Goal: Task Accomplishment & Management: Manage account settings

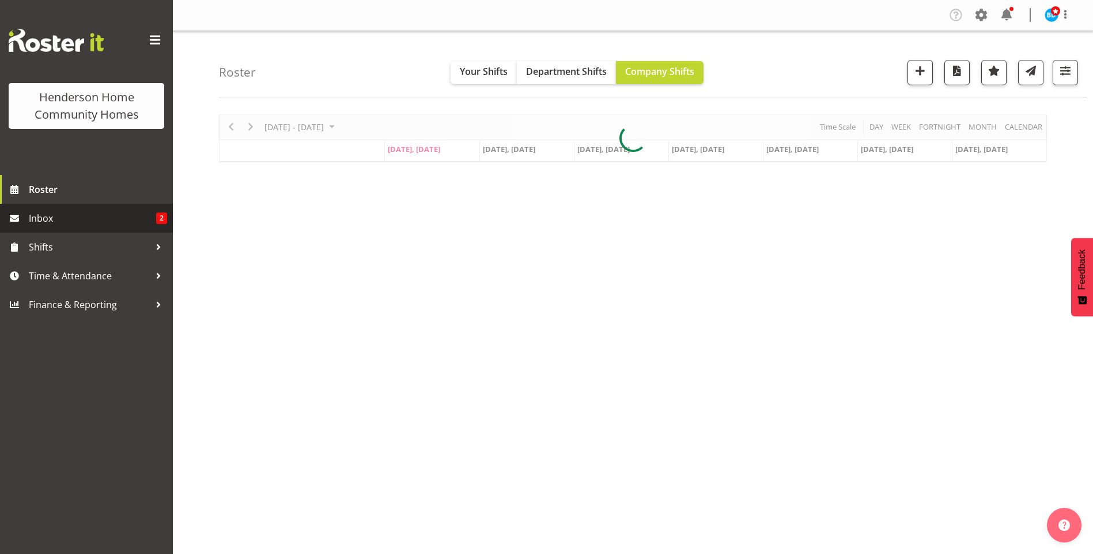
click at [117, 215] on span "Inbox" at bounding box center [92, 218] width 127 height 17
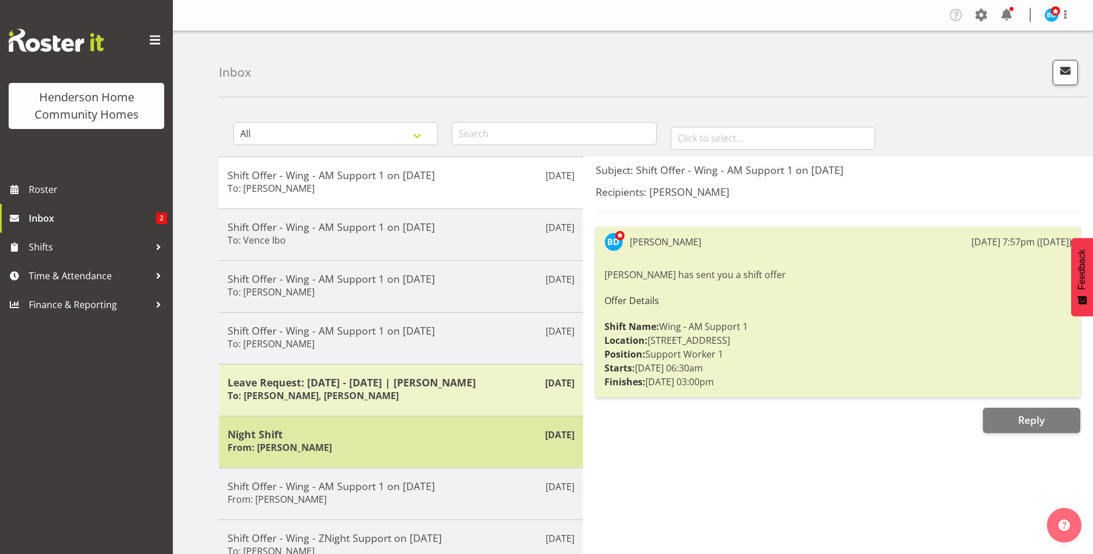
click at [354, 428] on h5 "Night Shift" at bounding box center [400, 434] width 347 height 13
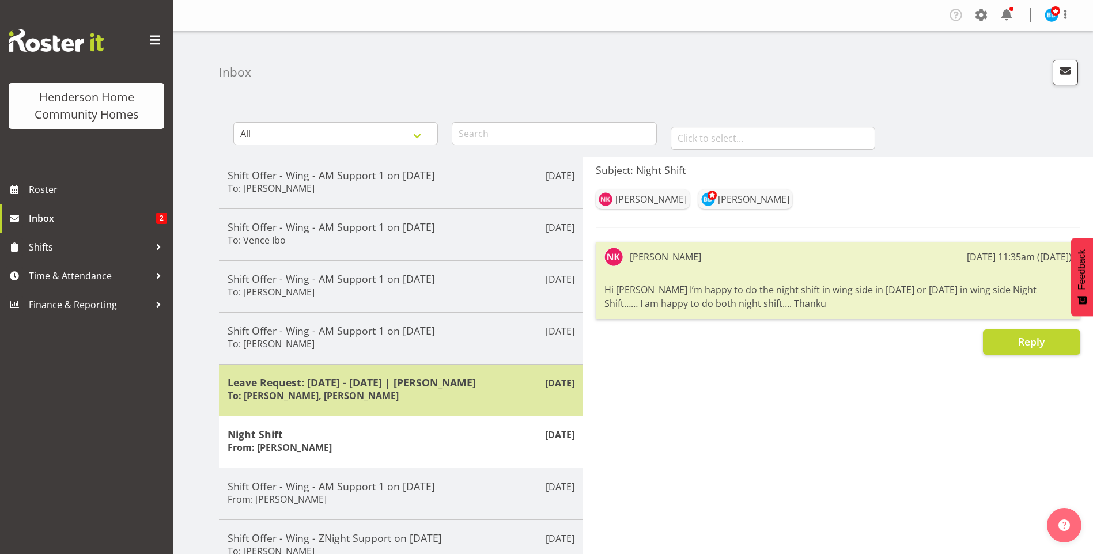
click at [352, 404] on div "[DATE] Leave Request: [DATE] - [DATE] | [PERSON_NAME] To: [PERSON_NAME], [PERSO…" at bounding box center [401, 390] width 364 height 52
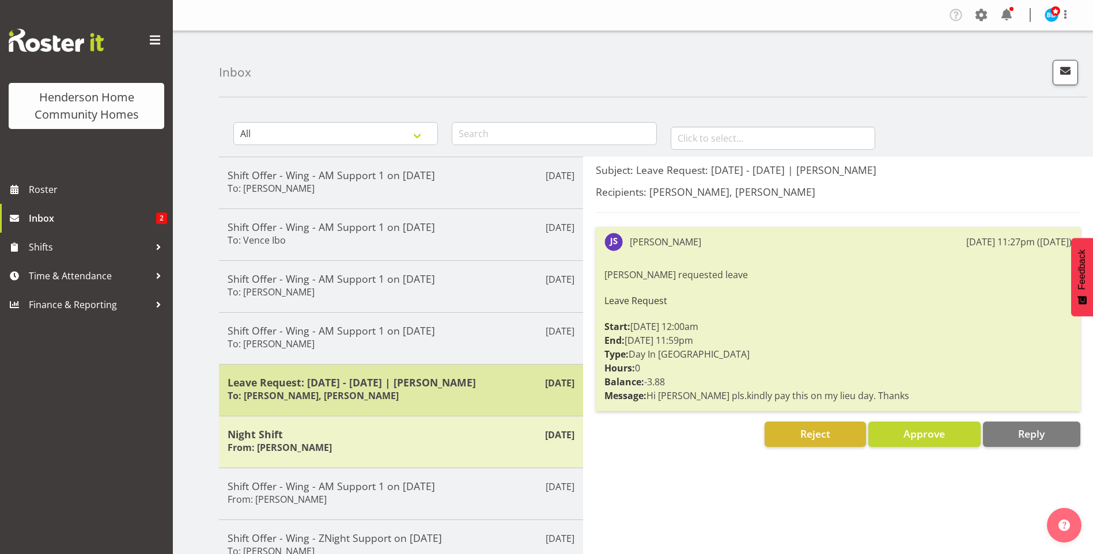
click at [362, 385] on h5 "Leave Request: [DATE] - [DATE] | [PERSON_NAME]" at bounding box center [400, 382] width 347 height 13
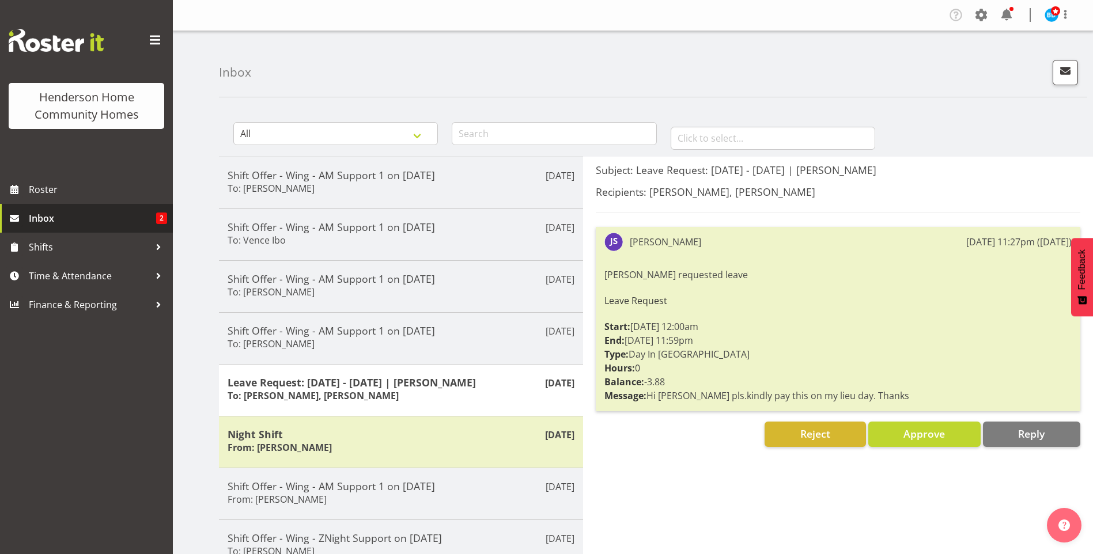
click at [151, 219] on span "Inbox" at bounding box center [92, 218] width 127 height 17
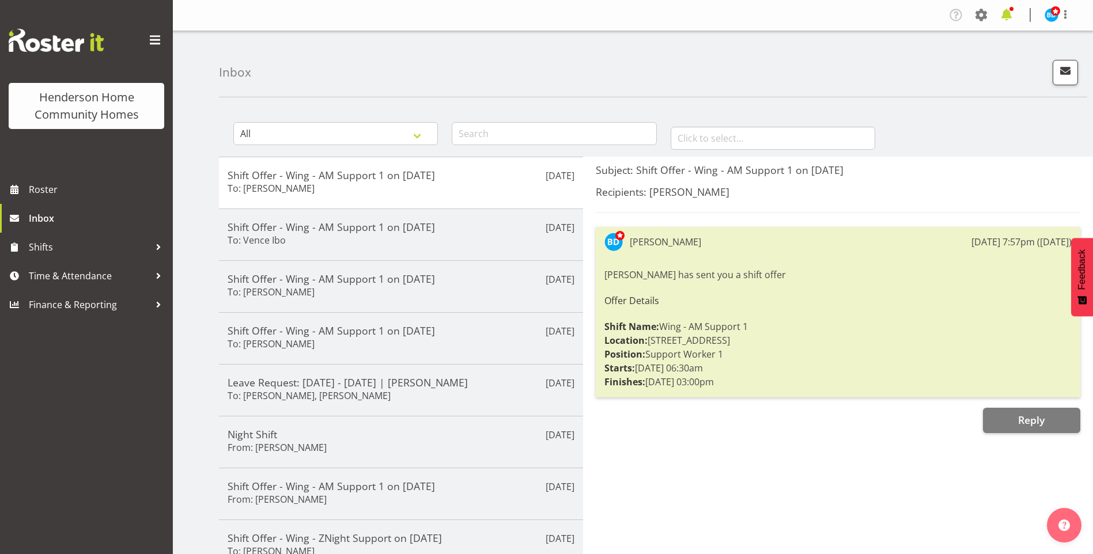
click at [1007, 10] on span at bounding box center [1006, 15] width 18 height 18
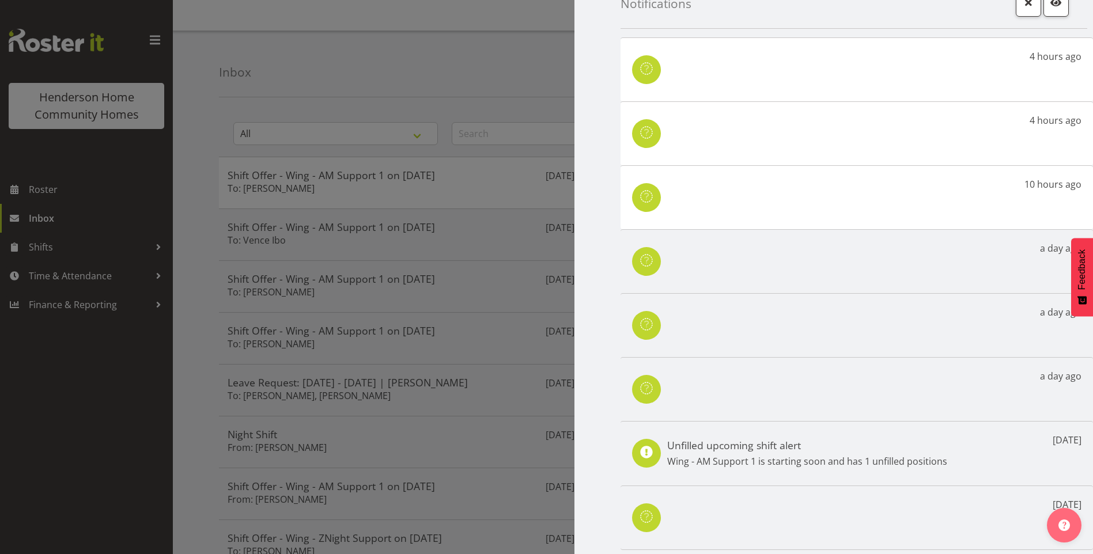
scroll to position [77, 0]
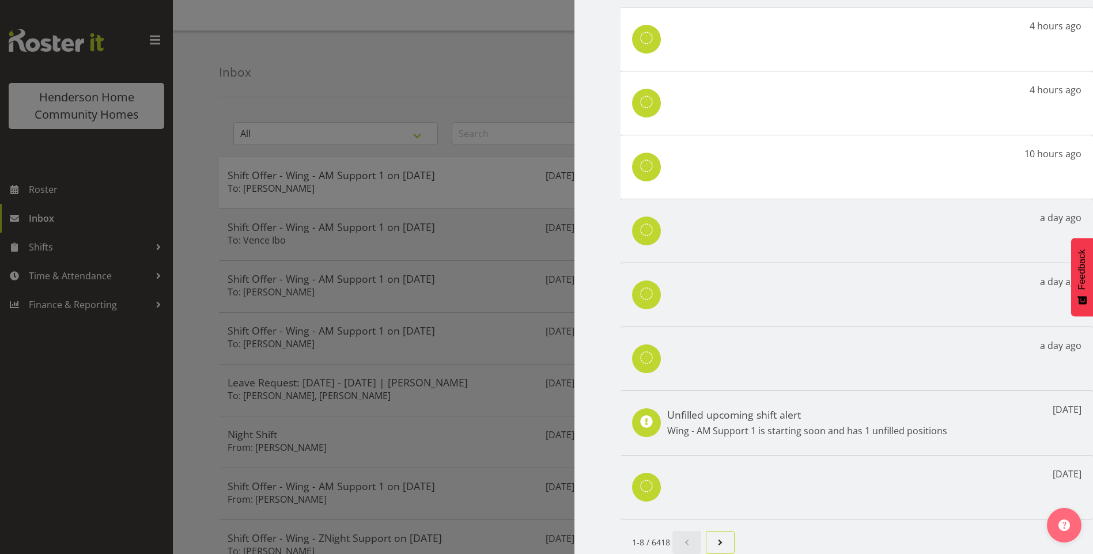
click at [721, 537] on span "Next page" at bounding box center [720, 543] width 14 height 14
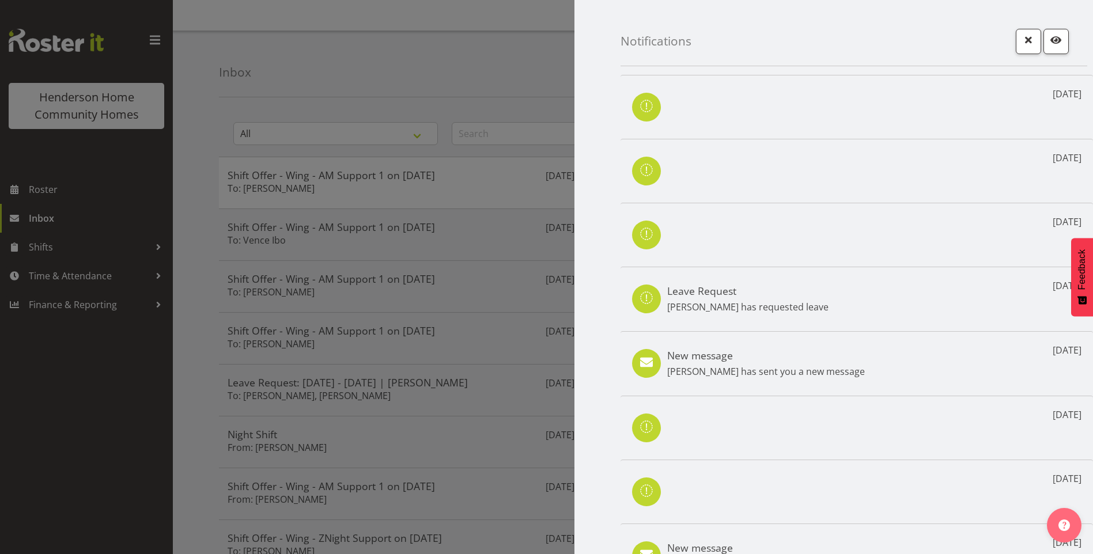
click at [778, 304] on p "Janeth Sison has requested leave" at bounding box center [747, 307] width 161 height 14
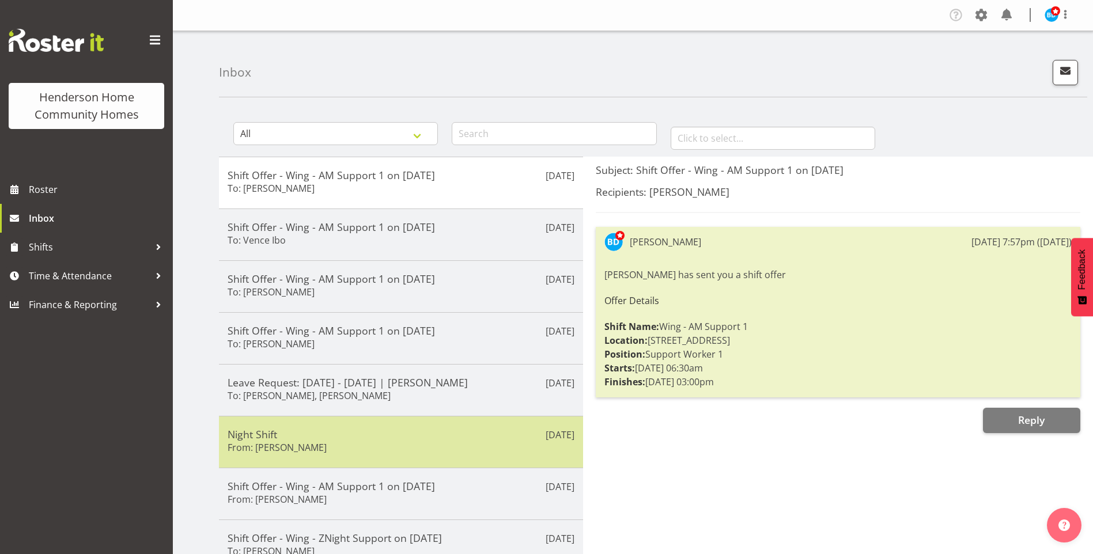
scroll to position [115, 0]
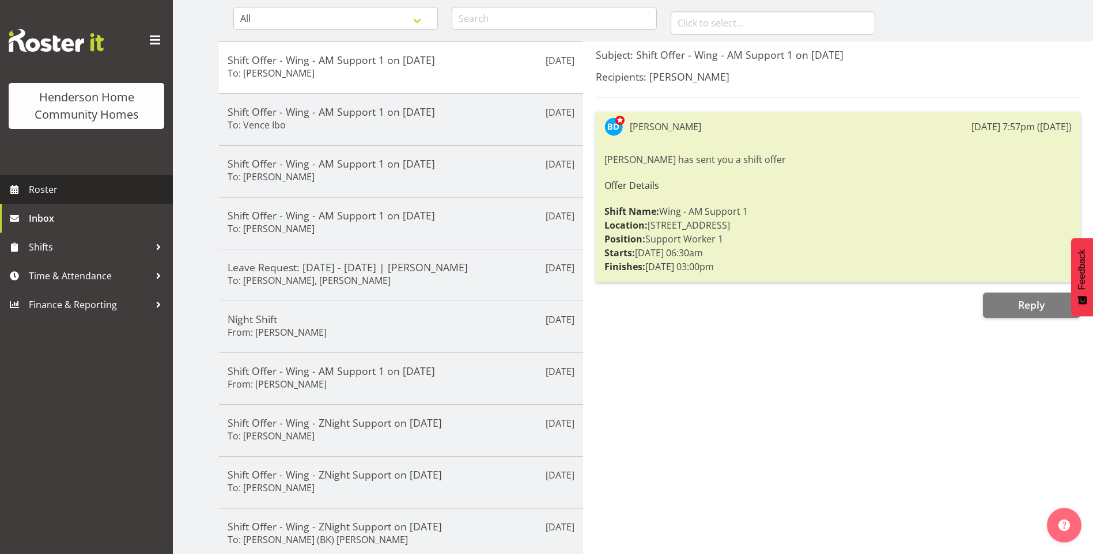
click at [68, 185] on span "Roster" at bounding box center [98, 189] width 138 height 17
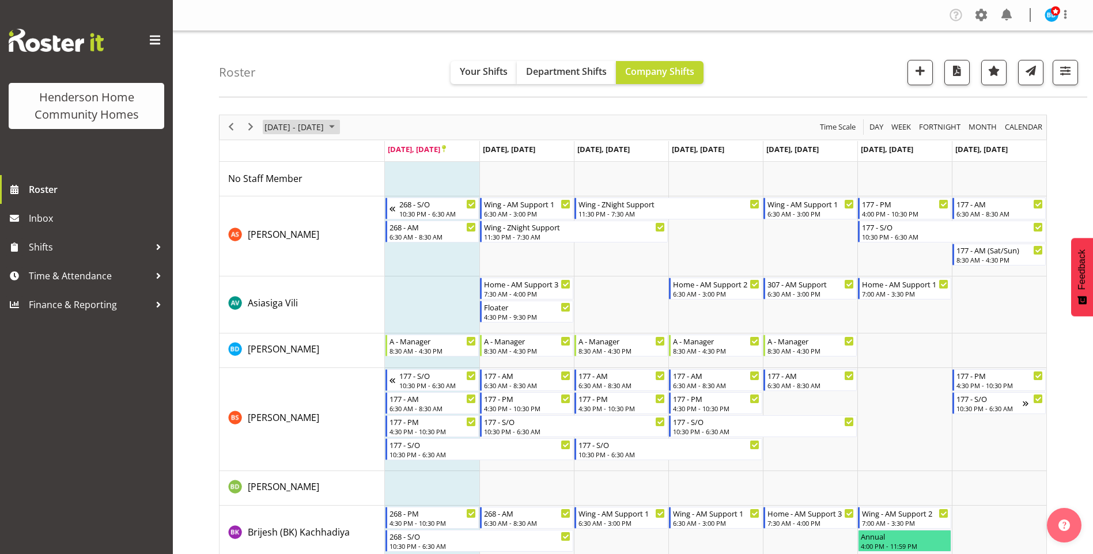
click at [339, 126] on span "September 2025" at bounding box center [332, 127] width 14 height 14
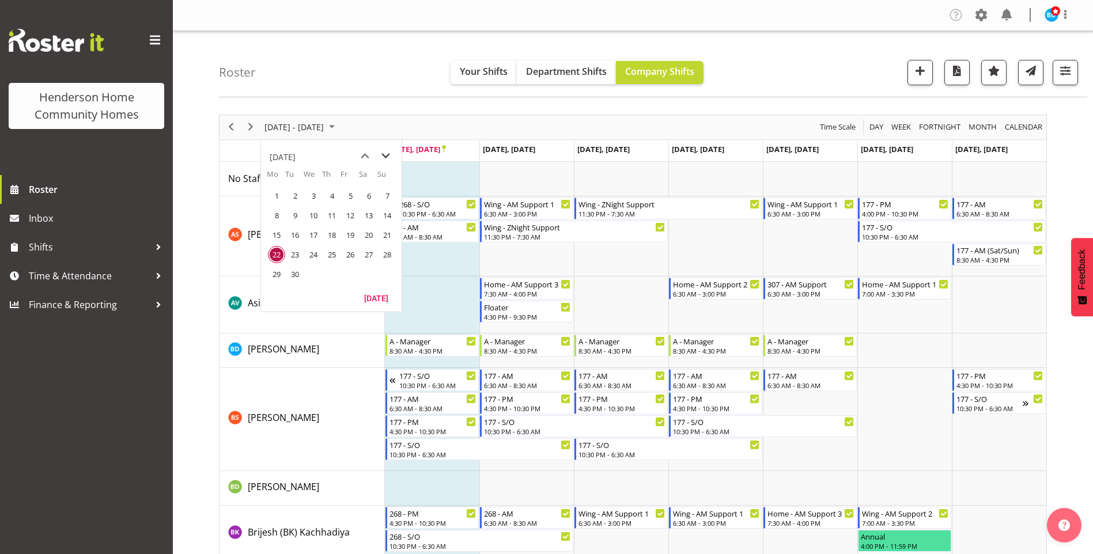
click at [390, 153] on span "next month" at bounding box center [386, 156] width 20 height 21
click at [276, 272] on span "27" at bounding box center [276, 274] width 17 height 17
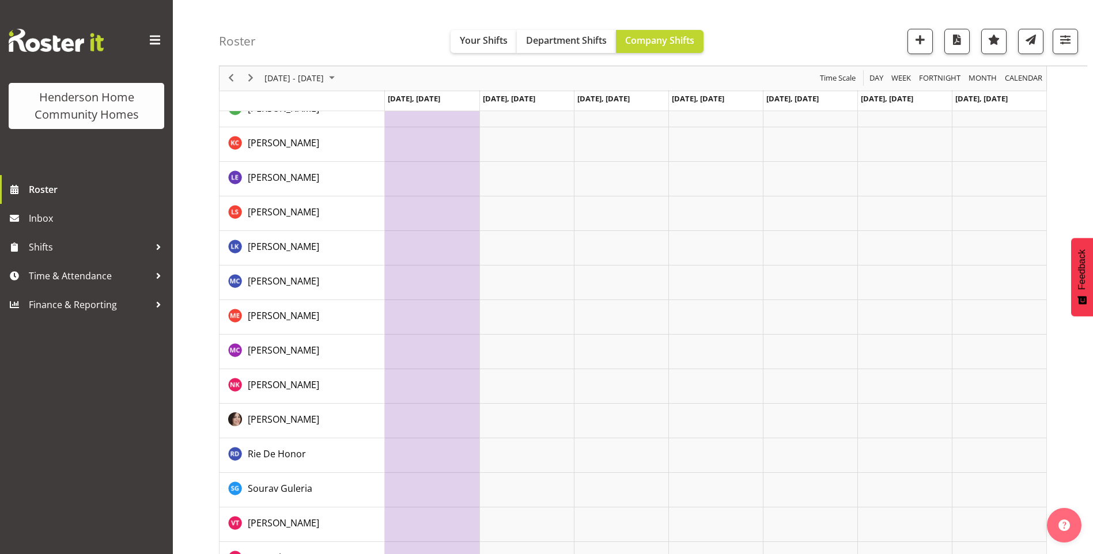
scroll to position [757, 0]
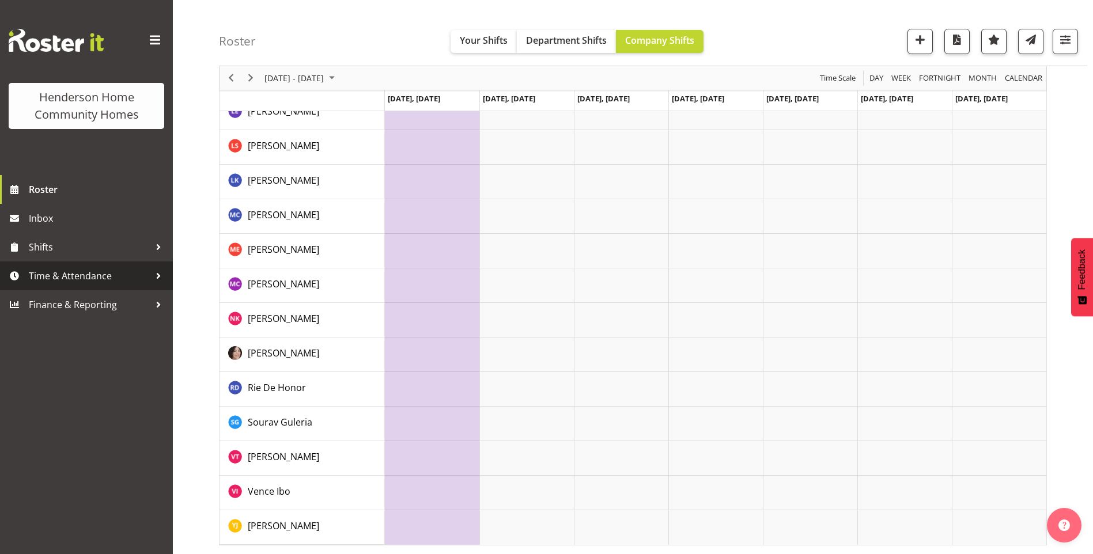
click at [106, 275] on span "Time & Attendance" at bounding box center [89, 275] width 121 height 17
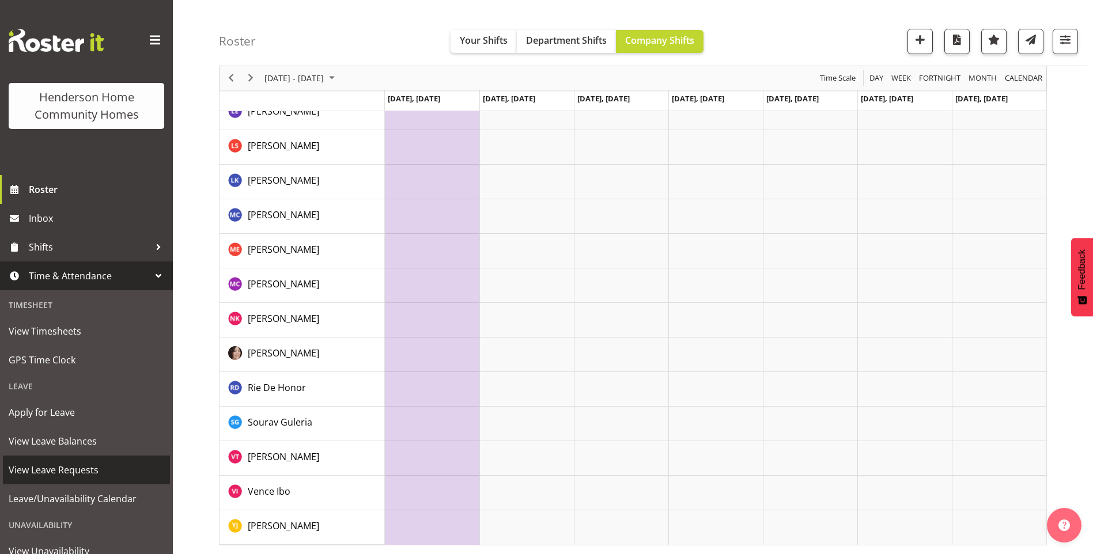
click at [78, 470] on span "View Leave Requests" at bounding box center [87, 469] width 156 height 17
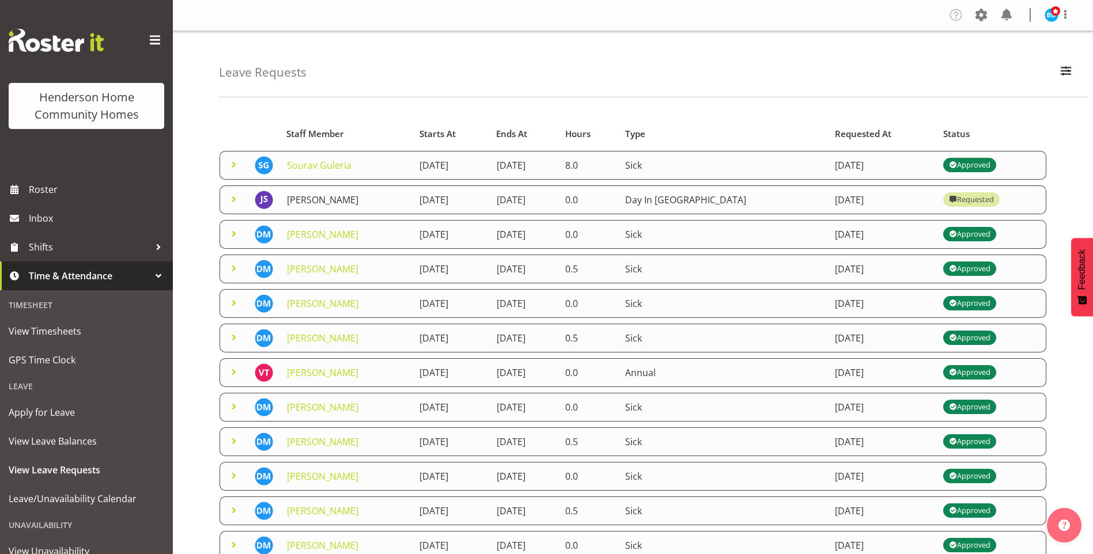
click at [320, 204] on link "[PERSON_NAME]" at bounding box center [322, 200] width 71 height 13
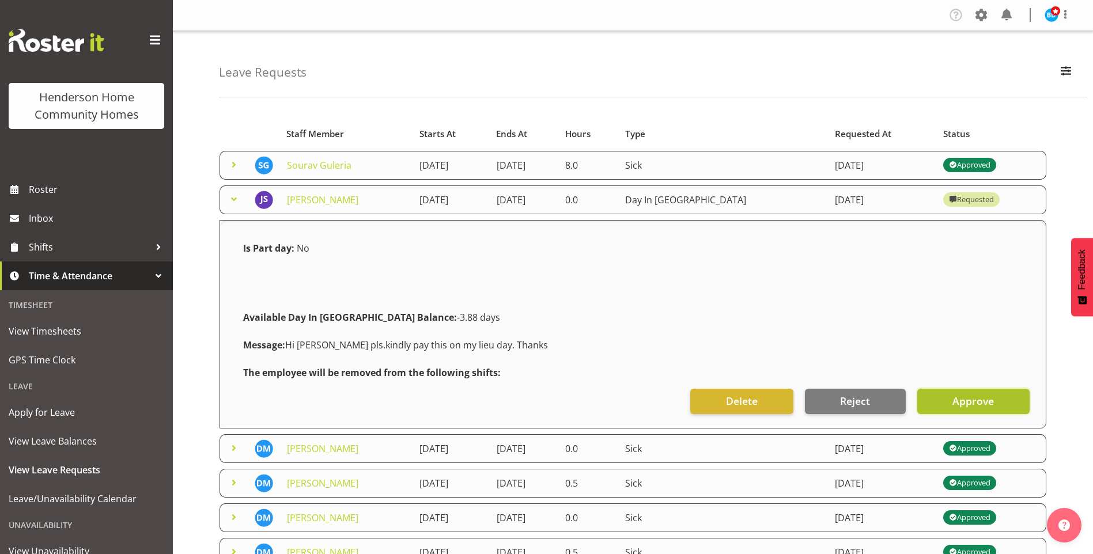
click at [970, 397] on span "Approve" at bounding box center [972, 400] width 41 height 15
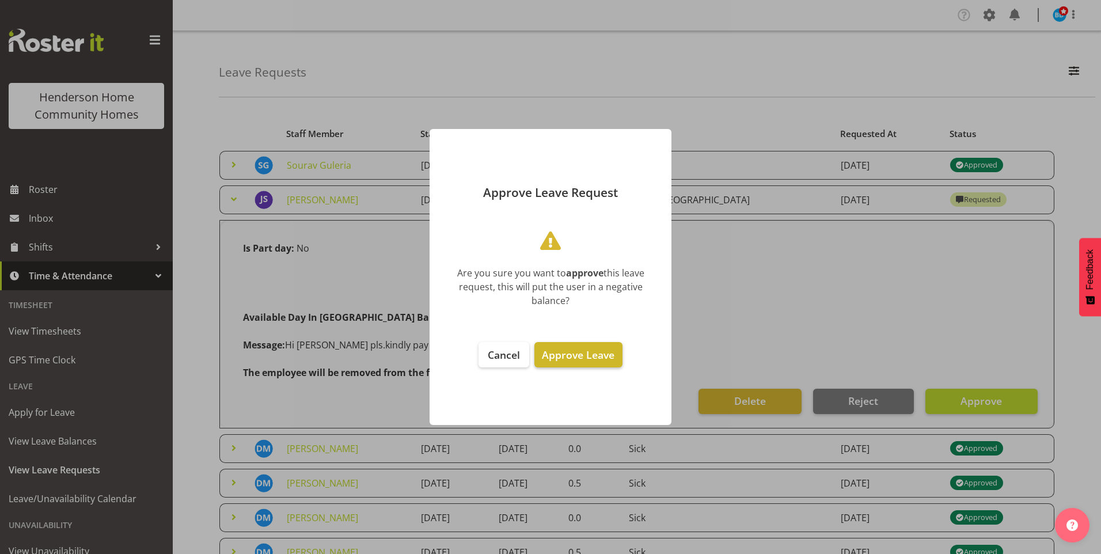
click at [576, 360] on span "Approve Leave" at bounding box center [578, 355] width 73 height 14
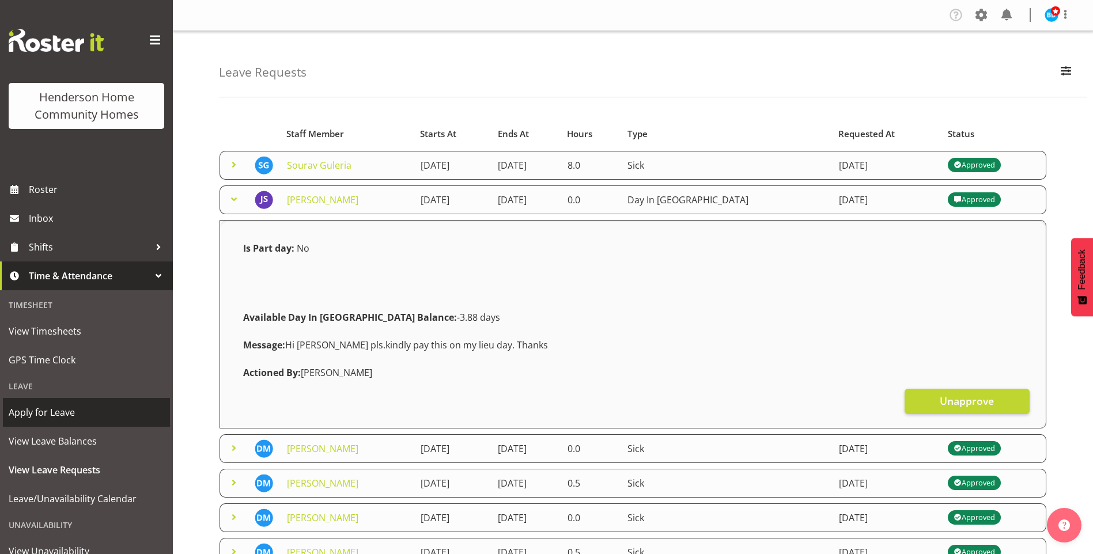
click at [75, 406] on span "Apply for Leave" at bounding box center [87, 412] width 156 height 17
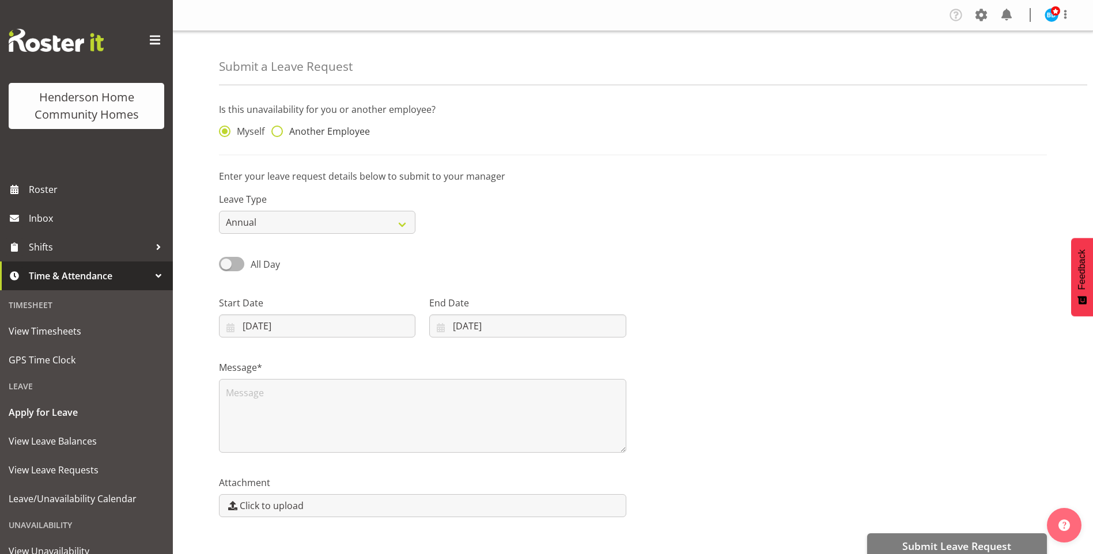
click at [332, 130] on span "Another Employee" at bounding box center [326, 132] width 87 height 12
click at [279, 130] on input "Another Employee" at bounding box center [274, 131] width 7 height 7
radio input "true"
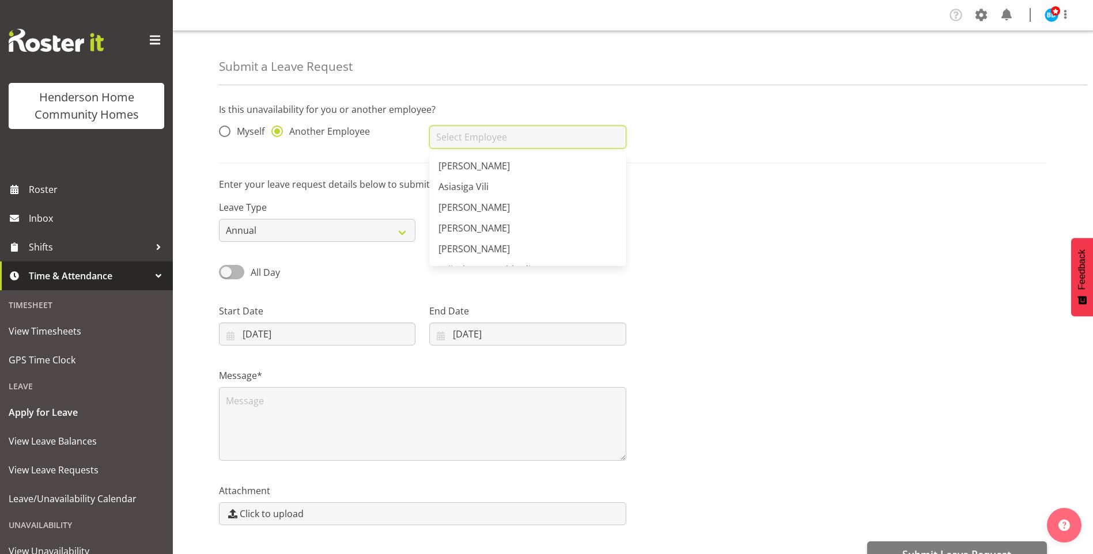
click at [457, 134] on input "text" at bounding box center [527, 137] width 196 height 23
click at [475, 166] on span "Asiasiga Vili" at bounding box center [463, 166] width 50 height 13
type input "Asiasiga Vili"
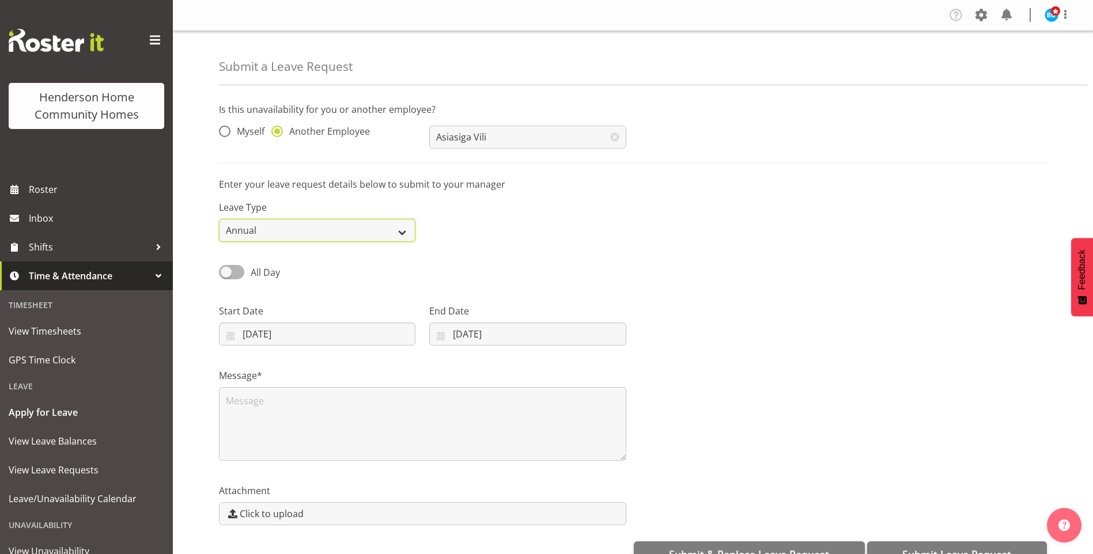
click at [289, 230] on select "Annual Sick Leave Without Pay Bereavement Domestic Violence Parental Jury Servi…" at bounding box center [317, 230] width 196 height 23
select select "Sick"
click at [219, 219] on select "Annual Sick Leave Without Pay Bereavement Domestic Violence Parental Jury Servi…" at bounding box center [317, 230] width 196 height 23
click at [270, 271] on span "All Day" at bounding box center [265, 272] width 29 height 13
click at [226, 271] on input "All Day" at bounding box center [222, 271] width 7 height 7
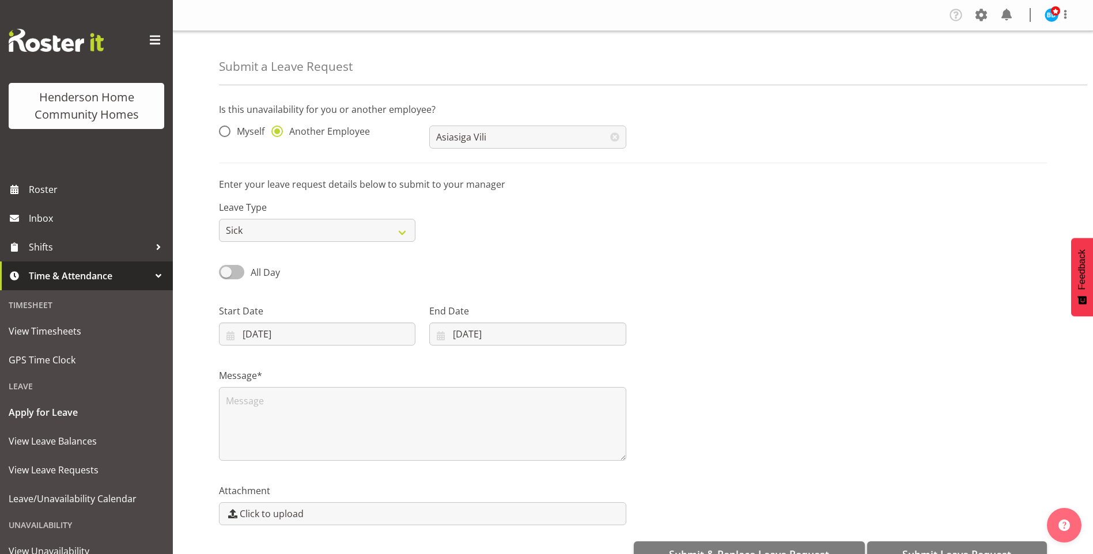
checkbox input "true"
click at [464, 339] on input "00:00" at bounding box center [527, 334] width 196 height 23
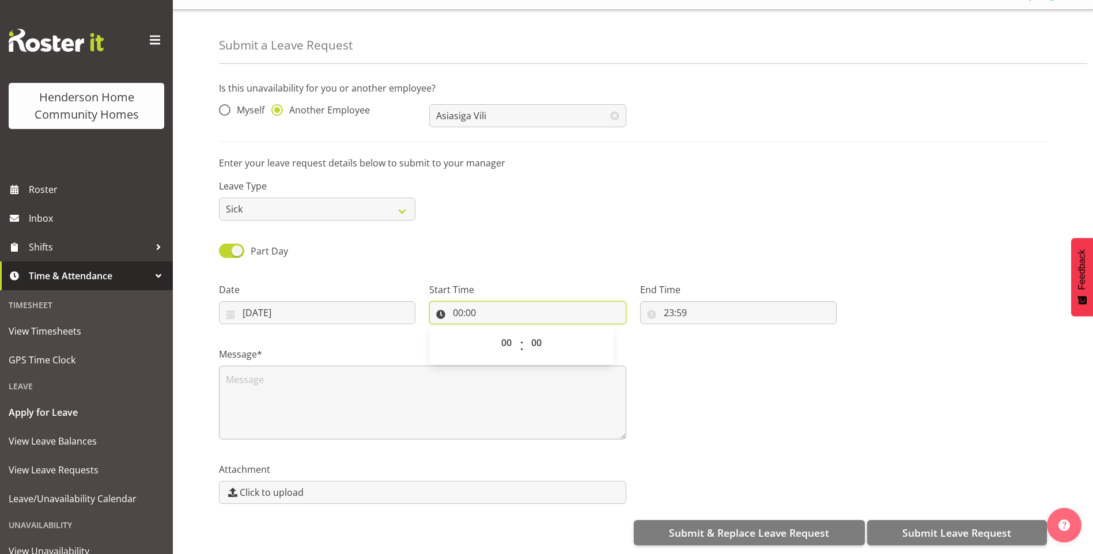
scroll to position [30, 0]
click at [508, 335] on select "00 01 02 03 04 05 06 07 08 09 10 11 12 13 14 15 16 17 18 19 20 21 22 23" at bounding box center [508, 342] width 26 height 23
select select "7"
click at [495, 331] on select "00 01 02 03 04 05 06 07 08 09 10 11 12 13 14 15 16 17 18 19 20 21 22 23" at bounding box center [508, 342] width 26 height 23
type input "07:00"
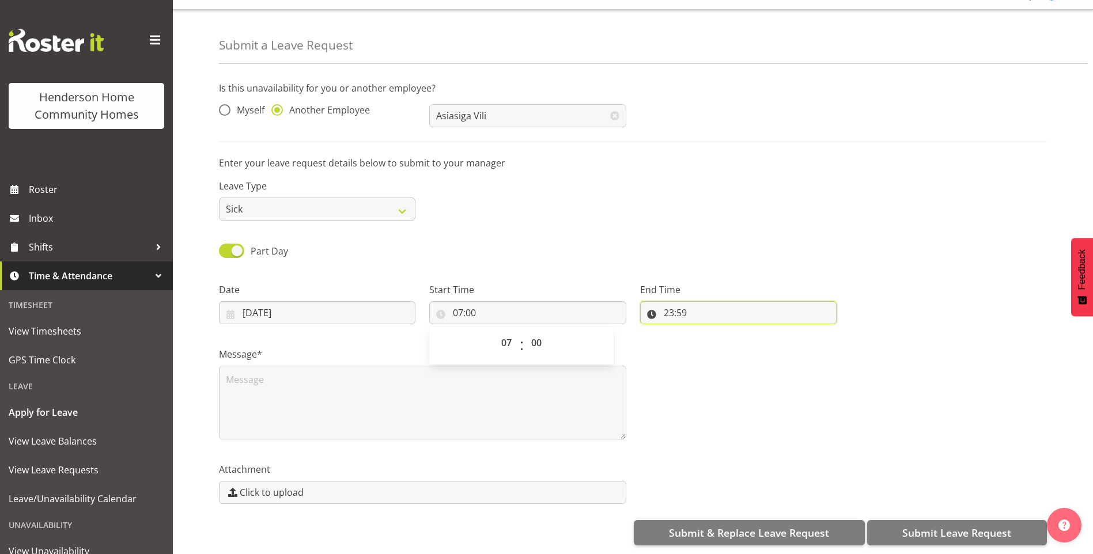
click at [668, 307] on input "23:59" at bounding box center [738, 312] width 196 height 23
click at [714, 331] on select "00 01 02 03 04 05 06 07 08 09 10 11 12 13 14 15 16 17 18 19 20 21 22 23" at bounding box center [719, 342] width 26 height 23
select select "16"
click at [706, 331] on select "00 01 02 03 04 05 06 07 08 09 10 11 12 13 14 15 16 17 18 19 20 21 22 23" at bounding box center [719, 342] width 26 height 23
type input "16:59"
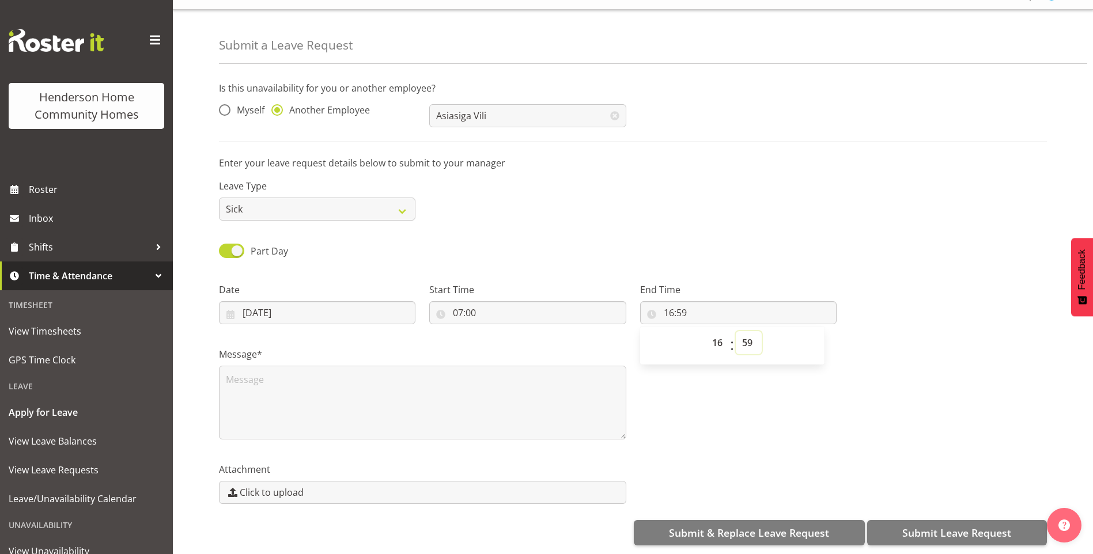
click at [744, 332] on select "00 01 02 03 04 05 06 07 08 09 10 11 12 13 14 15 16 17 18 19 20 21 22 23 24 25 2…" at bounding box center [748, 342] width 26 height 23
select select "0"
click at [735, 331] on select "00 01 02 03 04 05 06 07 08 09 10 11 12 13 14 15 16 17 18 19 20 21 22 23 24 25 2…" at bounding box center [748, 342] width 26 height 23
type input "16:00"
click at [395, 355] on div "Message*" at bounding box center [422, 393] width 407 height 92
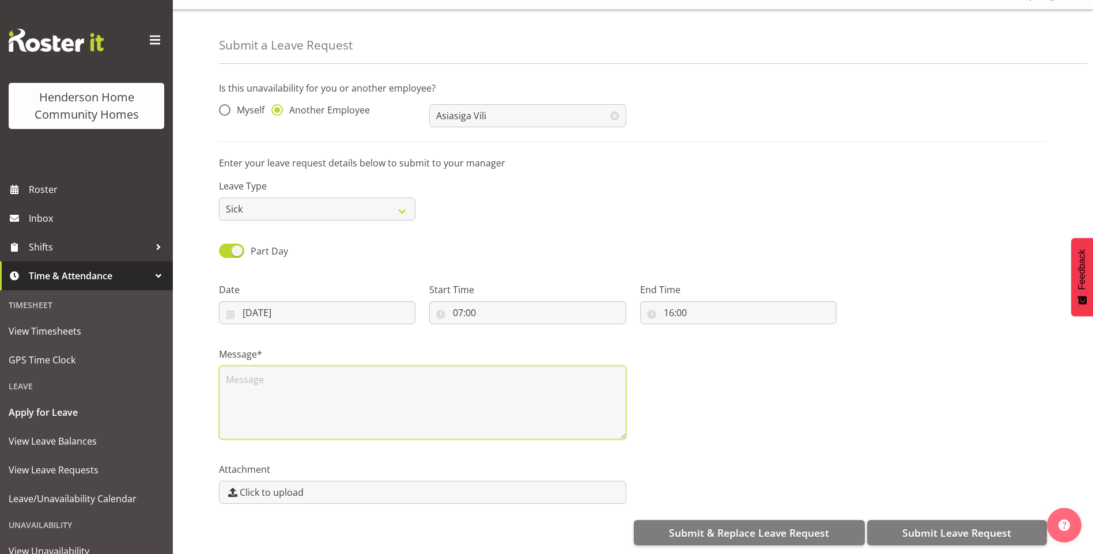
click at [327, 367] on textarea at bounding box center [422, 403] width 407 height 74
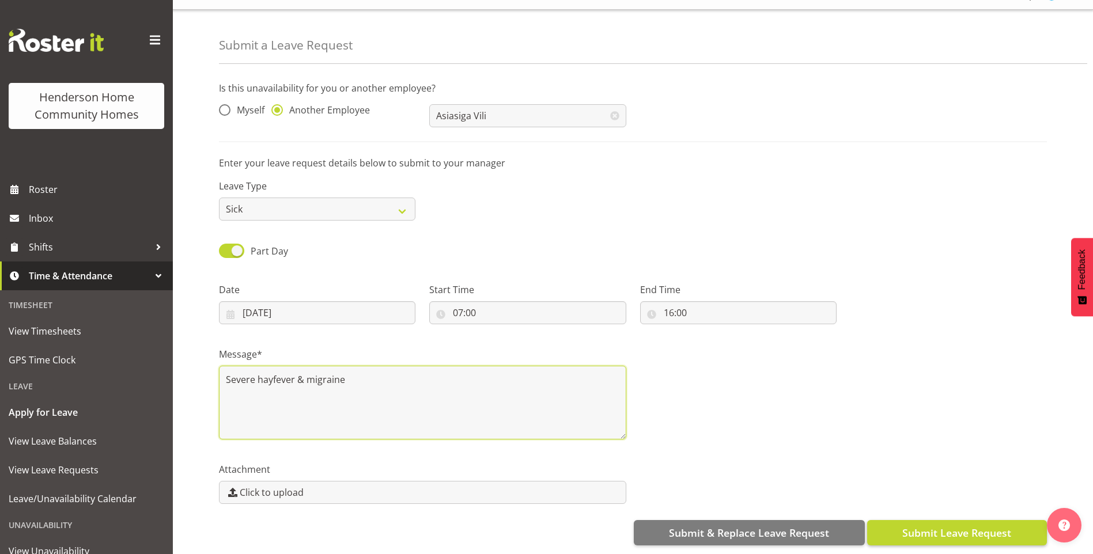
type textarea "Severe hayfever & migraine"
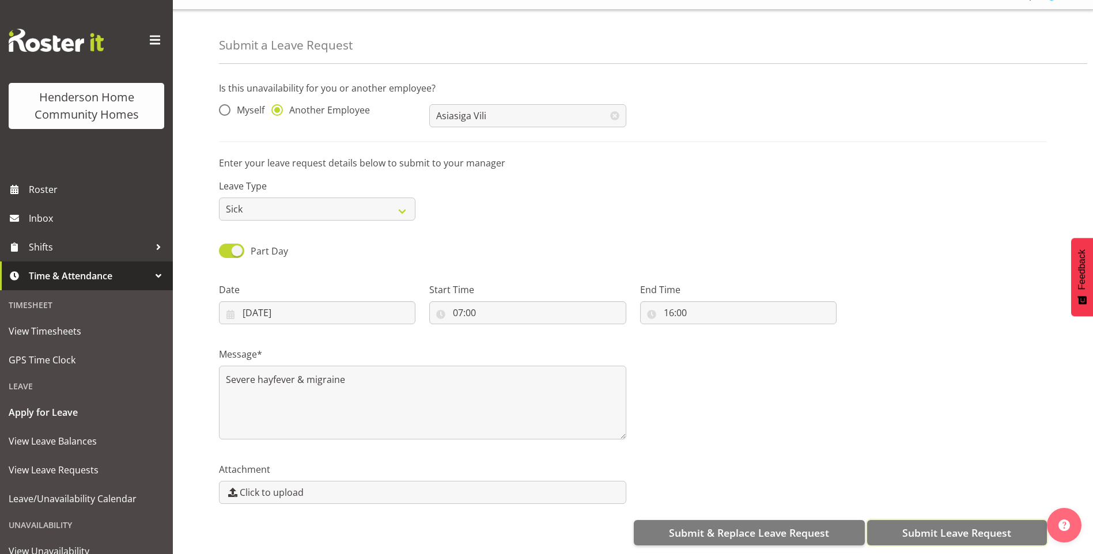
click at [953, 526] on span "Submit Leave Request" at bounding box center [956, 532] width 109 height 15
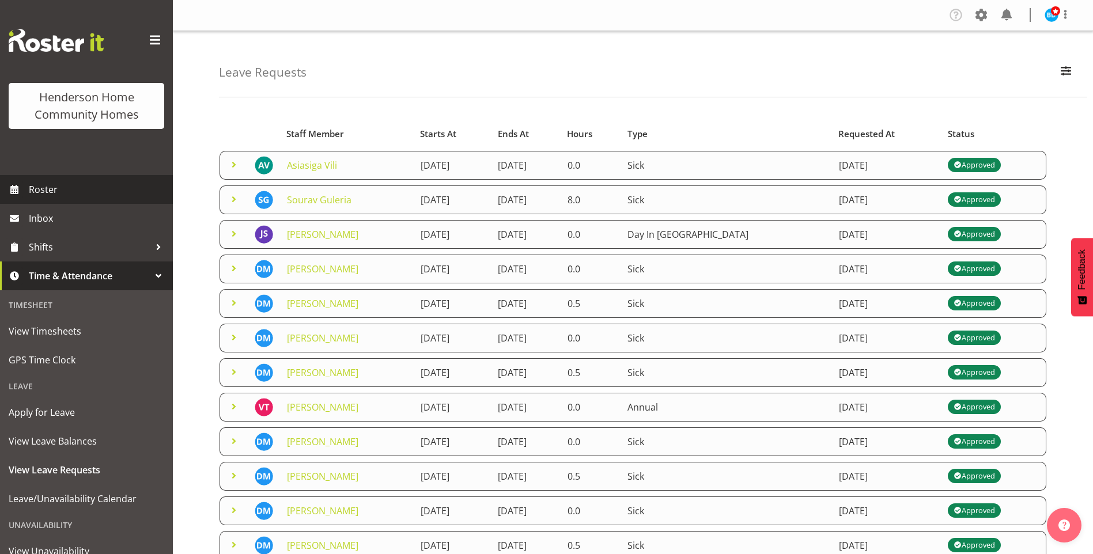
click at [51, 189] on span "Roster" at bounding box center [98, 189] width 138 height 17
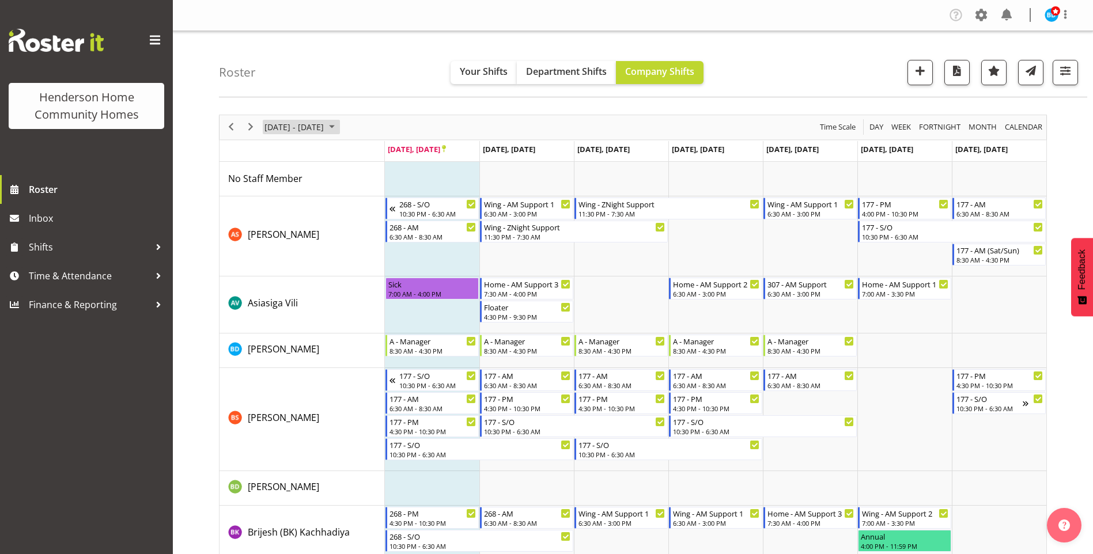
click at [339, 126] on span "September 2025" at bounding box center [332, 127] width 14 height 14
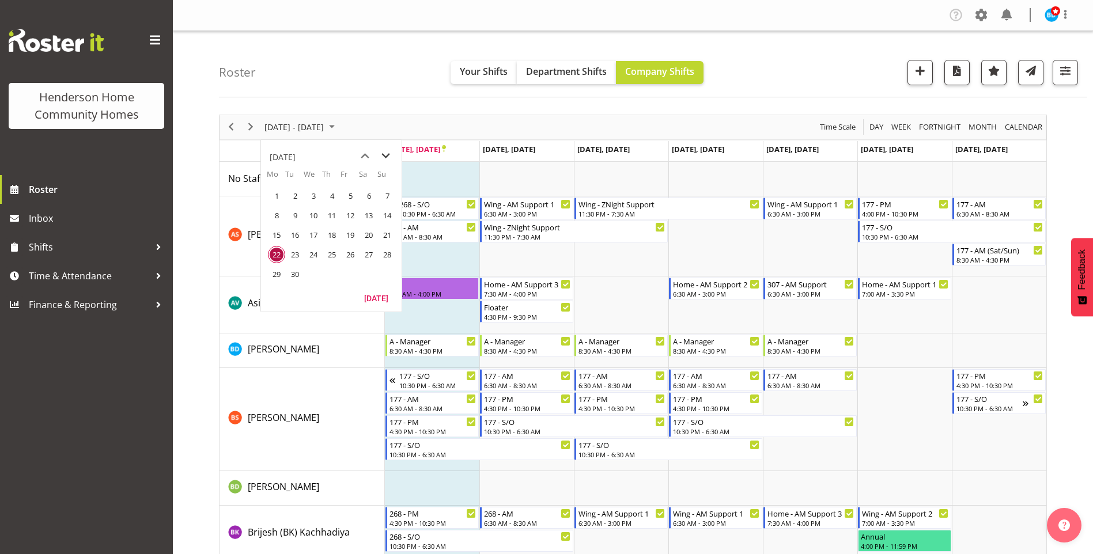
click at [387, 156] on span "next month" at bounding box center [386, 156] width 20 height 21
click at [273, 211] on span "6" at bounding box center [276, 215] width 17 height 17
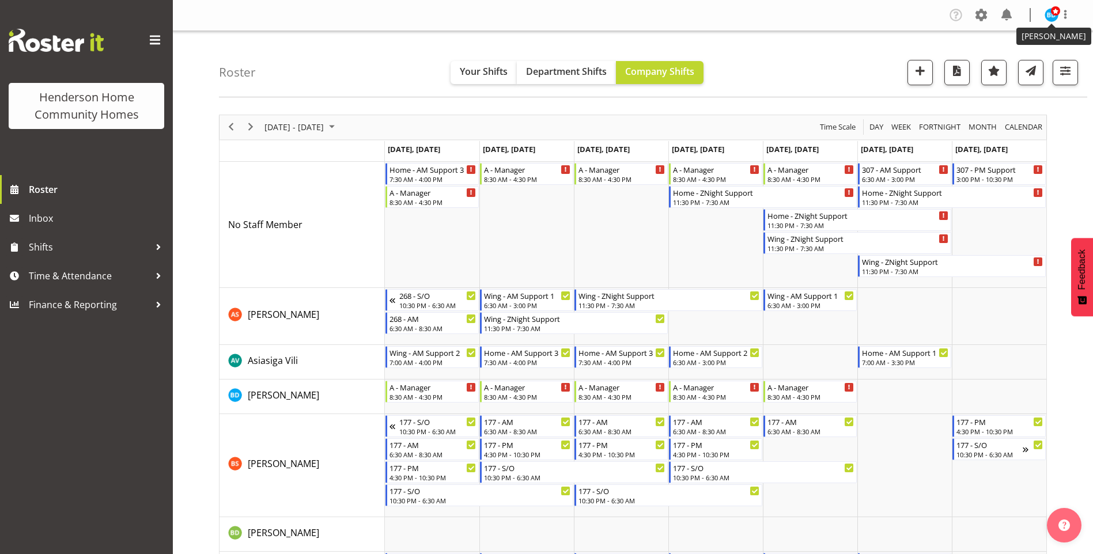
click at [1049, 10] on img at bounding box center [1051, 15] width 14 height 14
click at [1021, 55] on link "Log Out" at bounding box center [1016, 60] width 111 height 21
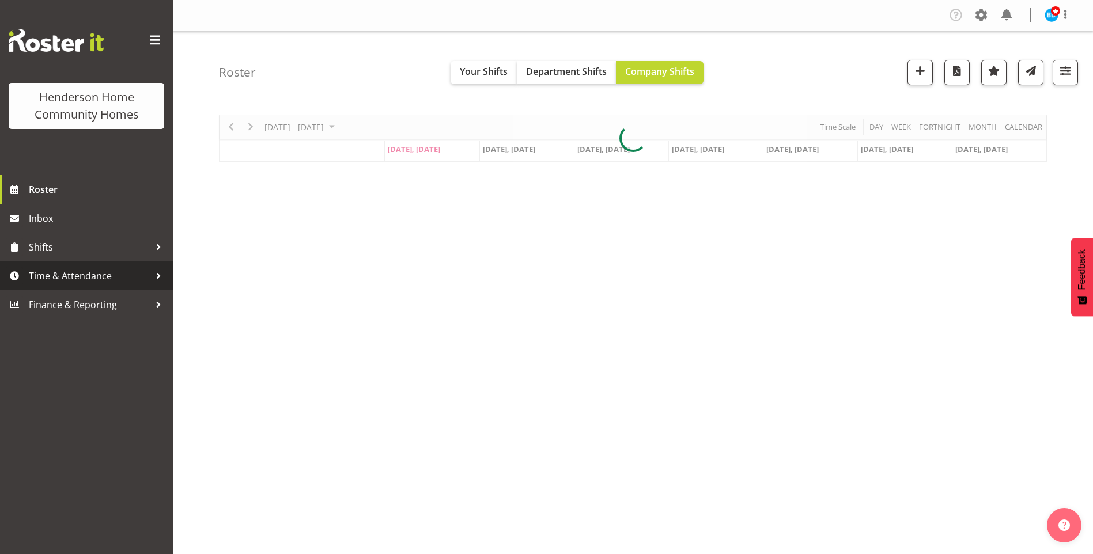
click at [65, 274] on span "Time & Attendance" at bounding box center [89, 275] width 121 height 17
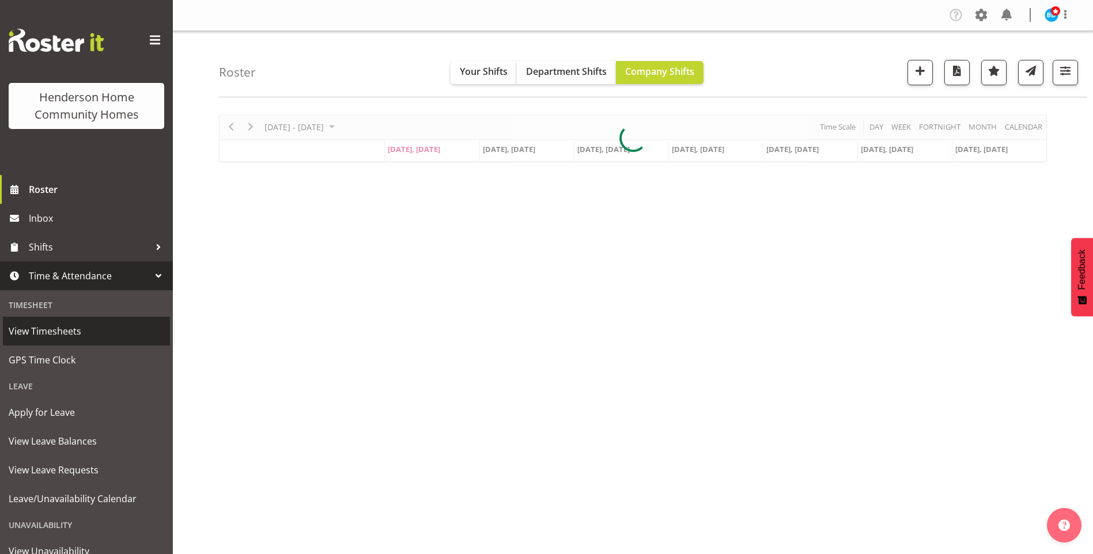
drag, startPoint x: 61, startPoint y: 332, endPoint x: 73, endPoint y: 328, distance: 12.6
click at [61, 331] on span "View Timesheets" at bounding box center [87, 331] width 156 height 17
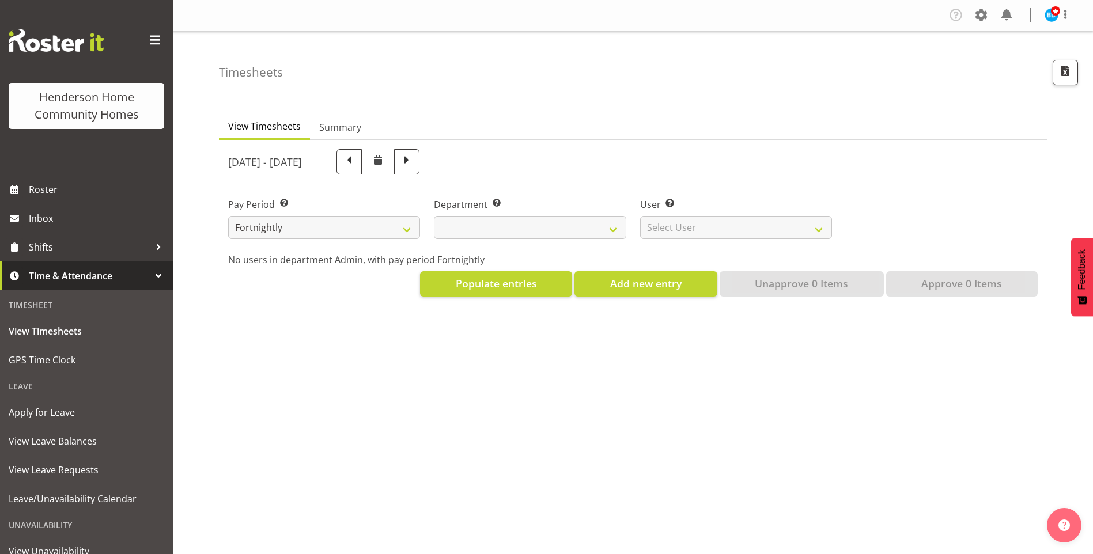
select select
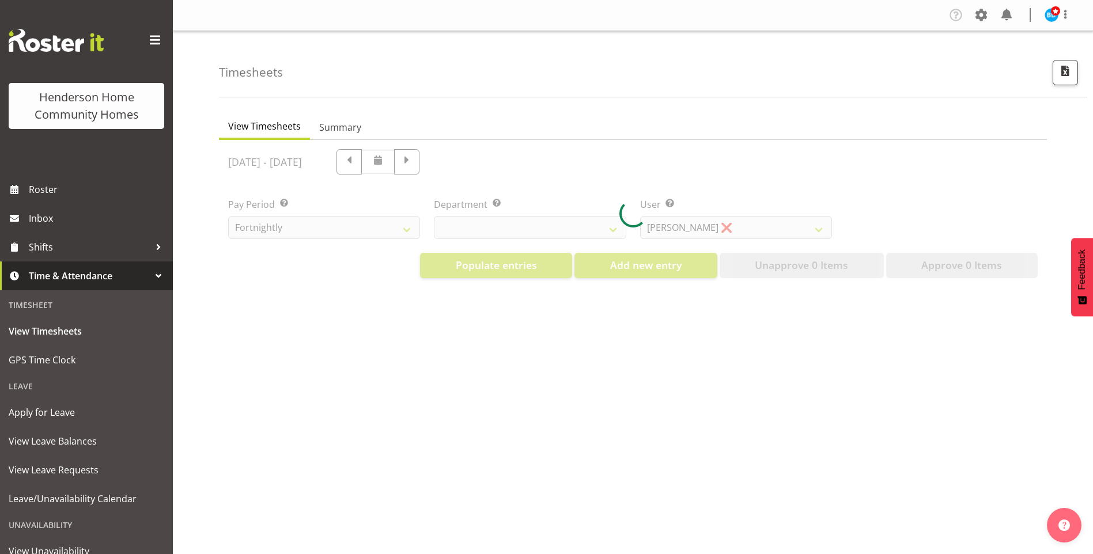
select select "8515"
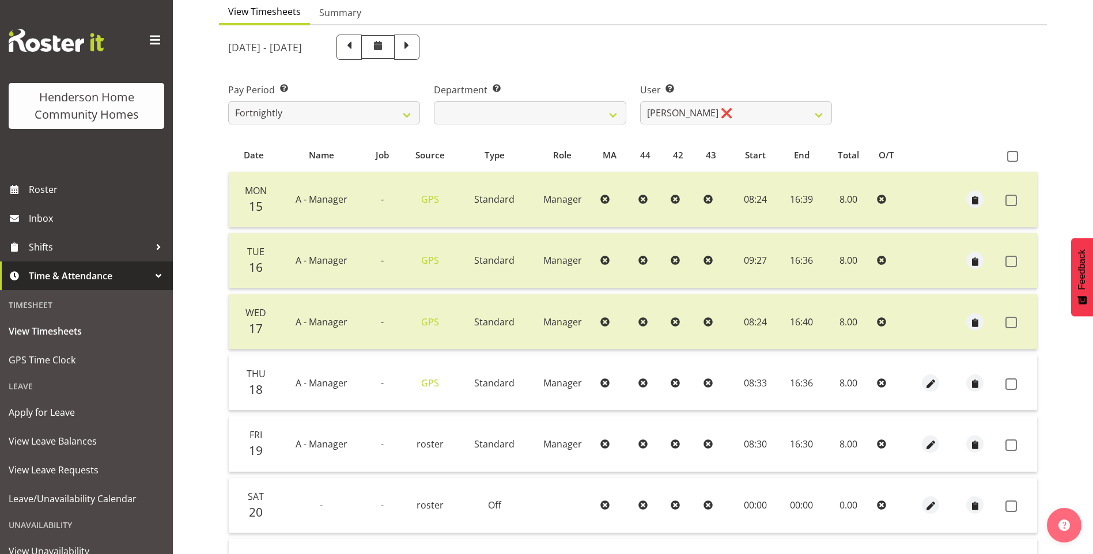
scroll to position [173, 0]
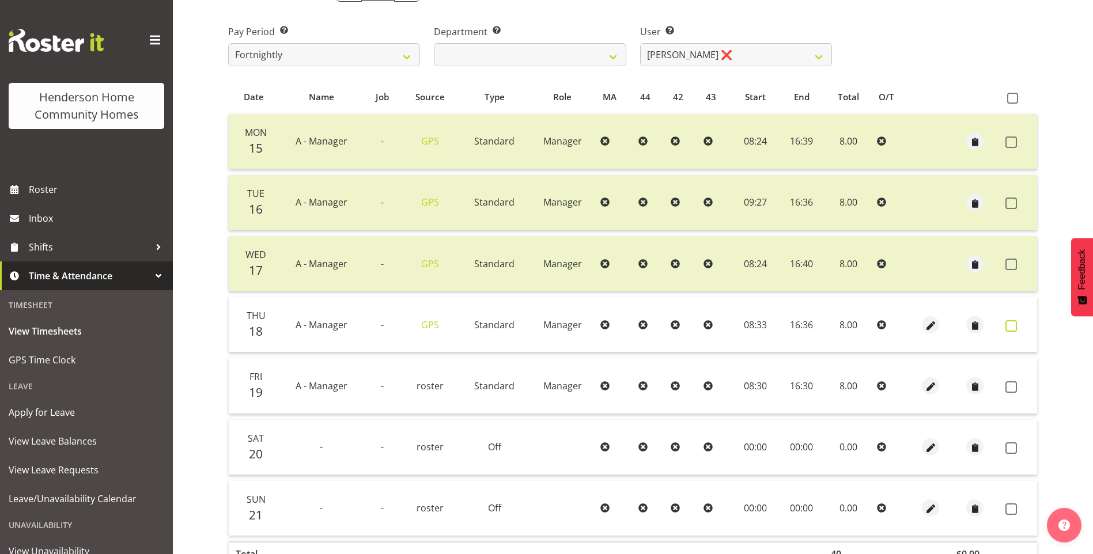
click at [1011, 327] on span at bounding box center [1011, 326] width 12 height 12
checkbox input "true"
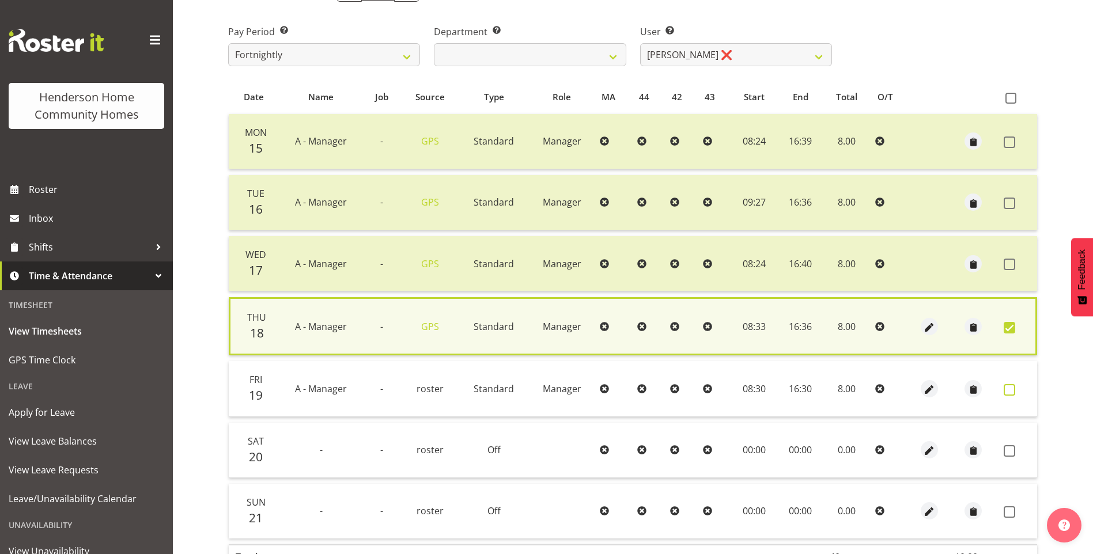
click at [1013, 390] on span at bounding box center [1009, 390] width 12 height 12
checkbox input "true"
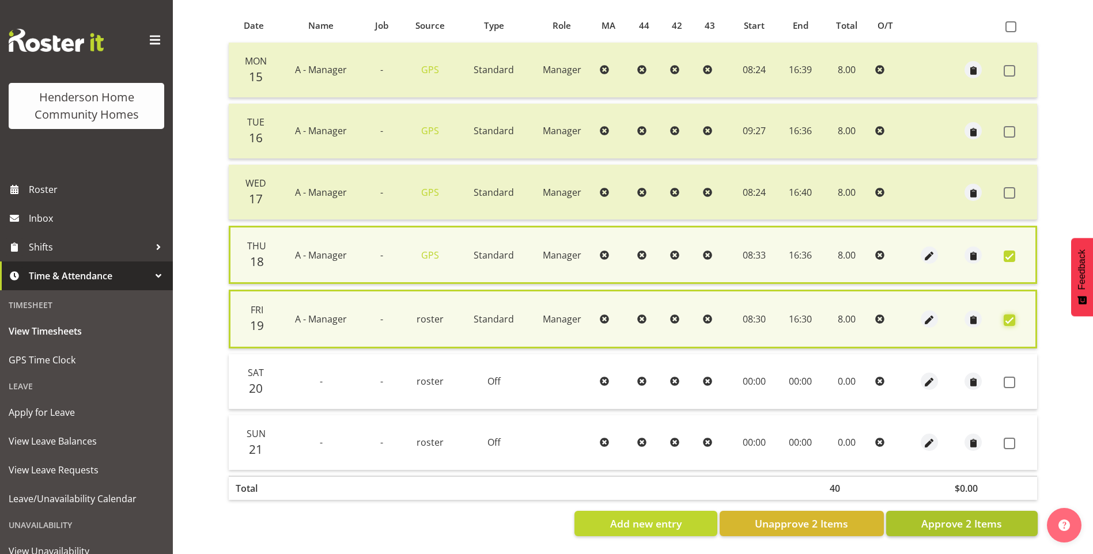
scroll to position [253, 0]
click at [976, 519] on span "Approve 2 Items" at bounding box center [961, 523] width 81 height 15
checkbox input "false"
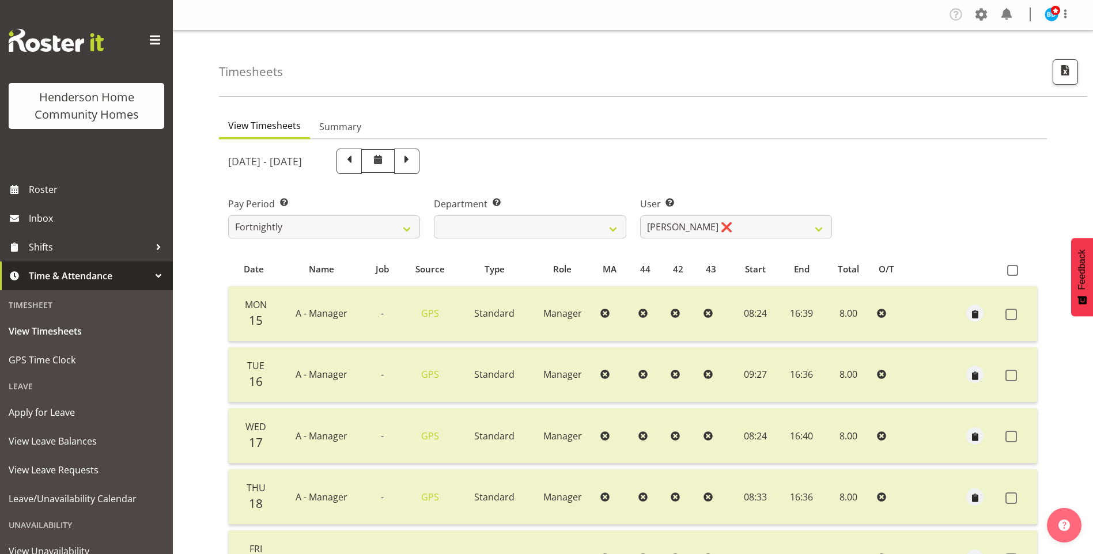
scroll to position [0, 0]
click at [414, 165] on span at bounding box center [406, 160] width 15 height 15
select select
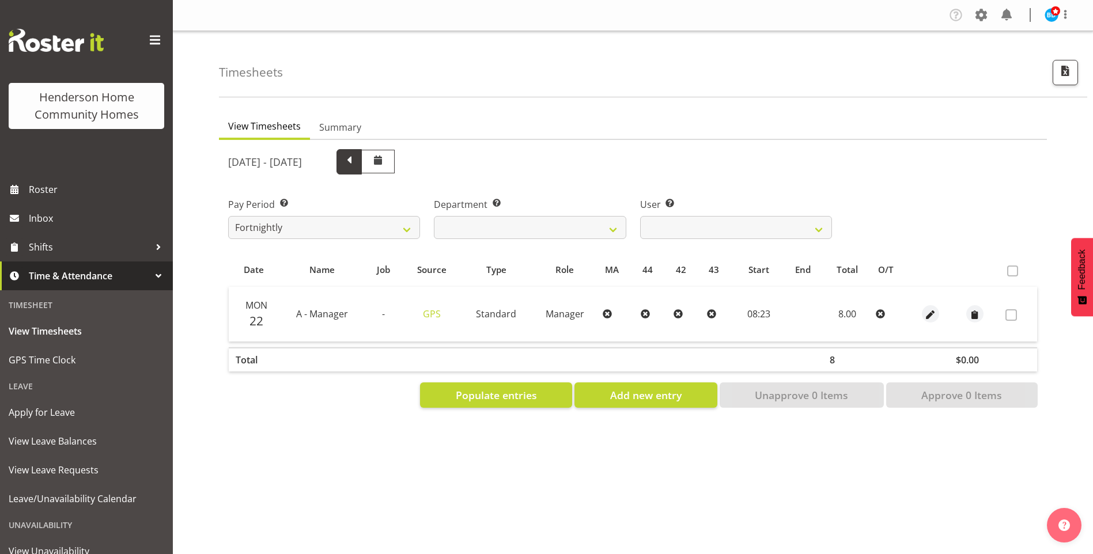
click at [357, 164] on span at bounding box center [349, 160] width 15 height 15
select select
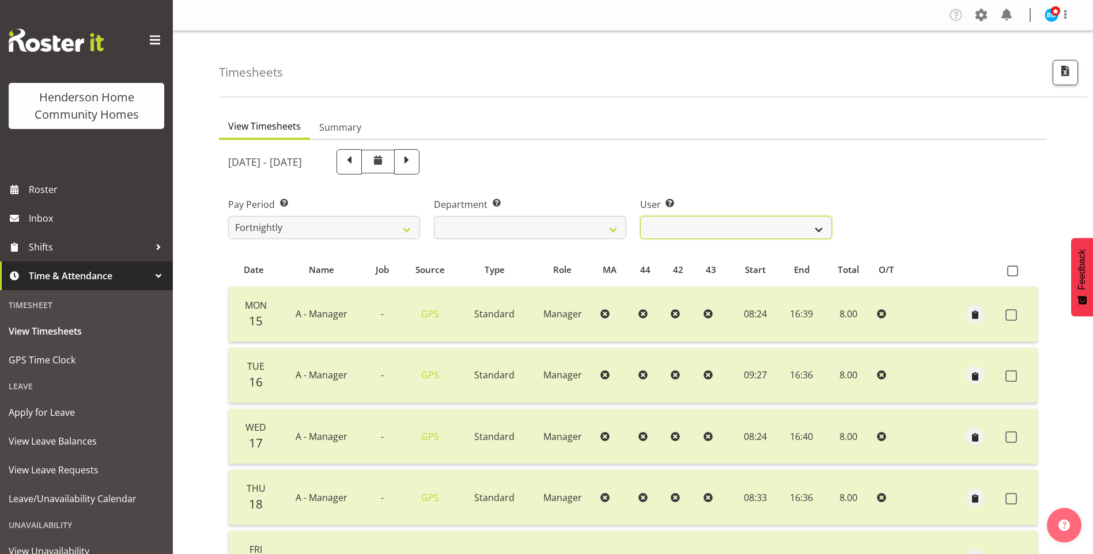
click at [677, 228] on select "[PERSON_NAME] ❌ [PERSON_NAME] ❌ [PERSON_NAME] ❌ [PERSON_NAME] ❌" at bounding box center [736, 227] width 192 height 23
select select "11346"
click at [640, 216] on select "[PERSON_NAME] ❌ [PERSON_NAME] ❌ [PERSON_NAME] ❌ [PERSON_NAME] ❌" at bounding box center [736, 227] width 192 height 23
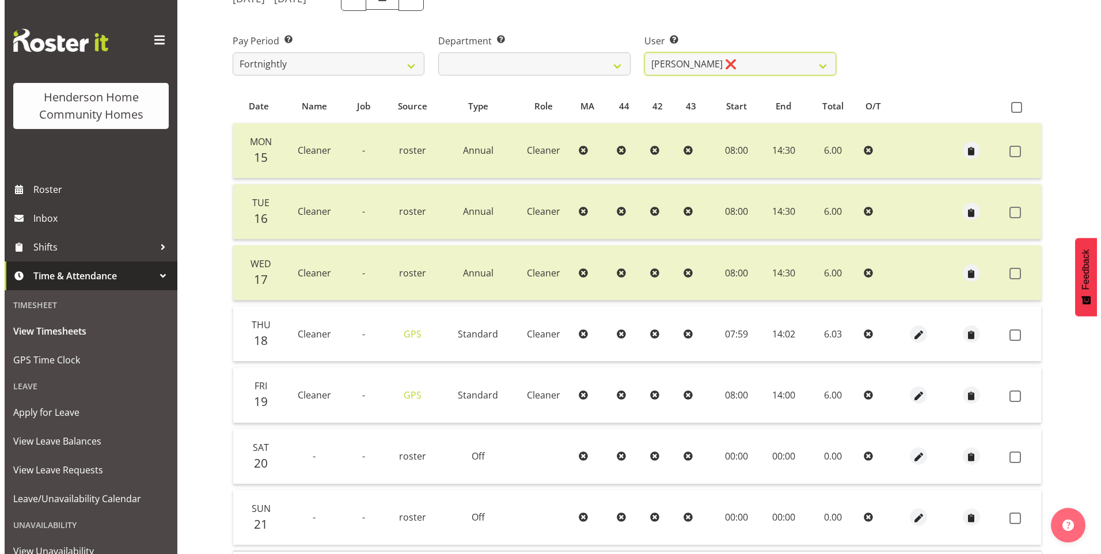
scroll to position [173, 0]
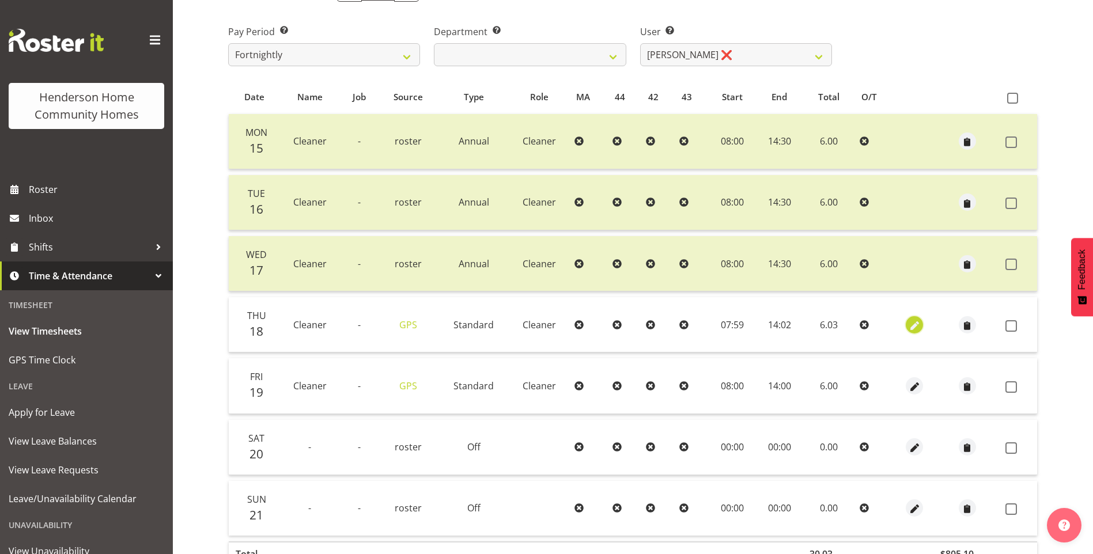
click at [911, 324] on span "button" at bounding box center [914, 325] width 13 height 13
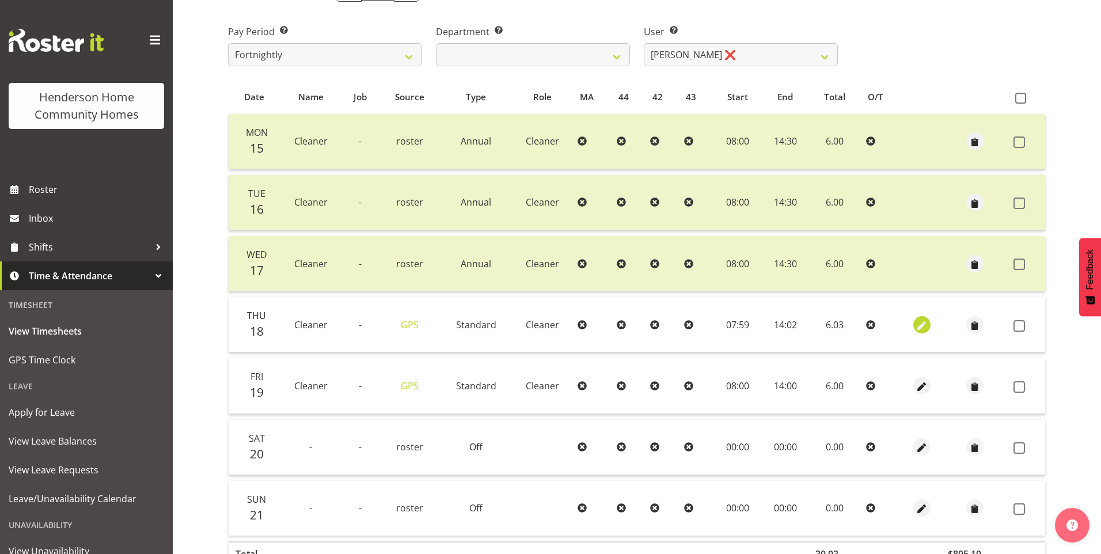
select select "Standard"
select select "8"
select select "2025"
select select "7"
select select "59"
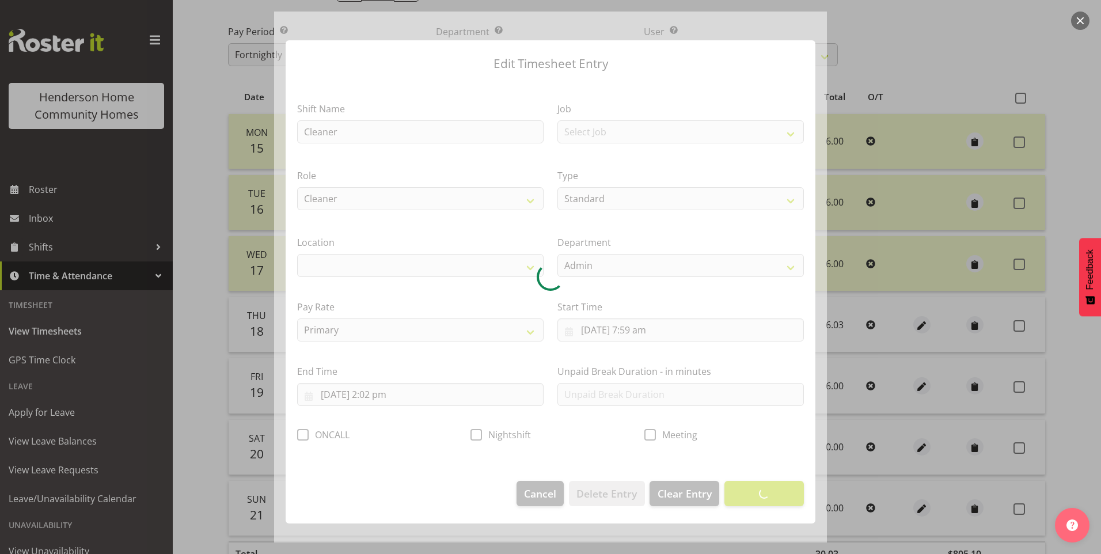
select select "1067"
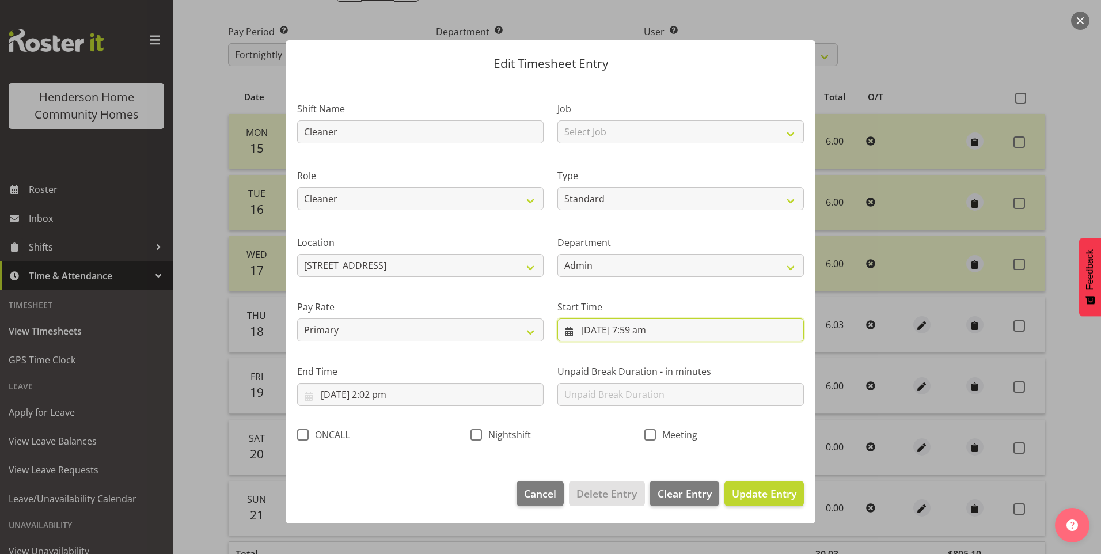
click at [641, 335] on input "[DATE] 7:59 am" at bounding box center [680, 329] width 246 height 23
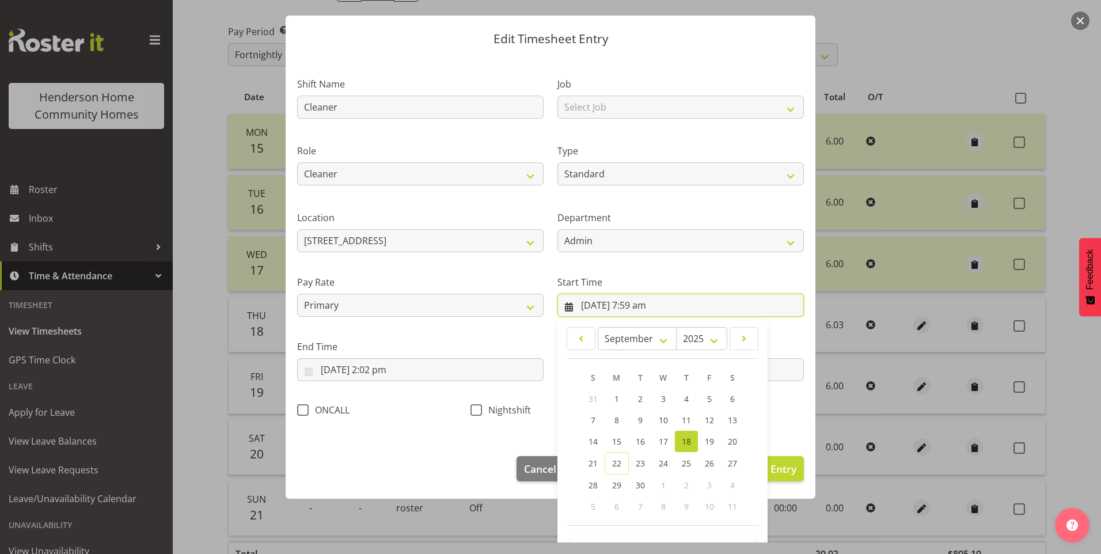
scroll to position [62, 0]
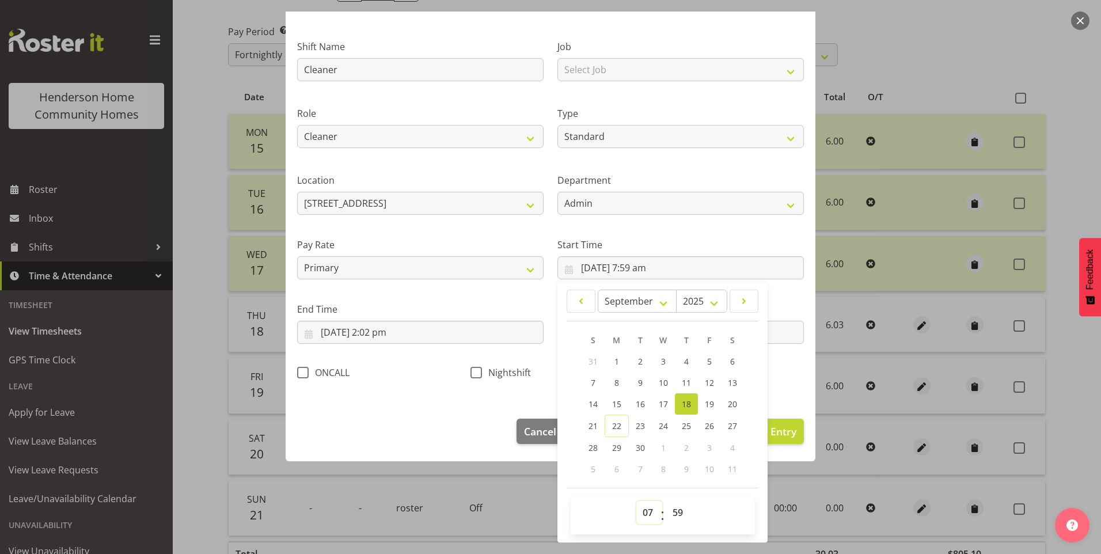
drag, startPoint x: 644, startPoint y: 510, endPoint x: 644, endPoint y: 503, distance: 6.9
click at [644, 510] on select "00 01 02 03 04 05 06 07 08 09 10 11 12 13 14 15 16 17 18 19 20 21 22 23" at bounding box center [649, 512] width 26 height 23
click at [643, 515] on select "00 01 02 03 04 05 06 07 08 09 10 11 12 13 14 15 16 17 18 19 20 21 22 23" at bounding box center [649, 512] width 26 height 23
drag, startPoint x: 643, startPoint y: 509, endPoint x: 647, endPoint y: 499, distance: 10.4
click at [644, 508] on select "00 01 02 03 04 05 06 07 08 09 10 11 12 13 14 15 16 17 18 19 20 21 22 23" at bounding box center [649, 512] width 26 height 23
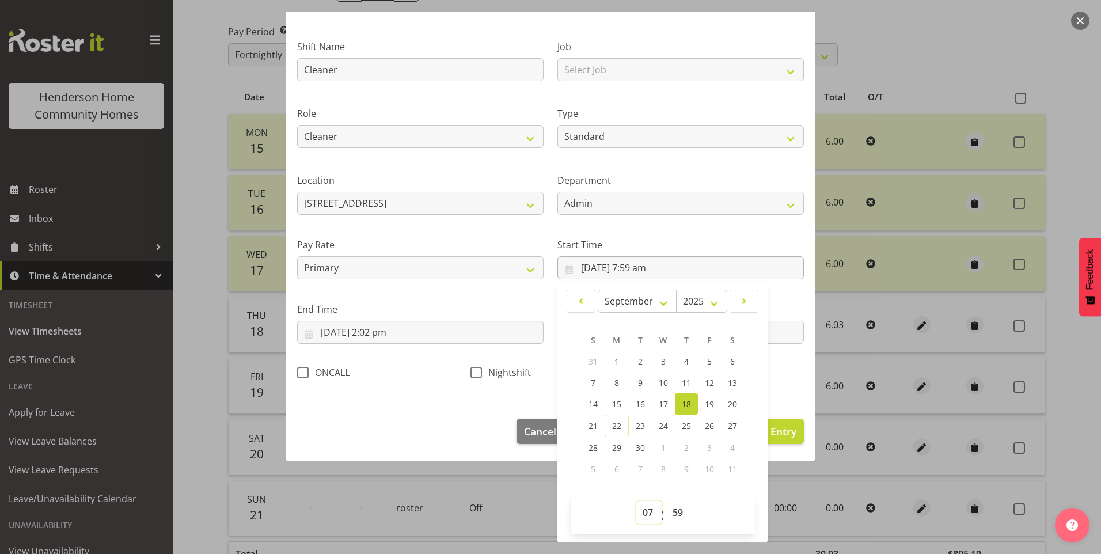
select select "8"
click at [636, 501] on select "00 01 02 03 04 05 06 07 08 09 10 11 12 13 14 15 16 17 18 19 20 21 22 23" at bounding box center [649, 512] width 26 height 23
type input "[DATE] 8:59 am"
click at [677, 509] on select "00 01 02 03 04 05 06 07 08 09 10 11 12 13 14 15 16 17 18 19 20 21 22 23 24 25 2…" at bounding box center [679, 512] width 26 height 23
select select "0"
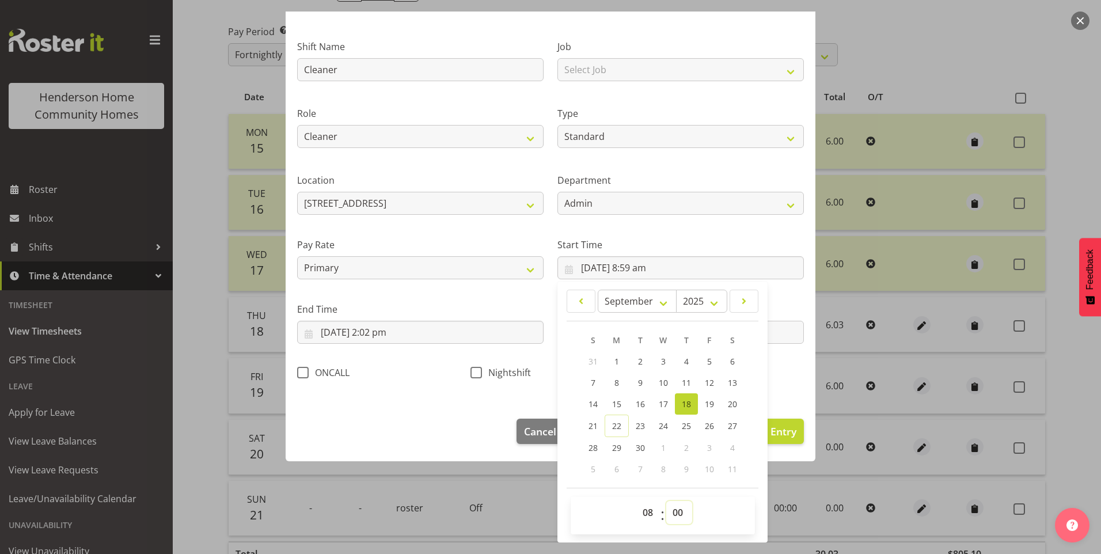
click at [666, 501] on select "00 01 02 03 04 05 06 07 08 09 10 11 12 13 14 15 16 17 18 19 20 21 22 23 24 25 2…" at bounding box center [679, 512] width 26 height 23
type input "[DATE] 8:00 am"
click at [396, 340] on input "[DATE] 2:02 pm" at bounding box center [420, 332] width 246 height 23
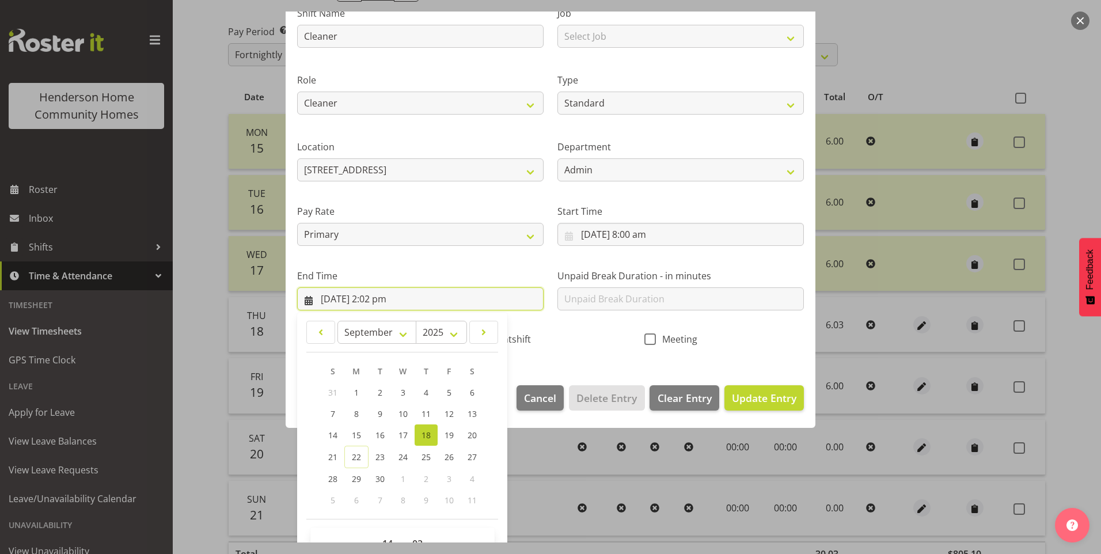
scroll to position [127, 0]
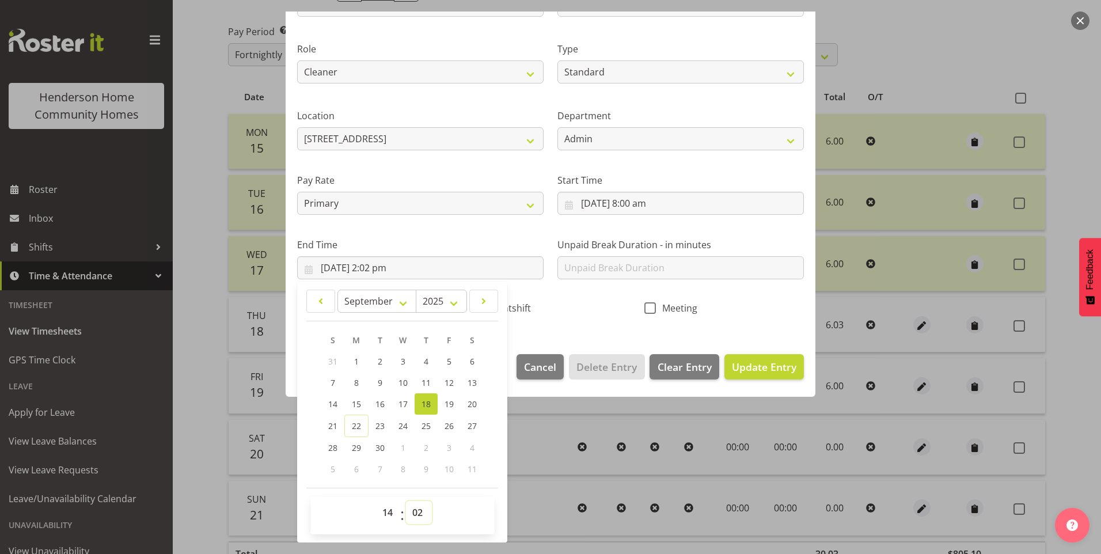
drag, startPoint x: 419, startPoint y: 515, endPoint x: 420, endPoint y: 499, distance: 16.7
click at [419, 511] on select "00 01 02 03 04 05 06 07 08 09 10 11 12 13 14 15 16 17 18 19 20 21 22 23 24 25 2…" at bounding box center [419, 512] width 26 height 23
select select "0"
click at [406, 501] on select "00 01 02 03 04 05 06 07 08 09 10 11 12 13 14 15 16 17 18 19 20 21 22 23 24 25 2…" at bounding box center [419, 512] width 26 height 23
type input "18/09/2025, 2:00 pm"
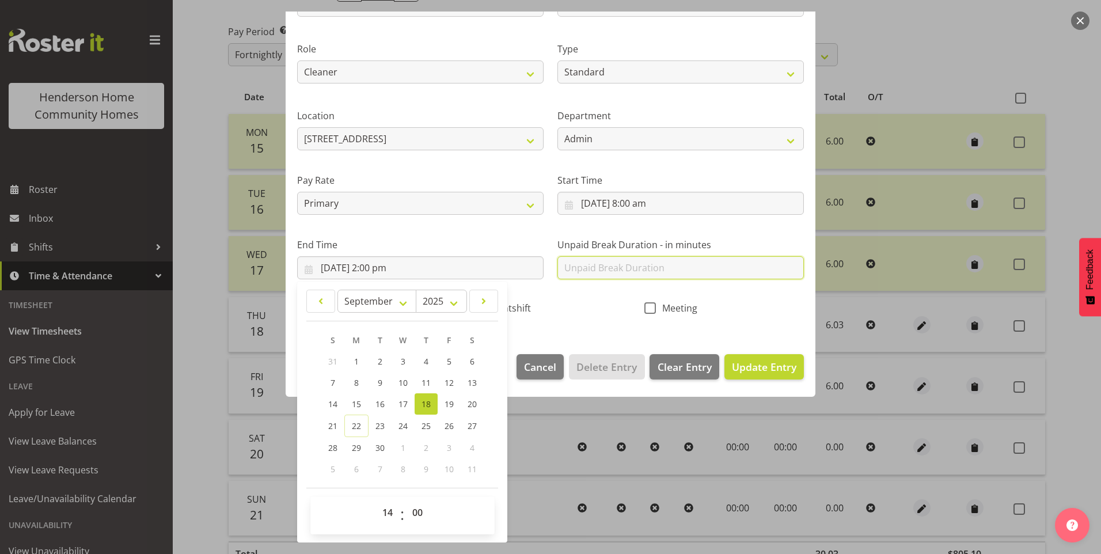
click at [588, 267] on input "text" at bounding box center [680, 267] width 246 height 23
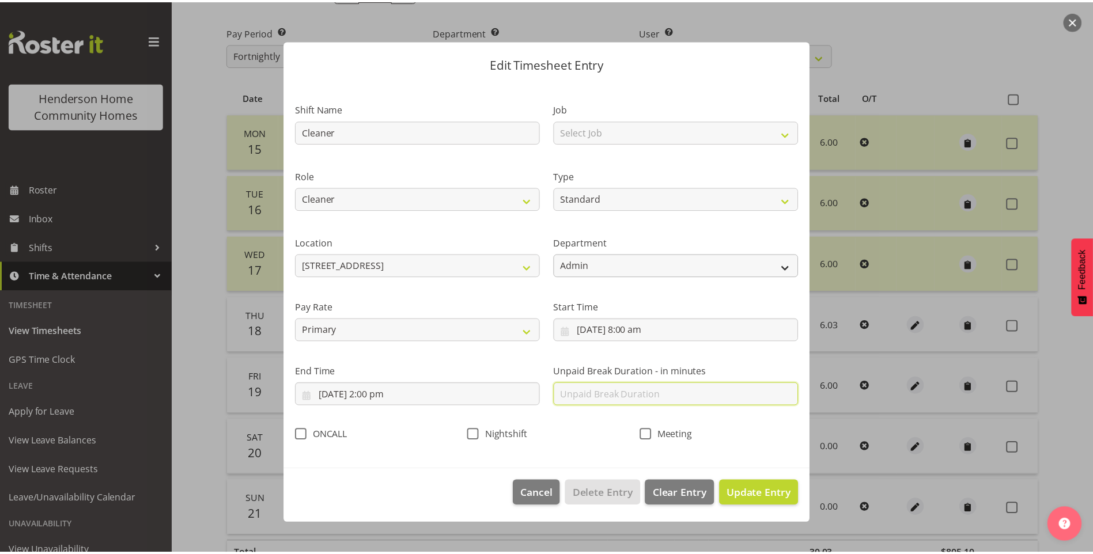
scroll to position [0, 0]
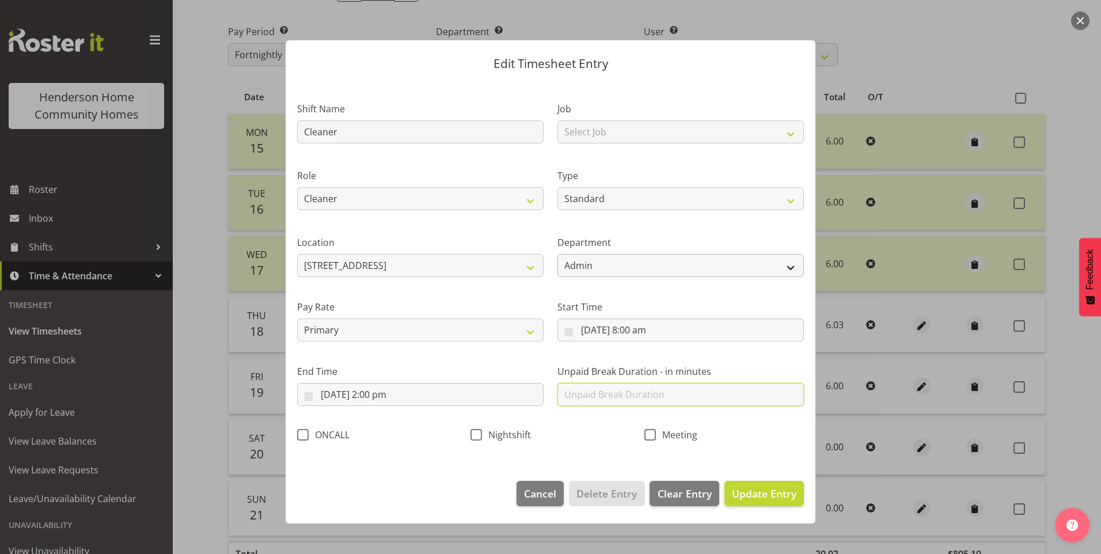
type input "0"
click at [776, 487] on span "Update Entry" at bounding box center [764, 494] width 65 height 14
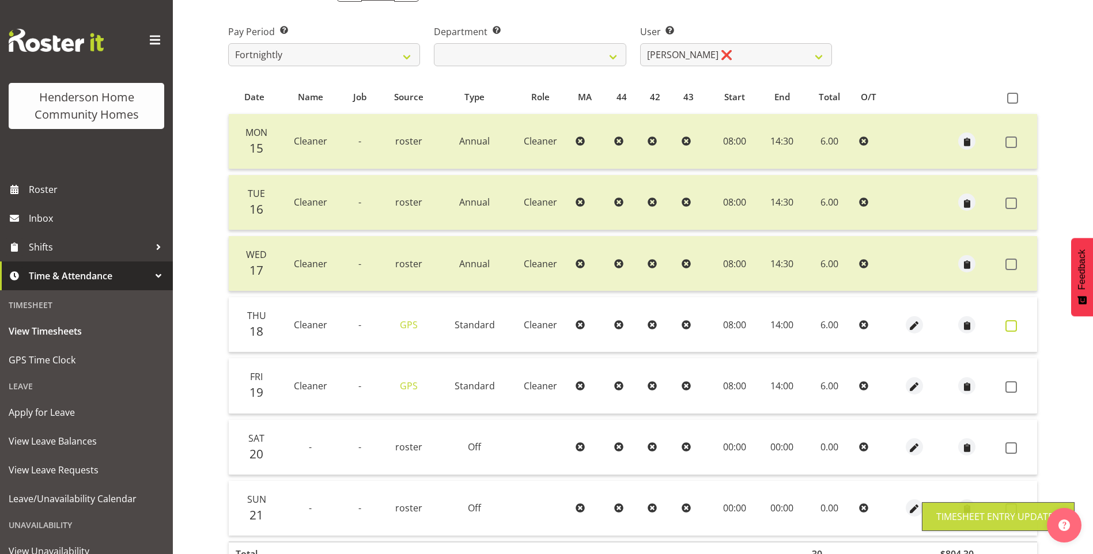
click at [1011, 326] on span at bounding box center [1011, 326] width 12 height 12
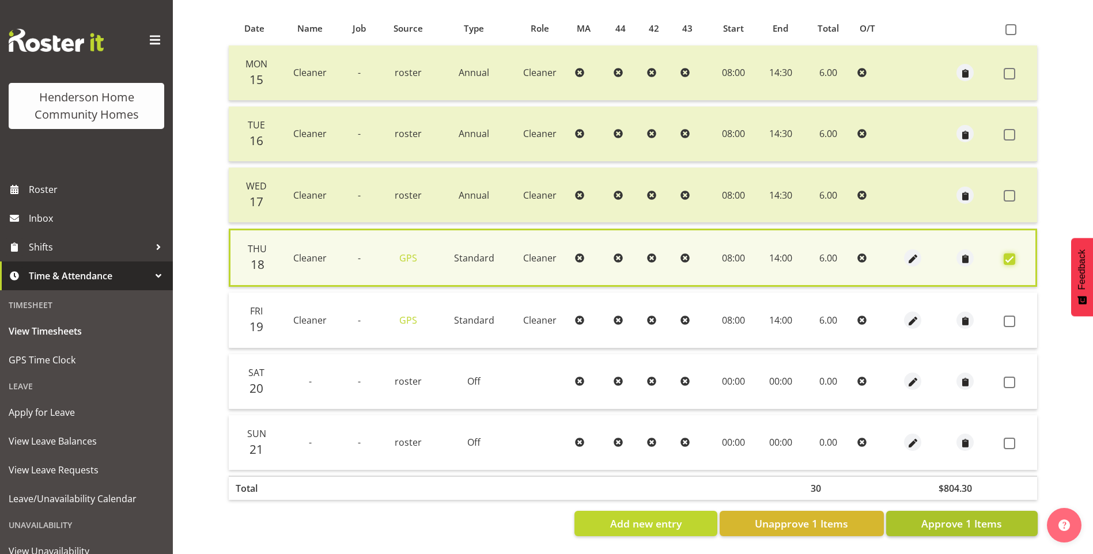
scroll to position [250, 0]
click at [976, 516] on span "Approve 1 Items" at bounding box center [961, 523] width 81 height 15
checkbox input "false"
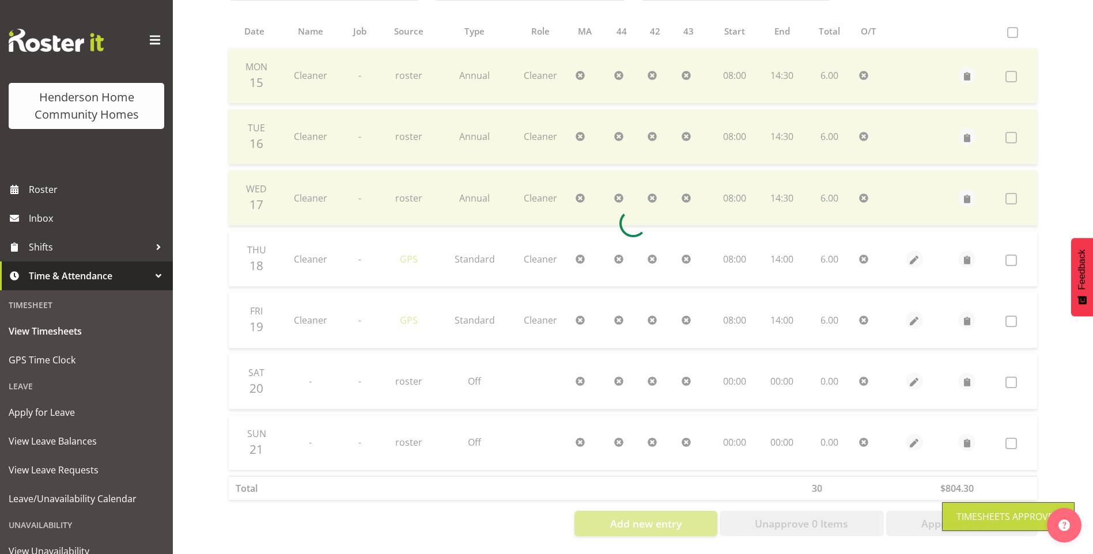
scroll to position [247, 0]
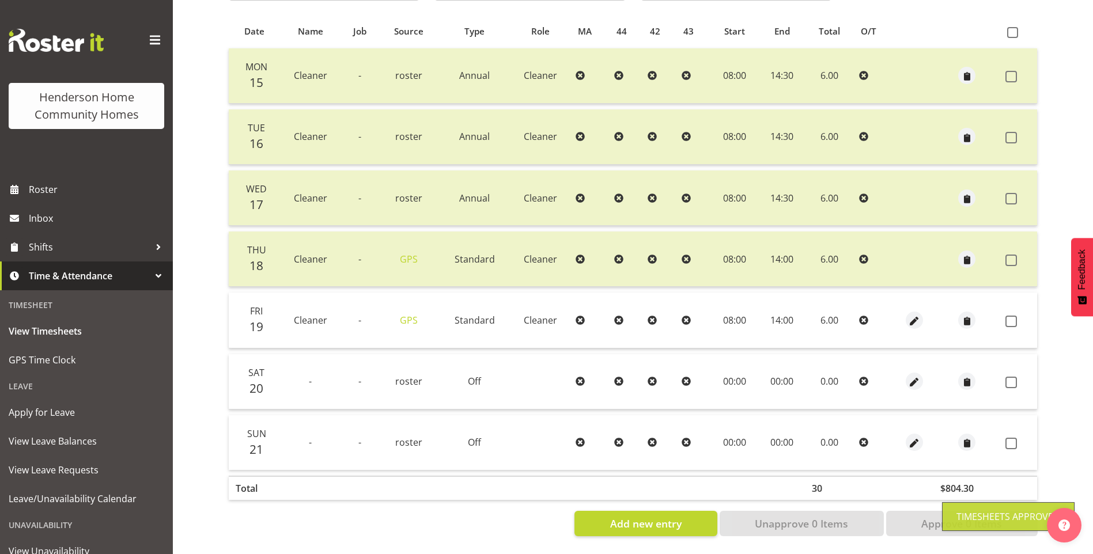
click at [916, 312] on div at bounding box center [914, 320] width 29 height 17
click at [909, 314] on span "button" at bounding box center [913, 320] width 13 height 13
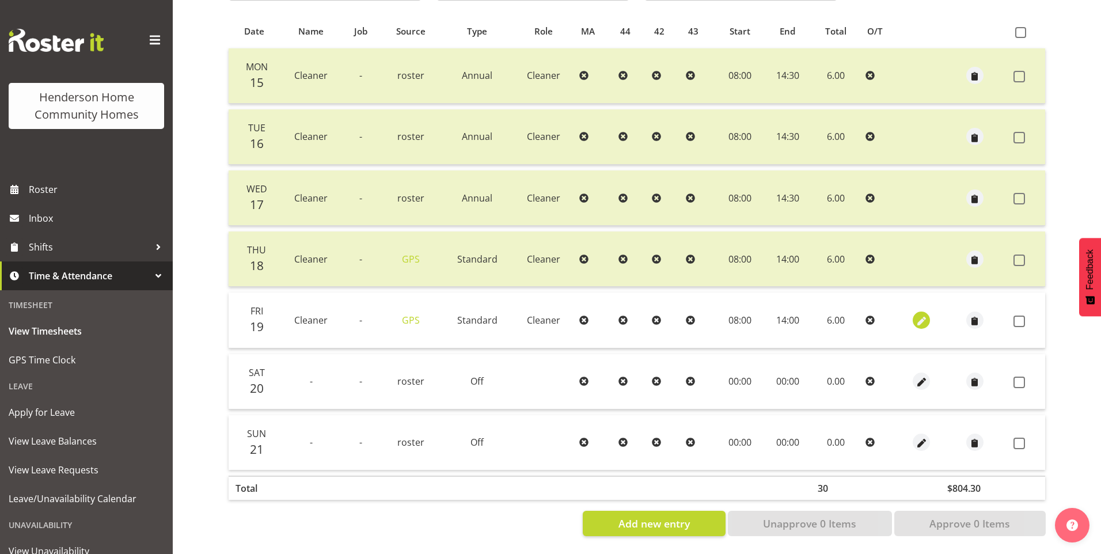
select select "Standard"
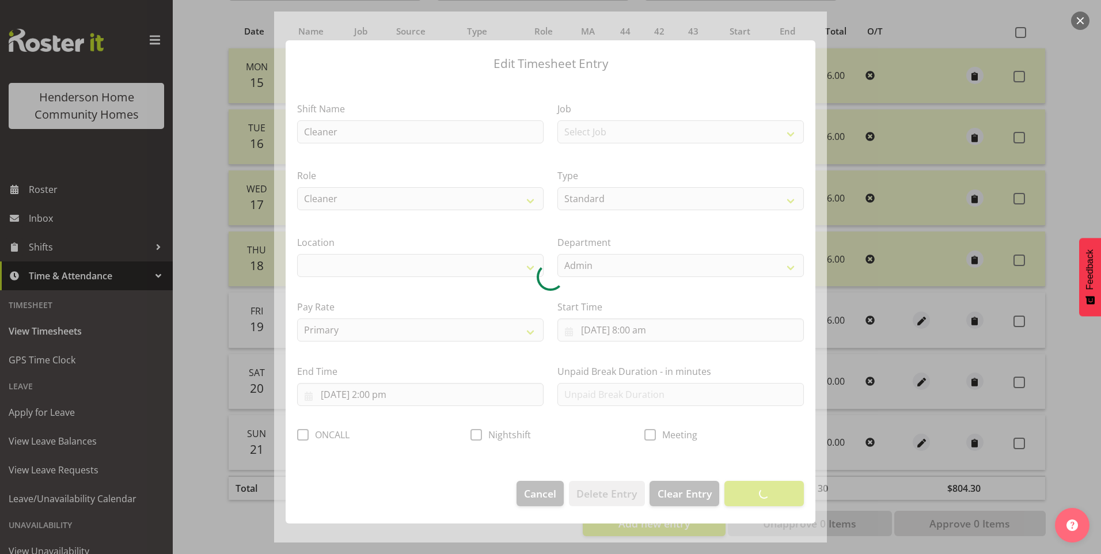
select select "1067"
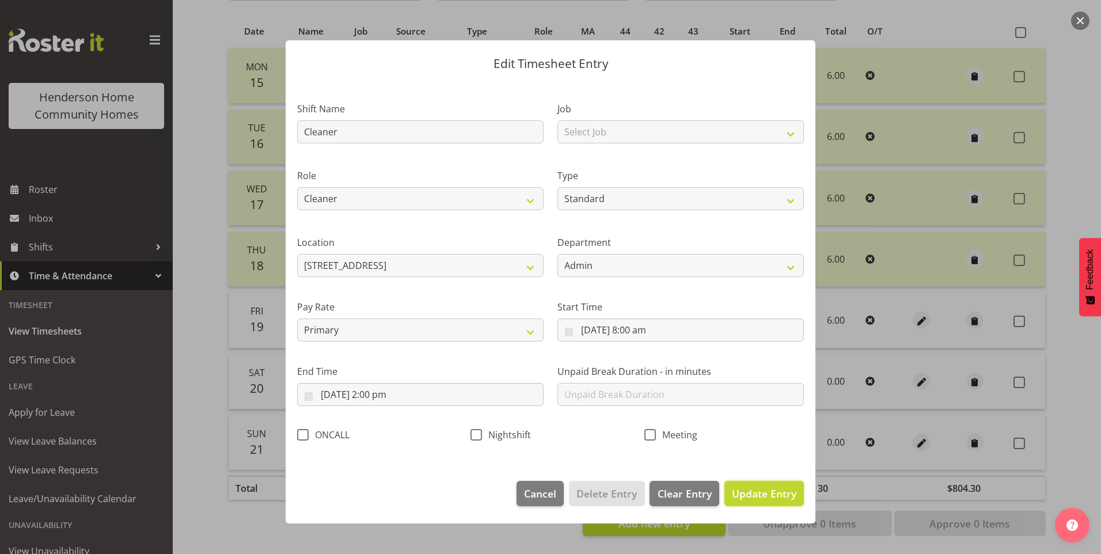
drag, startPoint x: 773, startPoint y: 494, endPoint x: 780, endPoint y: 490, distance: 8.0
click at [778, 491] on span "Update Entry" at bounding box center [764, 494] width 65 height 14
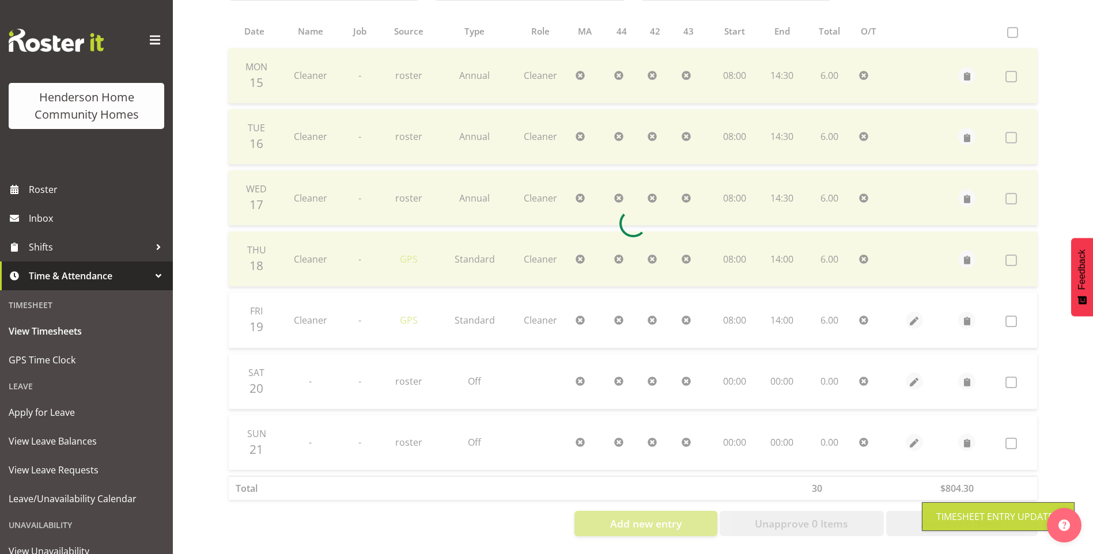
click at [1017, 314] on div at bounding box center [633, 224] width 828 height 644
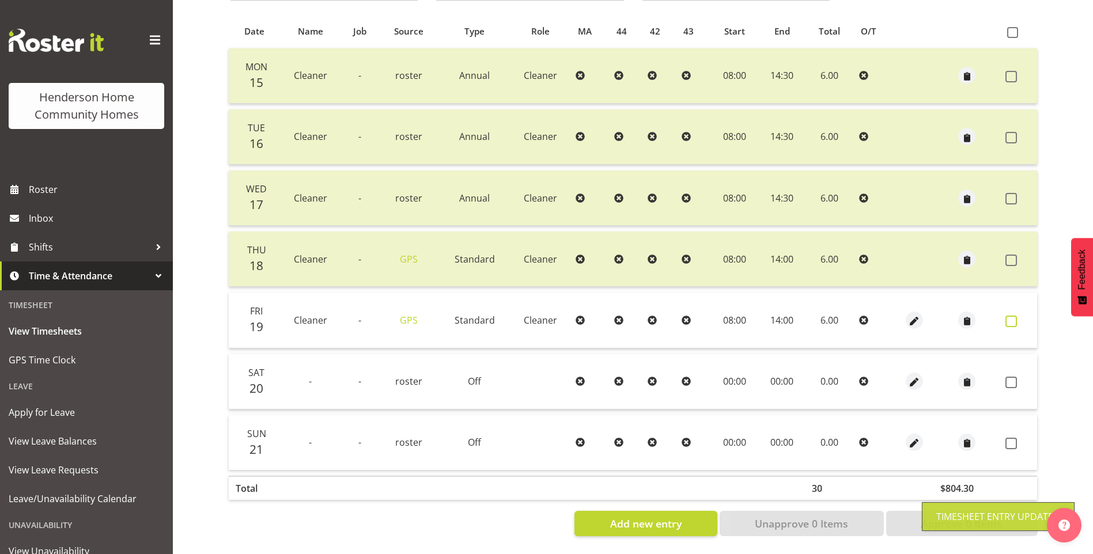
click at [1014, 316] on span at bounding box center [1011, 322] width 12 height 12
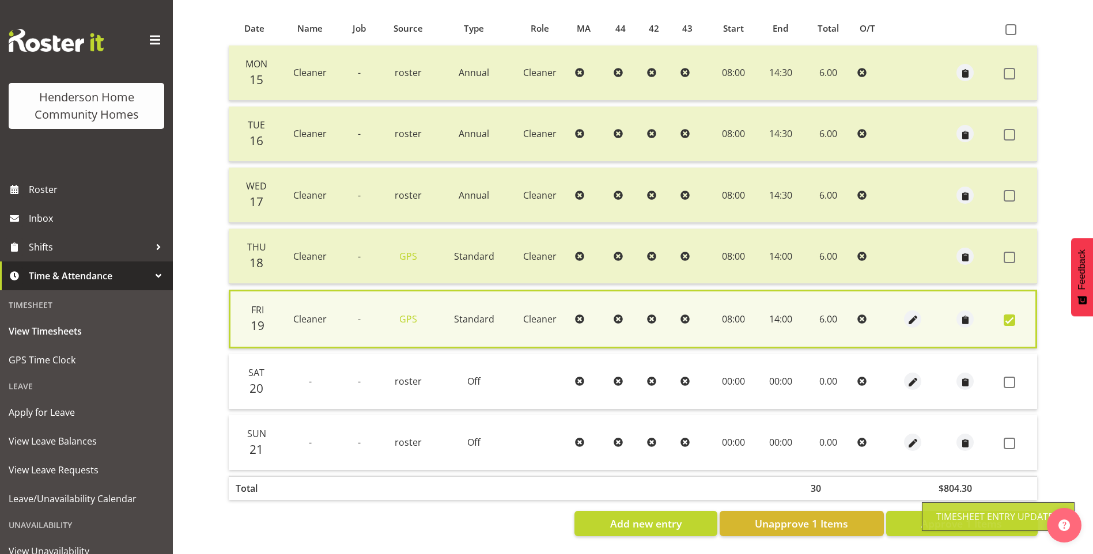
click at [977, 515] on div "Timesheet Entry Updated" at bounding box center [997, 516] width 153 height 29
click at [976, 516] on span "Approve 1 Items" at bounding box center [961, 523] width 81 height 15
checkbox input "false"
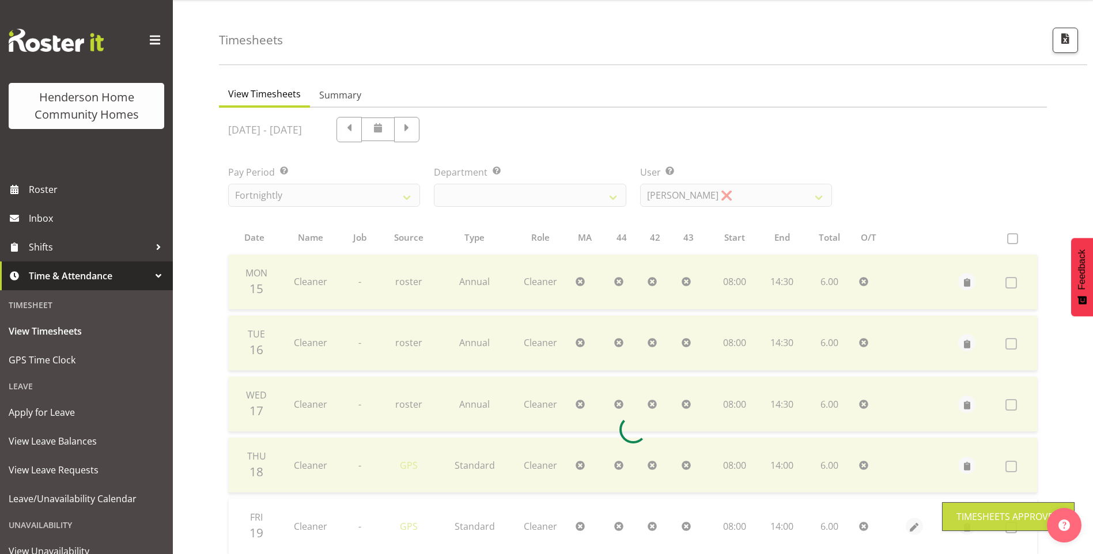
scroll to position [0, 0]
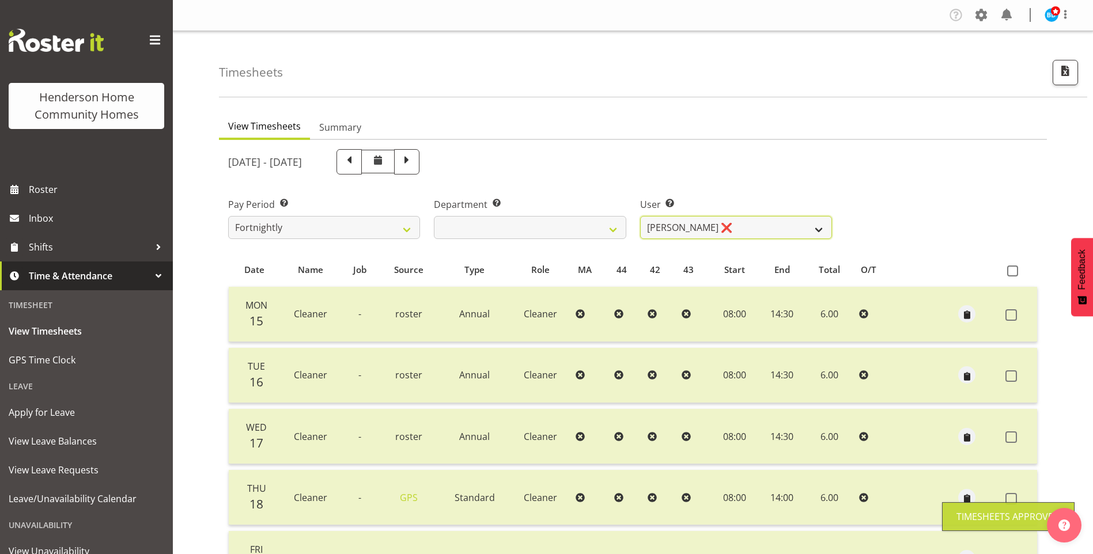
click at [700, 224] on select "Barbara Dunlop ❌ Emily-Jayne Ashton ❌ Johanna Molina ❌ Kirsty Crossley ❌" at bounding box center [736, 227] width 192 height 23
select select "8557"
click at [640, 216] on select "Barbara Dunlop ❌ Emily-Jayne Ashton ❌ Johanna Molina ❌ Kirsty Crossley ❌" at bounding box center [736, 227] width 192 height 23
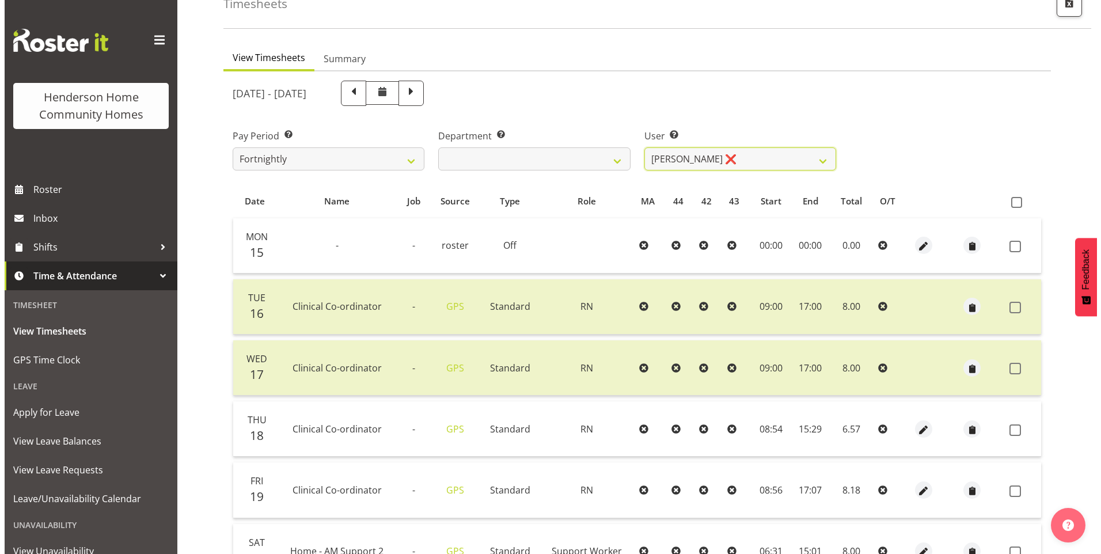
scroll to position [173, 0]
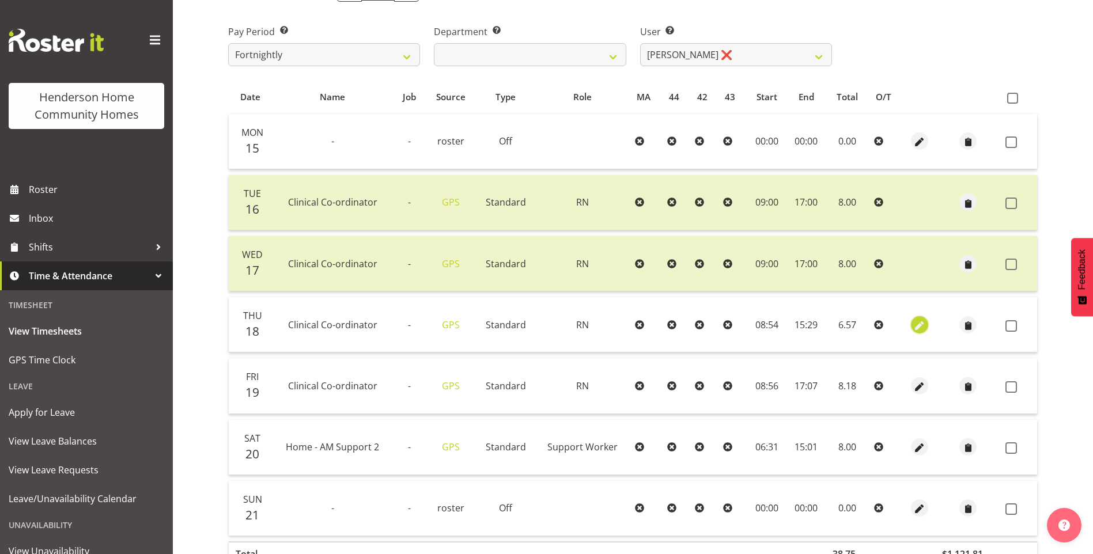
click at [916, 321] on span "button" at bounding box center [919, 325] width 13 height 13
select select "1216"
select select "Standard"
select select "8"
select select "2025"
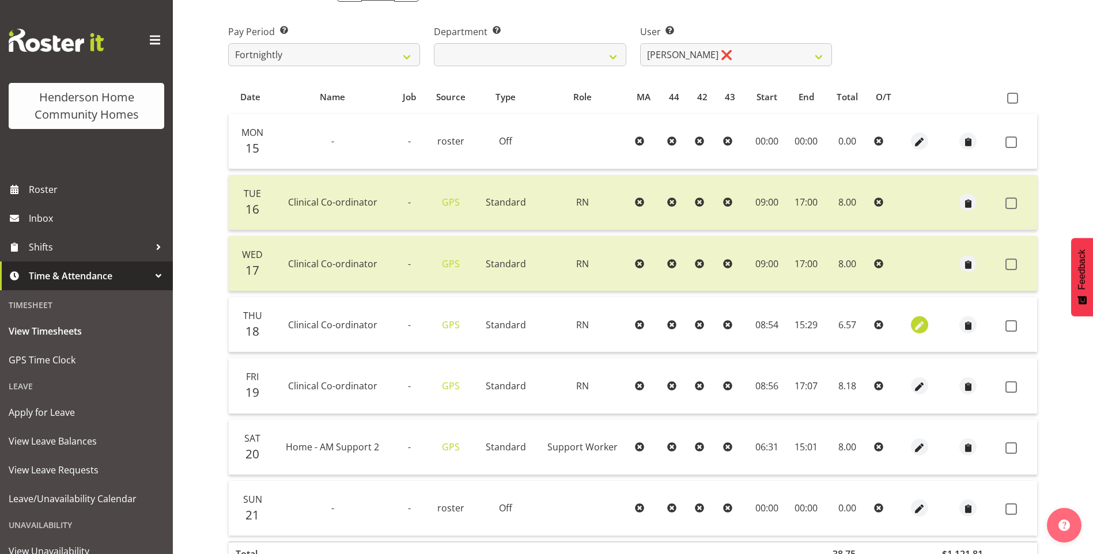
select select "8"
select select "54"
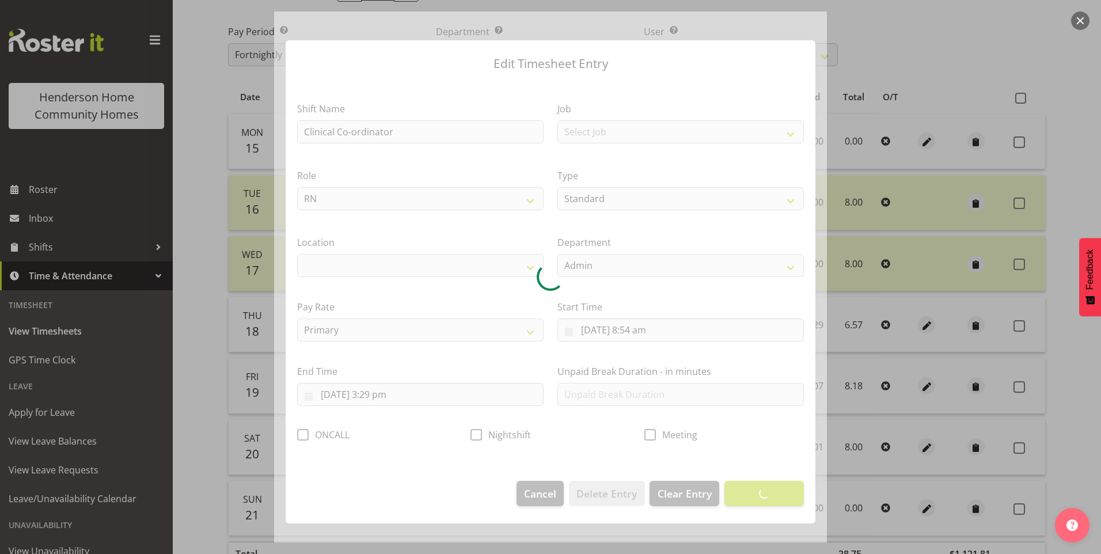
select select "1067"
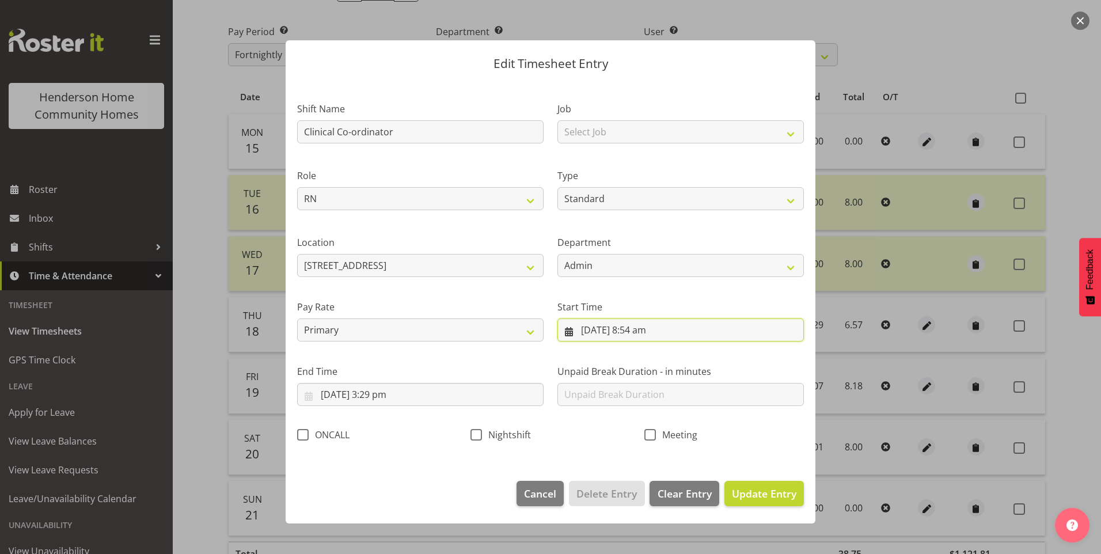
click at [639, 339] on input "18/09/2025, 8:54 am" at bounding box center [680, 329] width 246 height 23
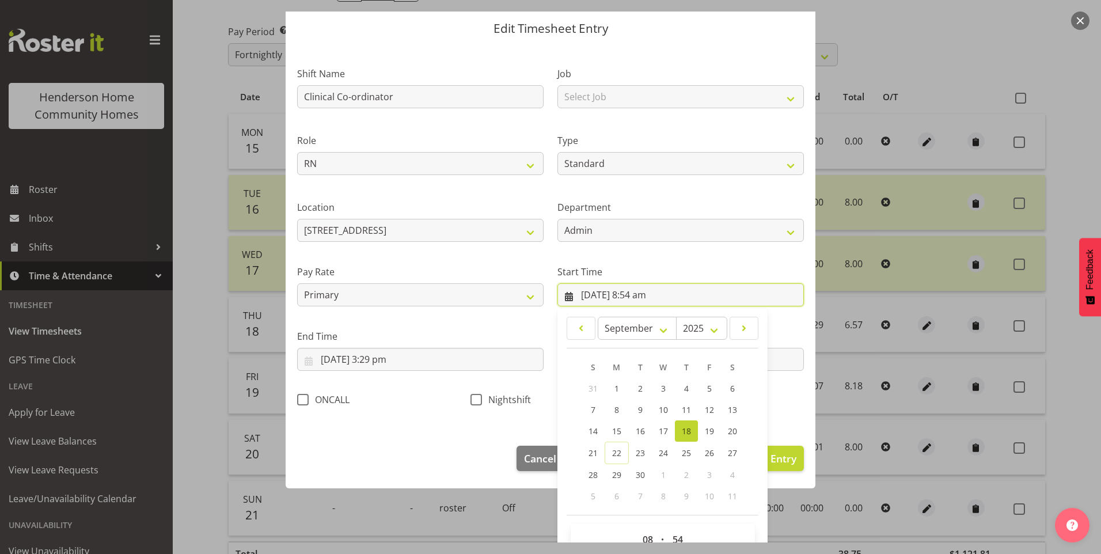
scroll to position [62, 0]
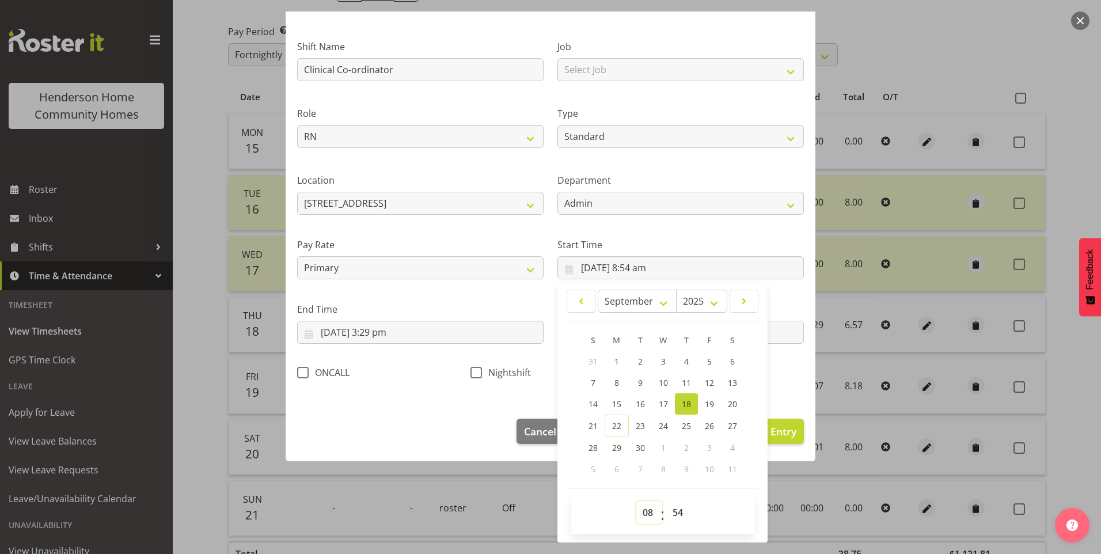
click at [639, 511] on select "00 01 02 03 04 05 06 07 08 09 10 11 12 13 14 15 16 17 18 19 20 21 22 23" at bounding box center [649, 512] width 26 height 23
select select "9"
click at [636, 501] on select "00 01 02 03 04 05 06 07 08 09 10 11 12 13 14 15 16 17 18 19 20 21 22 23" at bounding box center [649, 512] width 26 height 23
type input "18/09/2025, 9:54 am"
click at [669, 510] on select "00 01 02 03 04 05 06 07 08 09 10 11 12 13 14 15 16 17 18 19 20 21 22 23 24 25 2…" at bounding box center [679, 512] width 26 height 23
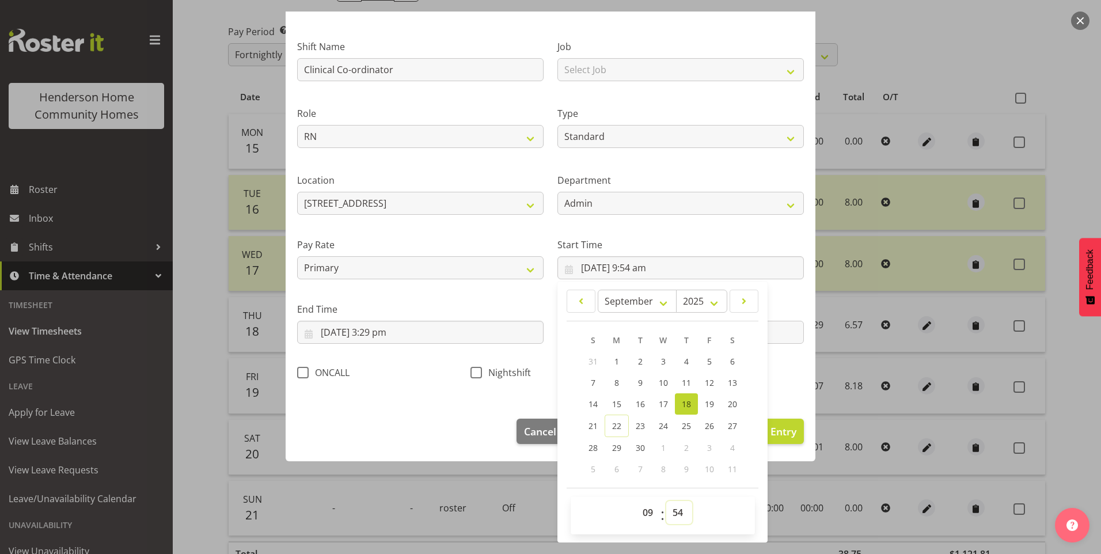
select select "0"
click at [666, 501] on select "00 01 02 03 04 05 06 07 08 09 10 11 12 13 14 15 16 17 18 19 20 21 22 23 24 25 2…" at bounding box center [679, 512] width 26 height 23
type input "18/09/2025, 9:00 am"
click at [391, 343] on input "18/09/2025, 3:29 pm" at bounding box center [420, 332] width 246 height 23
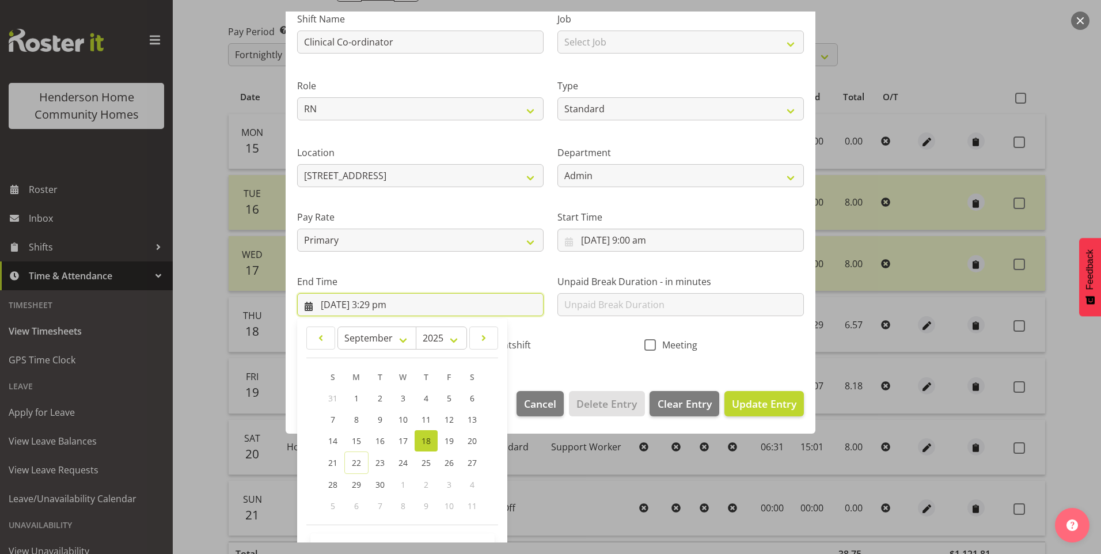
scroll to position [127, 0]
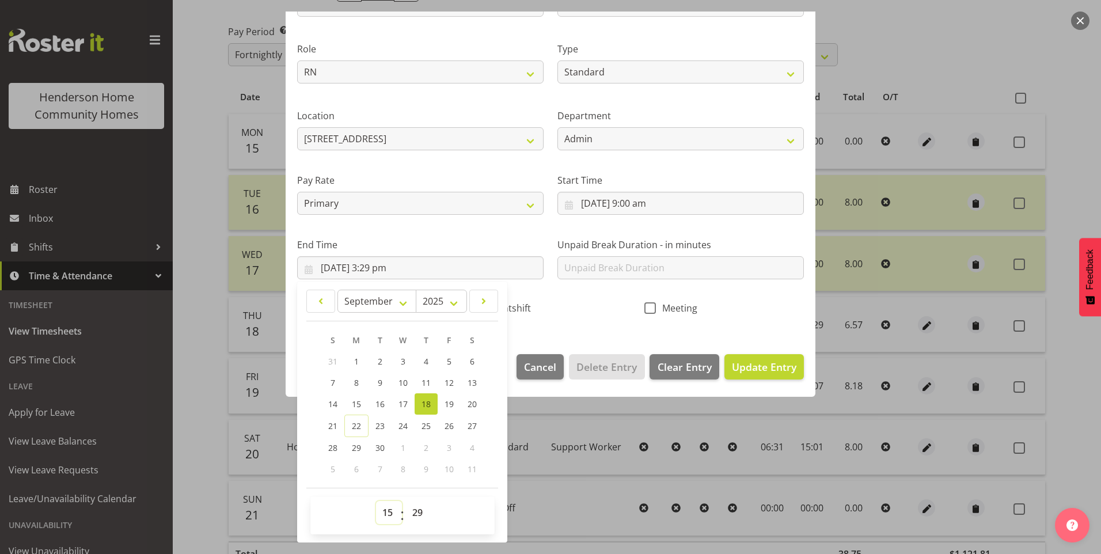
click at [389, 519] on select "00 01 02 03 04 05 06 07 08 09 10 11 12 13 14 15 16 17 18 19 20 21 22 23" at bounding box center [389, 512] width 26 height 23
select select "17"
click at [376, 501] on select "00 01 02 03 04 05 06 07 08 09 10 11 12 13 14 15 16 17 18 19 20 21 22 23" at bounding box center [389, 512] width 26 height 23
type input "18/09/2025, 5:29 pm"
drag, startPoint x: 418, startPoint y: 514, endPoint x: 416, endPoint y: 499, distance: 14.6
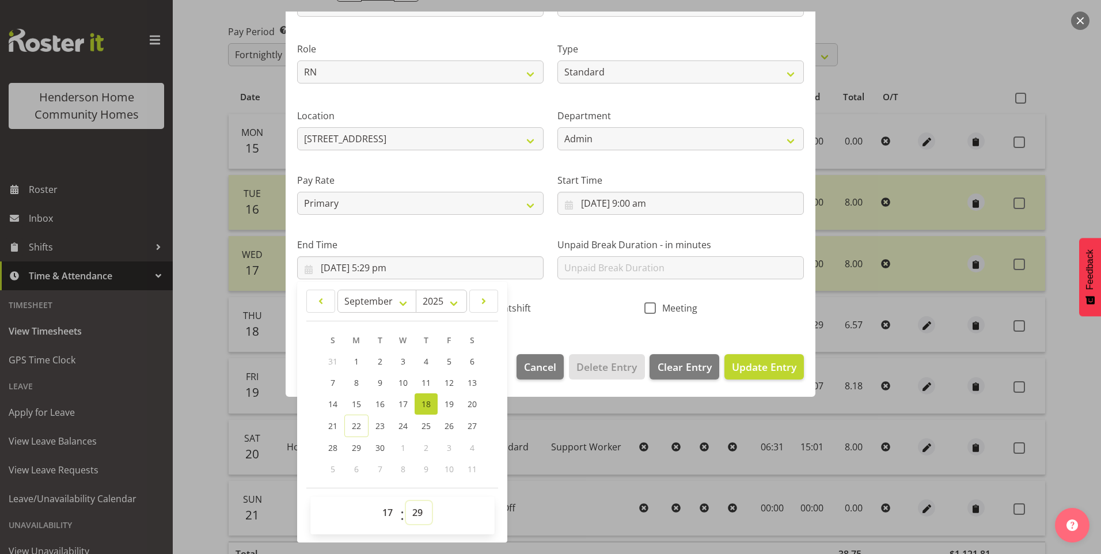
click at [418, 511] on select "00 01 02 03 04 05 06 07 08 09 10 11 12 13 14 15 16 17 18 19 20 21 22 23 24 25 2…" at bounding box center [419, 512] width 26 height 23
select select "0"
click at [406, 501] on select "00 01 02 03 04 05 06 07 08 09 10 11 12 13 14 15 16 17 18 19 20 21 22 23 24 25 2…" at bounding box center [419, 512] width 26 height 23
type input "18/09/2025, 5:00 pm"
click at [735, 359] on span "Update Entry" at bounding box center [764, 366] width 65 height 15
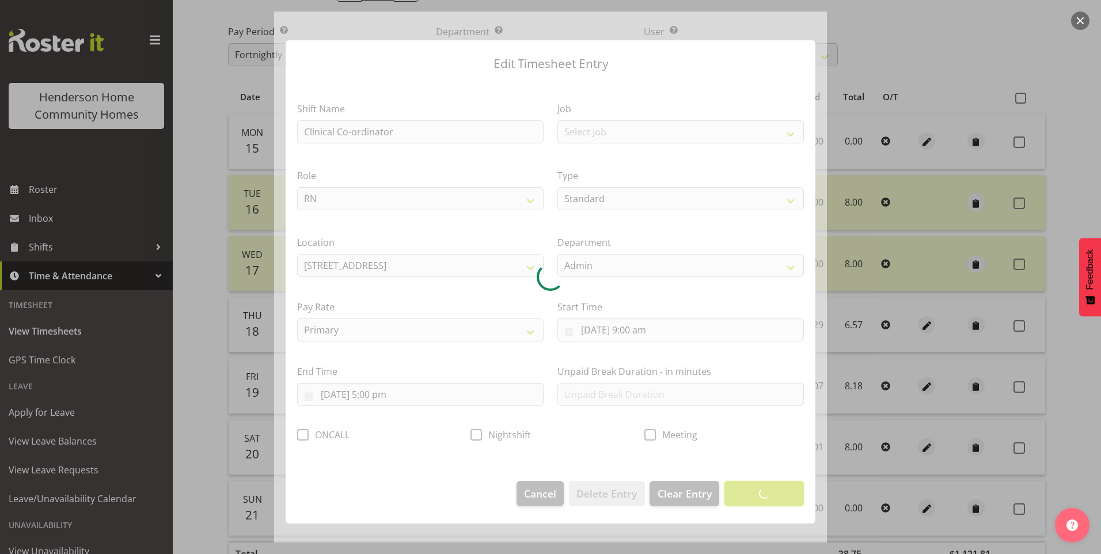
scroll to position [0, 0]
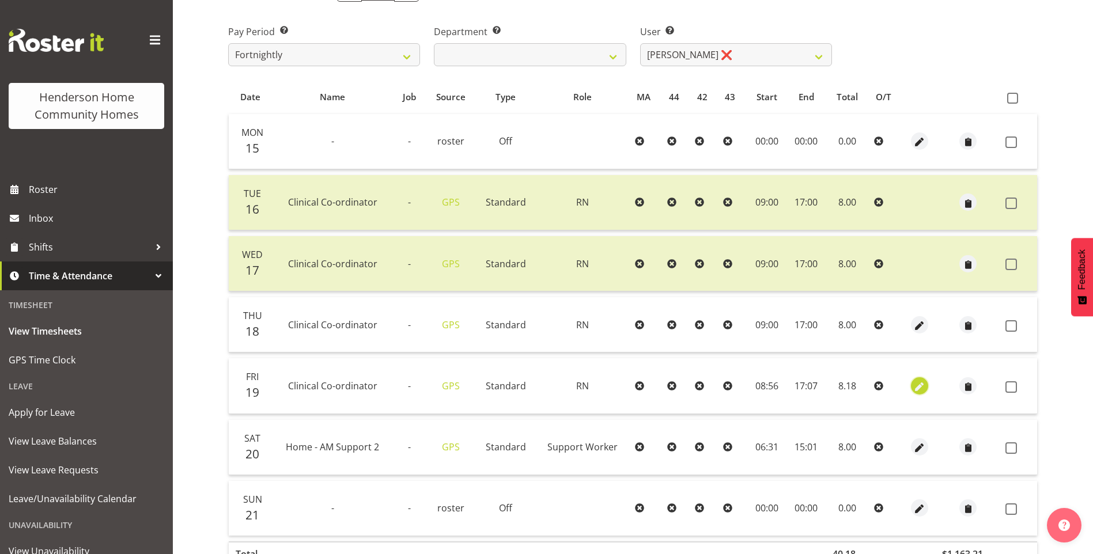
click at [919, 386] on span "button" at bounding box center [919, 386] width 13 height 13
select select "1216"
select select "Standard"
select select "8"
select select "2025"
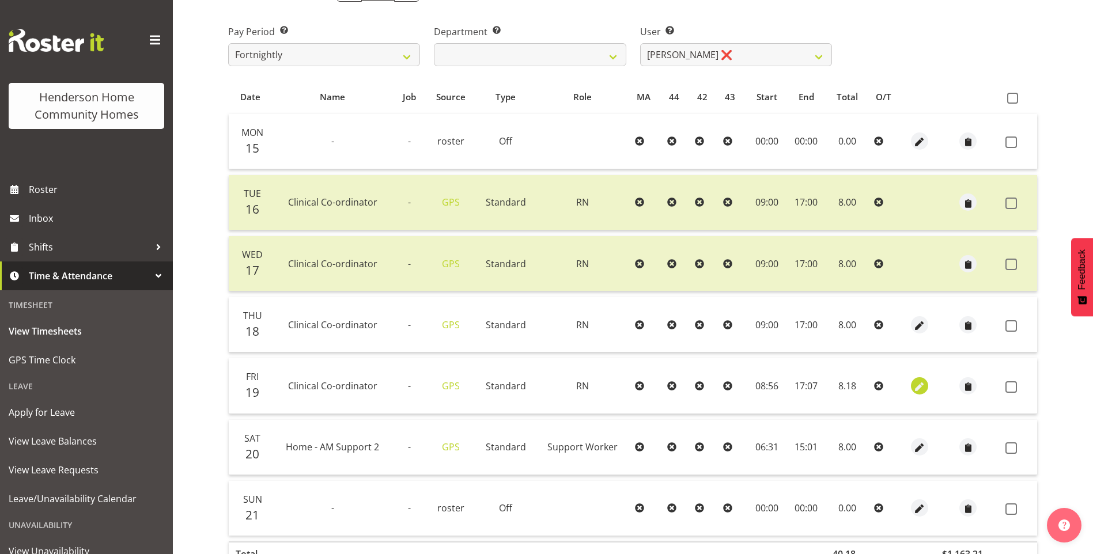
select select "8"
select select "56"
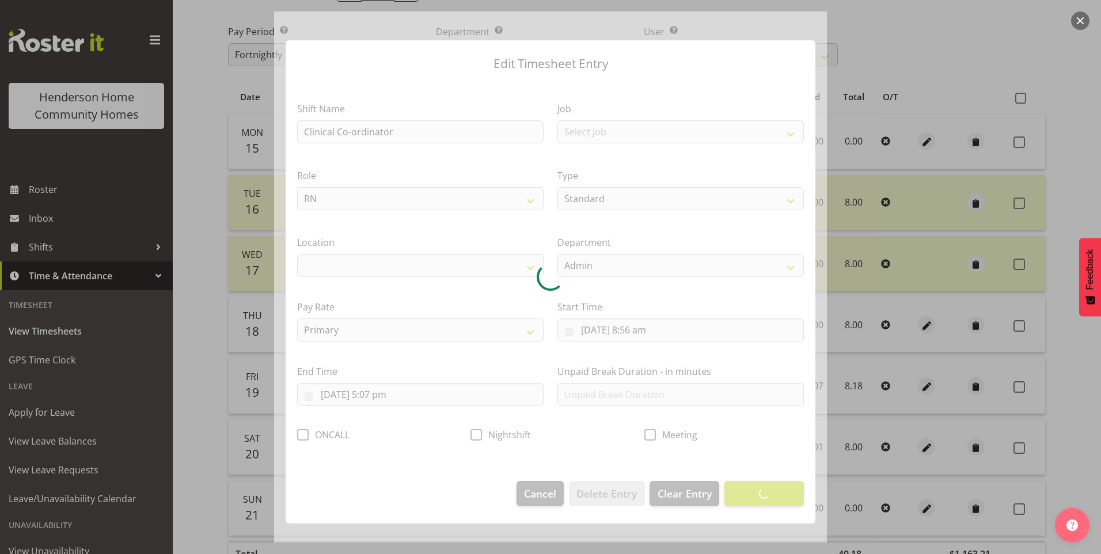
select select "1067"
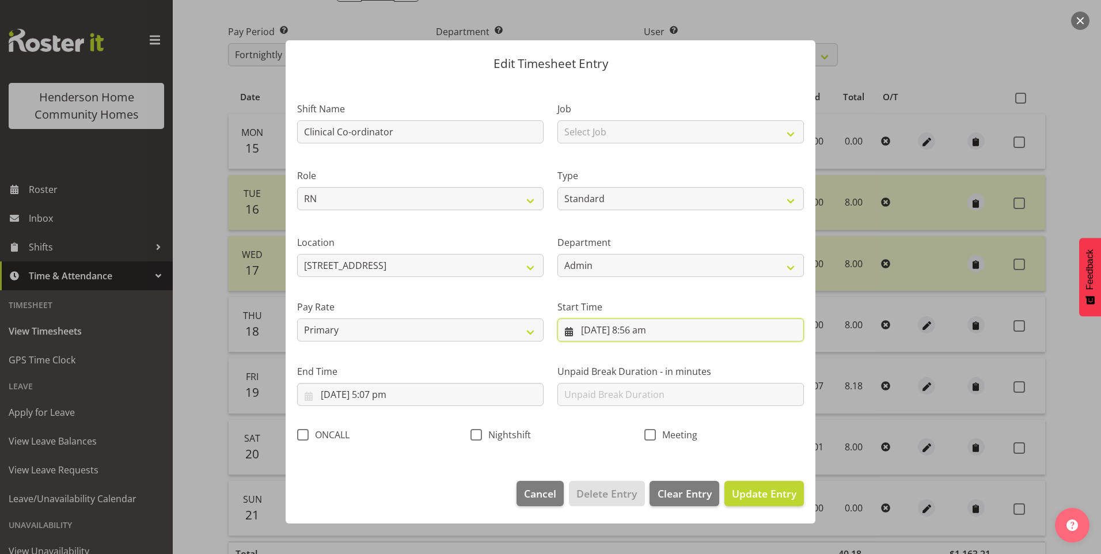
click at [646, 336] on input "19/09/2025, 8:56 am" at bounding box center [680, 329] width 246 height 23
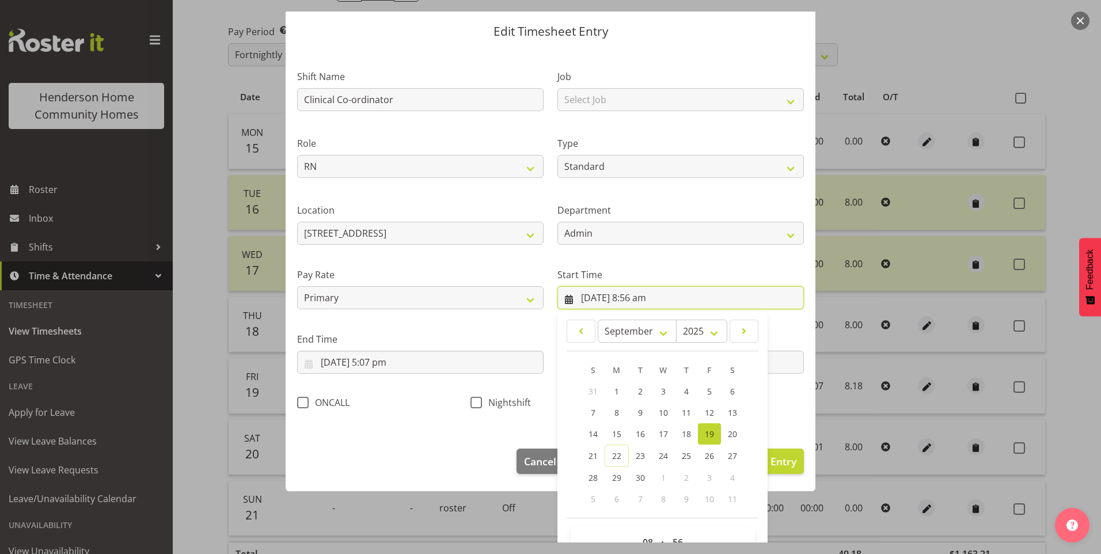
scroll to position [62, 0]
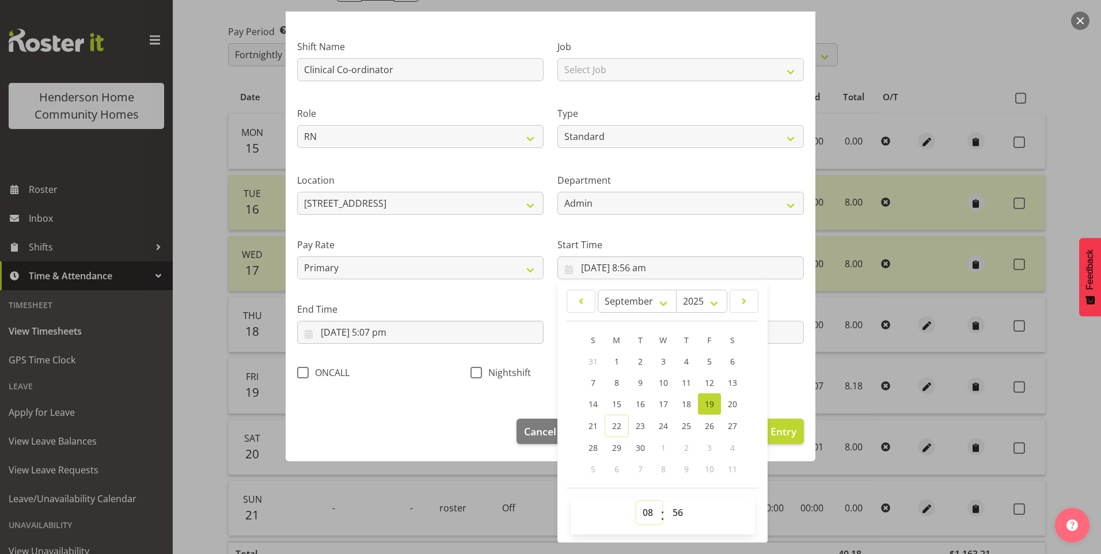
click at [641, 513] on select "00 01 02 03 04 05 06 07 08 09 10 11 12 13 14 15 16 17 18 19 20 21 22 23" at bounding box center [649, 512] width 26 height 23
select select "9"
click at [636, 501] on select "00 01 02 03 04 05 06 07 08 09 10 11 12 13 14 15 16 17 18 19 20 21 22 23" at bounding box center [649, 512] width 26 height 23
type input "19/09/2025, 9:56 am"
click at [679, 511] on select "00 01 02 03 04 05 06 07 08 09 10 11 12 13 14 15 16 17 18 19 20 21 22 23 24 25 2…" at bounding box center [679, 512] width 26 height 23
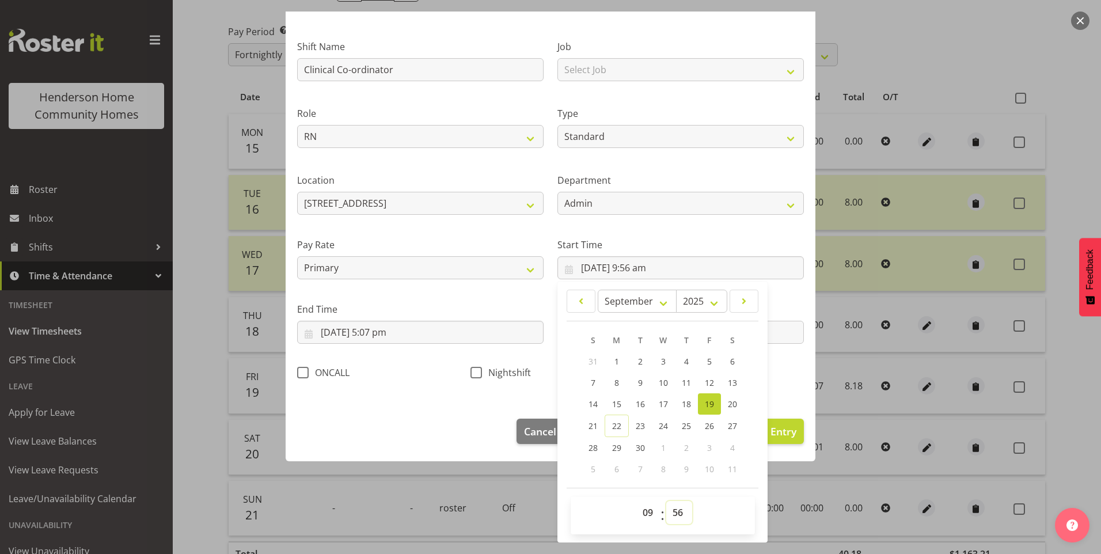
select select "0"
click at [666, 501] on select "00 01 02 03 04 05 06 07 08 09 10 11 12 13 14 15 16 17 18 19 20 21 22 23 24 25 2…" at bounding box center [679, 512] width 26 height 23
type input "19/09/2025, 9:00 am"
drag, startPoint x: 392, startPoint y: 340, endPoint x: 399, endPoint y: 361, distance: 22.2
click at [392, 340] on input "19/09/2025, 5:07 pm" at bounding box center [420, 332] width 246 height 23
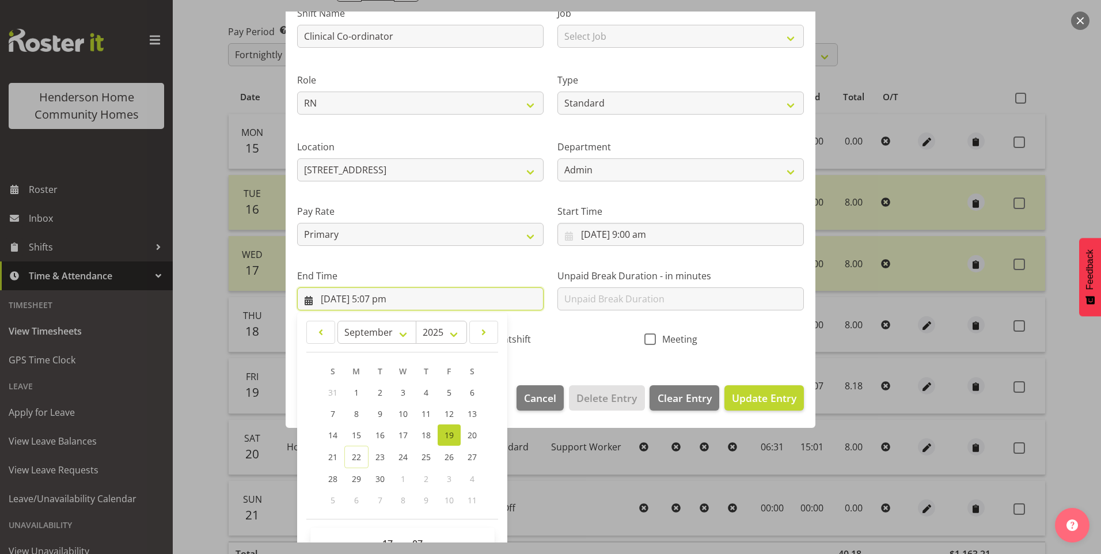
scroll to position [127, 0]
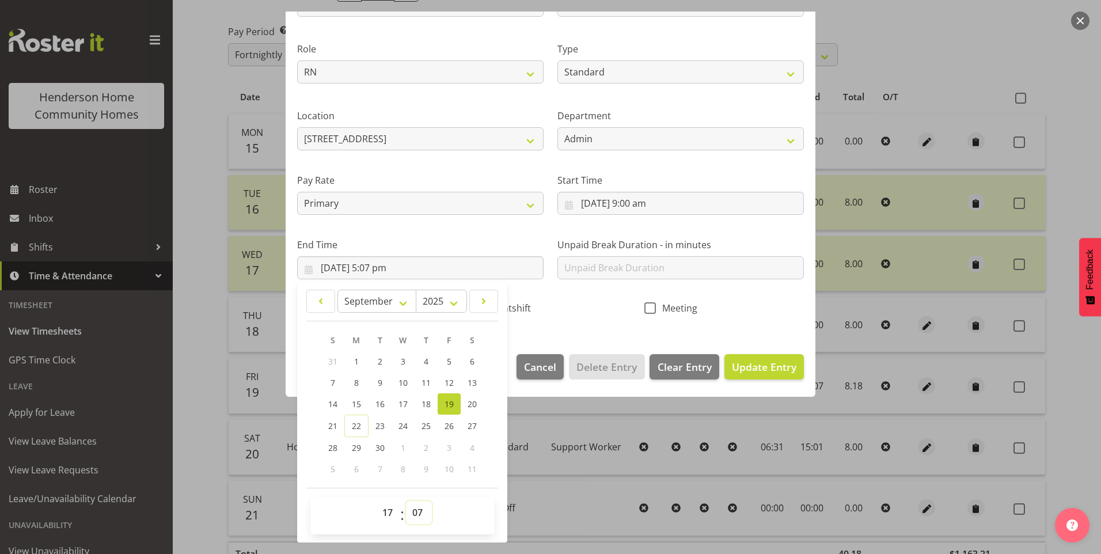
drag, startPoint x: 424, startPoint y: 514, endPoint x: 424, endPoint y: 500, distance: 13.8
click at [424, 511] on select "00 01 02 03 04 05 06 07 08 09 10 11 12 13 14 15 16 17 18 19 20 21 22 23 24 25 2…" at bounding box center [419, 512] width 26 height 23
select select "0"
click at [406, 501] on select "00 01 02 03 04 05 06 07 08 09 10 11 12 13 14 15 16 17 18 19 20 21 22 23 24 25 2…" at bounding box center [419, 512] width 26 height 23
type input "19/09/2025, 5:00 pm"
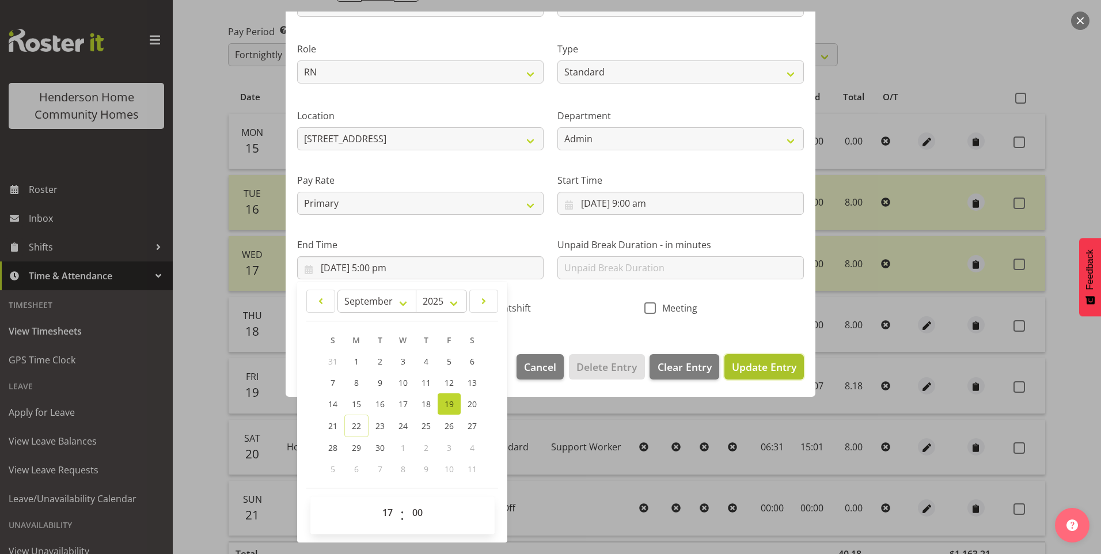
click at [756, 368] on span "Update Entry" at bounding box center [764, 367] width 65 height 14
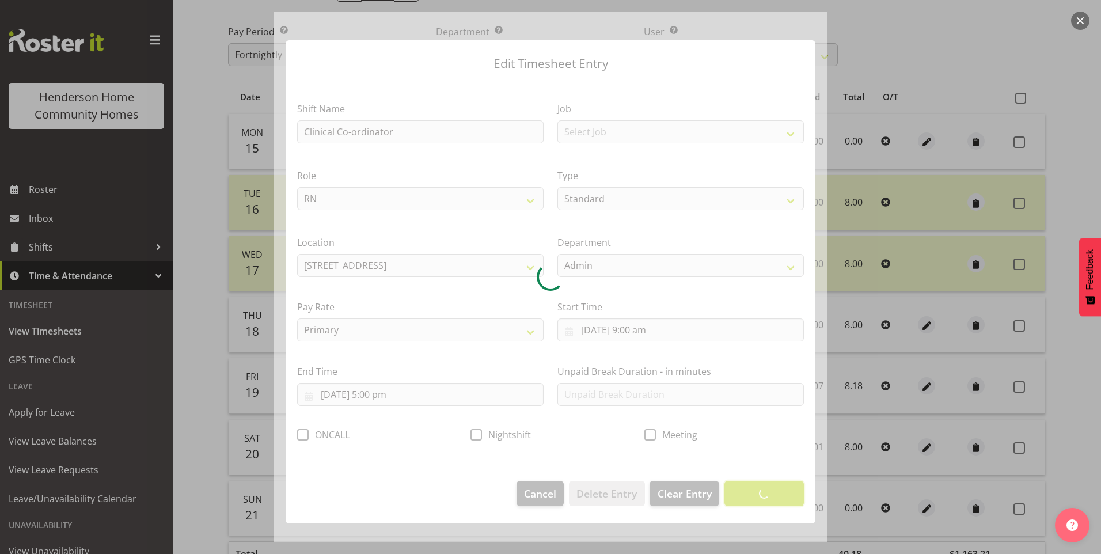
scroll to position [0, 0]
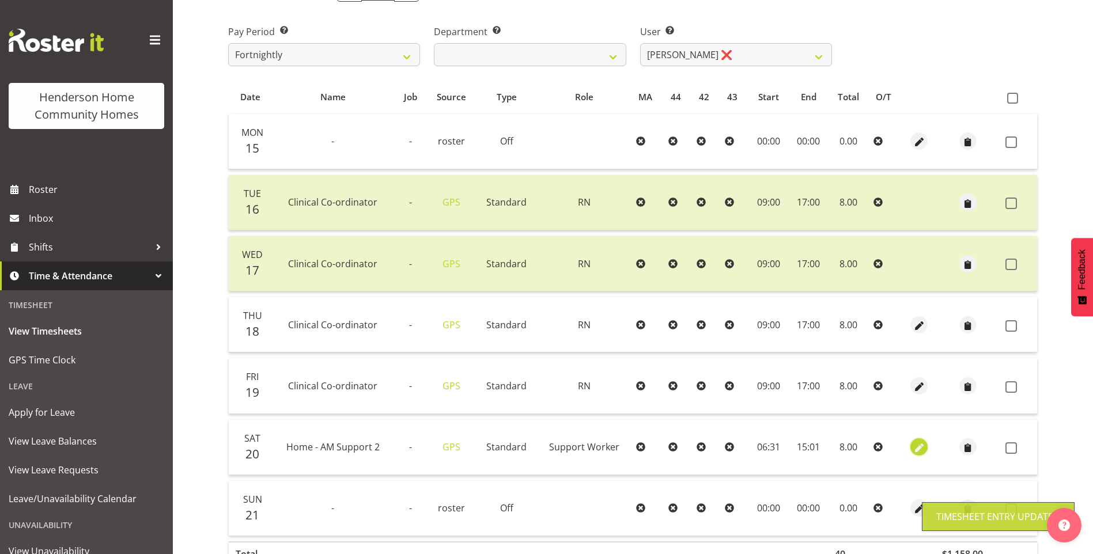
click at [917, 446] on span "button" at bounding box center [918, 448] width 13 height 13
select select "Standard"
select select "746"
select select "8"
select select "2025"
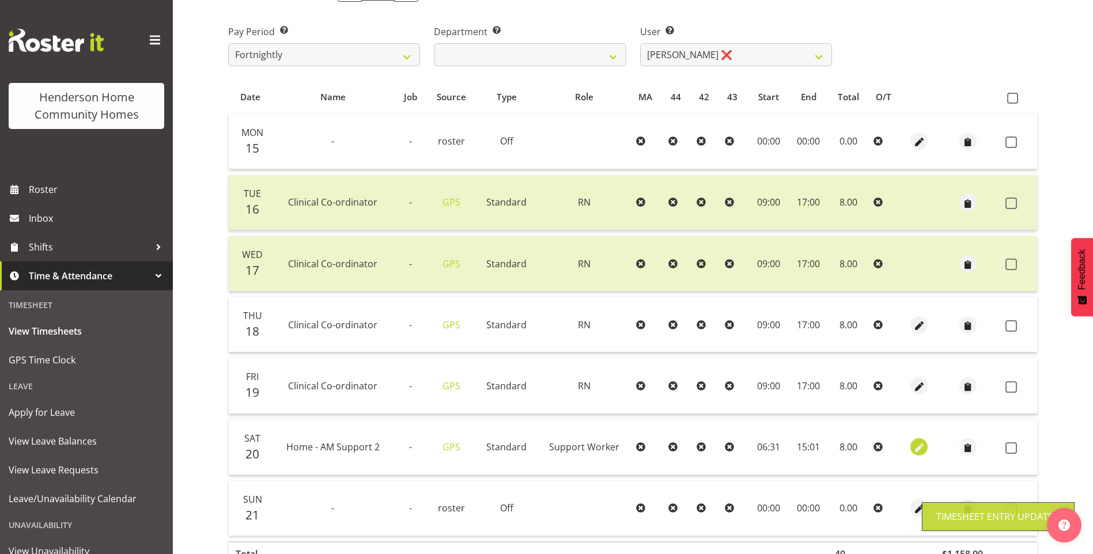
select select "6"
select select "31"
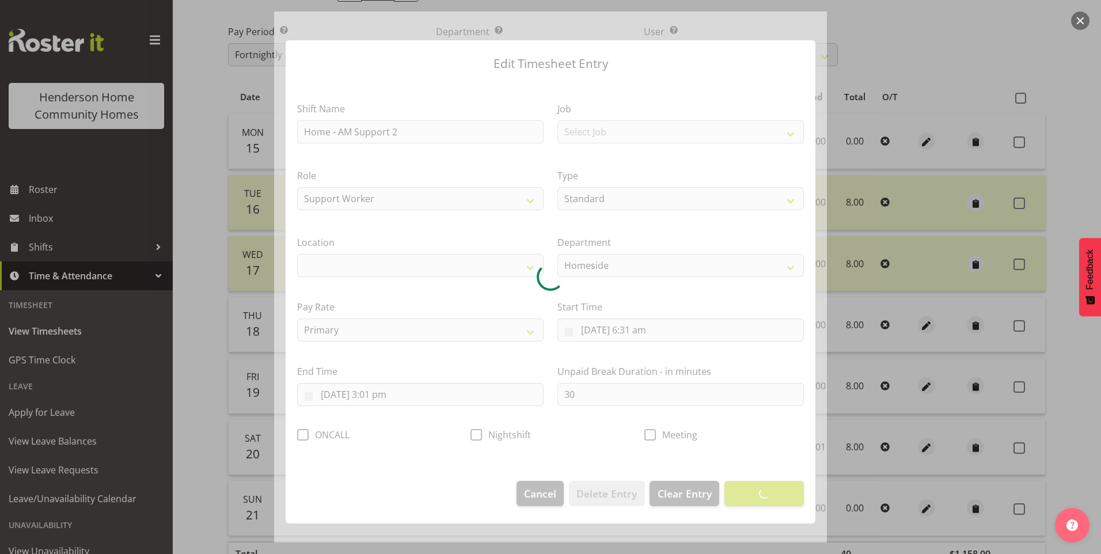
select select "1067"
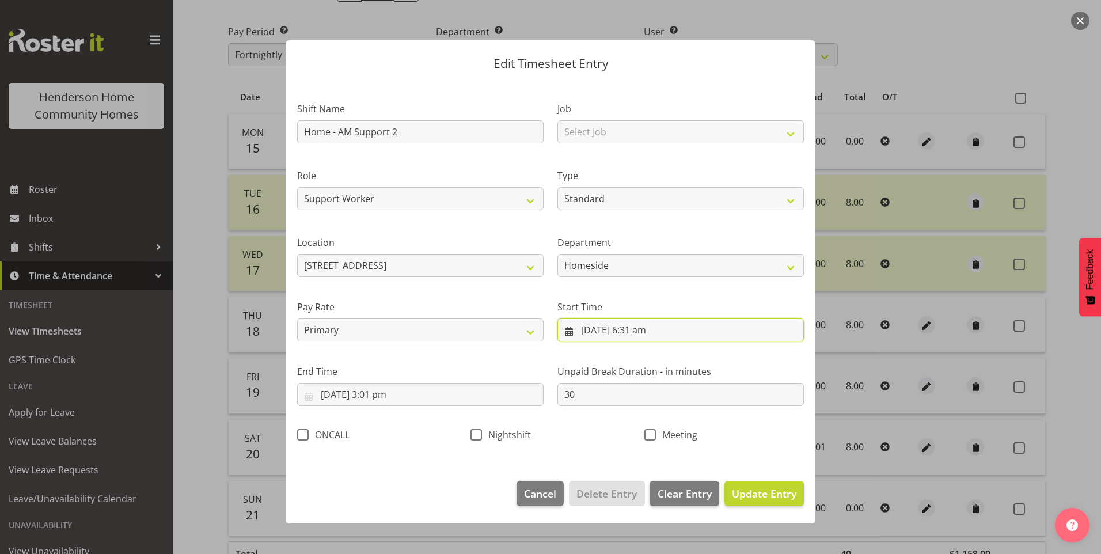
click at [651, 335] on input "20/09/2025, 6:31 am" at bounding box center [680, 329] width 246 height 23
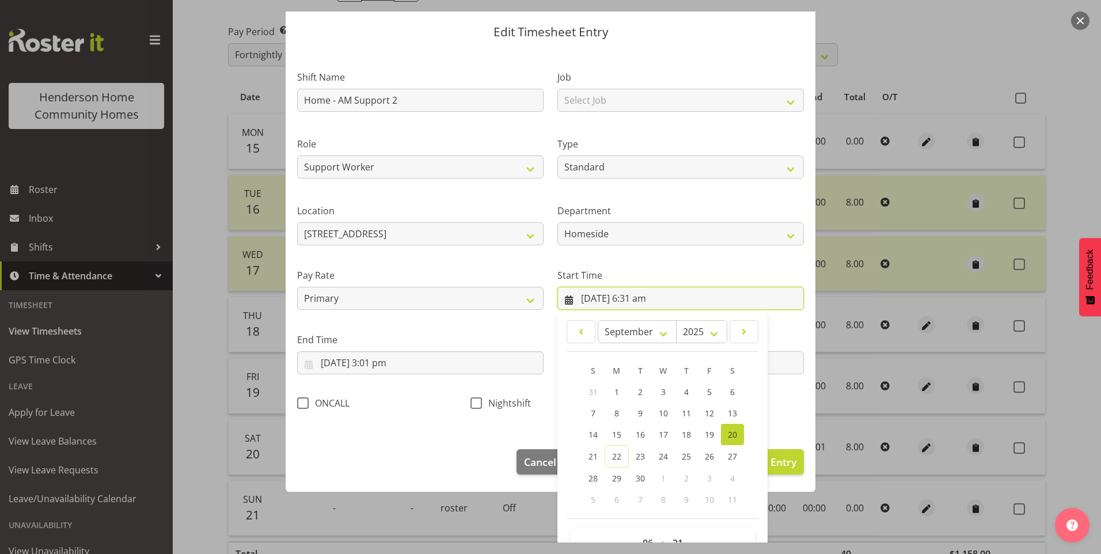
scroll to position [62, 0]
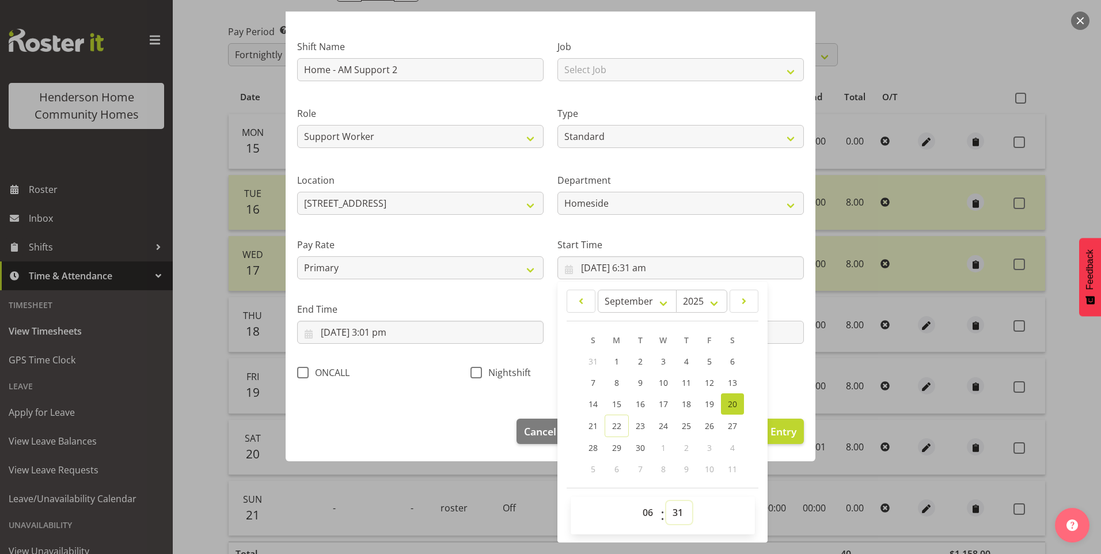
drag, startPoint x: 675, startPoint y: 515, endPoint x: 676, endPoint y: 499, distance: 15.6
click at [675, 513] on select "00 01 02 03 04 05 06 07 08 09 10 11 12 13 14 15 16 17 18 19 20 21 22 23 24 25 2…" at bounding box center [679, 512] width 26 height 23
select select "30"
click at [666, 501] on select "00 01 02 03 04 05 06 07 08 09 10 11 12 13 14 15 16 17 18 19 20 21 22 23 24 25 2…" at bounding box center [679, 512] width 26 height 23
type input "20/09/2025, 6:30 am"
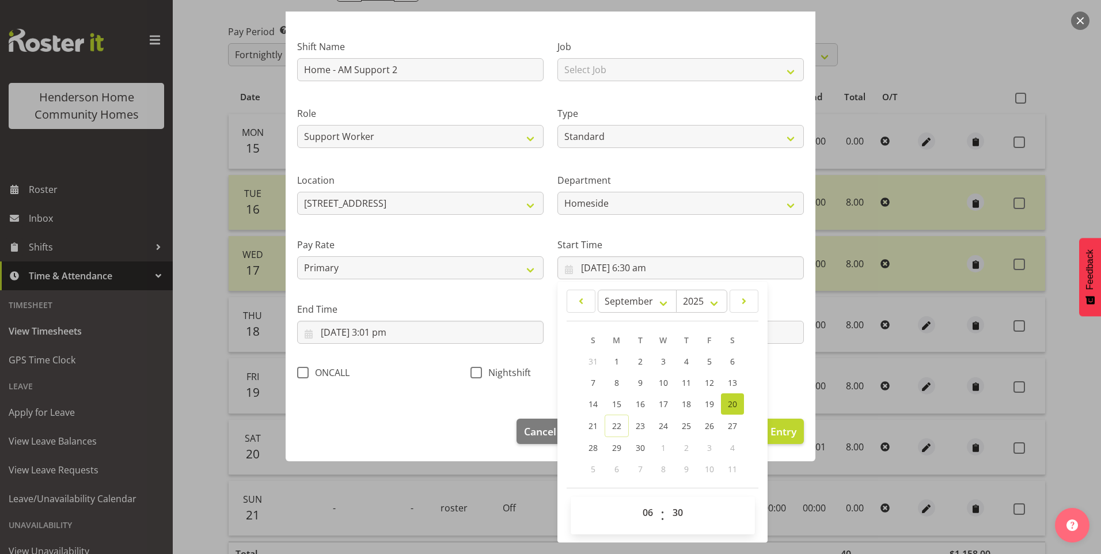
drag, startPoint x: 395, startPoint y: 344, endPoint x: 402, endPoint y: 351, distance: 10.2
click at [394, 343] on div "End Time 20/09/2025, 3:01 pm January February March April May June July August …" at bounding box center [420, 318] width 260 height 65
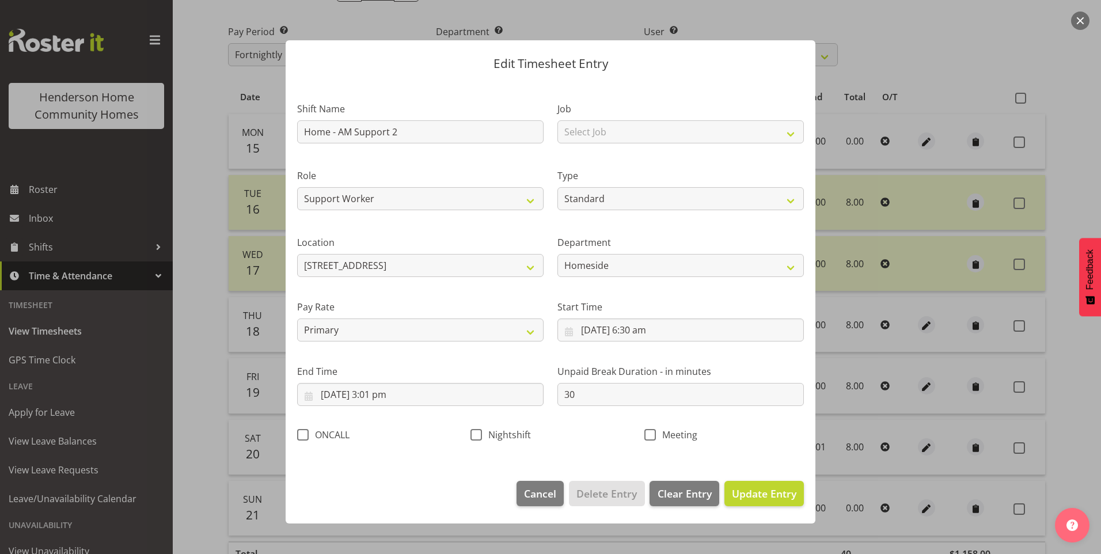
scroll to position [0, 0]
click at [390, 400] on input "20/09/2025, 3:01 pm" at bounding box center [420, 394] width 246 height 23
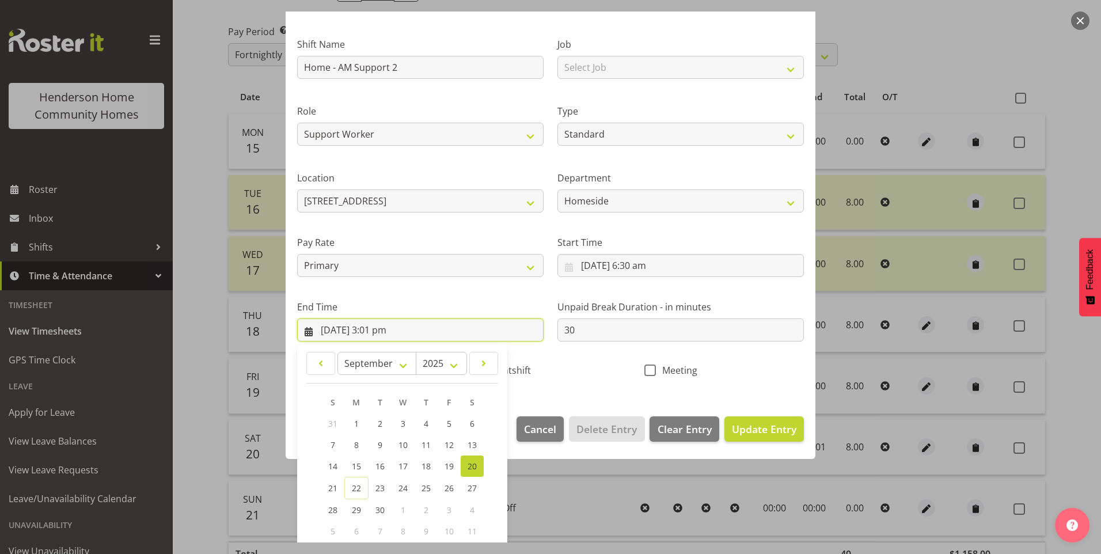
scroll to position [127, 0]
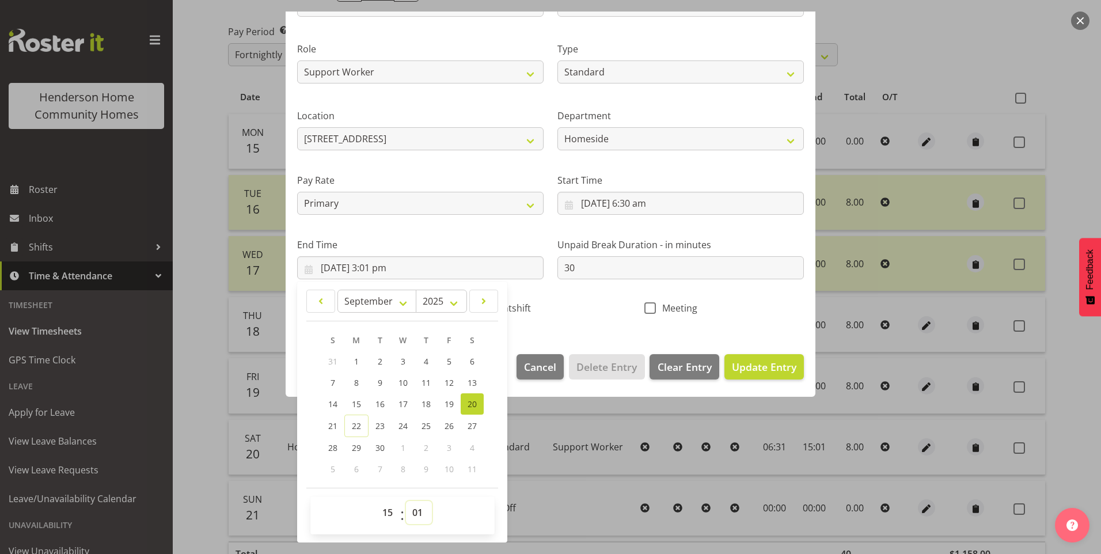
click at [423, 515] on select "00 01 02 03 04 05 06 07 08 09 10 11 12 13 14 15 16 17 18 19 20 21 22 23 24 25 2…" at bounding box center [419, 512] width 26 height 23
select select "0"
click at [406, 501] on select "00 01 02 03 04 05 06 07 08 09 10 11 12 13 14 15 16 17 18 19 20 21 22 23 24 25 2…" at bounding box center [419, 512] width 26 height 23
type input "20/09/2025, 3:00 pm"
click at [775, 371] on span "Update Entry" at bounding box center [764, 367] width 65 height 14
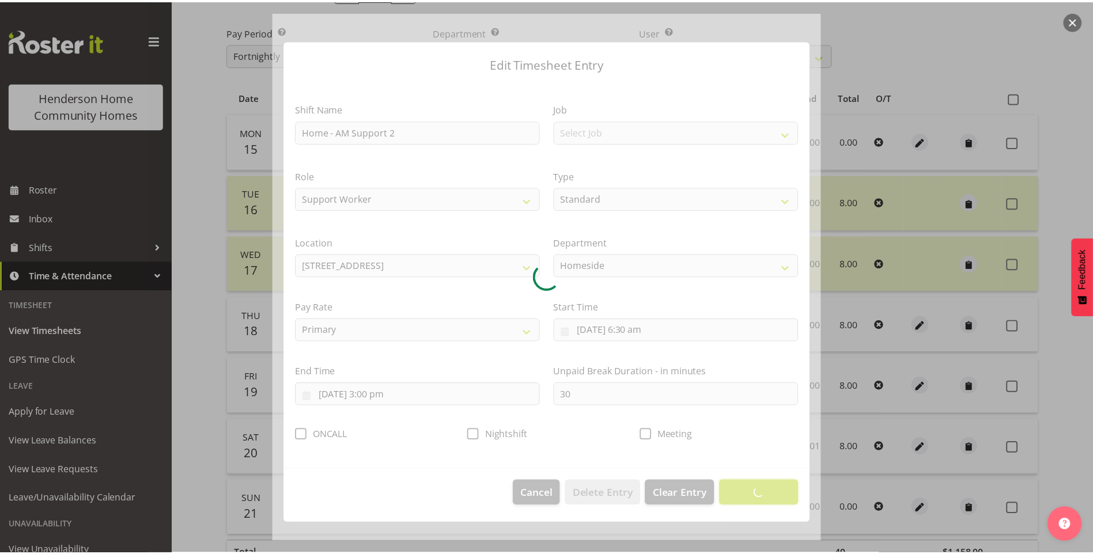
scroll to position [0, 0]
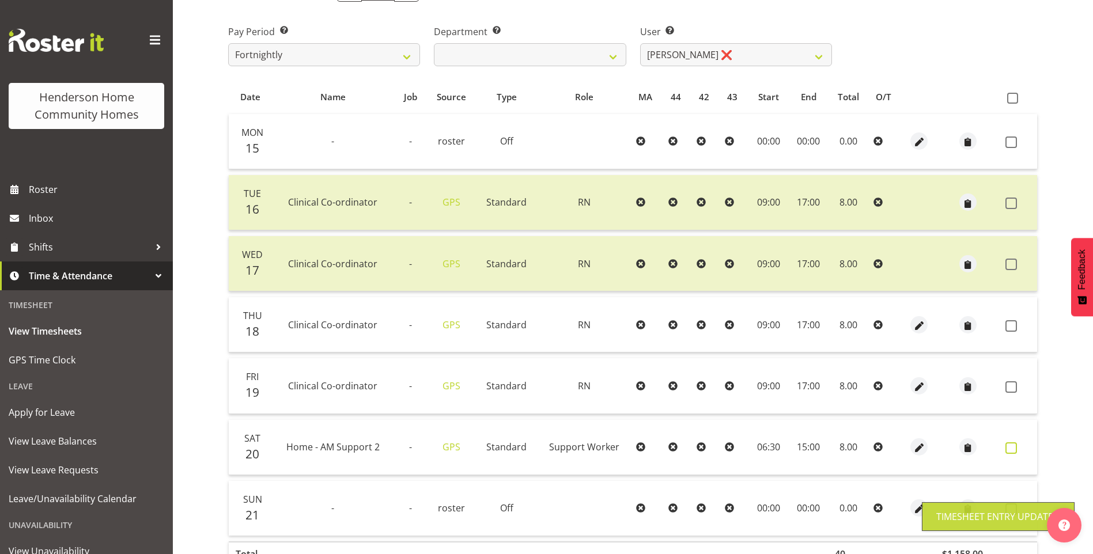
click at [1012, 445] on span at bounding box center [1011, 448] width 12 height 12
checkbox input "true"
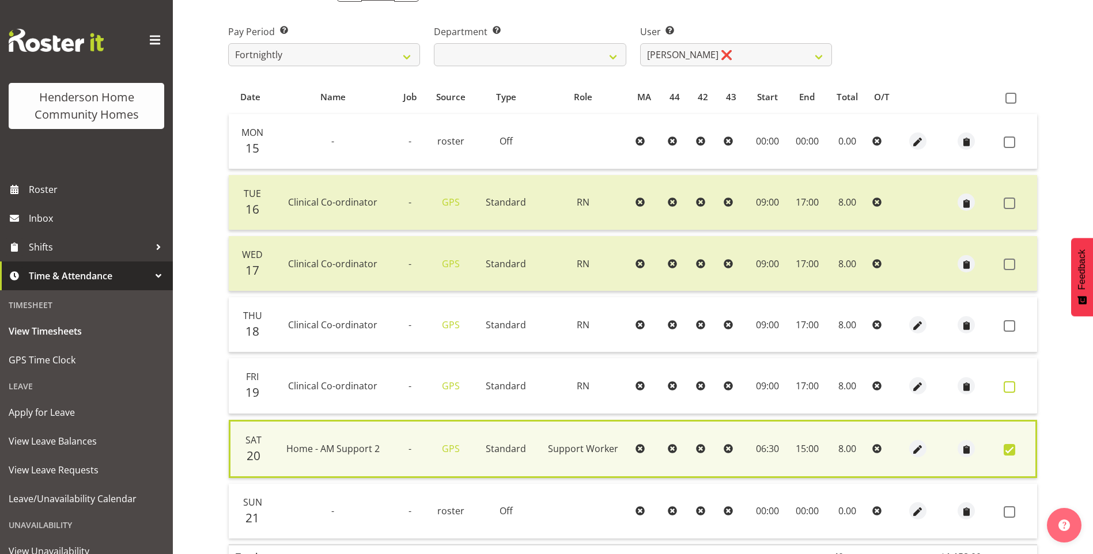
click at [1013, 386] on span at bounding box center [1009, 387] width 12 height 12
checkbox input "true"
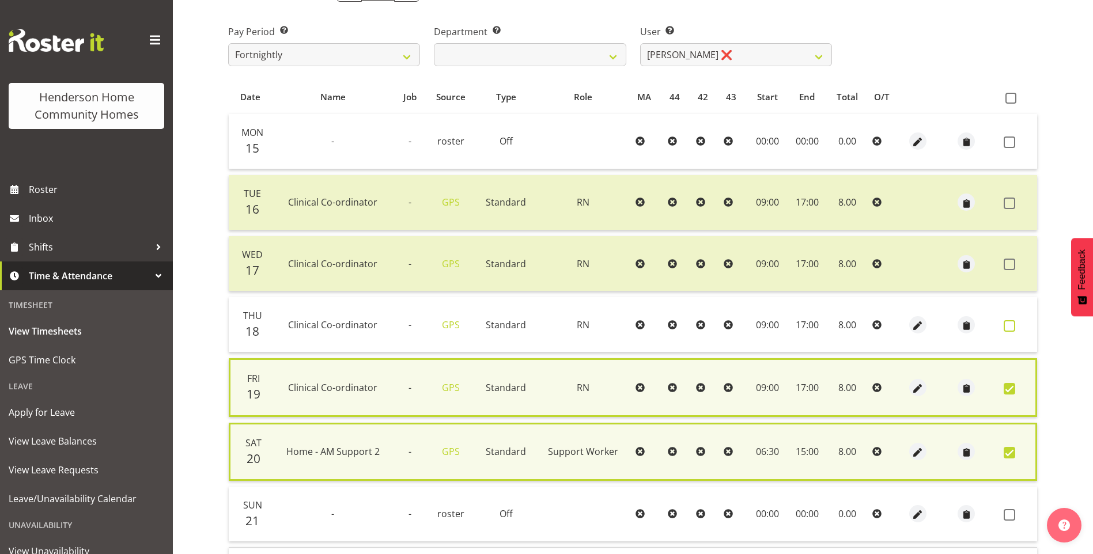
click at [1011, 326] on span at bounding box center [1009, 326] width 12 height 12
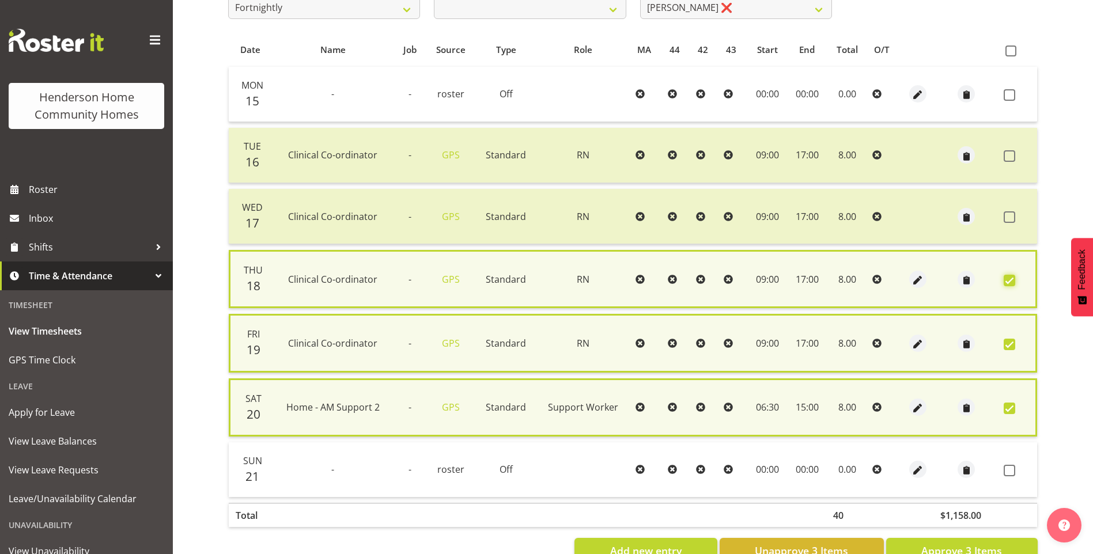
scroll to position [256, 0]
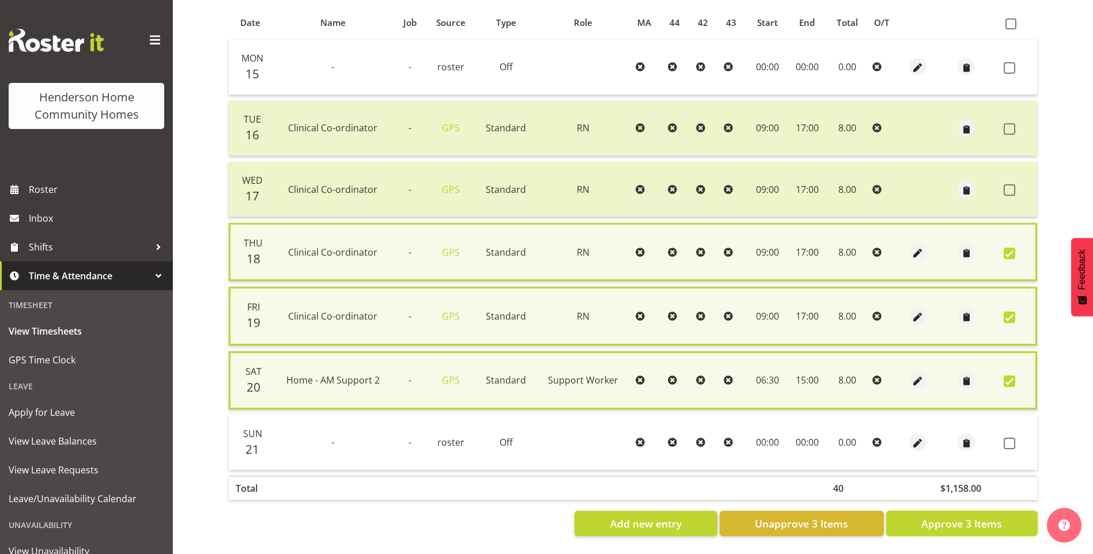
click at [956, 516] on span "Approve 3 Items" at bounding box center [961, 523] width 81 height 15
checkbox input "false"
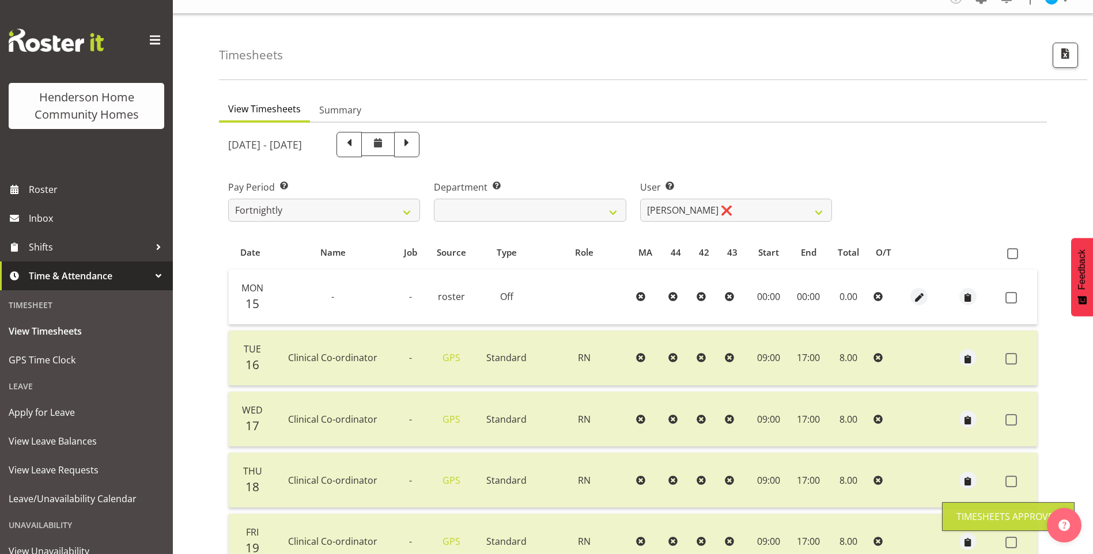
scroll to position [17, 0]
click at [670, 204] on select "Barbara Dunlop ❌ Emily-Jayne Ashton ❌ Johanna Molina ❌ Kirsty Crossley ❌" at bounding box center [736, 210] width 192 height 23
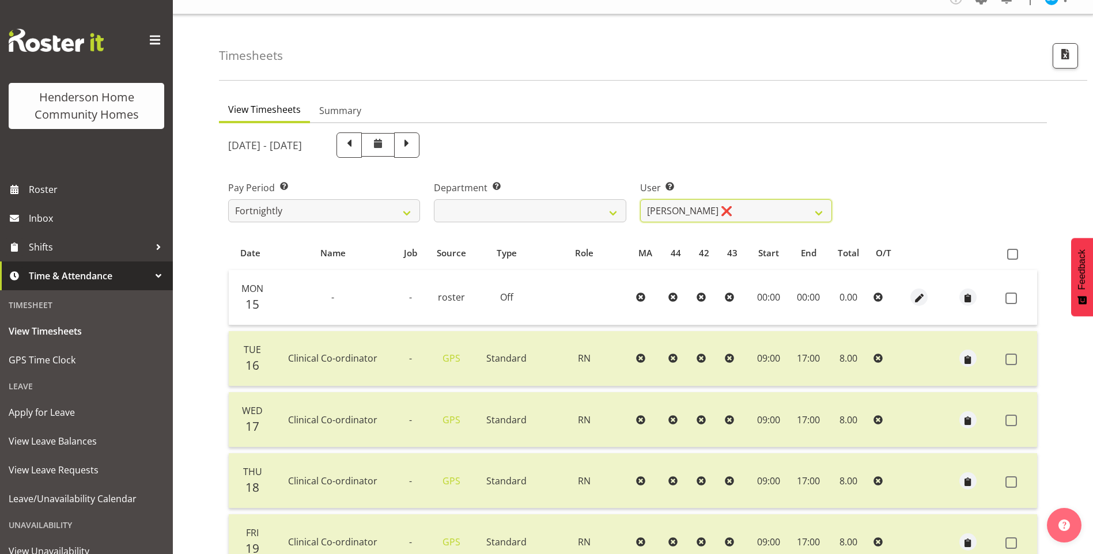
select select "8517"
click at [640, 199] on select "Barbara Dunlop ❌ Emily-Jayne Ashton ❌ Johanna Molina ❌ Kirsty Crossley ❌" at bounding box center [736, 210] width 192 height 23
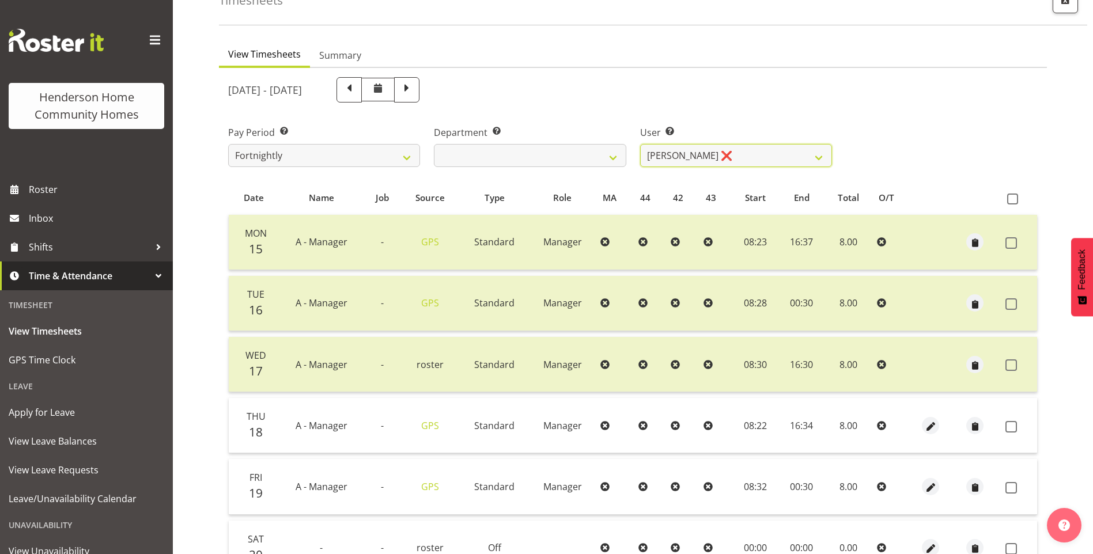
scroll to position [132, 0]
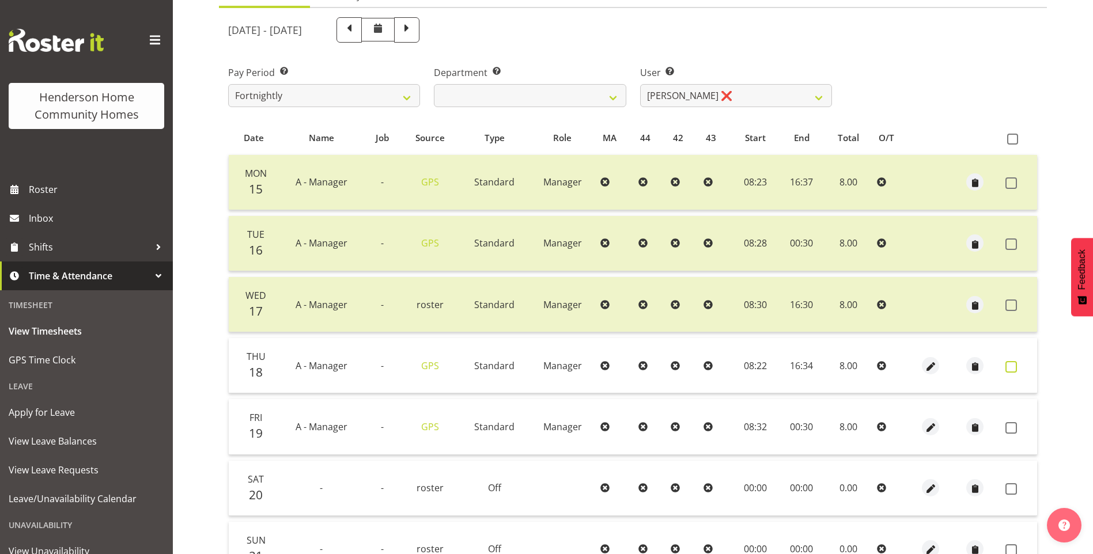
click at [1007, 363] on span at bounding box center [1011, 367] width 12 height 12
checkbox input "true"
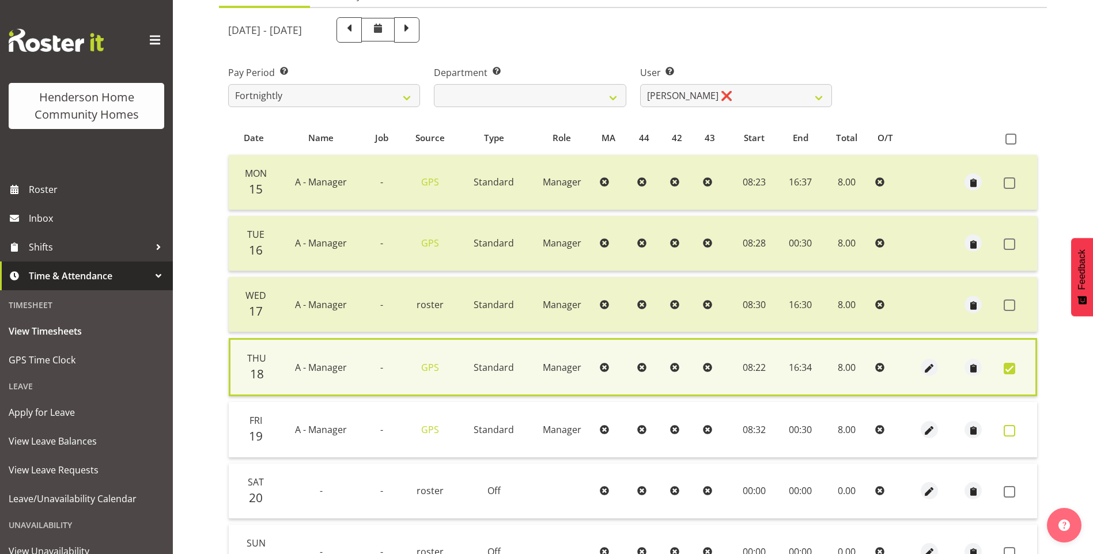
click at [1012, 429] on span at bounding box center [1009, 431] width 12 height 12
checkbox input "true"
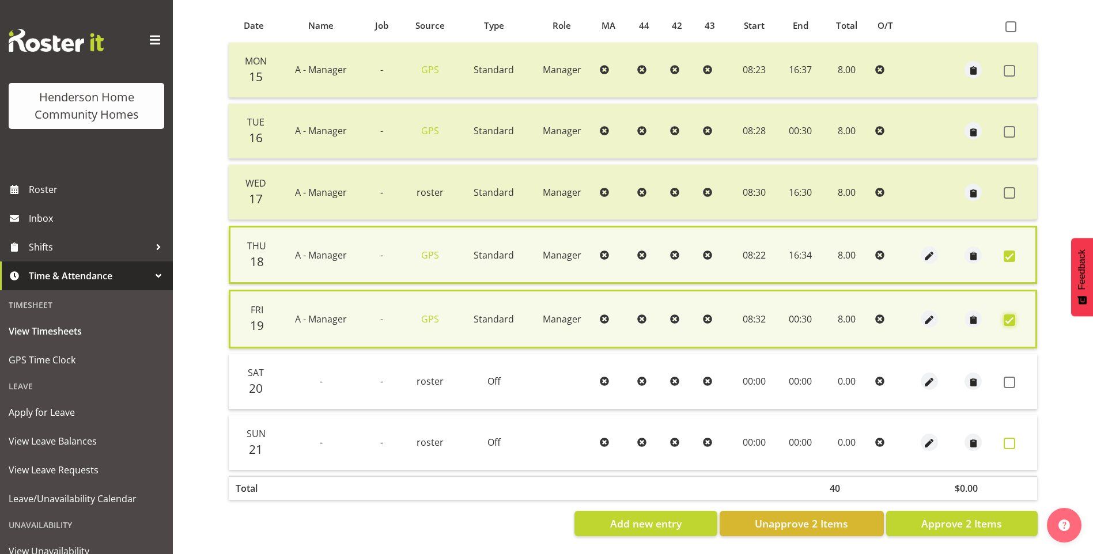
scroll to position [247, 0]
click at [995, 518] on span "Approve 2 Items" at bounding box center [961, 523] width 81 height 15
checkbox input "false"
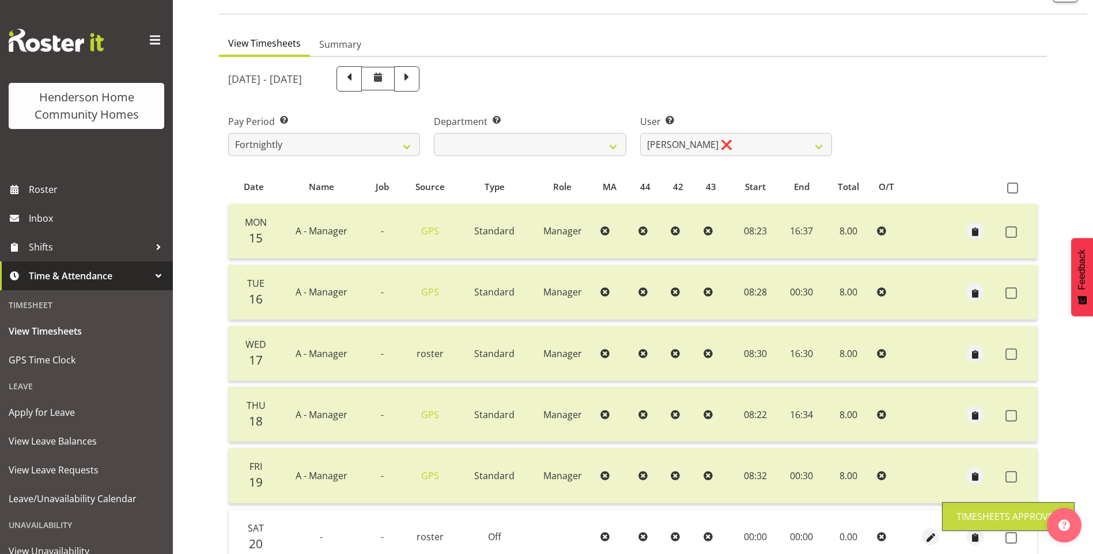
scroll to position [17, 0]
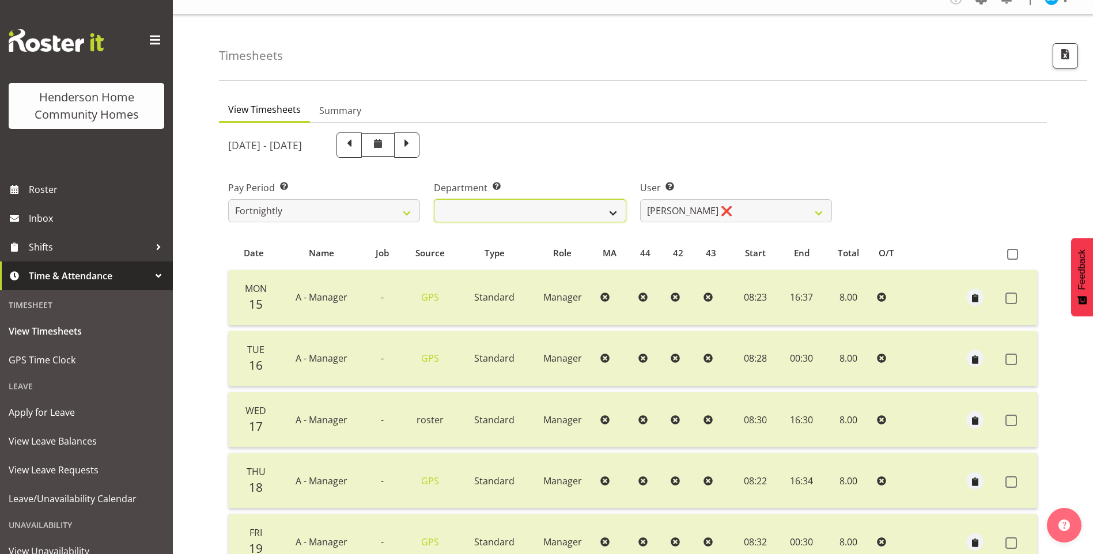
drag, startPoint x: 541, startPoint y: 207, endPoint x: 543, endPoint y: 221, distance: 14.5
click at [541, 207] on select "Admin Homeside Houses Wingside" at bounding box center [530, 210] width 192 height 23
select select "746"
click at [434, 199] on select "Admin Homeside Houses Wingside" at bounding box center [530, 210] width 192 height 23
select select "8528"
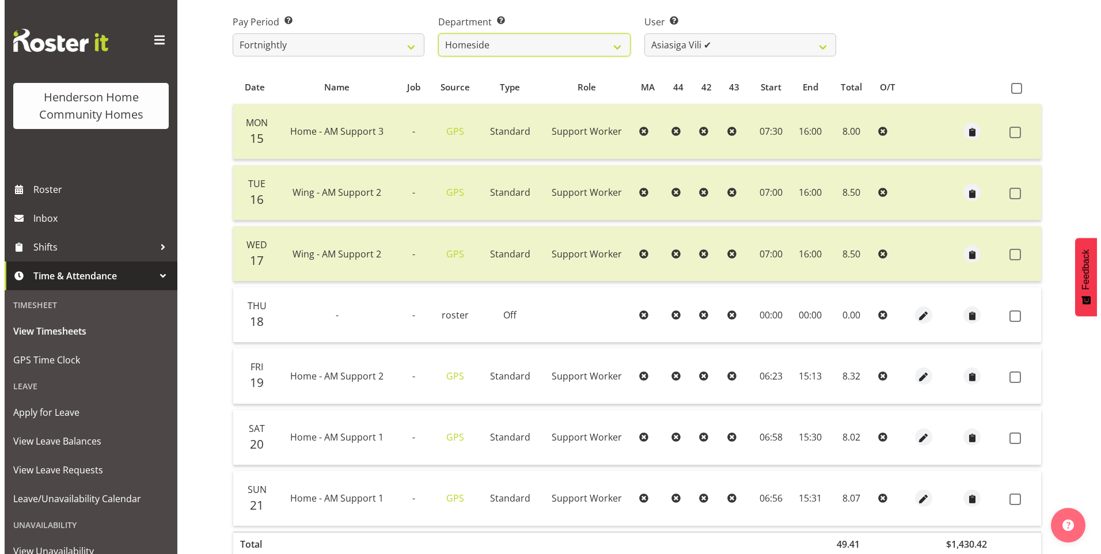
scroll to position [247, 0]
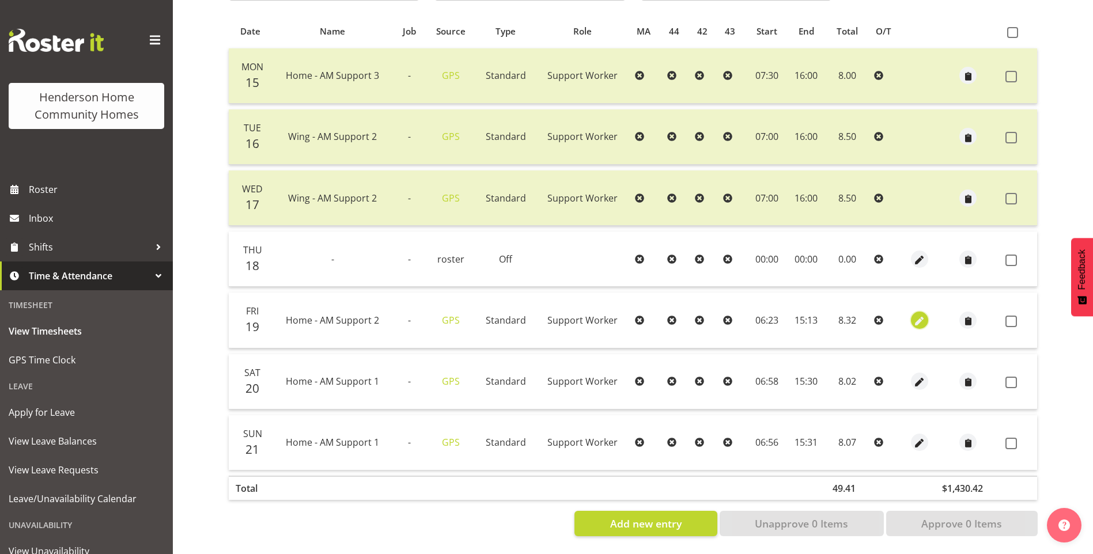
click at [916, 314] on span "button" at bounding box center [919, 320] width 13 height 13
select select "Standard"
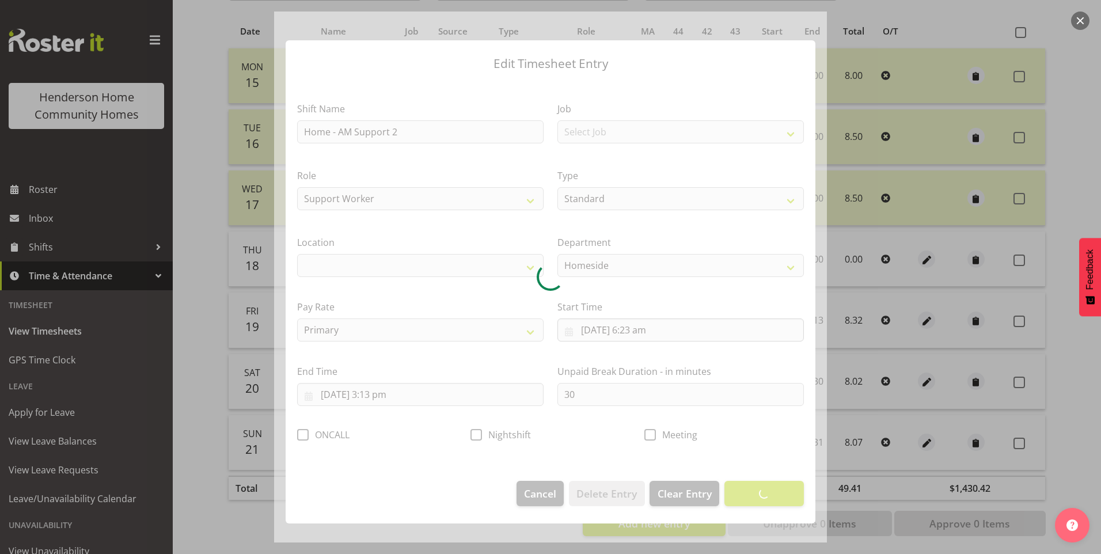
select select "1067"
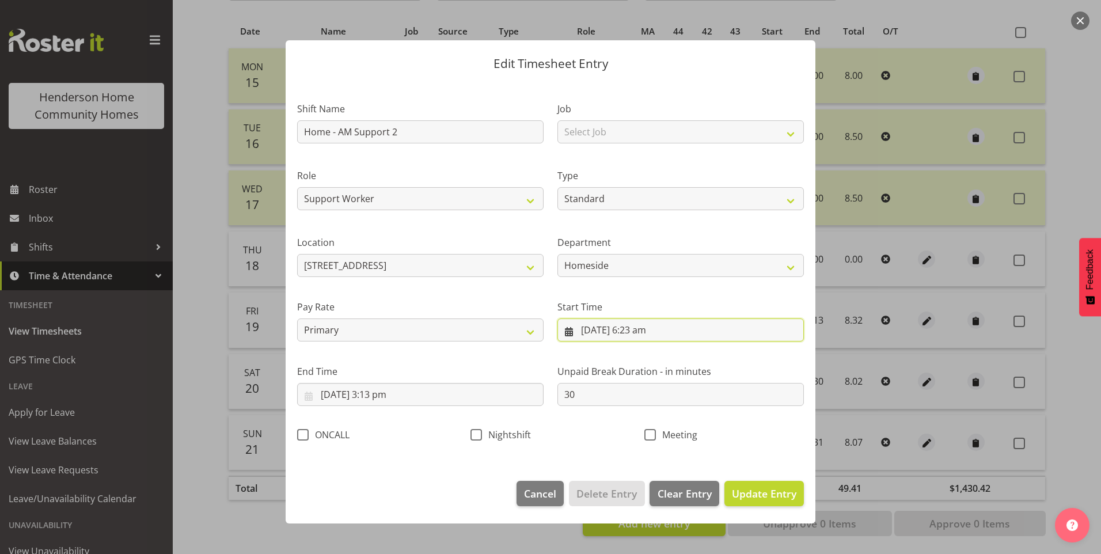
click at [652, 331] on input "19/09/2025, 6:23 am" at bounding box center [680, 329] width 246 height 23
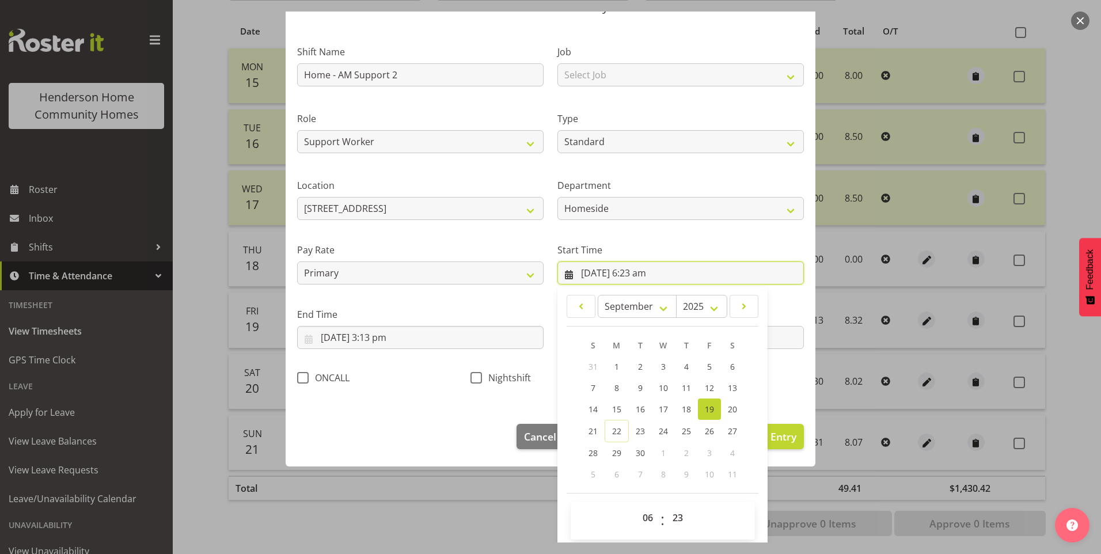
scroll to position [62, 0]
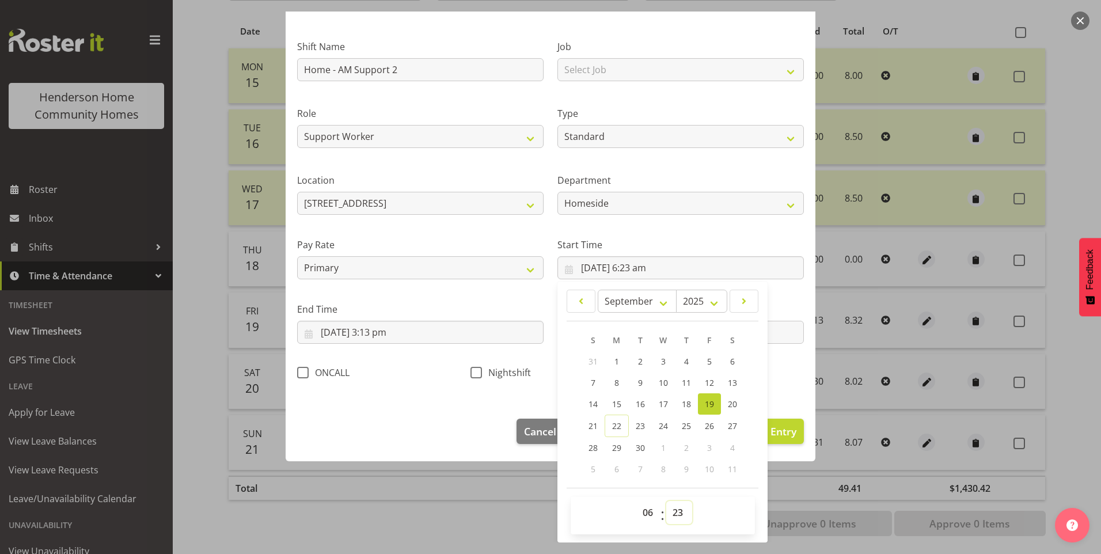
click at [673, 515] on select "00 01 02 03 04 05 06 07 08 09 10 11 12 13 14 15 16 17 18 19 20 21 22 23 24 25 2…" at bounding box center [679, 512] width 26 height 23
select select "30"
click at [666, 501] on select "00 01 02 03 04 05 06 07 08 09 10 11 12 13 14 15 16 17 18 19 20 21 22 23 24 25 2…" at bounding box center [679, 512] width 26 height 23
type input "19/09/2025, 6:30 am"
click at [389, 335] on input "19/09/2025, 3:13 pm" at bounding box center [420, 332] width 246 height 23
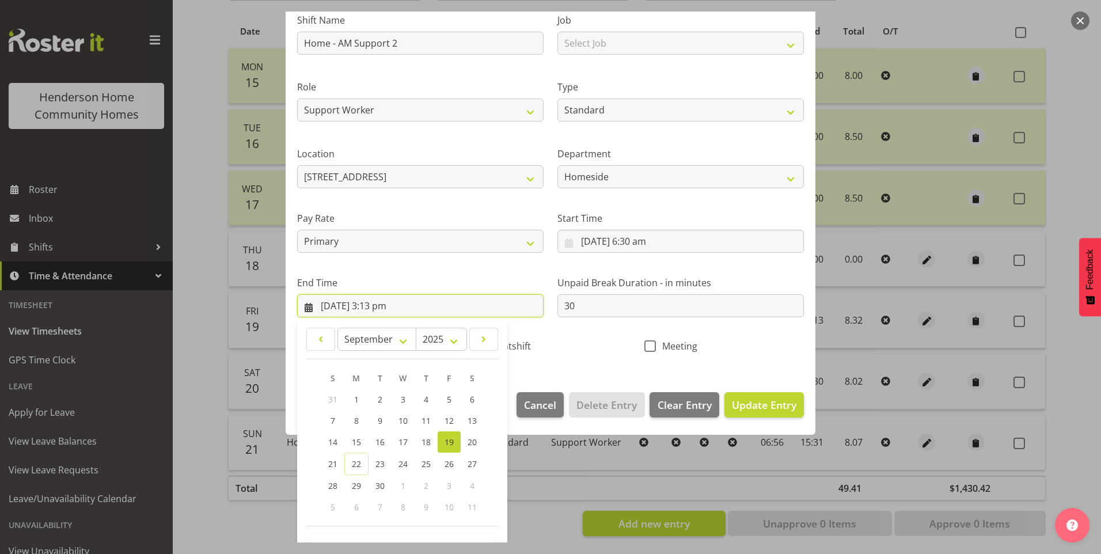
scroll to position [127, 0]
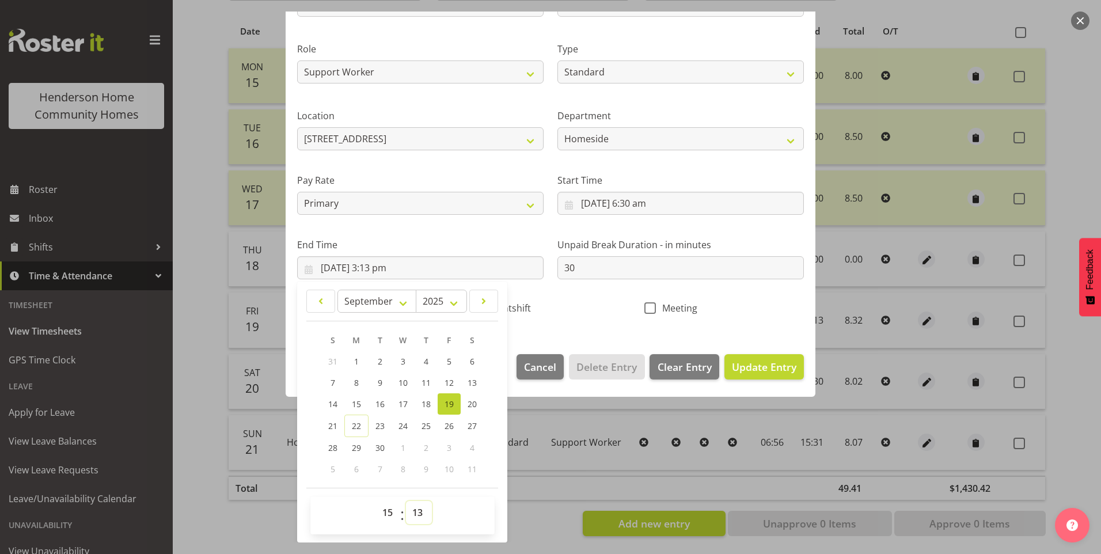
click at [414, 507] on select "00 01 02 03 04 05 06 07 08 09 10 11 12 13 14 15 16 17 18 19 20 21 22 23 24 25 2…" at bounding box center [419, 512] width 26 height 23
select select "0"
click at [406, 501] on select "00 01 02 03 04 05 06 07 08 09 10 11 12 13 14 15 16 17 18 19 20 21 22 23 24 25 2…" at bounding box center [419, 512] width 26 height 23
type input "19/09/2025, 3:00 pm"
click at [749, 365] on span "Update Entry" at bounding box center [764, 367] width 65 height 14
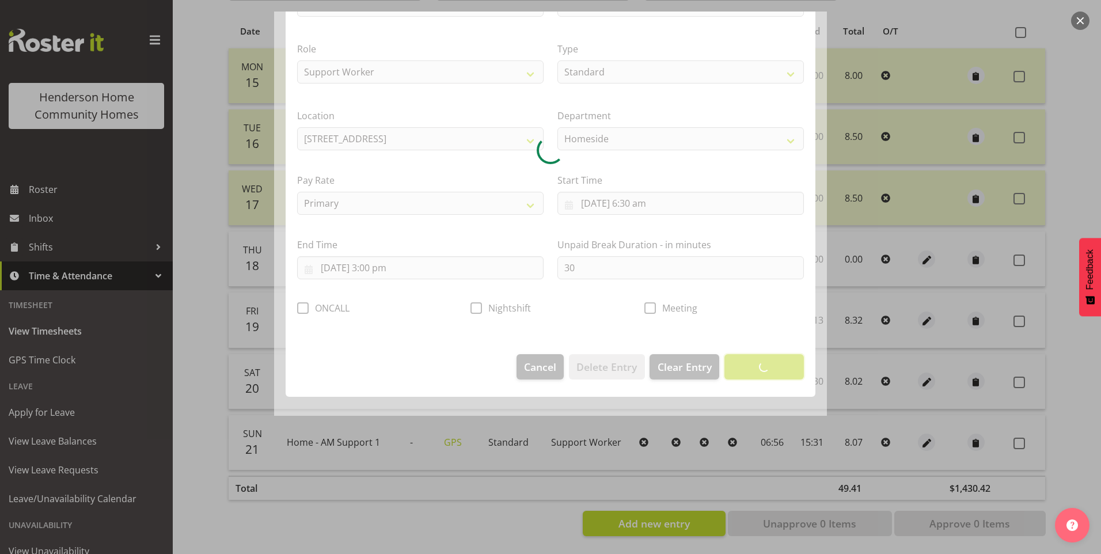
scroll to position [0, 0]
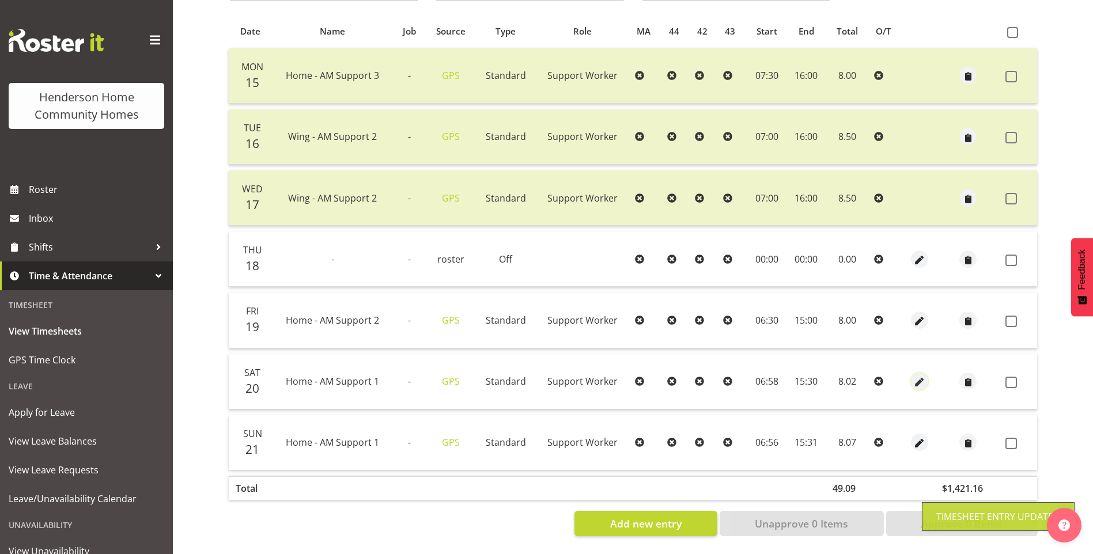
click at [919, 376] on span "button" at bounding box center [919, 382] width 13 height 13
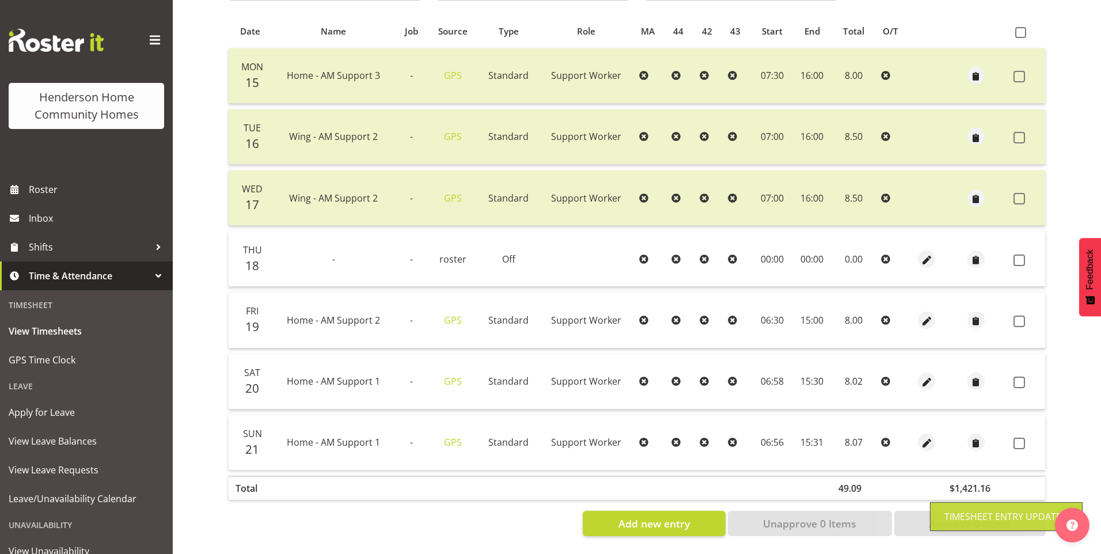
select select "Standard"
select select "8"
select select "2025"
select select "6"
select select "58"
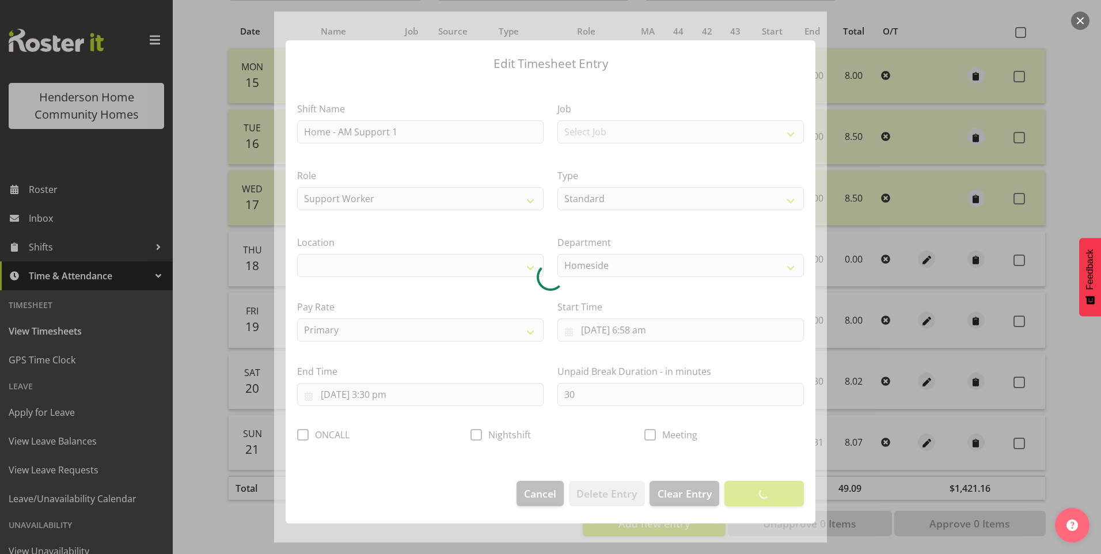
select select "1067"
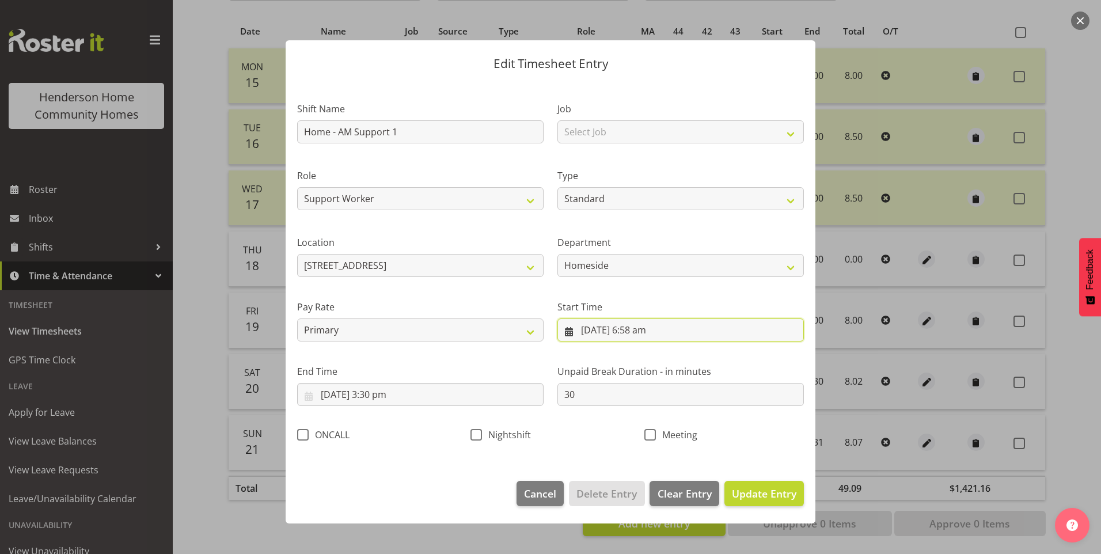
click at [642, 338] on input "20/09/2025, 6:58 am" at bounding box center [680, 329] width 246 height 23
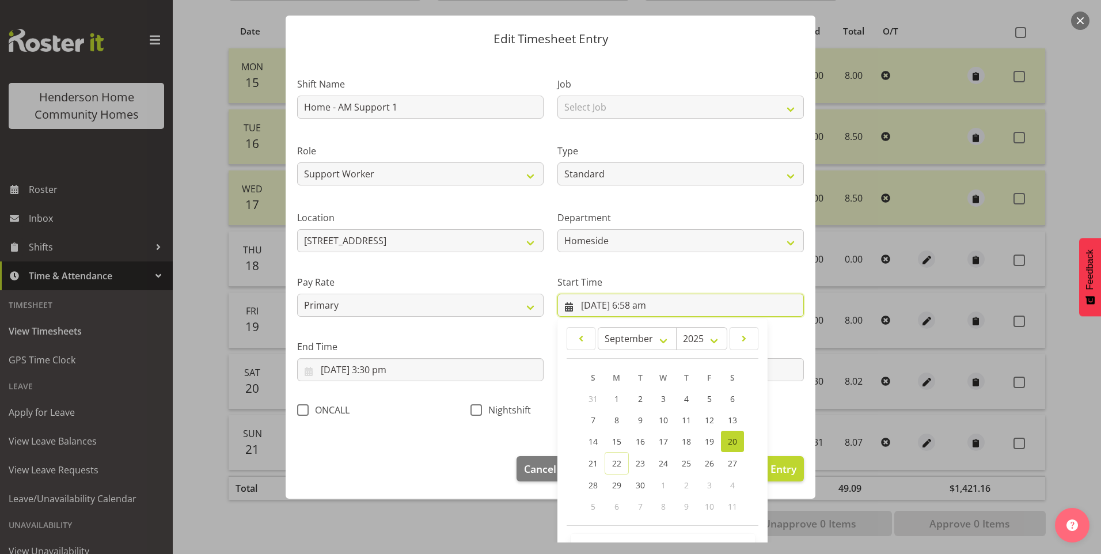
scroll to position [62, 0]
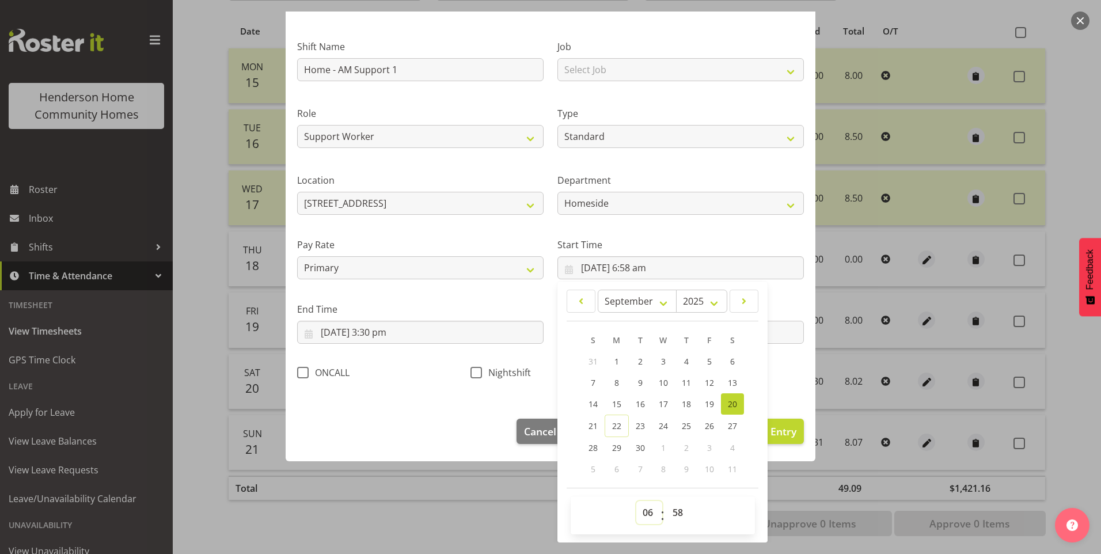
drag, startPoint x: 646, startPoint y: 519, endPoint x: 641, endPoint y: 500, distance: 20.1
click at [646, 518] on select "00 01 02 03 04 05 06 07 08 09 10 11 12 13 14 15 16 17 18 19 20 21 22 23" at bounding box center [649, 512] width 26 height 23
select select "7"
click at [636, 501] on select "00 01 02 03 04 05 06 07 08 09 10 11 12 13 14 15 16 17 18 19 20 21 22 23" at bounding box center [649, 512] width 26 height 23
type input "20/09/2025, 7:58 am"
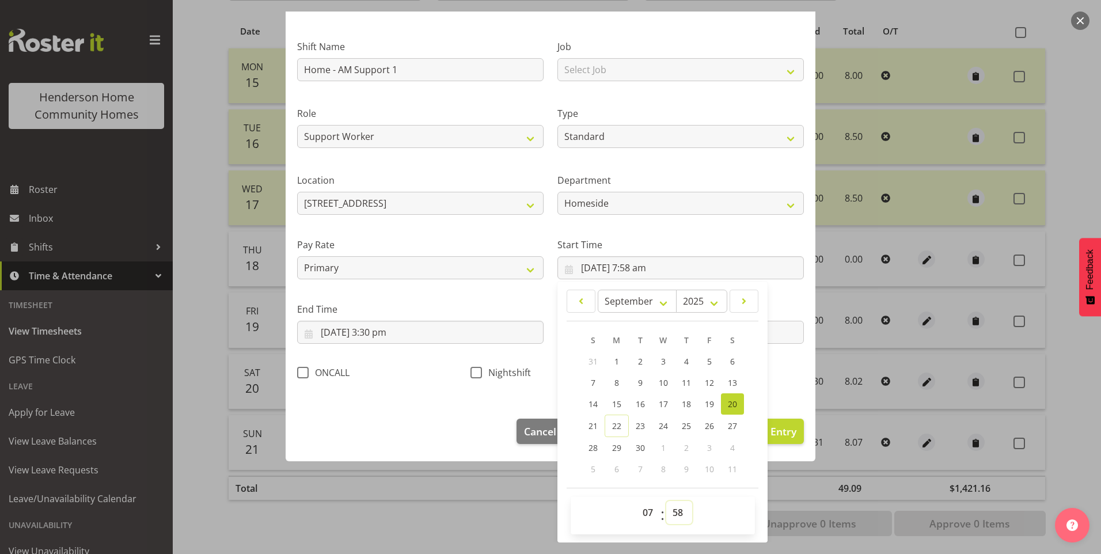
drag, startPoint x: 674, startPoint y: 511, endPoint x: 676, endPoint y: 503, distance: 8.2
click at [674, 510] on select "00 01 02 03 04 05 06 07 08 09 10 11 12 13 14 15 16 17 18 19 20 21 22 23 24 25 2…" at bounding box center [679, 512] width 26 height 23
select select "0"
click at [666, 501] on select "00 01 02 03 04 05 06 07 08 09 10 11 12 13 14 15 16 17 18 19 20 21 22 23 24 25 2…" at bounding box center [679, 512] width 26 height 23
type input "20/09/2025, 7:00 am"
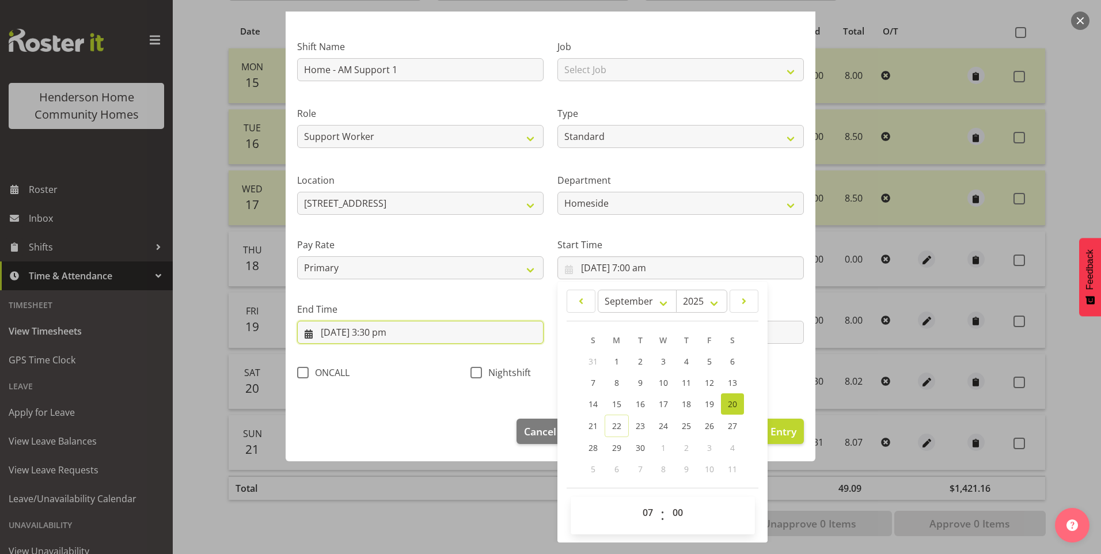
click at [391, 337] on input "20/09/2025, 3:30 pm" at bounding box center [420, 332] width 246 height 23
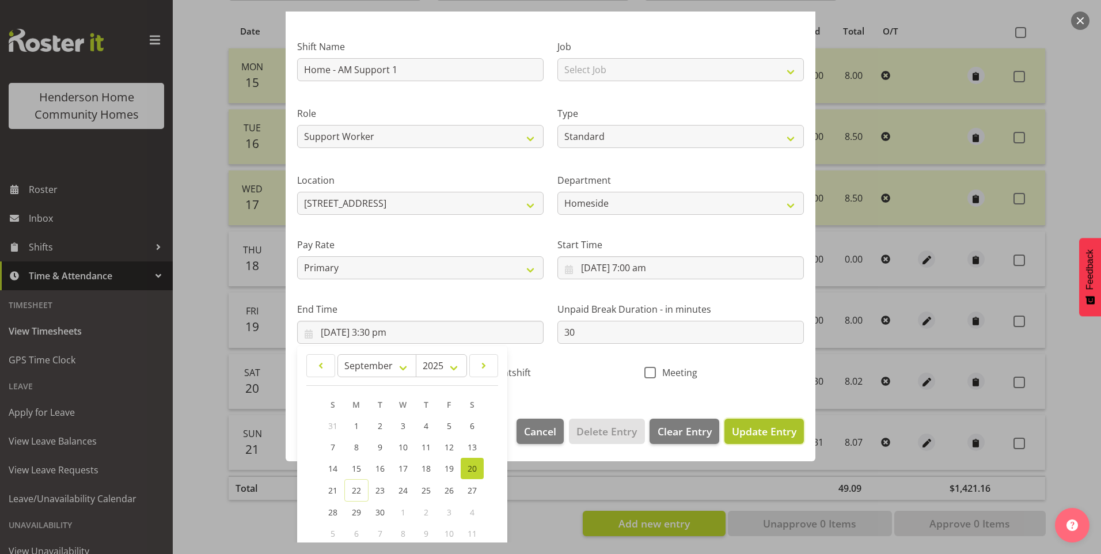
click at [738, 427] on span "Update Entry" at bounding box center [764, 431] width 65 height 14
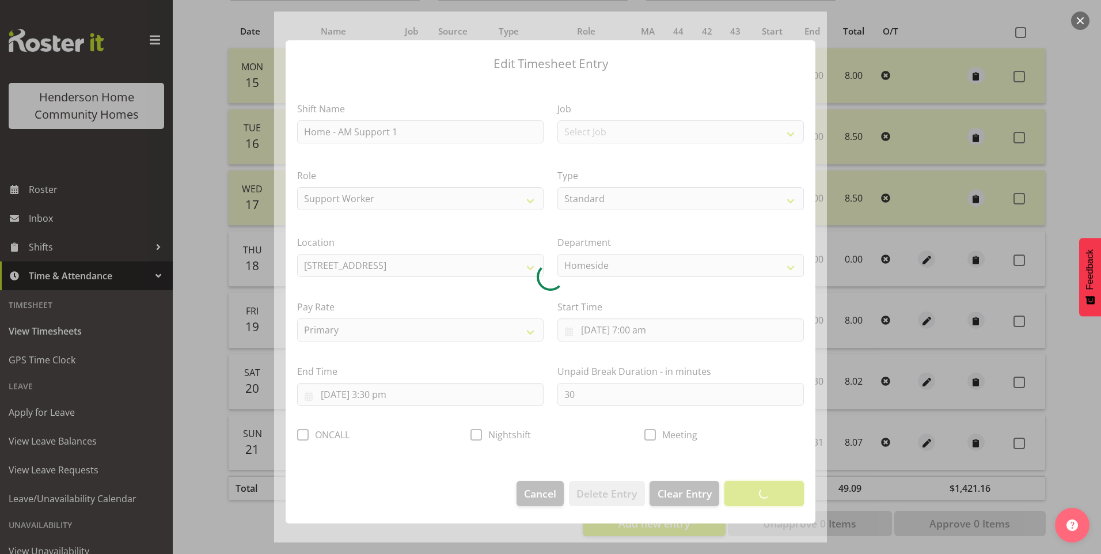
scroll to position [0, 0]
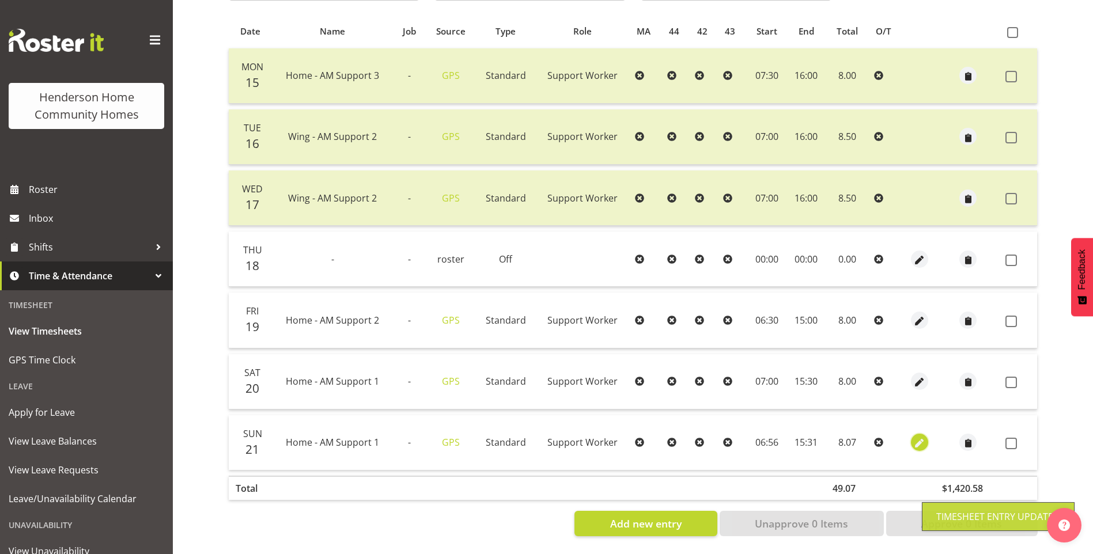
click at [924, 437] on span "button" at bounding box center [919, 443] width 13 height 13
select select "Standard"
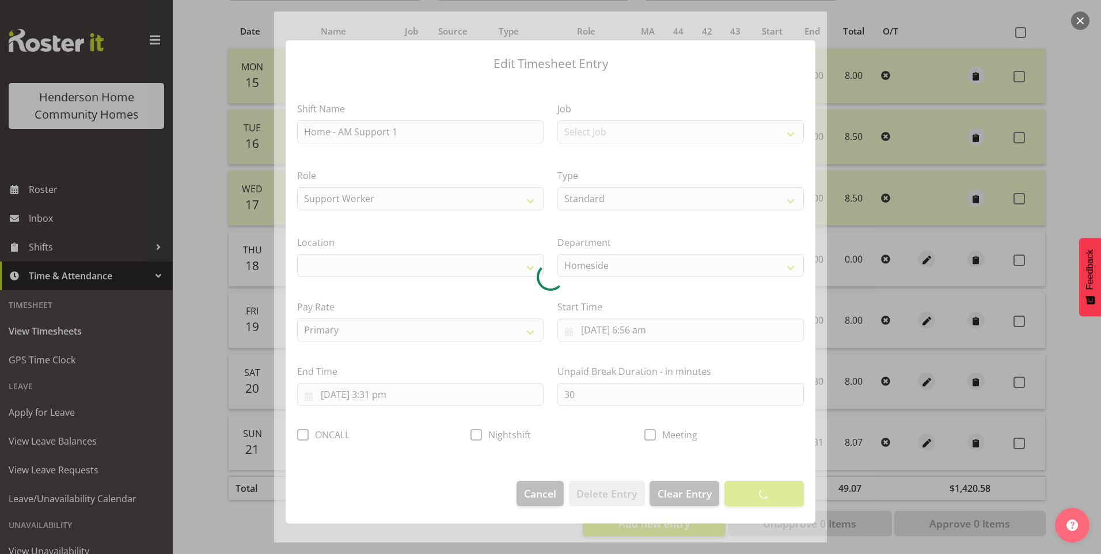
select select "1067"
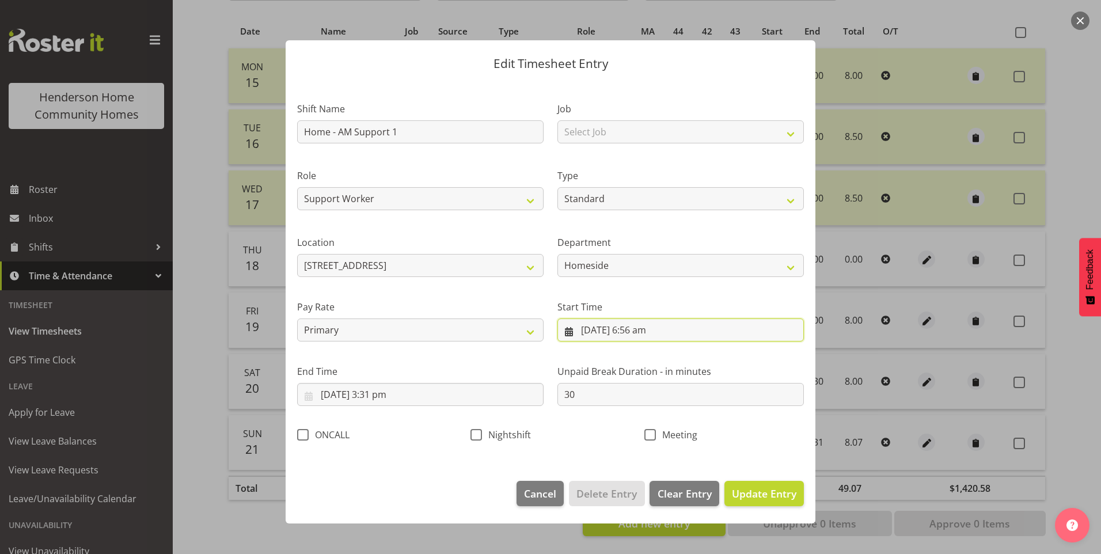
click at [639, 339] on input "21/09/2025, 6:56 am" at bounding box center [680, 329] width 246 height 23
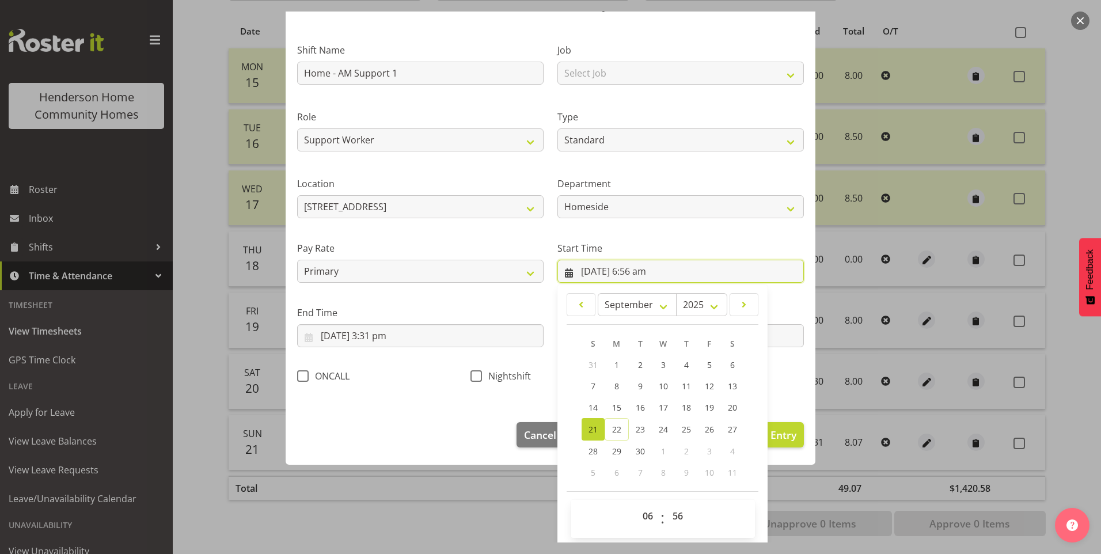
scroll to position [62, 0]
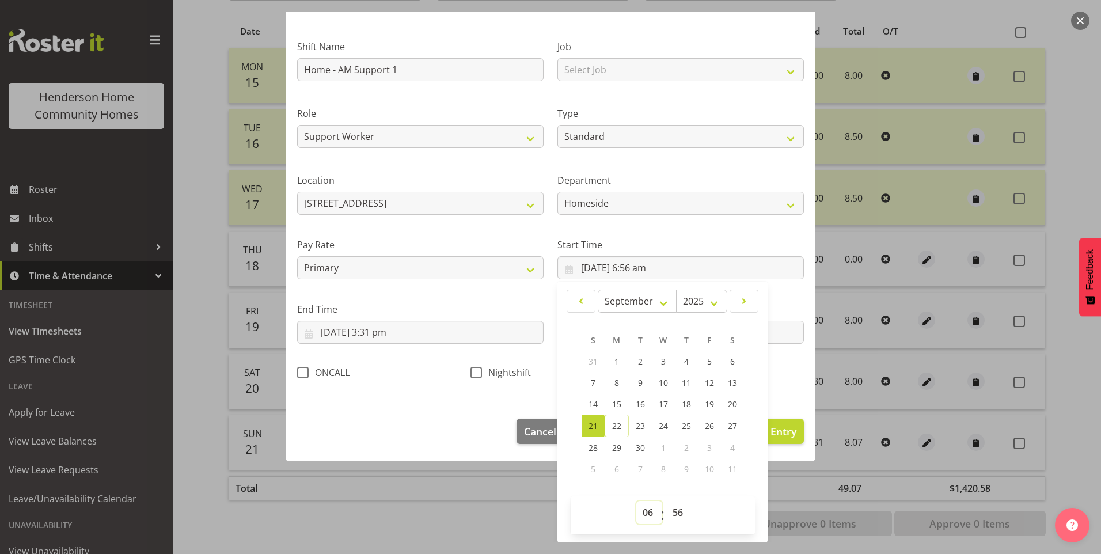
drag, startPoint x: 643, startPoint y: 524, endPoint x: 642, endPoint y: 514, distance: 9.3
click at [643, 521] on select "00 01 02 03 04 05 06 07 08 09 10 11 12 13 14 15 16 17 18 19 20 21 22 23" at bounding box center [649, 512] width 26 height 23
select select "7"
click at [636, 501] on select "00 01 02 03 04 05 06 07 08 09 10 11 12 13 14 15 16 17 18 19 20 21 22 23" at bounding box center [649, 512] width 26 height 23
type input "21/09/2025, 7:56 am"
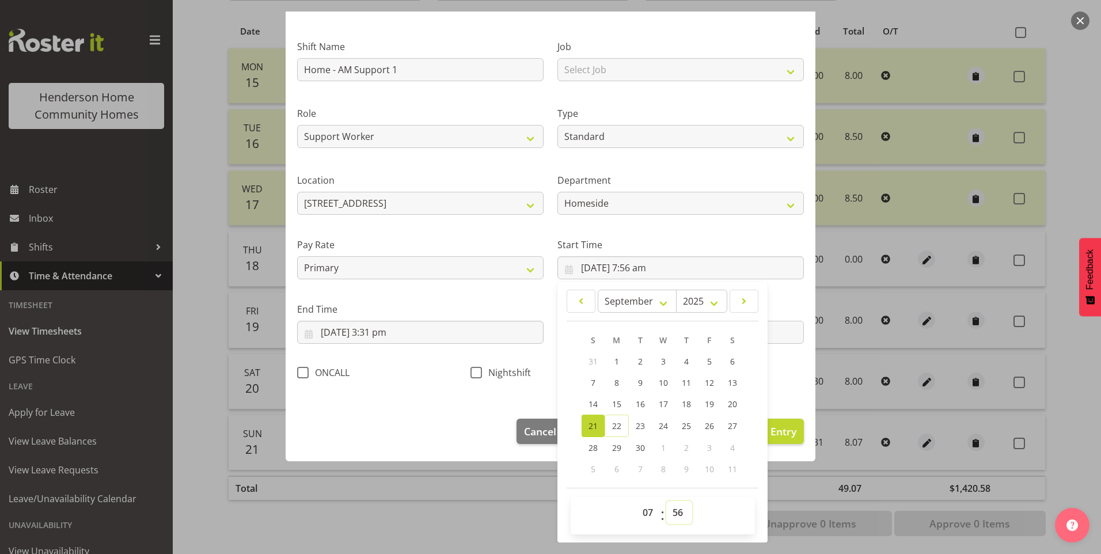
click at [668, 507] on select "00 01 02 03 04 05 06 07 08 09 10 11 12 13 14 15 16 17 18 19 20 21 22 23 24 25 2…" at bounding box center [679, 512] width 26 height 23
select select "0"
click at [666, 501] on select "00 01 02 03 04 05 06 07 08 09 10 11 12 13 14 15 16 17 18 19 20 21 22 23 24 25 2…" at bounding box center [679, 512] width 26 height 23
type input "21/09/2025, 7:00 am"
drag, startPoint x: 401, startPoint y: 333, endPoint x: 397, endPoint y: 339, distance: 7.5
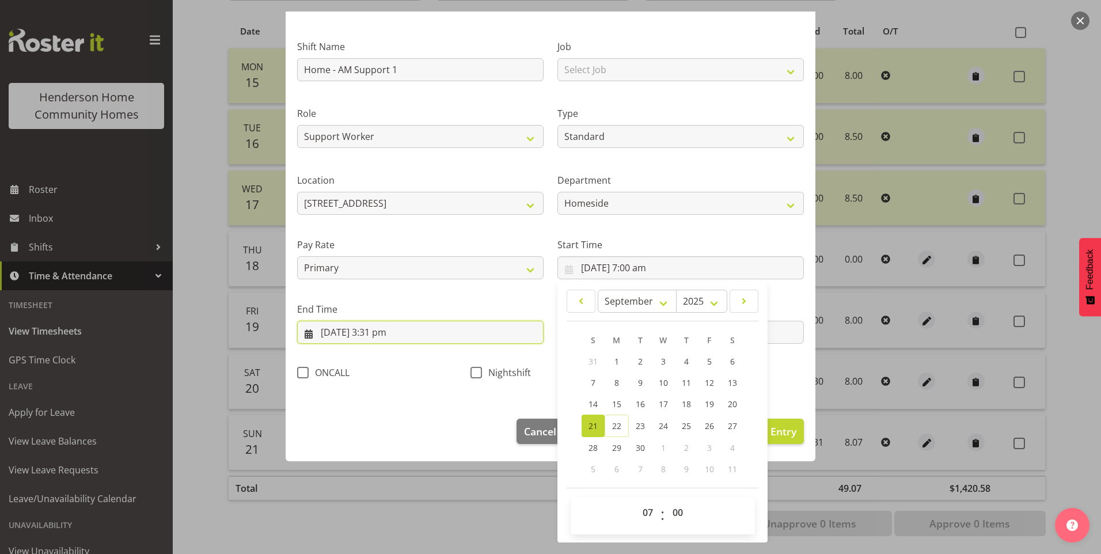
click at [401, 332] on input "21/09/2025, 3:31 pm" at bounding box center [420, 332] width 246 height 23
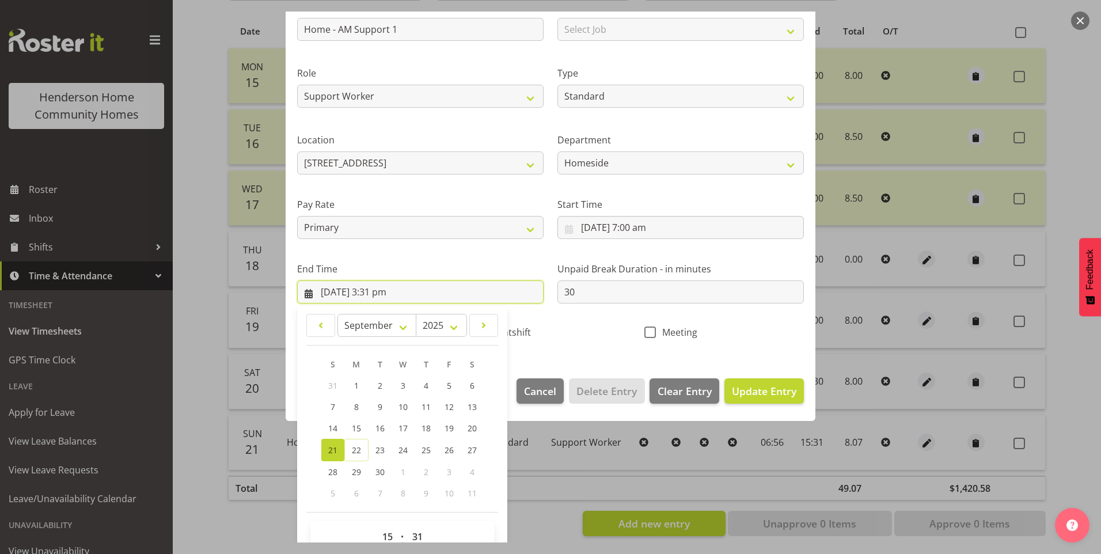
scroll to position [127, 0]
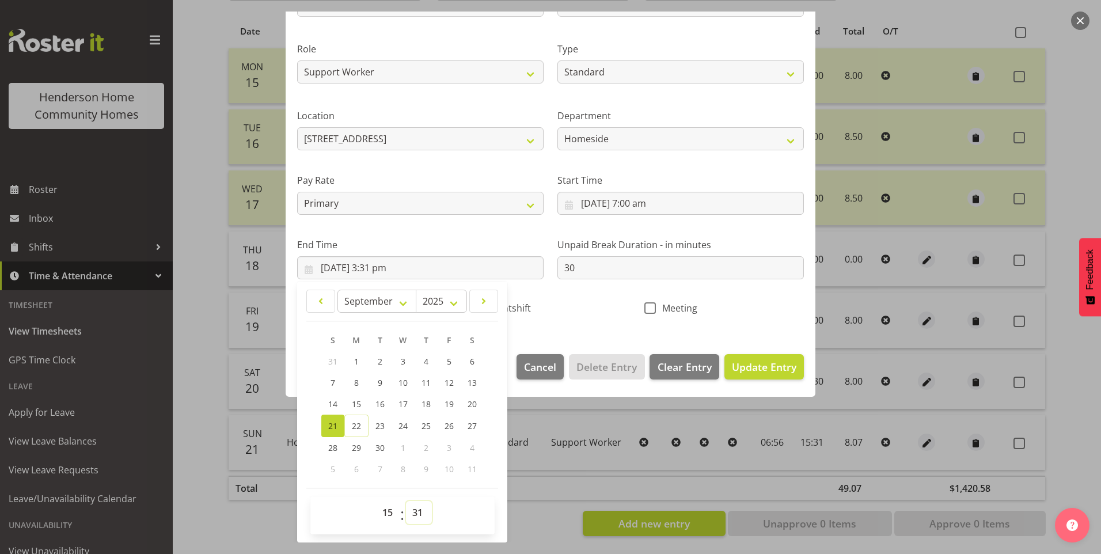
drag, startPoint x: 407, startPoint y: 519, endPoint x: 413, endPoint y: 511, distance: 10.3
click at [408, 517] on select "00 01 02 03 04 05 06 07 08 09 10 11 12 13 14 15 16 17 18 19 20 21 22 23 24 25 2…" at bounding box center [419, 512] width 26 height 23
select select "30"
click at [406, 501] on select "00 01 02 03 04 05 06 07 08 09 10 11 12 13 14 15 16 17 18 19 20 21 22 23 24 25 2…" at bounding box center [419, 512] width 26 height 23
type input "21/09/2025, 3:30 pm"
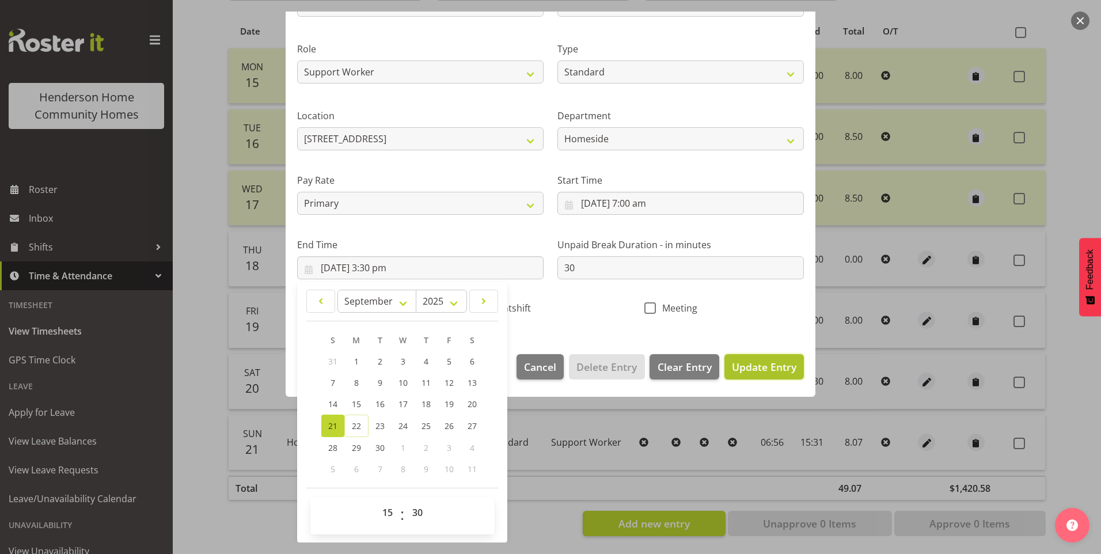
click at [756, 363] on span "Update Entry" at bounding box center [764, 367] width 65 height 14
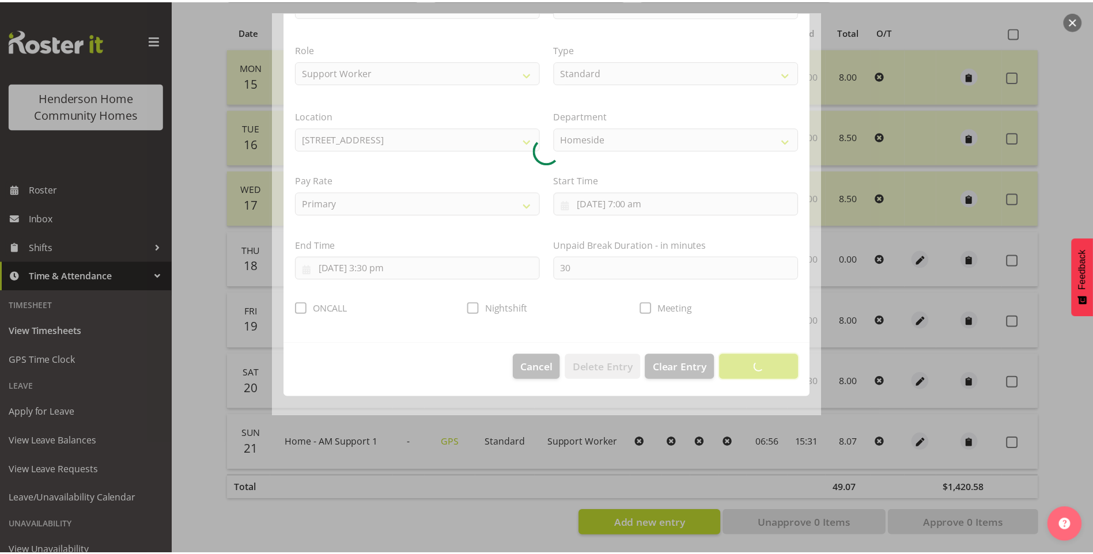
scroll to position [0, 0]
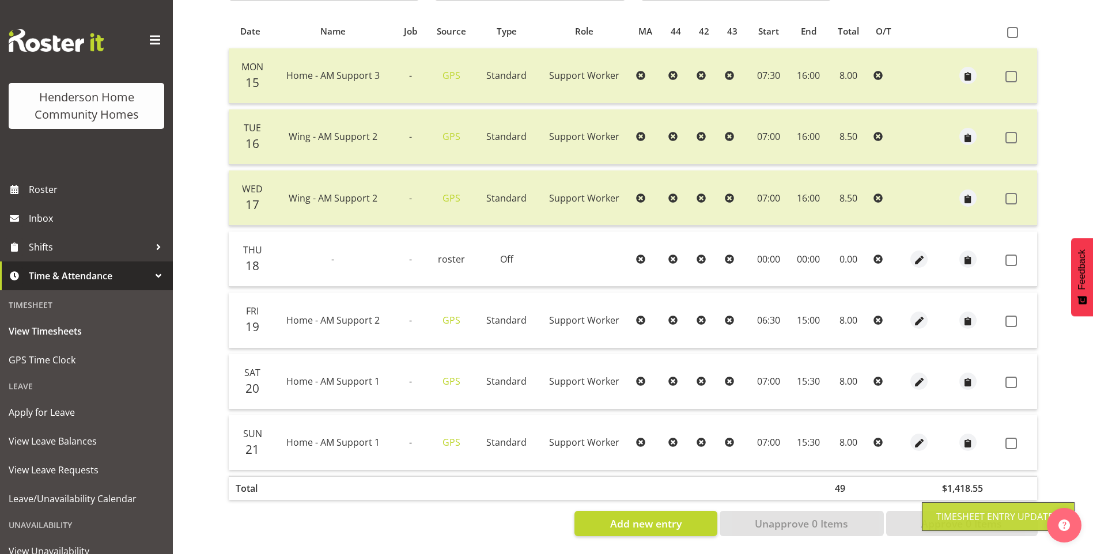
click at [1015, 438] on span at bounding box center [1011, 444] width 12 height 12
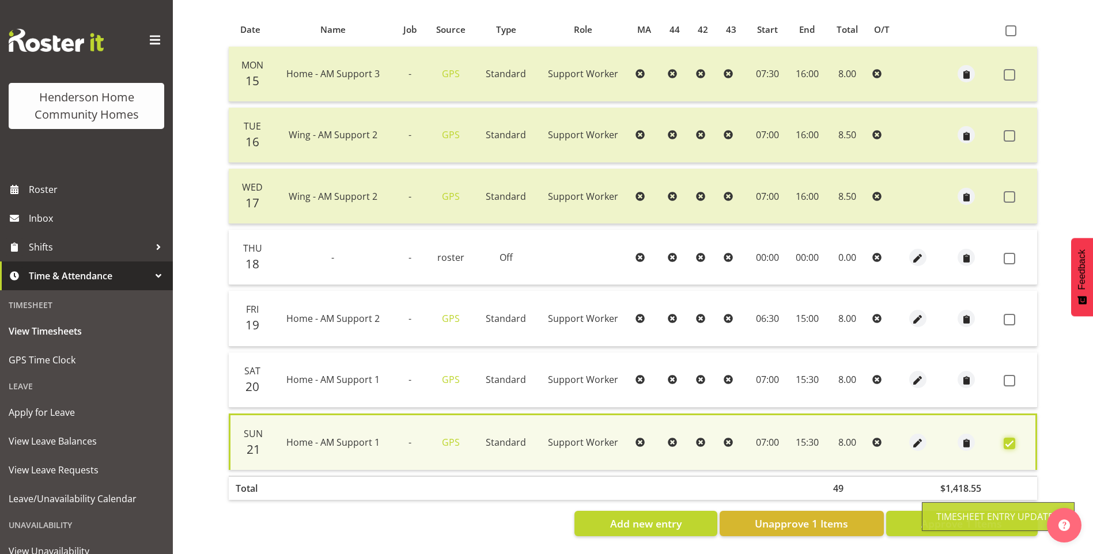
checkbox input "true"
click at [1011, 376] on span at bounding box center [1009, 381] width 12 height 12
checkbox input "true"
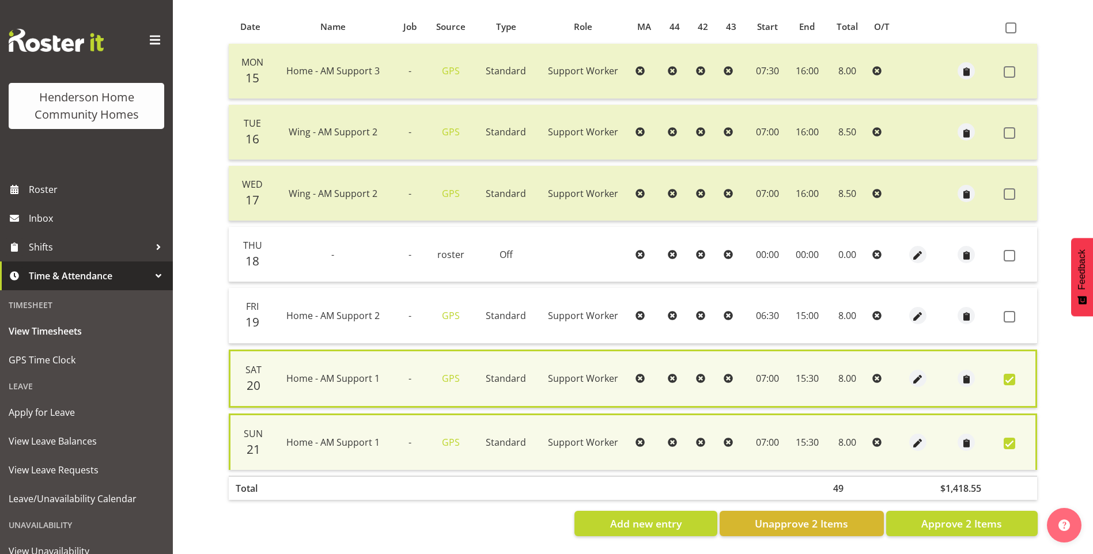
click at [1006, 303] on td at bounding box center [1018, 315] width 38 height 55
click at [1007, 311] on span at bounding box center [1009, 317] width 12 height 12
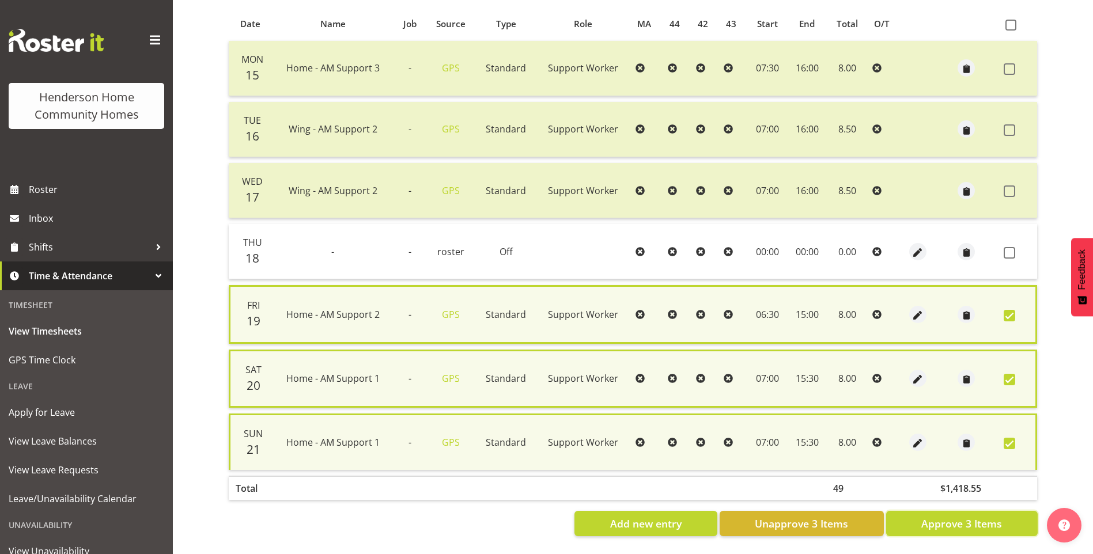
drag, startPoint x: 955, startPoint y: 529, endPoint x: 950, endPoint y: 523, distance: 8.6
click at [955, 529] on span "Approve 3 Items" at bounding box center [961, 523] width 81 height 15
checkbox input "false"
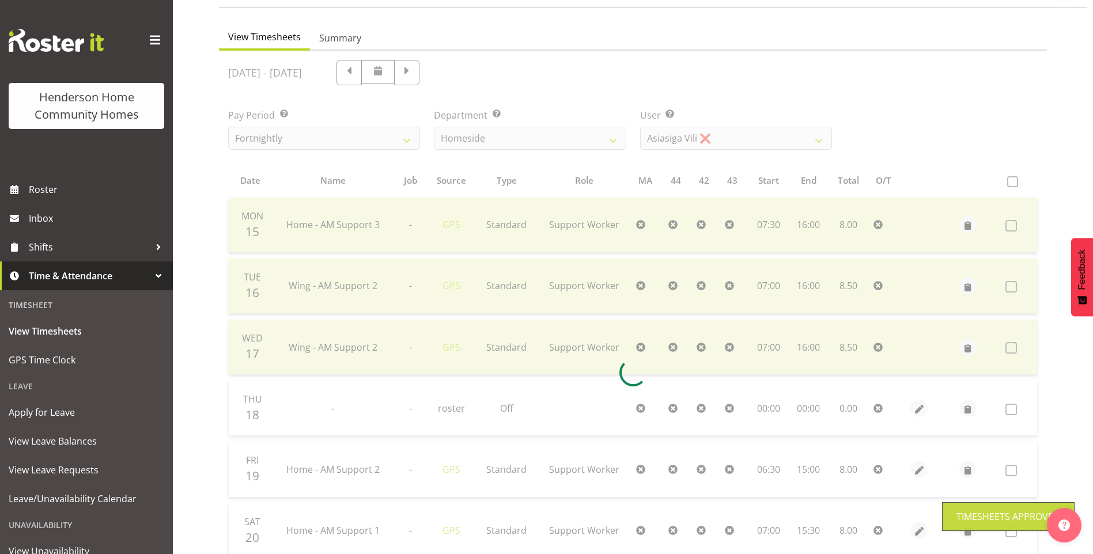
scroll to position [17, 0]
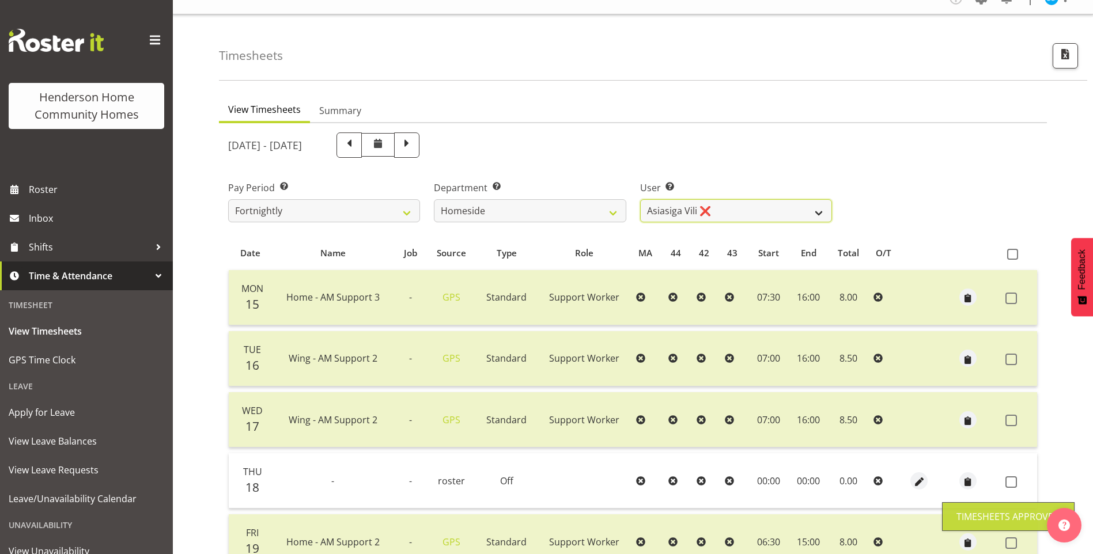
click at [669, 213] on select "Asiasiga Vili ❌ Billie-Rose Dunlop ❌ Brijesh (BK) Kachhadiya ✔ Cheenee Vargas ❌…" at bounding box center [736, 210] width 192 height 23
select select "8539"
click at [640, 199] on select "Asiasiga Vili ❌ Billie-Rose Dunlop ❌ Brijesh (BK) Kachhadiya ✔ Cheenee Vargas ❌…" at bounding box center [736, 210] width 192 height 23
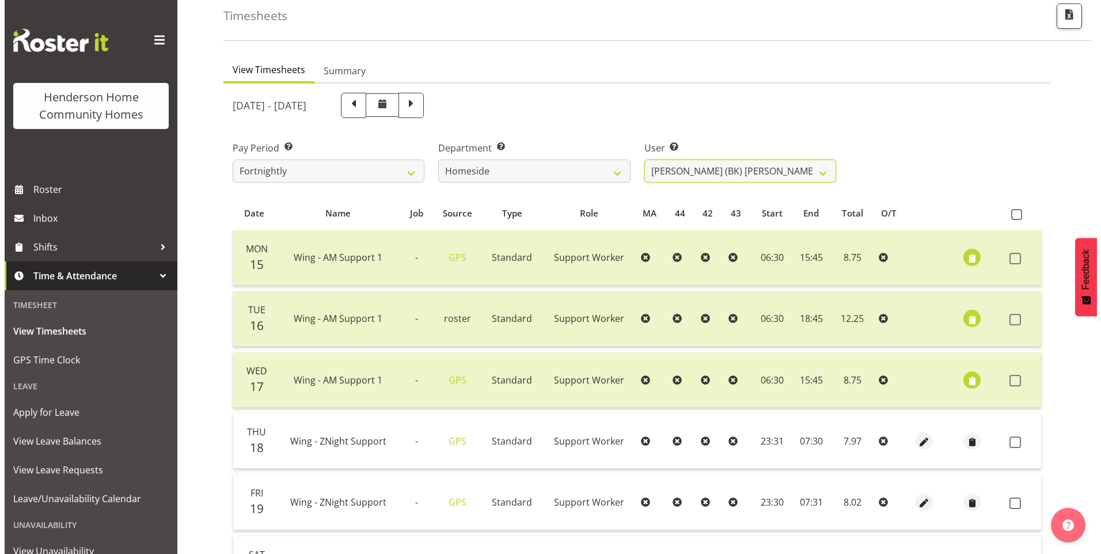
scroll to position [132, 0]
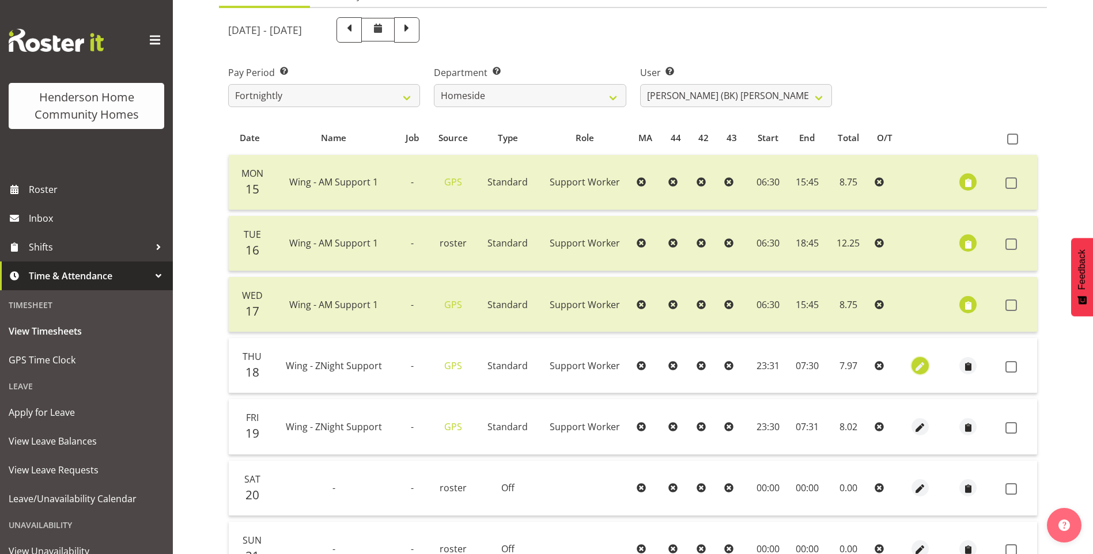
click at [916, 360] on span "button" at bounding box center [919, 366] width 13 height 13
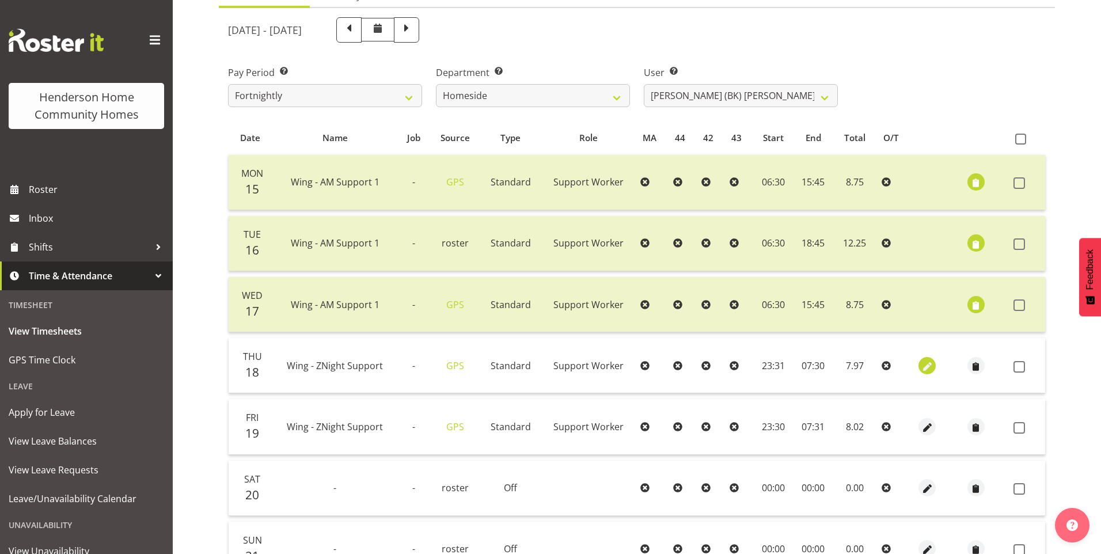
select select "Standard"
select select "749"
select select "8"
select select "2025"
select select "23"
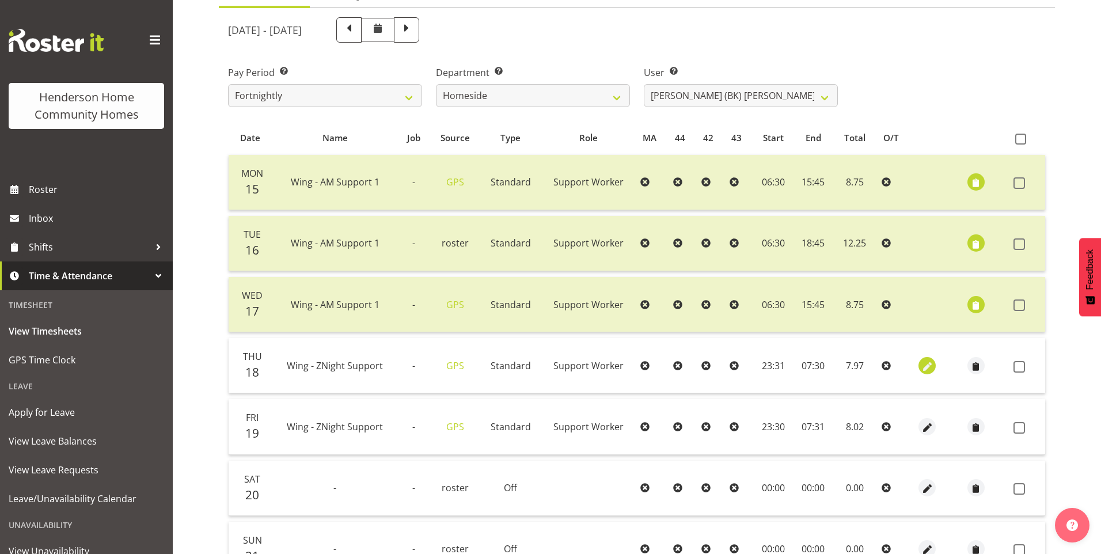
select select "31"
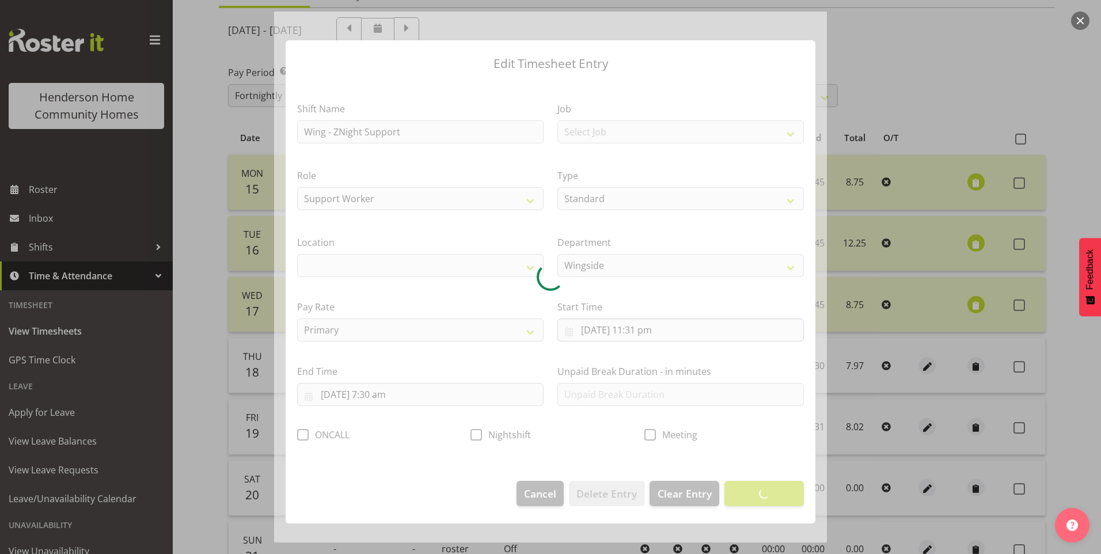
select select "1071"
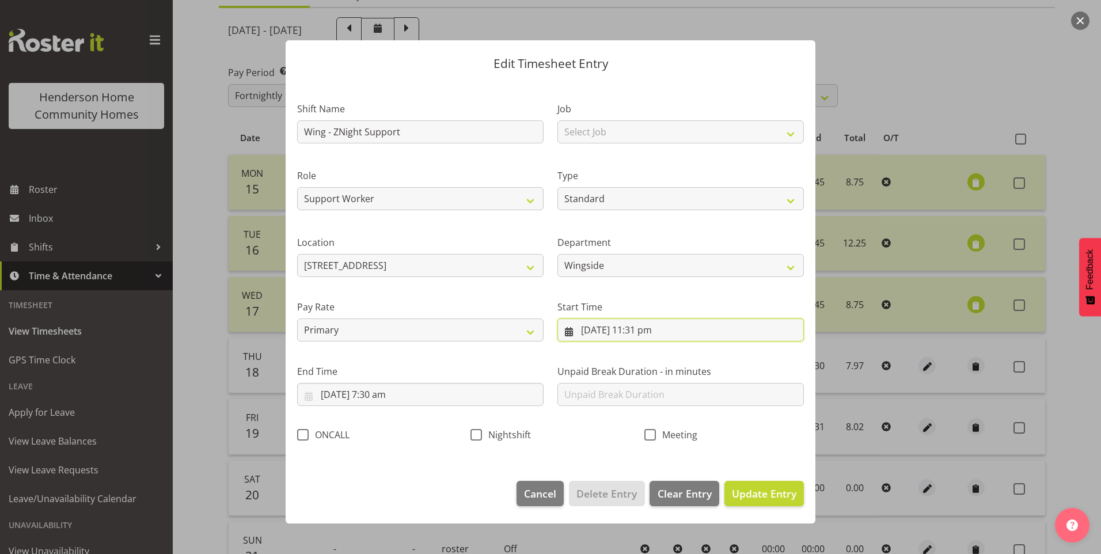
click at [658, 335] on input "18/09/2025, 11:31 pm" at bounding box center [680, 329] width 246 height 23
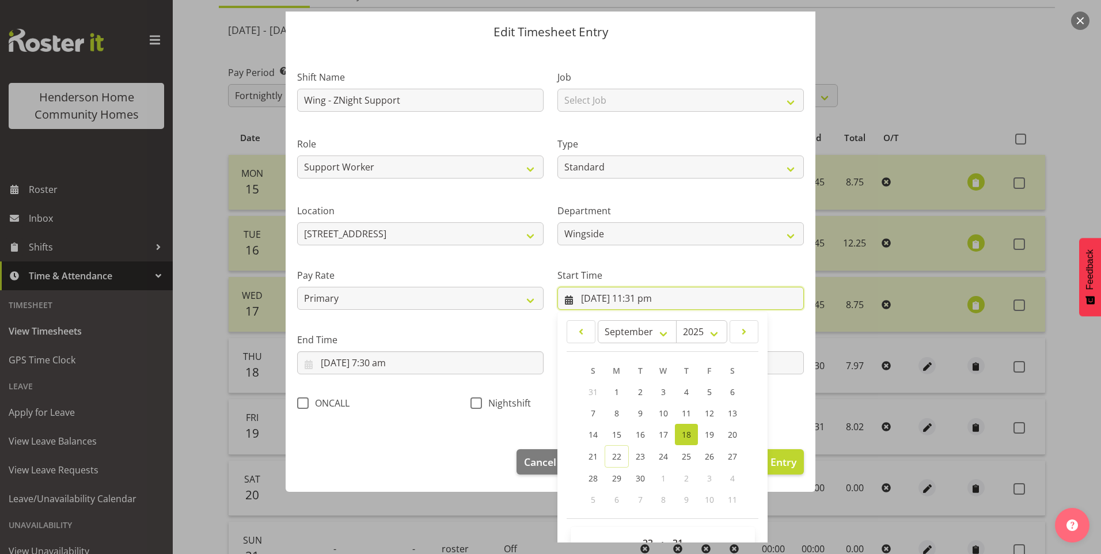
scroll to position [62, 0]
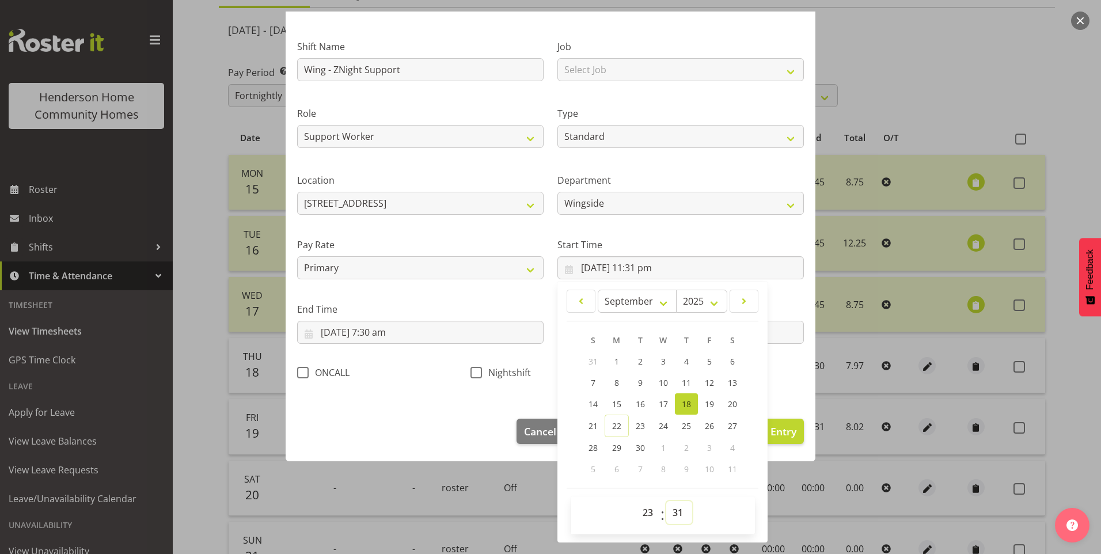
drag, startPoint x: 673, startPoint y: 524, endPoint x: 674, endPoint y: 515, distance: 8.2
click at [672, 523] on select "00 01 02 03 04 05 06 07 08 09 10 11 12 13 14 15 16 17 18 19 20 21 22 23 24 25 2…" at bounding box center [679, 512] width 26 height 23
click at [679, 526] on span "00 01 02 03 04 05 06 07 08 09 10 11 12 13 14 15 16 17 18 19 20 21 22 23 24 25 2…" at bounding box center [679, 515] width 26 height 29
click at [675, 516] on select "00 01 02 03 04 05 06 07 08 09 10 11 12 13 14 15 16 17 18 19 20 21 22 23 24 25 2…" at bounding box center [679, 512] width 26 height 23
select select "30"
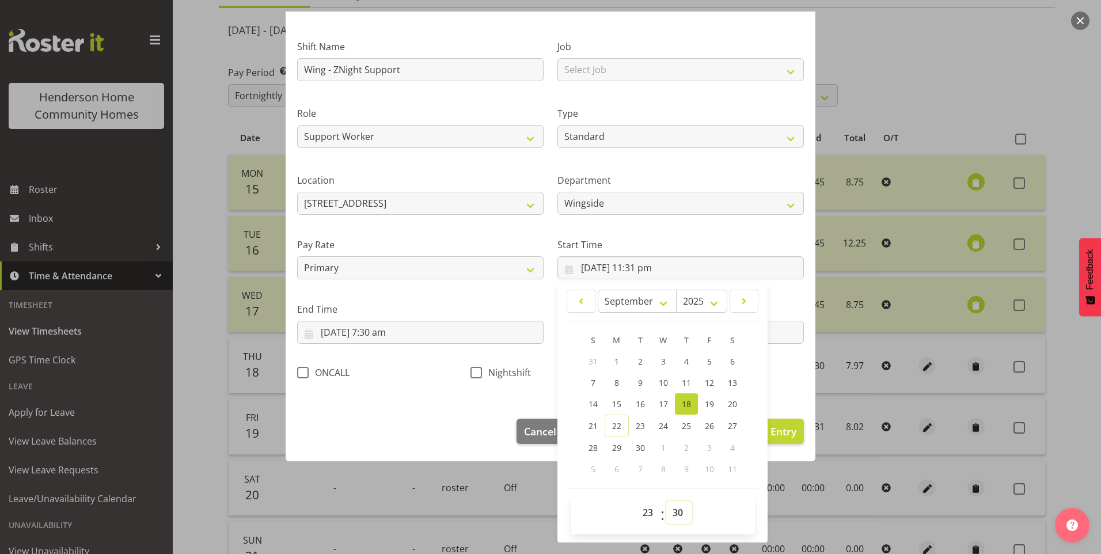
click at [666, 501] on select "00 01 02 03 04 05 06 07 08 09 10 11 12 13 14 15 16 17 18 19 20 21 22 23 24 25 2…" at bounding box center [679, 512] width 26 height 23
type input "18/09/2025, 11:30 pm"
click at [482, 371] on span "Nightshift" at bounding box center [506, 373] width 49 height 12
click at [478, 371] on input "Nightshift" at bounding box center [474, 372] width 7 height 7
checkbox input "true"
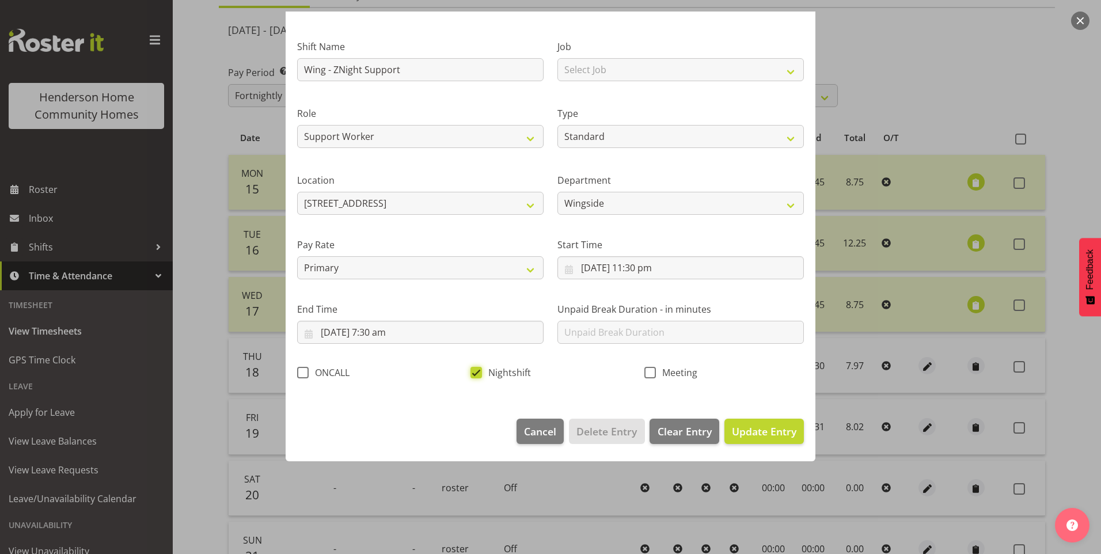
scroll to position [0, 0]
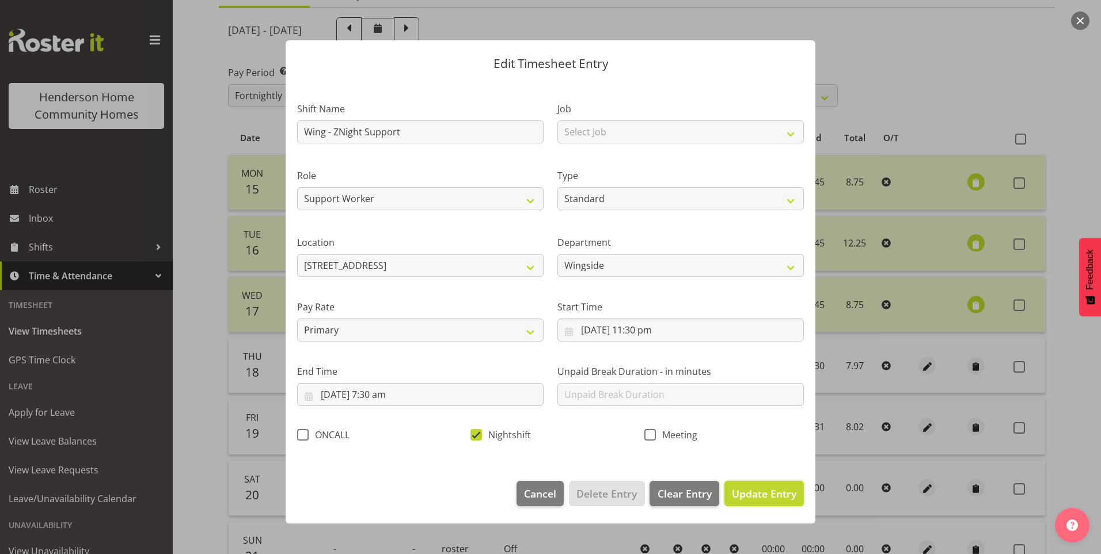
drag, startPoint x: 779, startPoint y: 502, endPoint x: 807, endPoint y: 480, distance: 36.1
click at [778, 502] on button "Update Entry" at bounding box center [764, 493] width 79 height 25
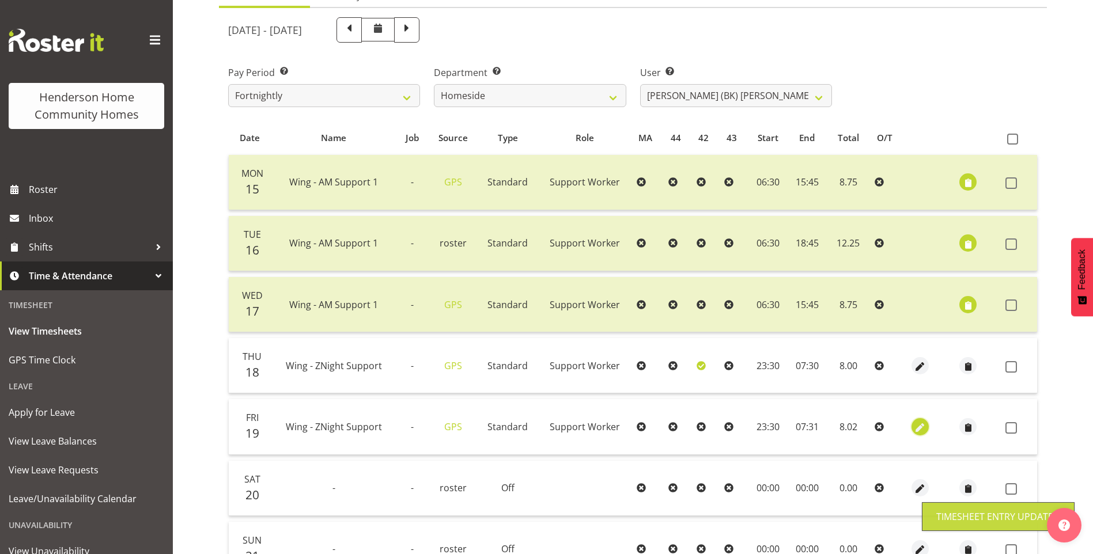
click at [916, 424] on span "button" at bounding box center [919, 427] width 13 height 13
select select "Standard"
select select "749"
select select "8"
select select "2025"
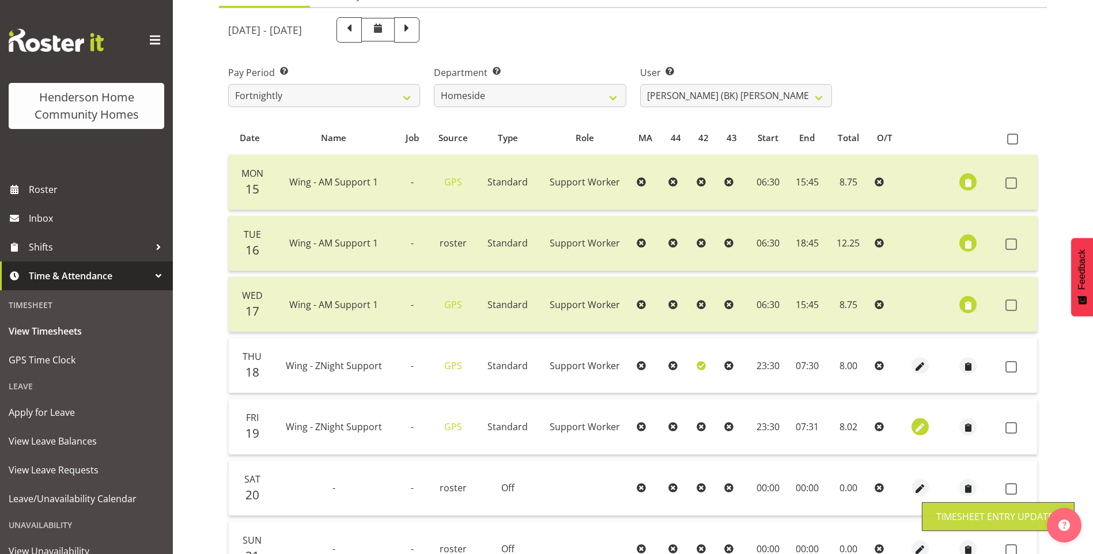
select select "7"
select select "31"
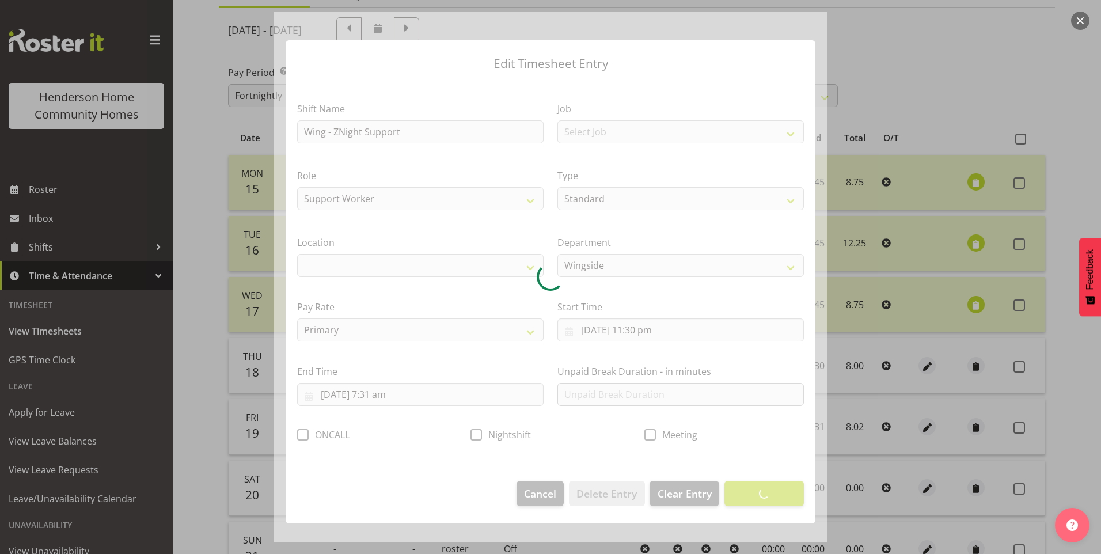
select select "1071"
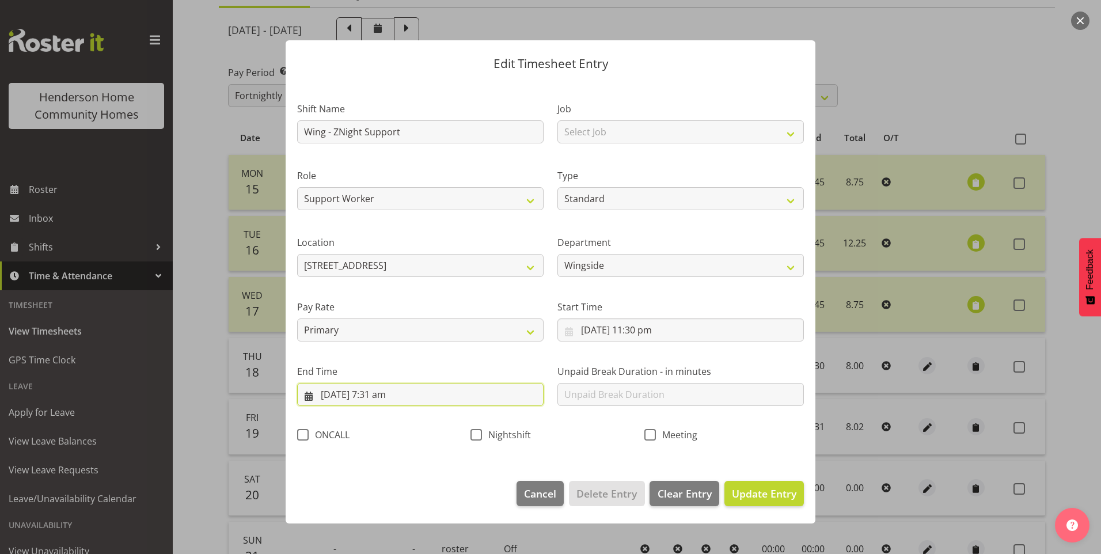
drag, startPoint x: 393, startPoint y: 399, endPoint x: 413, endPoint y: 457, distance: 61.6
click at [393, 400] on input "20/09/2025, 7:31 am" at bounding box center [420, 394] width 246 height 23
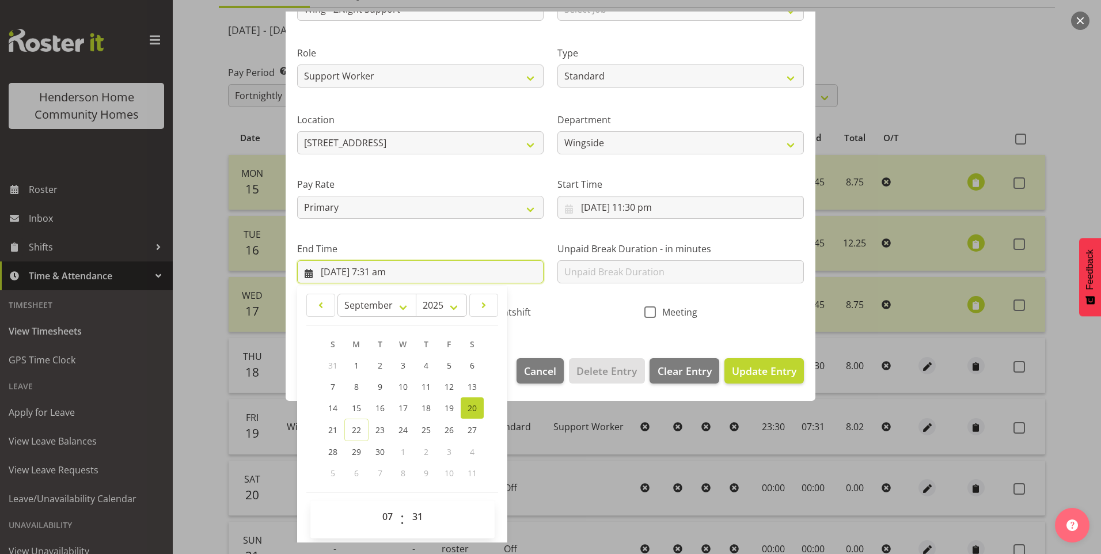
scroll to position [127, 0]
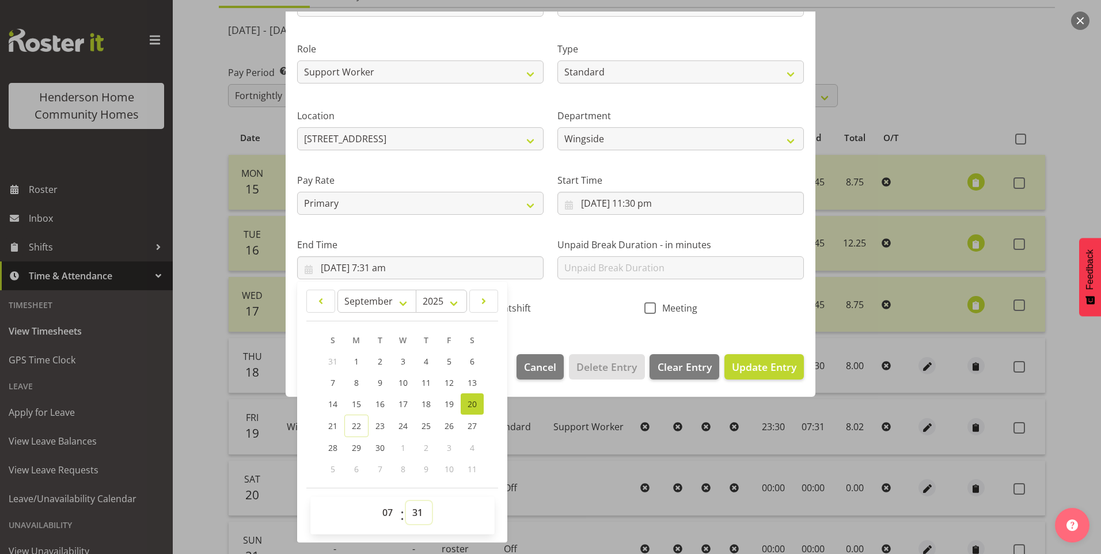
click at [418, 508] on select "00 01 02 03 04 05 06 07 08 09 10 11 12 13 14 15 16 17 18 19 20 21 22 23 24 25 2…" at bounding box center [419, 512] width 26 height 23
select select "30"
click at [406, 501] on select "00 01 02 03 04 05 06 07 08 09 10 11 12 13 14 15 16 17 18 19 20 21 22 23 24 25 2…" at bounding box center [419, 512] width 26 height 23
type input "20/09/2025, 7:30 am"
click at [514, 310] on span "Nightshift" at bounding box center [506, 308] width 49 height 12
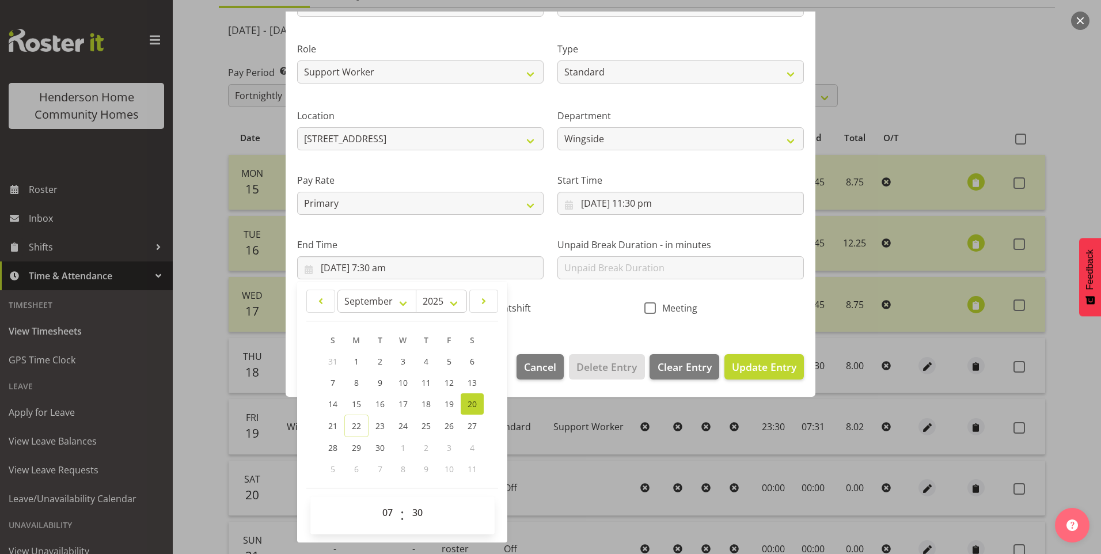
click at [478, 310] on input "Nightshift" at bounding box center [474, 307] width 7 height 7
checkbox input "true"
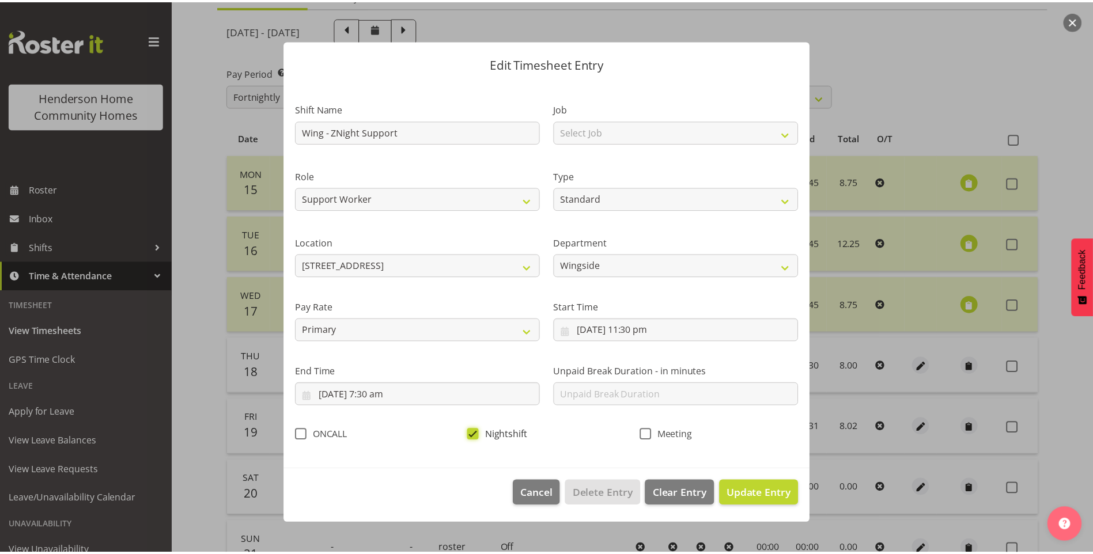
scroll to position [0, 0]
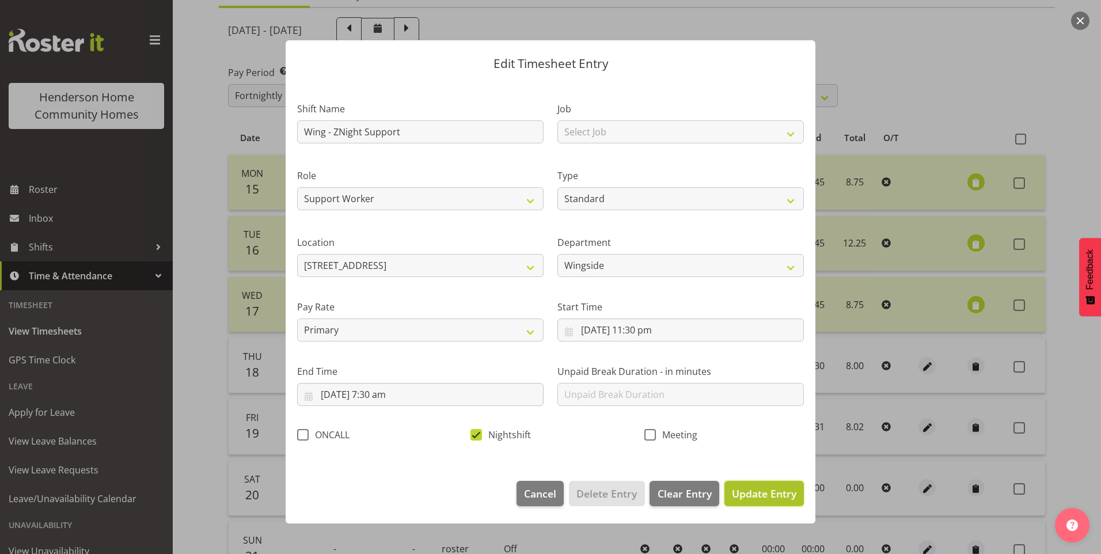
click at [765, 501] on button "Update Entry" at bounding box center [764, 493] width 79 height 25
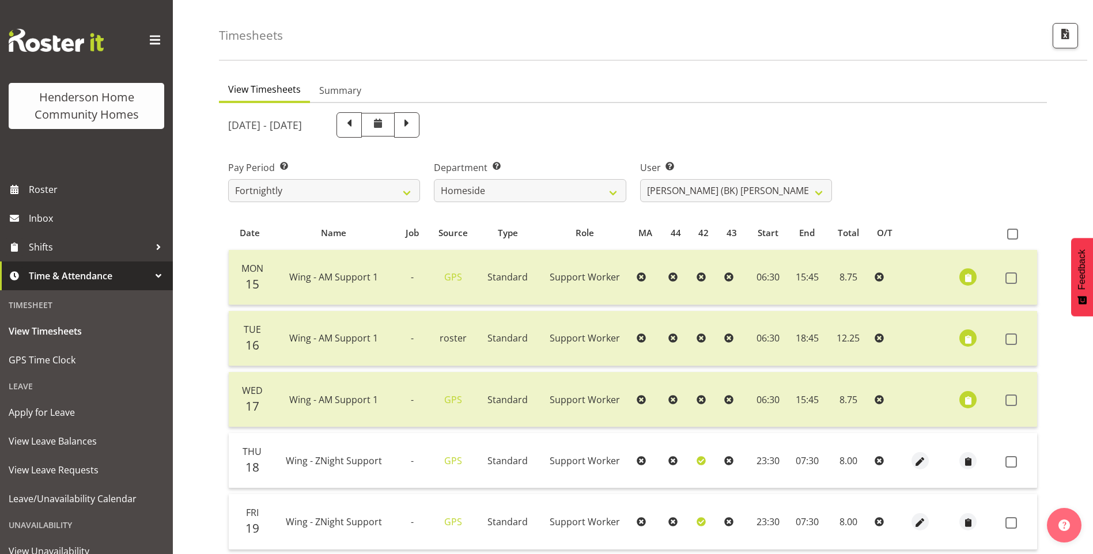
scroll to position [17, 0]
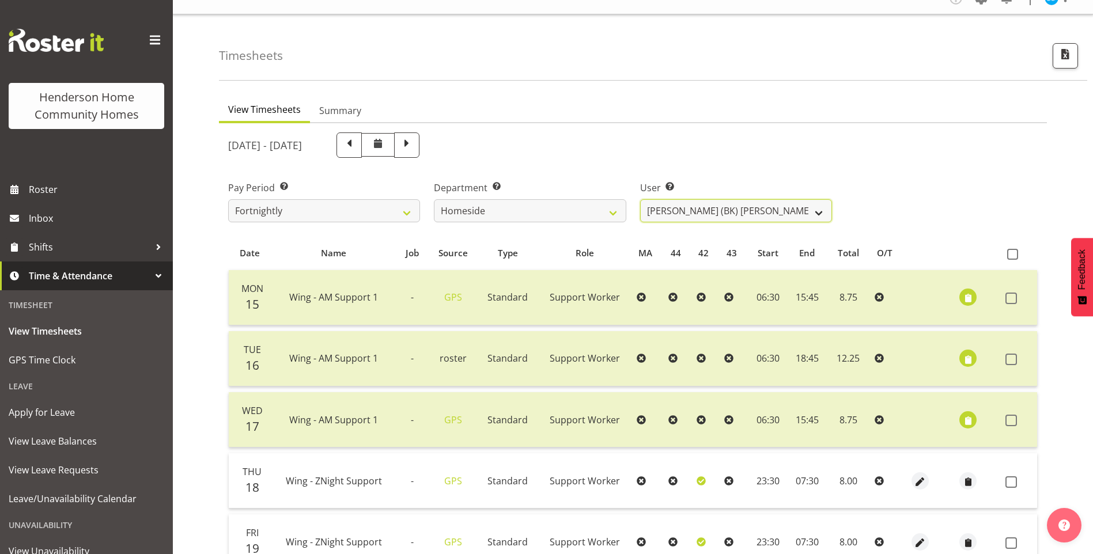
click at [658, 214] on select "Asiasiga Vili ❌ Billie-Rose Dunlop ❌ Brijesh (BK) Kachhadiya ✔ Cheenee Vargas ❌…" at bounding box center [736, 210] width 192 height 23
select select "8657"
click at [640, 199] on select "Asiasiga Vili ❌ Billie-Rose Dunlop ❌ Brijesh (BK) Kachhadiya ✔ Cheenee Vargas ❌…" at bounding box center [736, 210] width 192 height 23
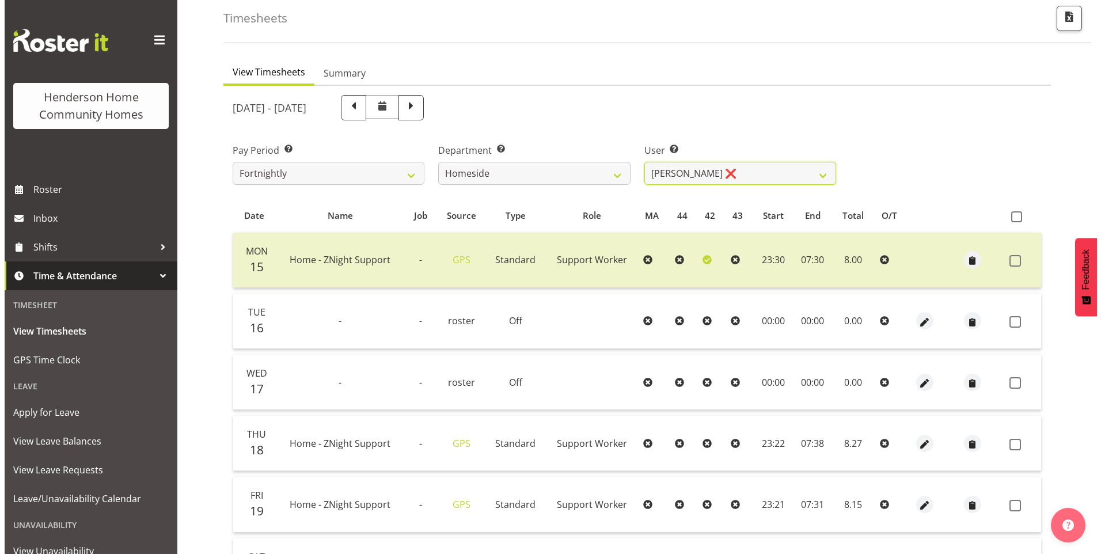
scroll to position [74, 0]
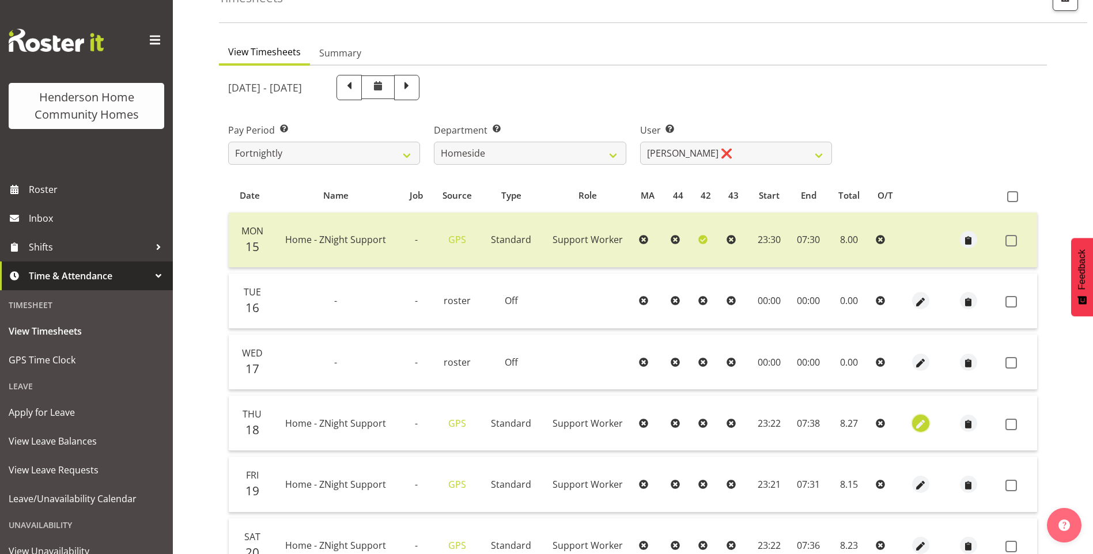
click at [925, 425] on button "button" at bounding box center [920, 423] width 17 height 17
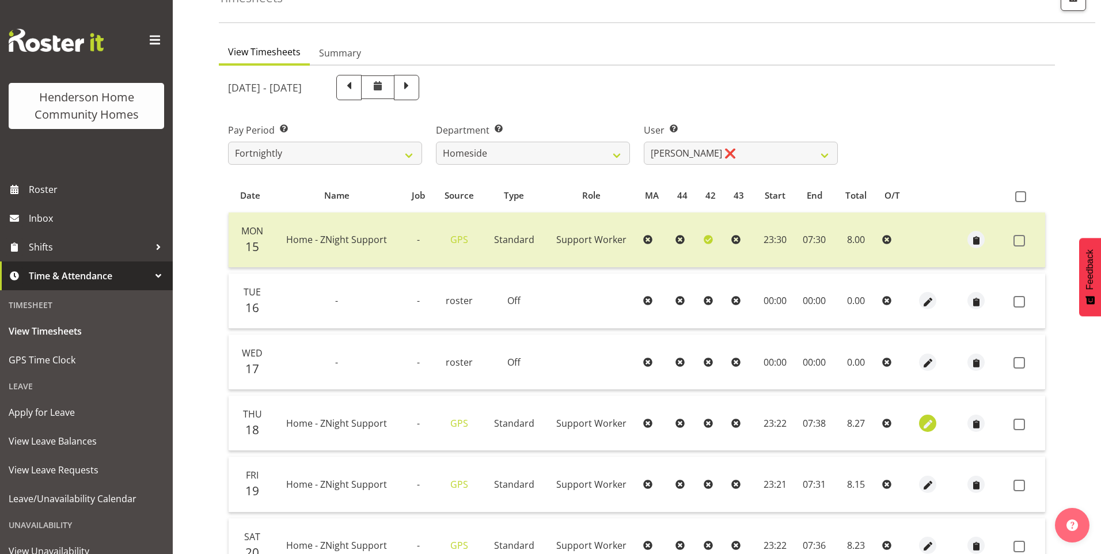
select select "Standard"
select select "8"
select select "2025"
select select "23"
select select "22"
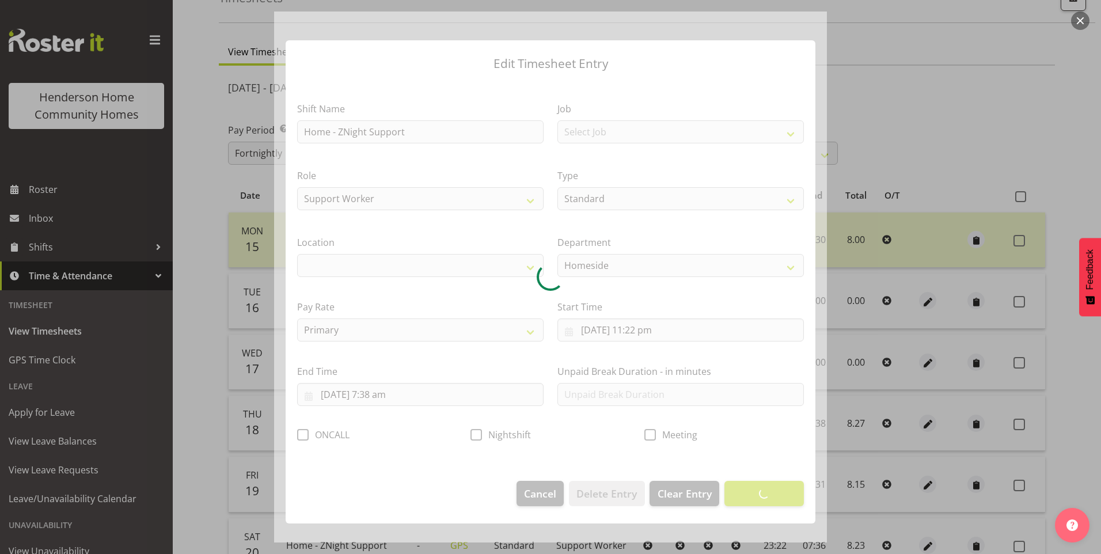
select select "1067"
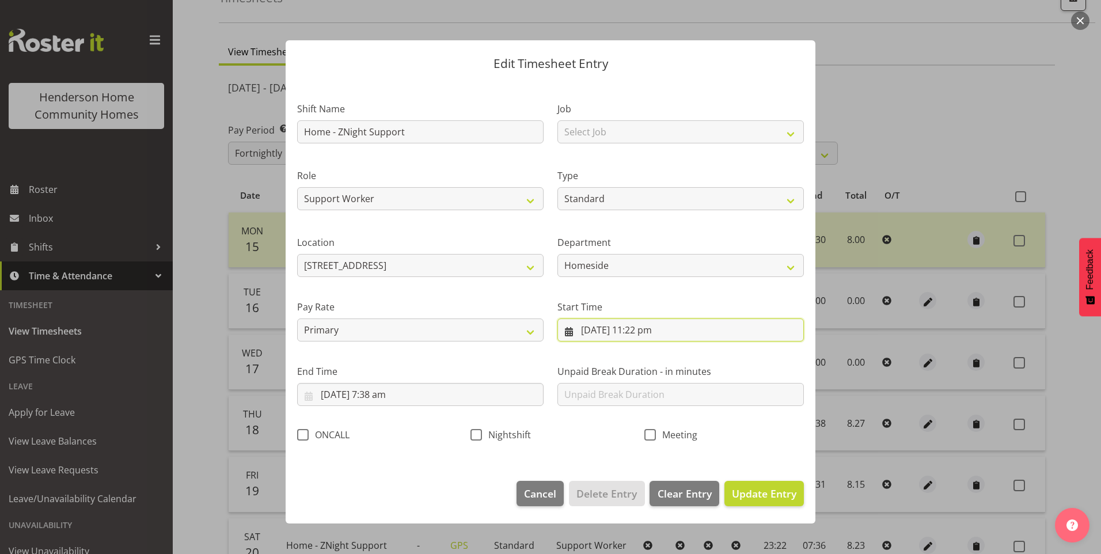
click at [656, 339] on input "18/09/2025, 11:22 pm" at bounding box center [680, 329] width 246 height 23
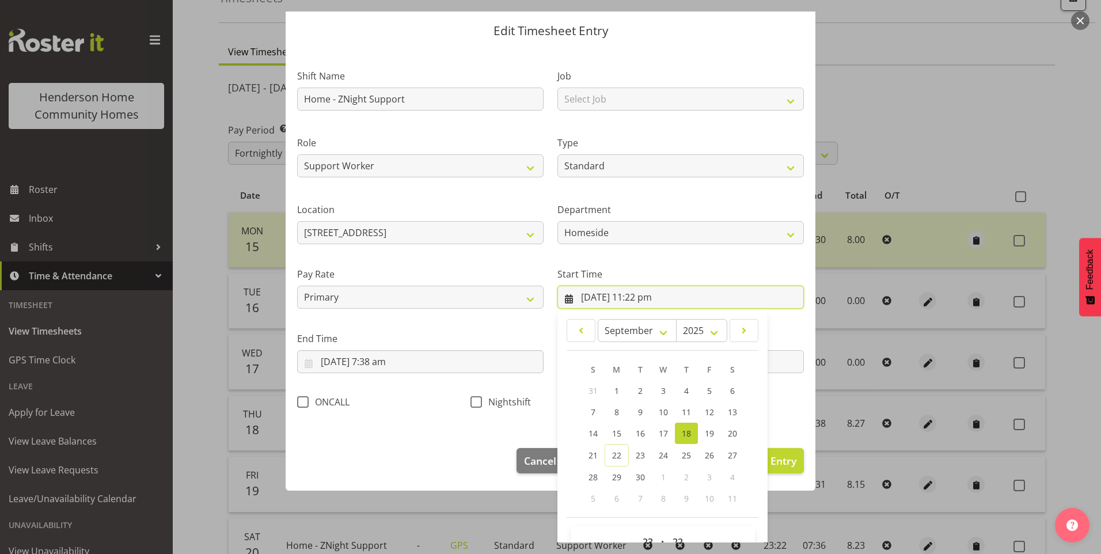
scroll to position [62, 0]
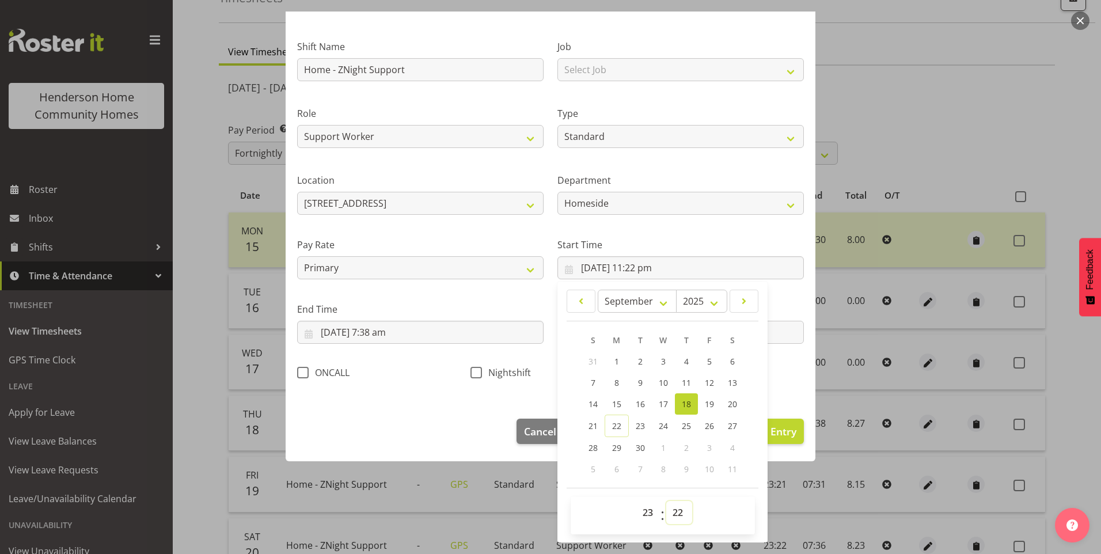
click at [676, 511] on select "00 01 02 03 04 05 06 07 08 09 10 11 12 13 14 15 16 17 18 19 20 21 22 23 24 25 2…" at bounding box center [679, 512] width 26 height 23
select select "30"
click at [666, 501] on select "00 01 02 03 04 05 06 07 08 09 10 11 12 13 14 15 16 17 18 19 20 21 22 23 24 25 2…" at bounding box center [679, 512] width 26 height 23
type input "18/09/2025, 11:30 pm"
click at [487, 377] on span "Nightshift" at bounding box center [506, 373] width 49 height 12
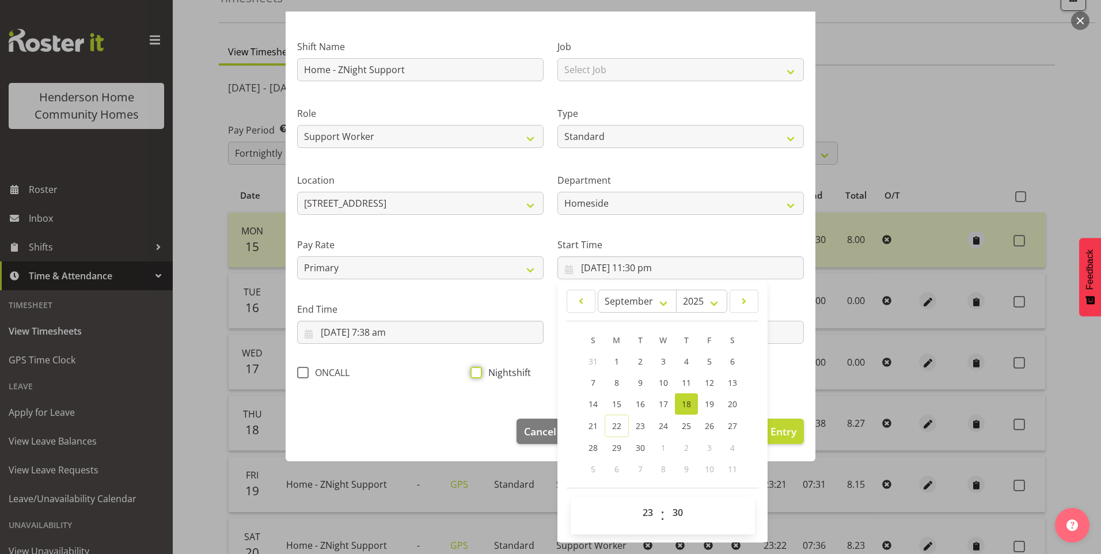
click at [478, 376] on input "Nightshift" at bounding box center [474, 372] width 7 height 7
checkbox input "true"
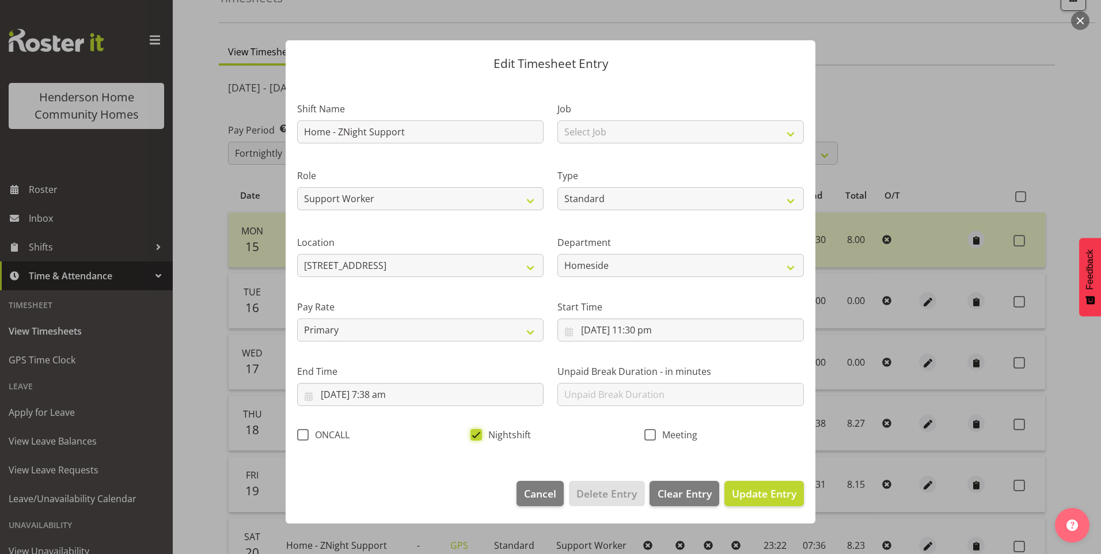
scroll to position [0, 0]
click at [389, 396] on input "19/09/2025, 7:38 am" at bounding box center [420, 394] width 246 height 23
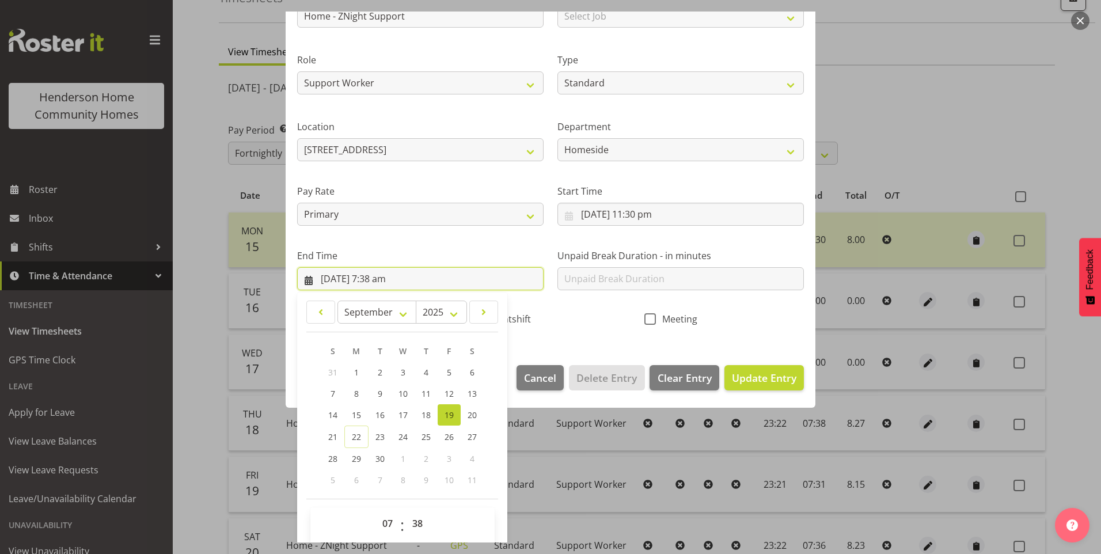
scroll to position [127, 0]
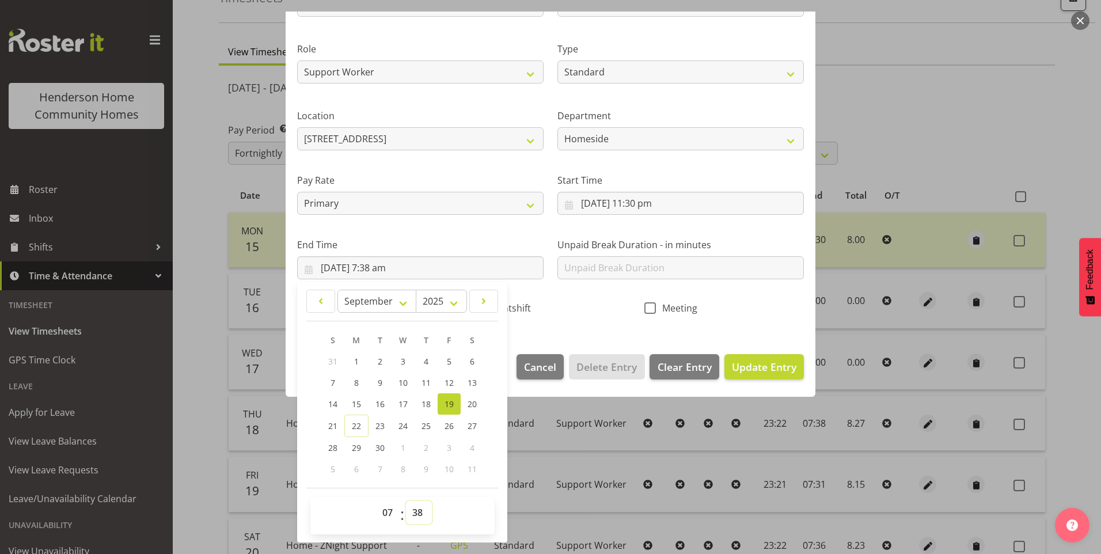
drag, startPoint x: 425, startPoint y: 513, endPoint x: 428, endPoint y: 499, distance: 14.2
click at [426, 513] on select "00 01 02 03 04 05 06 07 08 09 10 11 12 13 14 15 16 17 18 19 20 21 22 23 24 25 2…" at bounding box center [419, 512] width 26 height 23
select select "30"
click at [406, 501] on select "00 01 02 03 04 05 06 07 08 09 10 11 12 13 14 15 16 17 18 19 20 21 22 23 24 25 2…" at bounding box center [419, 512] width 26 height 23
type input "19/09/2025, 7:30 am"
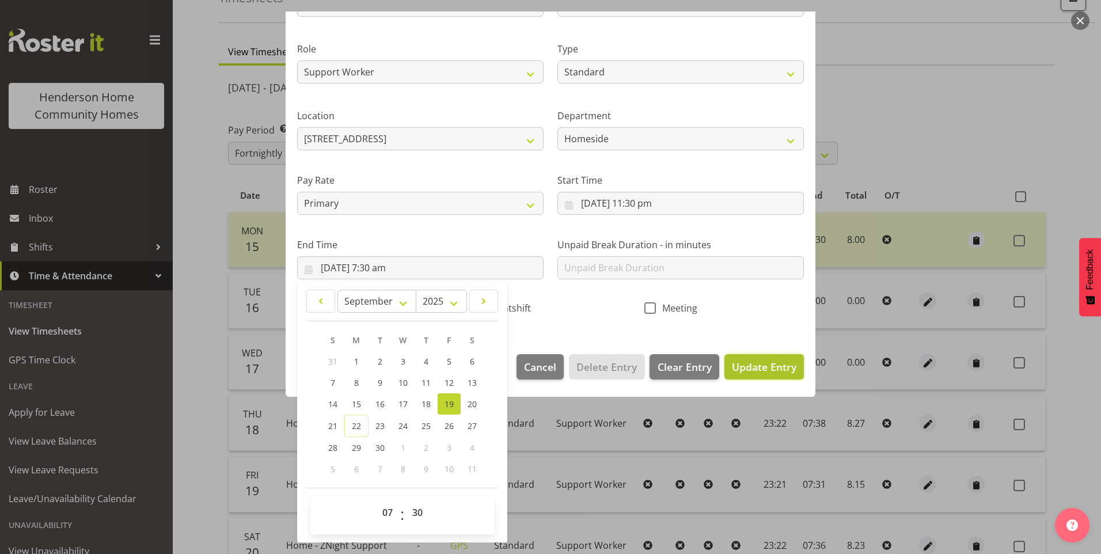
click at [775, 369] on span "Update Entry" at bounding box center [764, 367] width 65 height 14
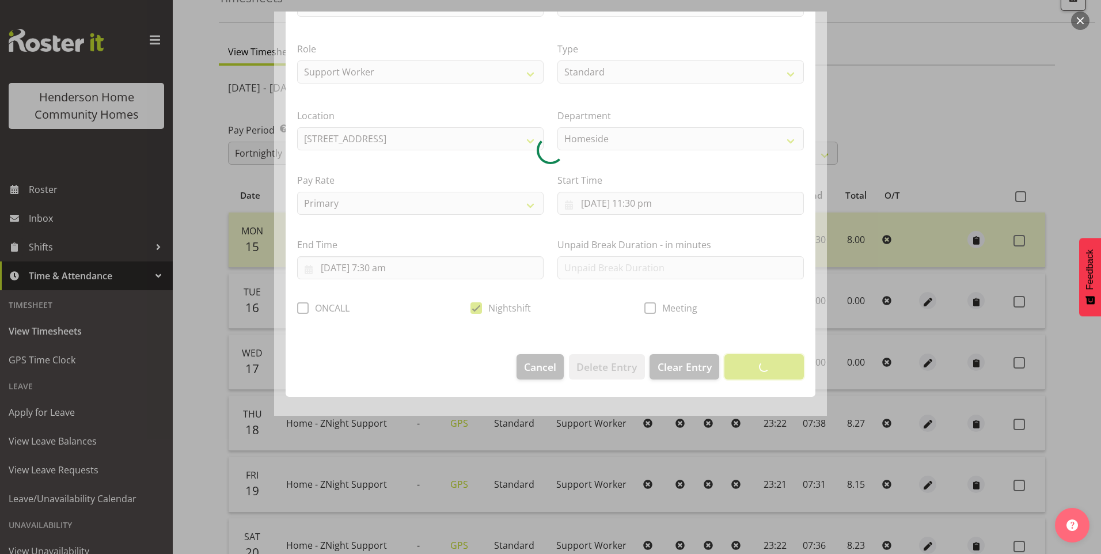
scroll to position [0, 0]
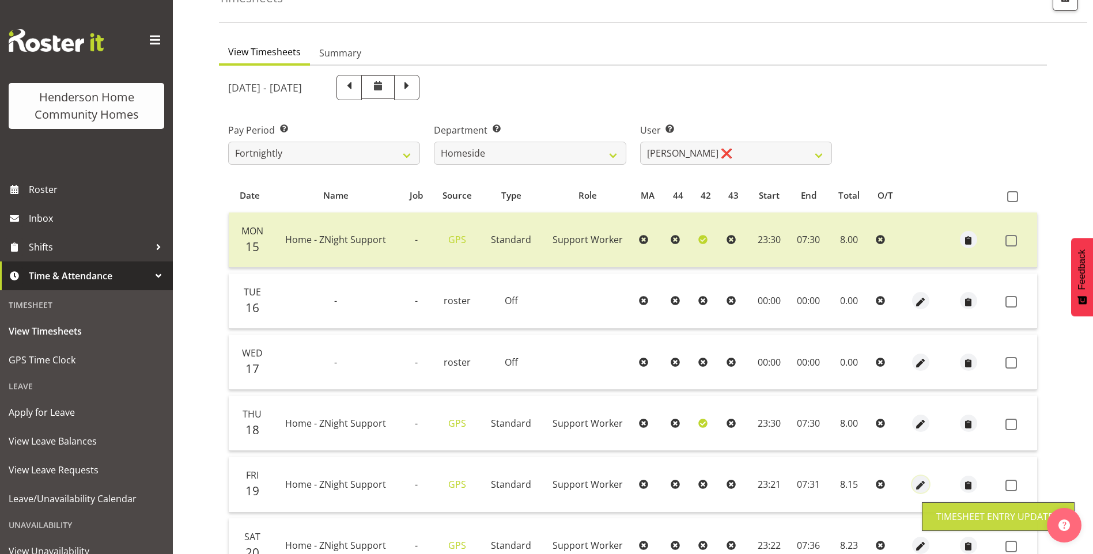
click at [912, 481] on button "button" at bounding box center [920, 484] width 17 height 17
select select "Standard"
select select "8"
select select "2025"
select select "23"
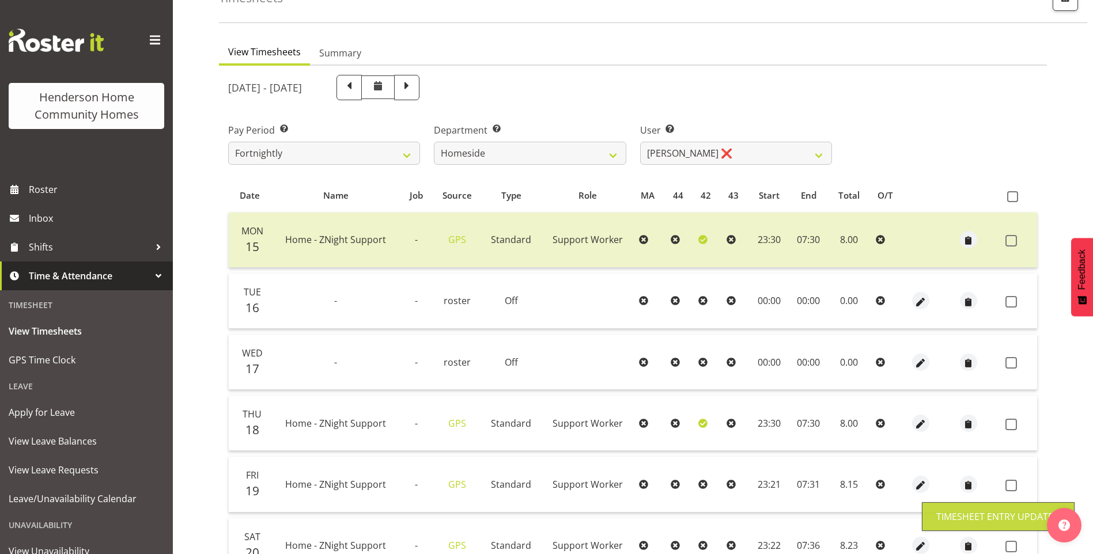
select select "21"
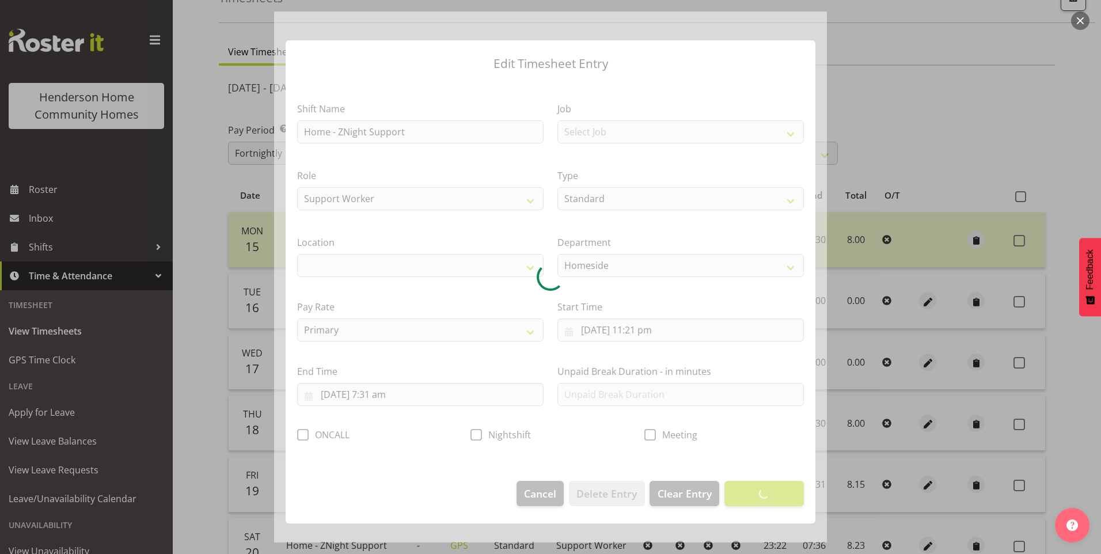
select select "1067"
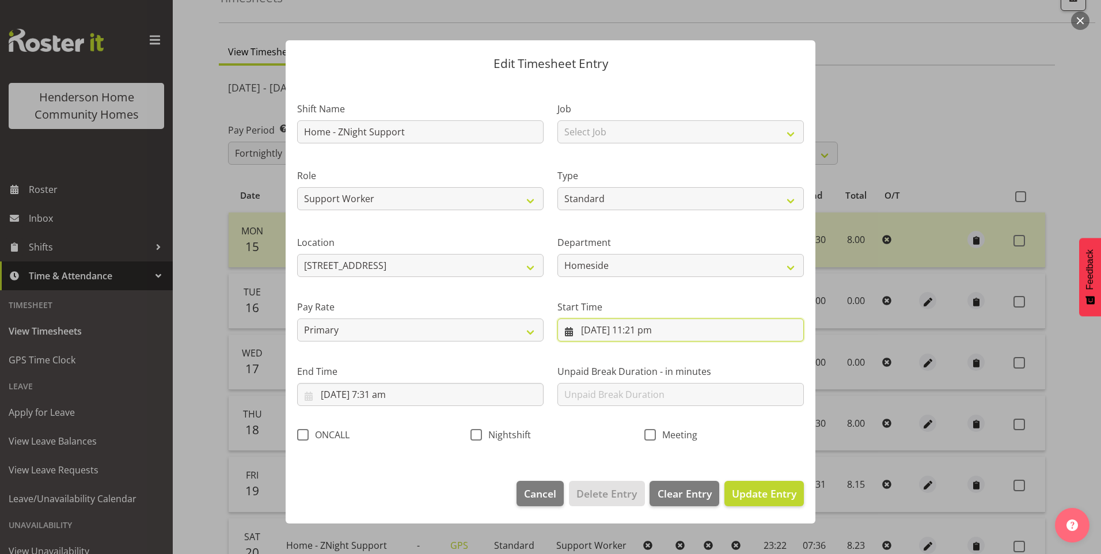
click at [655, 336] on input "19/09/2025, 11:21 pm" at bounding box center [680, 329] width 246 height 23
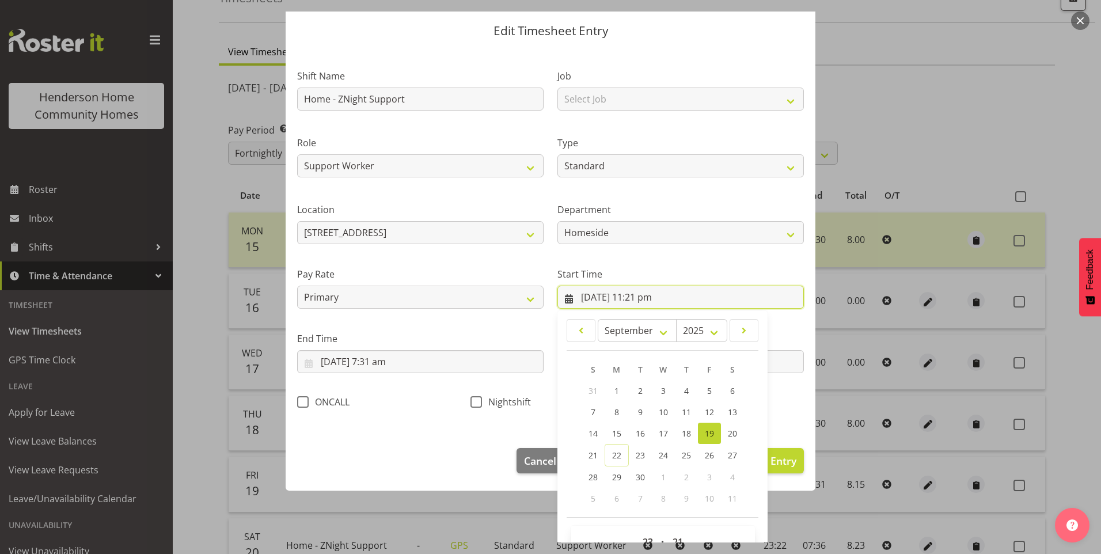
scroll to position [62, 0]
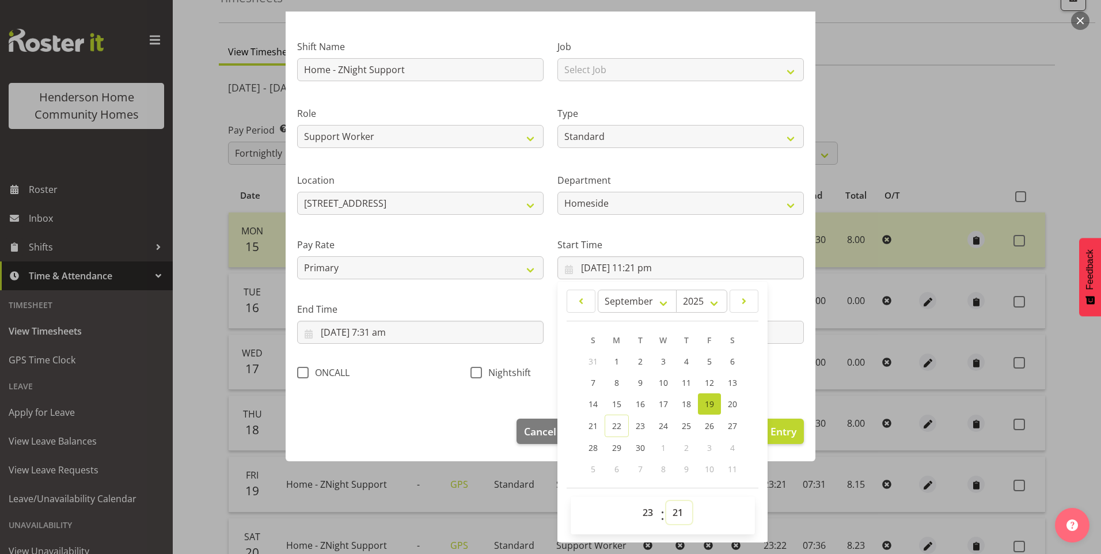
click at [670, 508] on select "00 01 02 03 04 05 06 07 08 09 10 11 12 13 14 15 16 17 18 19 20 21 22 23 24 25 2…" at bounding box center [679, 512] width 26 height 23
select select "30"
click at [666, 501] on select "00 01 02 03 04 05 06 07 08 09 10 11 12 13 14 15 16 17 18 19 20 21 22 23 24 25 2…" at bounding box center [679, 512] width 26 height 23
type input "19/09/2025, 11:30 pm"
click at [389, 337] on input "20/09/2025, 7:31 am" at bounding box center [420, 332] width 246 height 23
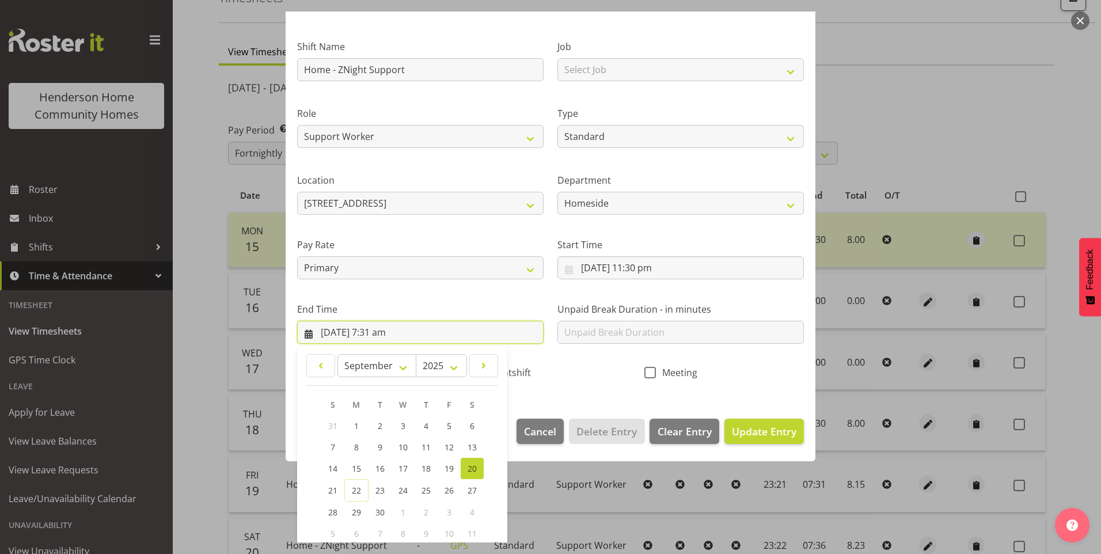
scroll to position [127, 0]
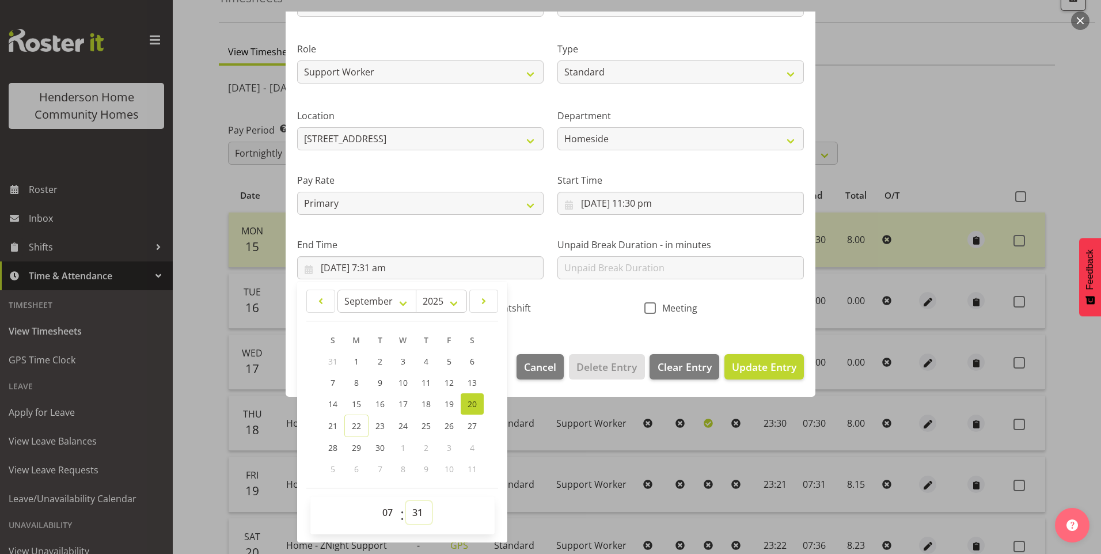
click at [425, 509] on select "00 01 02 03 04 05 06 07 08 09 10 11 12 13 14 15 16 17 18 19 20 21 22 23 24 25 2…" at bounding box center [419, 512] width 26 height 23
select select "30"
click at [406, 501] on select "00 01 02 03 04 05 06 07 08 09 10 11 12 13 14 15 16 17 18 19 20 21 22 23 24 25 2…" at bounding box center [419, 512] width 26 height 23
type input "20/09/2025, 7:30 am"
click at [512, 310] on span "Nightshift" at bounding box center [506, 308] width 49 height 12
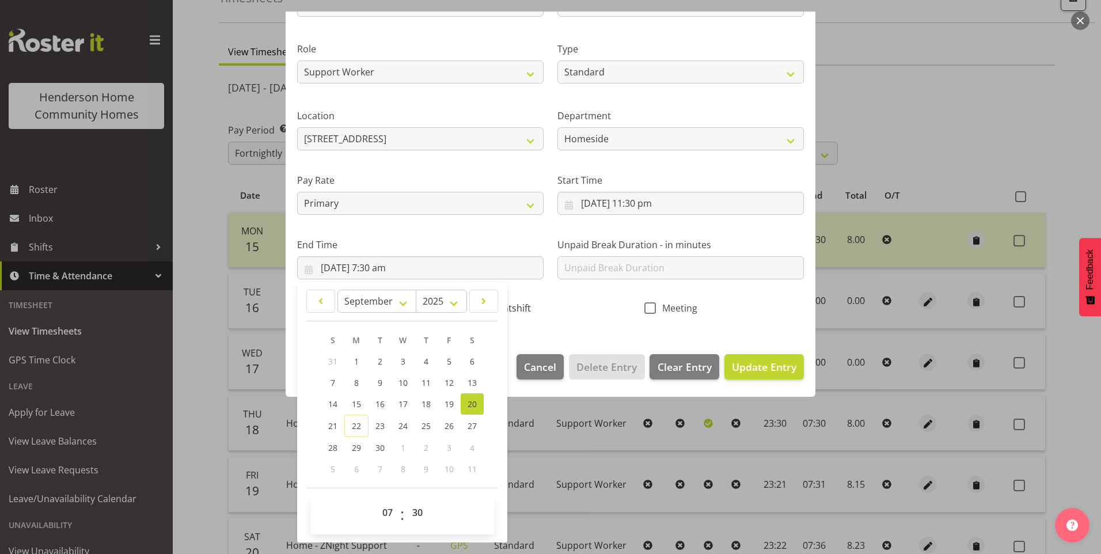
click at [478, 310] on input "Nightshift" at bounding box center [474, 307] width 7 height 7
checkbox input "true"
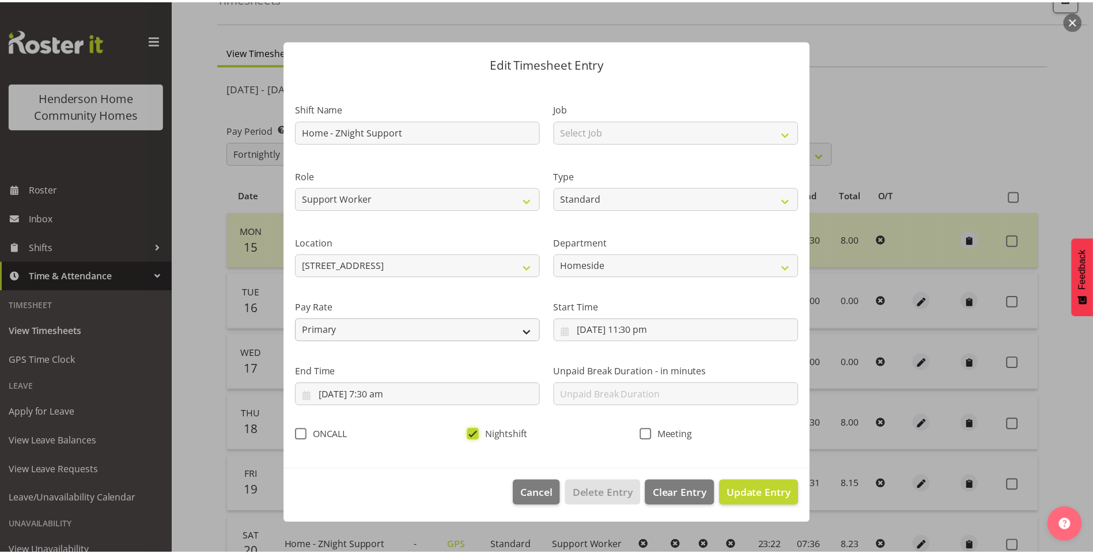
scroll to position [0, 0]
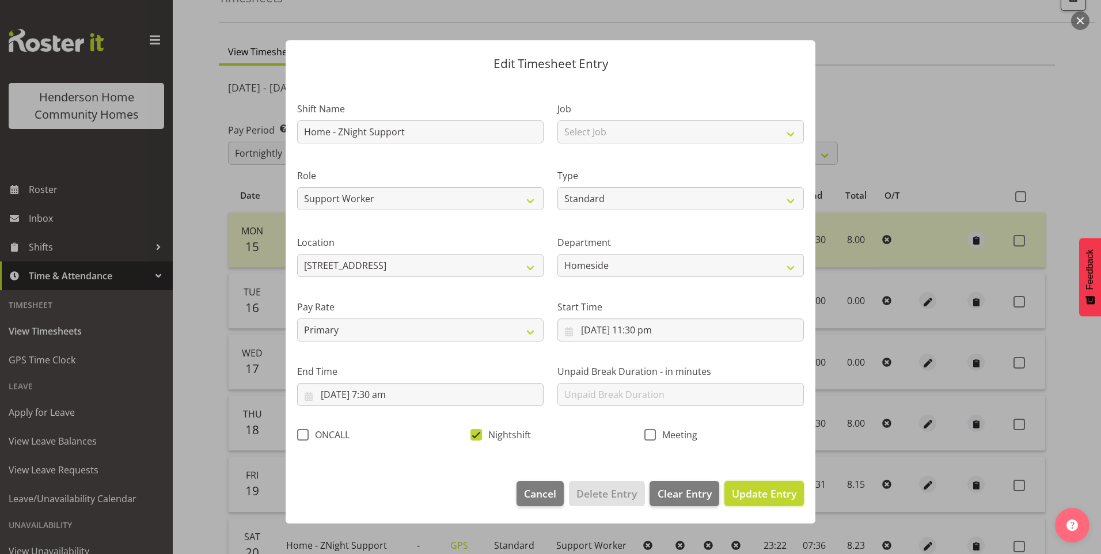
drag, startPoint x: 770, startPoint y: 492, endPoint x: 820, endPoint y: 491, distance: 50.1
click at [770, 492] on span "Update Entry" at bounding box center [764, 494] width 65 height 14
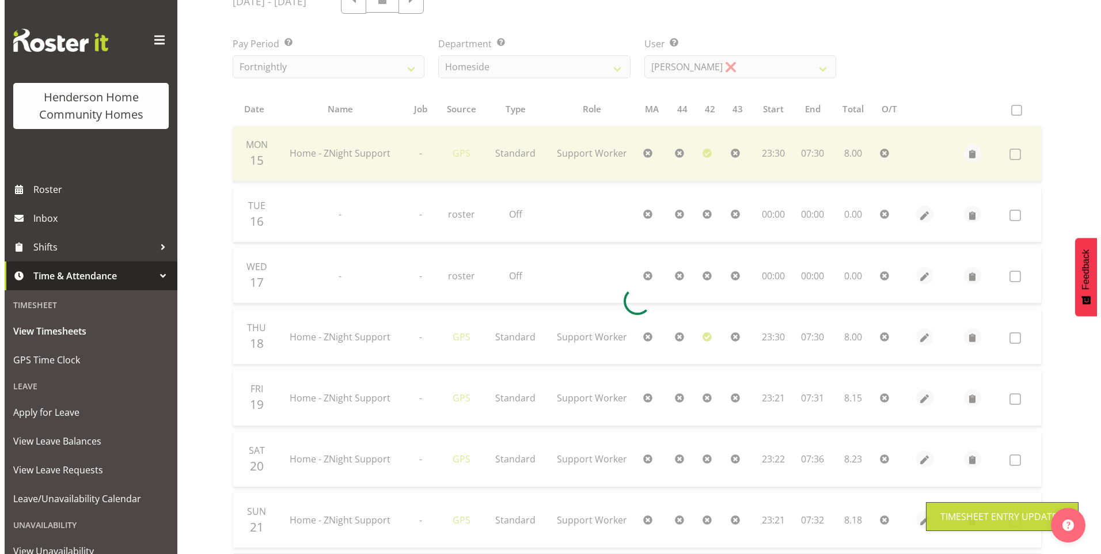
scroll to position [189, 0]
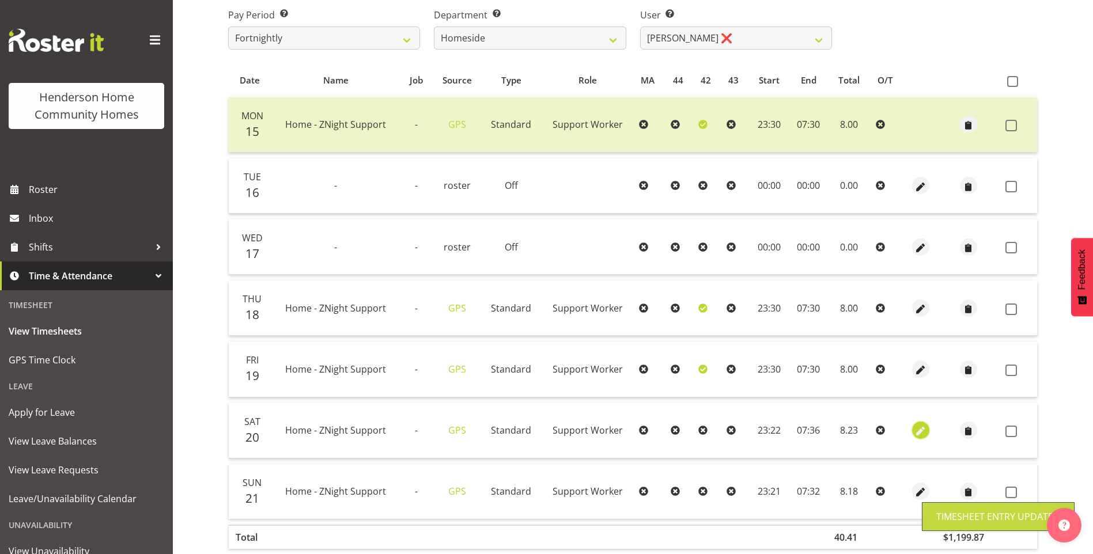
click at [920, 427] on span "button" at bounding box center [919, 431] width 13 height 13
select select "Standard"
select select "8"
select select "2025"
select select "23"
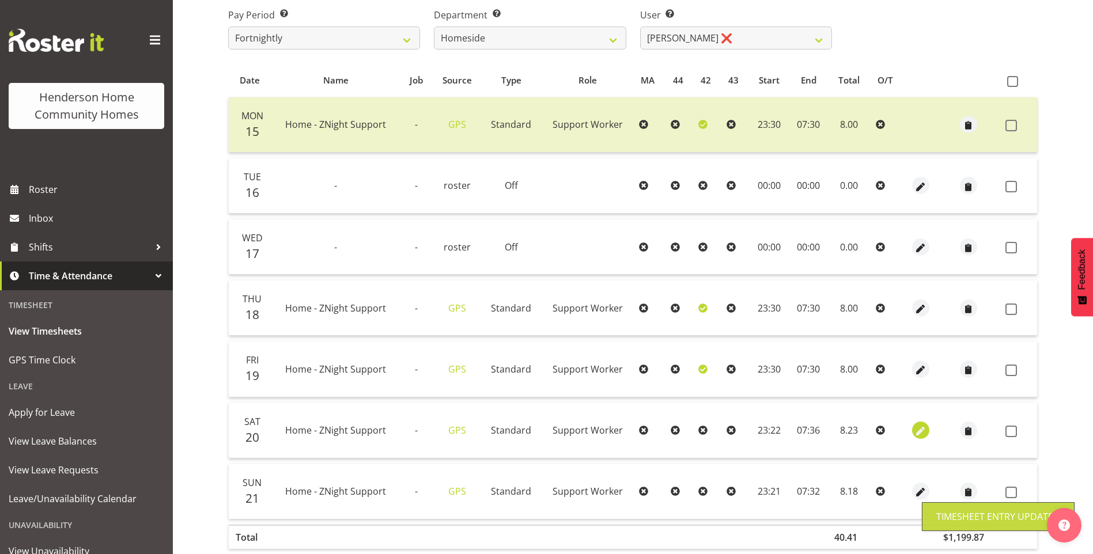
select select "22"
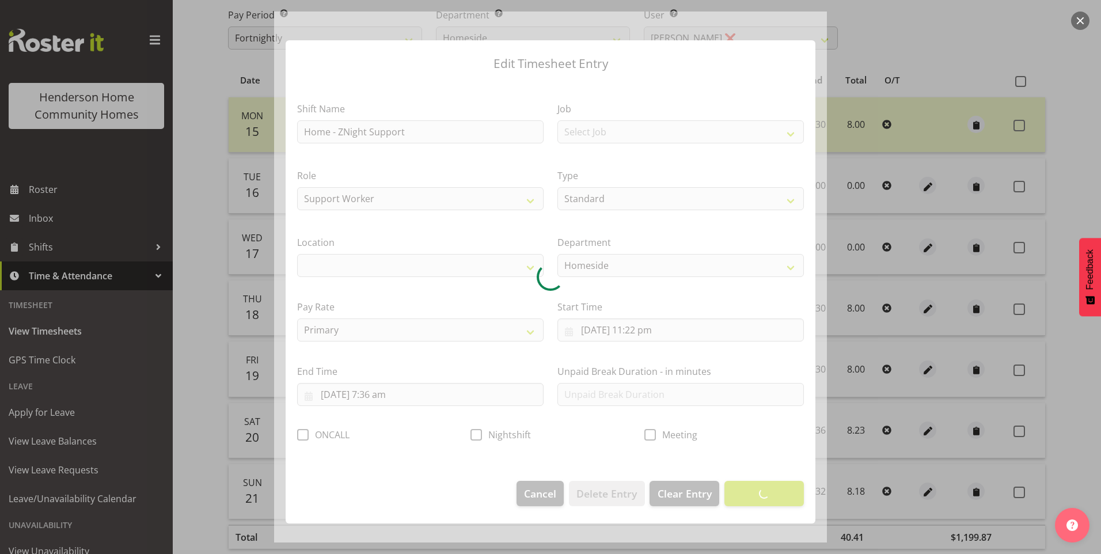
select select "1067"
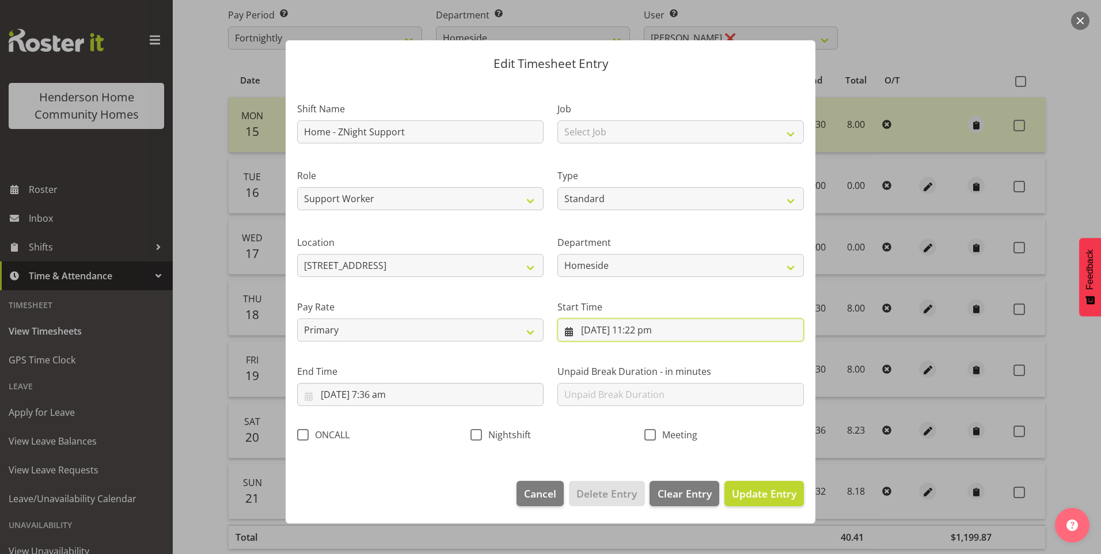
click at [654, 335] on input "20/09/2025, 11:22 pm" at bounding box center [680, 329] width 246 height 23
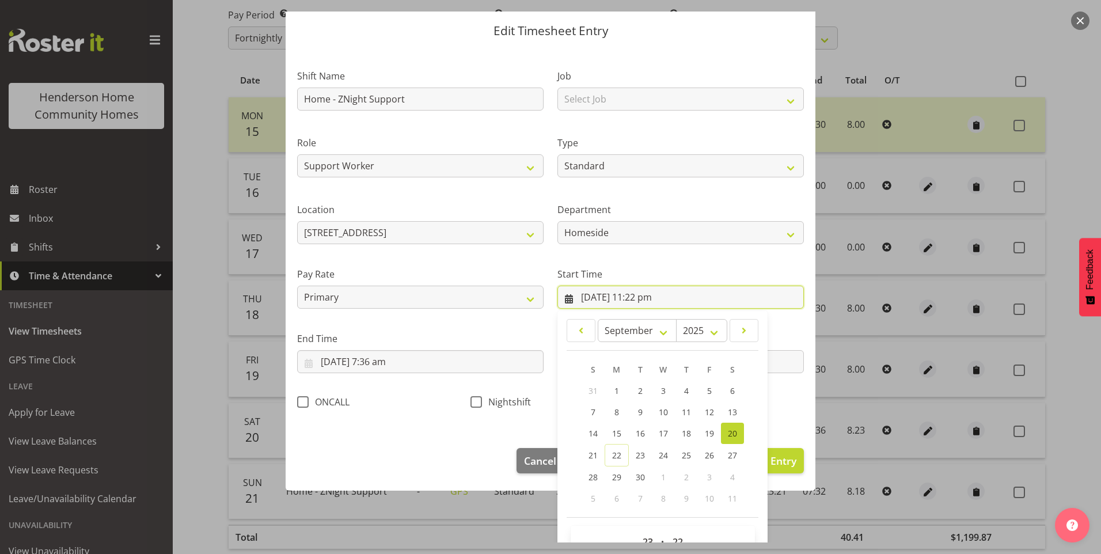
scroll to position [62, 0]
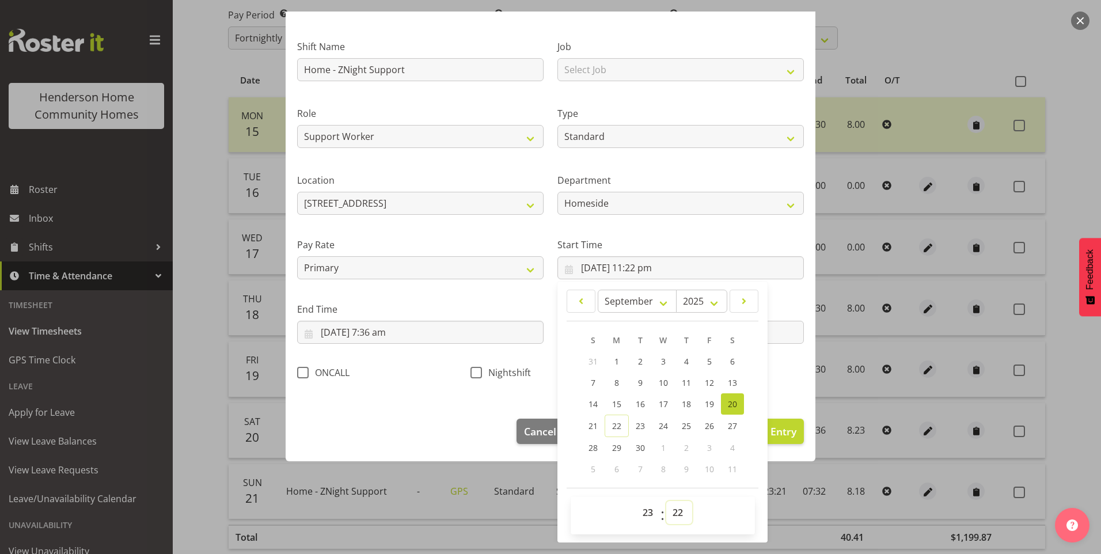
click at [672, 510] on select "00 01 02 03 04 05 06 07 08 09 10 11 12 13 14 15 16 17 18 19 20 21 22 23 24 25 2…" at bounding box center [679, 512] width 26 height 23
click at [678, 513] on select "00 01 02 03 04 05 06 07 08 09 10 11 12 13 14 15 16 17 18 19 20 21 22 23 24 25 2…" at bounding box center [679, 512] width 26 height 23
select select "30"
click at [666, 501] on select "00 01 02 03 04 05 06 07 08 09 10 11 12 13 14 15 16 17 18 19 20 21 22 23 24 25 2…" at bounding box center [679, 512] width 26 height 23
type input "20/09/2025, 11:30 pm"
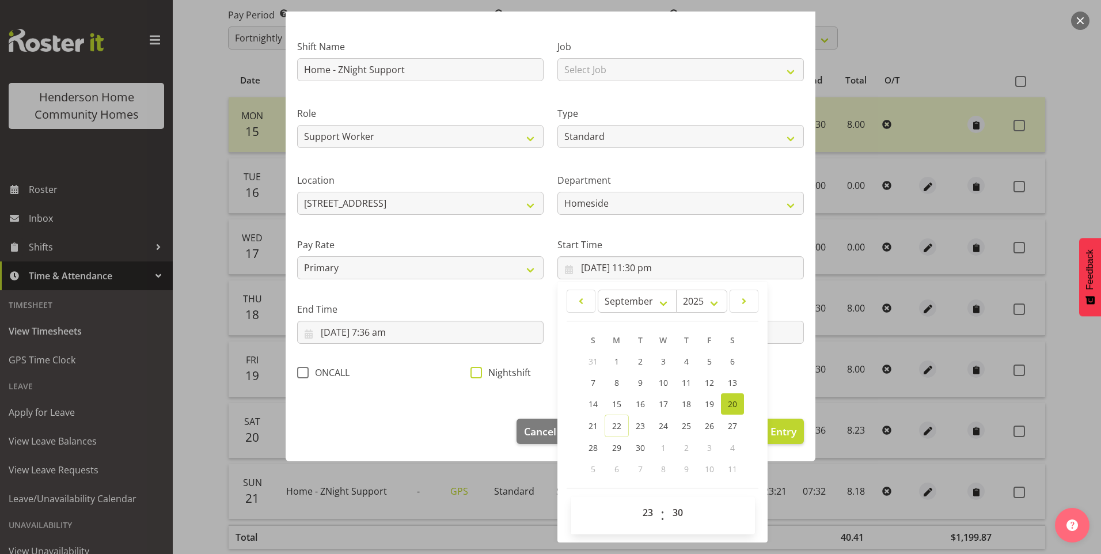
click at [476, 369] on span at bounding box center [477, 373] width 12 height 12
click at [476, 369] on input "Nightshift" at bounding box center [474, 372] width 7 height 7
checkbox input "true"
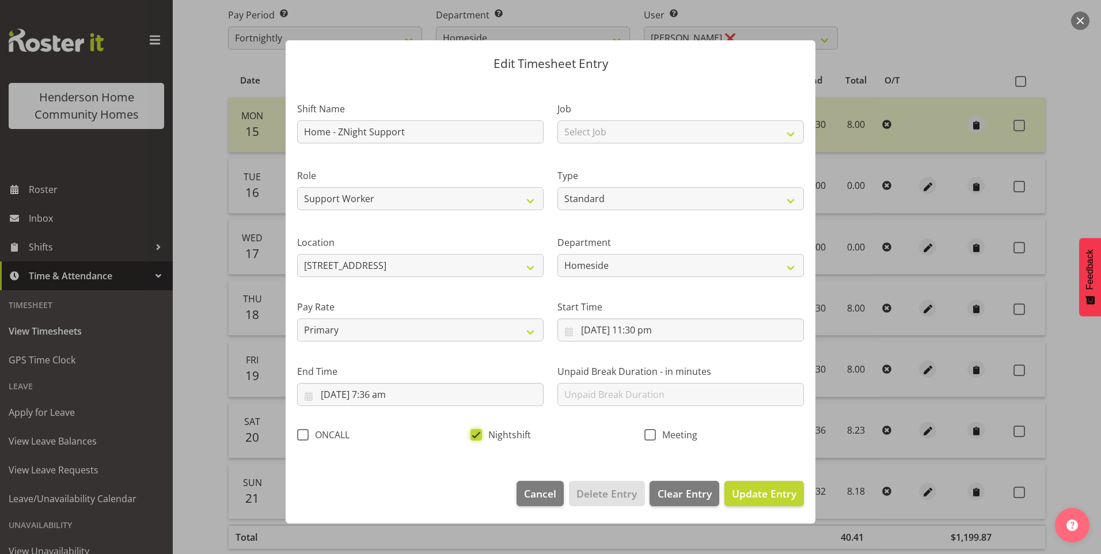
scroll to position [0, 0]
drag, startPoint x: 388, startPoint y: 392, endPoint x: 401, endPoint y: 403, distance: 17.2
click at [389, 392] on input "21/09/2025, 7:36 am" at bounding box center [420, 394] width 246 height 23
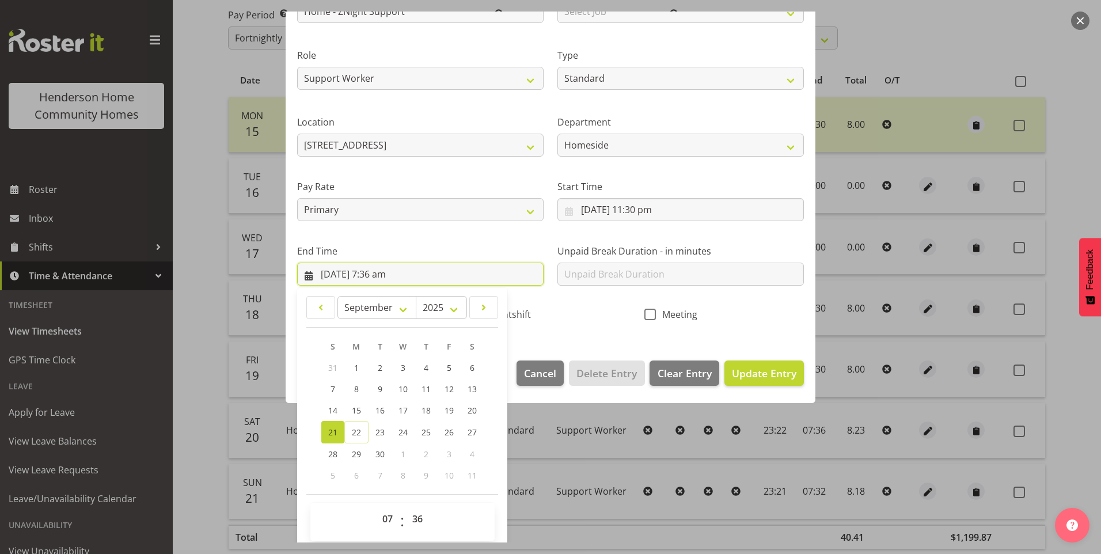
scroll to position [127, 0]
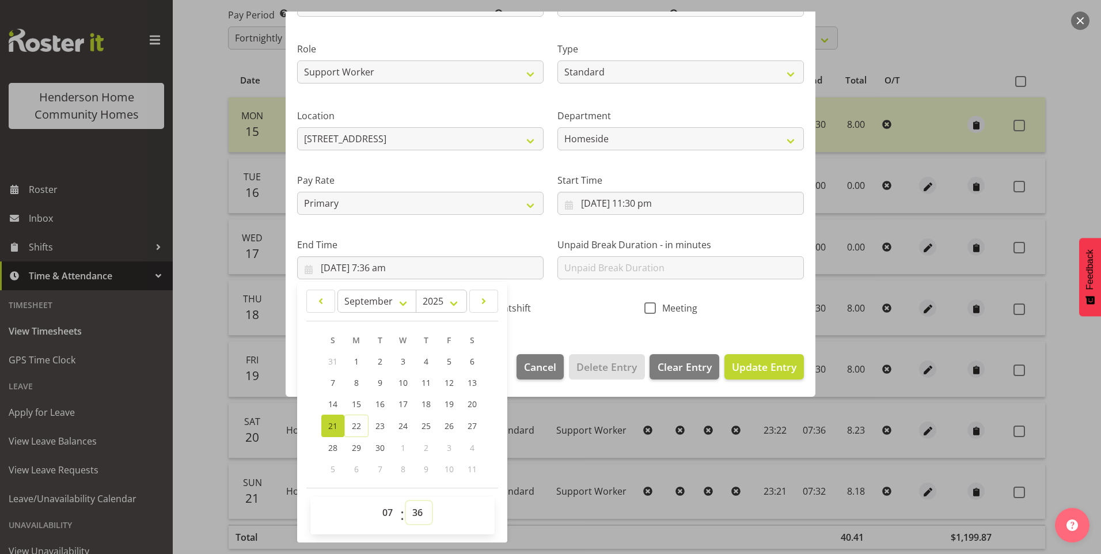
click at [417, 513] on select "00 01 02 03 04 05 06 07 08 09 10 11 12 13 14 15 16 17 18 19 20 21 22 23 24 25 2…" at bounding box center [419, 512] width 26 height 23
select select "30"
click at [406, 501] on select "00 01 02 03 04 05 06 07 08 09 10 11 12 13 14 15 16 17 18 19 20 21 22 23 24 25 2…" at bounding box center [419, 512] width 26 height 23
type input "21/09/2025, 7:30 am"
click at [760, 360] on span "Update Entry" at bounding box center [764, 367] width 65 height 14
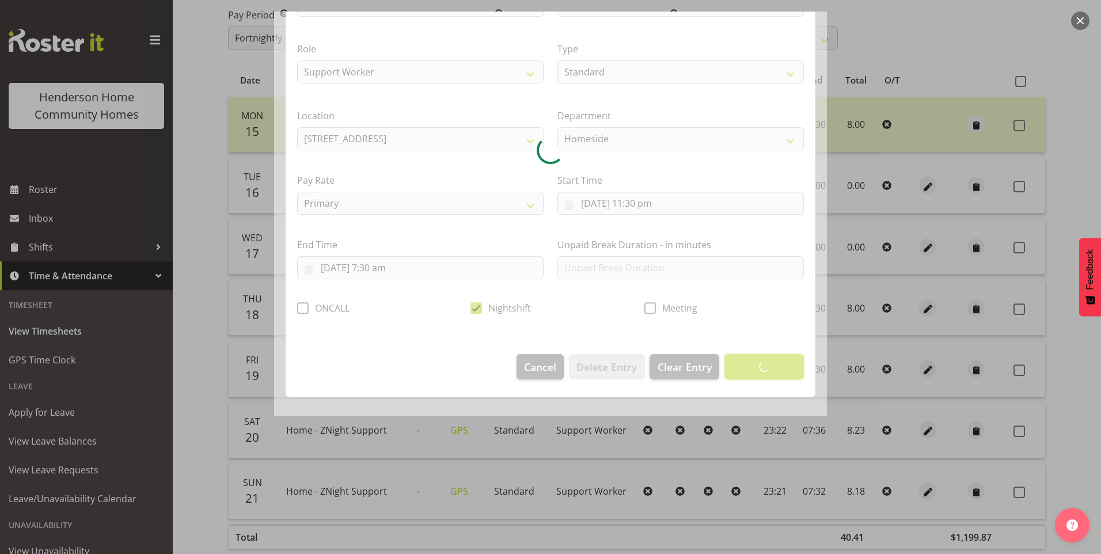
scroll to position [0, 0]
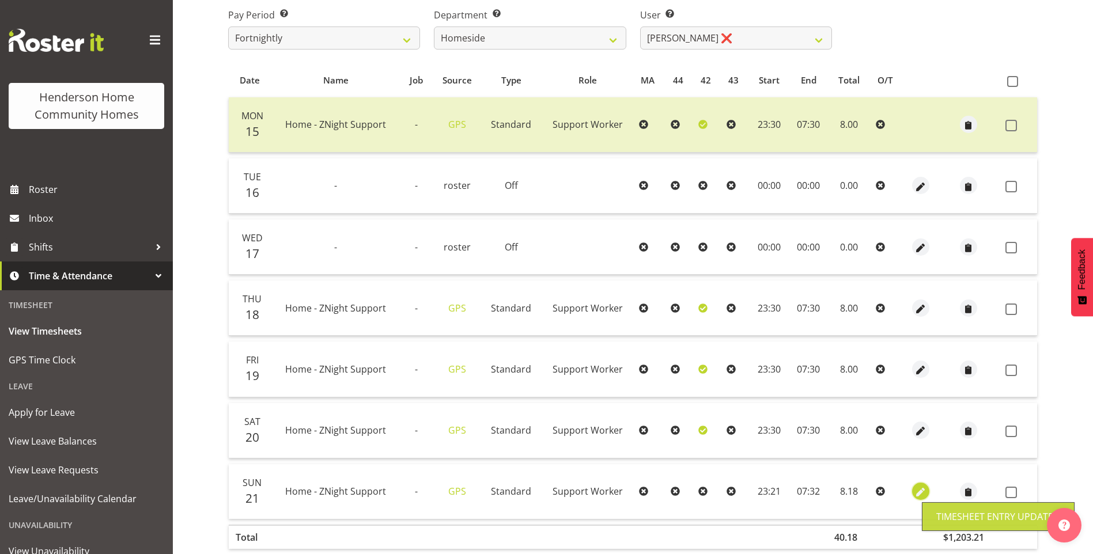
click at [920, 491] on span "button" at bounding box center [919, 492] width 13 height 13
select select "Standard"
select select "8"
select select "2025"
select select "23"
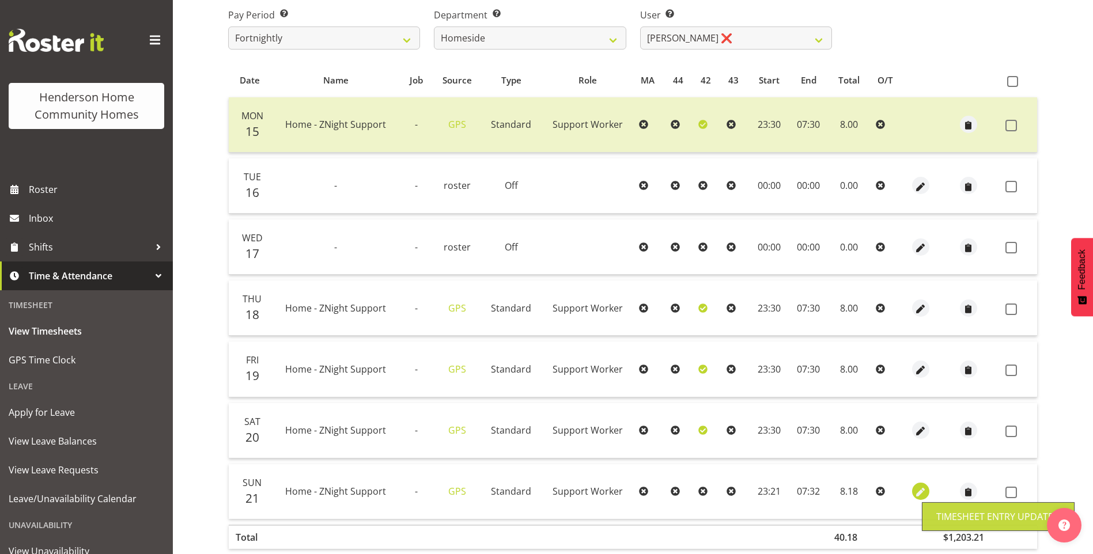
select select "21"
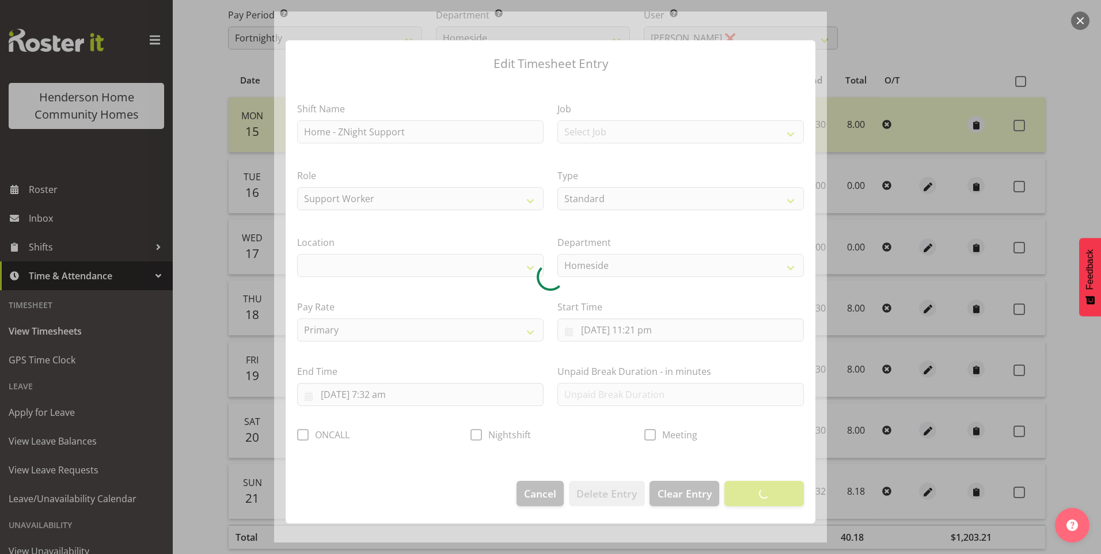
select select "1067"
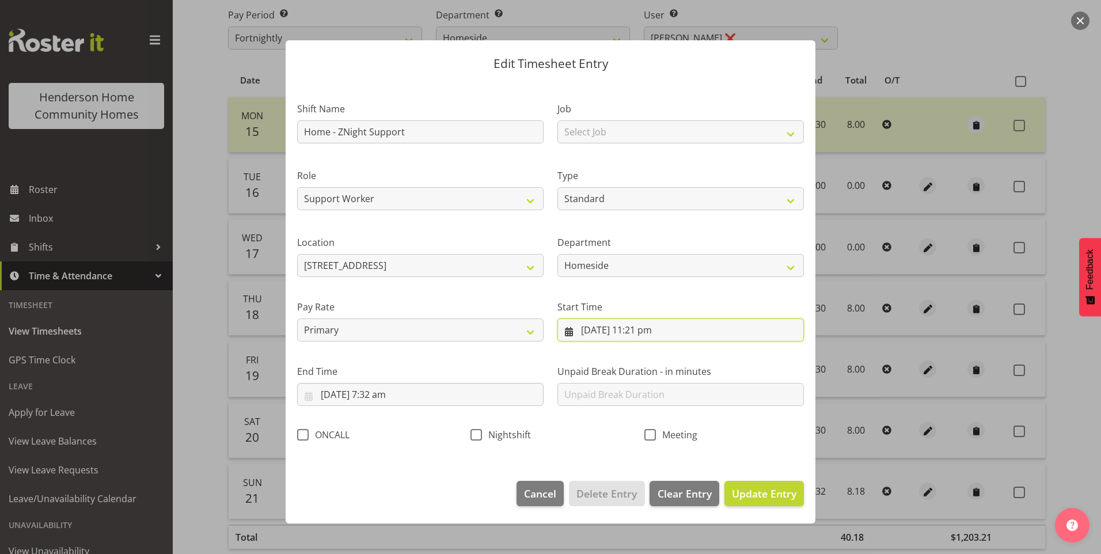
click at [651, 333] on input "21/09/2025, 11:21 pm" at bounding box center [680, 329] width 246 height 23
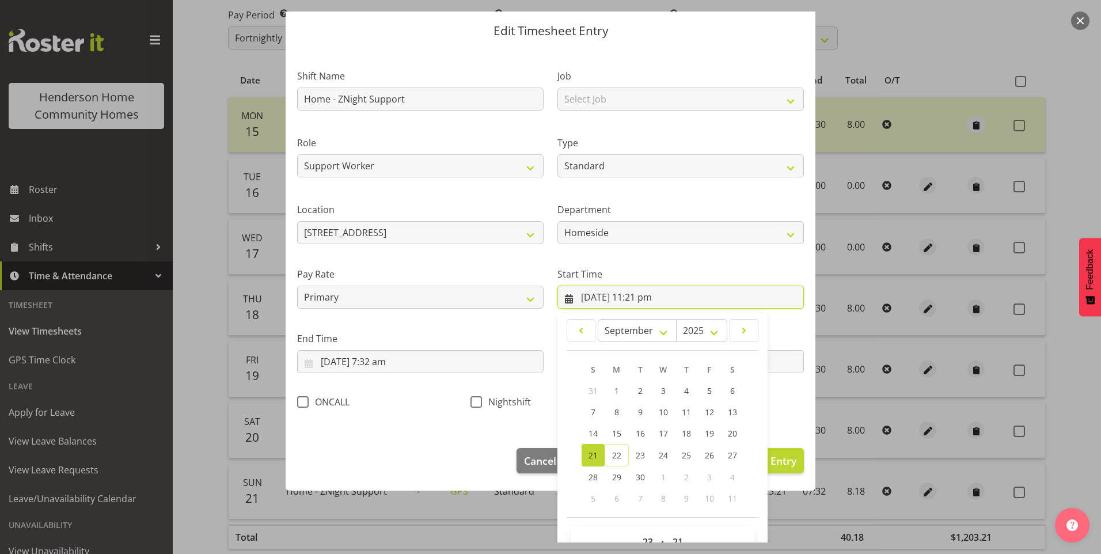
scroll to position [62, 0]
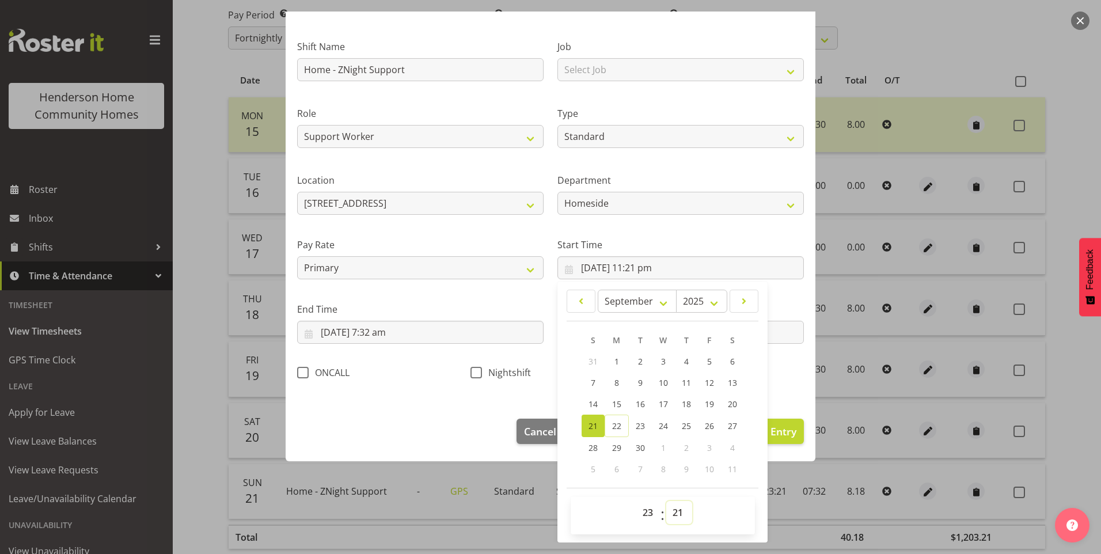
click at [676, 520] on select "00 01 02 03 04 05 06 07 08 09 10 11 12 13 14 15 16 17 18 19 20 21 22 23 24 25 2…" at bounding box center [679, 512] width 26 height 23
select select "30"
click at [666, 501] on select "00 01 02 03 04 05 06 07 08 09 10 11 12 13 14 15 16 17 18 19 20 21 22 23 24 25 2…" at bounding box center [679, 512] width 26 height 23
type input "21/09/2025, 11:30 pm"
click at [472, 374] on span at bounding box center [477, 373] width 12 height 12
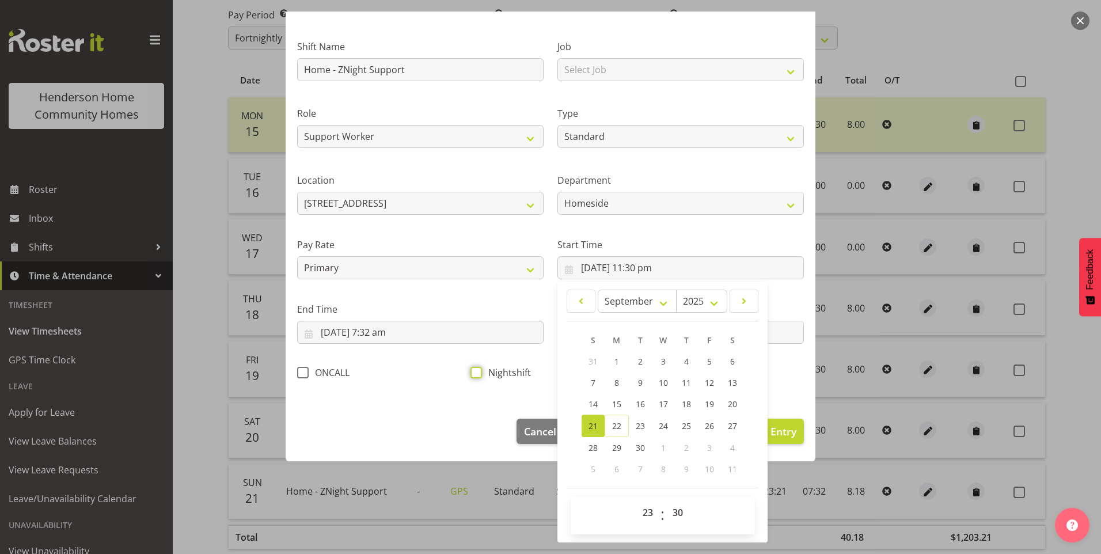
click at [472, 374] on input "Nightshift" at bounding box center [474, 372] width 7 height 7
checkbox input "true"
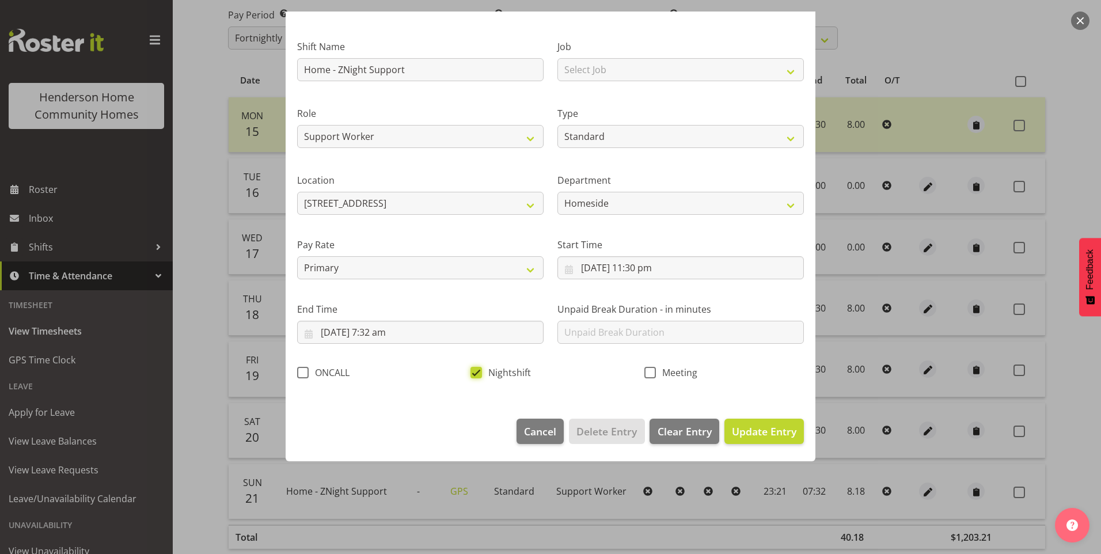
scroll to position [0, 0]
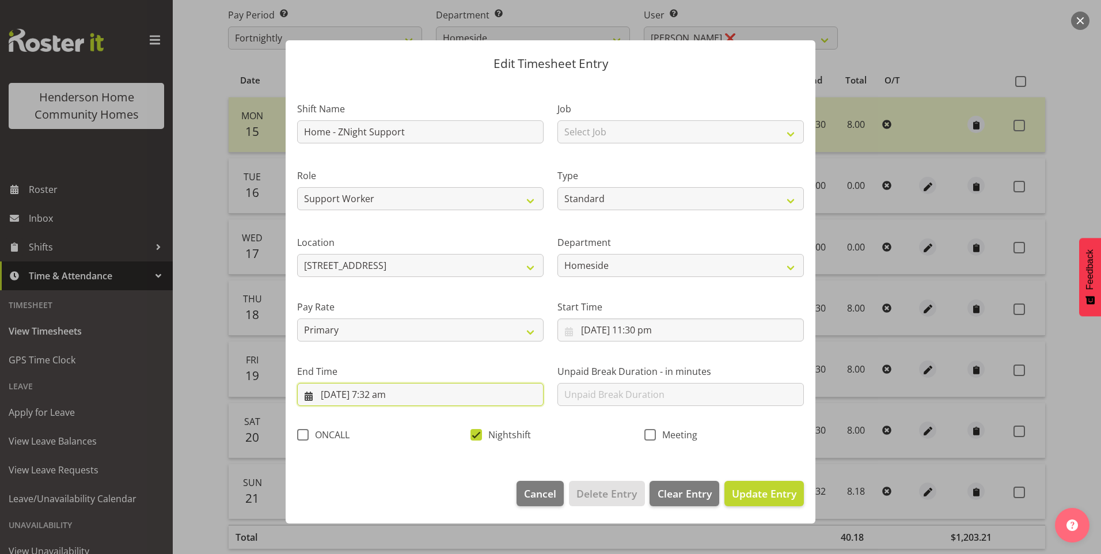
click at [387, 399] on input "22/09/2025, 7:32 am" at bounding box center [420, 394] width 246 height 23
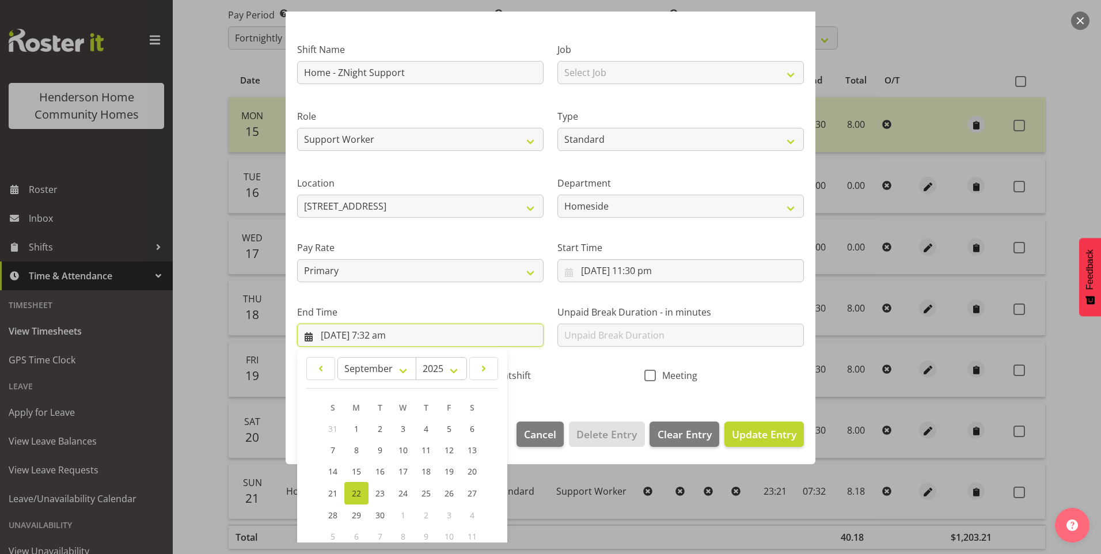
scroll to position [115, 0]
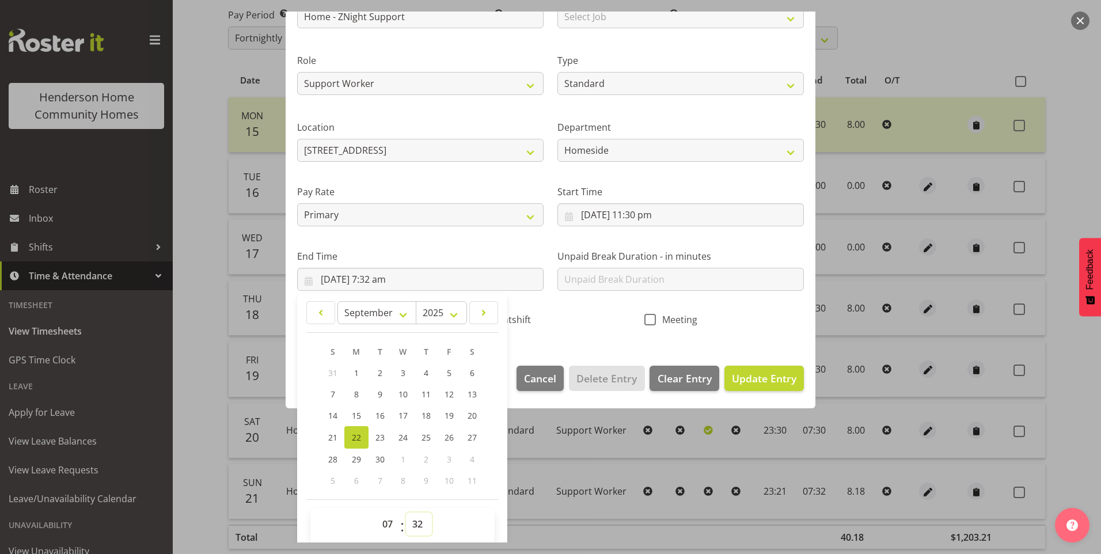
click at [419, 524] on select "00 01 02 03 04 05 06 07 08 09 10 11 12 13 14 15 16 17 18 19 20 21 22 23 24 25 2…" at bounding box center [419, 524] width 26 height 23
select select "30"
click at [406, 513] on select "00 01 02 03 04 05 06 07 08 09 10 11 12 13 14 15 16 17 18 19 20 21 22 23 24 25 2…" at bounding box center [419, 524] width 26 height 23
type input "22/09/2025, 7:30 am"
click at [739, 378] on span "Update Entry" at bounding box center [764, 378] width 65 height 14
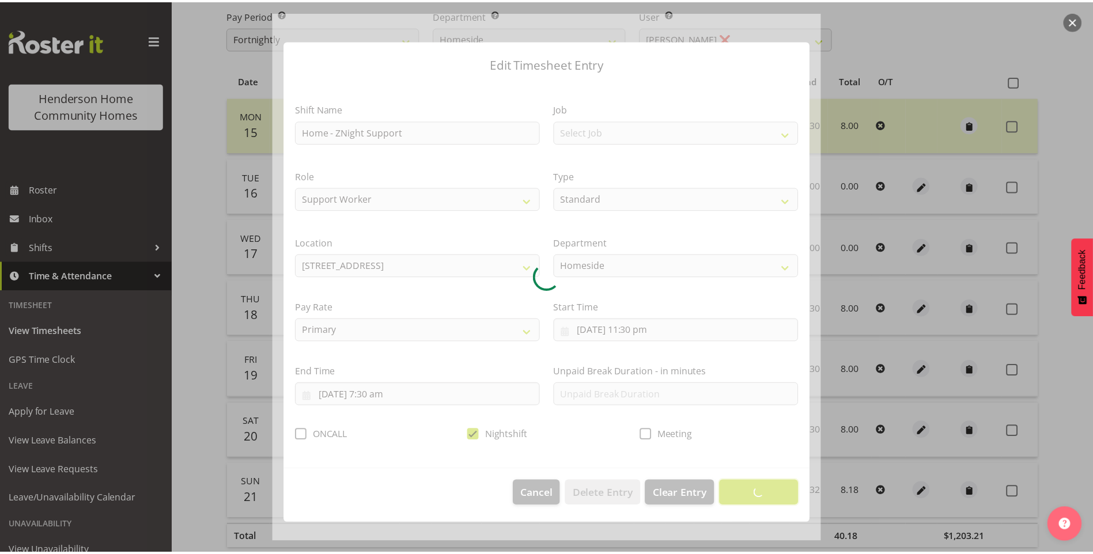
scroll to position [0, 0]
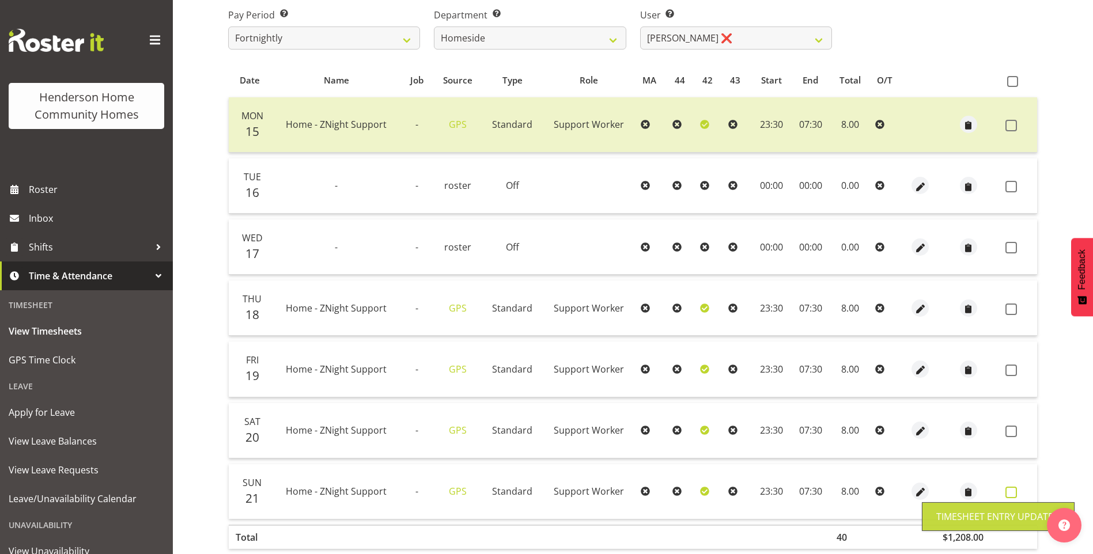
click at [1014, 491] on span at bounding box center [1011, 493] width 12 height 12
checkbox input "true"
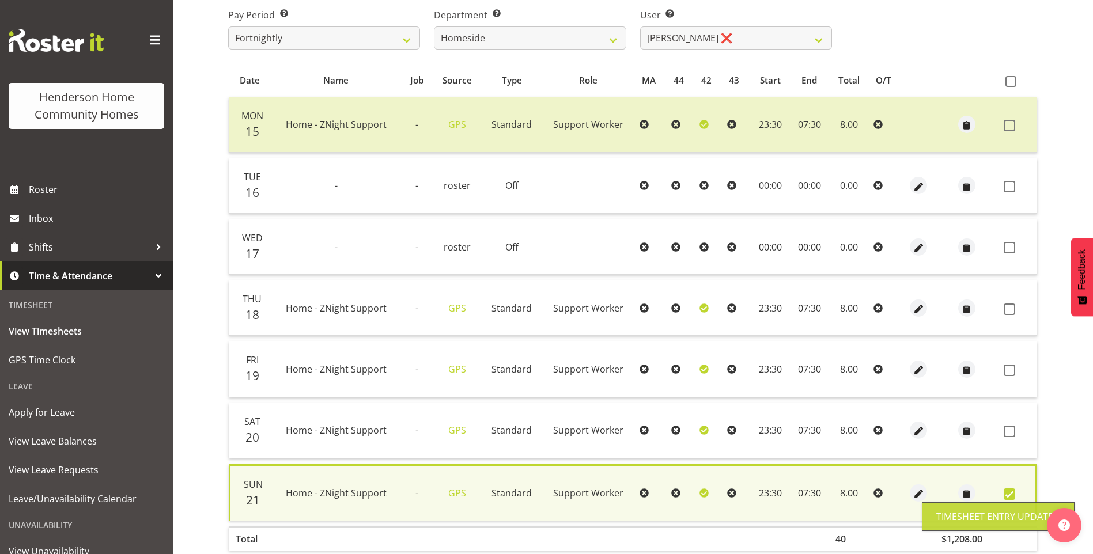
drag, startPoint x: 1008, startPoint y: 430, endPoint x: 1007, endPoint y: 412, distance: 18.5
click at [1008, 429] on span at bounding box center [1009, 432] width 12 height 12
checkbox input "true"
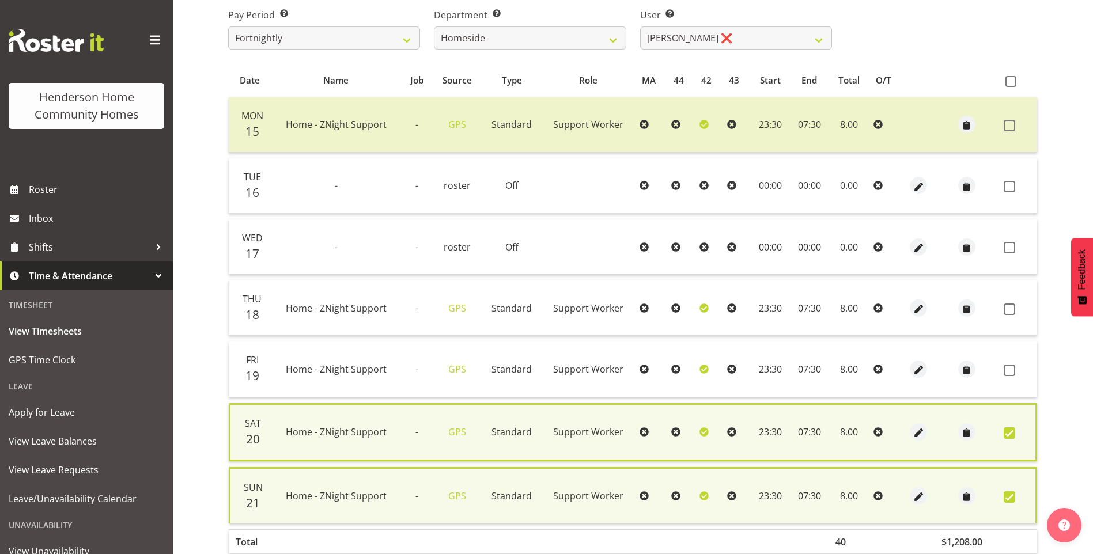
drag, startPoint x: 1008, startPoint y: 370, endPoint x: 1014, endPoint y: 345, distance: 26.0
click at [1008, 369] on span at bounding box center [1009, 371] width 12 height 12
checkbox input "true"
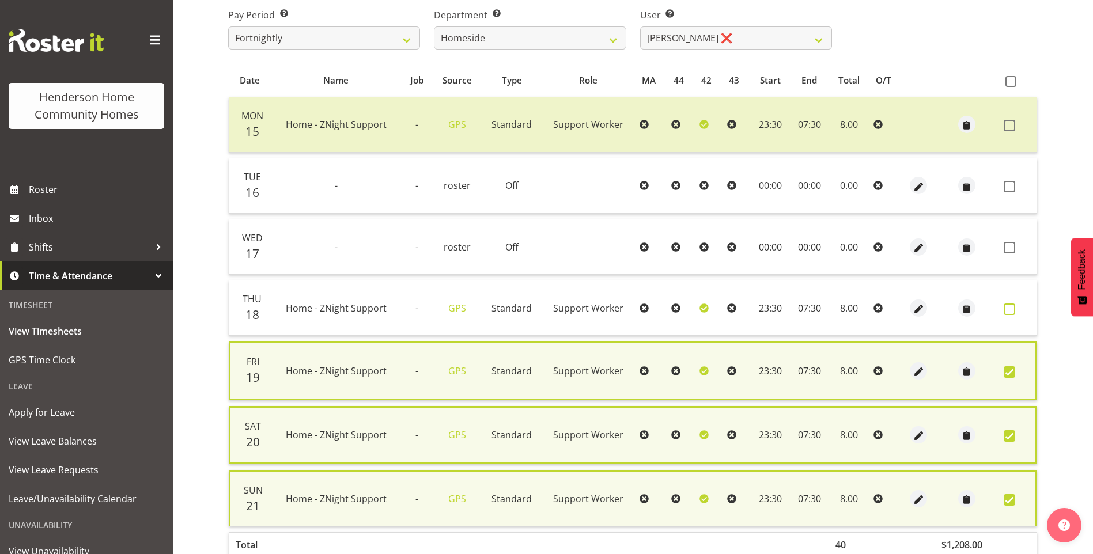
click at [1009, 308] on span at bounding box center [1009, 310] width 12 height 12
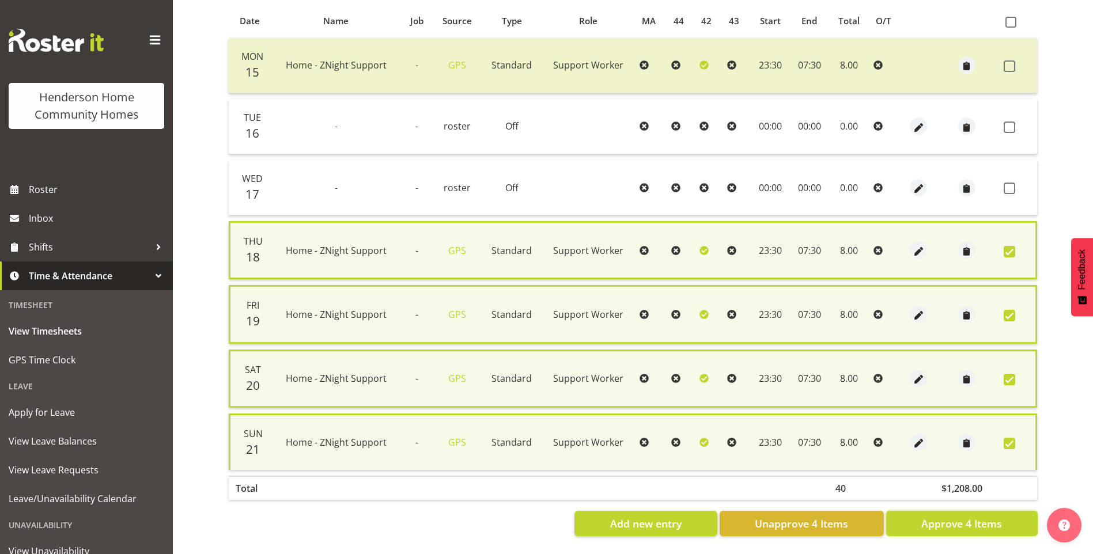
drag, startPoint x: 964, startPoint y: 515, endPoint x: 947, endPoint y: 503, distance: 19.8
click at [964, 516] on span "Approve 4 Items" at bounding box center [961, 523] width 81 height 15
checkbox input "false"
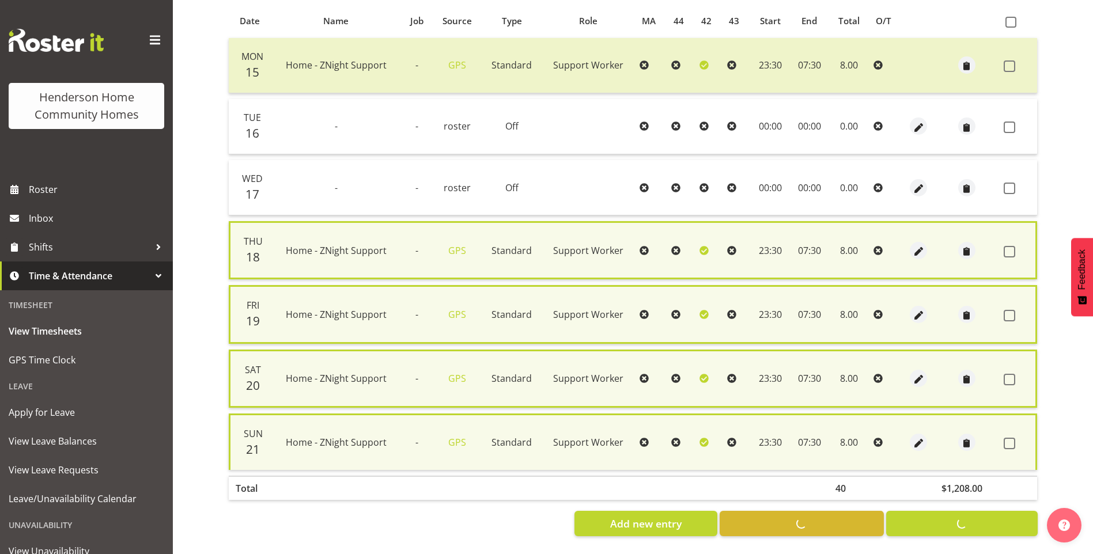
checkbox input "false"
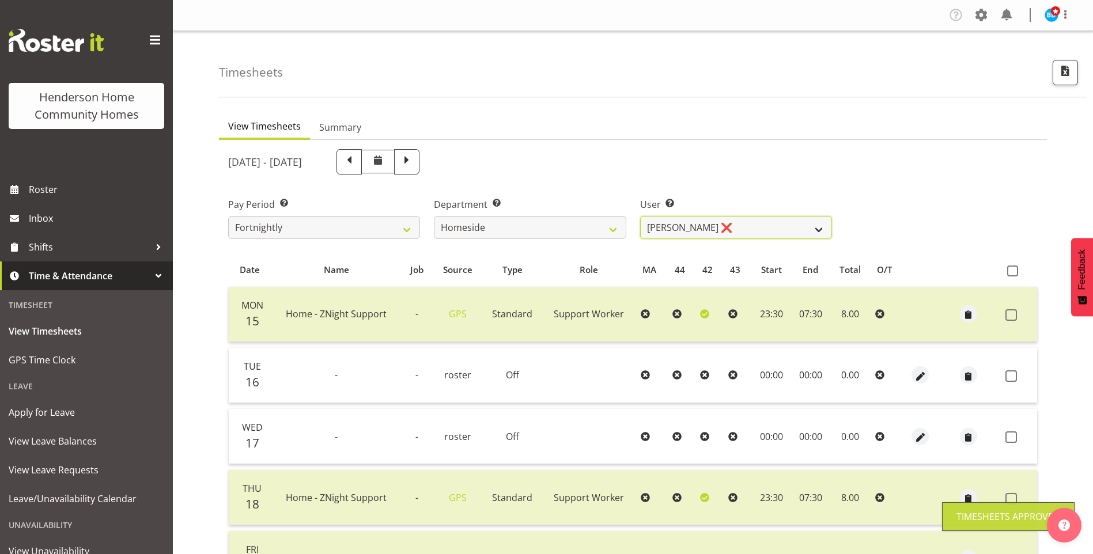
click at [666, 222] on select "Asiasiga Vili ❌ Billie-Rose Dunlop ❌ Brijesh (BK) Kachhadiya ❌ Cheenee Vargas ❌…" at bounding box center [736, 227] width 192 height 23
select select "8534"
click at [640, 216] on select "Asiasiga Vili ❌ Billie-Rose Dunlop ❌ Brijesh (BK) Kachhadiya ❌ Cheenee Vargas ❌…" at bounding box center [736, 227] width 192 height 23
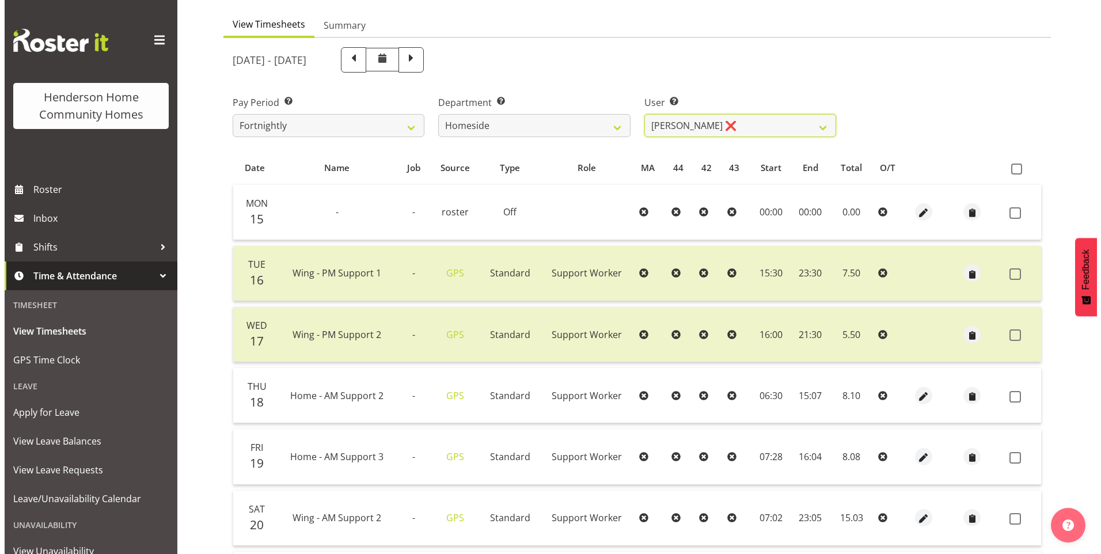
scroll to position [173, 0]
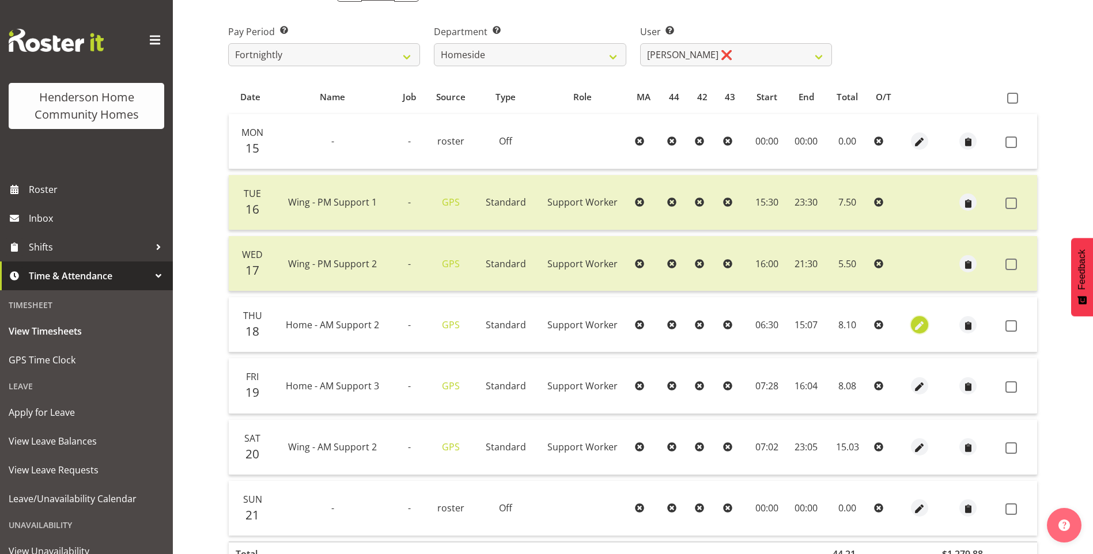
click at [919, 324] on span "button" at bounding box center [919, 325] width 13 height 13
select select "Standard"
select select "8"
select select "2025"
select select "15"
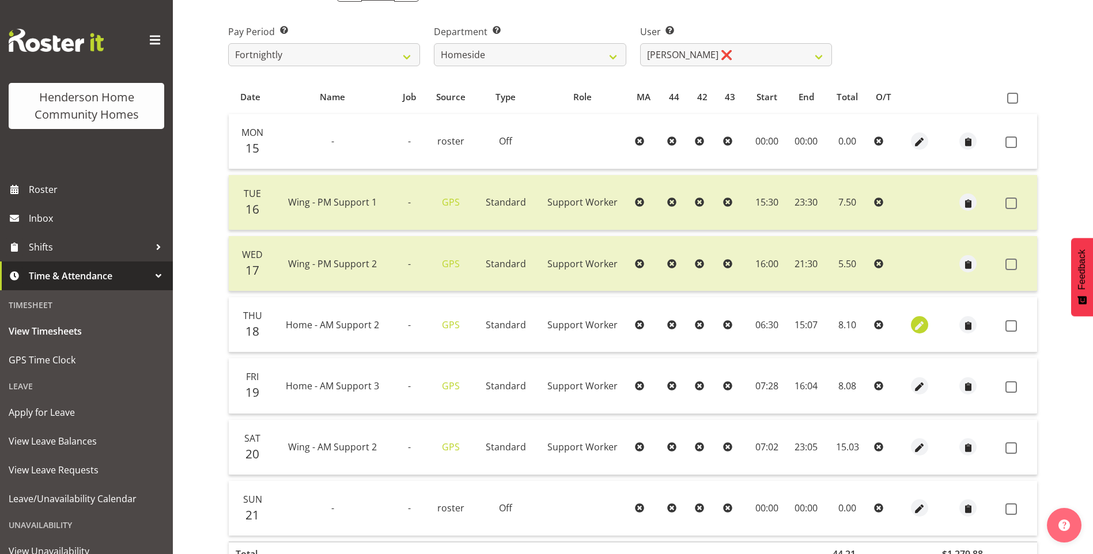
select select "7"
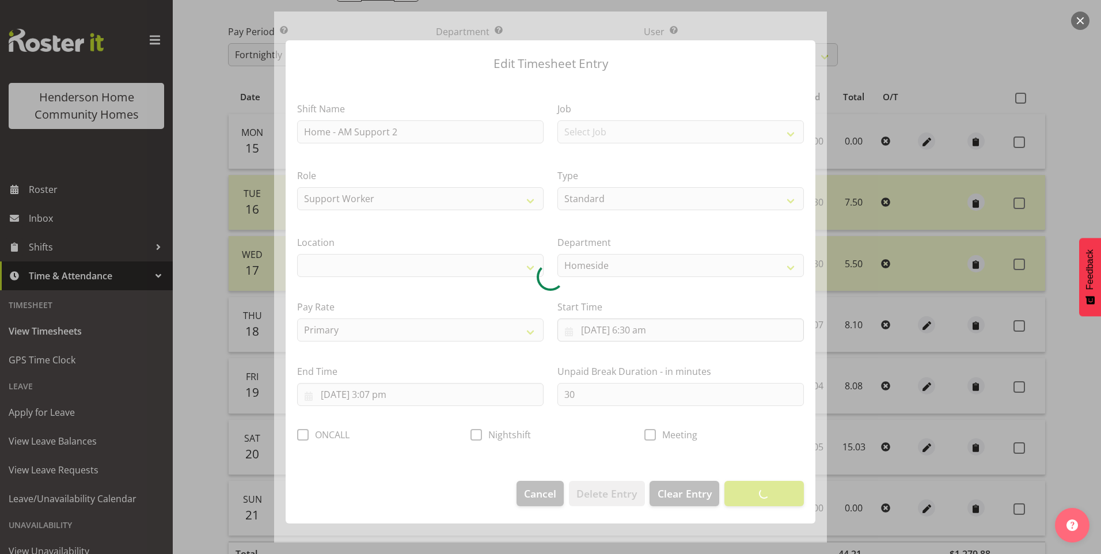
select select "1067"
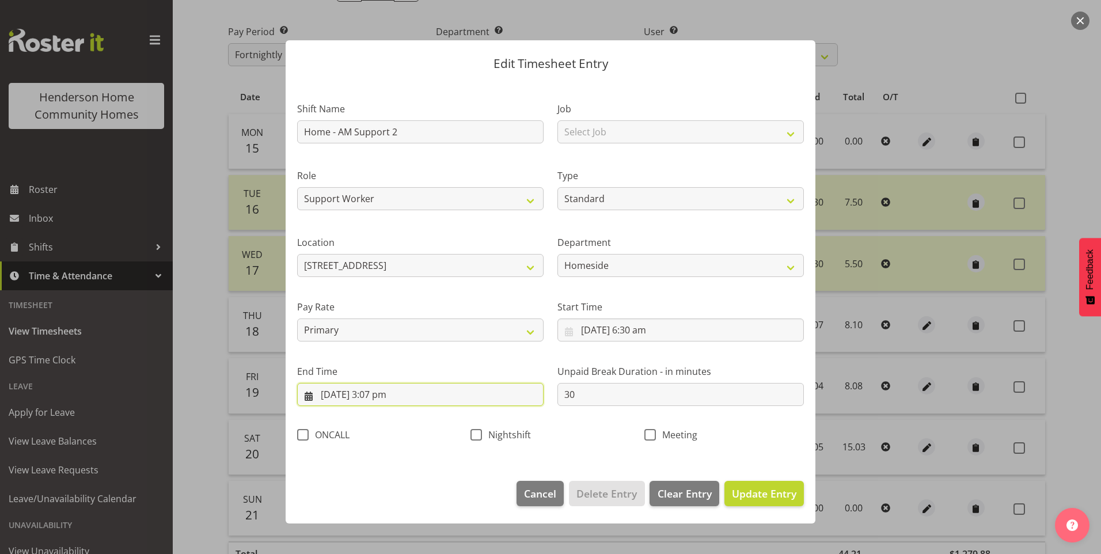
click at [395, 400] on input "18/09/2025, 3:07 pm" at bounding box center [420, 394] width 246 height 23
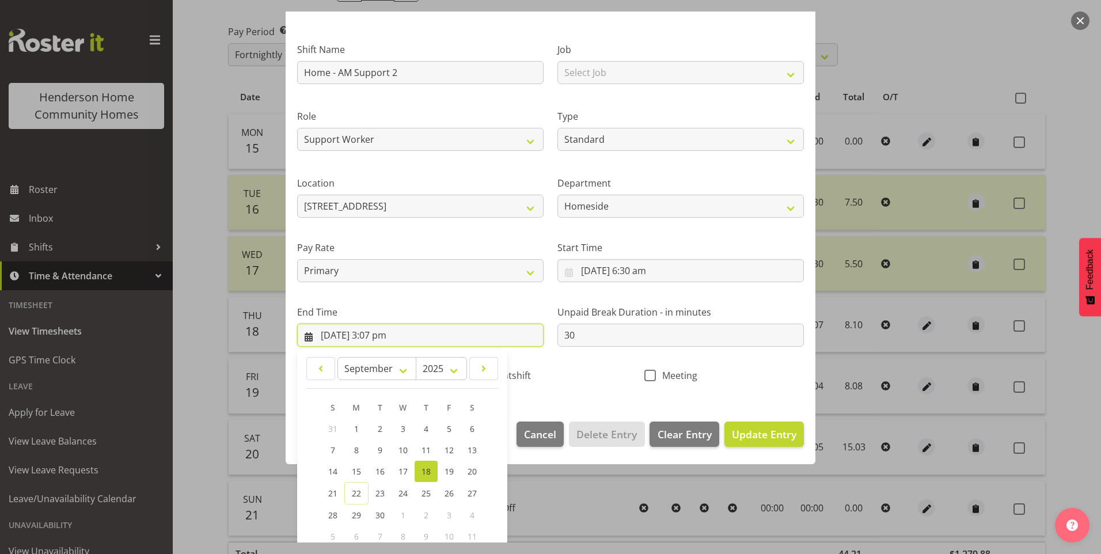
scroll to position [115, 0]
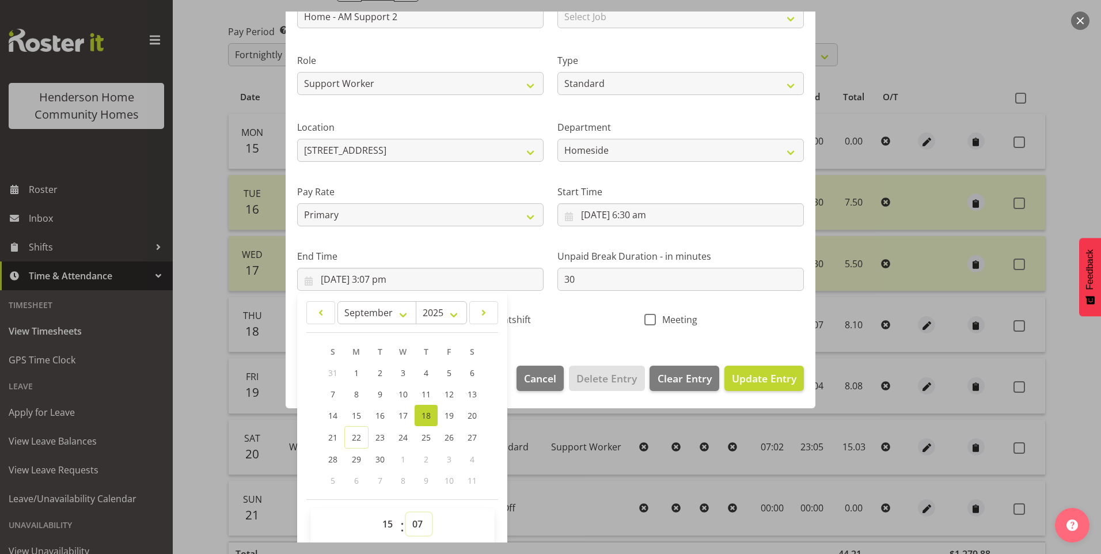
drag, startPoint x: 415, startPoint y: 526, endPoint x: 421, endPoint y: 513, distance: 14.4
click at [415, 525] on select "00 01 02 03 04 05 06 07 08 09 10 11 12 13 14 15 16 17 18 19 20 21 22 23 24 25 2…" at bounding box center [419, 524] width 26 height 23
select select "0"
click at [406, 513] on select "00 01 02 03 04 05 06 07 08 09 10 11 12 13 14 15 16 17 18 19 20 21 22 23 24 25 2…" at bounding box center [419, 524] width 26 height 23
type input "18/09/2025, 3:00 pm"
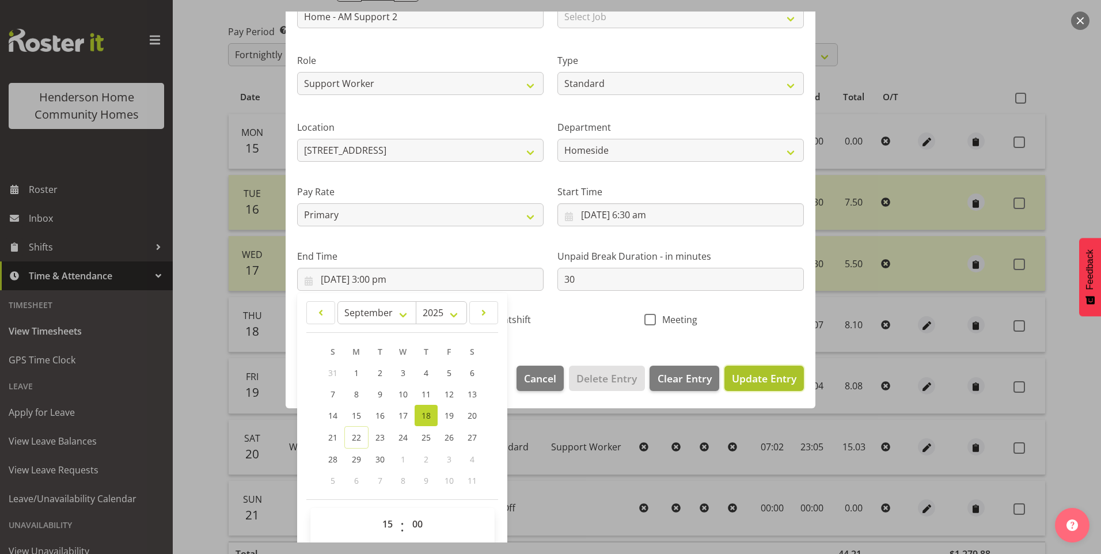
click at [757, 371] on span "Update Entry" at bounding box center [764, 378] width 65 height 14
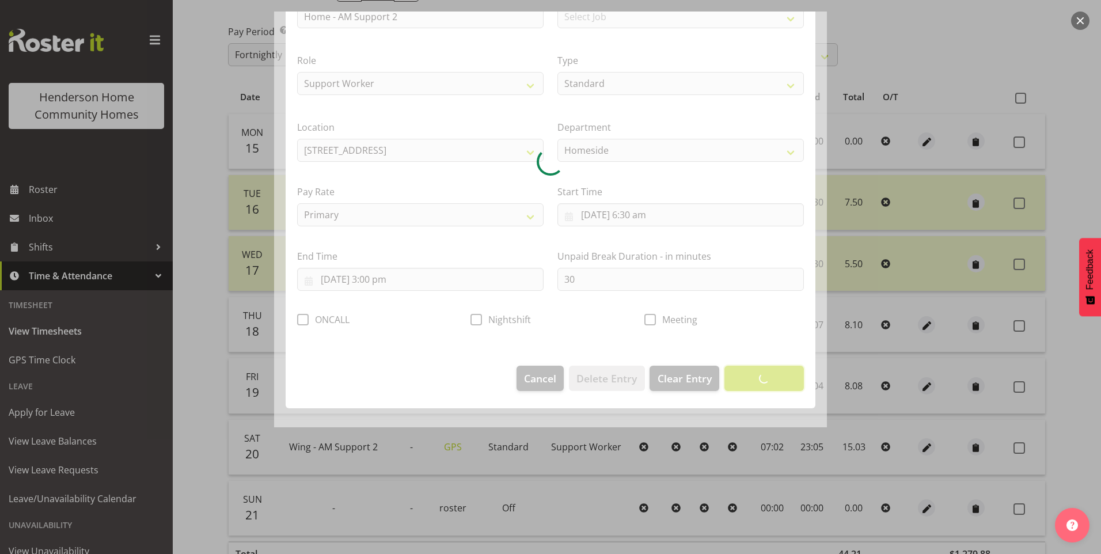
scroll to position [0, 0]
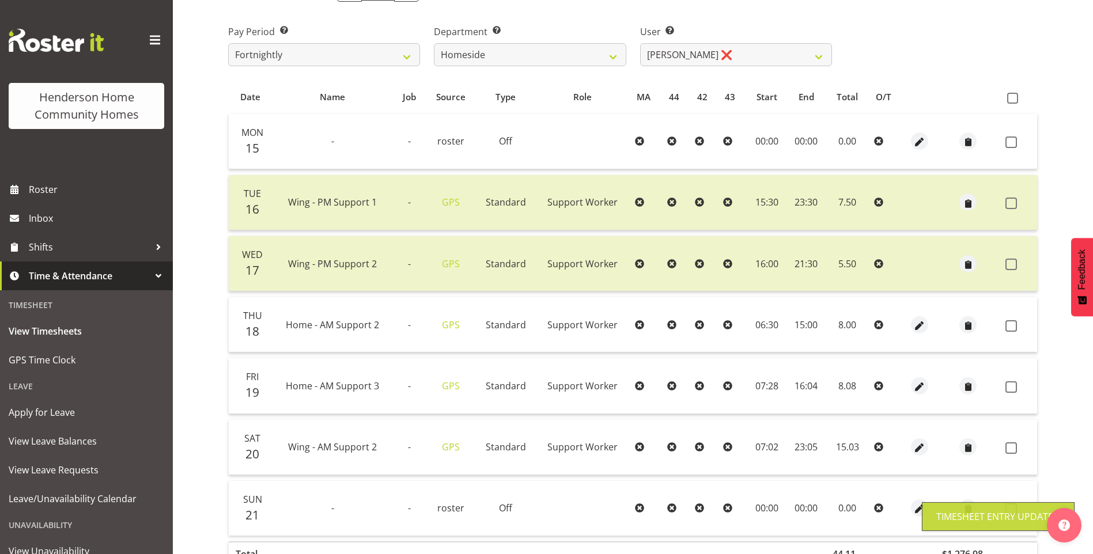
click at [928, 388] on div at bounding box center [919, 385] width 22 height 17
click at [920, 385] on span "button" at bounding box center [919, 386] width 13 height 13
select select "Standard"
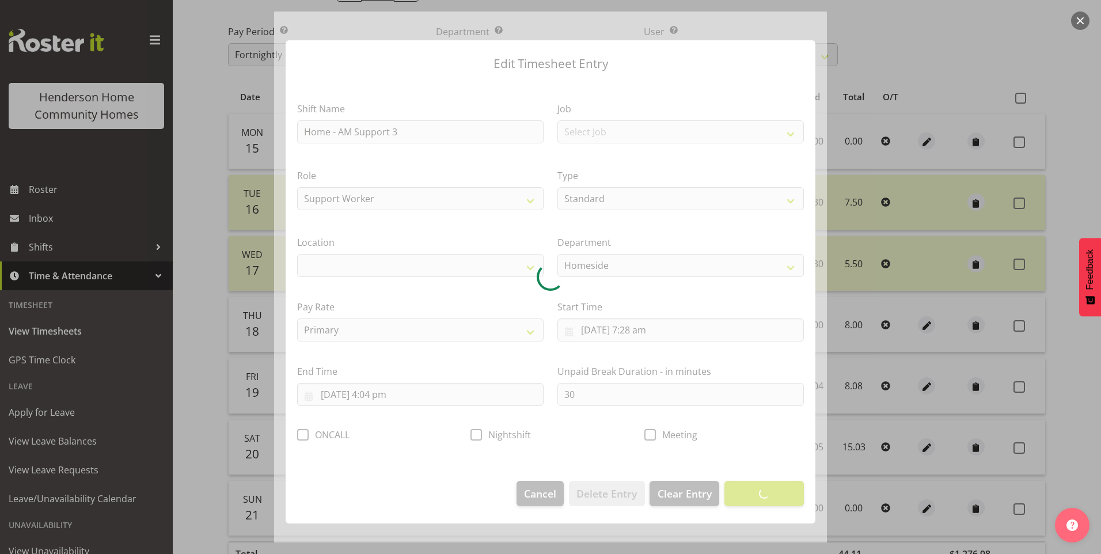
select select "1067"
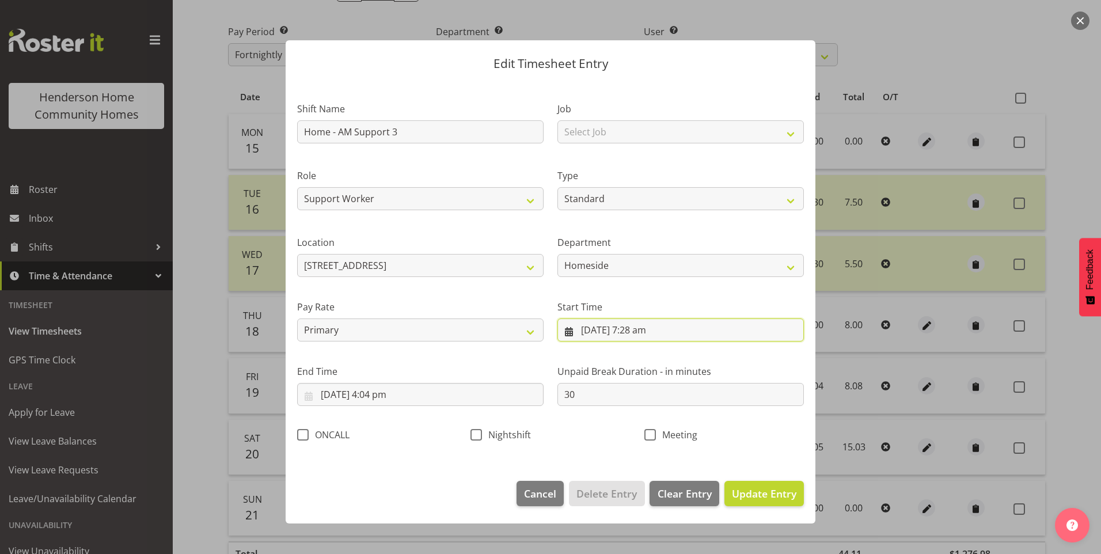
click at [648, 335] on input "19/09/2025, 7:28 am" at bounding box center [680, 329] width 246 height 23
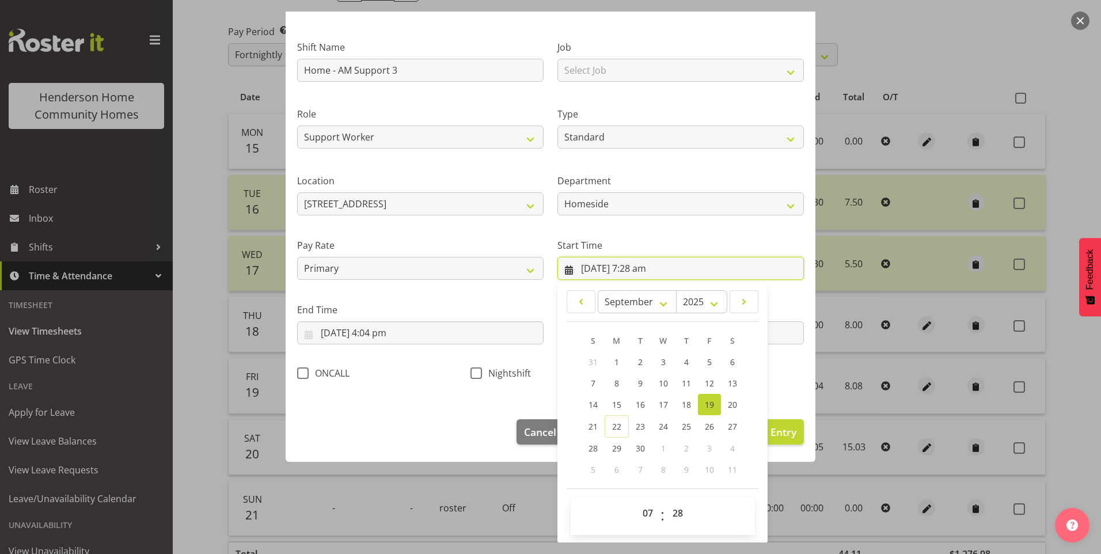
scroll to position [62, 0]
drag, startPoint x: 680, startPoint y: 518, endPoint x: 685, endPoint y: 510, distance: 9.6
click at [680, 518] on select "00 01 02 03 04 05 06 07 08 09 10 11 12 13 14 15 16 17 18 19 20 21 22 23 24 25 2…" at bounding box center [679, 512] width 26 height 23
select select "30"
click at [666, 501] on select "00 01 02 03 04 05 06 07 08 09 10 11 12 13 14 15 16 17 18 19 20 21 22 23 24 25 2…" at bounding box center [679, 512] width 26 height 23
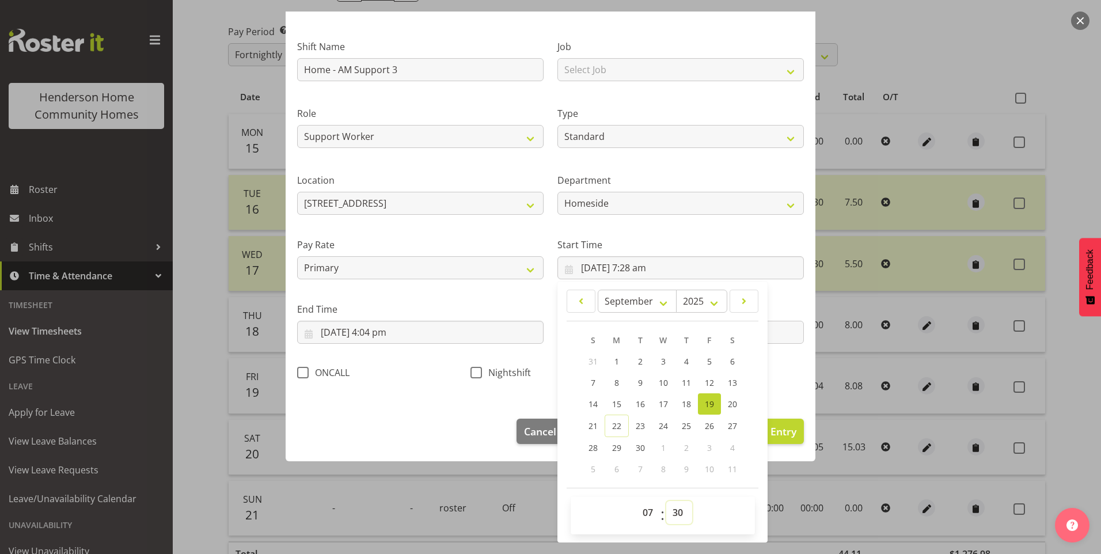
type input "19/09/2025, 7:30 am"
click at [389, 334] on input "19/09/2025, 4:04 pm" at bounding box center [420, 332] width 246 height 23
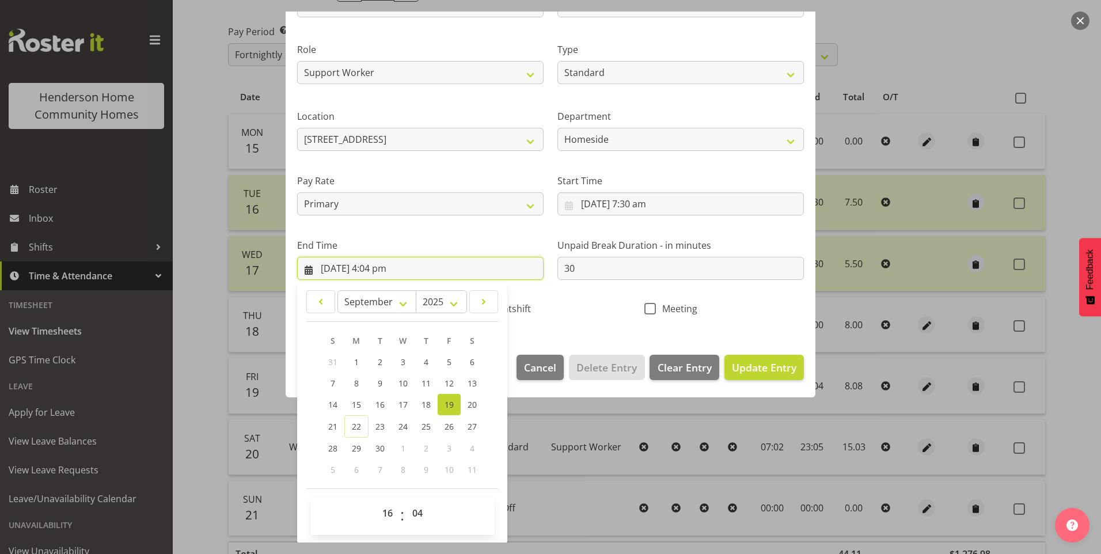
scroll to position [127, 0]
click at [424, 512] on select "00 01 02 03 04 05 06 07 08 09 10 11 12 13 14 15 16 17 18 19 20 21 22 23 24 25 2…" at bounding box center [419, 512] width 26 height 23
select select "0"
click at [406, 501] on select "00 01 02 03 04 05 06 07 08 09 10 11 12 13 14 15 16 17 18 19 20 21 22 23 24 25 2…" at bounding box center [419, 512] width 26 height 23
type input "19/09/2025, 4:00 pm"
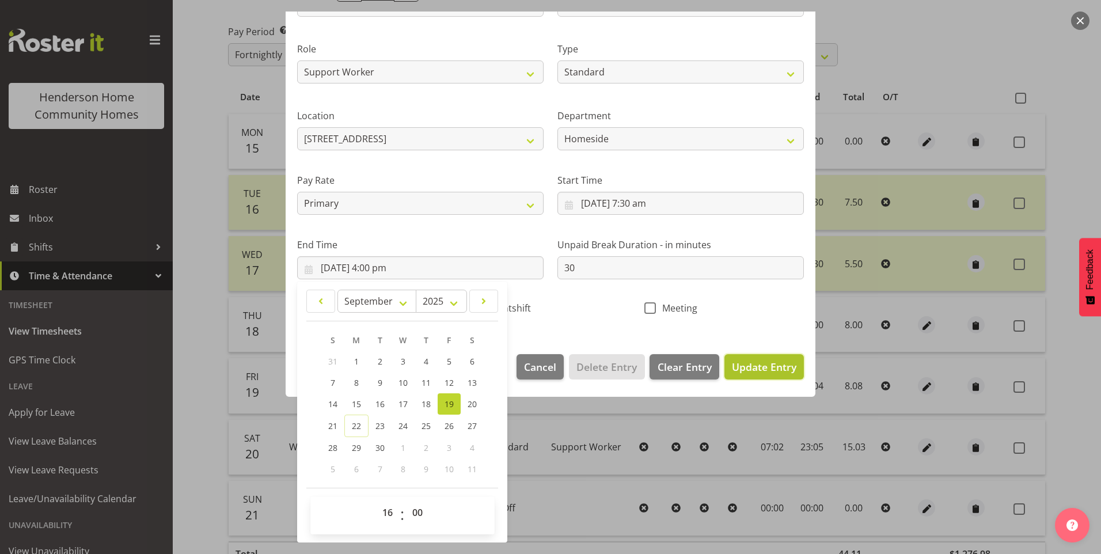
click at [779, 362] on span "Update Entry" at bounding box center [764, 367] width 65 height 14
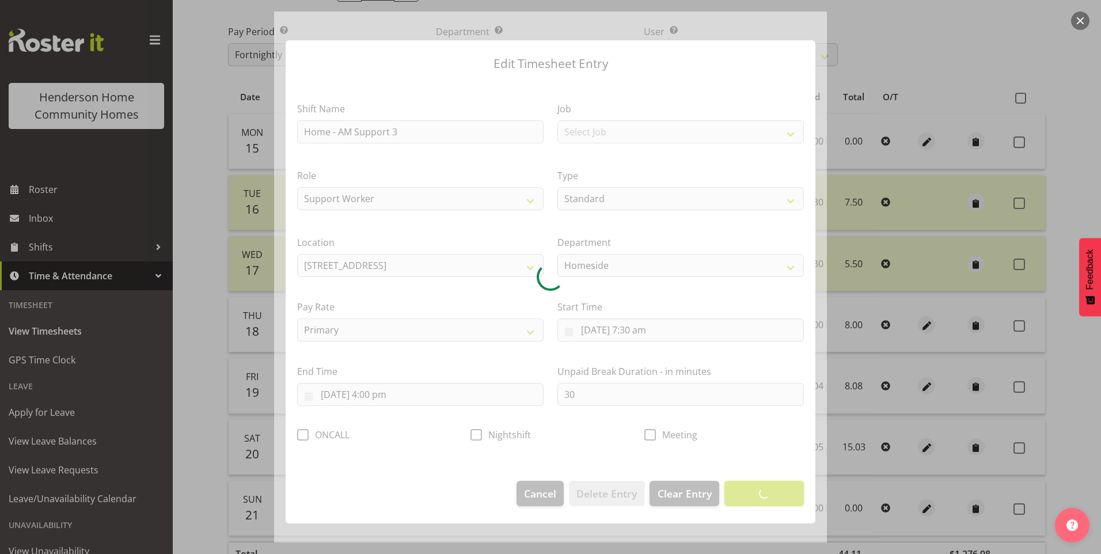
scroll to position [0, 0]
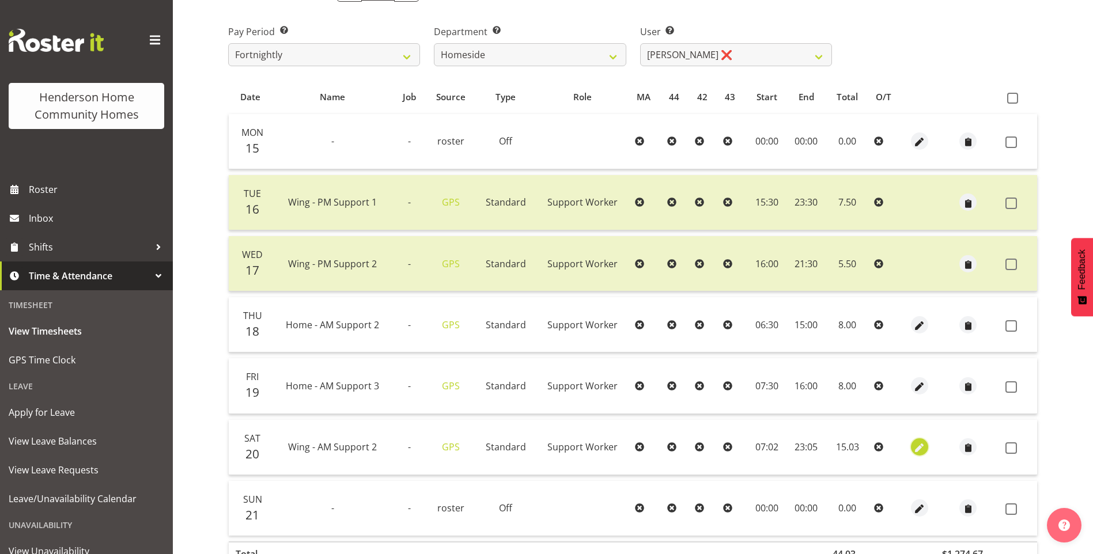
click at [926, 448] on button "button" at bounding box center [919, 446] width 17 height 17
select select "Standard"
select select "749"
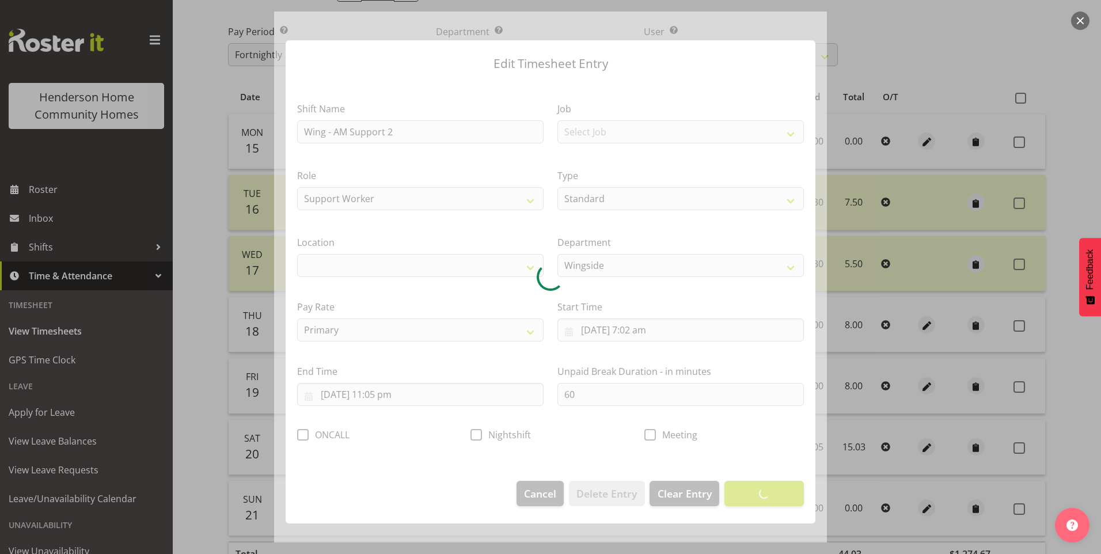
select select "1071"
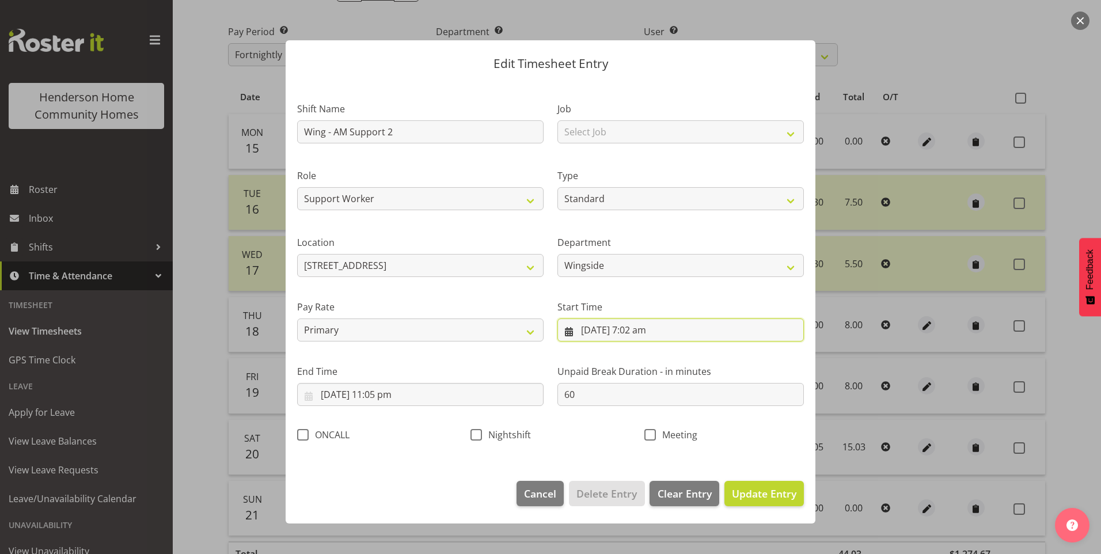
drag, startPoint x: 646, startPoint y: 336, endPoint x: 653, endPoint y: 338, distance: 6.7
click at [647, 336] on input "20/09/2025, 7:02 am" at bounding box center [680, 329] width 246 height 23
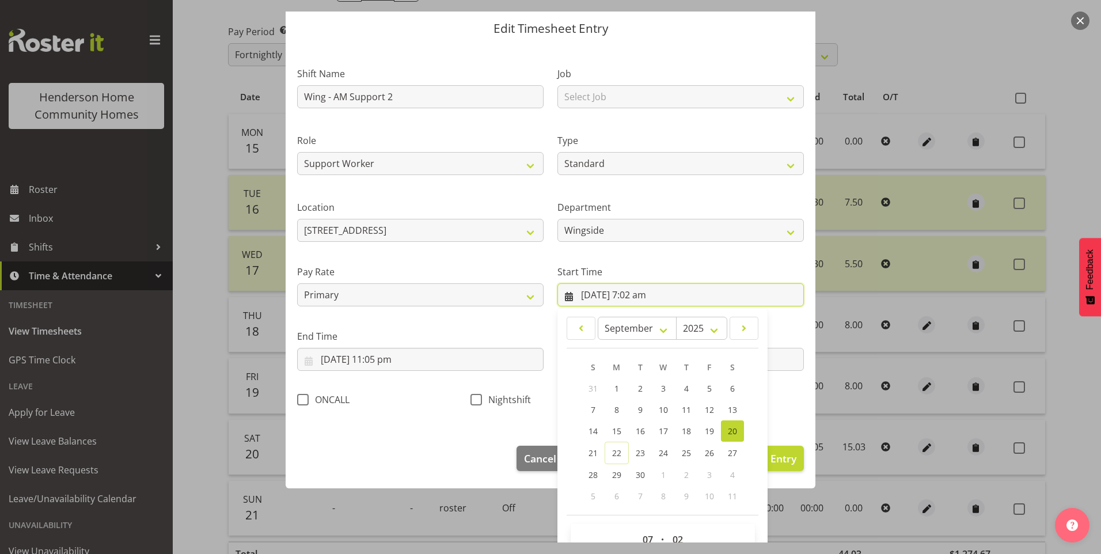
scroll to position [62, 0]
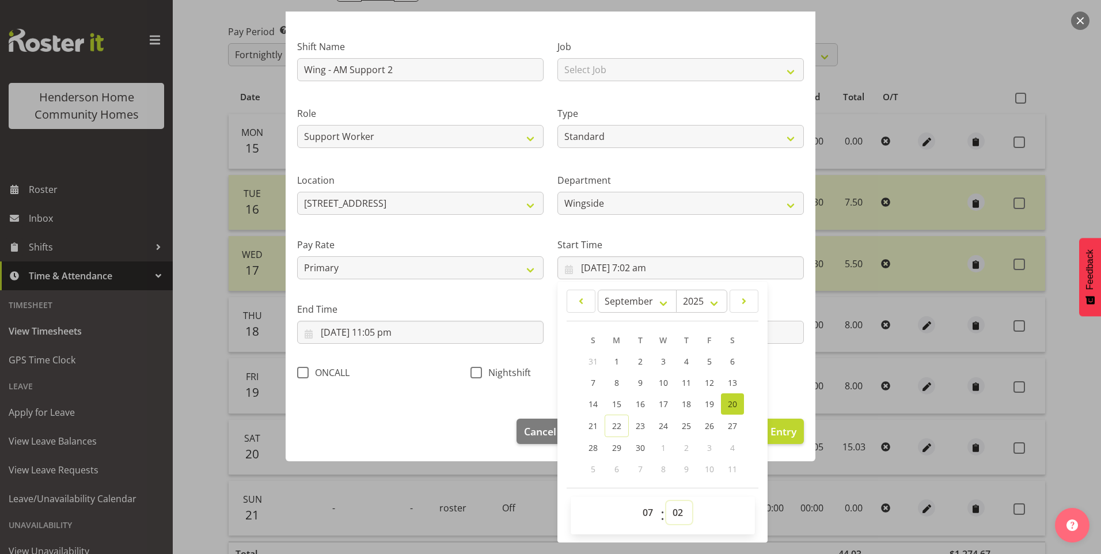
drag, startPoint x: 681, startPoint y: 518, endPoint x: 681, endPoint y: 503, distance: 15.0
click at [681, 515] on select "00 01 02 03 04 05 06 07 08 09 10 11 12 13 14 15 16 17 18 19 20 21 22 23 24 25 2…" at bounding box center [679, 512] width 26 height 23
select select "0"
click at [666, 501] on select "00 01 02 03 04 05 06 07 08 09 10 11 12 13 14 15 16 17 18 19 20 21 22 23 24 25 2…" at bounding box center [679, 512] width 26 height 23
click at [385, 335] on input "20/09/2025, 11:05 pm" at bounding box center [420, 332] width 246 height 23
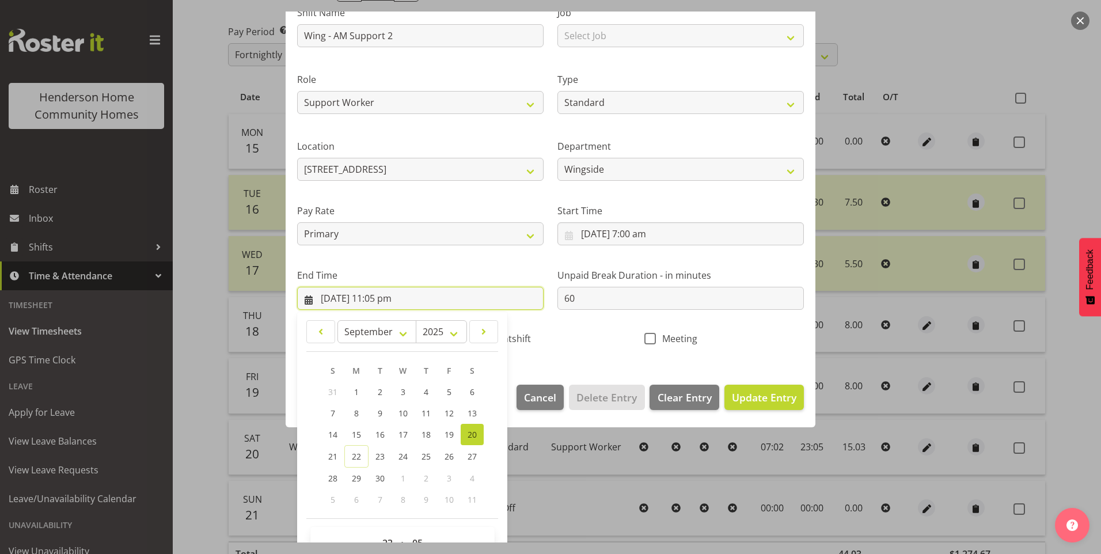
scroll to position [127, 0]
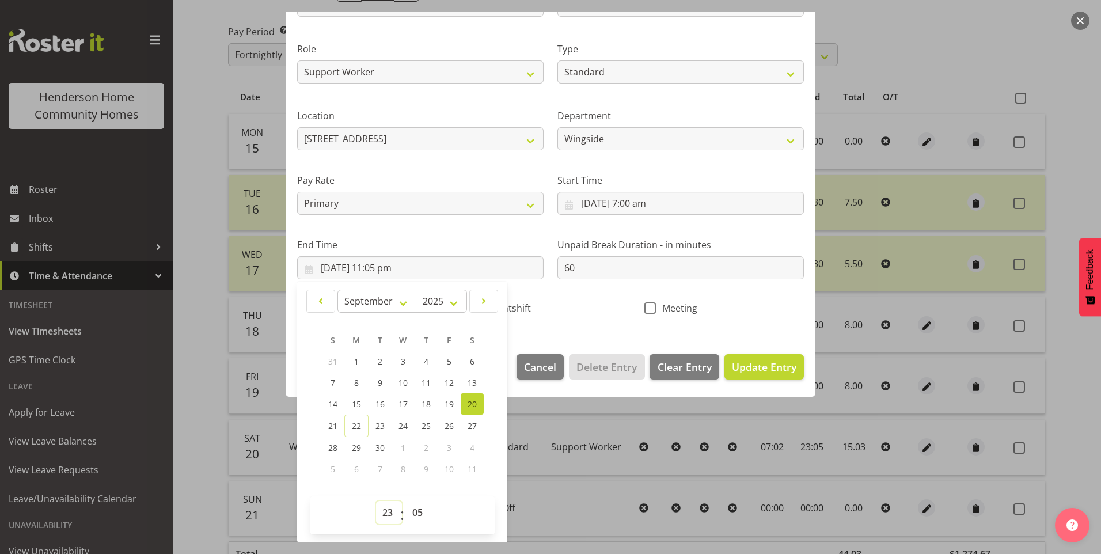
drag, startPoint x: 387, startPoint y: 515, endPoint x: 390, endPoint y: 505, distance: 10.8
click at [387, 514] on select "00 01 02 03 04 05 06 07 08 09 10 11 12 13 14 15 16 17 18 19 20 21 22 23" at bounding box center [389, 512] width 26 height 23
click at [376, 501] on select "00 01 02 03 04 05 06 07 08 09 10 11 12 13 14 15 16 17 18 19 20 21 22 23" at bounding box center [389, 512] width 26 height 23
drag, startPoint x: 412, startPoint y: 509, endPoint x: 418, endPoint y: 499, distance: 11.6
click at [412, 508] on select "00 01 02 03 04 05 06 07 08 09 10 11 12 13 14 15 16 17 18 19 20 21 22 23 24 25 2…" at bounding box center [419, 512] width 26 height 23
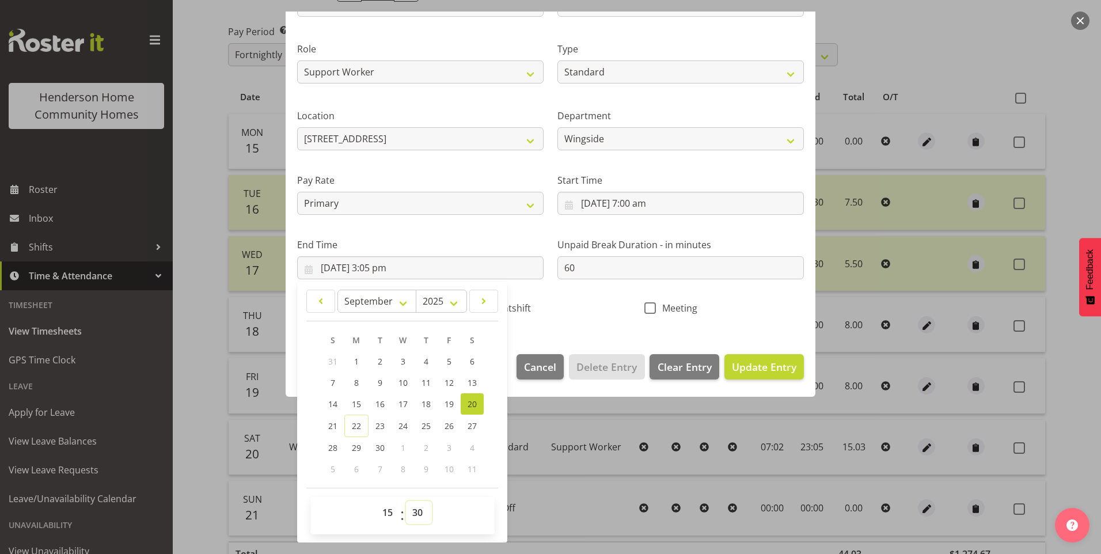
click at [406, 501] on select "00 01 02 03 04 05 06 07 08 09 10 11 12 13 14 15 16 17 18 19 20 21 22 23 24 25 2…" at bounding box center [419, 512] width 26 height 23
drag, startPoint x: 580, startPoint y: 265, endPoint x: 464, endPoint y: 265, distance: 115.8
click at [502, 265] on div "Shift Name Wing - AM Support 2 Job Select Job Floater Role Support Worker Type …" at bounding box center [550, 141] width 521 height 365
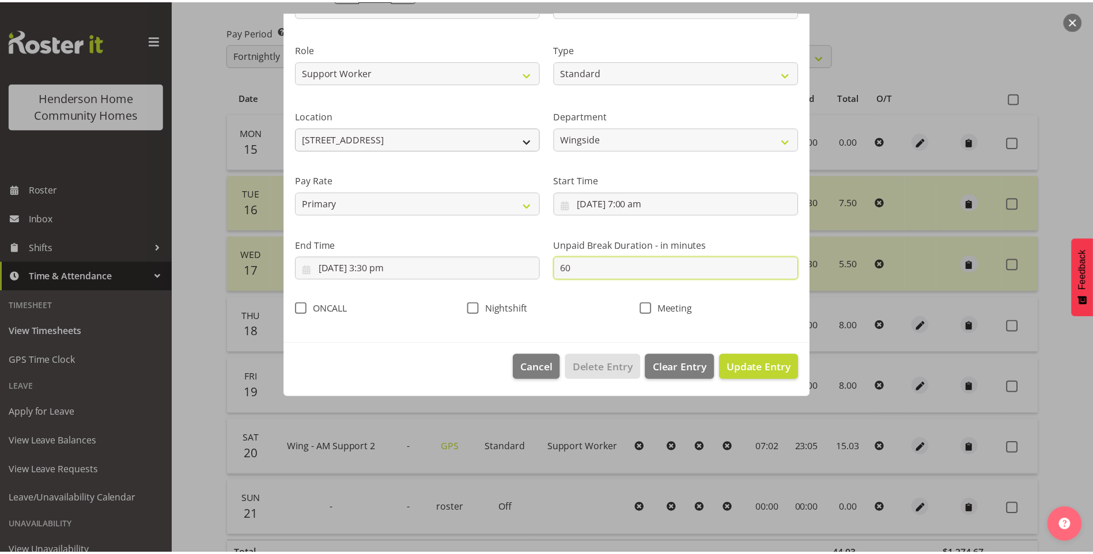
scroll to position [0, 0]
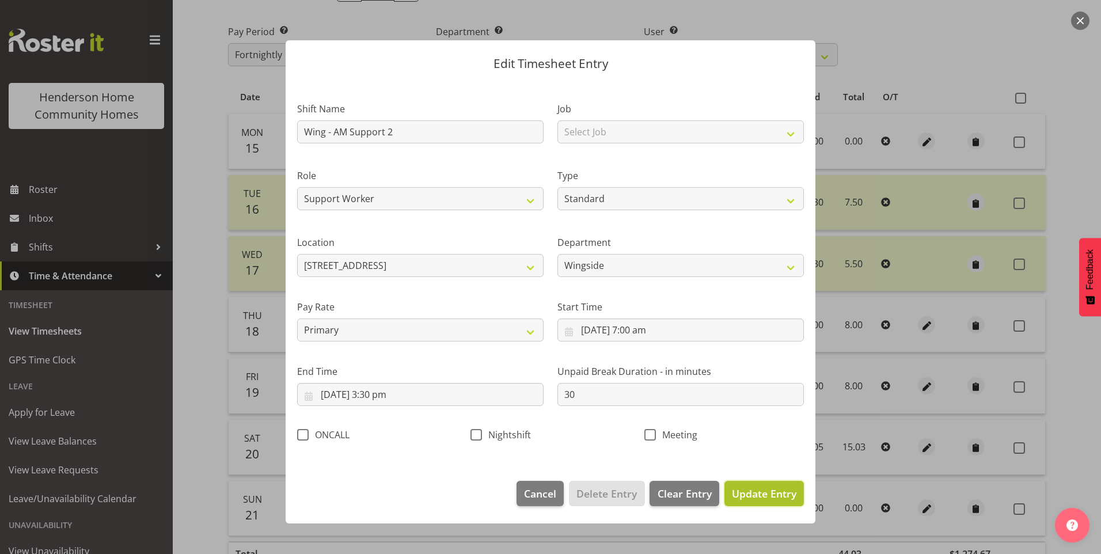
click at [771, 493] on span "Update Entry" at bounding box center [764, 494] width 65 height 14
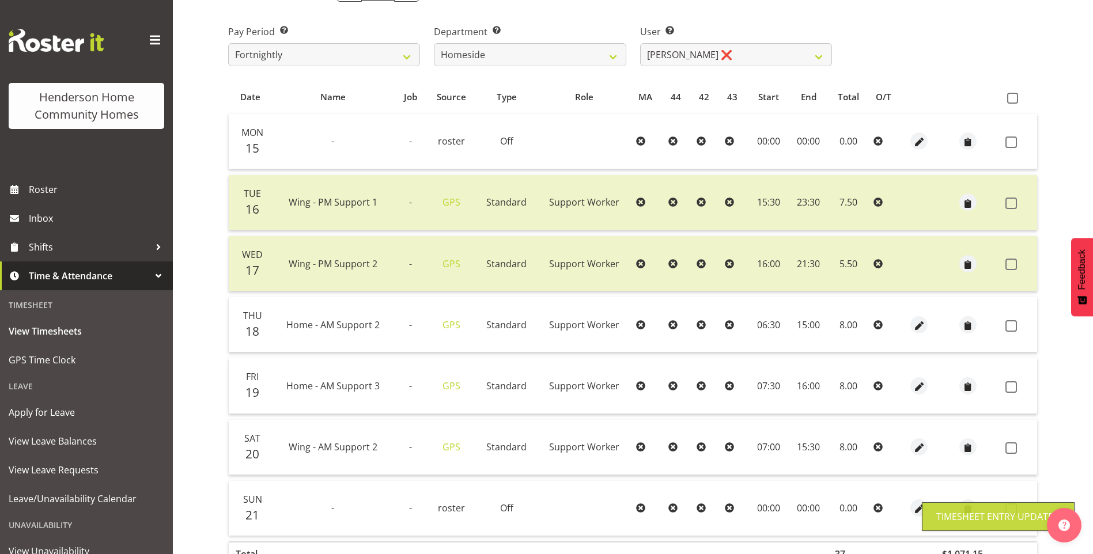
click at [1011, 385] on span at bounding box center [1011, 387] width 12 height 12
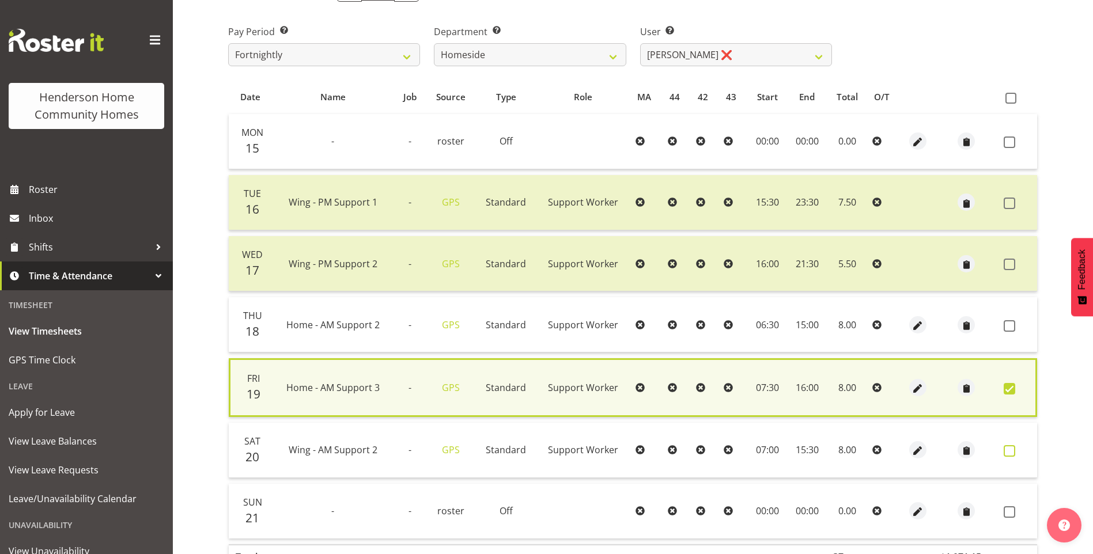
drag, startPoint x: 1006, startPoint y: 449, endPoint x: 1008, endPoint y: 426, distance: 23.2
click at [1006, 448] on span at bounding box center [1009, 451] width 12 height 12
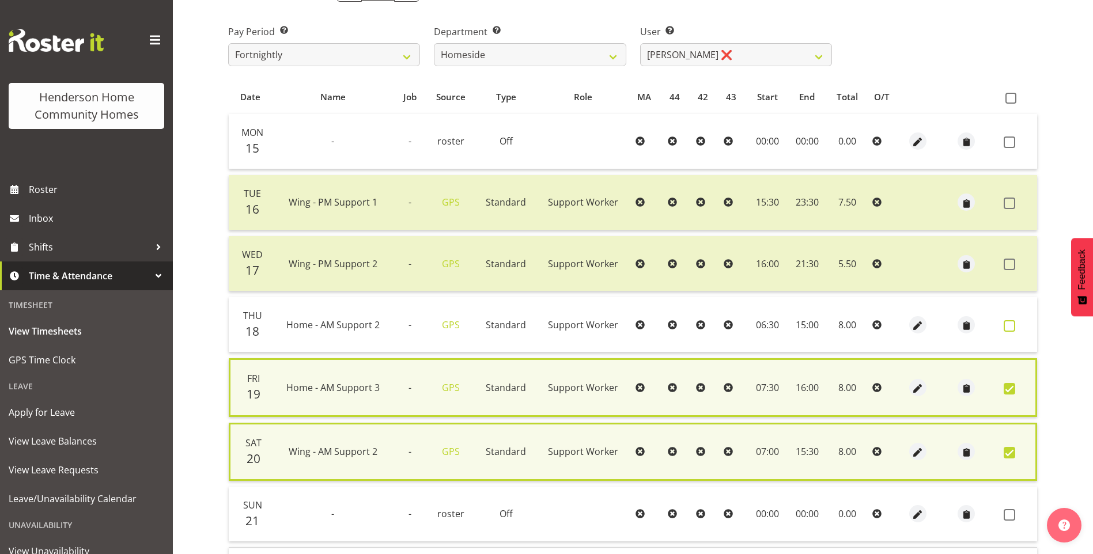
click at [1009, 322] on span at bounding box center [1009, 326] width 12 height 12
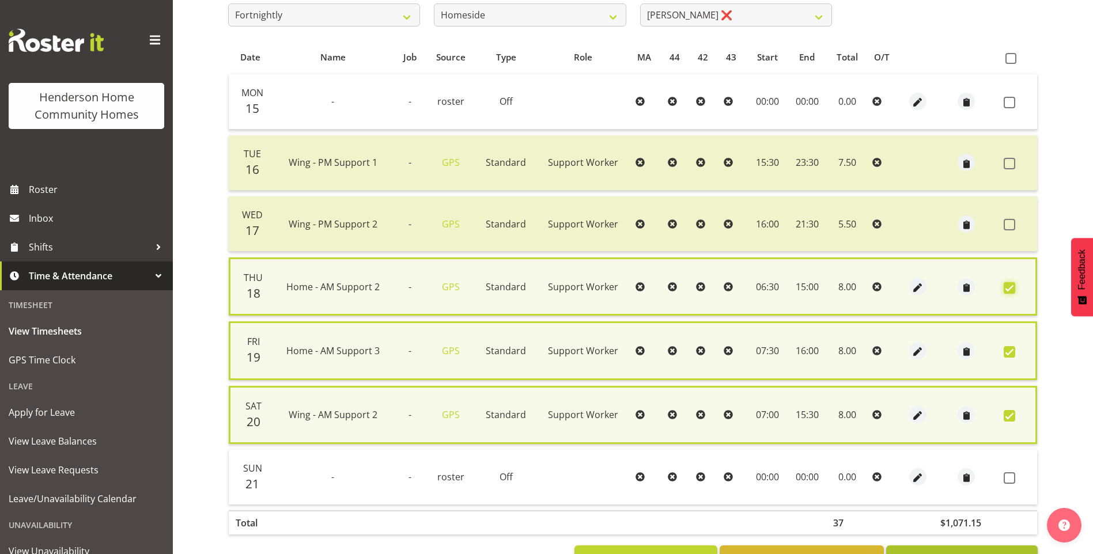
scroll to position [256, 0]
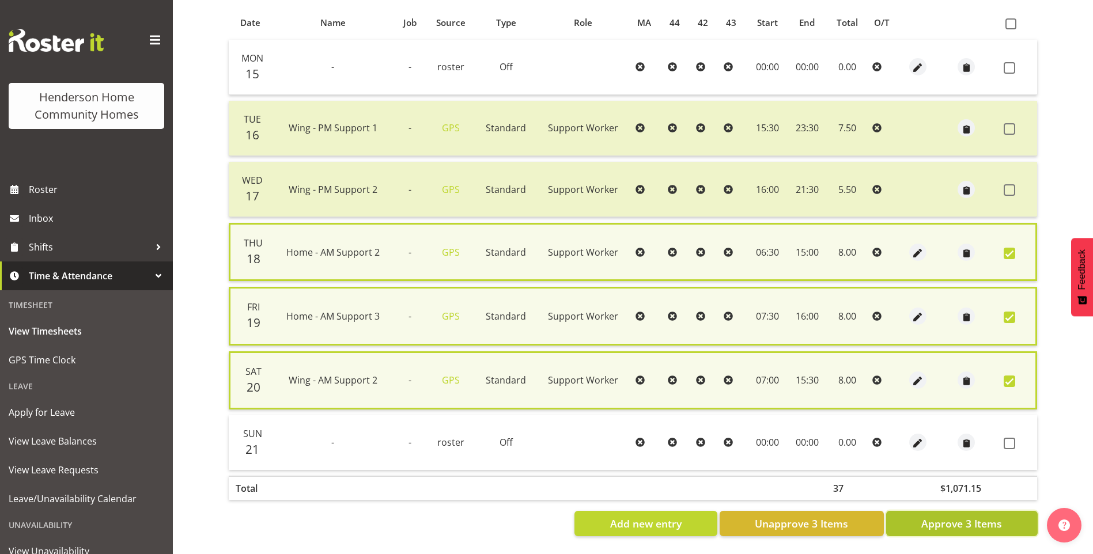
click at [969, 516] on span "Approve 3 Items" at bounding box center [961, 523] width 81 height 15
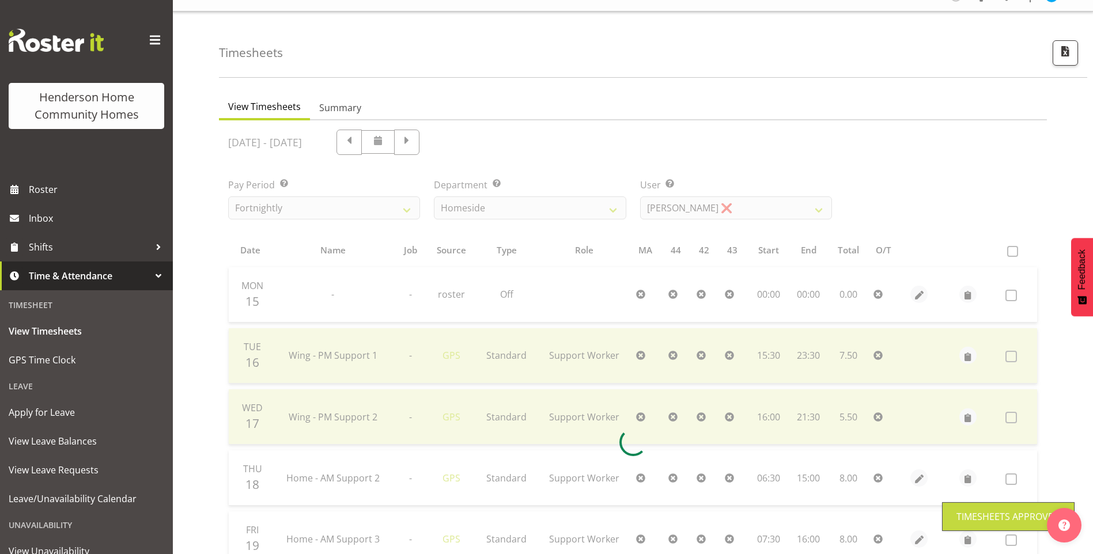
scroll to position [17, 0]
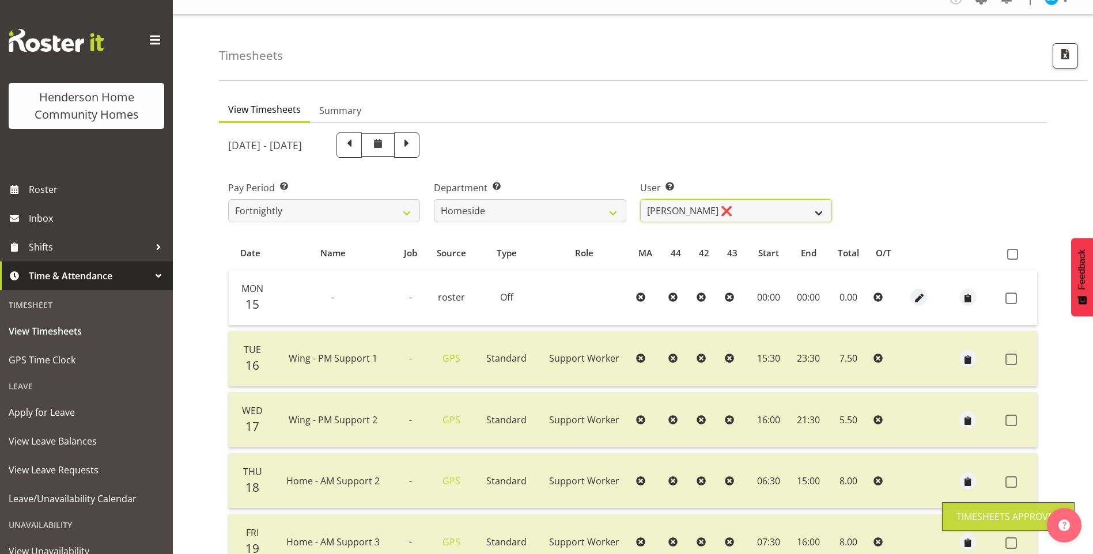
click at [688, 209] on select "Asiasiga Vili ❌ Billie-Rose Dunlop ❌ Brijesh (BK) Kachhadiya ❌ Cheenee Vargas ❌…" at bounding box center [736, 210] width 192 height 23
click at [640, 199] on select "Asiasiga Vili ❌ Billie-Rose Dunlop ❌ Brijesh (BK) Kachhadiya ❌ Cheenee Vargas ❌…" at bounding box center [736, 210] width 192 height 23
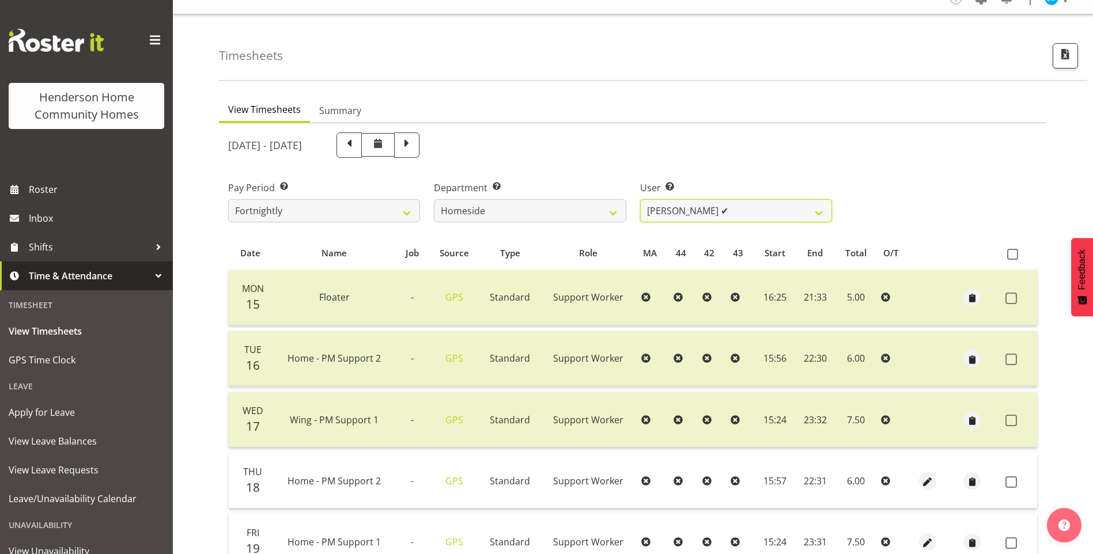
scroll to position [132, 0]
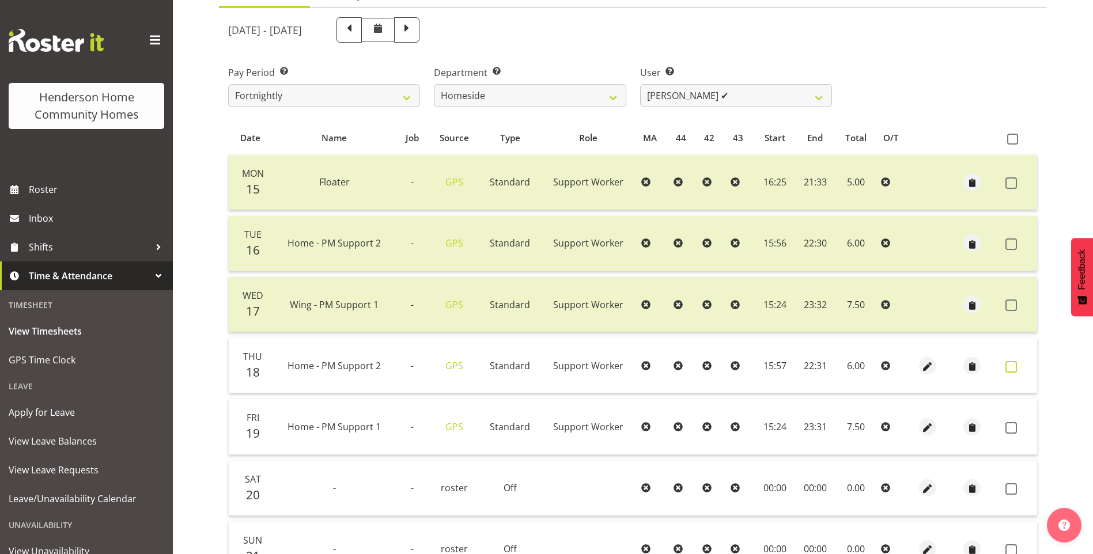
click at [1011, 362] on span at bounding box center [1011, 367] width 12 height 12
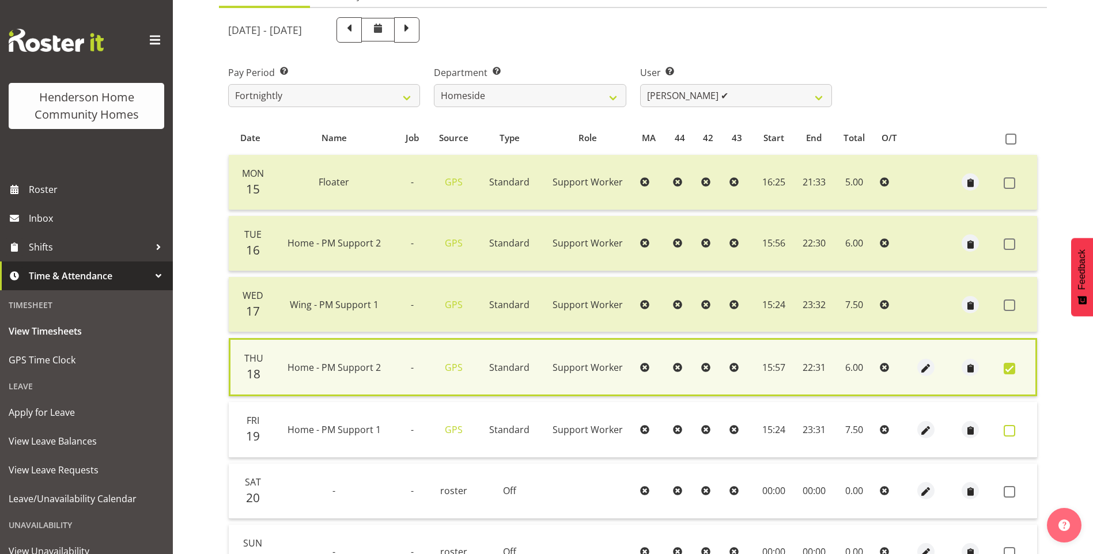
click at [1008, 433] on span at bounding box center [1009, 431] width 12 height 12
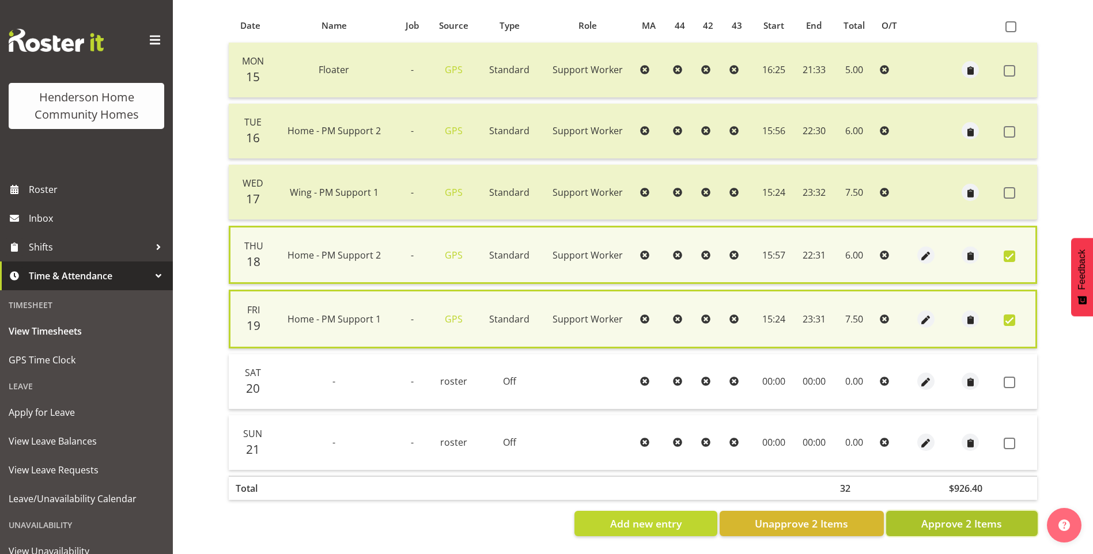
click at [972, 519] on span "Approve 2 Items" at bounding box center [961, 523] width 81 height 15
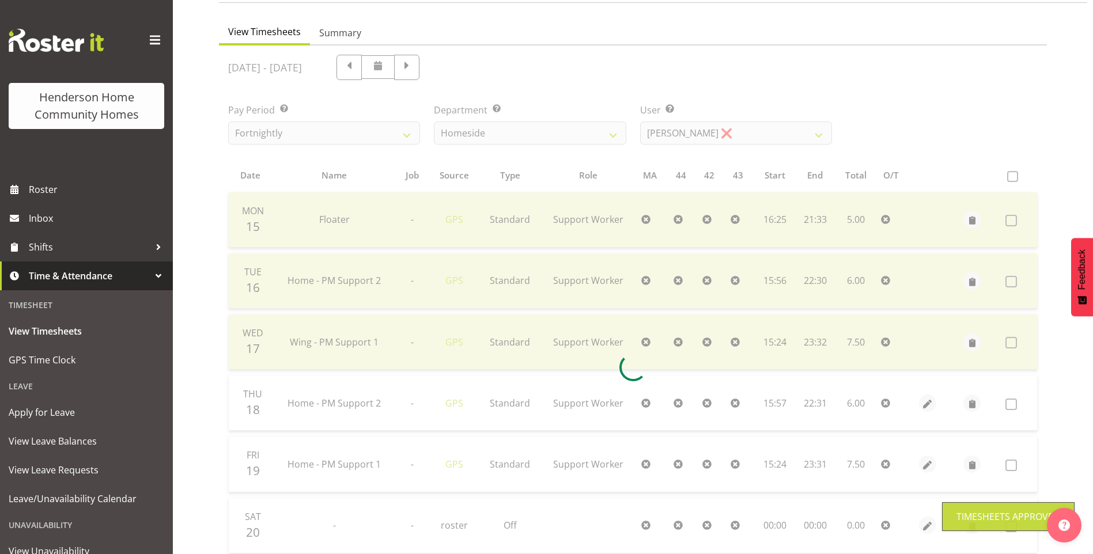
scroll to position [17, 0]
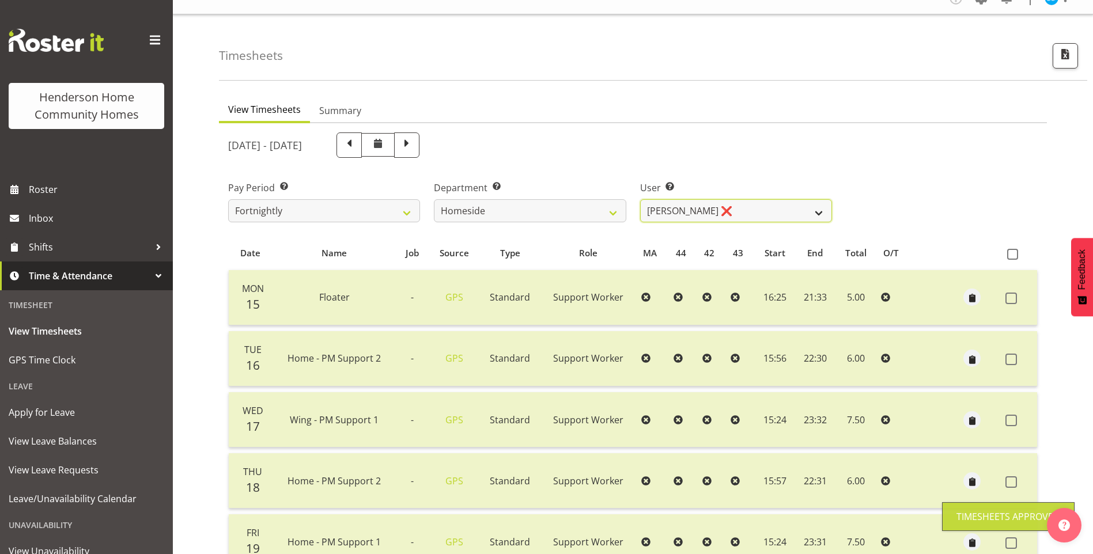
click at [679, 215] on select "Asiasiga Vili ❌ Billie-Rose Dunlop ❌ Brijesh (BK) Kachhadiya ❌ Cheenee Vargas ❌…" at bounding box center [736, 210] width 192 height 23
click at [640, 199] on select "Asiasiga Vili ❌ Billie-Rose Dunlop ❌ Brijesh (BK) Kachhadiya ❌ Cheenee Vargas ❌…" at bounding box center [736, 210] width 192 height 23
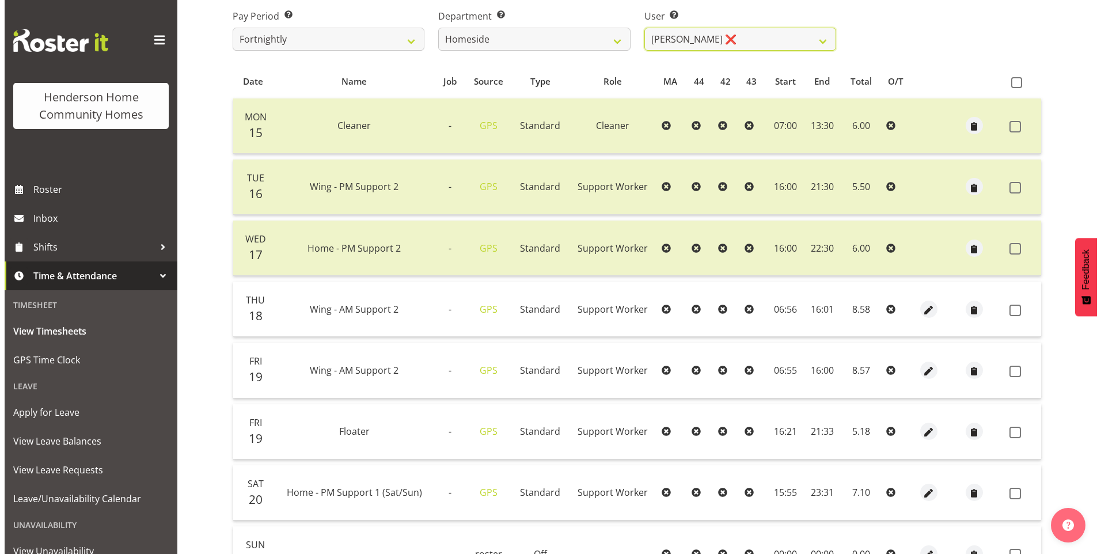
scroll to position [189, 0]
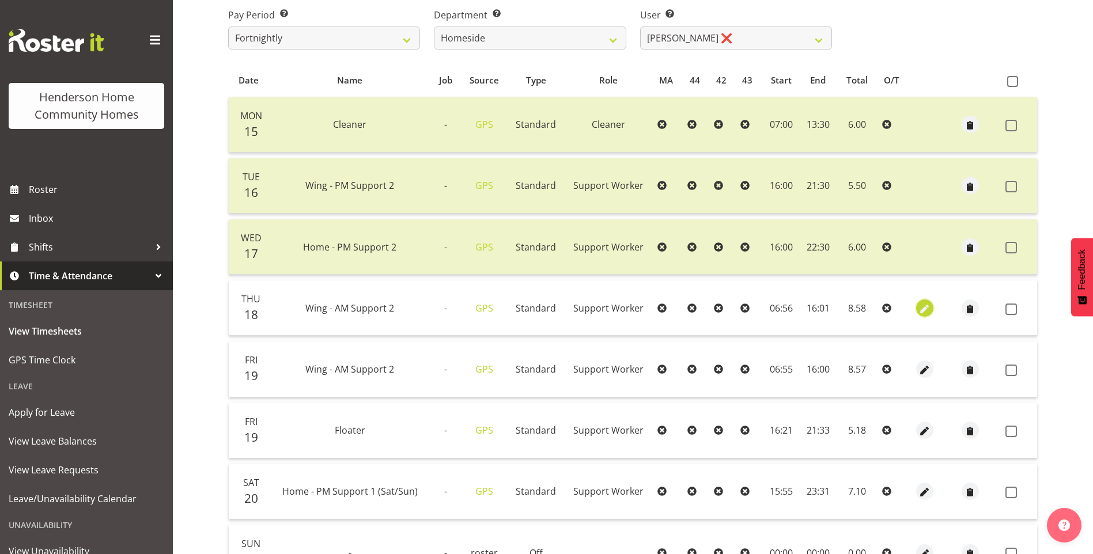
click at [924, 304] on span "button" at bounding box center [923, 308] width 13 height 13
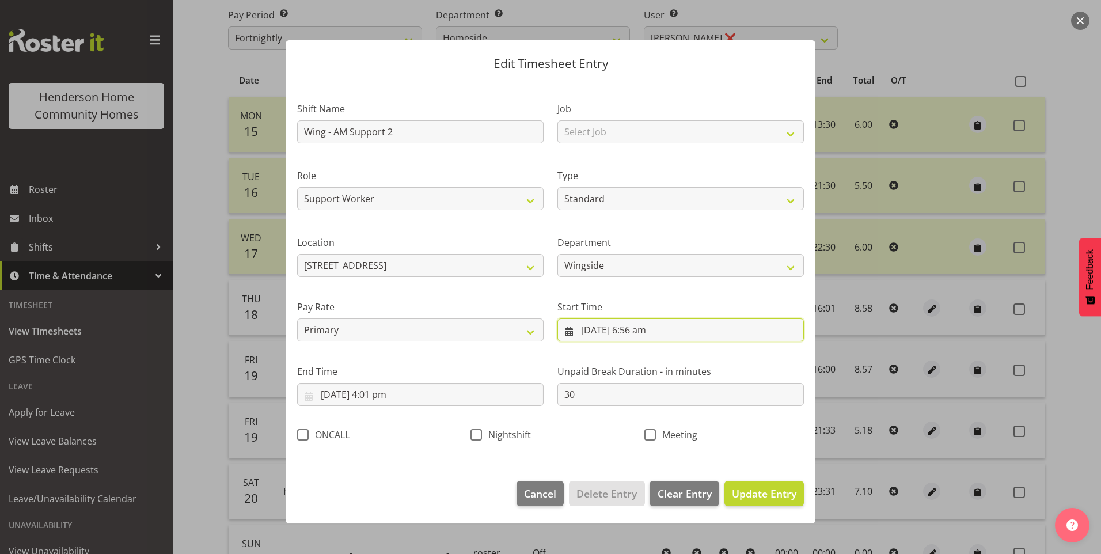
click at [641, 338] on input "18/09/2025, 6:56 am" at bounding box center [680, 329] width 246 height 23
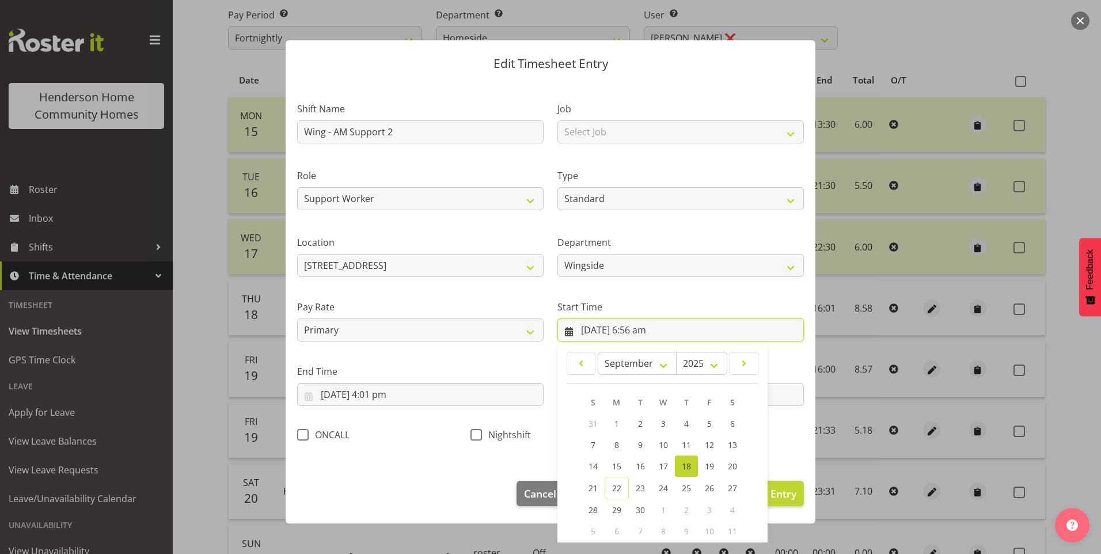
scroll to position [62, 0]
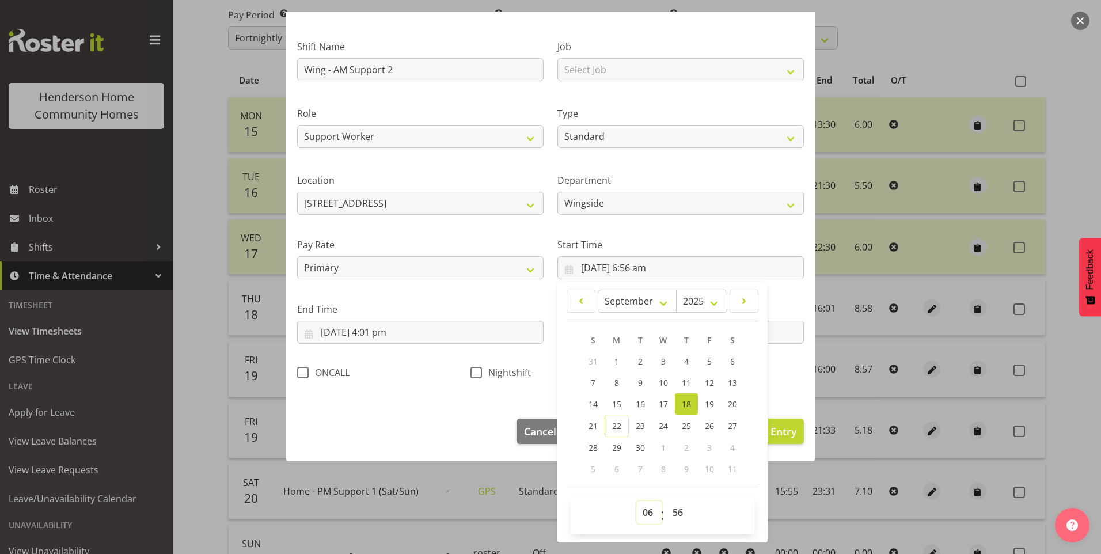
click at [644, 517] on select "00 01 02 03 04 05 06 07 08 09 10 11 12 13 14 15 16 17 18 19 20 21 22 23" at bounding box center [649, 512] width 26 height 23
click at [636, 501] on select "00 01 02 03 04 05 06 07 08 09 10 11 12 13 14 15 16 17 18 19 20 21 22 23" at bounding box center [649, 512] width 26 height 23
drag, startPoint x: 665, startPoint y: 513, endPoint x: 681, endPoint y: 504, distance: 18.6
click at [666, 511] on select "00 01 02 03 04 05 06 07 08 09 10 11 12 13 14 15 16 17 18 19 20 21 22 23 24 25 2…" at bounding box center [679, 512] width 26 height 23
click at [666, 501] on select "00 01 02 03 04 05 06 07 08 09 10 11 12 13 14 15 16 17 18 19 20 21 22 23 24 25 2…" at bounding box center [679, 512] width 26 height 23
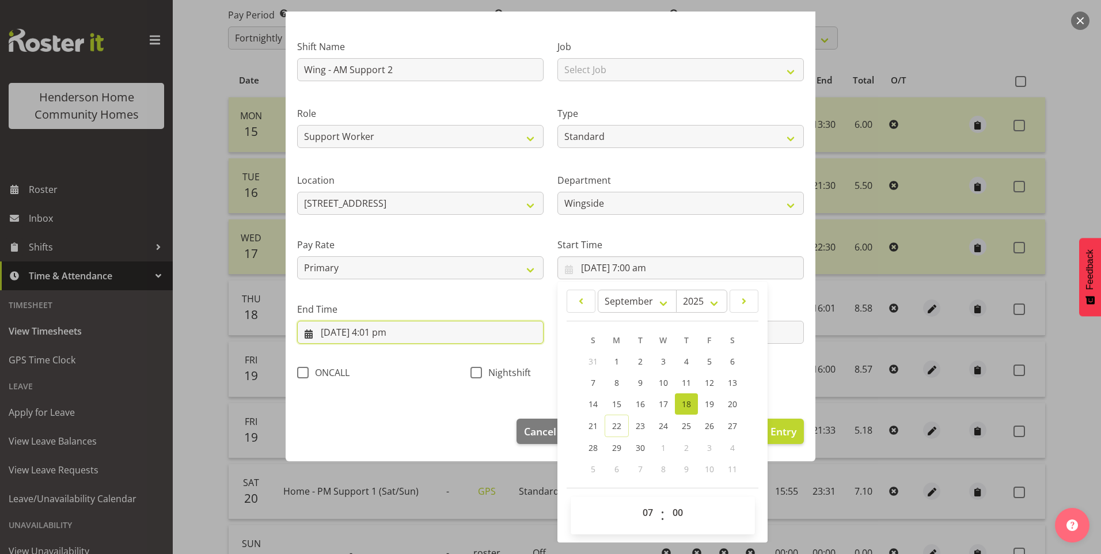
click at [391, 340] on input "18/09/2025, 4:01 pm" at bounding box center [420, 332] width 246 height 23
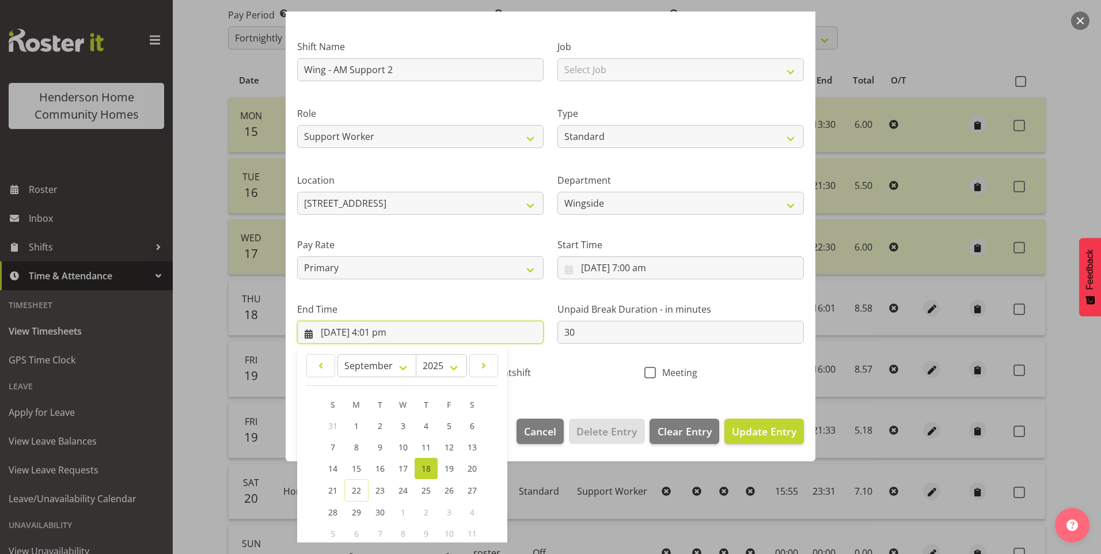
scroll to position [127, 0]
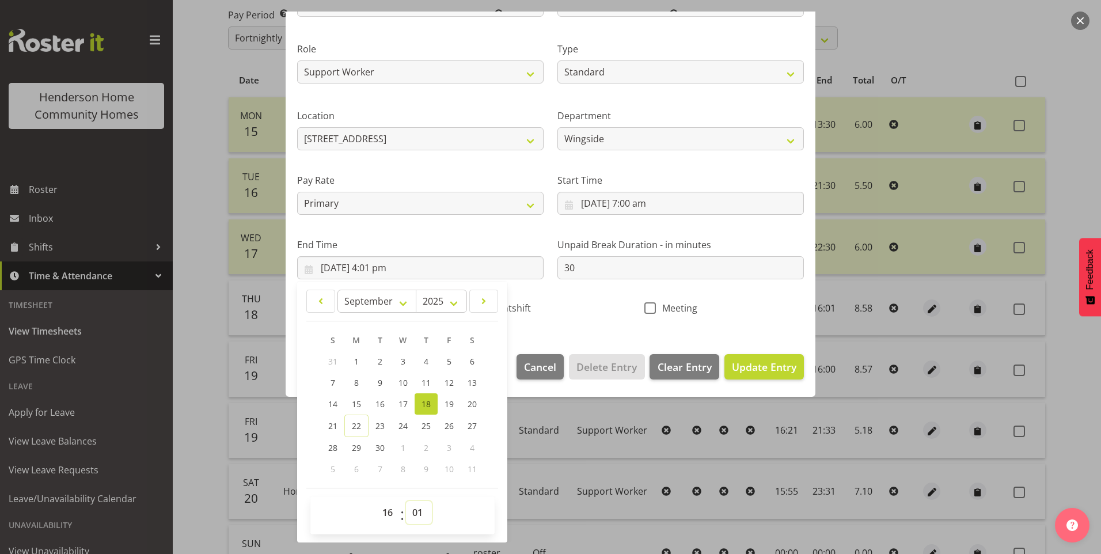
click at [420, 508] on select "00 01 02 03 04 05 06 07 08 09 10 11 12 13 14 15 16 17 18 19 20 21 22 23 24 25 2…" at bounding box center [419, 512] width 26 height 23
click at [406, 501] on select "00 01 02 03 04 05 06 07 08 09 10 11 12 13 14 15 16 17 18 19 20 21 22 23 24 25 2…" at bounding box center [419, 512] width 26 height 23
click at [768, 369] on span "Update Entry" at bounding box center [764, 367] width 65 height 14
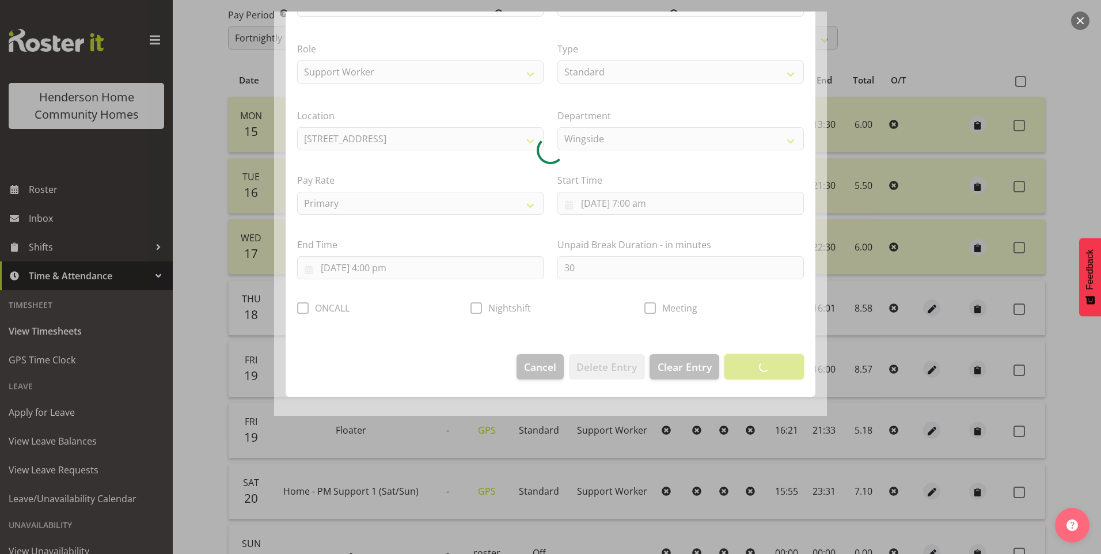
scroll to position [0, 0]
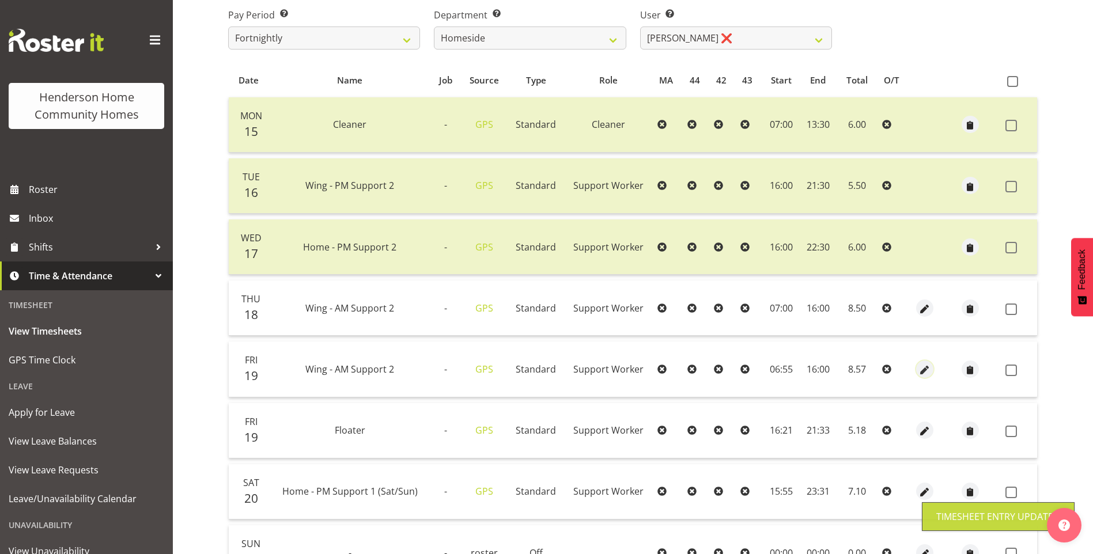
click at [924, 370] on span "button" at bounding box center [923, 369] width 13 height 13
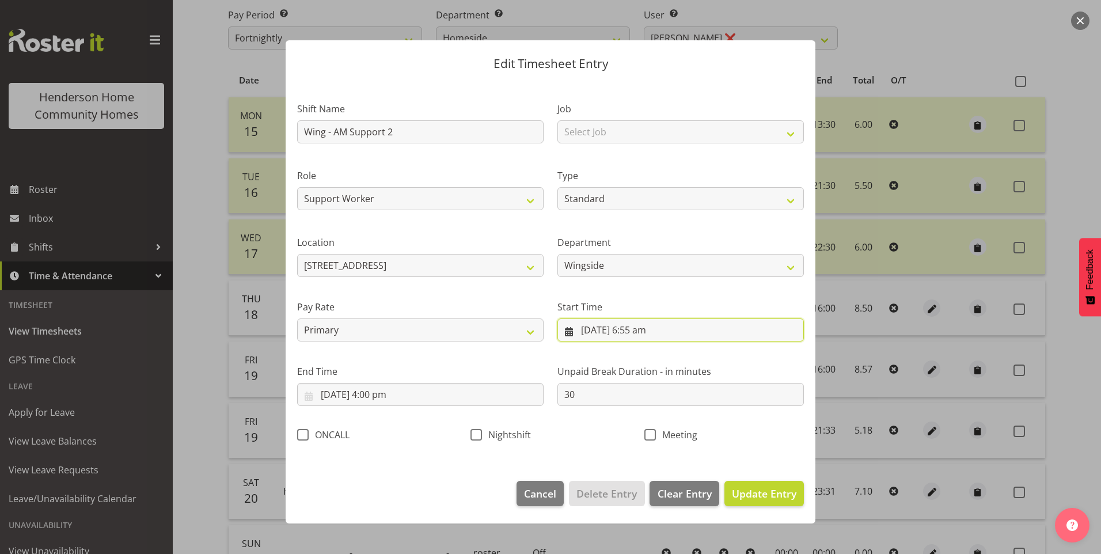
click at [639, 334] on input "19/09/2025, 6:55 am" at bounding box center [680, 329] width 246 height 23
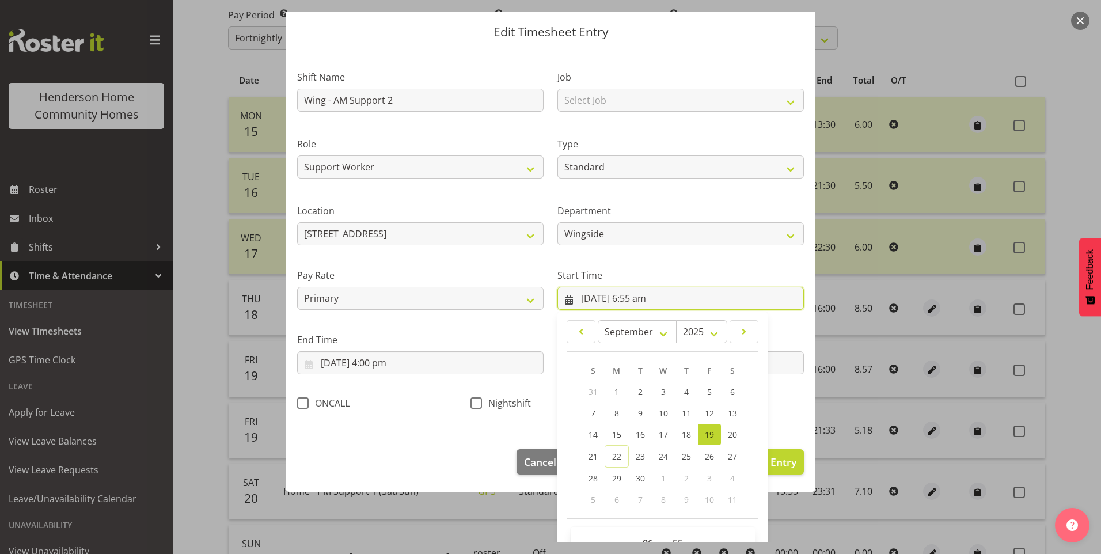
scroll to position [62, 0]
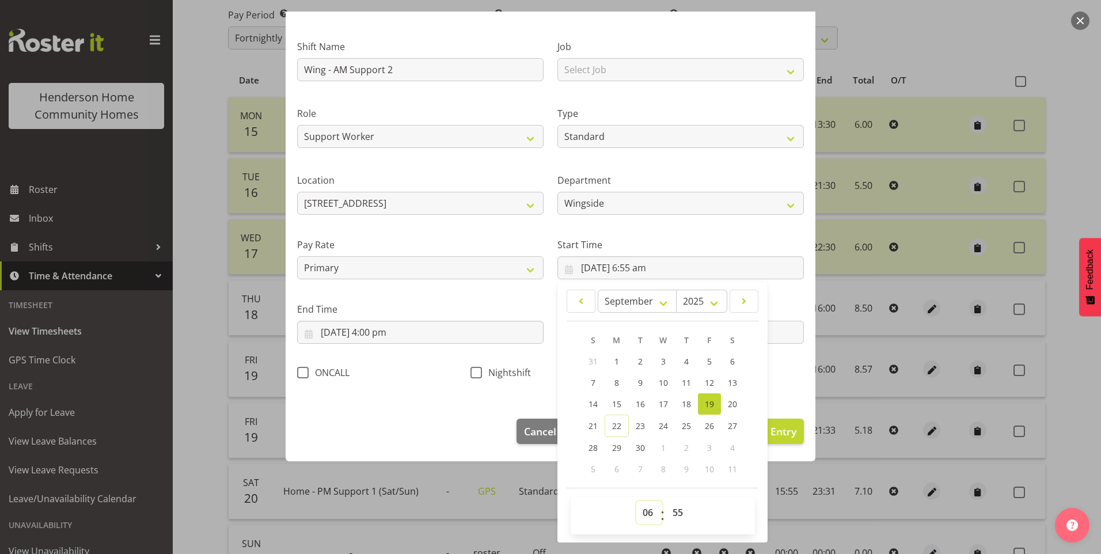
click at [641, 515] on select "00 01 02 03 04 05 06 07 08 09 10 11 12 13 14 15 16 17 18 19 20 21 22 23" at bounding box center [649, 512] width 26 height 23
click at [636, 501] on select "00 01 02 03 04 05 06 07 08 09 10 11 12 13 14 15 16 17 18 19 20 21 22 23" at bounding box center [649, 512] width 26 height 23
drag, startPoint x: 669, startPoint y: 513, endPoint x: 673, endPoint y: 499, distance: 14.0
click at [669, 511] on select "00 01 02 03 04 05 06 07 08 09 10 11 12 13 14 15 16 17 18 19 20 21 22 23 24 25 2…" at bounding box center [679, 512] width 26 height 23
drag, startPoint x: 689, startPoint y: 451, endPoint x: 672, endPoint y: 259, distance: 193.2
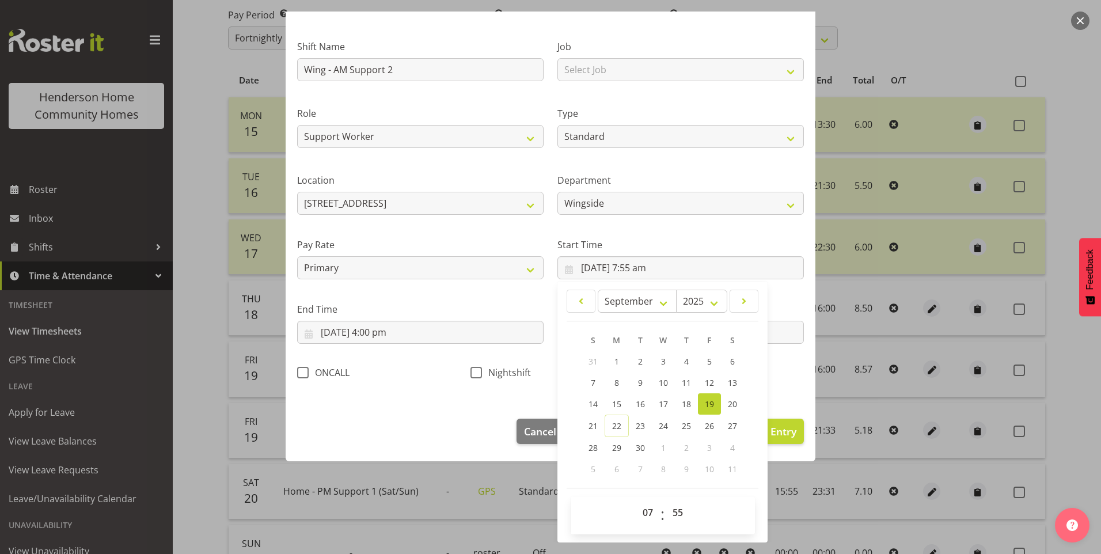
click at [669, 253] on div "Start Time 19/09/2025, 7:55 am January February March April May June July Augus…" at bounding box center [680, 258] width 246 height 41
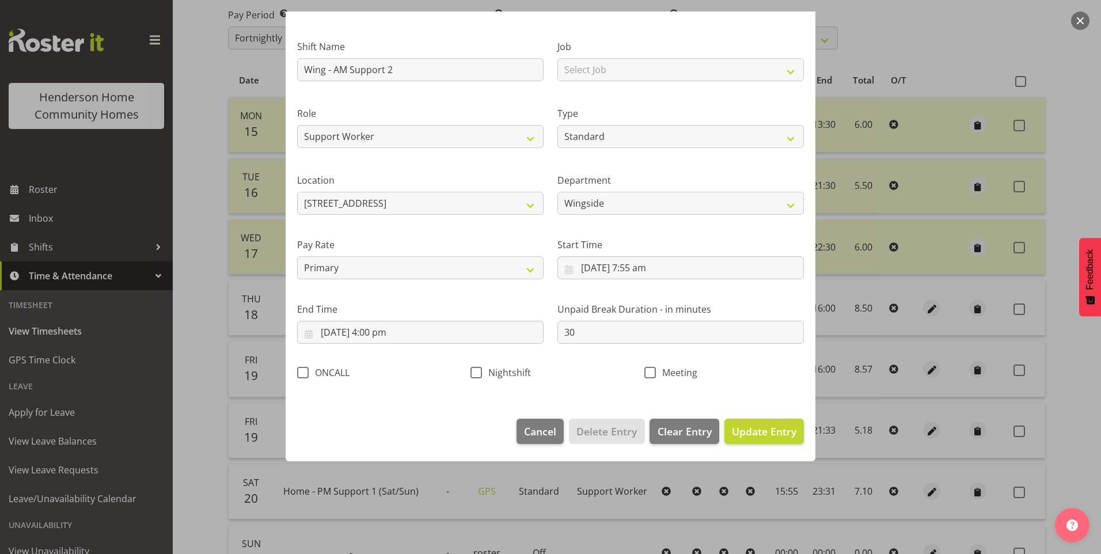
scroll to position [0, 0]
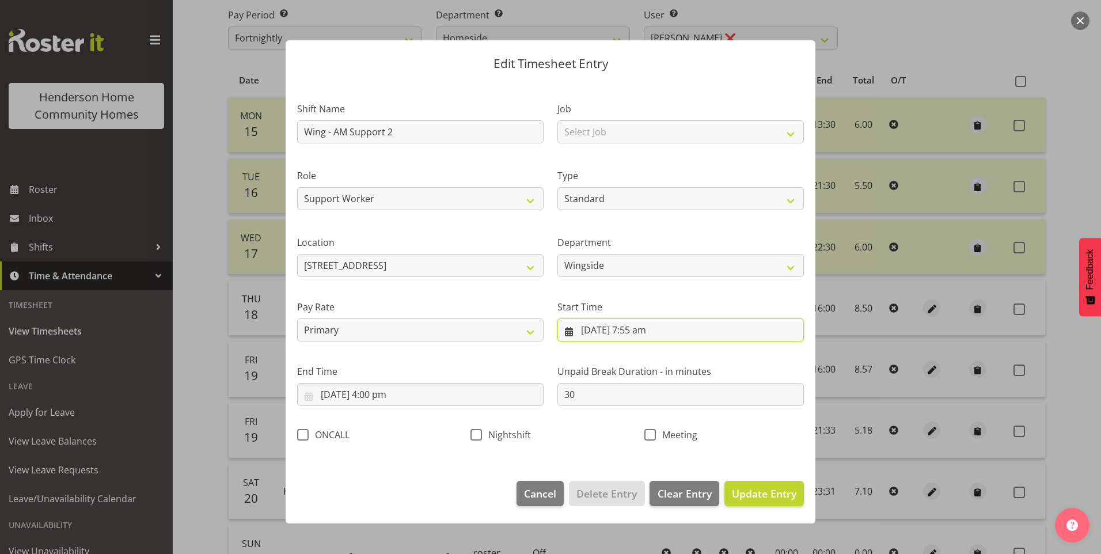
click at [656, 328] on input "19/09/2025, 7:55 am" at bounding box center [680, 329] width 246 height 23
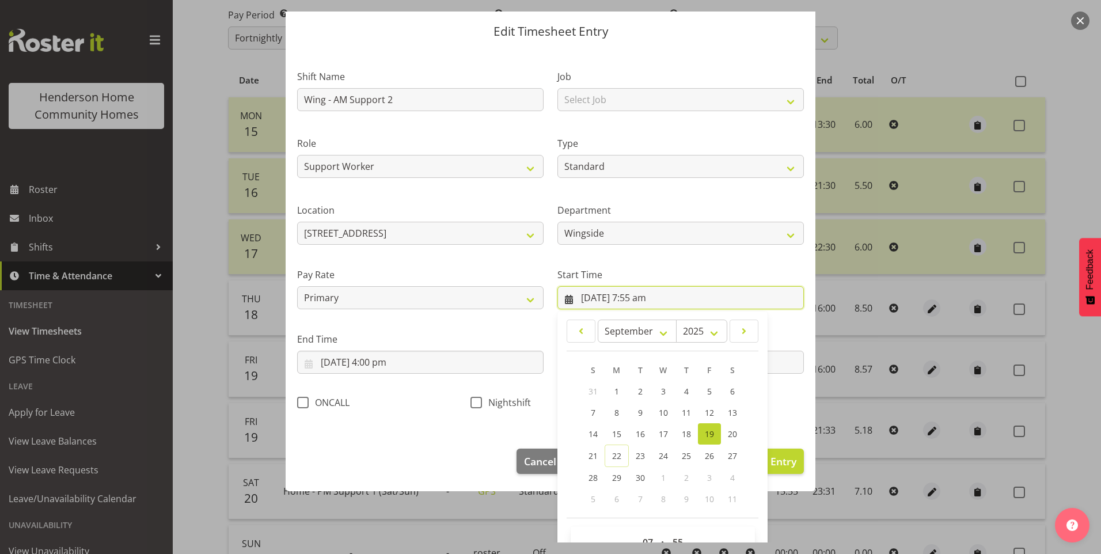
scroll to position [62, 0]
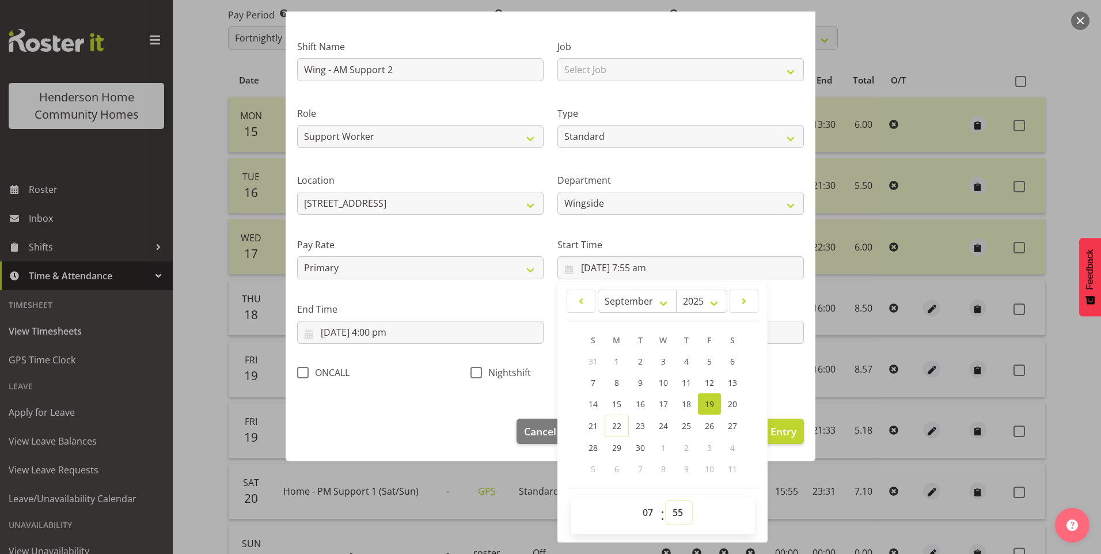
drag, startPoint x: 672, startPoint y: 517, endPoint x: 671, endPoint y: 499, distance: 17.9
click at [672, 514] on select "00 01 02 03 04 05 06 07 08 09 10 11 12 13 14 15 16 17 18 19 20 21 22 23 24 25 2…" at bounding box center [679, 512] width 26 height 23
click at [666, 501] on select "00 01 02 03 04 05 06 07 08 09 10 11 12 13 14 15 16 17 18 19 20 21 22 23 24 25 2…" at bounding box center [679, 512] width 26 height 23
drag, startPoint x: 787, startPoint y: 430, endPoint x: 884, endPoint y: 408, distance: 99.6
click at [787, 429] on span "Update Entry" at bounding box center [764, 431] width 65 height 14
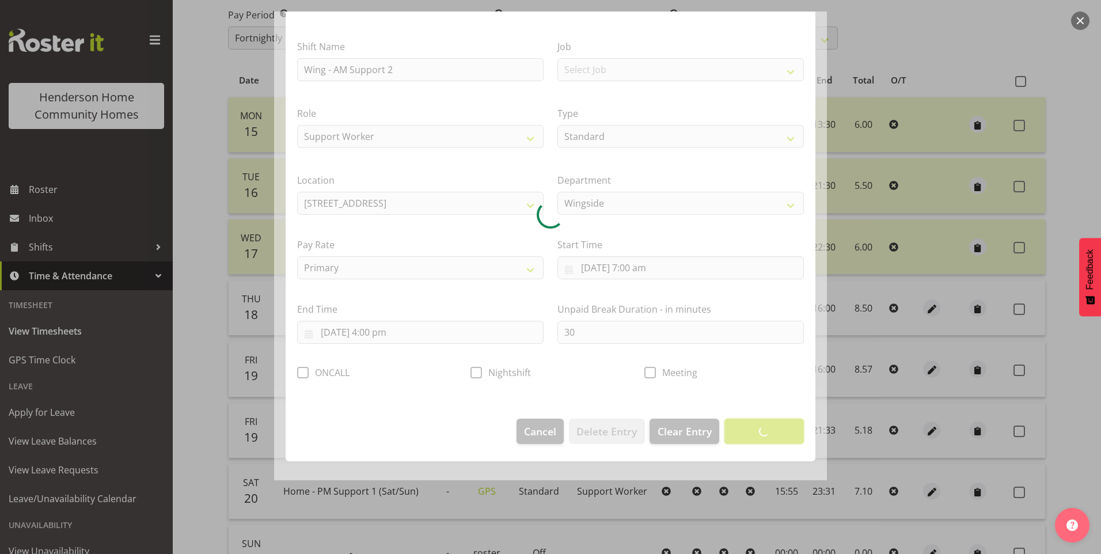
scroll to position [0, 0]
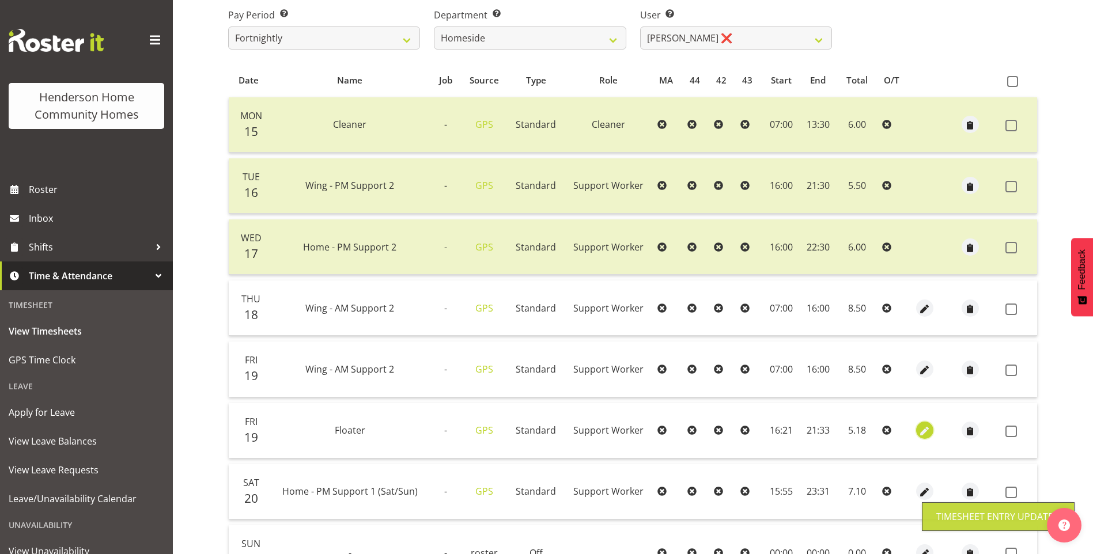
click at [923, 427] on span "button" at bounding box center [923, 431] width 13 height 13
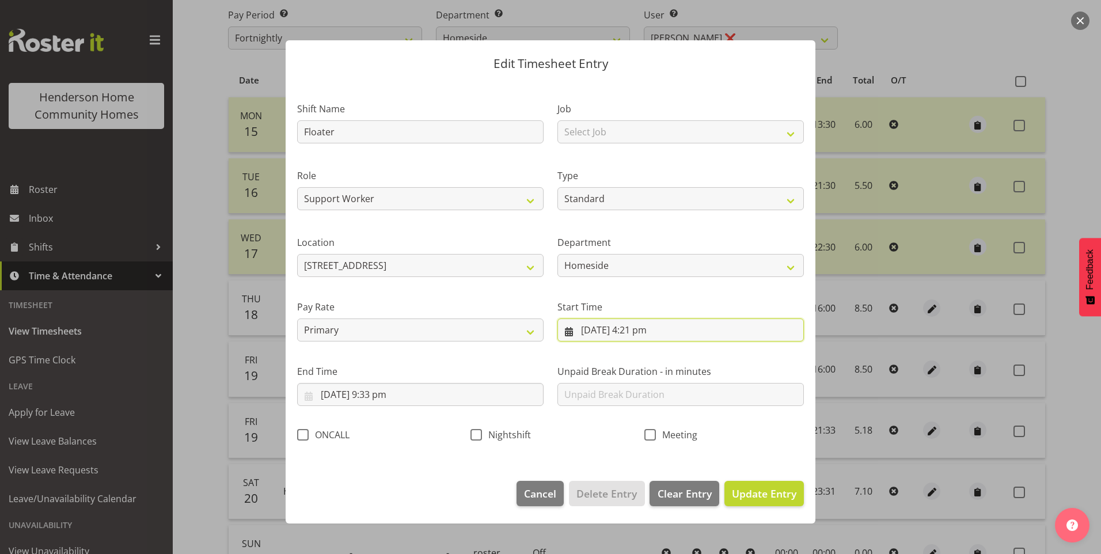
click at [653, 333] on input "19/09/2025, 4:21 pm" at bounding box center [680, 329] width 246 height 23
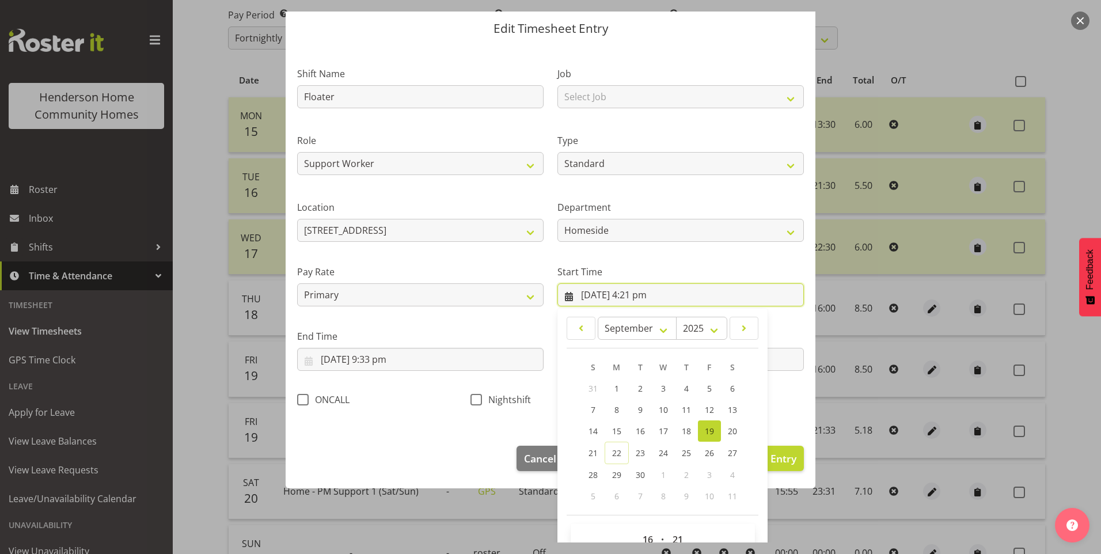
scroll to position [62, 0]
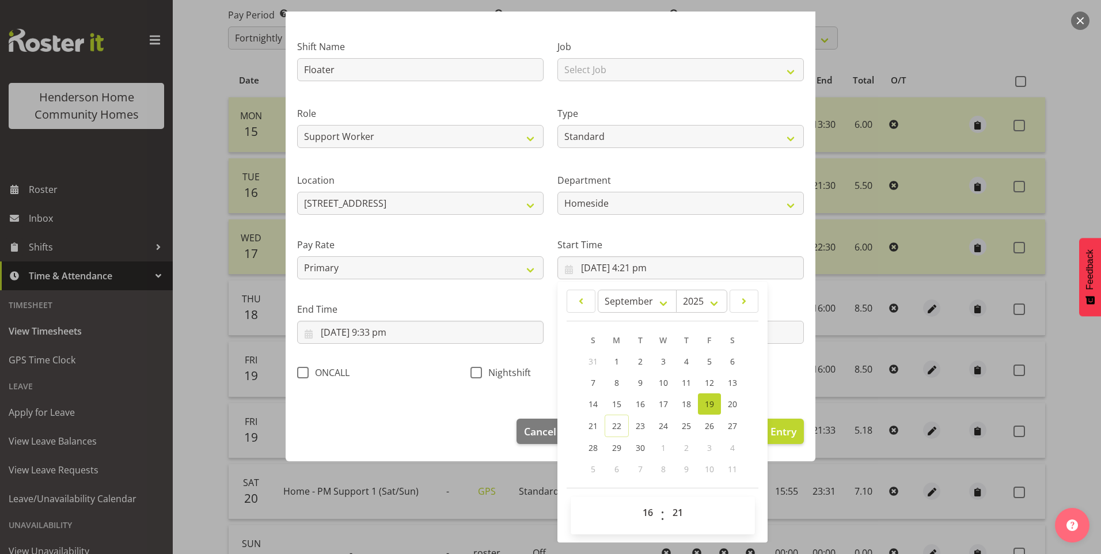
click at [678, 525] on span "00 01 02 03 04 05 06 07 08 09 10 11 12 13 14 15 16 17 18 19 20 21 22 23 24 25 2…" at bounding box center [679, 515] width 26 height 29
click at [677, 507] on select "00 01 02 03 04 05 06 07 08 09 10 11 12 13 14 15 16 17 18 19 20 21 22 23 24 25 2…" at bounding box center [679, 512] width 26 height 23
click at [666, 501] on select "00 01 02 03 04 05 06 07 08 09 10 11 12 13 14 15 16 17 18 19 20 21 22 23 24 25 2…" at bounding box center [679, 512] width 26 height 23
click at [389, 336] on input "19/09/2025, 9:33 pm" at bounding box center [420, 332] width 246 height 23
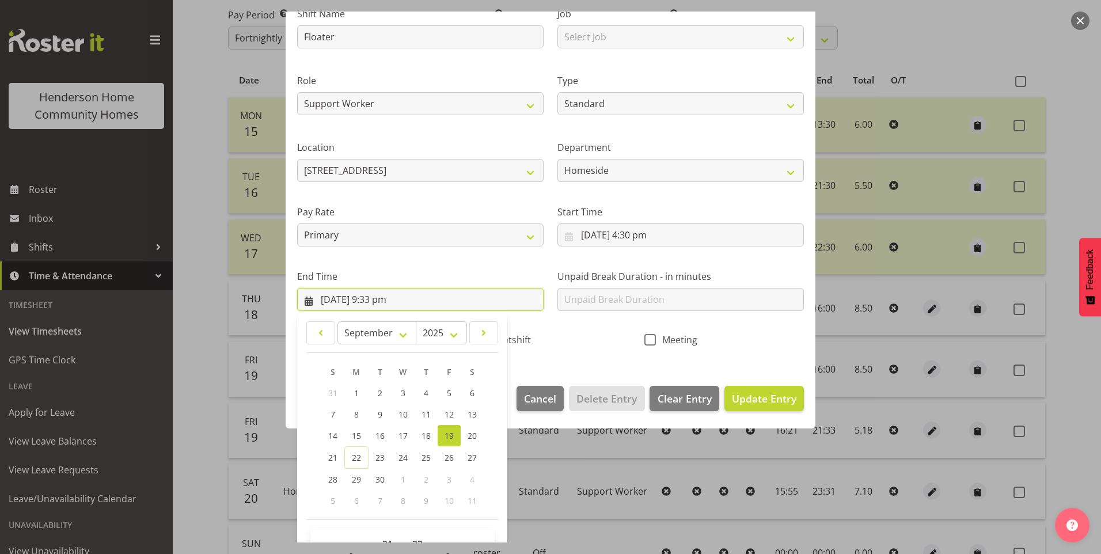
scroll to position [127, 0]
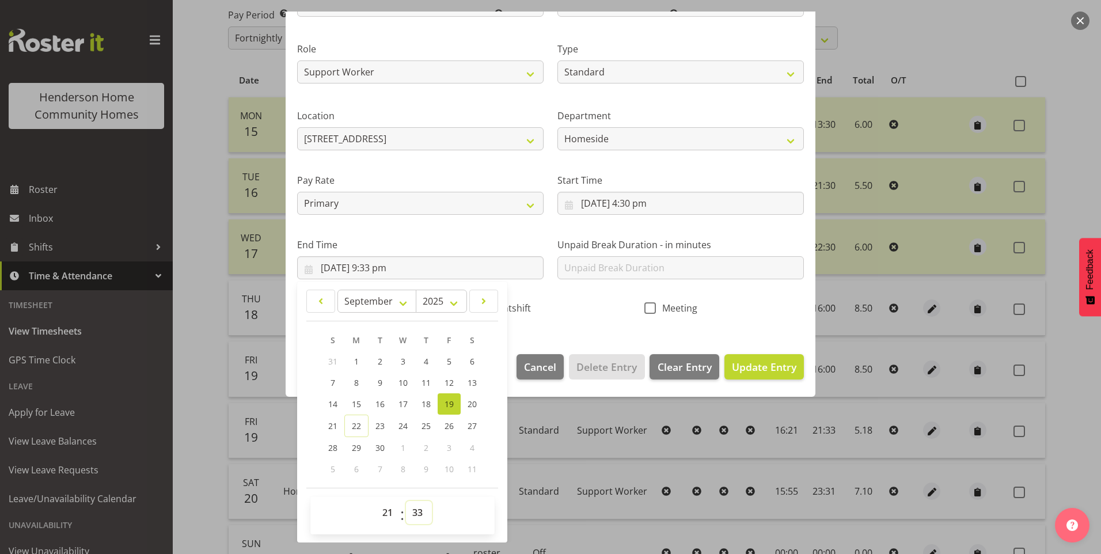
click at [422, 510] on select "00 01 02 03 04 05 06 07 08 09 10 11 12 13 14 15 16 17 18 19 20 21 22 23 24 25 2…" at bounding box center [419, 512] width 26 height 23
click at [406, 501] on select "00 01 02 03 04 05 06 07 08 09 10 11 12 13 14 15 16 17 18 19 20 21 22 23 24 25 2…" at bounding box center [419, 512] width 26 height 23
click at [789, 376] on button "Update Entry" at bounding box center [764, 366] width 79 height 25
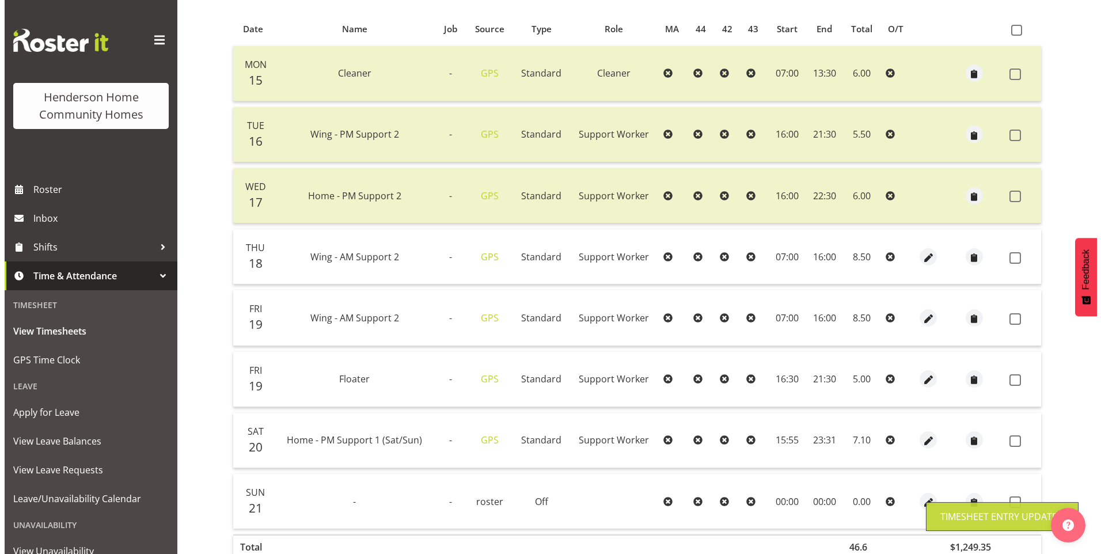
scroll to position [305, 0]
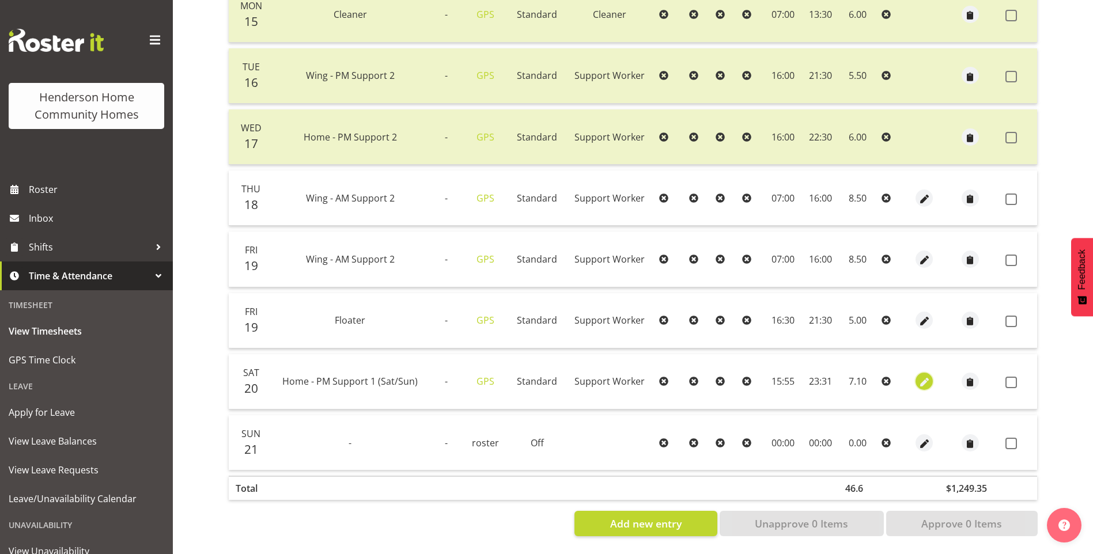
click at [917, 379] on span "button" at bounding box center [923, 382] width 13 height 13
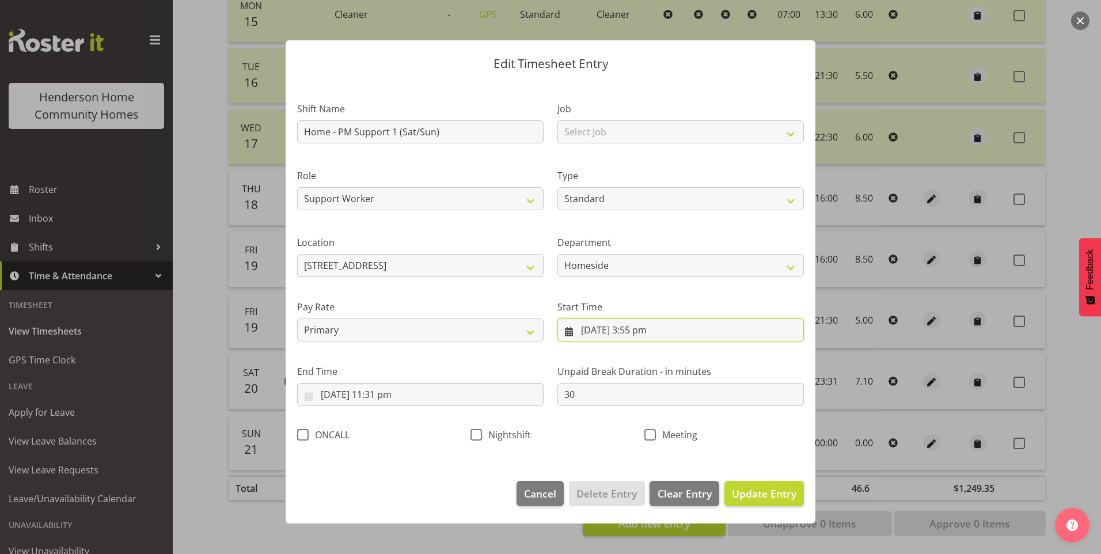
click at [640, 337] on input "20/09/2025, 3:55 pm" at bounding box center [680, 329] width 246 height 23
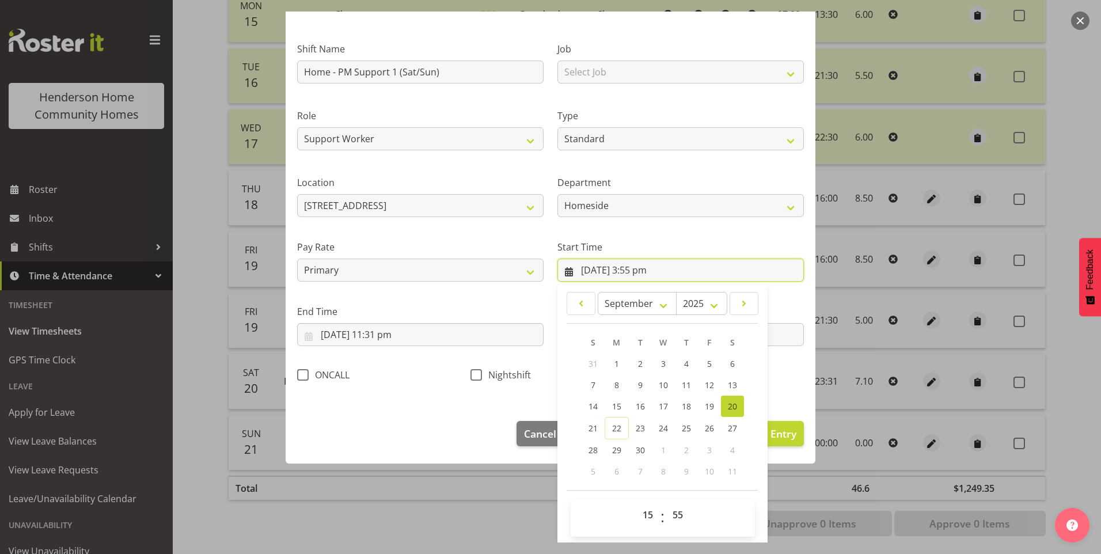
scroll to position [62, 0]
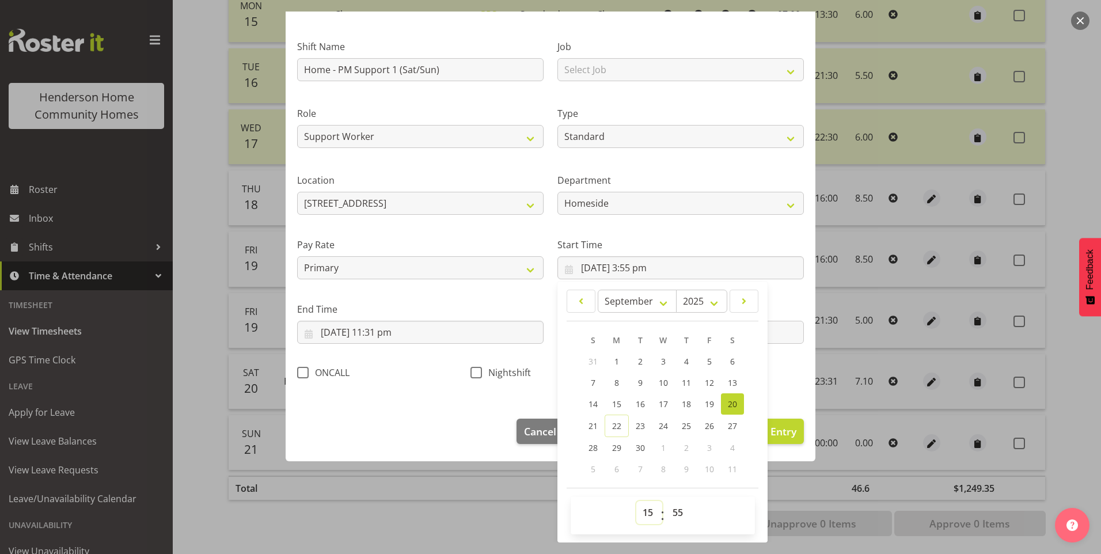
click at [647, 514] on select "00 01 02 03 04 05 06 07 08 09 10 11 12 13 14 15 16 17 18 19 20 21 22 23" at bounding box center [649, 512] width 26 height 23
click at [636, 501] on select "00 01 02 03 04 05 06 07 08 09 10 11 12 13 14 15 16 17 18 19 20 21 22 23" at bounding box center [649, 512] width 26 height 23
click at [679, 515] on select "00 01 02 03 04 05 06 07 08 09 10 11 12 13 14 15 16 17 18 19 20 21 22 23 24 25 2…" at bounding box center [679, 512] width 26 height 23
click at [666, 501] on select "00 01 02 03 04 05 06 07 08 09 10 11 12 13 14 15 16 17 18 19 20 21 22 23 24 25 2…" at bounding box center [679, 512] width 26 height 23
click at [393, 332] on input "20/09/2025, 11:31 pm" at bounding box center [420, 332] width 246 height 23
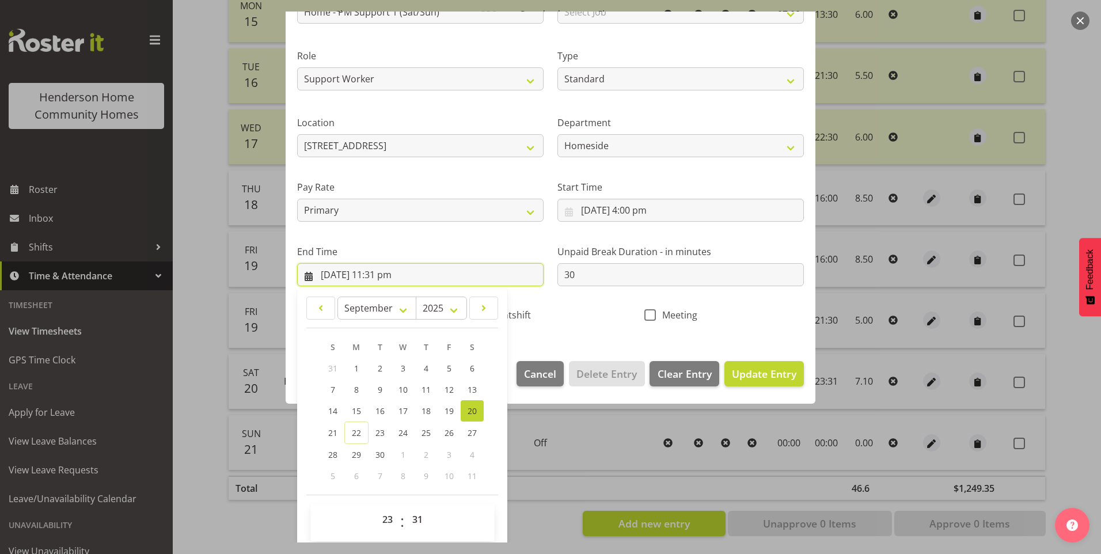
scroll to position [127, 0]
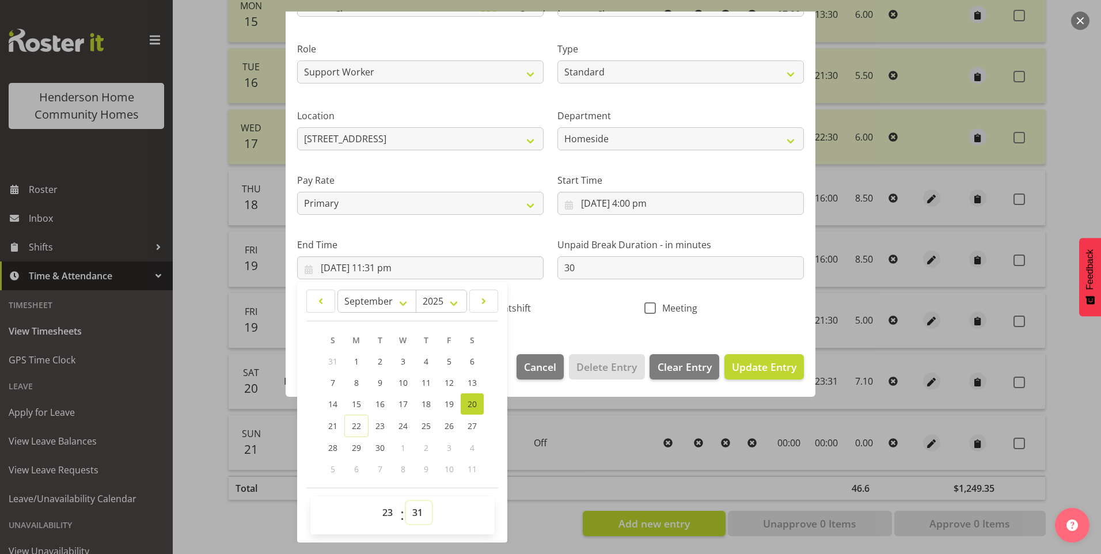
drag, startPoint x: 425, startPoint y: 519, endPoint x: 423, endPoint y: 500, distance: 18.6
click at [425, 517] on select "00 01 02 03 04 05 06 07 08 09 10 11 12 13 14 15 16 17 18 19 20 21 22 23 24 25 2…" at bounding box center [419, 512] width 26 height 23
click at [406, 501] on select "00 01 02 03 04 05 06 07 08 09 10 11 12 13 14 15 16 17 18 19 20 21 22 23 24 25 2…" at bounding box center [419, 512] width 26 height 23
click at [780, 363] on span "Update Entry" at bounding box center [764, 367] width 65 height 14
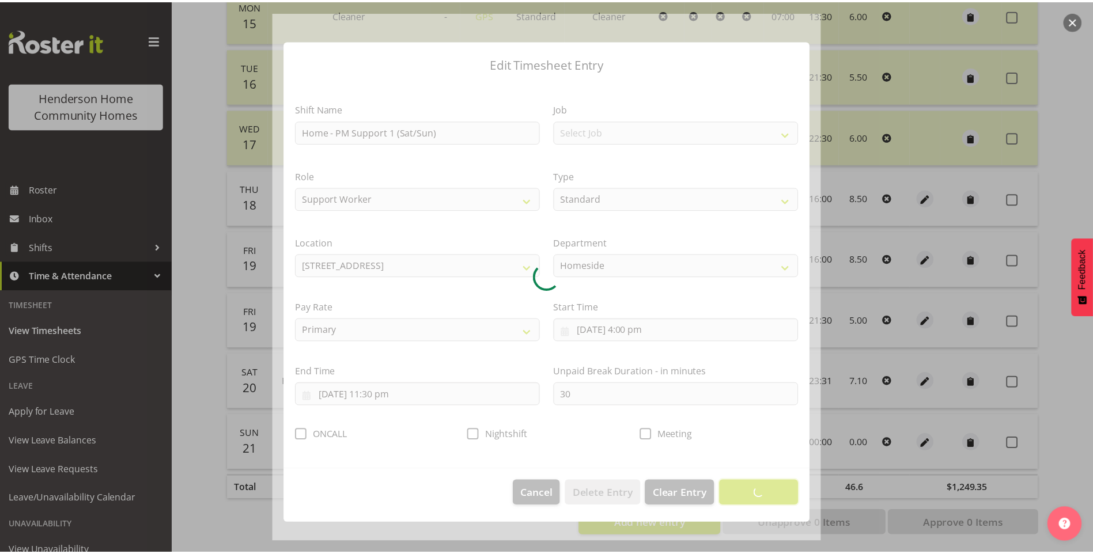
scroll to position [0, 0]
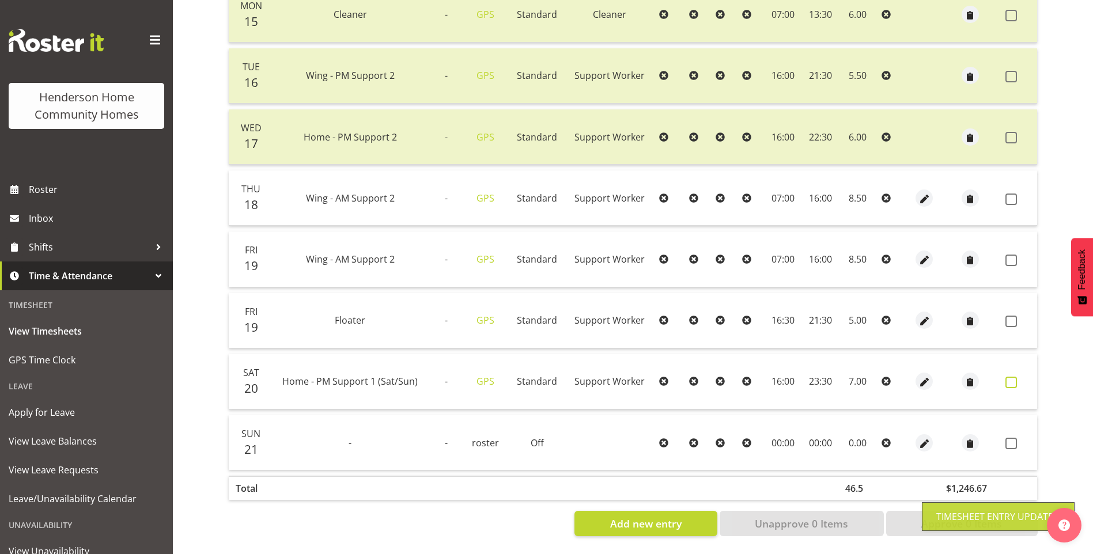
click at [1015, 377] on span at bounding box center [1011, 383] width 12 height 12
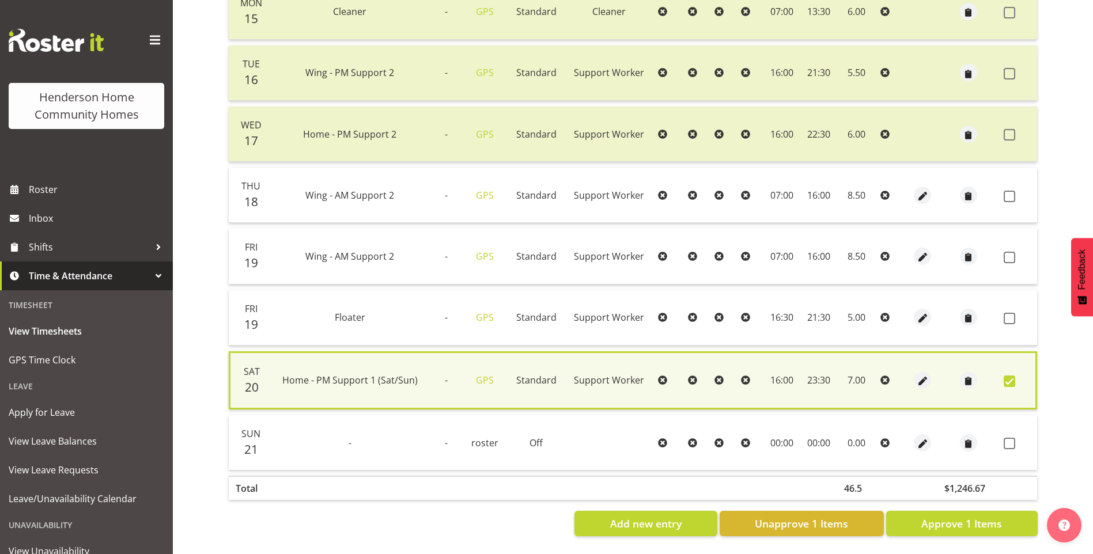
drag, startPoint x: 1012, startPoint y: 317, endPoint x: 1012, endPoint y: 306, distance: 11.0
click at [1012, 316] on label at bounding box center [1012, 319] width 18 height 12
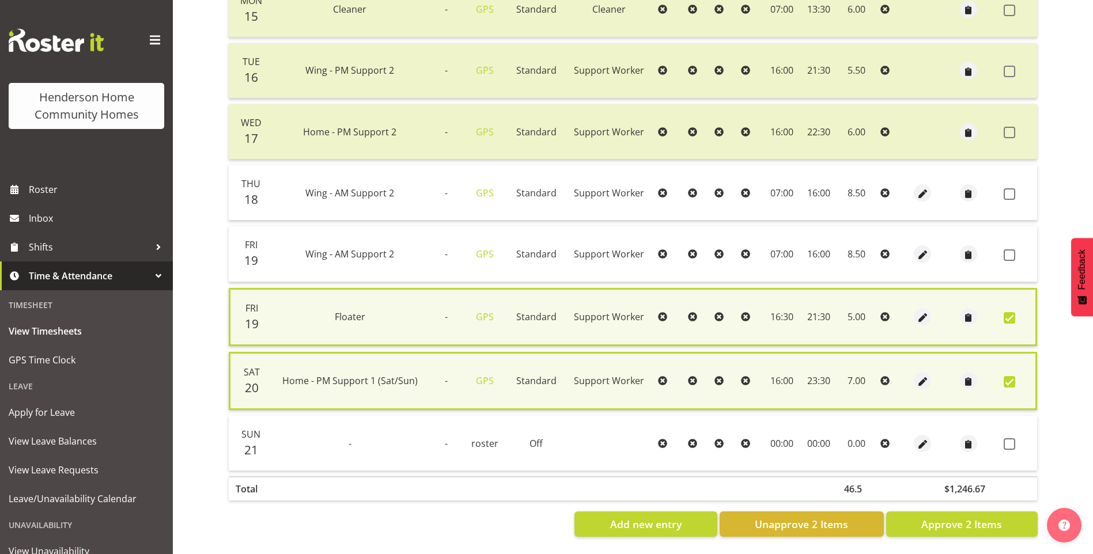
drag, startPoint x: 1007, startPoint y: 254, endPoint x: 1015, endPoint y: 233, distance: 22.6
click at [1007, 253] on span at bounding box center [1009, 255] width 12 height 12
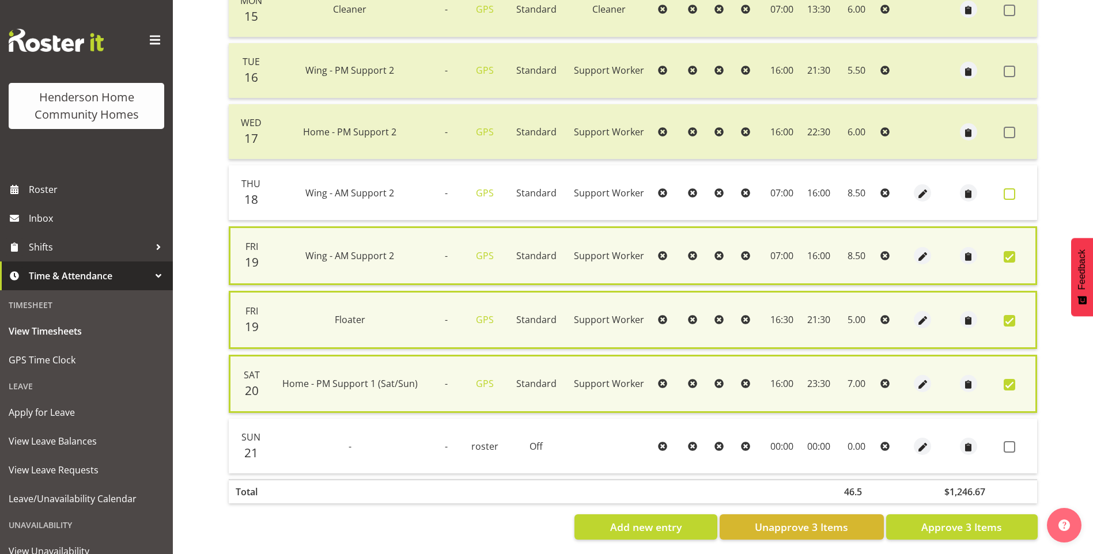
click at [1013, 189] on span at bounding box center [1009, 194] width 12 height 12
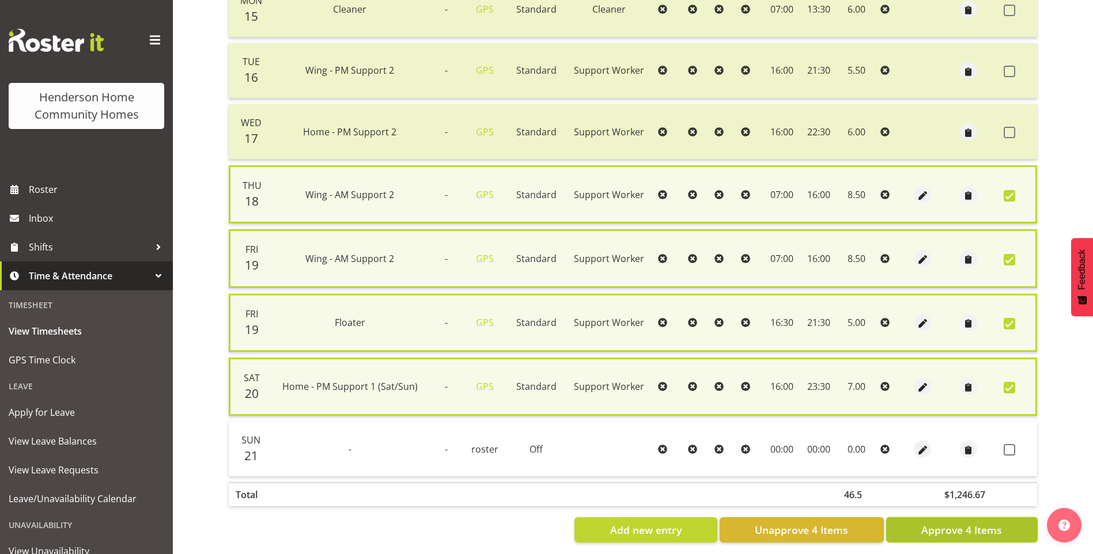
click at [969, 529] on span "Approve 4 Items" at bounding box center [961, 529] width 81 height 15
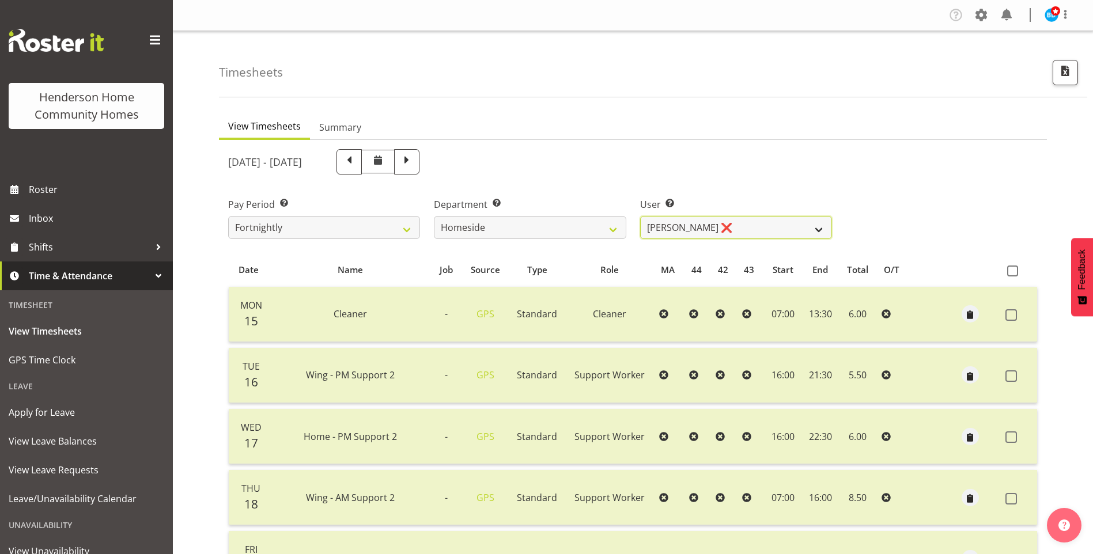
click at [677, 231] on select "Asiasiga Vili ❌ Billie-Rose Dunlop ❌ Brijesh (BK) Kachhadiya ❌ Cheenee Vargas ❌…" at bounding box center [736, 227] width 192 height 23
click at [640, 216] on select "Asiasiga Vili ❌ Billie-Rose Dunlop ❌ Brijesh (BK) Kachhadiya ❌ Cheenee Vargas ❌…" at bounding box center [736, 227] width 192 height 23
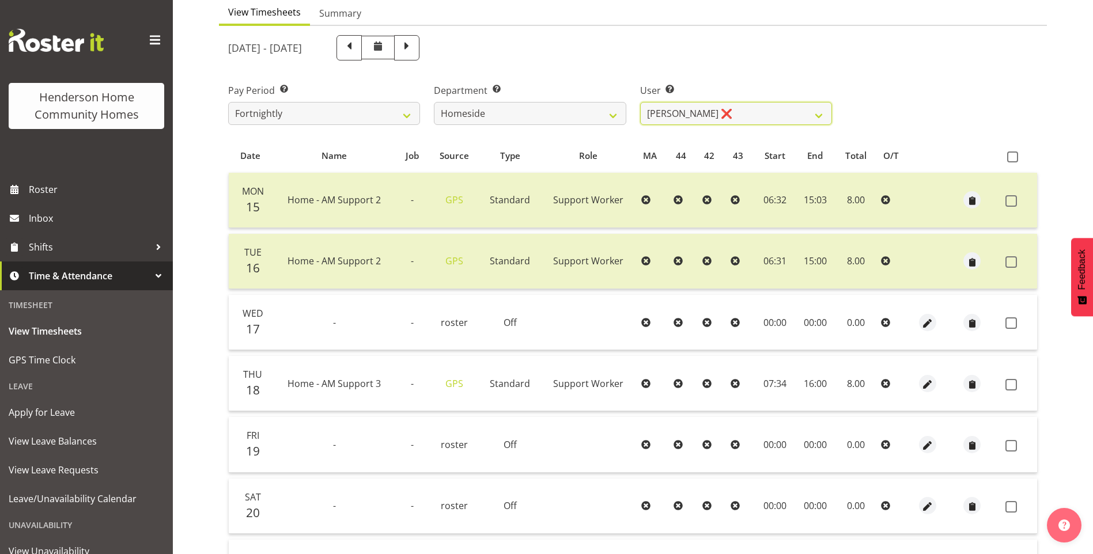
scroll to position [115, 0]
click at [1012, 384] on span at bounding box center [1011, 384] width 12 height 12
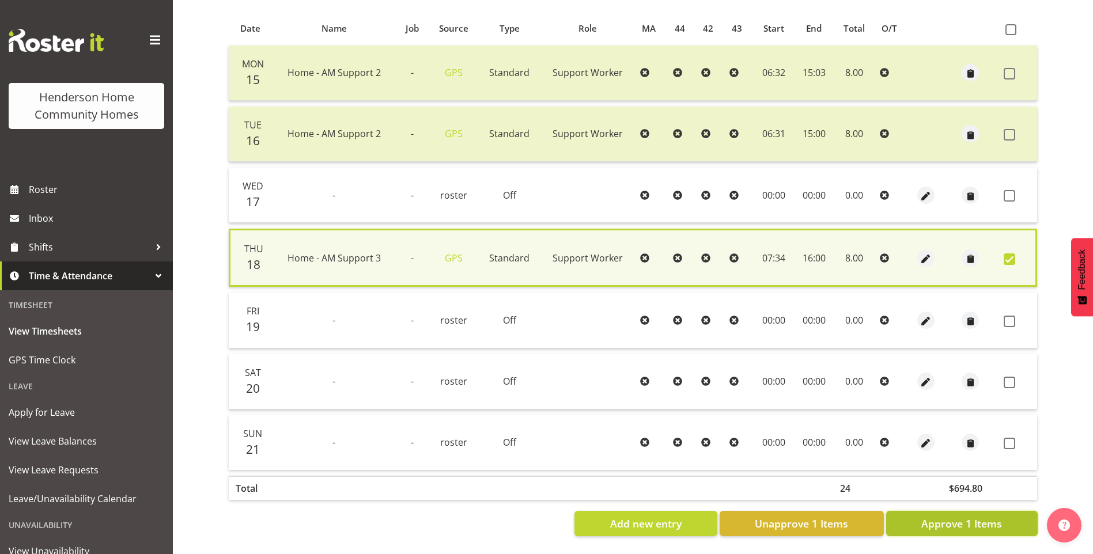
click at [988, 516] on span "Approve 1 Items" at bounding box center [961, 523] width 81 height 15
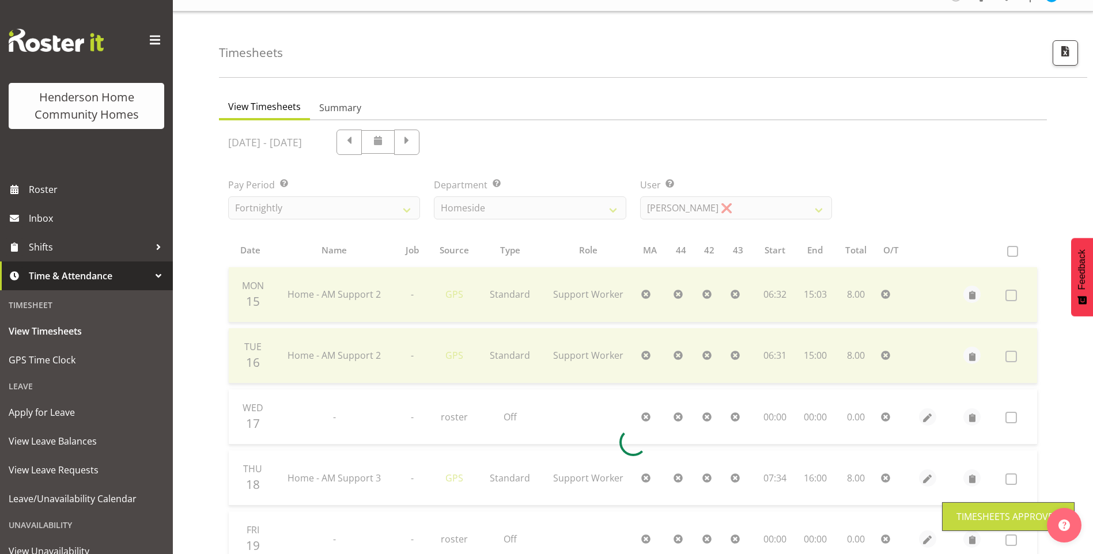
scroll to position [17, 0]
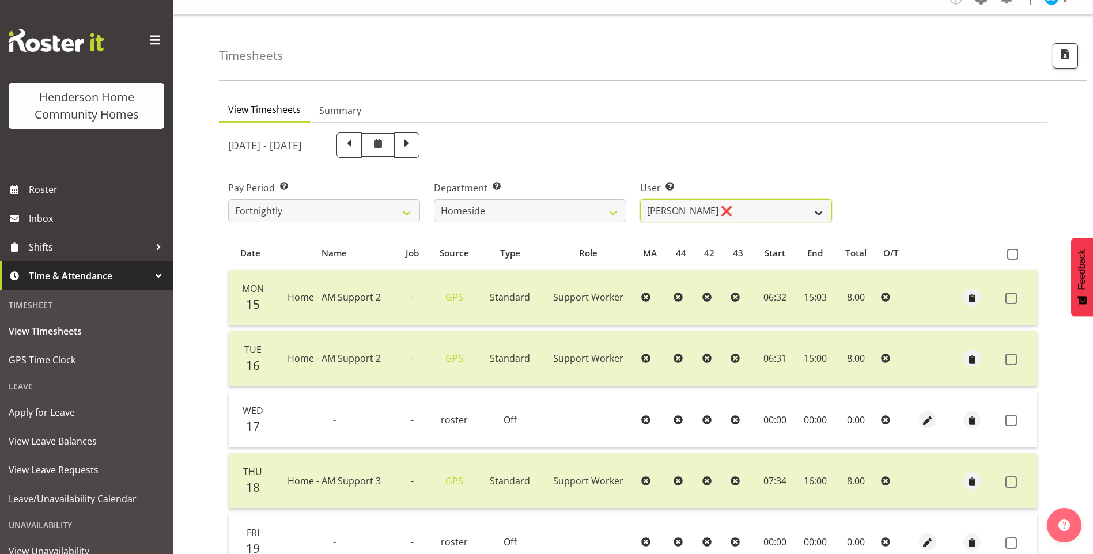
click at [668, 210] on select "Asiasiga Vili ❌ Billie-Rose Dunlop ❌ Brijesh (BK) Kachhadiya ❌ Cheenee Vargas ❌…" at bounding box center [736, 210] width 192 height 23
click at [640, 199] on select "Asiasiga Vili ❌ Billie-Rose Dunlop ❌ Brijesh (BK) Kachhadiya ❌ Cheenee Vargas ❌…" at bounding box center [736, 210] width 192 height 23
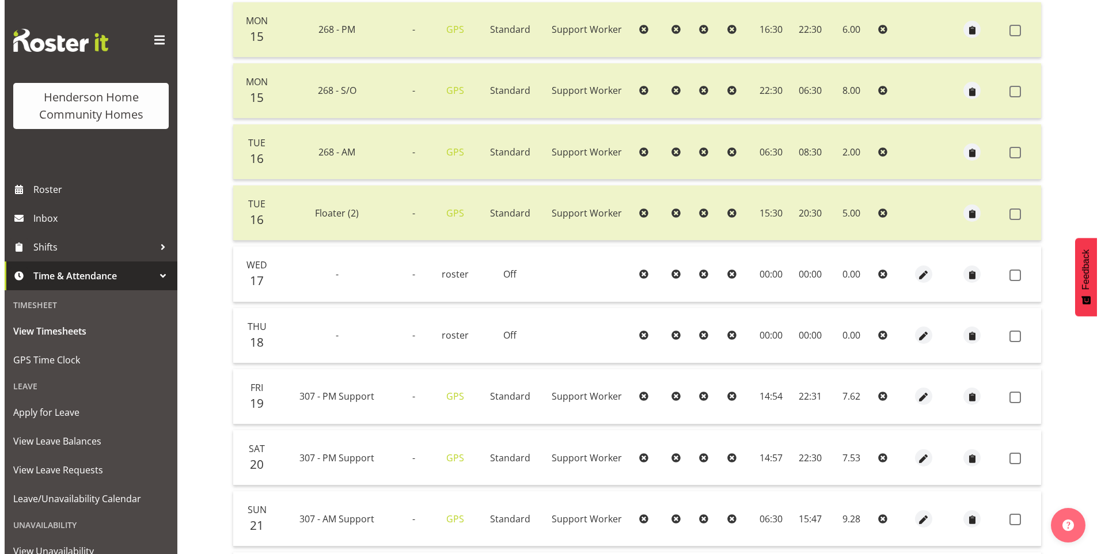
scroll to position [305, 0]
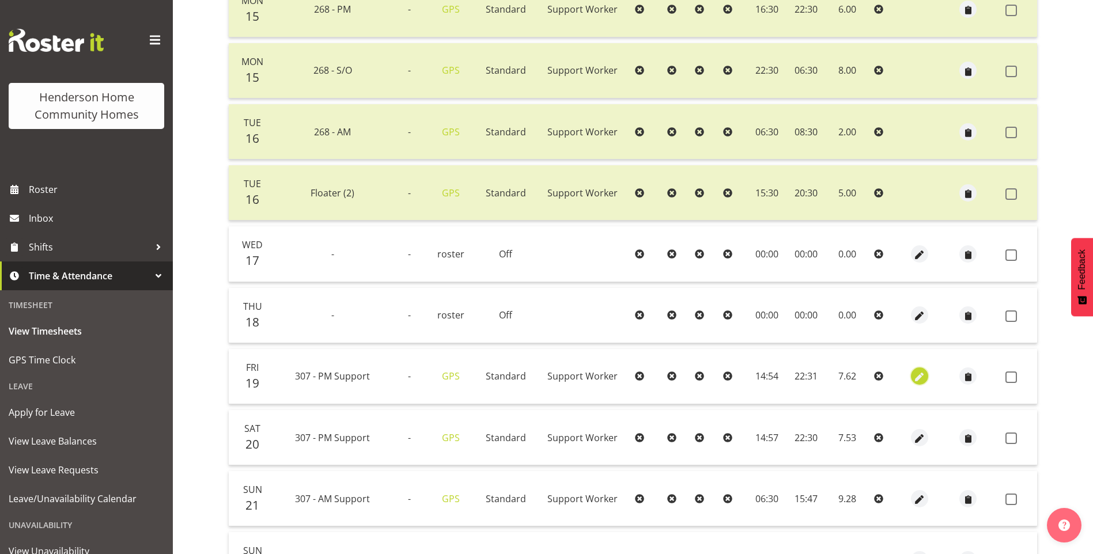
click at [921, 377] on span "button" at bounding box center [919, 377] width 13 height 13
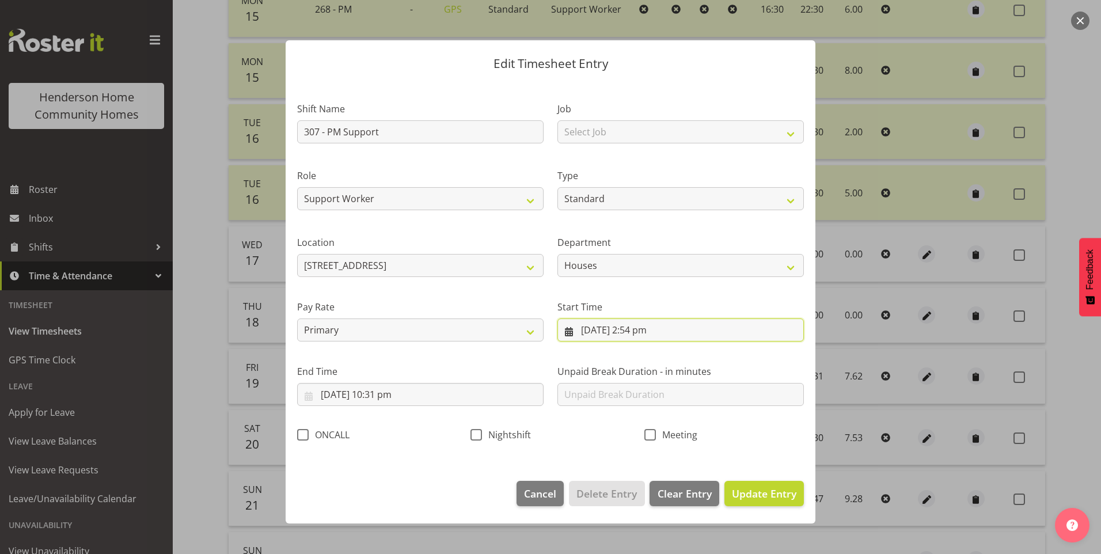
click at [642, 331] on input "19/09/2025, 2:54 pm" at bounding box center [680, 329] width 246 height 23
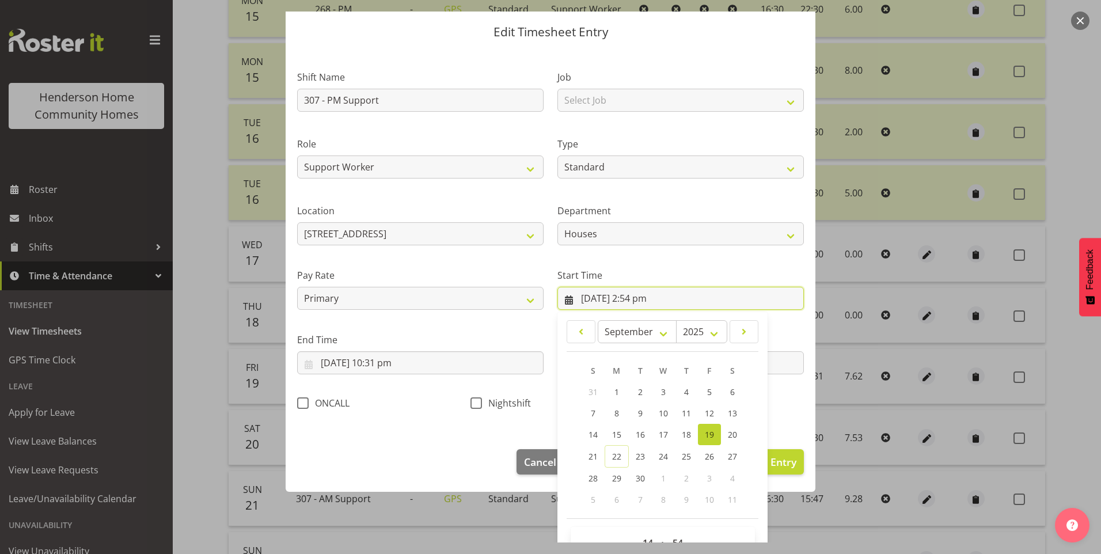
scroll to position [62, 0]
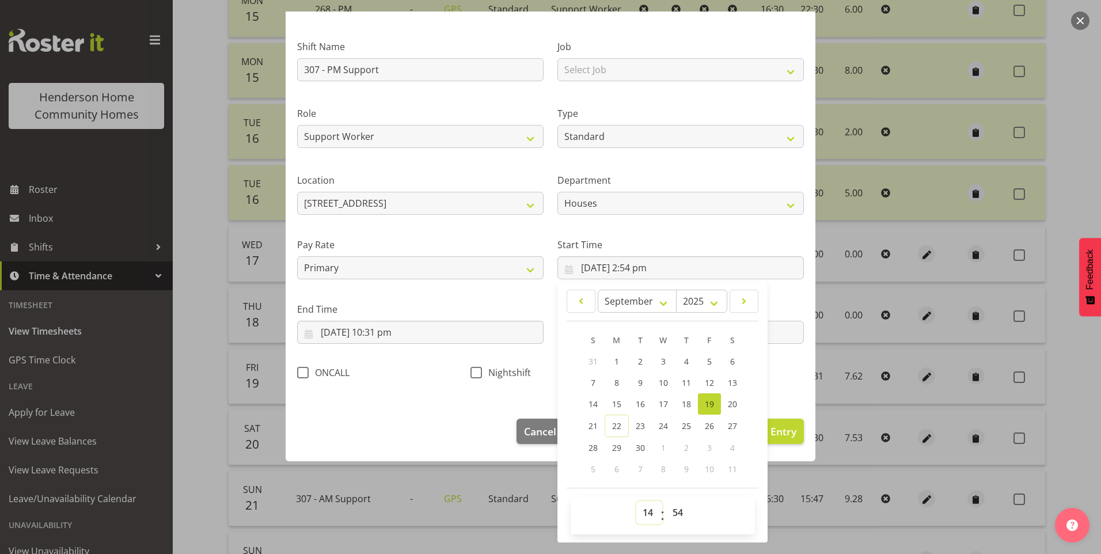
click at [636, 513] on select "00 01 02 03 04 05 06 07 08 09 10 11 12 13 14 15 16 17 18 19 20 21 22 23" at bounding box center [649, 512] width 26 height 23
click at [636, 501] on select "00 01 02 03 04 05 06 07 08 09 10 11 12 13 14 15 16 17 18 19 20 21 22 23" at bounding box center [649, 512] width 26 height 23
click at [666, 507] on select "00 01 02 03 04 05 06 07 08 09 10 11 12 13 14 15 16 17 18 19 20 21 22 23 24 25 2…" at bounding box center [679, 512] width 26 height 23
click at [666, 501] on select "00 01 02 03 04 05 06 07 08 09 10 11 12 13 14 15 16 17 18 19 20 21 22 23 24 25 2…" at bounding box center [679, 512] width 26 height 23
drag, startPoint x: 393, startPoint y: 333, endPoint x: 430, endPoint y: 367, distance: 50.1
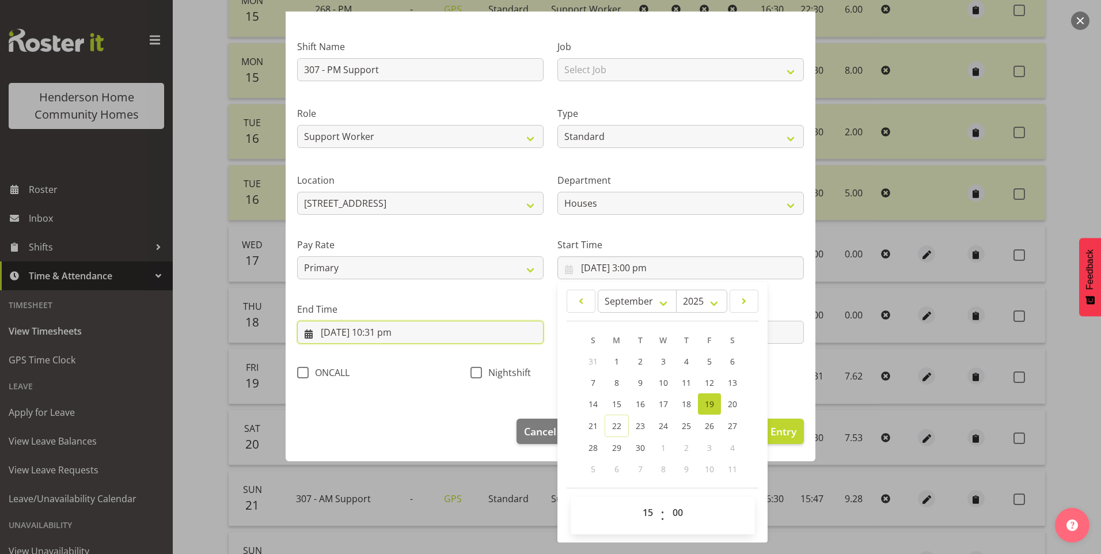
click at [393, 334] on input "19/09/2025, 10:31 pm" at bounding box center [420, 332] width 246 height 23
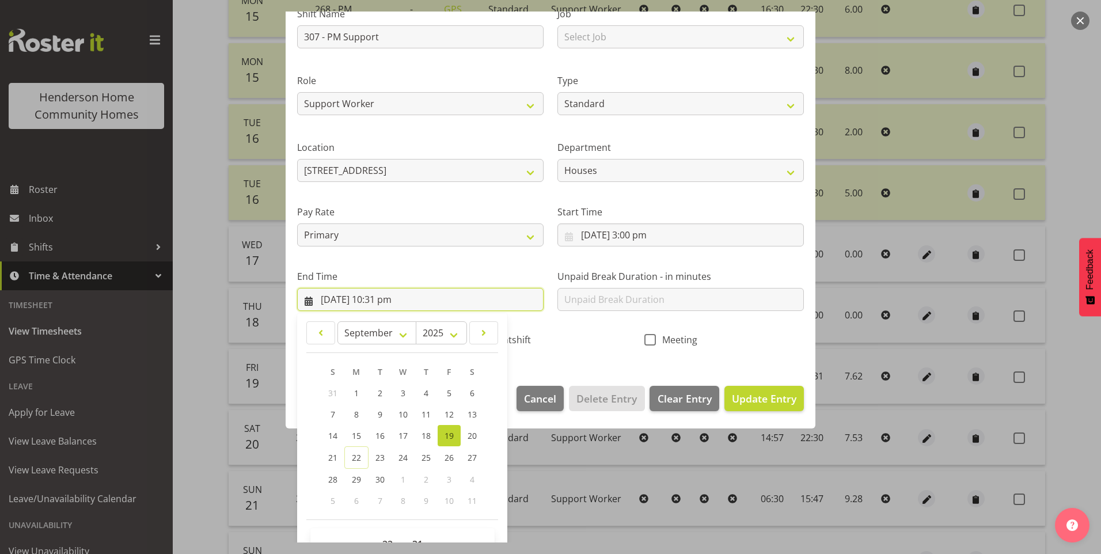
scroll to position [127, 0]
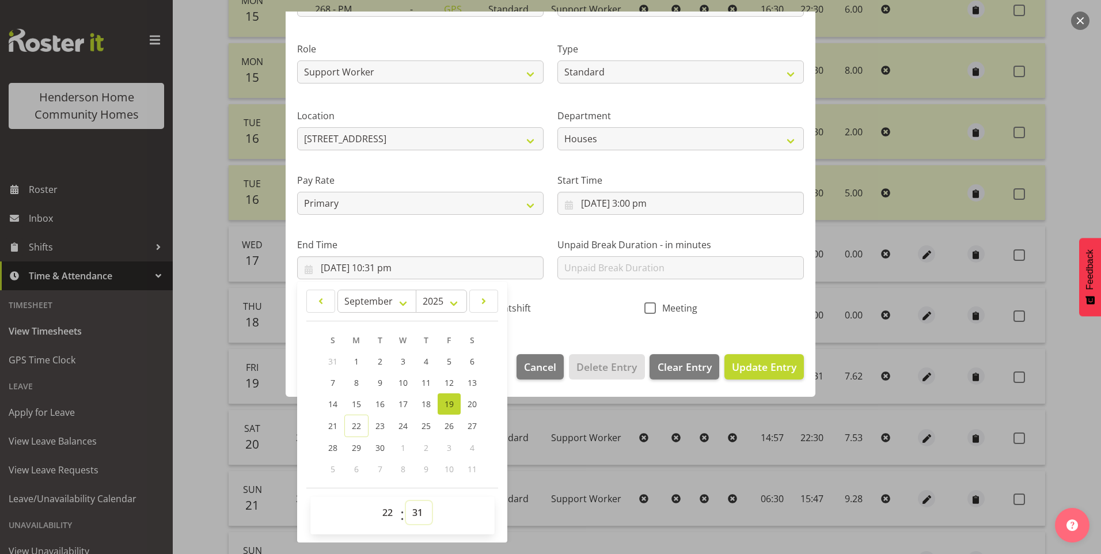
click at [418, 509] on select "00 01 02 03 04 05 06 07 08 09 10 11 12 13 14 15 16 17 18 19 20 21 22 23 24 25 2…" at bounding box center [419, 512] width 26 height 23
click at [406, 501] on select "00 01 02 03 04 05 06 07 08 09 10 11 12 13 14 15 16 17 18 19 20 21 22 23 24 25 2…" at bounding box center [419, 512] width 26 height 23
click at [746, 370] on span "Update Entry" at bounding box center [764, 367] width 65 height 14
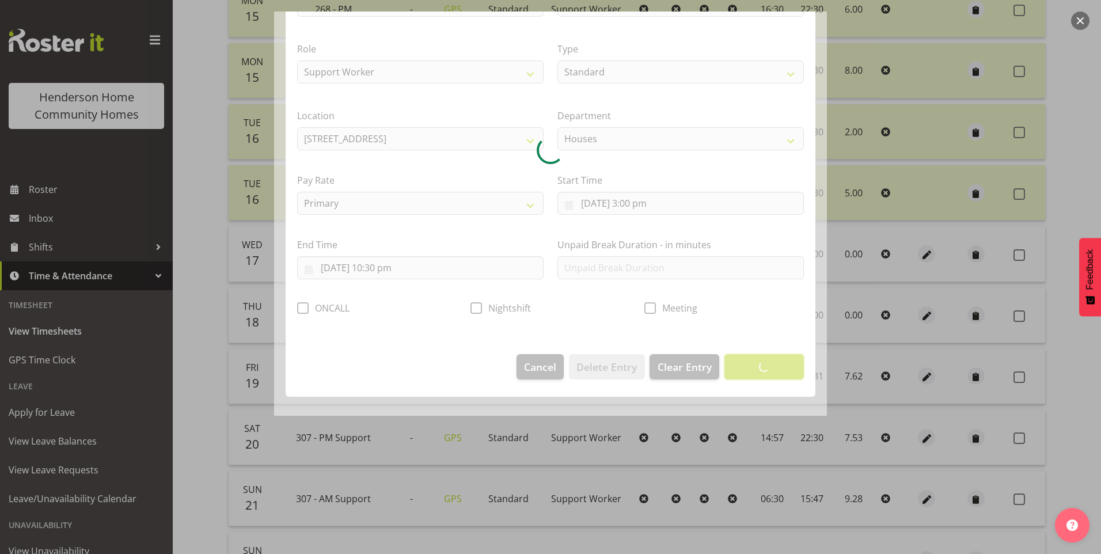
scroll to position [0, 0]
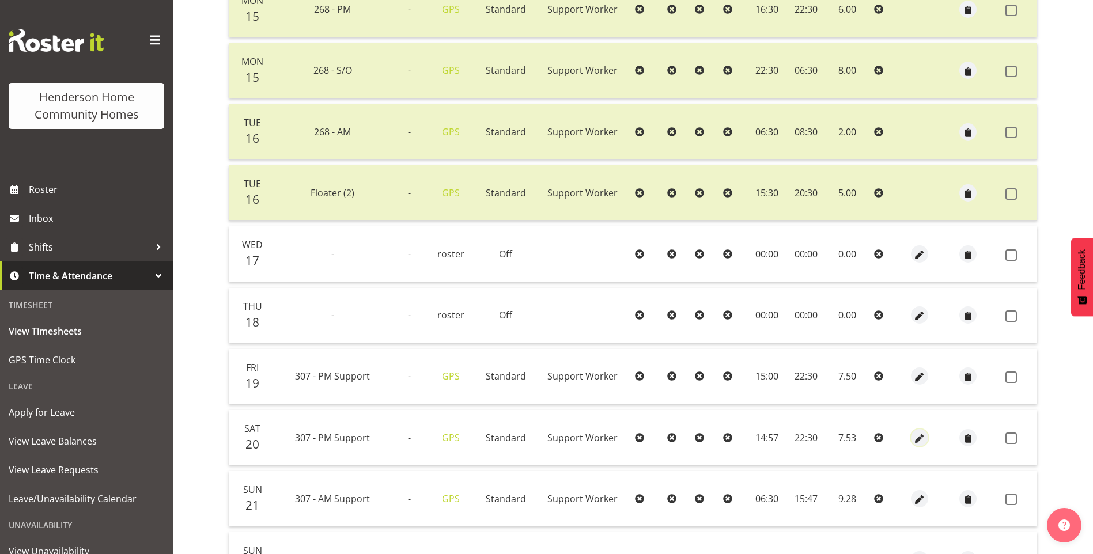
click at [920, 434] on span "button" at bounding box center [919, 438] width 13 height 13
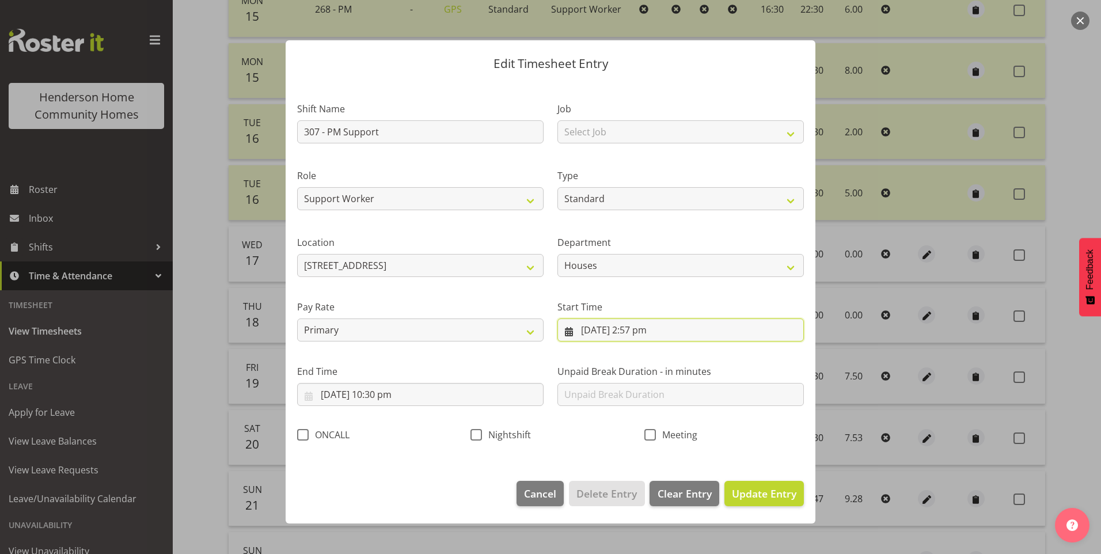
click at [647, 337] on input "20/09/2025, 2:57 pm" at bounding box center [680, 329] width 246 height 23
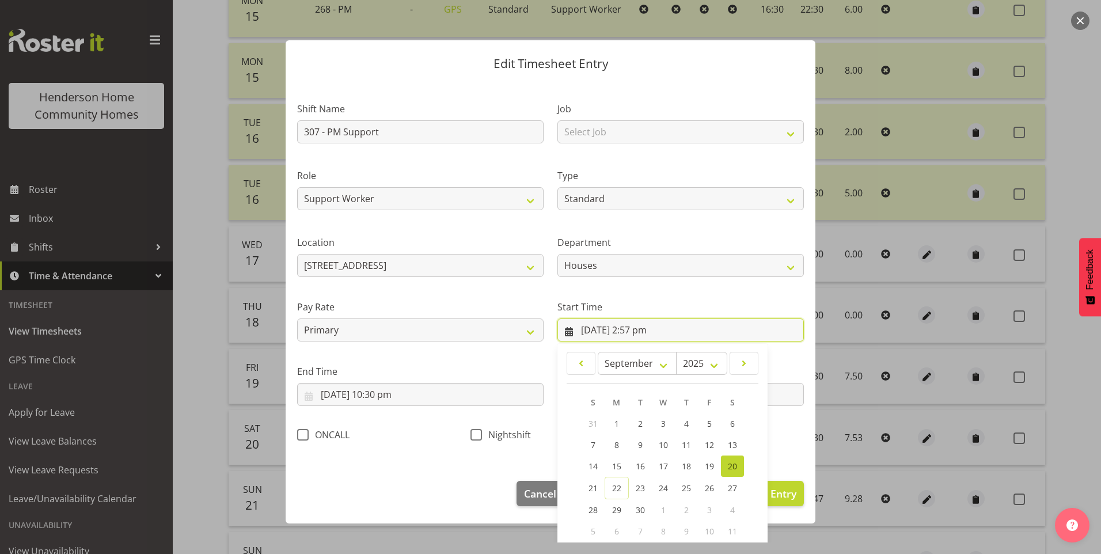
scroll to position [62, 0]
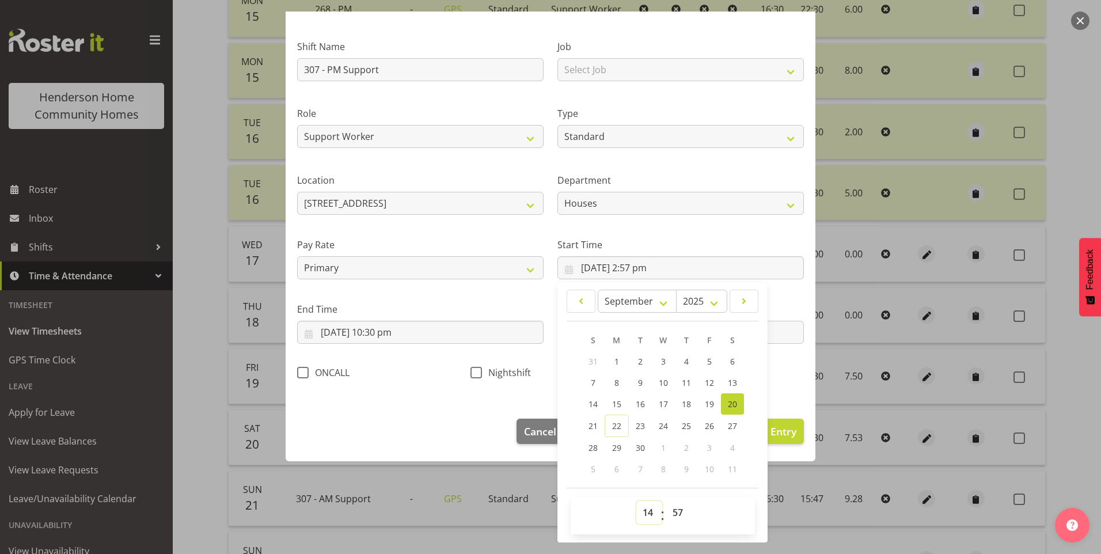
drag, startPoint x: 639, startPoint y: 511, endPoint x: 644, endPoint y: 502, distance: 10.9
click at [640, 510] on select "00 01 02 03 04 05 06 07 08 09 10 11 12 13 14 15 16 17 18 19 20 21 22 23" at bounding box center [649, 512] width 26 height 23
click at [636, 501] on select "00 01 02 03 04 05 06 07 08 09 10 11 12 13 14 15 16 17 18 19 20 21 22 23" at bounding box center [649, 512] width 26 height 23
click at [675, 509] on select "00 01 02 03 04 05 06 07 08 09 10 11 12 13 14 15 16 17 18 19 20 21 22 23 24 25 2…" at bounding box center [679, 512] width 26 height 23
click at [666, 501] on select "00 01 02 03 04 05 06 07 08 09 10 11 12 13 14 15 16 17 18 19 20 21 22 23 24 25 2…" at bounding box center [679, 512] width 26 height 23
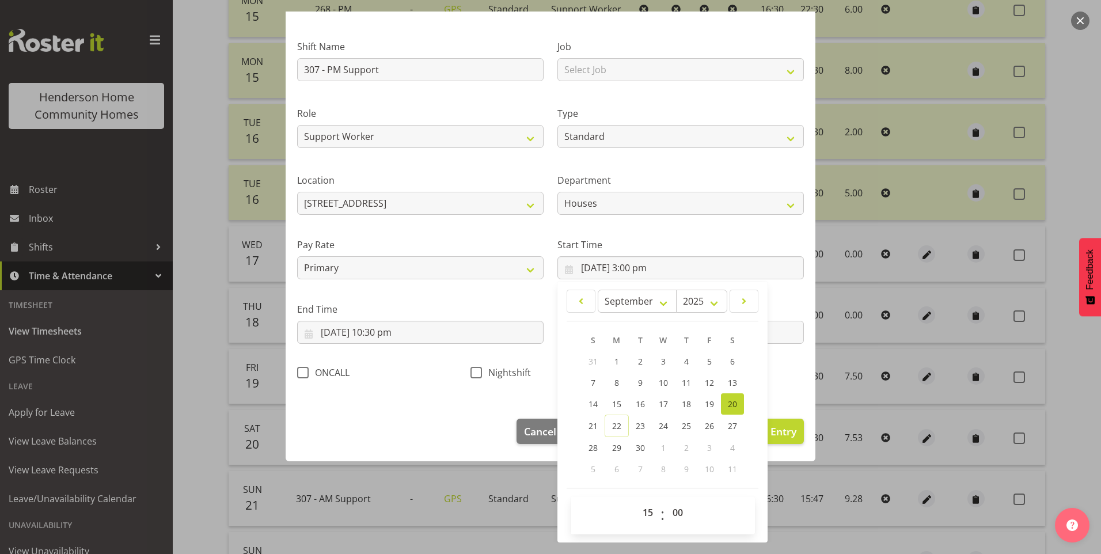
click at [796, 438] on footer "Cancel Delete Entry Clear Entry Update Entry" at bounding box center [551, 434] width 530 height 54
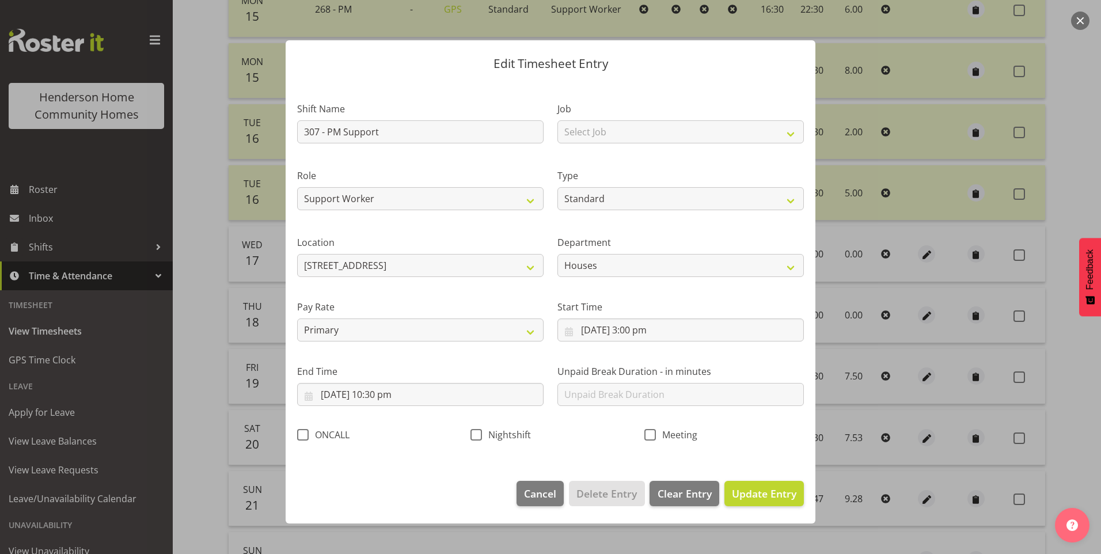
scroll to position [0, 0]
click at [789, 437] on div "Meeting" at bounding box center [724, 436] width 160 height 15
click at [796, 490] on span "Update Entry" at bounding box center [764, 494] width 65 height 14
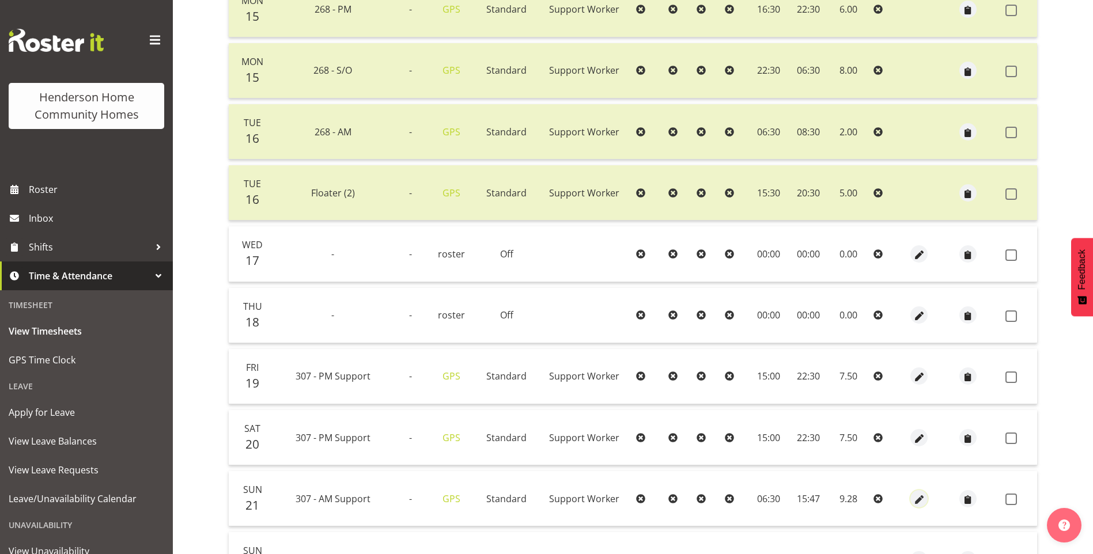
click at [922, 495] on span "button" at bounding box center [918, 499] width 13 height 13
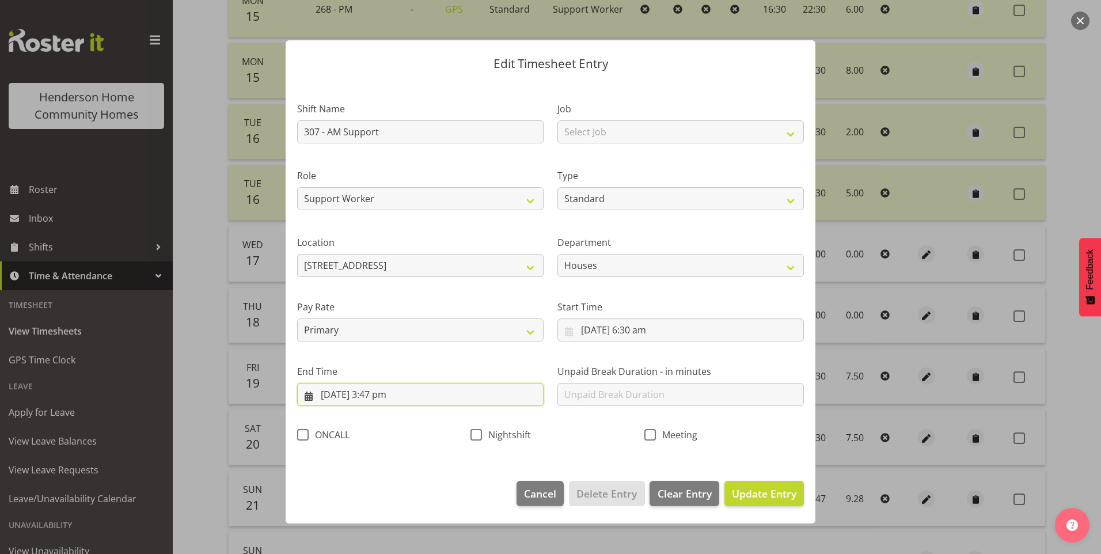
click at [388, 396] on input "21/09/2025, 3:47 pm" at bounding box center [420, 394] width 246 height 23
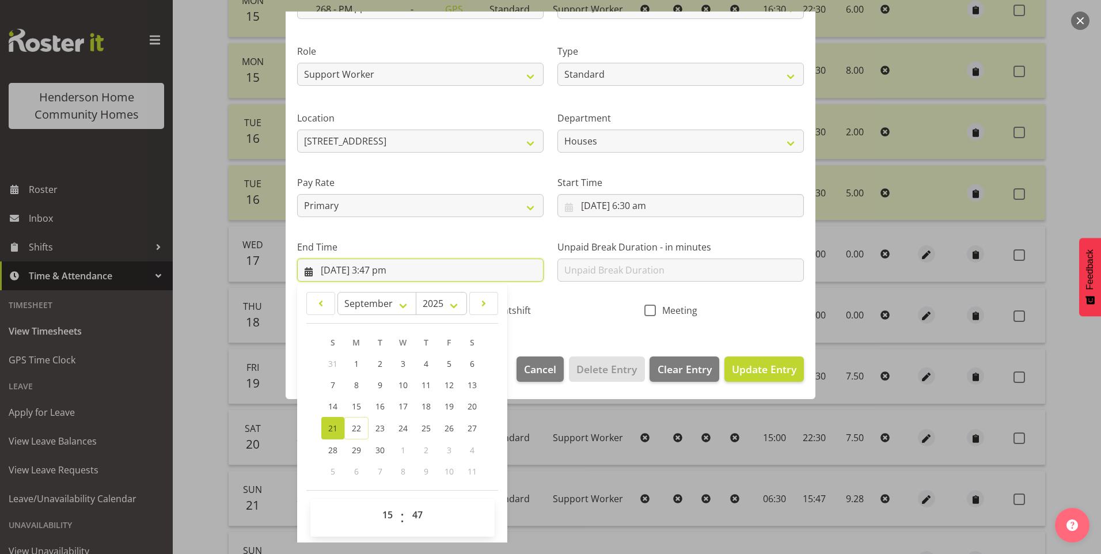
scroll to position [127, 0]
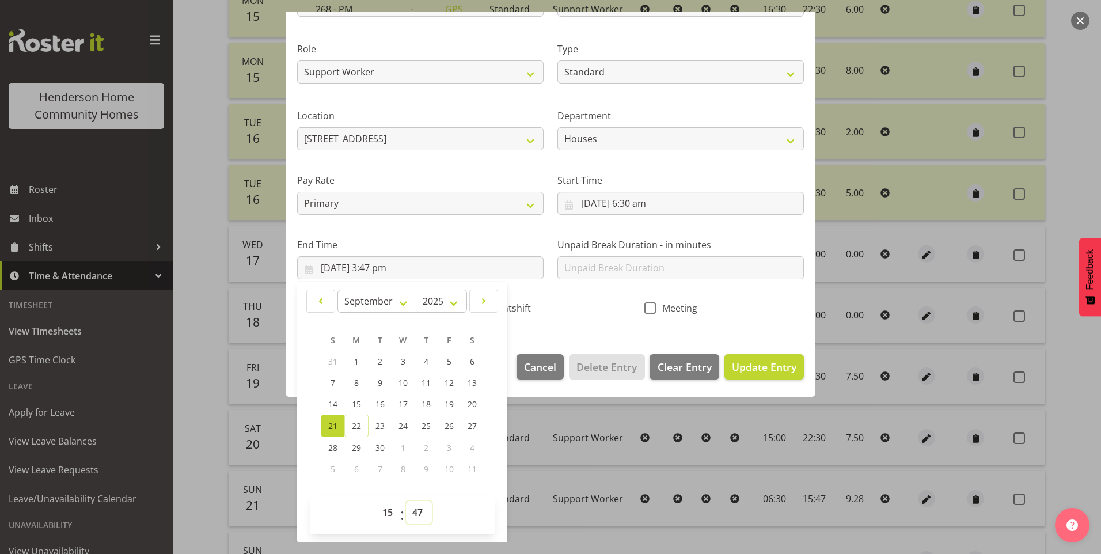
drag, startPoint x: 418, startPoint y: 511, endPoint x: 422, endPoint y: 502, distance: 10.6
click at [419, 508] on select "00 01 02 03 04 05 06 07 08 09 10 11 12 13 14 15 16 17 18 19 20 21 22 23 24 25 2…" at bounding box center [419, 512] width 26 height 23
click at [406, 501] on select "00 01 02 03 04 05 06 07 08 09 10 11 12 13 14 15 16 17 18 19 20 21 22 23 24 25 2…" at bounding box center [419, 512] width 26 height 23
click at [620, 271] on input "text" at bounding box center [680, 267] width 246 height 23
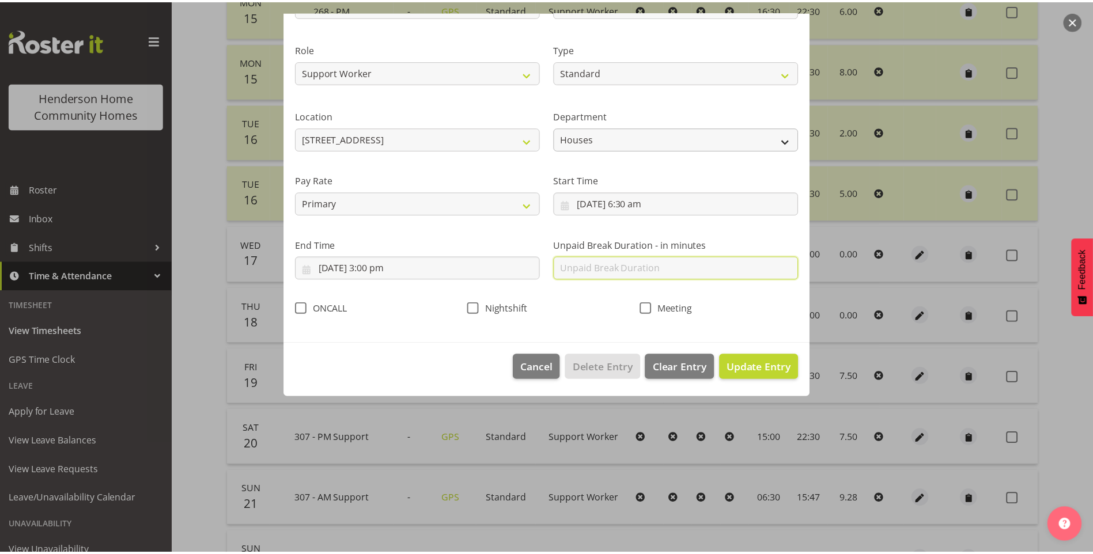
scroll to position [0, 0]
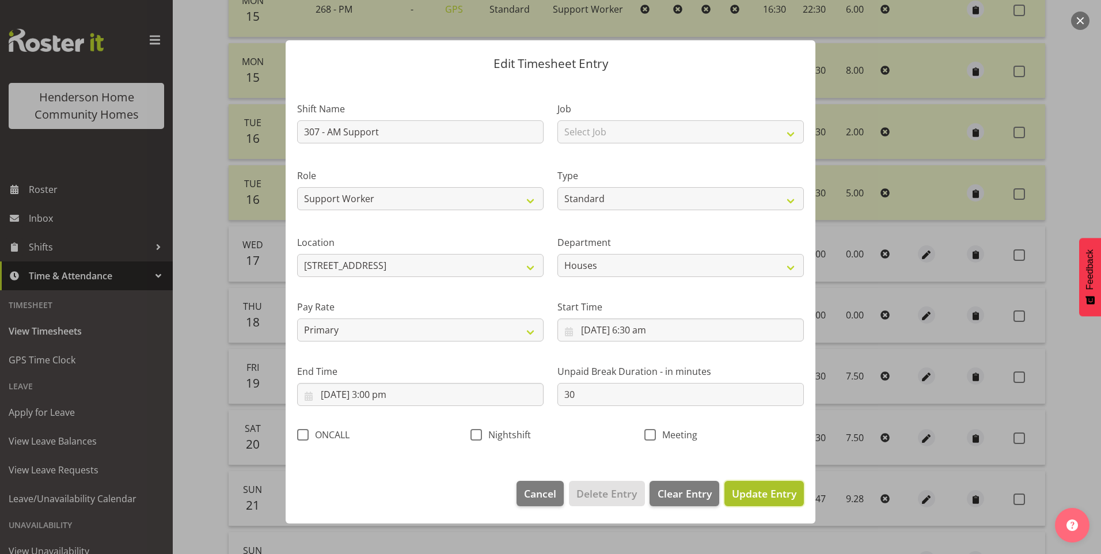
click at [775, 487] on span "Update Entry" at bounding box center [764, 494] width 65 height 14
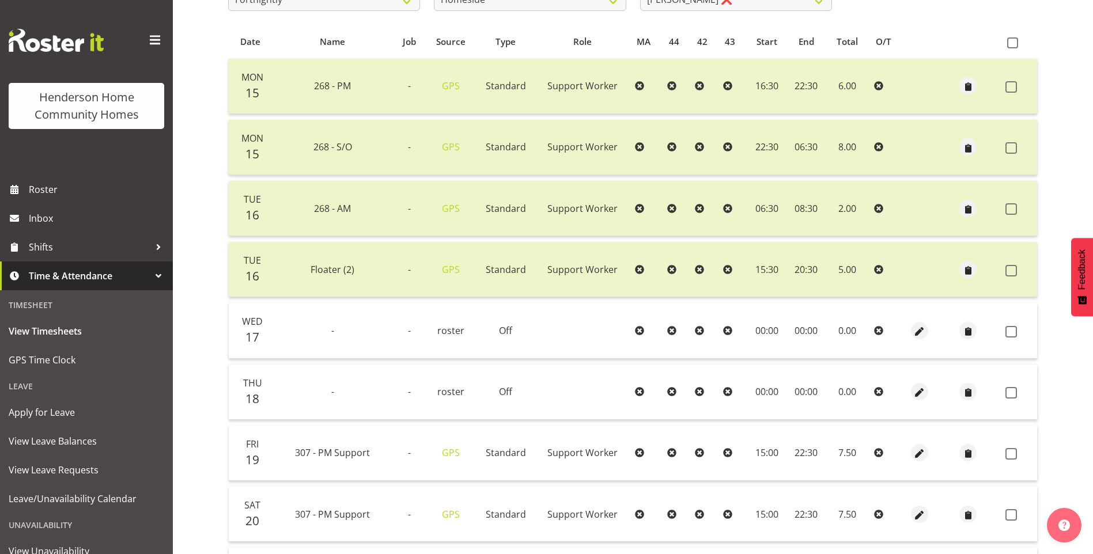
scroll to position [305, 0]
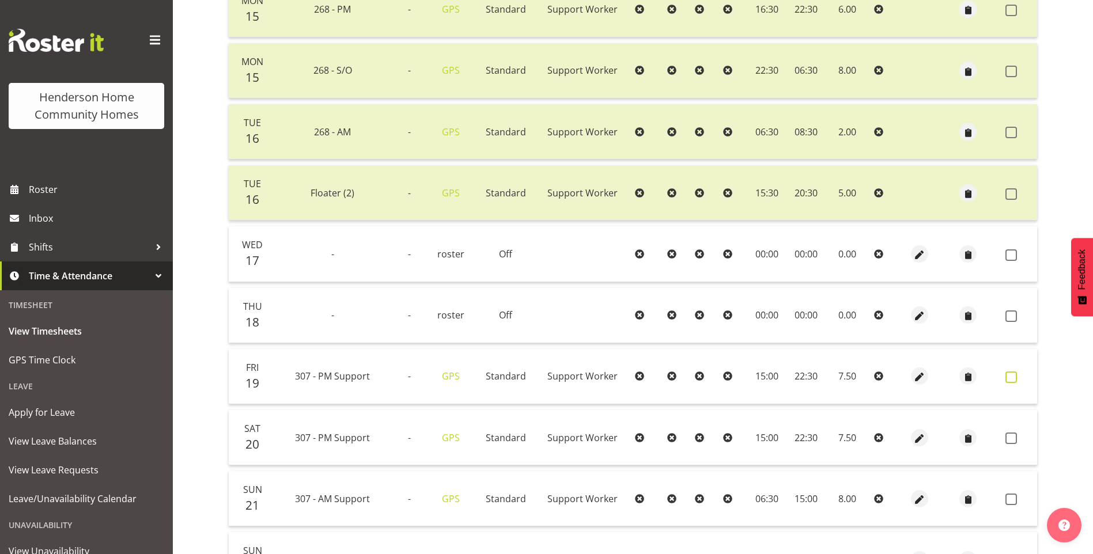
click at [1012, 377] on span at bounding box center [1011, 377] width 12 height 12
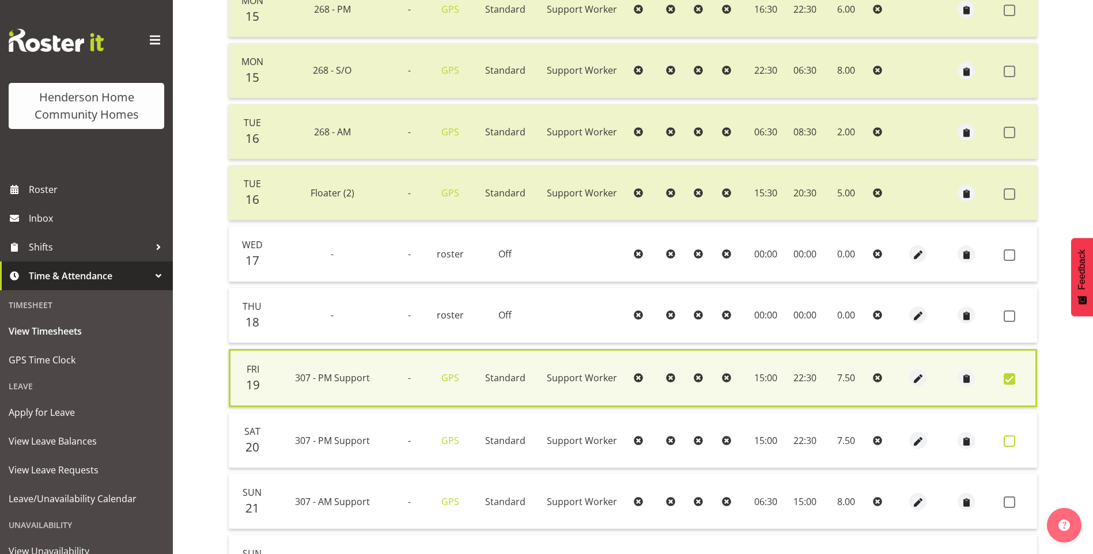
click at [1012, 437] on td at bounding box center [1018, 440] width 38 height 55
click at [1012, 444] on span at bounding box center [1009, 441] width 12 height 12
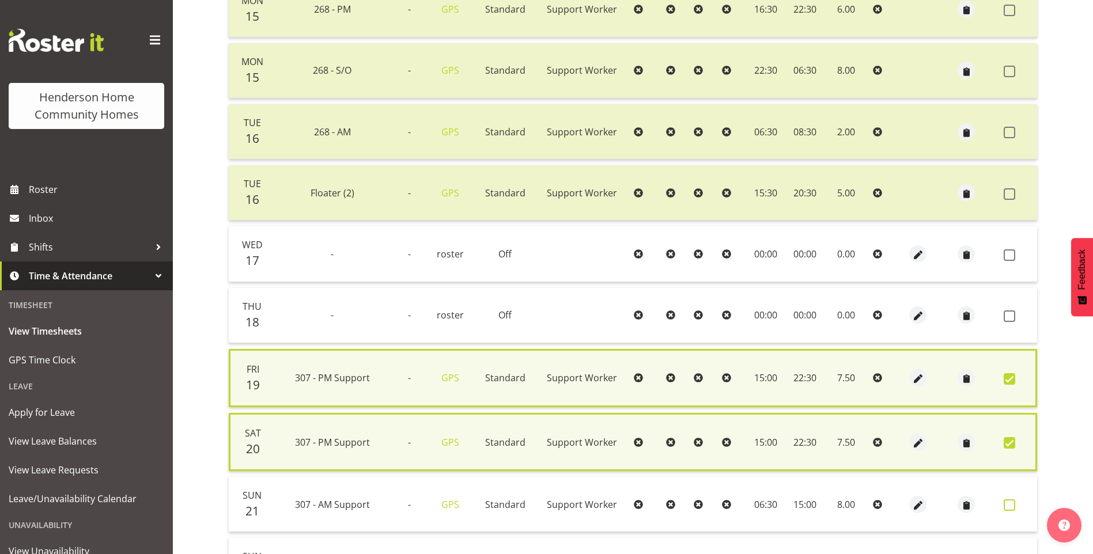
click at [1010, 505] on span at bounding box center [1009, 505] width 12 height 12
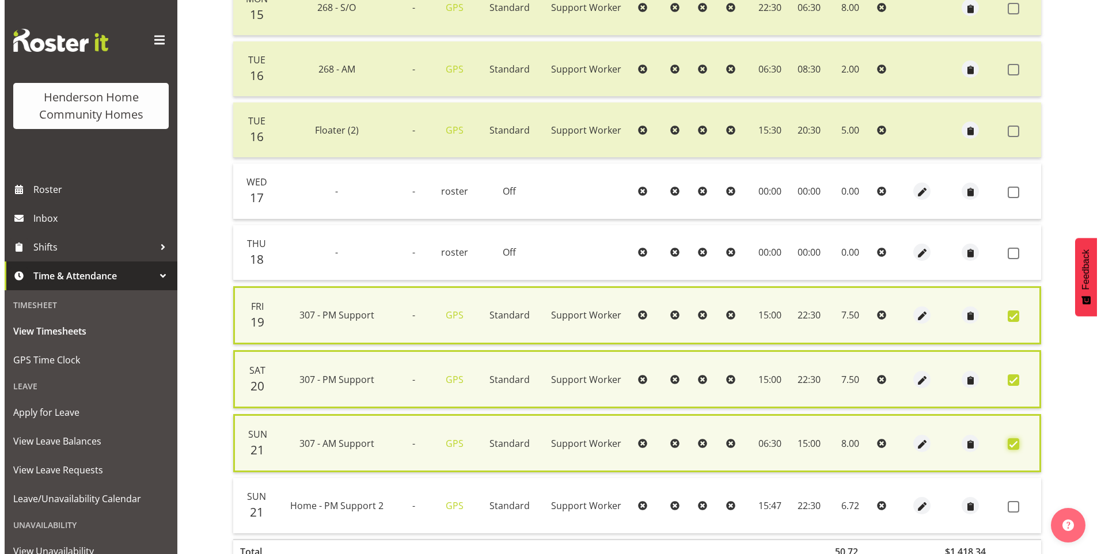
scroll to position [420, 0]
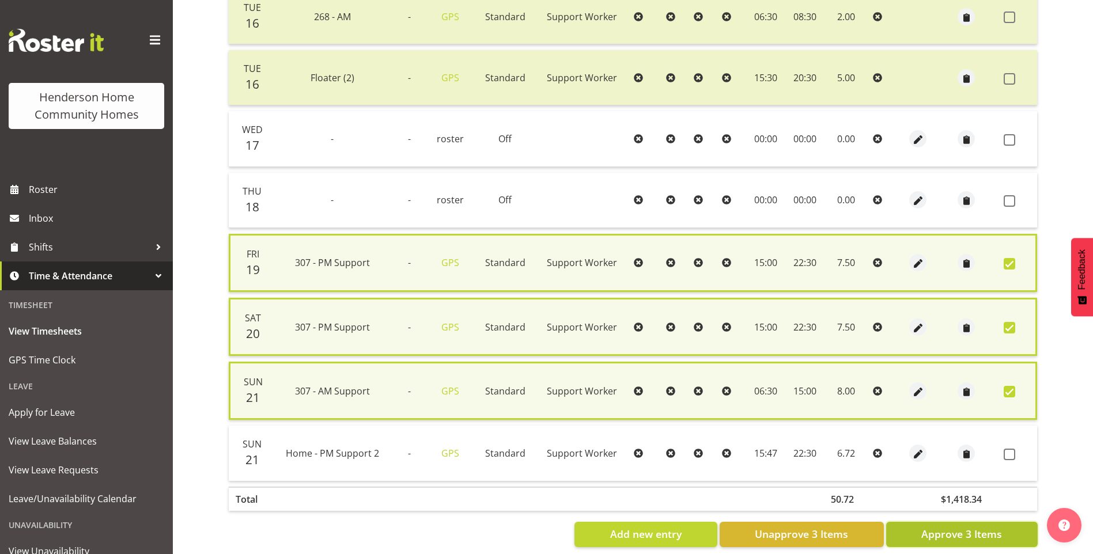
click at [973, 534] on span "Approve 3 Items" at bounding box center [961, 533] width 81 height 15
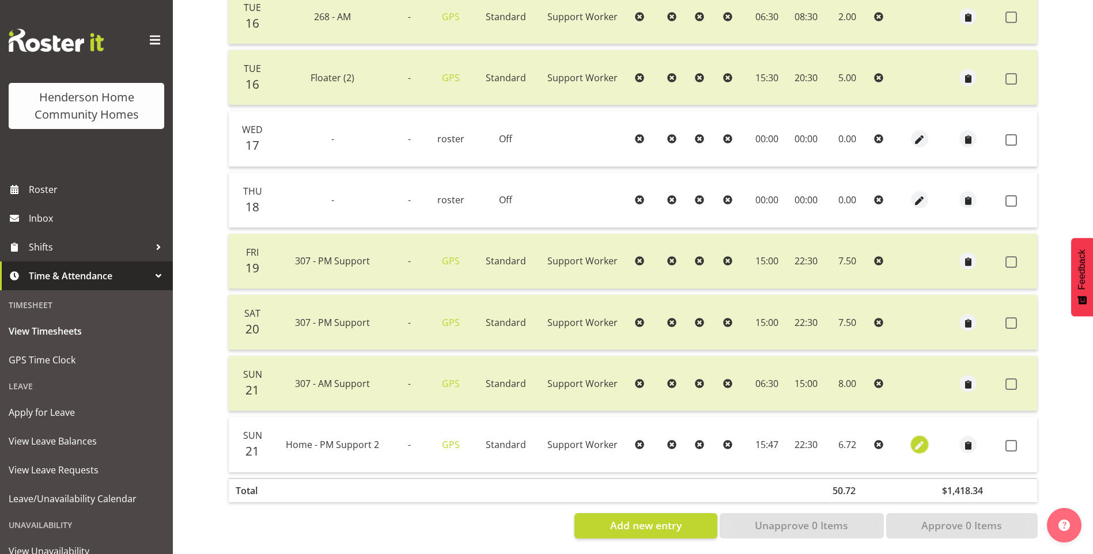
click at [919, 443] on span "button" at bounding box center [919, 445] width 13 height 13
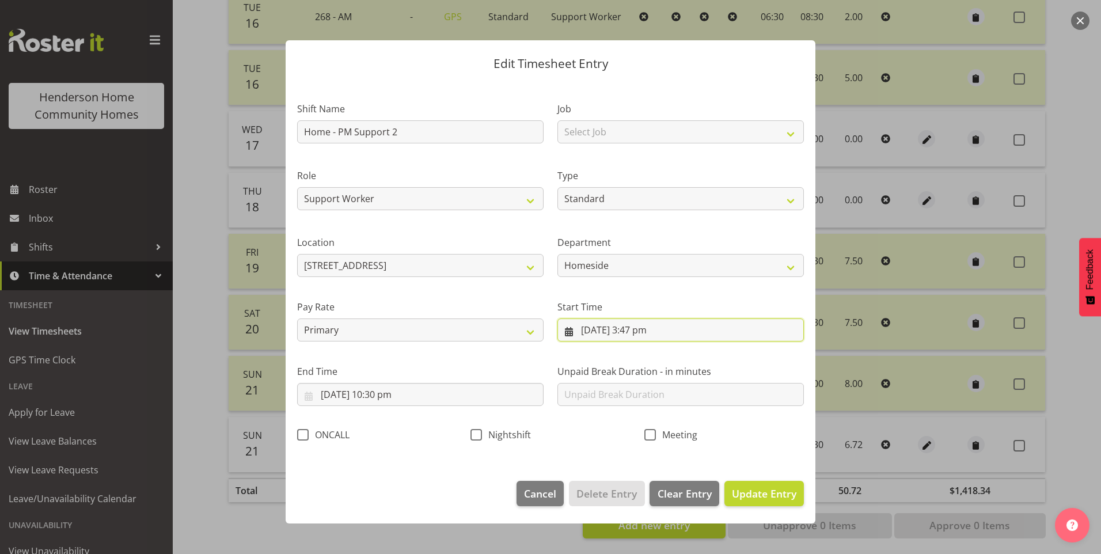
click at [642, 337] on input "21/09/2025, 3:47 pm" at bounding box center [680, 329] width 246 height 23
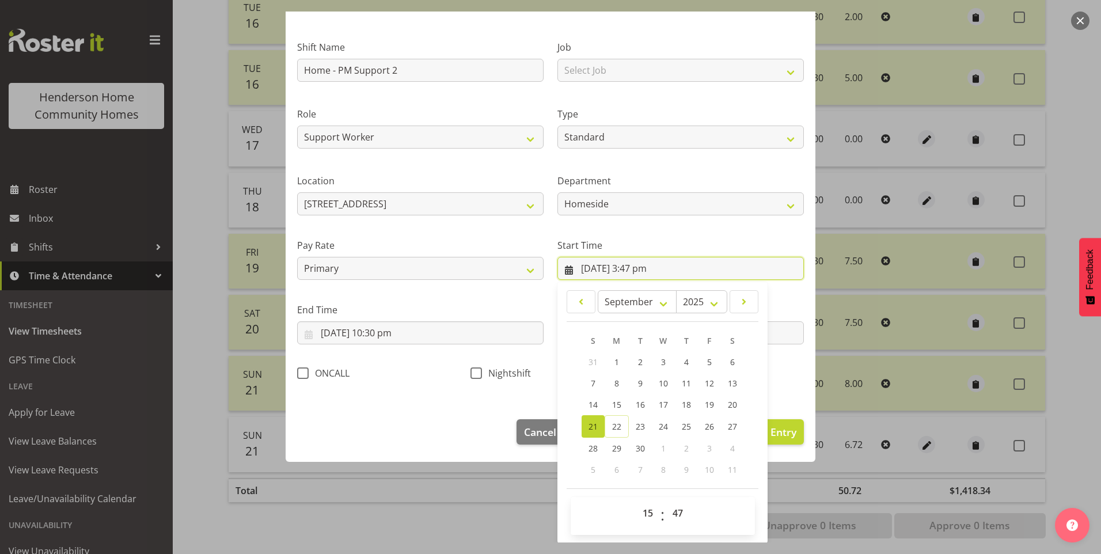
scroll to position [62, 0]
click at [644, 511] on select "00 01 02 03 04 05 06 07 08 09 10 11 12 13 14 15 16 17 18 19 20 21 22 23" at bounding box center [649, 512] width 26 height 23
click at [636, 501] on select "00 01 02 03 04 05 06 07 08 09 10 11 12 13 14 15 16 17 18 19 20 21 22 23" at bounding box center [649, 512] width 26 height 23
drag, startPoint x: 677, startPoint y: 512, endPoint x: 678, endPoint y: 502, distance: 9.9
click at [678, 510] on select "00 01 02 03 04 05 06 07 08 09 10 11 12 13 14 15 16 17 18 19 20 21 22 23 24 25 2…" at bounding box center [679, 512] width 26 height 23
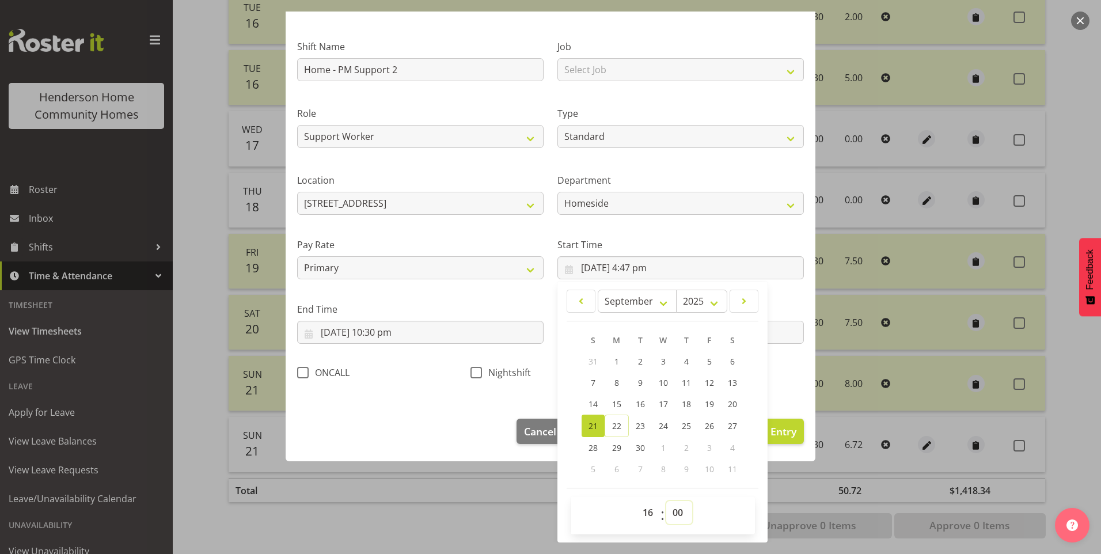
click at [666, 501] on select "00 01 02 03 04 05 06 07 08 09 10 11 12 13 14 15 16 17 18 19 20 21 22 23 24 25 2…" at bounding box center [679, 512] width 26 height 23
click at [778, 429] on span "Update Entry" at bounding box center [764, 431] width 65 height 14
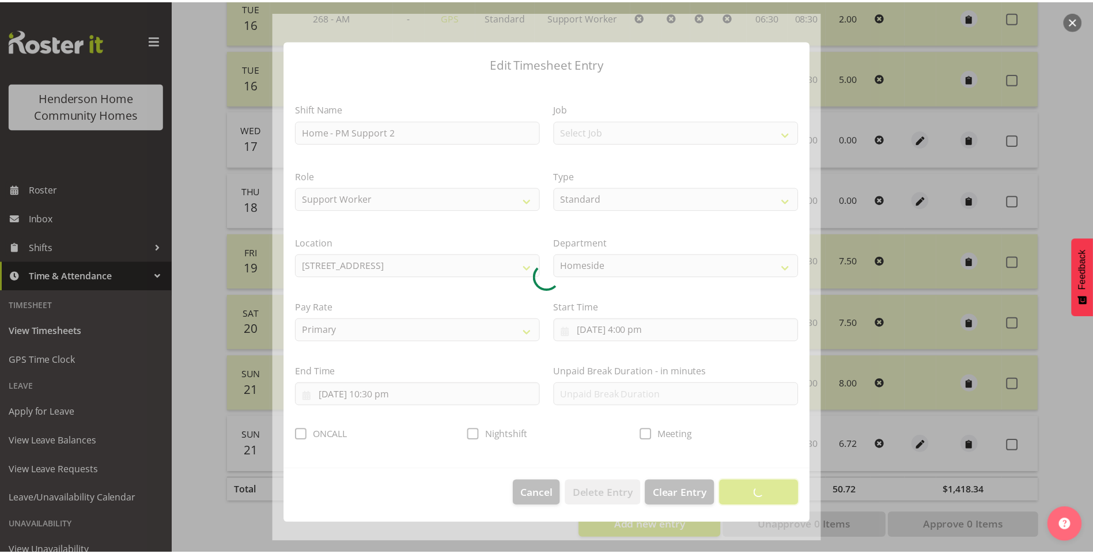
scroll to position [0, 0]
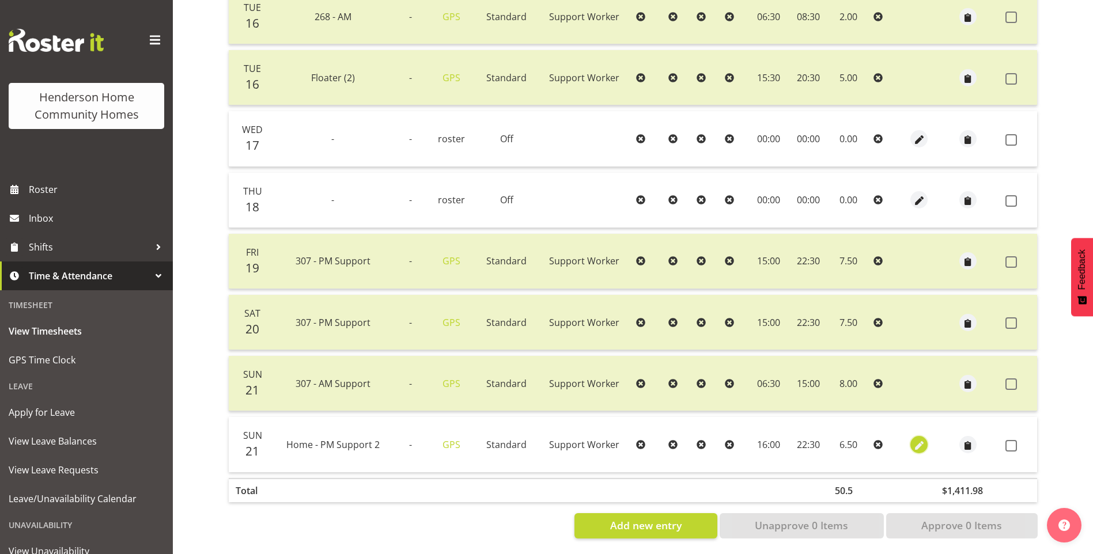
click at [917, 445] on span "button" at bounding box center [918, 445] width 13 height 13
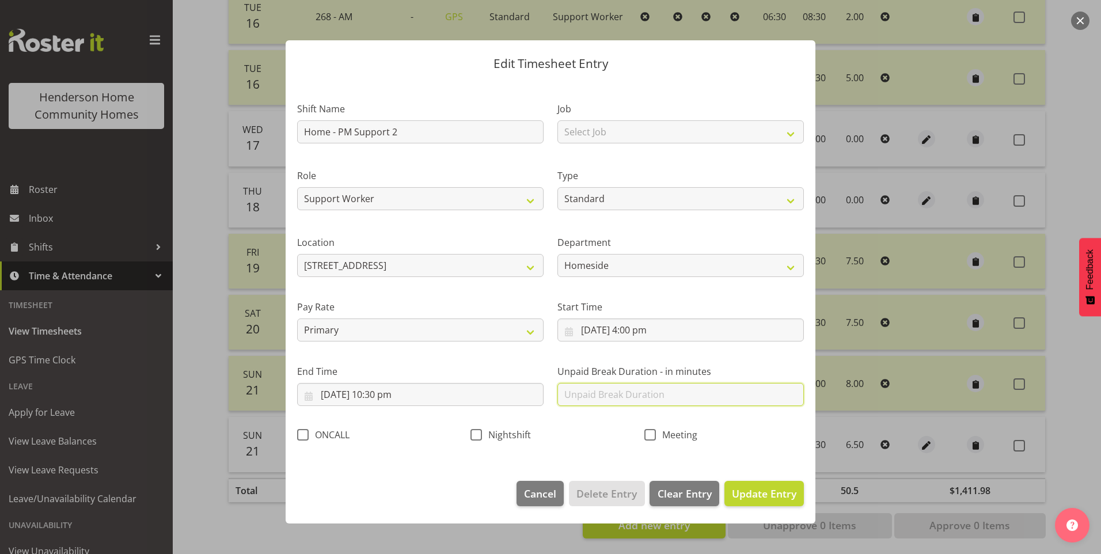
click at [597, 395] on input "text" at bounding box center [680, 394] width 246 height 23
drag, startPoint x: 788, startPoint y: 505, endPoint x: 803, endPoint y: 489, distance: 21.6
click at [789, 503] on button "Update Entry" at bounding box center [764, 493] width 79 height 25
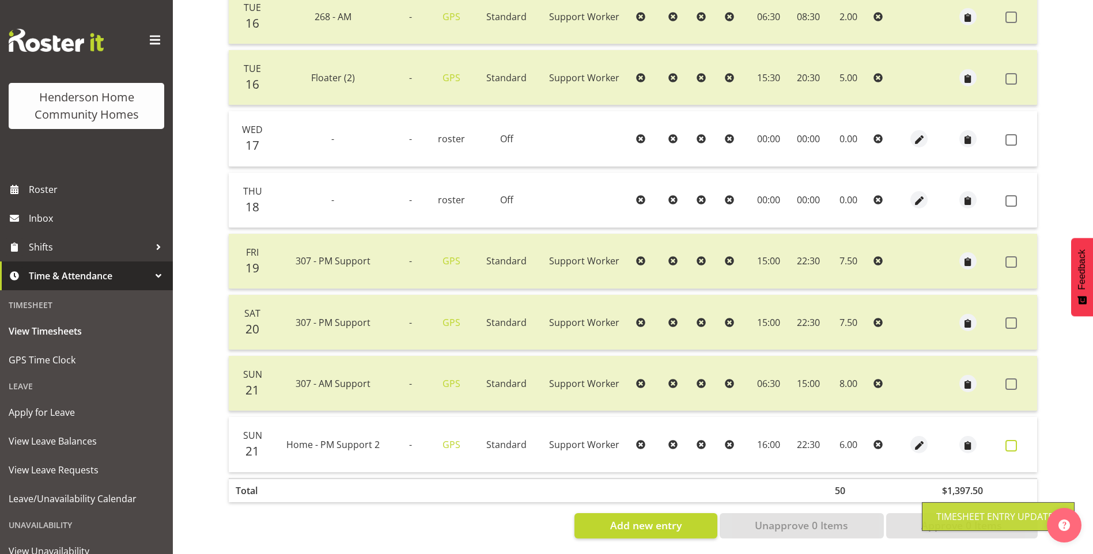
click at [1011, 445] on span at bounding box center [1011, 446] width 12 height 12
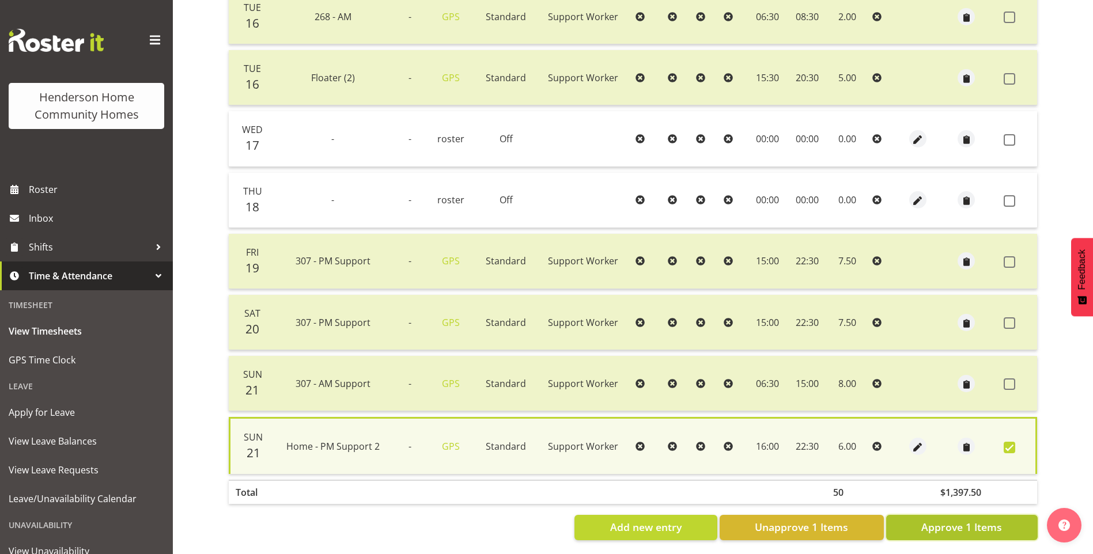
click at [950, 532] on span "Approve 1 Items" at bounding box center [961, 526] width 81 height 15
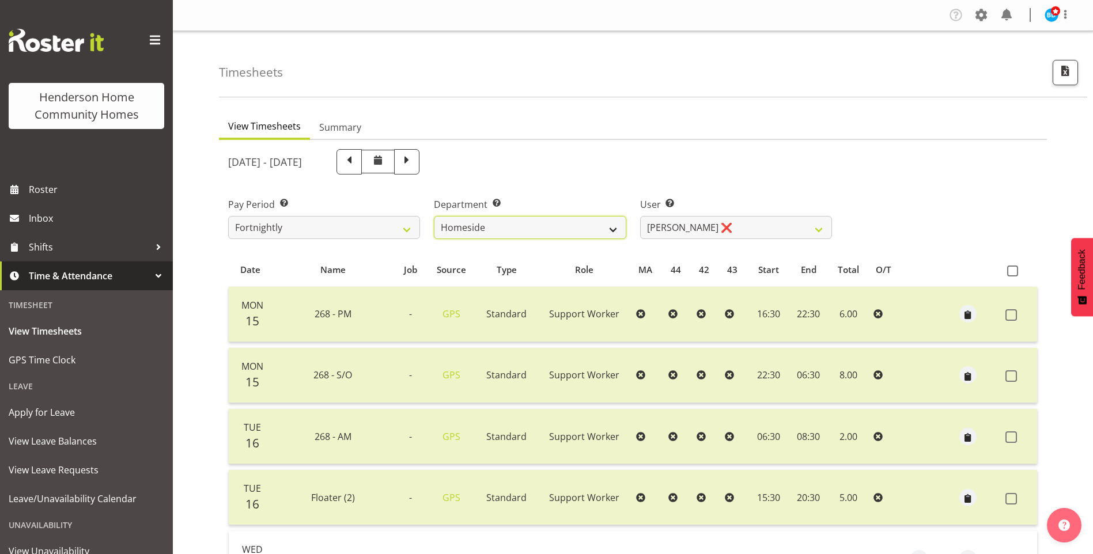
click at [498, 236] on select "Admin Homeside Houses Wingside" at bounding box center [530, 227] width 192 height 23
click at [434, 216] on select "Admin Homeside Houses Wingside" at bounding box center [530, 227] width 192 height 23
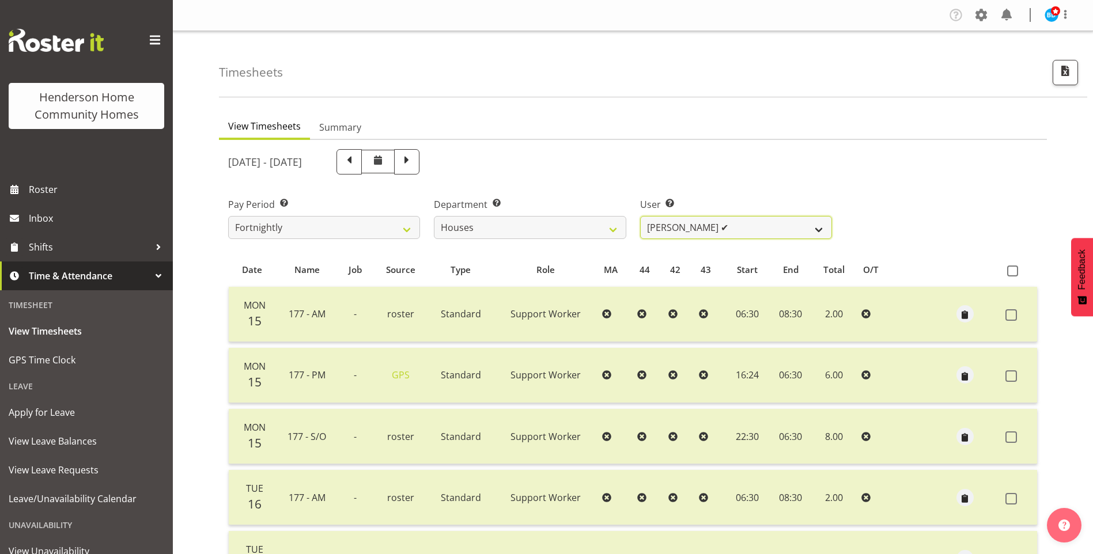
click at [674, 226] on select "Billie Sothern ✔ Dipika Thapa ❌ Jess Aracan ❌ Katrina Shaw ❌ Liezl Sanchez ❌ Ma…" at bounding box center [736, 227] width 192 height 23
click at [640, 216] on select "Billie Sothern ✔ Dipika Thapa ❌ Jess Aracan ❌ Katrina Shaw ❌ Liezl Sanchez ❌ Ma…" at bounding box center [736, 227] width 192 height 23
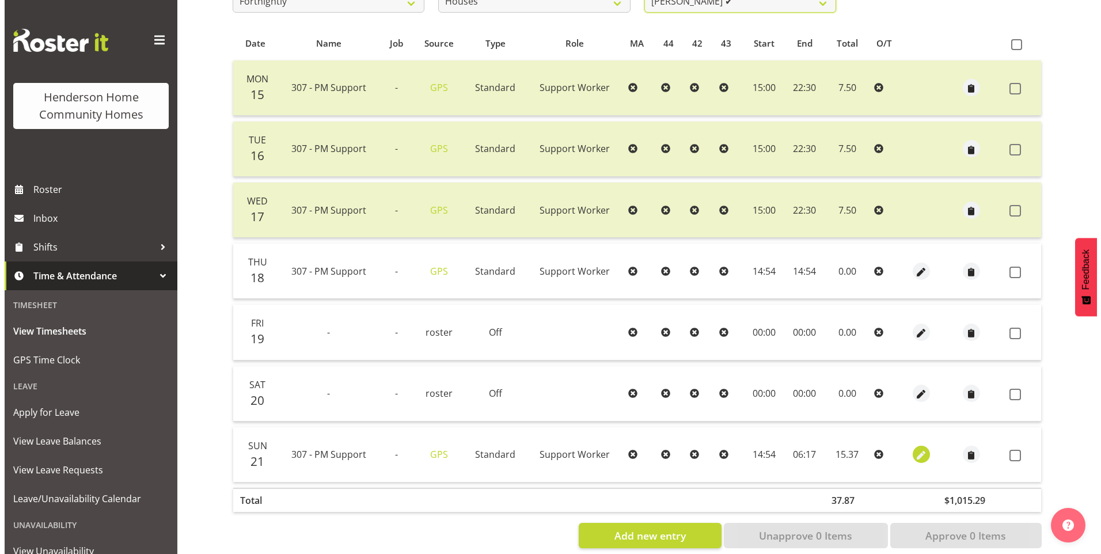
scroll to position [247, 0]
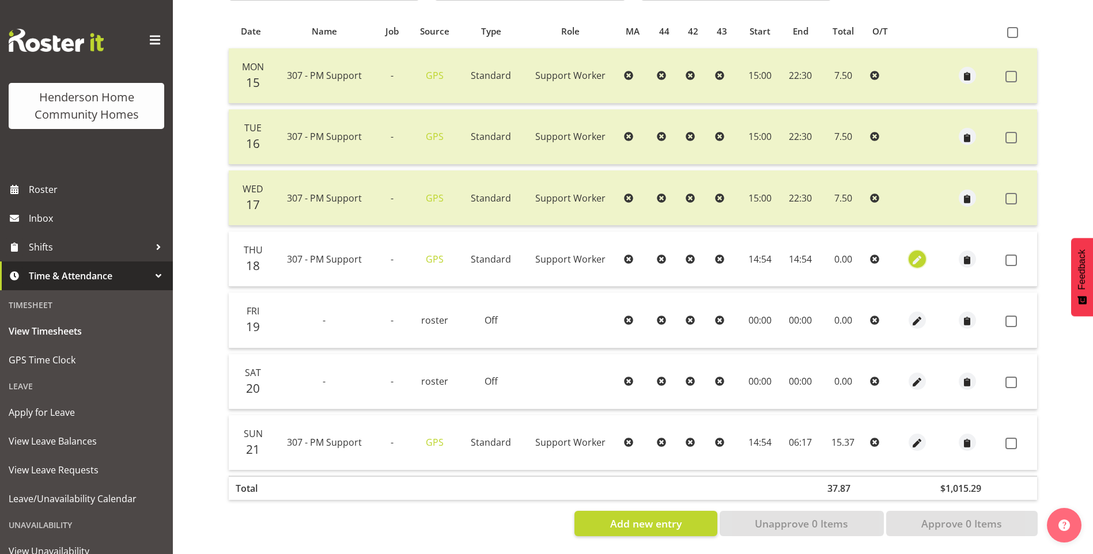
click at [915, 253] on span "button" at bounding box center [917, 259] width 13 height 13
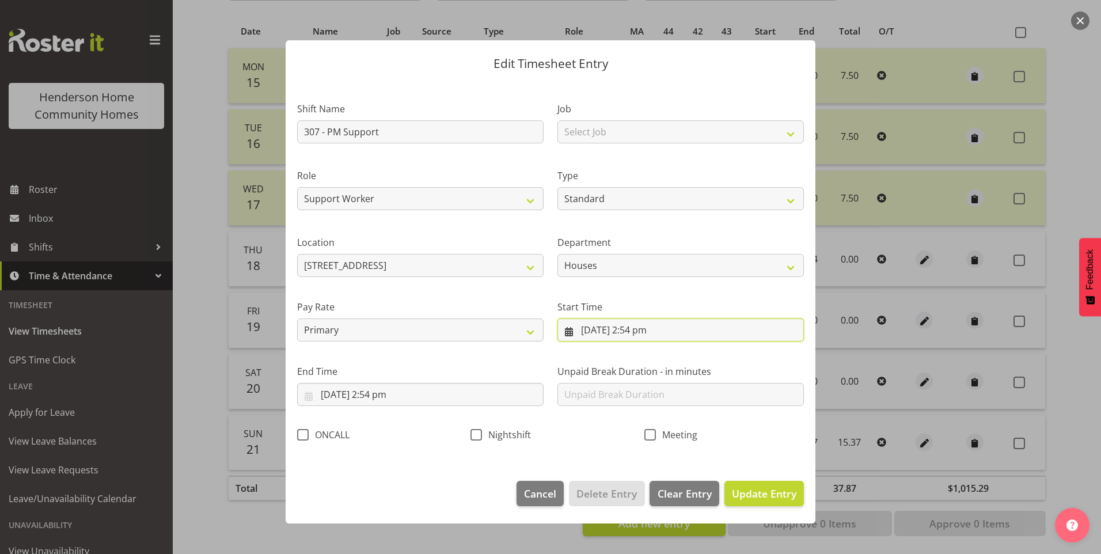
click at [639, 333] on input "18/09/2025, 2:54 pm" at bounding box center [680, 329] width 246 height 23
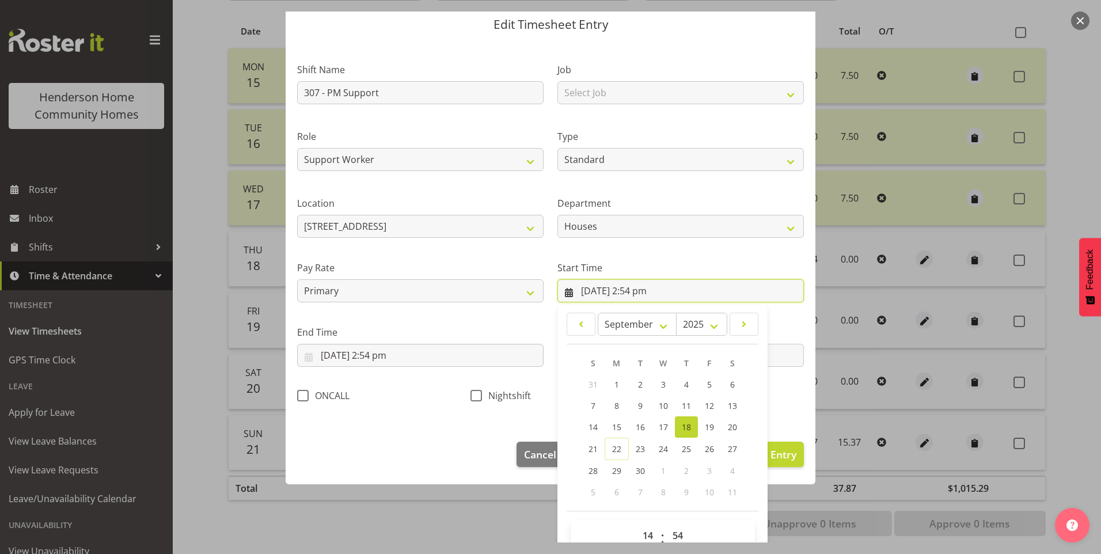
scroll to position [58, 0]
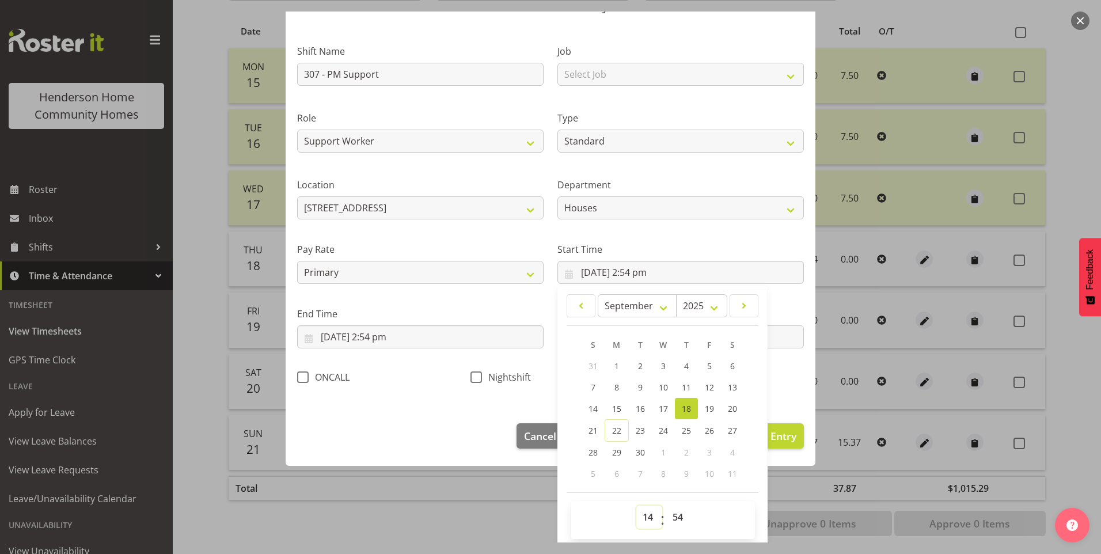
drag, startPoint x: 639, startPoint y: 519, endPoint x: 652, endPoint y: 506, distance: 18.3
click at [640, 518] on select "00 01 02 03 04 05 06 07 08 09 10 11 12 13 14 15 16 17 18 19 20 21 22 23" at bounding box center [649, 517] width 26 height 23
click at [636, 506] on select "00 01 02 03 04 05 06 07 08 09 10 11 12 13 14 15 16 17 18 19 20 21 22 23" at bounding box center [649, 517] width 26 height 23
drag, startPoint x: 673, startPoint y: 519, endPoint x: 674, endPoint y: 503, distance: 15.6
click at [673, 517] on select "00 01 02 03 04 05 06 07 08 09 10 11 12 13 14 15 16 17 18 19 20 21 22 23 24 25 2…" at bounding box center [679, 517] width 26 height 23
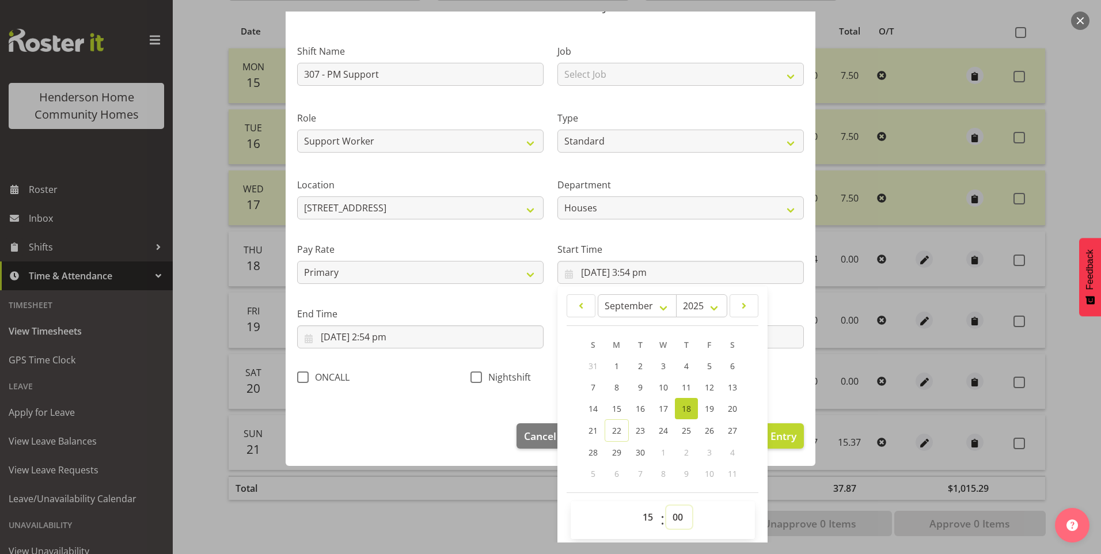
click at [666, 506] on select "00 01 02 03 04 05 06 07 08 09 10 11 12 13 14 15 16 17 18 19 20 21 22 23 24 25 2…" at bounding box center [679, 517] width 26 height 23
click at [386, 342] on input "18/09/2025, 2:54 pm" at bounding box center [420, 336] width 246 height 23
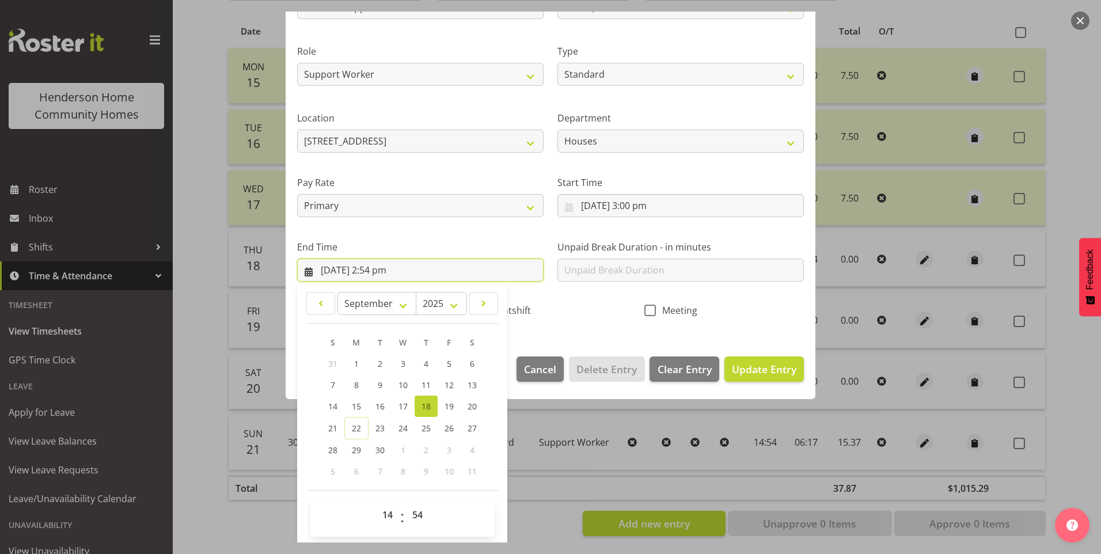
scroll to position [127, 0]
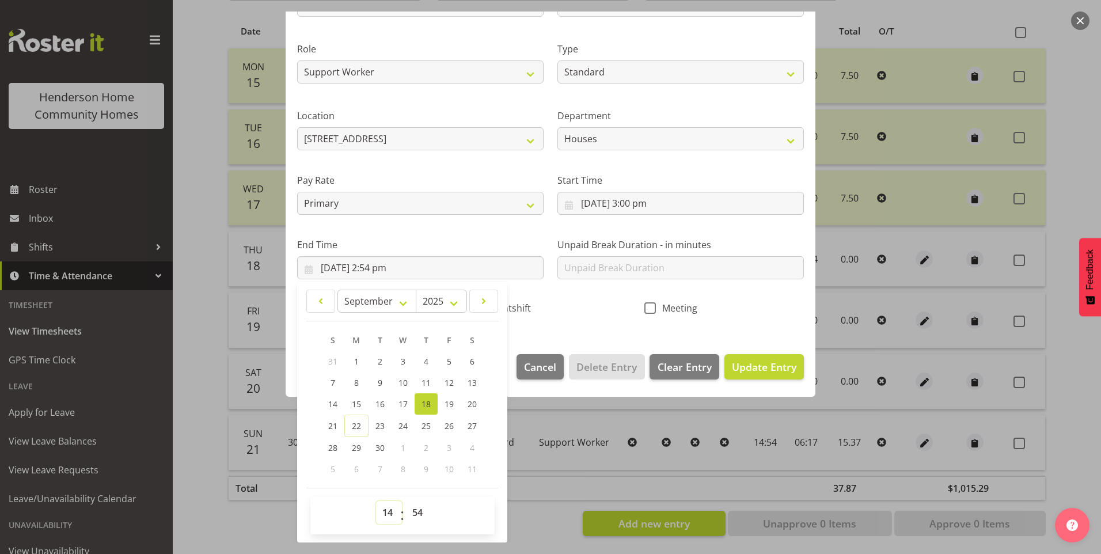
click at [388, 514] on select "00 01 02 03 04 05 06 07 08 09 10 11 12 13 14 15 16 17 18 19 20 21 22 23" at bounding box center [389, 512] width 26 height 23
click at [386, 511] on select "00 01 02 03 04 05 06 07 08 09 10 11 12 13 14 15 16 17 18 19 20 21 22 23" at bounding box center [389, 512] width 26 height 23
click at [376, 501] on select "00 01 02 03 04 05 06 07 08 09 10 11 12 13 14 15 16 17 18 19 20 21 22 23" at bounding box center [389, 512] width 26 height 23
click at [426, 513] on select "00 01 02 03 04 05 06 07 08 09 10 11 12 13 14 15 16 17 18 19 20 21 22 23 24 25 2…" at bounding box center [419, 512] width 26 height 23
click at [406, 501] on select "00 01 02 03 04 05 06 07 08 09 10 11 12 13 14 15 16 17 18 19 20 21 22 23 24 25 2…" at bounding box center [419, 512] width 26 height 23
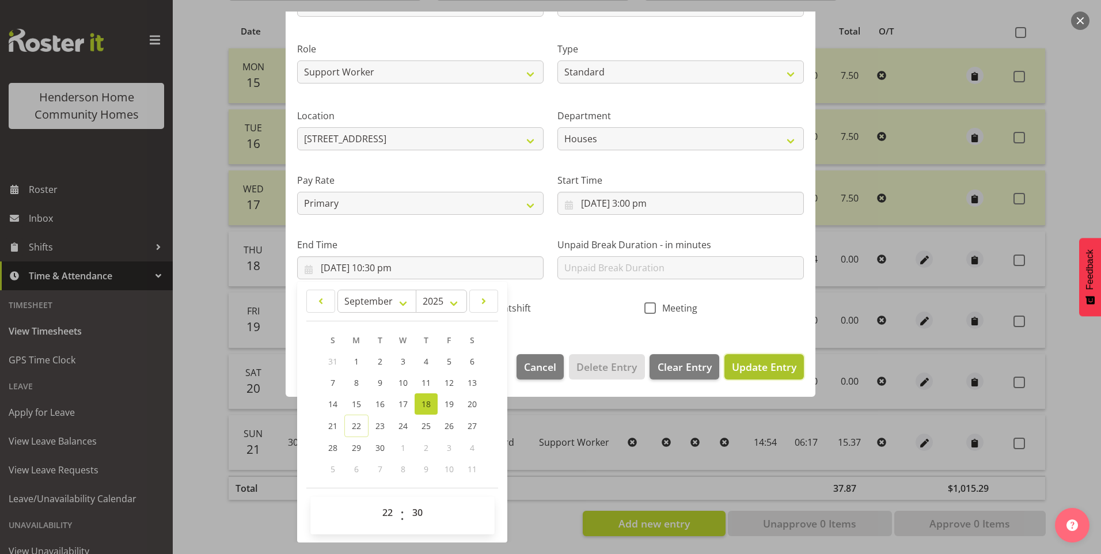
click at [740, 373] on span "Update Entry" at bounding box center [764, 367] width 65 height 14
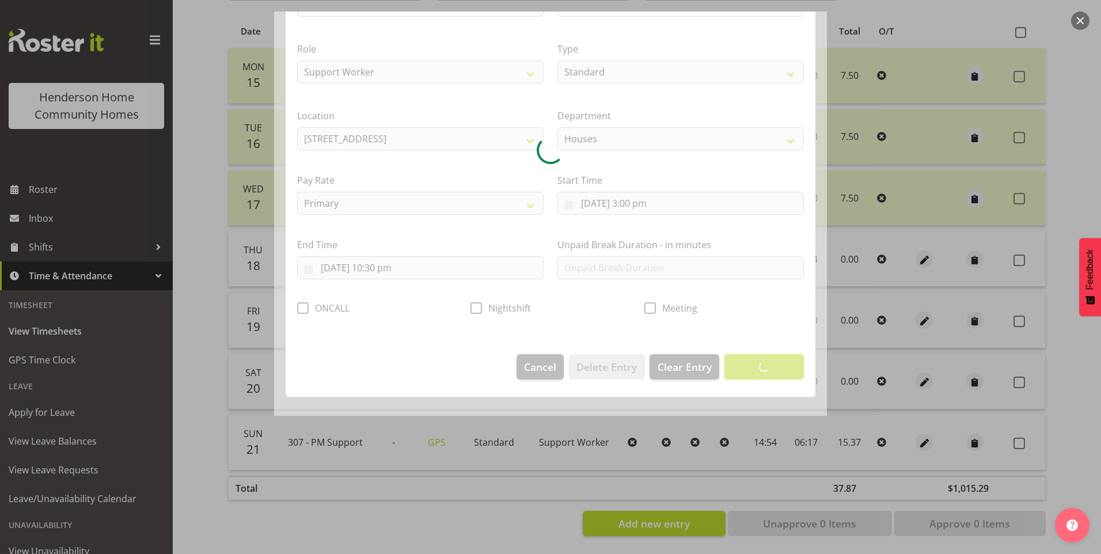
scroll to position [0, 0]
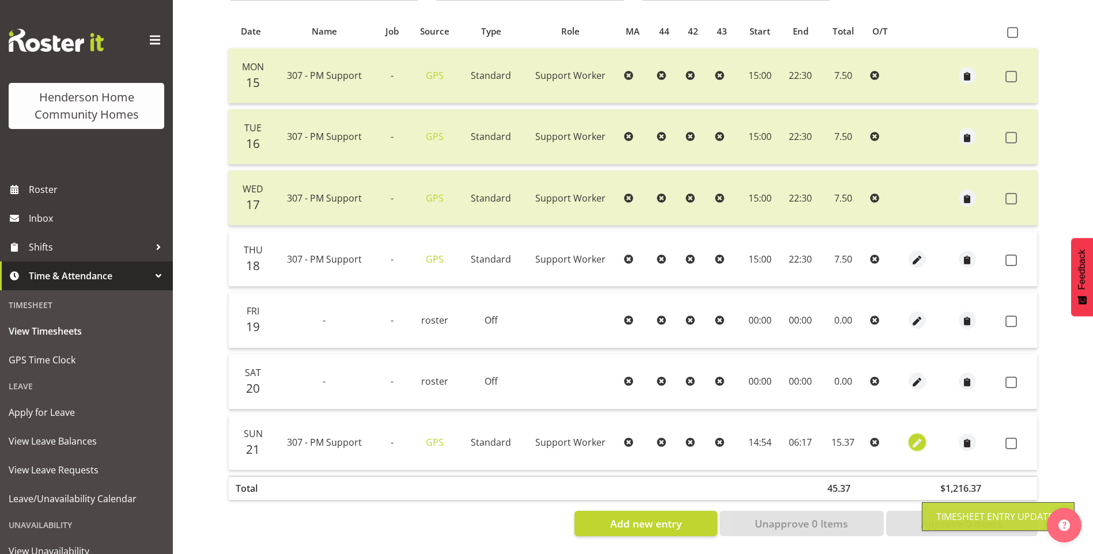
click at [920, 437] on span "button" at bounding box center [917, 443] width 13 height 13
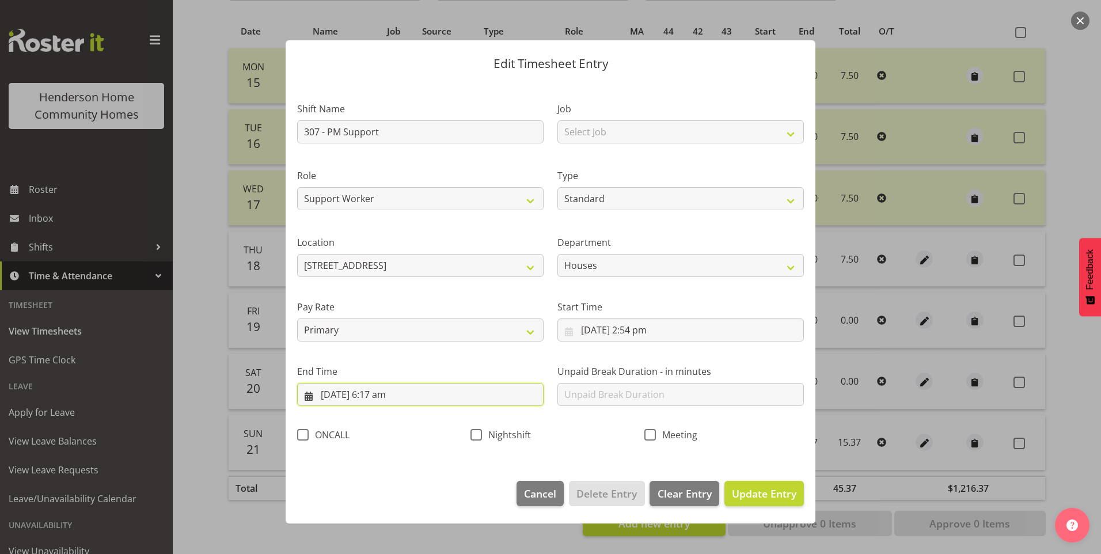
click at [378, 399] on input "22/09/2025, 6:17 am" at bounding box center [420, 394] width 246 height 23
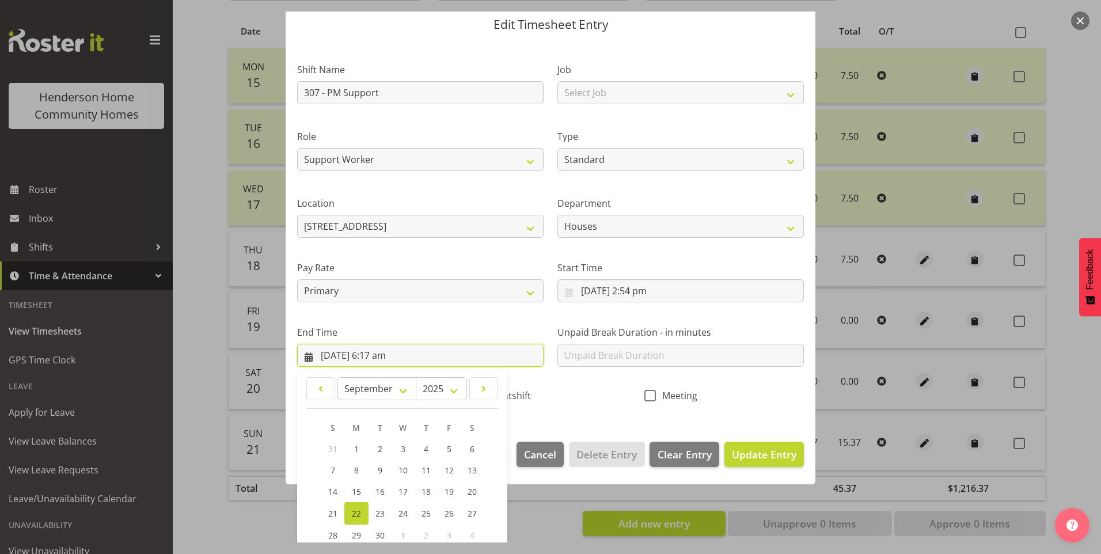
scroll to position [115, 0]
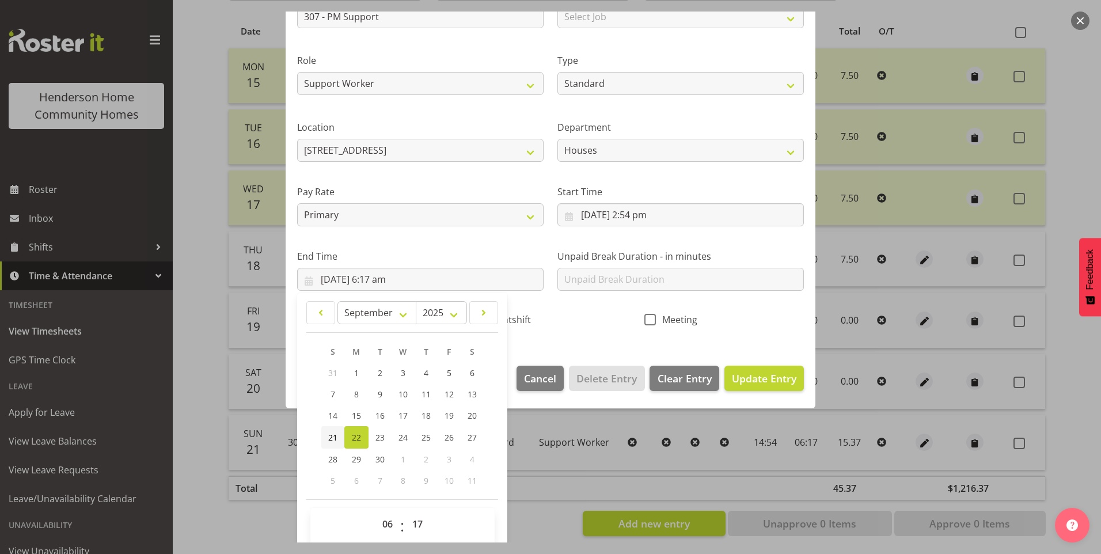
click at [332, 433] on span "21" at bounding box center [332, 437] width 9 height 11
click at [391, 522] on select "00 01 02 03 04 05 06 07 08 09 10 11 12 13 14 15 16 17 18 19 20 21 22 23" at bounding box center [389, 524] width 26 height 23
click at [376, 513] on select "00 01 02 03 04 05 06 07 08 09 10 11 12 13 14 15 16 17 18 19 20 21 22 23" at bounding box center [389, 524] width 26 height 23
click at [424, 524] on select "00 01 02 03 04 05 06 07 08 09 10 11 12 13 14 15 16 17 18 19 20 21 22 23 24 25 2…" at bounding box center [419, 524] width 26 height 23
click at [406, 513] on select "00 01 02 03 04 05 06 07 08 09 10 11 12 13 14 15 16 17 18 19 20 21 22 23 24 25 2…" at bounding box center [419, 524] width 26 height 23
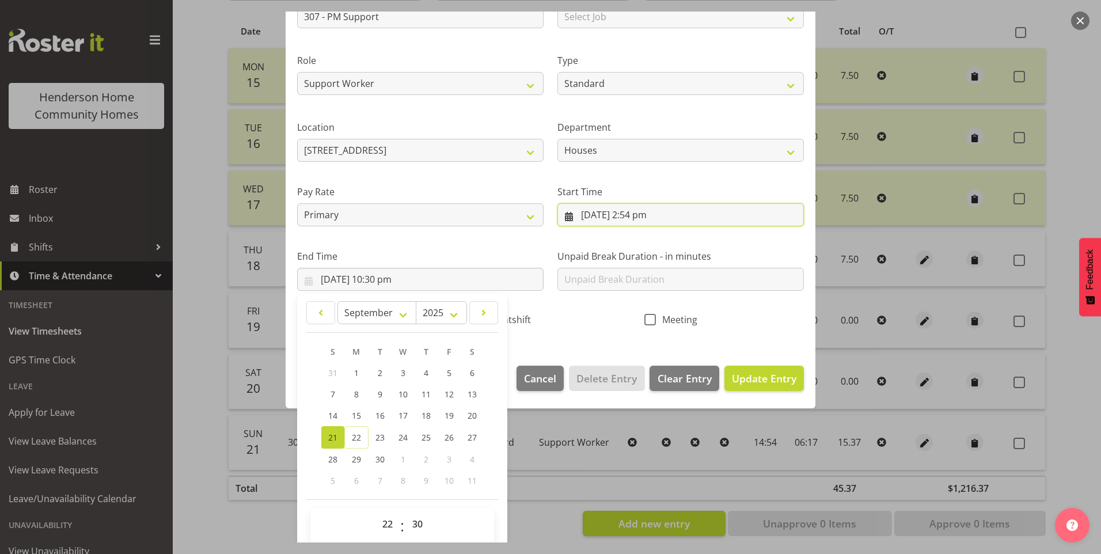
click at [638, 214] on input "21/09/2025, 2:54 pm" at bounding box center [680, 214] width 246 height 23
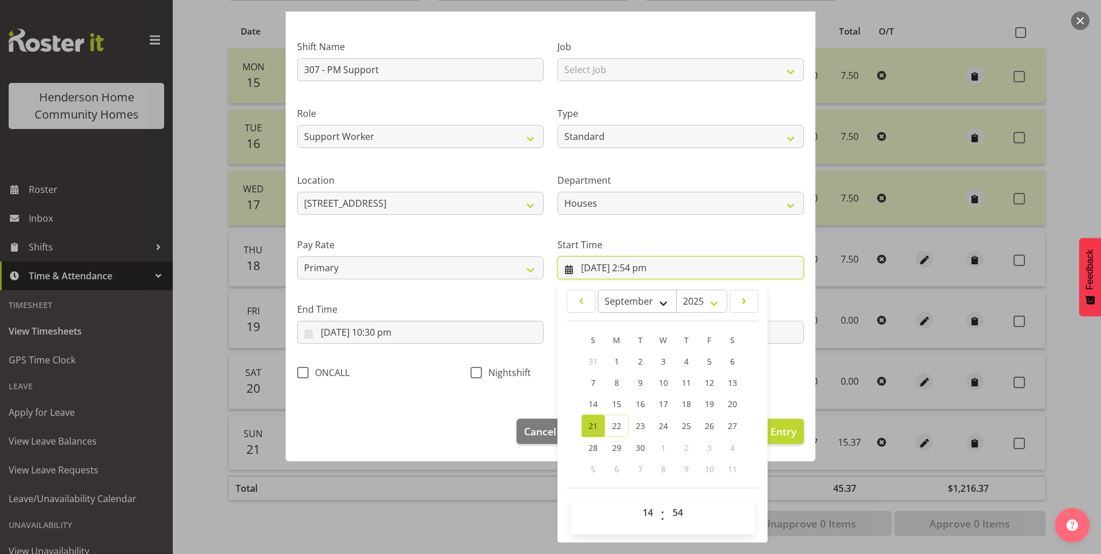
scroll to position [62, 0]
click at [643, 513] on select "00 01 02 03 04 05 06 07 08 09 10 11 12 13 14 15 16 17 18 19 20 21 22 23" at bounding box center [649, 512] width 26 height 23
click at [636, 501] on select "00 01 02 03 04 05 06 07 08 09 10 11 12 13 14 15 16 17 18 19 20 21 22 23" at bounding box center [649, 512] width 26 height 23
click at [666, 509] on select "00 01 02 03 04 05 06 07 08 09 10 11 12 13 14 15 16 17 18 19 20 21 22 23 24 25 2…" at bounding box center [679, 512] width 26 height 23
click at [666, 501] on select "00 01 02 03 04 05 06 07 08 09 10 11 12 13 14 15 16 17 18 19 20 21 22 23 24 25 2…" at bounding box center [679, 512] width 26 height 23
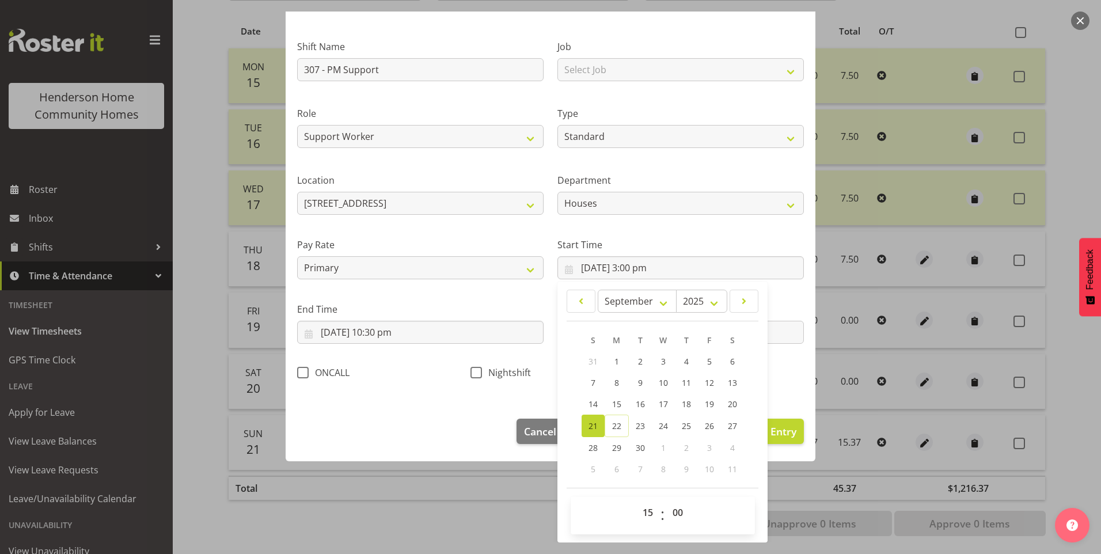
click at [1021, 436] on div at bounding box center [550, 277] width 1101 height 554
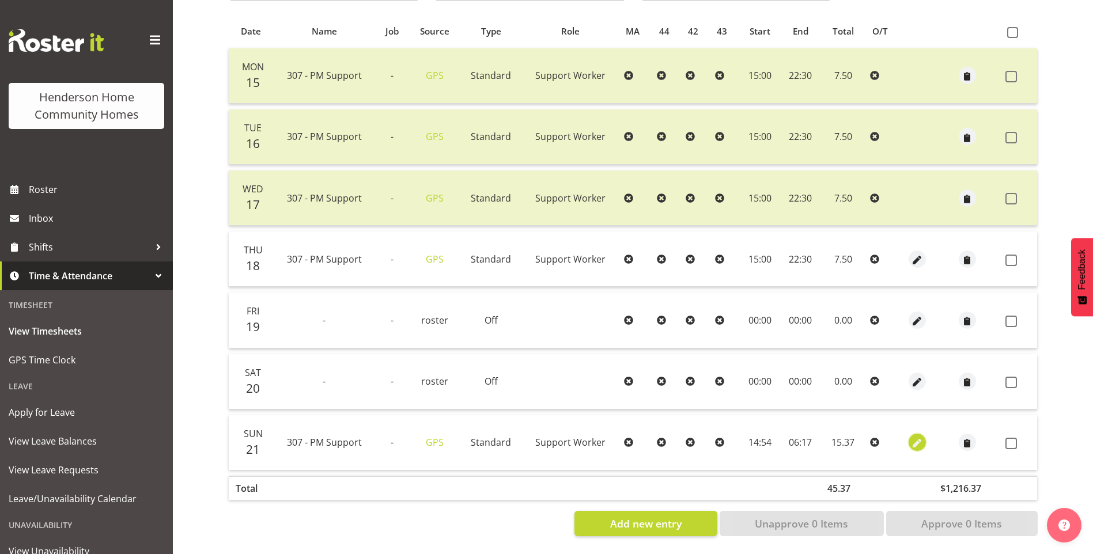
click at [921, 437] on span "button" at bounding box center [917, 443] width 13 height 13
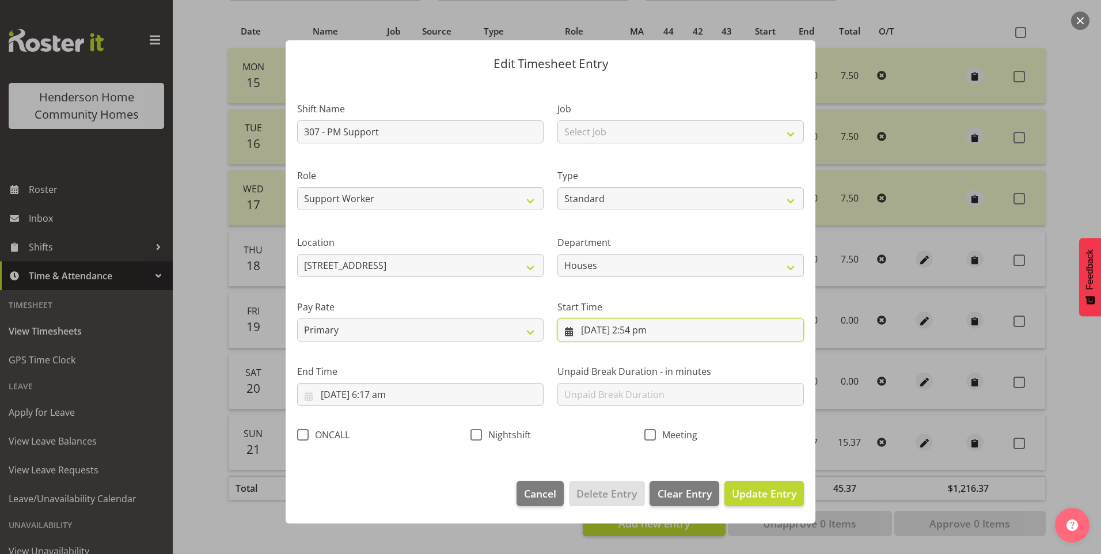
drag, startPoint x: 643, startPoint y: 339, endPoint x: 657, endPoint y: 403, distance: 66.0
click at [642, 339] on input "21/09/2025, 2:54 pm" at bounding box center [680, 329] width 246 height 23
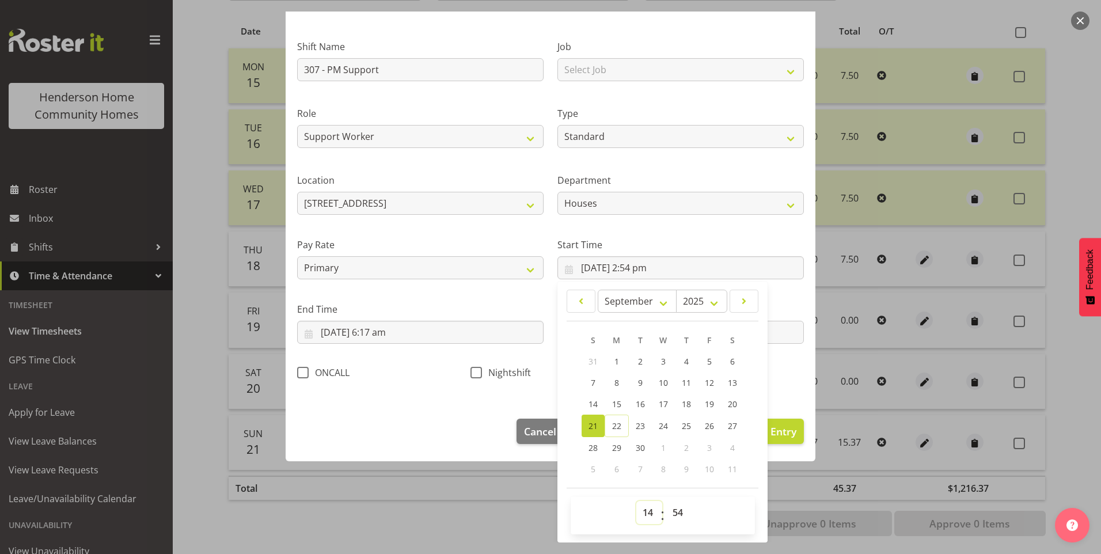
drag, startPoint x: 647, startPoint y: 513, endPoint x: 648, endPoint y: 501, distance: 12.1
click at [647, 513] on select "00 01 02 03 04 05 06 07 08 09 10 11 12 13 14 15 16 17 18 19 20 21 22 23" at bounding box center [649, 512] width 26 height 23
click at [636, 501] on select "00 01 02 03 04 05 06 07 08 09 10 11 12 13 14 15 16 17 18 19 20 21 22 23" at bounding box center [649, 512] width 26 height 23
drag, startPoint x: 677, startPoint y: 517, endPoint x: 679, endPoint y: 500, distance: 17.4
click at [678, 514] on select "00 01 02 03 04 05 06 07 08 09 10 11 12 13 14 15 16 17 18 19 20 21 22 23 24 25 2…" at bounding box center [679, 512] width 26 height 23
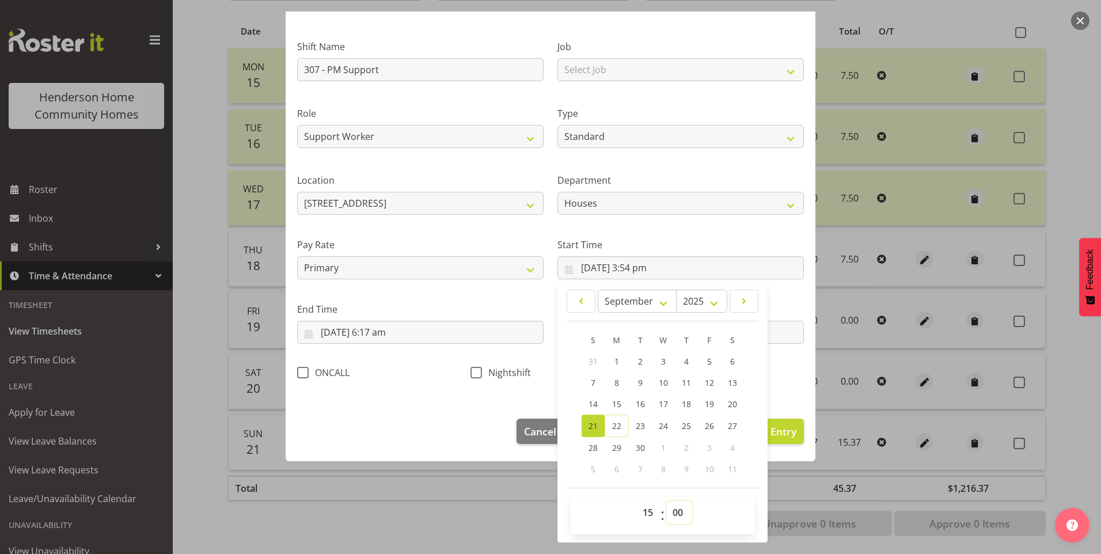
click at [666, 501] on select "00 01 02 03 04 05 06 07 08 09 10 11 12 13 14 15 16 17 18 19 20 21 22 23 24 25 2…" at bounding box center [679, 512] width 26 height 23
click at [340, 331] on input "22/09/2025, 6:17 am" at bounding box center [420, 332] width 246 height 23
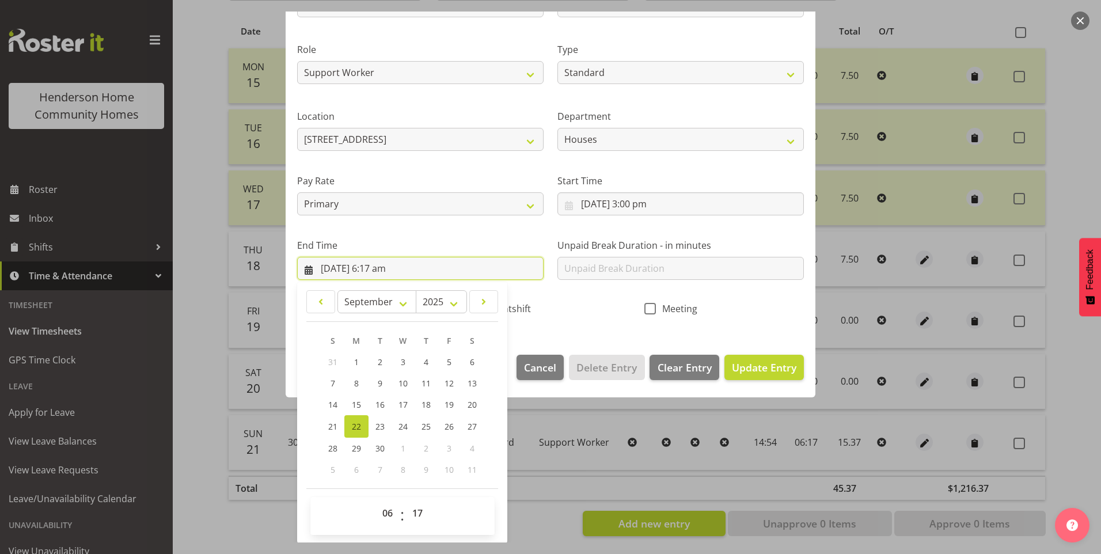
scroll to position [127, 0]
click at [328, 426] on span "21" at bounding box center [332, 425] width 9 height 11
click at [376, 506] on select "00 01 02 03 04 05 06 07 08 09 10 11 12 13 14 15 16 17 18 19 20 21 22 23" at bounding box center [389, 512] width 26 height 23
click at [376, 501] on select "00 01 02 03 04 05 06 07 08 09 10 11 12 13 14 15 16 17 18 19 20 21 22 23" at bounding box center [389, 512] width 26 height 23
drag, startPoint x: 422, startPoint y: 517, endPoint x: 424, endPoint y: 505, distance: 11.7
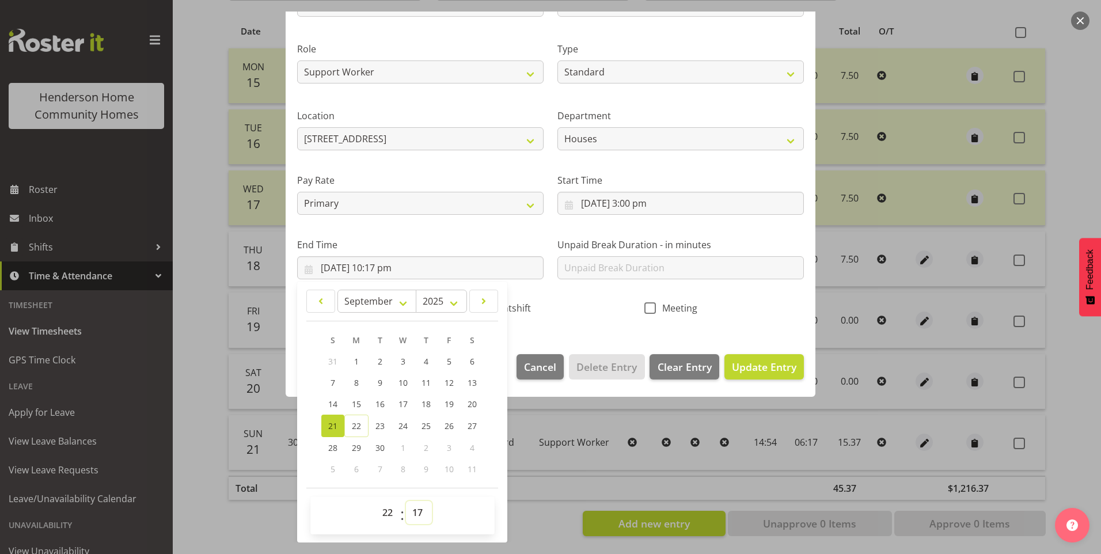
click at [422, 516] on select "00 01 02 03 04 05 06 07 08 09 10 11 12 13 14 15 16 17 18 19 20 21 22 23 24 25 2…" at bounding box center [419, 512] width 26 height 23
click at [406, 501] on select "00 01 02 03 04 05 06 07 08 09 10 11 12 13 14 15 16 17 18 19 20 21 22 23 24 25 2…" at bounding box center [419, 512] width 26 height 23
click at [748, 363] on span "Update Entry" at bounding box center [764, 367] width 65 height 14
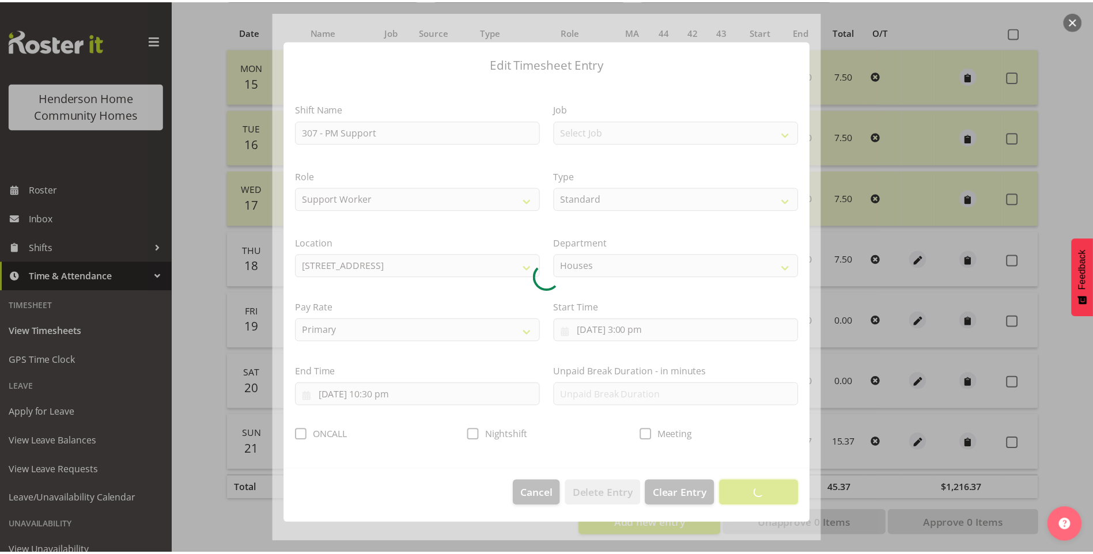
scroll to position [0, 0]
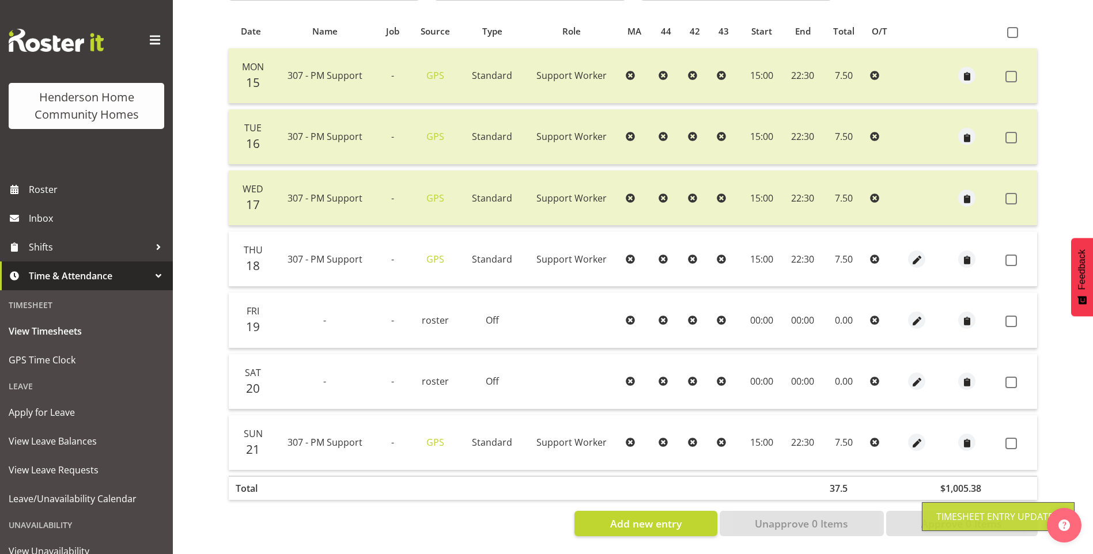
click at [1028, 435] on td at bounding box center [1018, 442] width 36 height 55
click at [1014, 255] on span at bounding box center [1011, 261] width 12 height 12
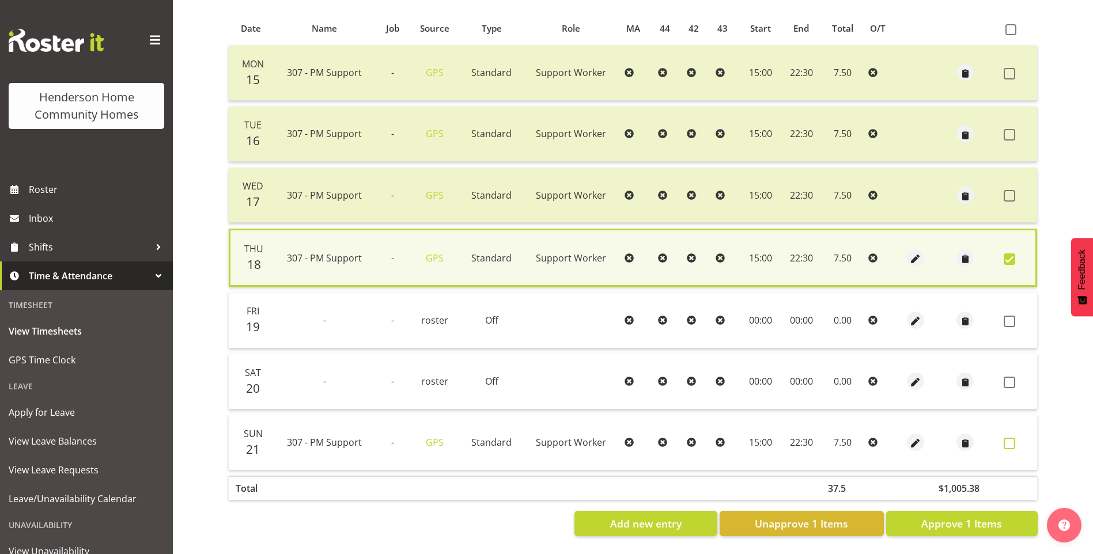
click at [1007, 438] on span at bounding box center [1009, 444] width 12 height 12
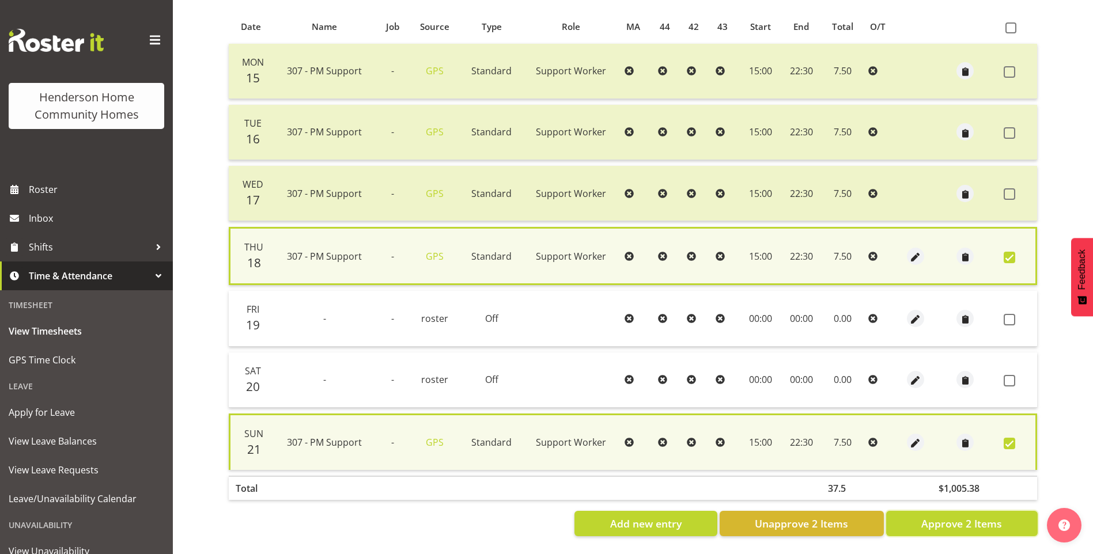
drag, startPoint x: 980, startPoint y: 518, endPoint x: 974, endPoint y: 513, distance: 7.7
click at [980, 518] on span "Approve 2 Items" at bounding box center [961, 523] width 81 height 15
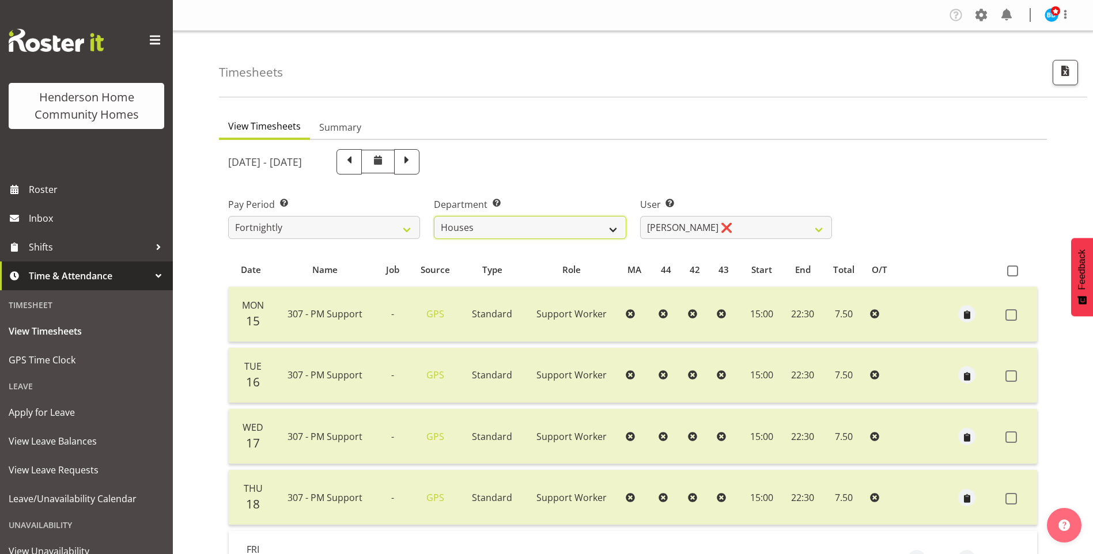
click at [544, 223] on select "Admin Homeside Houses Wingside" at bounding box center [530, 227] width 192 height 23
click at [434, 216] on select "Admin Homeside Houses Wingside" at bounding box center [530, 227] width 192 height 23
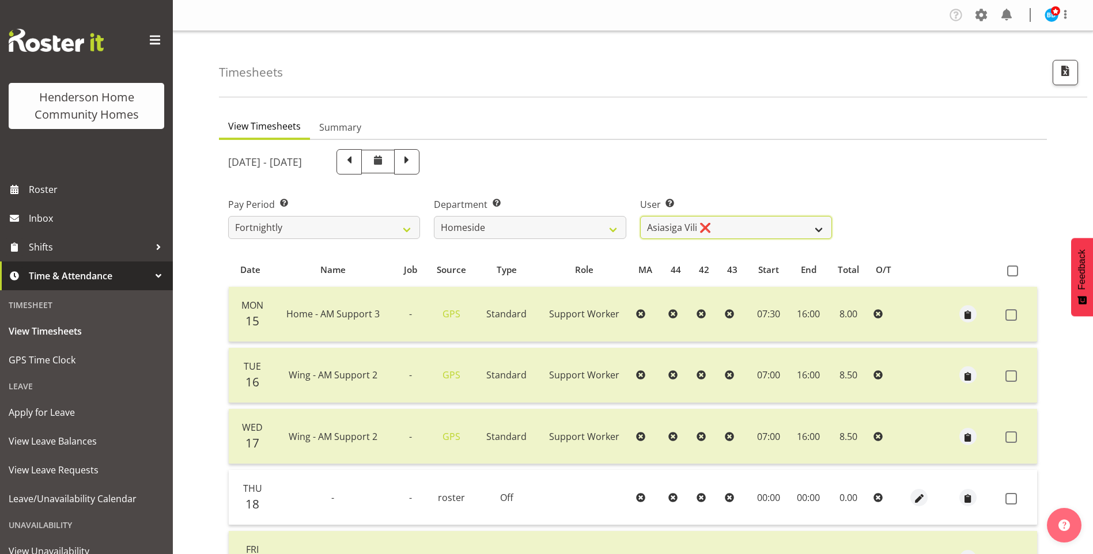
click at [707, 230] on select "Asiasiga Vili ❌ Billie-Rose Dunlop ❌ Brijesh (BK) Kachhadiya ❌ Cheenee Vargas ❌…" at bounding box center [736, 227] width 192 height 23
click at [640, 216] on select "Asiasiga Vili ❌ Billie-Rose Dunlop ❌ Brijesh (BK) Kachhadiya ❌ Cheenee Vargas ❌…" at bounding box center [736, 227] width 192 height 23
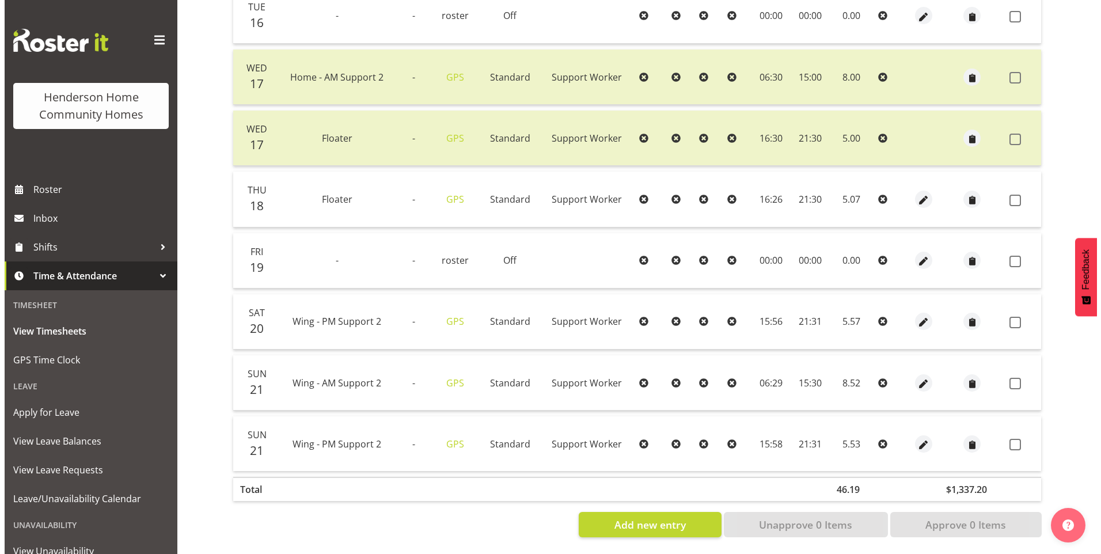
scroll to position [369, 0]
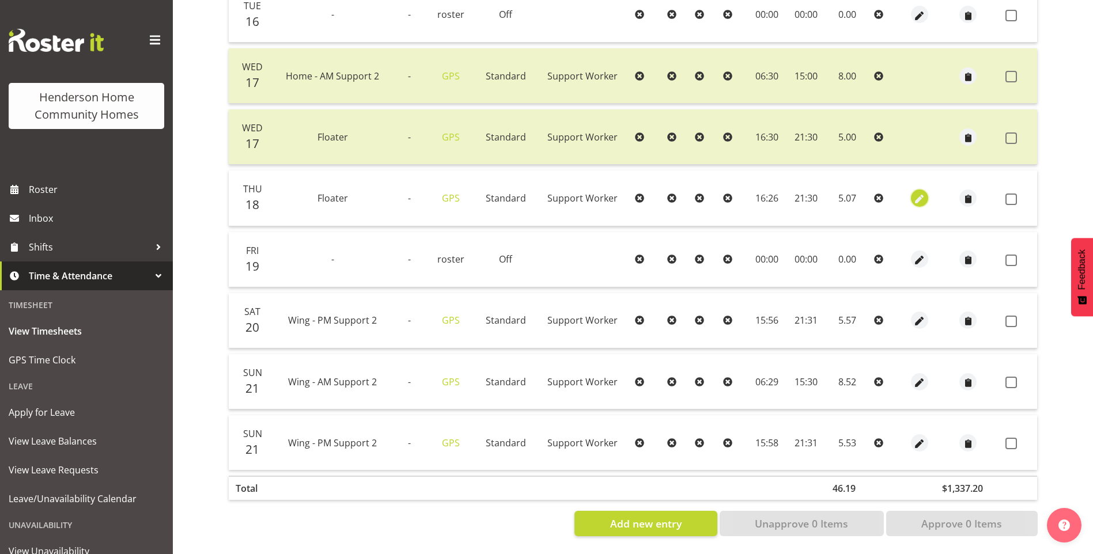
click at [915, 189] on span "button" at bounding box center [919, 197] width 13 height 17
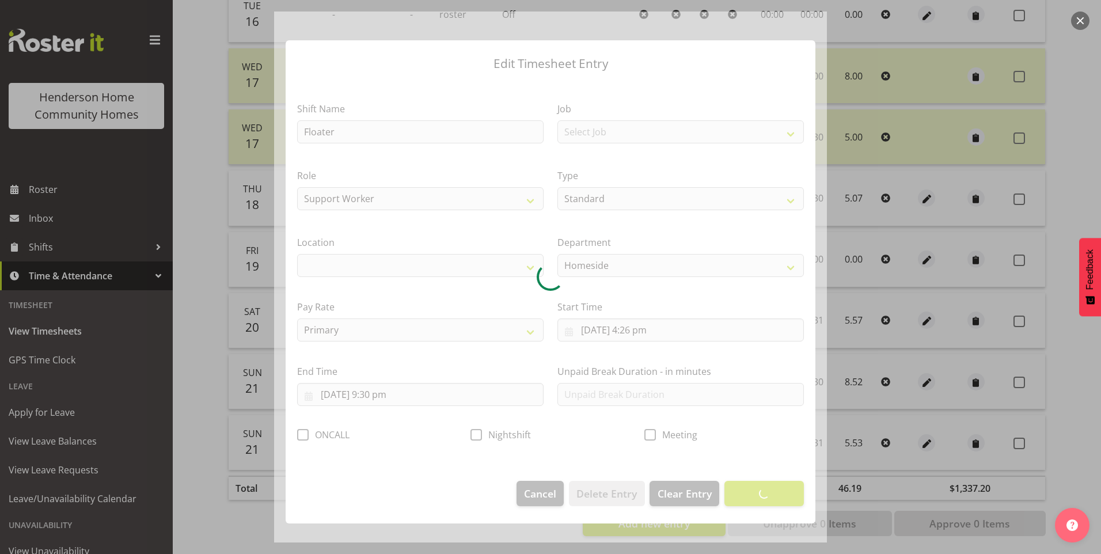
click at [653, 337] on div at bounding box center [550, 277] width 553 height 531
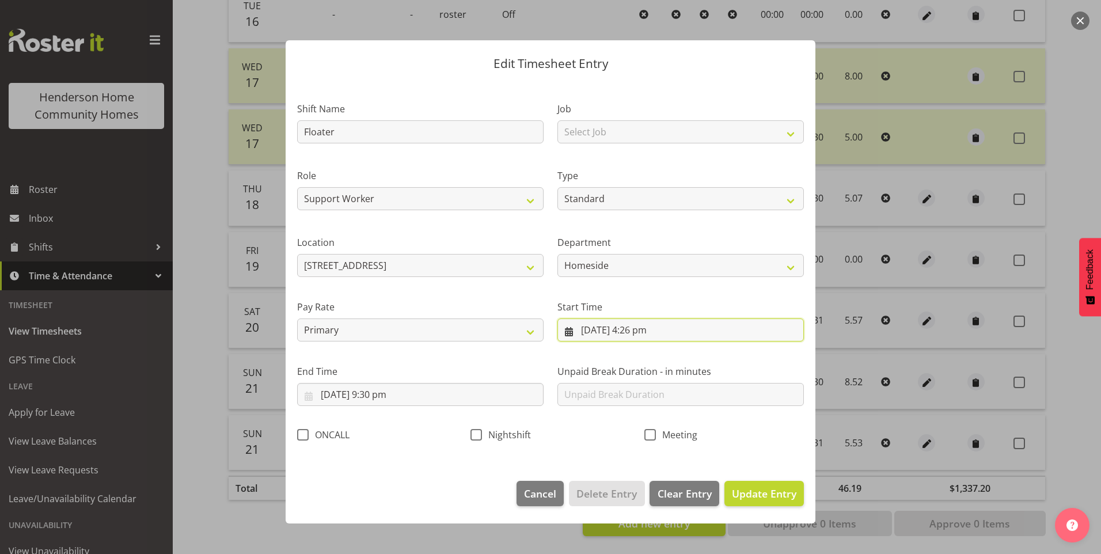
click at [640, 332] on input "18/09/2025, 4:26 pm" at bounding box center [680, 329] width 246 height 23
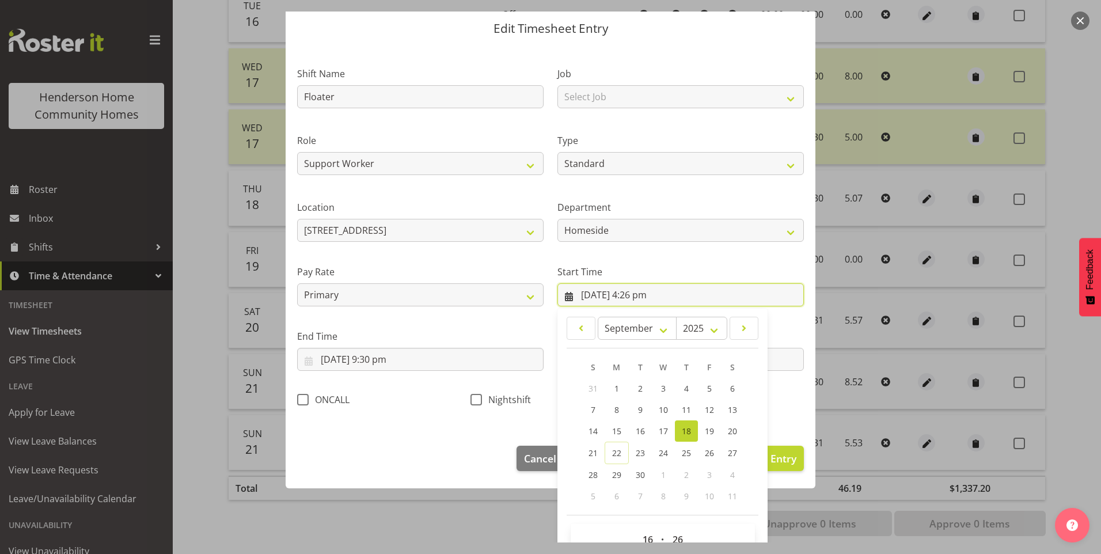
scroll to position [62, 0]
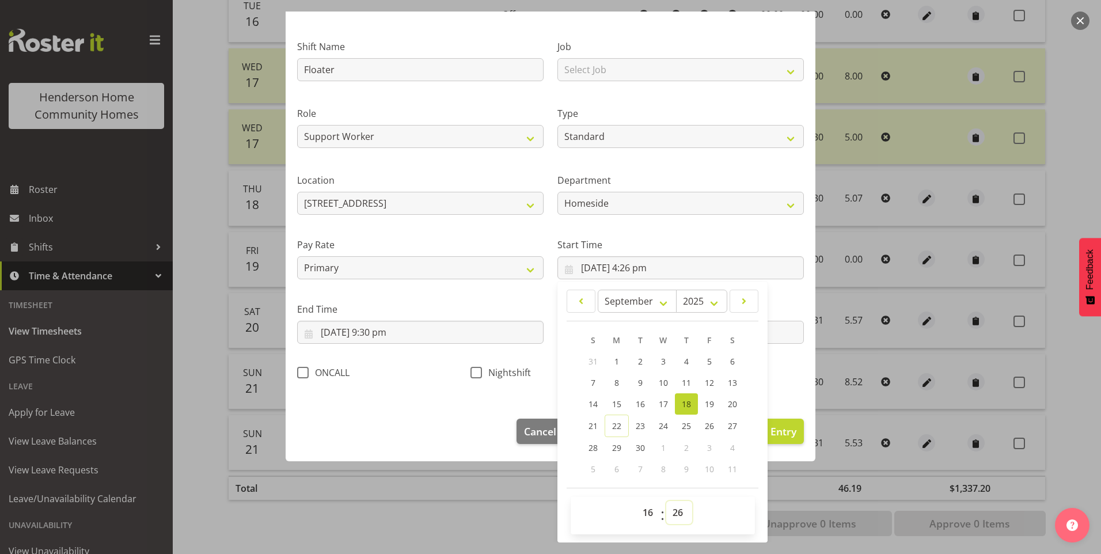
drag, startPoint x: 677, startPoint y: 510, endPoint x: 689, endPoint y: 503, distance: 13.9
click at [678, 510] on select "00 01 02 03 04 05 06 07 08 09 10 11 12 13 14 15 16 17 18 19 20 21 22 23 24 25 2…" at bounding box center [679, 512] width 26 height 23
click at [666, 501] on select "00 01 02 03 04 05 06 07 08 09 10 11 12 13 14 15 16 17 18 19 20 21 22 23 24 25 2…" at bounding box center [679, 512] width 26 height 23
click at [782, 426] on span "Update Entry" at bounding box center [764, 431] width 65 height 14
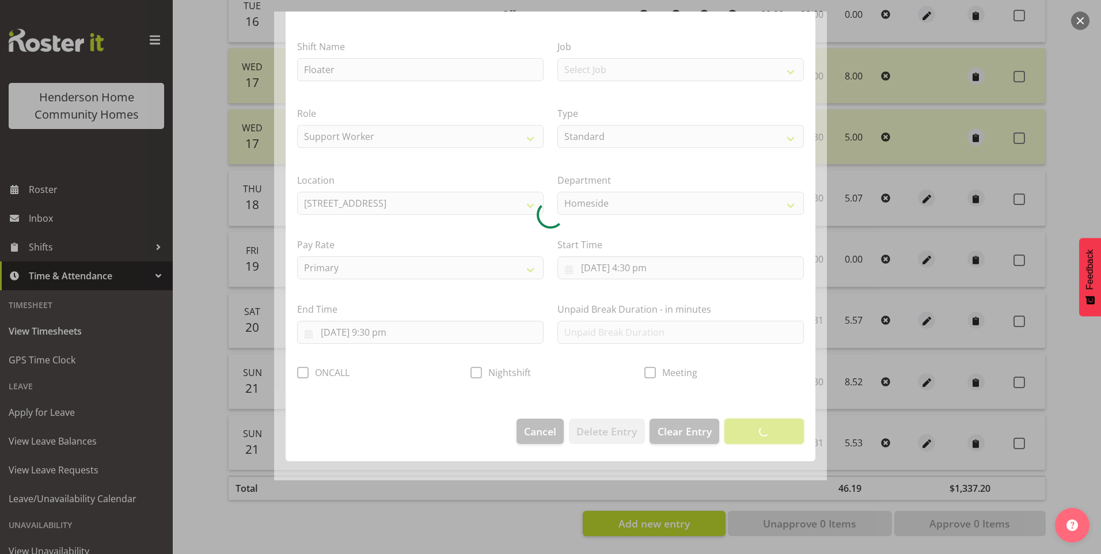
scroll to position [0, 0]
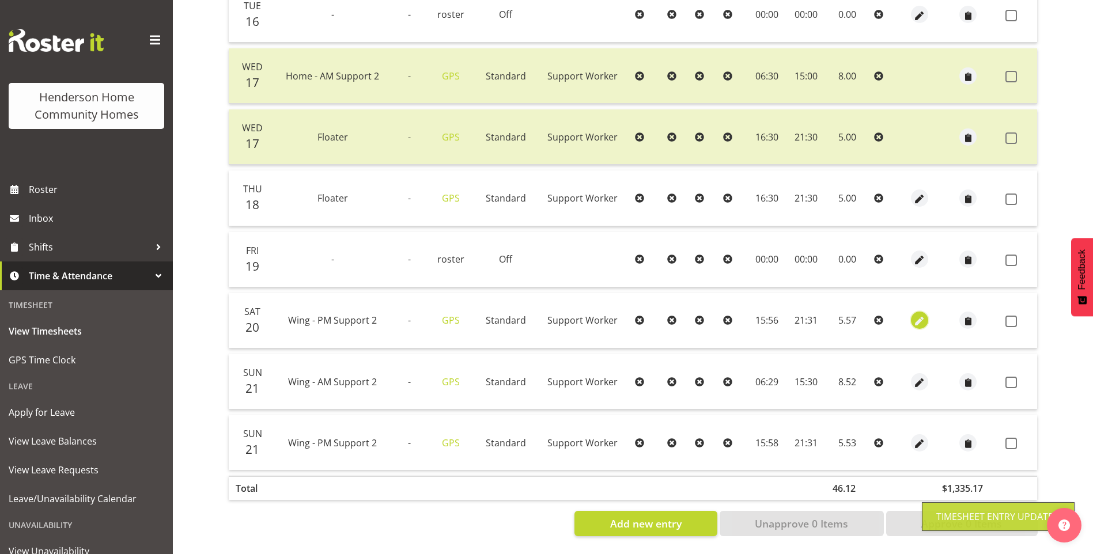
click at [917, 315] on span "button" at bounding box center [919, 321] width 13 height 13
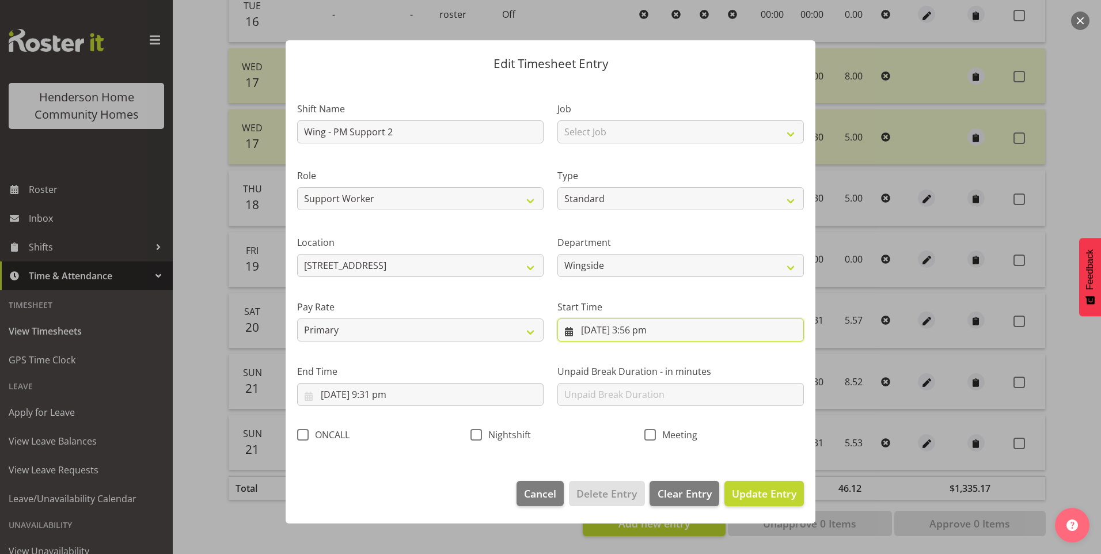
click at [641, 331] on input "20/09/2025, 3:56 pm" at bounding box center [680, 329] width 246 height 23
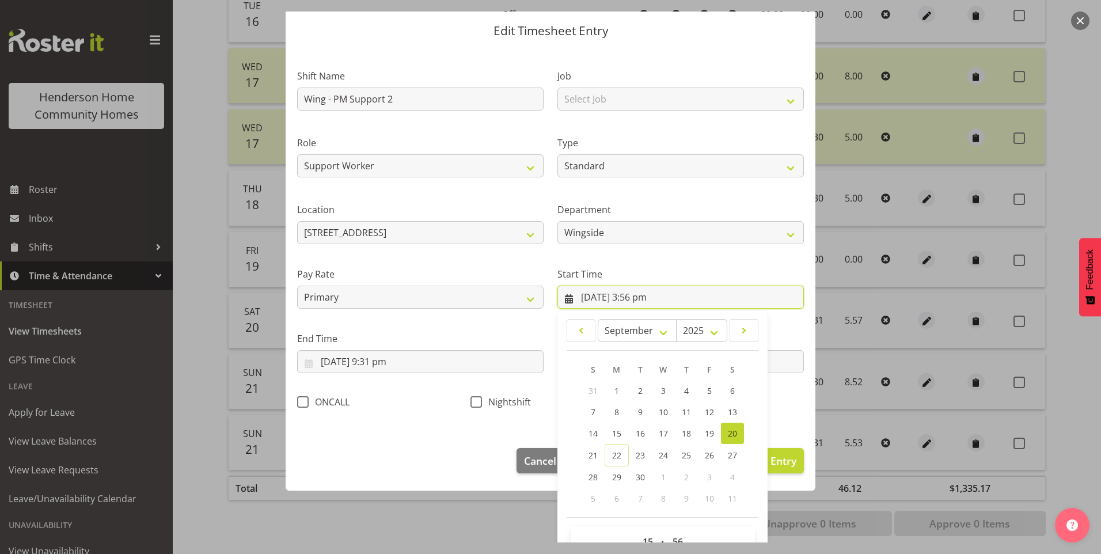
scroll to position [62, 0]
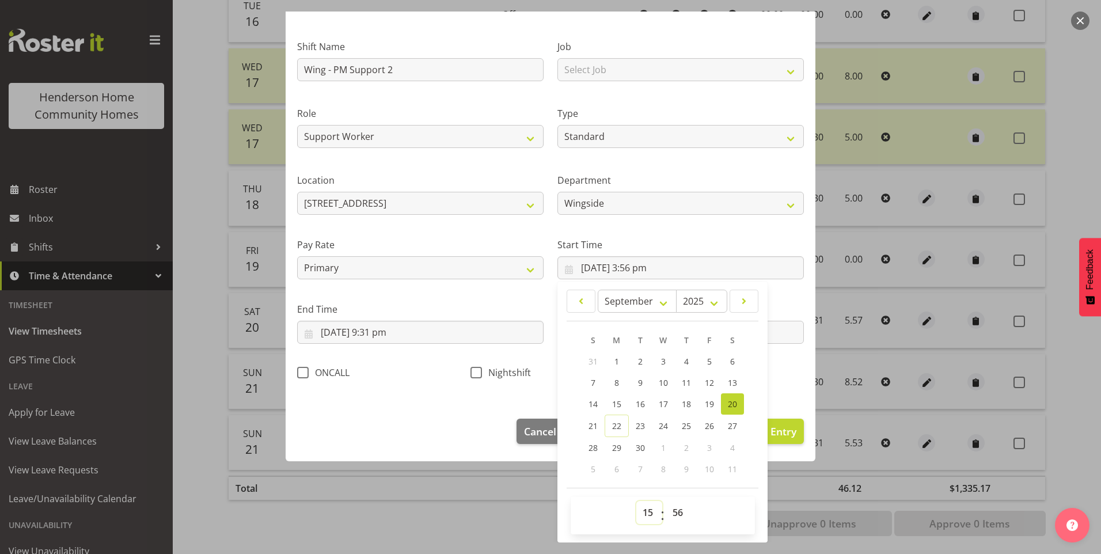
drag, startPoint x: 631, startPoint y: 512, endPoint x: 639, endPoint y: 510, distance: 7.8
click at [636, 512] on select "00 01 02 03 04 05 06 07 08 09 10 11 12 13 14 15 16 17 18 19 20 21 22 23" at bounding box center [649, 512] width 26 height 23
click at [636, 501] on select "00 01 02 03 04 05 06 07 08 09 10 11 12 13 14 15 16 17 18 19 20 21 22 23" at bounding box center [649, 512] width 26 height 23
click at [678, 512] on select "00 01 02 03 04 05 06 07 08 09 10 11 12 13 14 15 16 17 18 19 20 21 22 23 24 25 2…" at bounding box center [679, 512] width 26 height 23
click at [666, 501] on select "00 01 02 03 04 05 06 07 08 09 10 11 12 13 14 15 16 17 18 19 20 21 22 23 24 25 2…" at bounding box center [679, 512] width 26 height 23
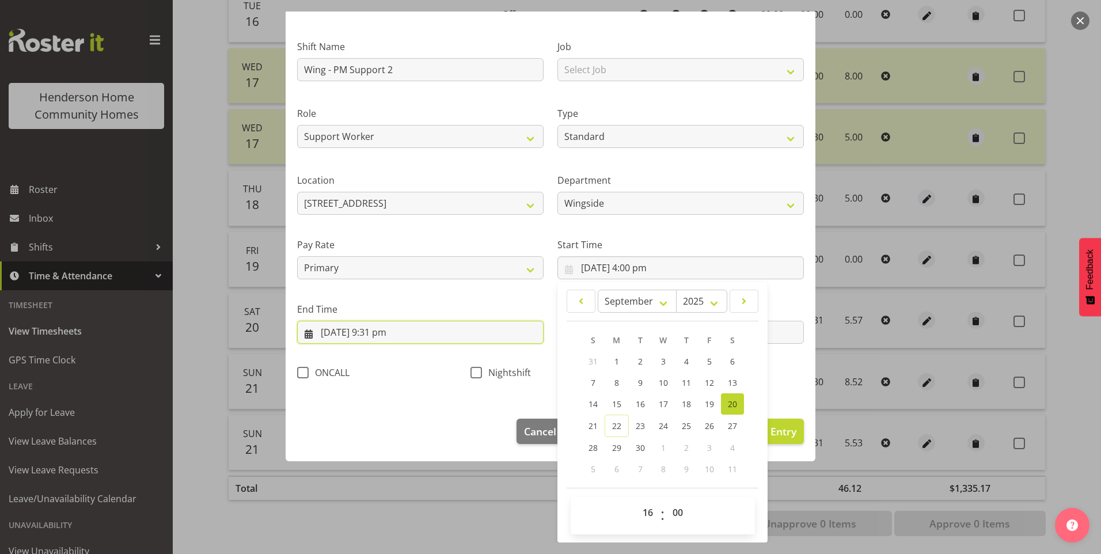
click at [393, 333] on input "20/09/2025, 9:31 pm" at bounding box center [420, 332] width 246 height 23
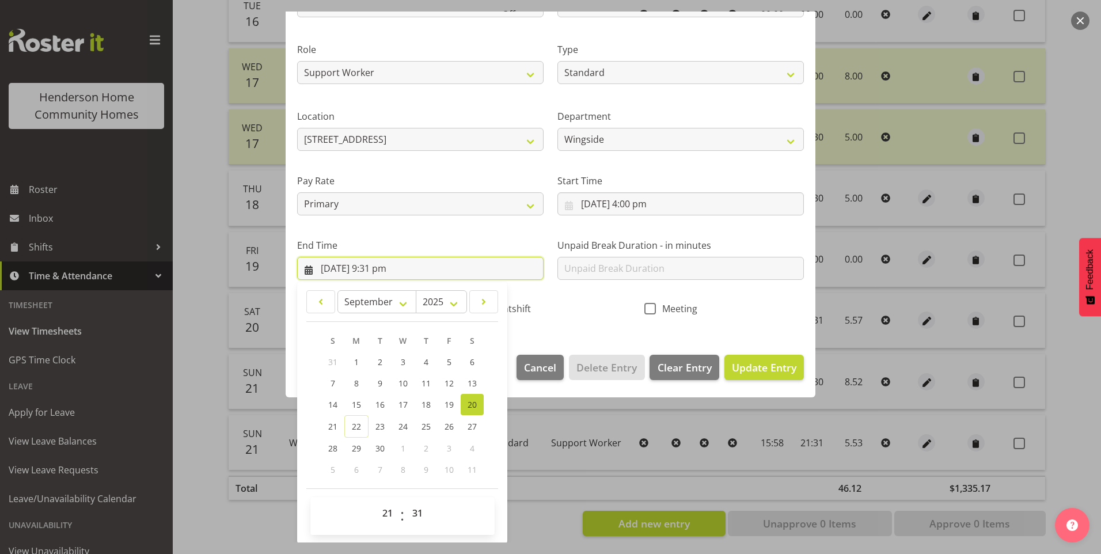
scroll to position [127, 0]
click at [420, 518] on select "00 01 02 03 04 05 06 07 08 09 10 11 12 13 14 15 16 17 18 19 20 21 22 23 24 25 2…" at bounding box center [419, 512] width 26 height 23
click at [406, 501] on select "00 01 02 03 04 05 06 07 08 09 10 11 12 13 14 15 16 17 18 19 20 21 22 23 24 25 2…" at bounding box center [419, 512] width 26 height 23
drag, startPoint x: 764, startPoint y: 360, endPoint x: 807, endPoint y: 361, distance: 43.2
click at [764, 360] on span "Update Entry" at bounding box center [764, 367] width 65 height 14
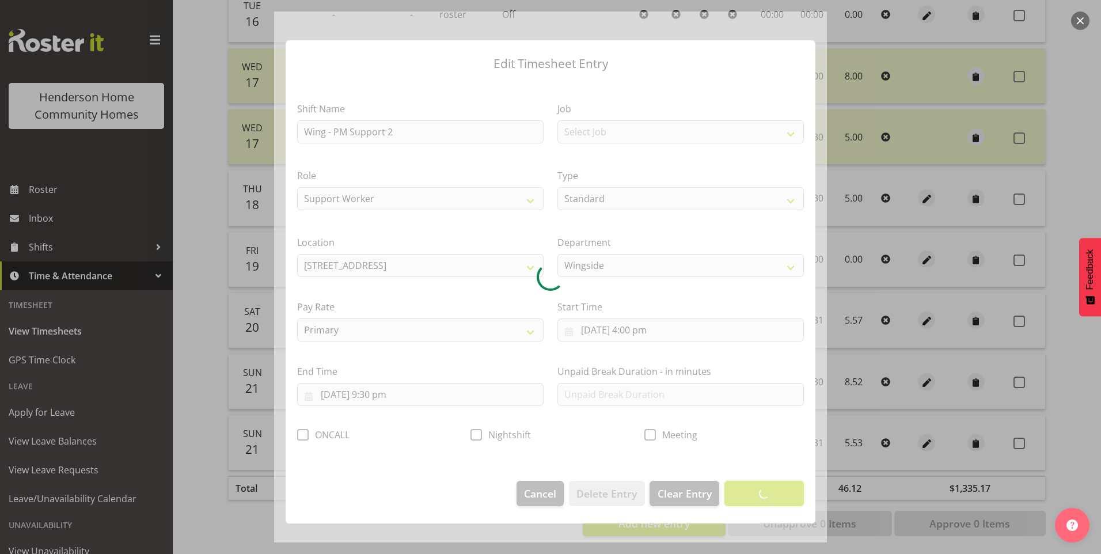
scroll to position [0, 0]
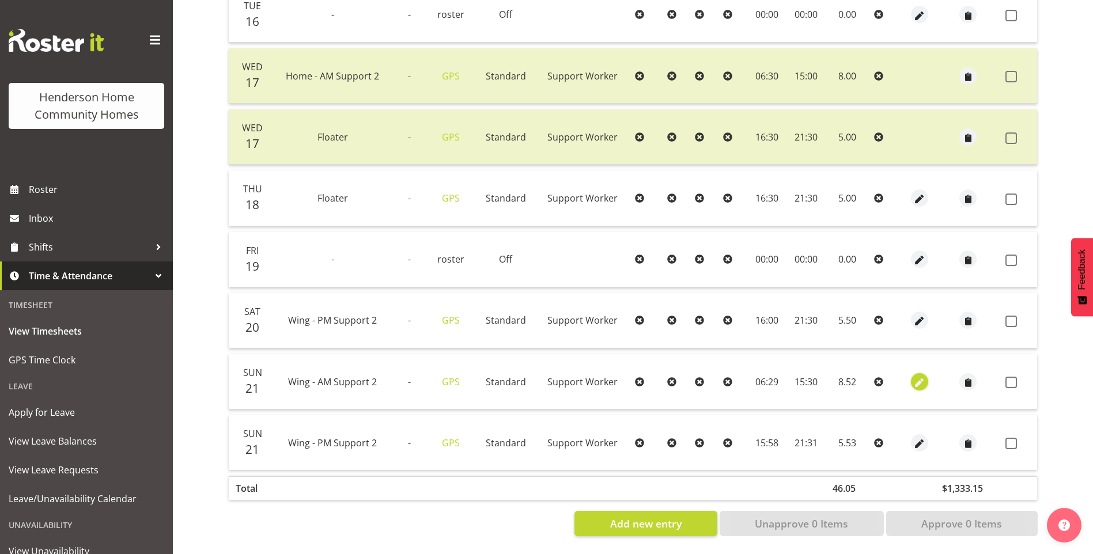
click at [920, 376] on span "button" at bounding box center [919, 382] width 13 height 13
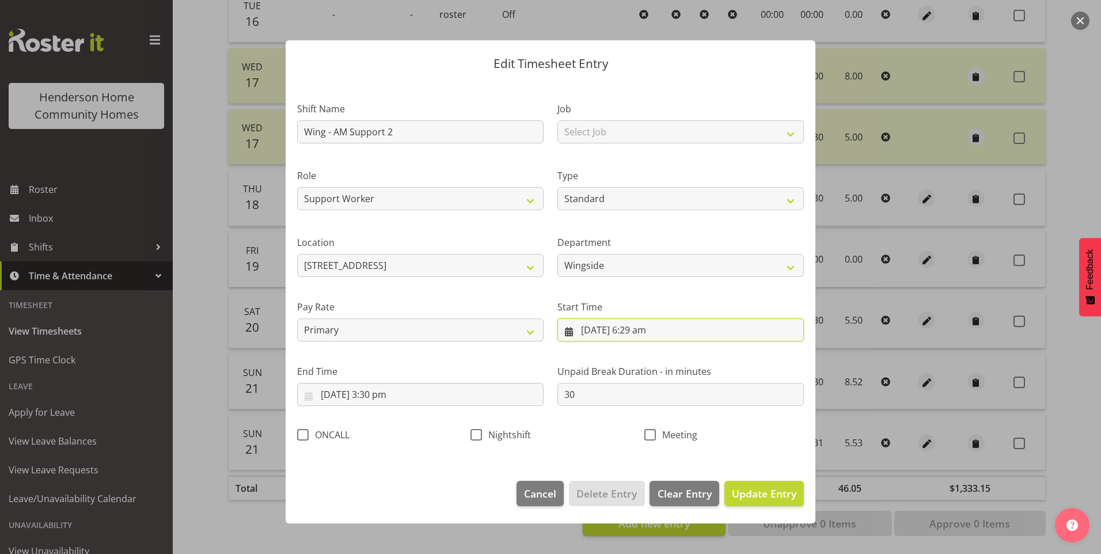
click at [651, 340] on input "21/09/2025, 6:29 am" at bounding box center [680, 329] width 246 height 23
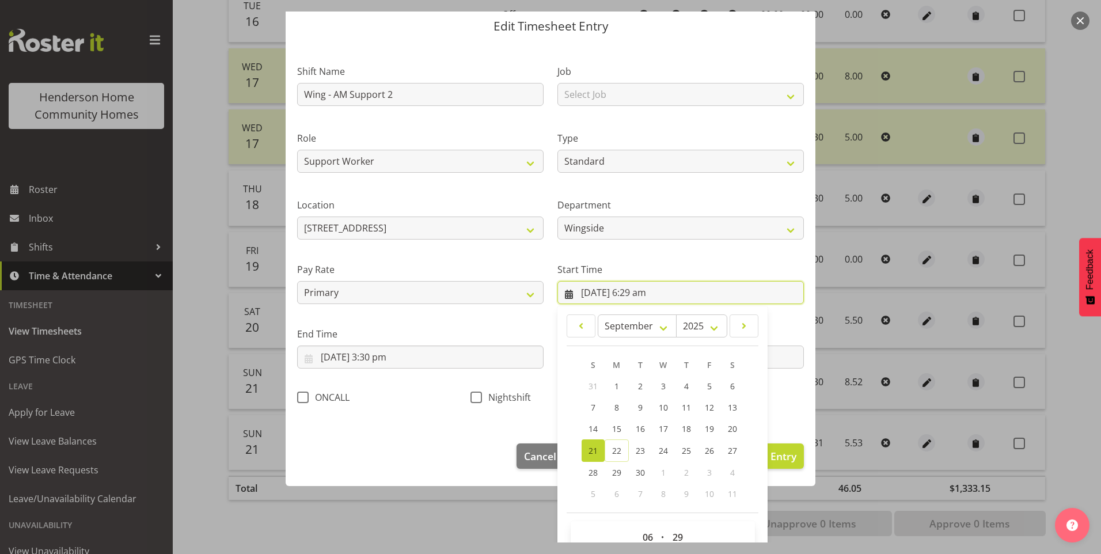
scroll to position [58, 0]
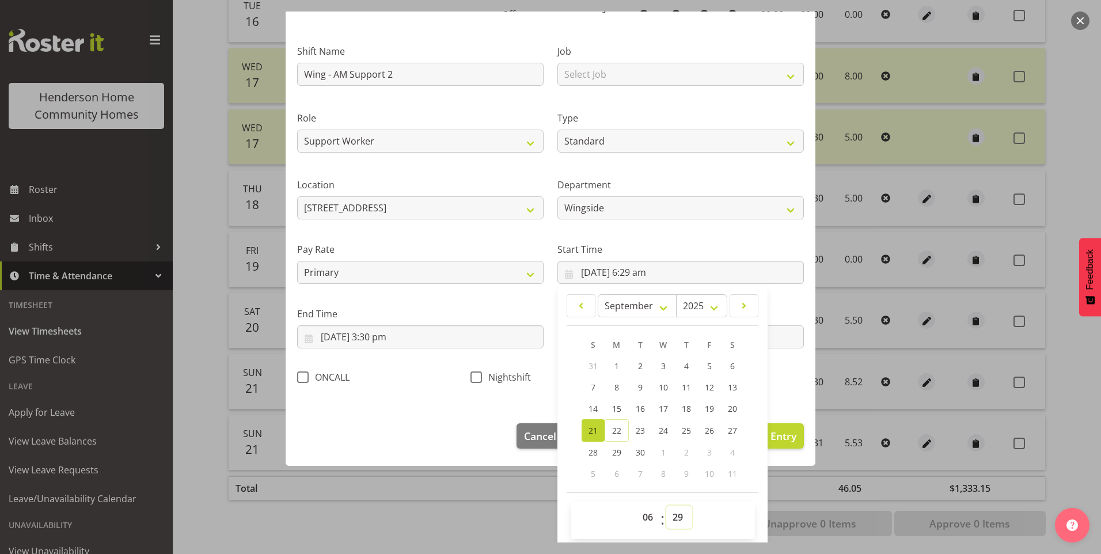
drag, startPoint x: 677, startPoint y: 518, endPoint x: 681, endPoint y: 513, distance: 6.6
click at [677, 518] on select "00 01 02 03 04 05 06 07 08 09 10 11 12 13 14 15 16 17 18 19 20 21 22 23 24 25 2…" at bounding box center [679, 517] width 26 height 23
click at [666, 506] on select "00 01 02 03 04 05 06 07 08 09 10 11 12 13 14 15 16 17 18 19 20 21 22 23 24 25 2…" at bounding box center [679, 517] width 26 height 23
click at [777, 435] on span "Update Entry" at bounding box center [764, 436] width 65 height 14
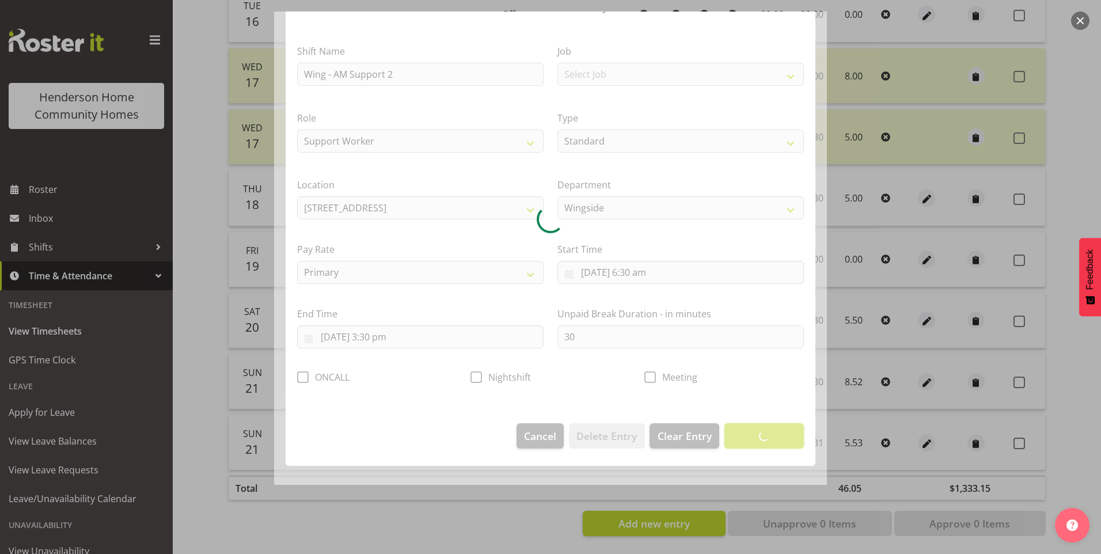
scroll to position [0, 0]
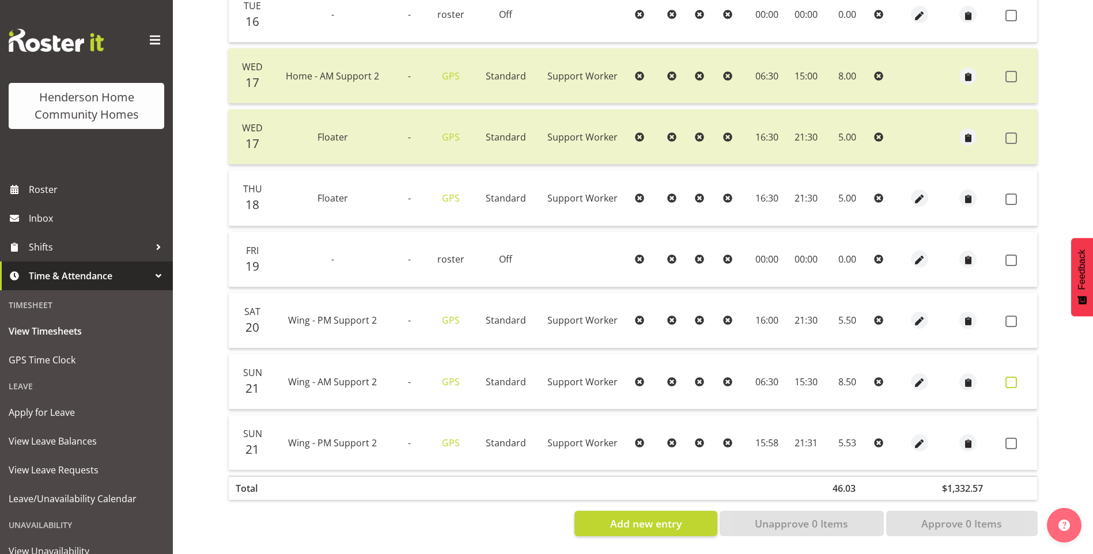
click at [1008, 377] on span at bounding box center [1011, 383] width 12 height 12
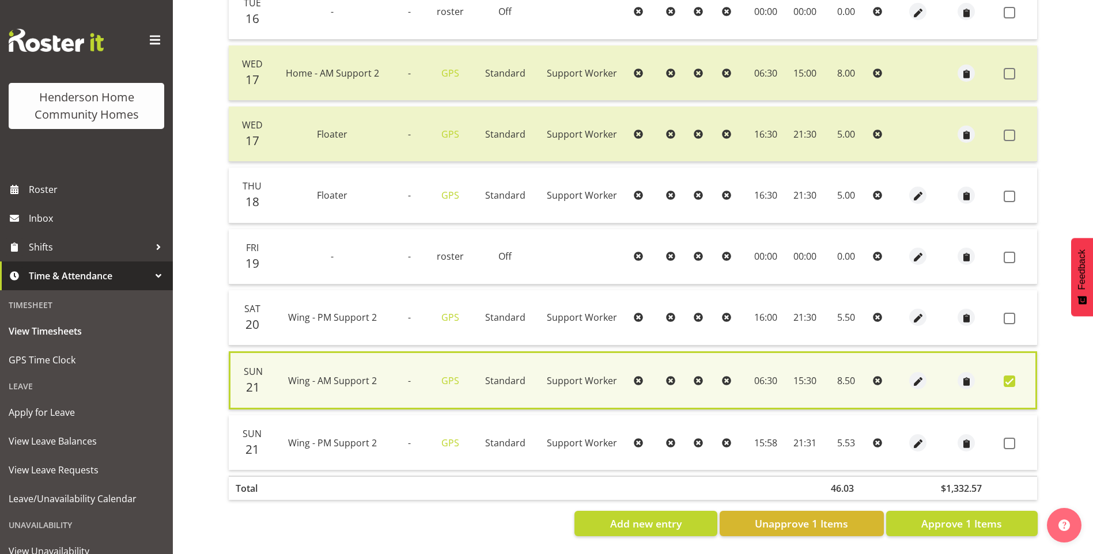
drag, startPoint x: 1011, startPoint y: 312, endPoint x: 1014, endPoint y: 303, distance: 8.9
click at [1012, 313] on span at bounding box center [1009, 319] width 12 height 12
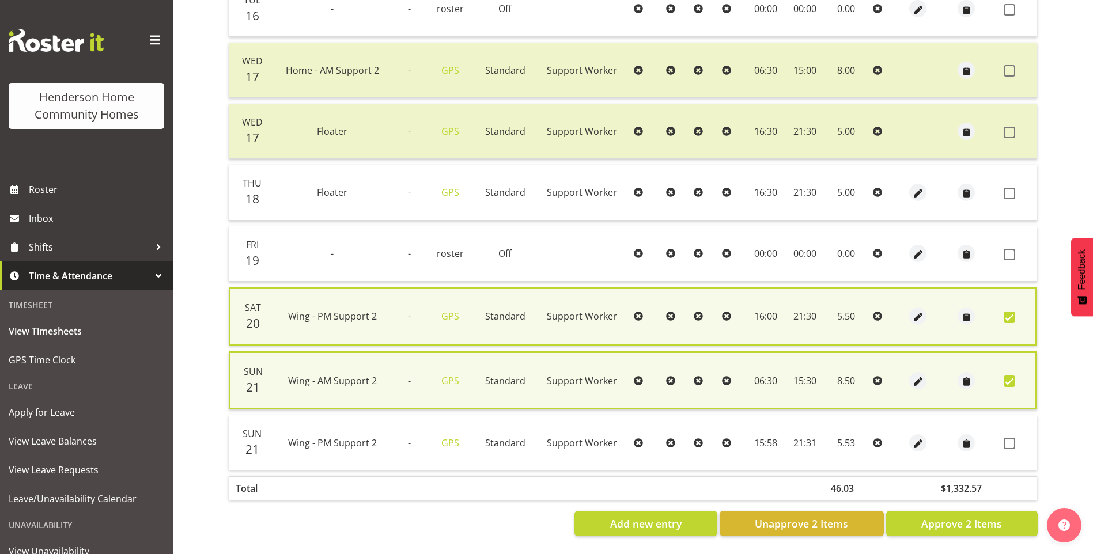
click at [1017, 180] on td at bounding box center [1018, 192] width 38 height 55
click at [1007, 192] on span at bounding box center [1009, 194] width 12 height 12
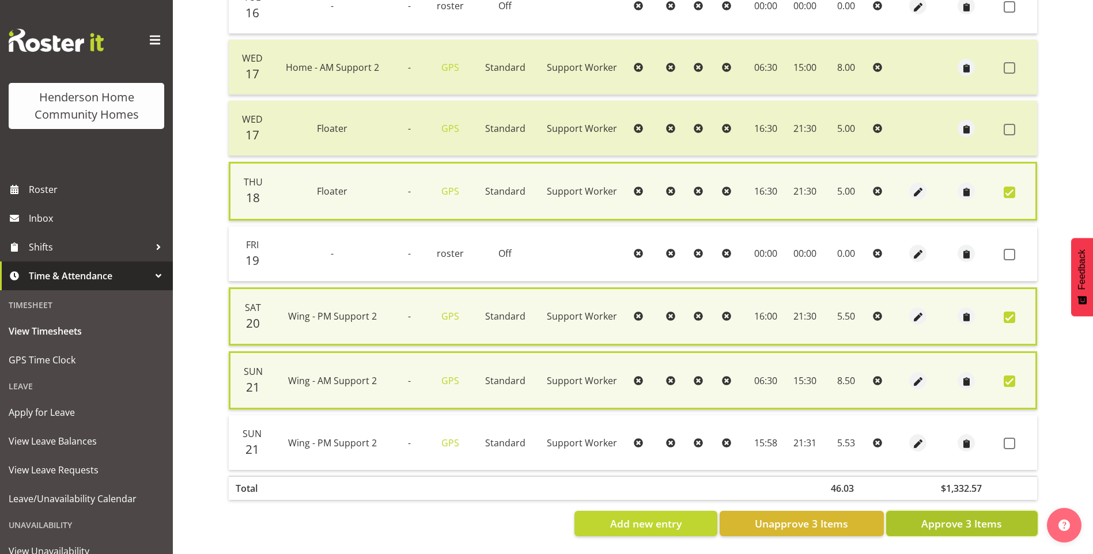
click at [989, 518] on span "Approve 3 Items" at bounding box center [961, 523] width 81 height 15
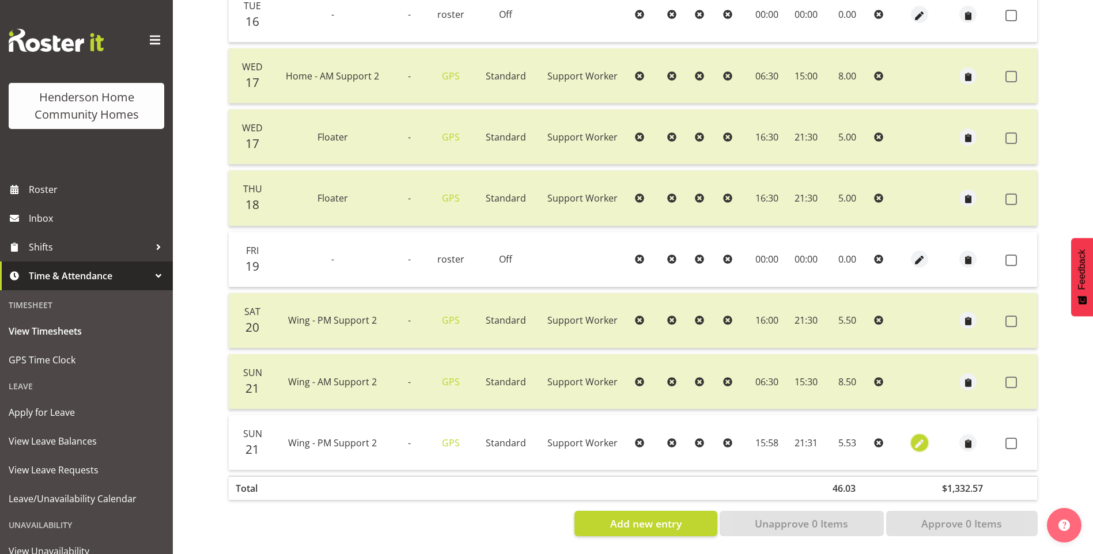
click at [913, 437] on span "button" at bounding box center [919, 443] width 13 height 13
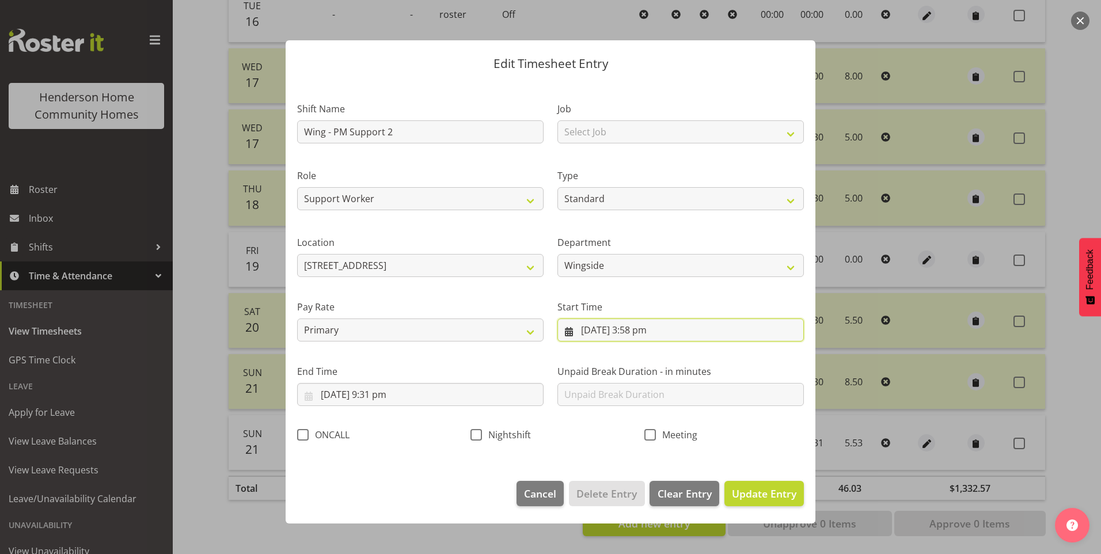
click at [643, 337] on input "21/09/2025, 3:58 pm" at bounding box center [680, 329] width 246 height 23
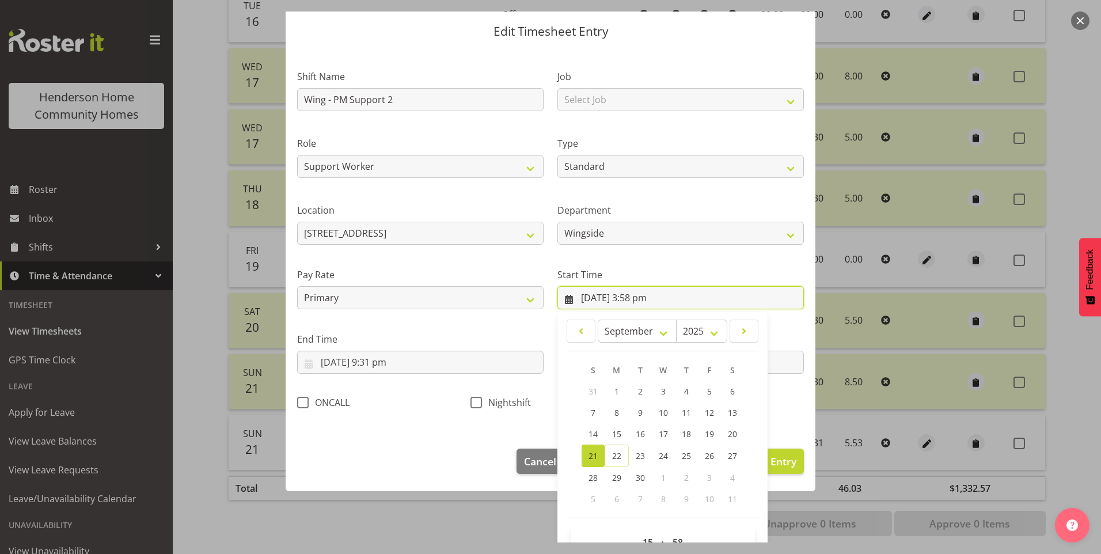
scroll to position [62, 0]
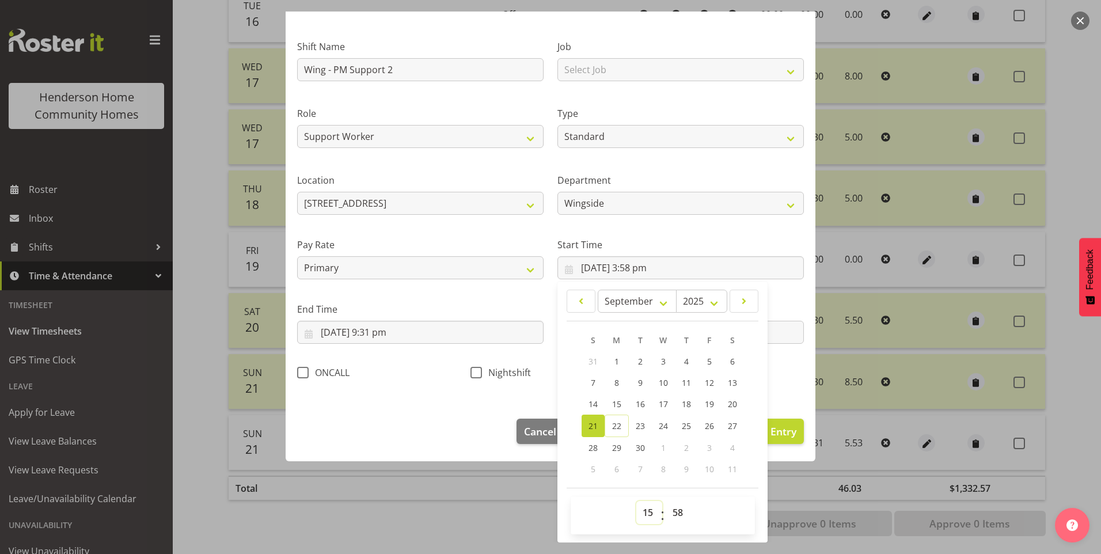
click at [641, 517] on select "00 01 02 03 04 05 06 07 08 09 10 11 12 13 14 15 16 17 18 19 20 21 22 23" at bounding box center [649, 512] width 26 height 23
click at [636, 501] on select "00 01 02 03 04 05 06 07 08 09 10 11 12 13 14 15 16 17 18 19 20 21 22 23" at bounding box center [649, 512] width 26 height 23
drag, startPoint x: 670, startPoint y: 510, endPoint x: 674, endPoint y: 506, distance: 6.1
click at [672, 509] on select "00 01 02 03 04 05 06 07 08 09 10 11 12 13 14 15 16 17 18 19 20 21 22 23 24 25 2…" at bounding box center [679, 512] width 26 height 23
click at [666, 501] on select "00 01 02 03 04 05 06 07 08 09 10 11 12 13 14 15 16 17 18 19 20 21 22 23 24 25 2…" at bounding box center [679, 512] width 26 height 23
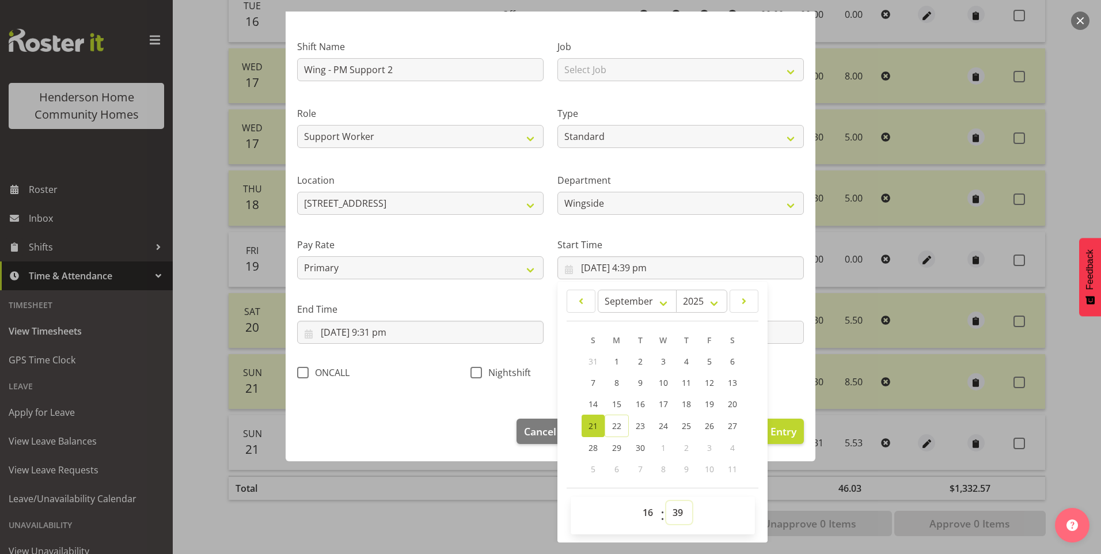
click at [672, 512] on select "00 01 02 03 04 05 06 07 08 09 10 11 12 13 14 15 16 17 18 19 20 21 22 23 24 25 2…" at bounding box center [679, 512] width 26 height 23
click at [666, 501] on select "00 01 02 03 04 05 06 07 08 09 10 11 12 13 14 15 16 17 18 19 20 21 22 23 24 25 2…" at bounding box center [679, 512] width 26 height 23
click at [397, 333] on input "21/09/2025, 9:31 pm" at bounding box center [420, 332] width 246 height 23
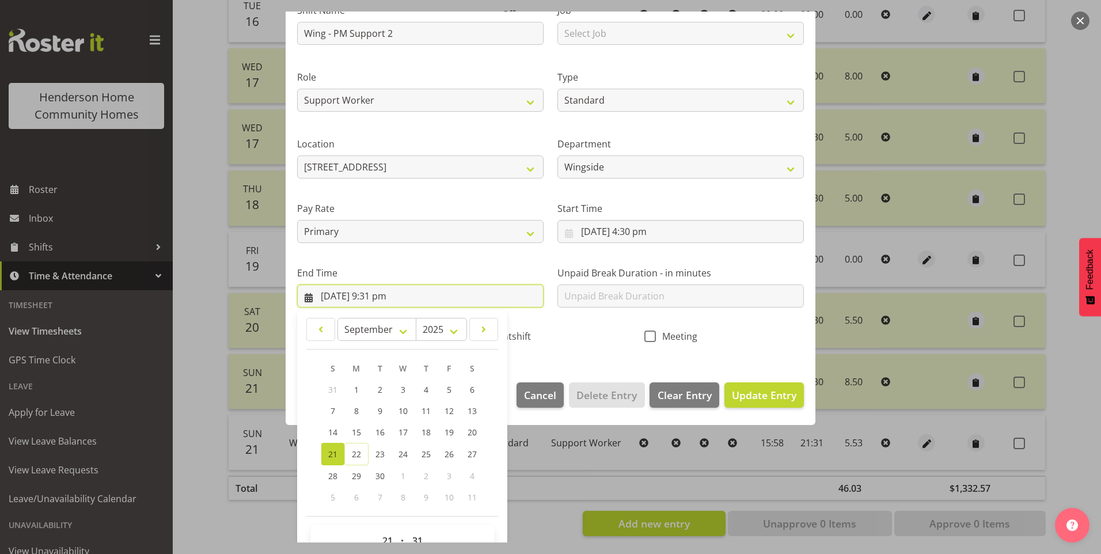
scroll to position [127, 0]
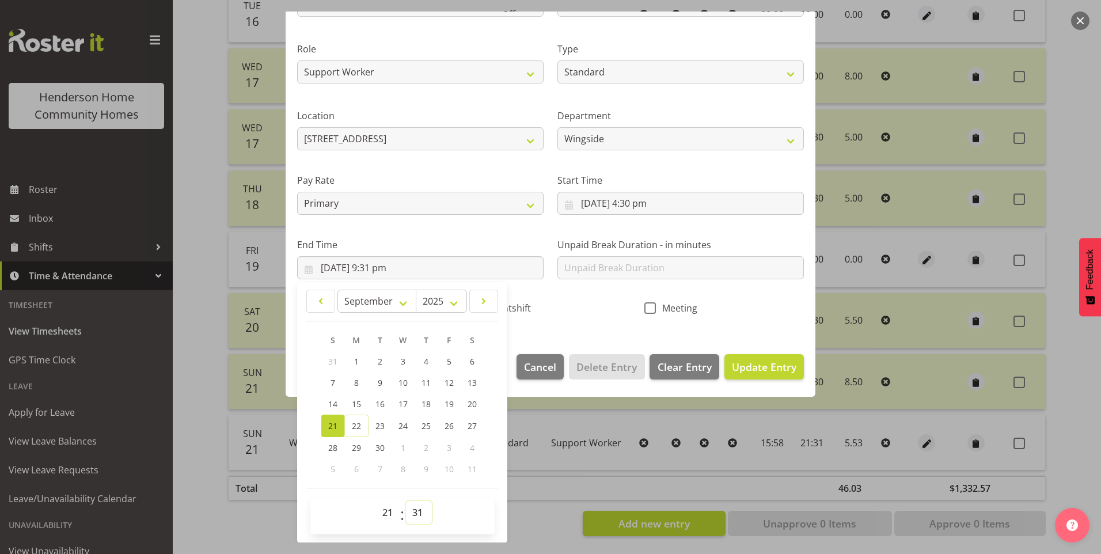
click at [422, 515] on select "00 01 02 03 04 05 06 07 08 09 10 11 12 13 14 15 16 17 18 19 20 21 22 23 24 25 2…" at bounding box center [419, 512] width 26 height 23
click at [406, 501] on select "00 01 02 03 04 05 06 07 08 09 10 11 12 13 14 15 16 17 18 19 20 21 22 23 24 25 2…" at bounding box center [419, 512] width 26 height 23
drag, startPoint x: 764, startPoint y: 366, endPoint x: 786, endPoint y: 357, distance: 23.7
click at [765, 365] on span "Update Entry" at bounding box center [764, 367] width 65 height 14
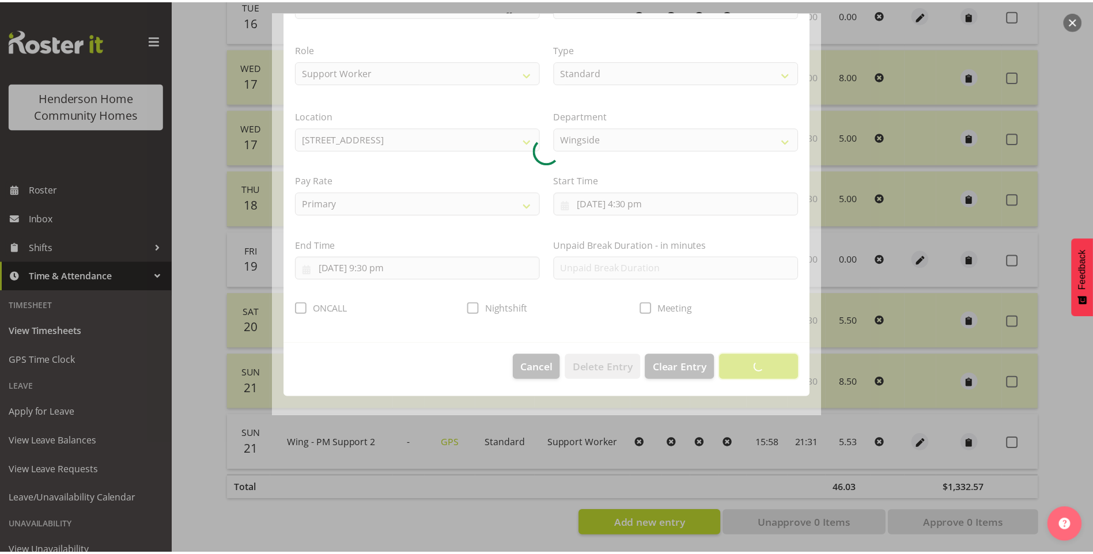
scroll to position [0, 0]
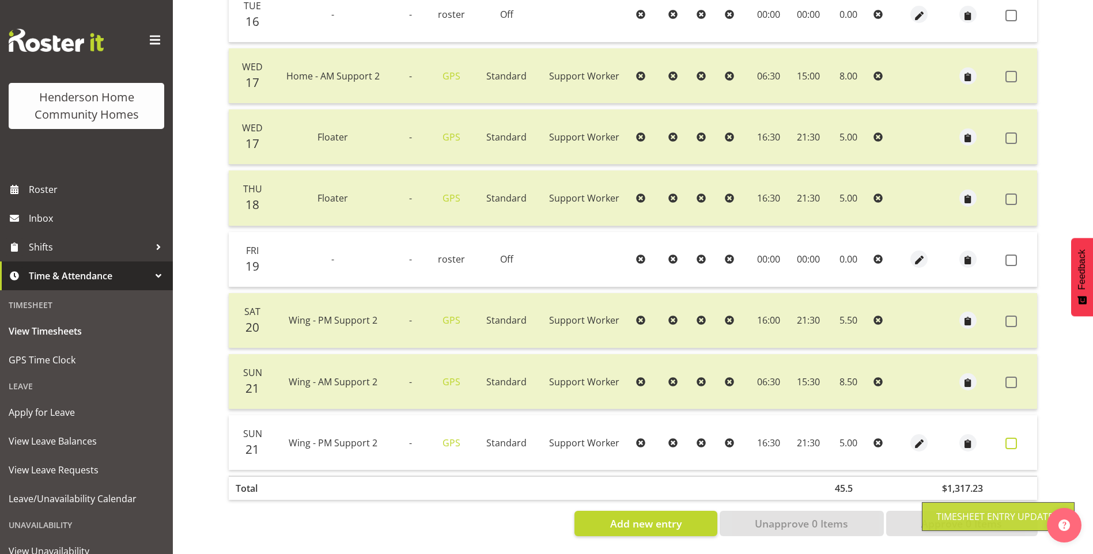
click at [1014, 438] on span at bounding box center [1011, 444] width 12 height 12
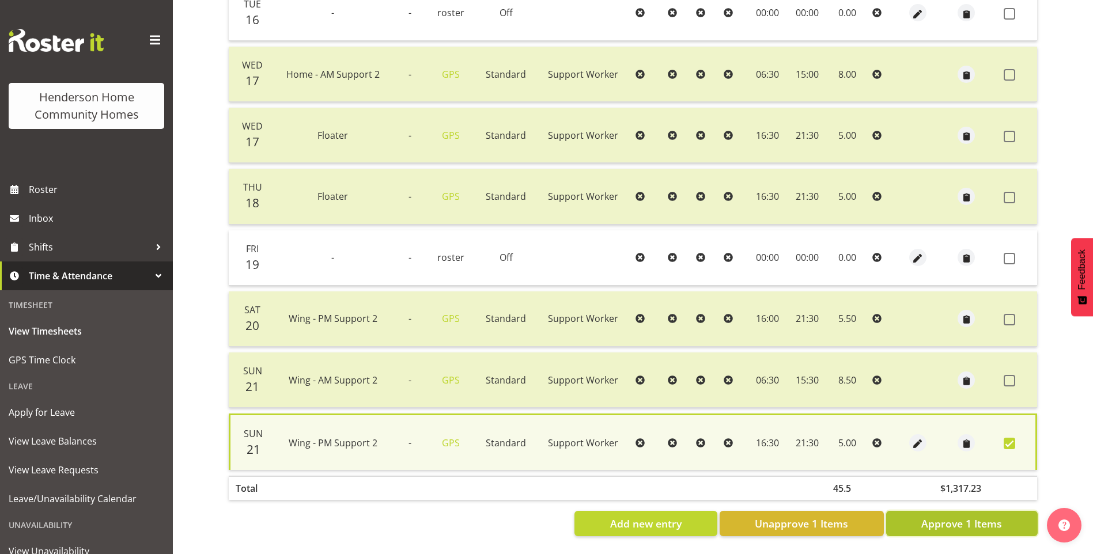
click at [947, 521] on span "Approve 1 Items" at bounding box center [961, 523] width 81 height 15
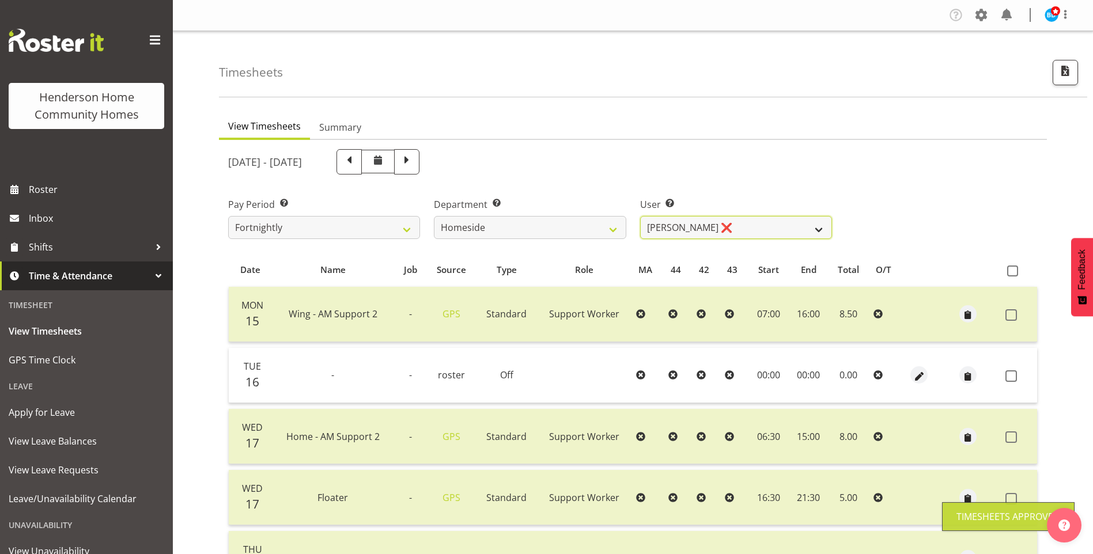
click at [687, 229] on select "Asiasiga Vili ❌ Billie-Rose Dunlop ❌ Brijesh (BK) Kachhadiya ❌ Cheenee Vargas ❌…" at bounding box center [736, 227] width 192 height 23
click at [640, 216] on select "Asiasiga Vili ❌ Billie-Rose Dunlop ❌ Brijesh (BK) Kachhadiya ❌ Cheenee Vargas ❌…" at bounding box center [736, 227] width 192 height 23
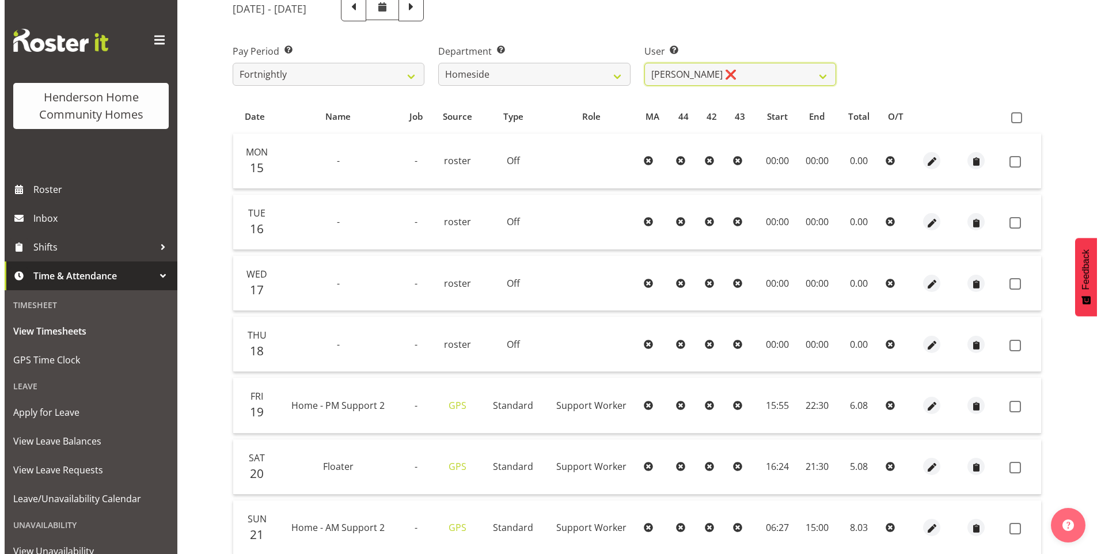
scroll to position [173, 0]
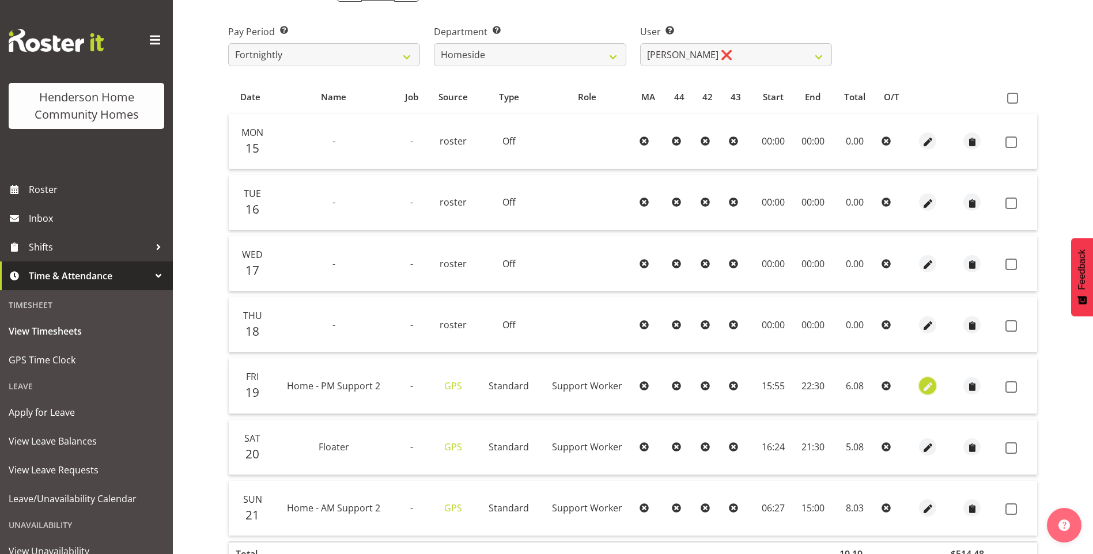
click at [925, 382] on span "button" at bounding box center [927, 386] width 13 height 13
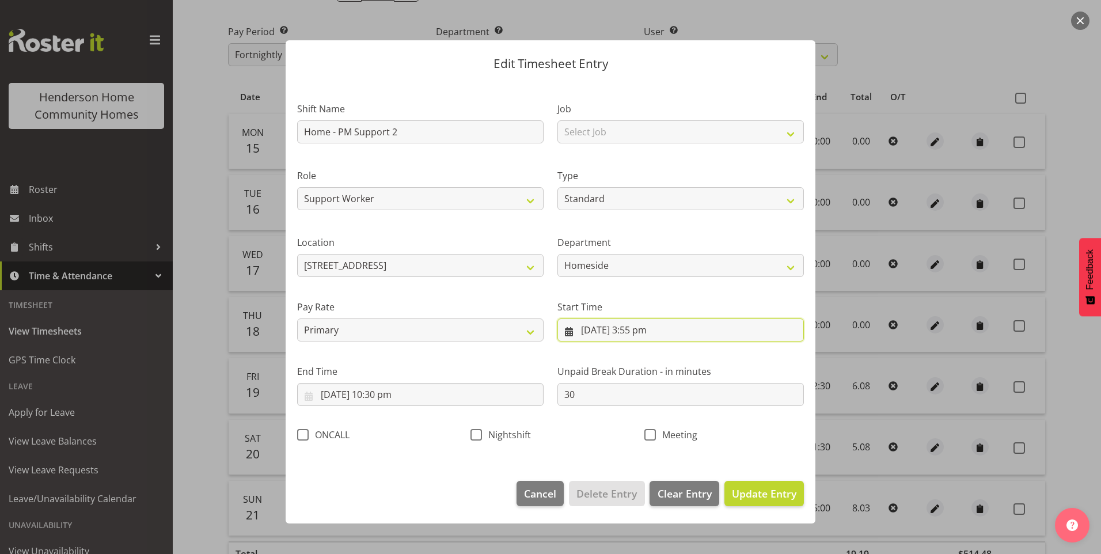
click at [640, 330] on input "19/09/2025, 3:55 pm" at bounding box center [680, 329] width 246 height 23
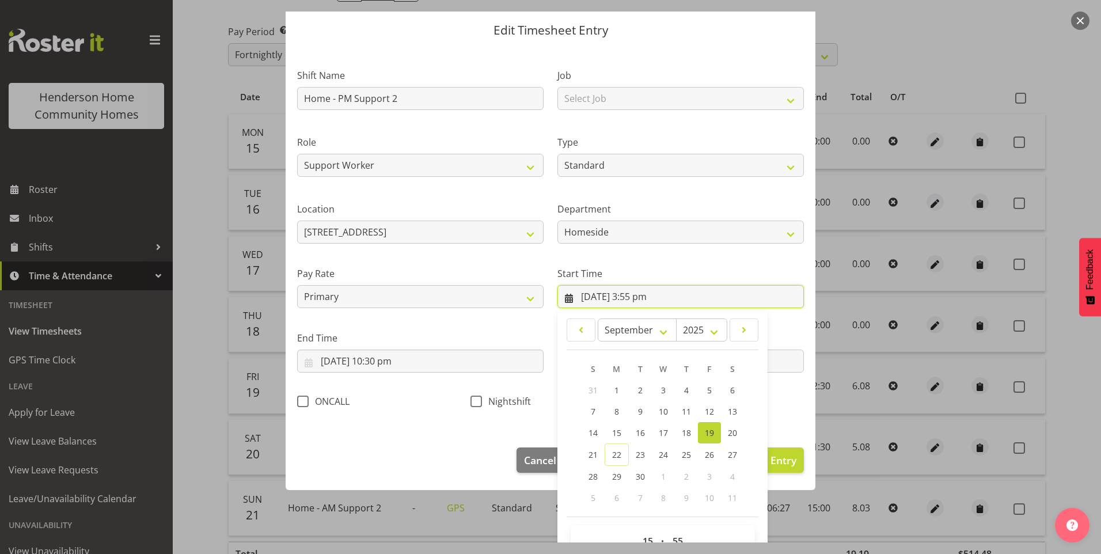
scroll to position [62, 0]
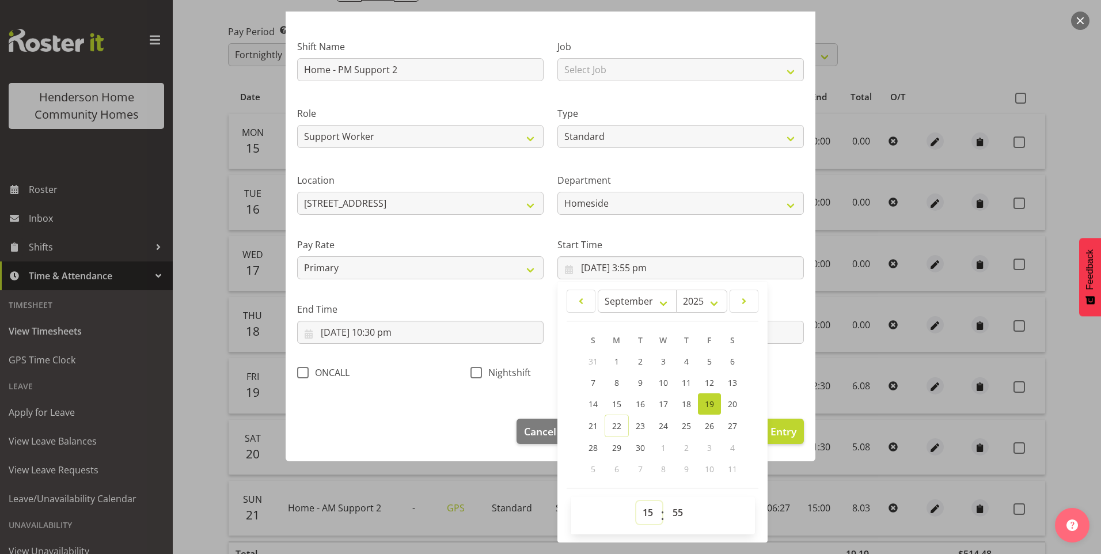
click at [643, 515] on select "00 01 02 03 04 05 06 07 08 09 10 11 12 13 14 15 16 17 18 19 20 21 22 23" at bounding box center [649, 512] width 26 height 23
click at [636, 501] on select "00 01 02 03 04 05 06 07 08 09 10 11 12 13 14 15 16 17 18 19 20 21 22 23" at bounding box center [649, 512] width 26 height 23
click at [684, 517] on select "00 01 02 03 04 05 06 07 08 09 10 11 12 13 14 15 16 17 18 19 20 21 22 23 24 25 2…" at bounding box center [679, 512] width 26 height 23
click at [666, 501] on select "00 01 02 03 04 05 06 07 08 09 10 11 12 13 14 15 16 17 18 19 20 21 22 23 24 25 2…" at bounding box center [679, 512] width 26 height 23
click at [777, 438] on span "Update Entry" at bounding box center [764, 431] width 65 height 14
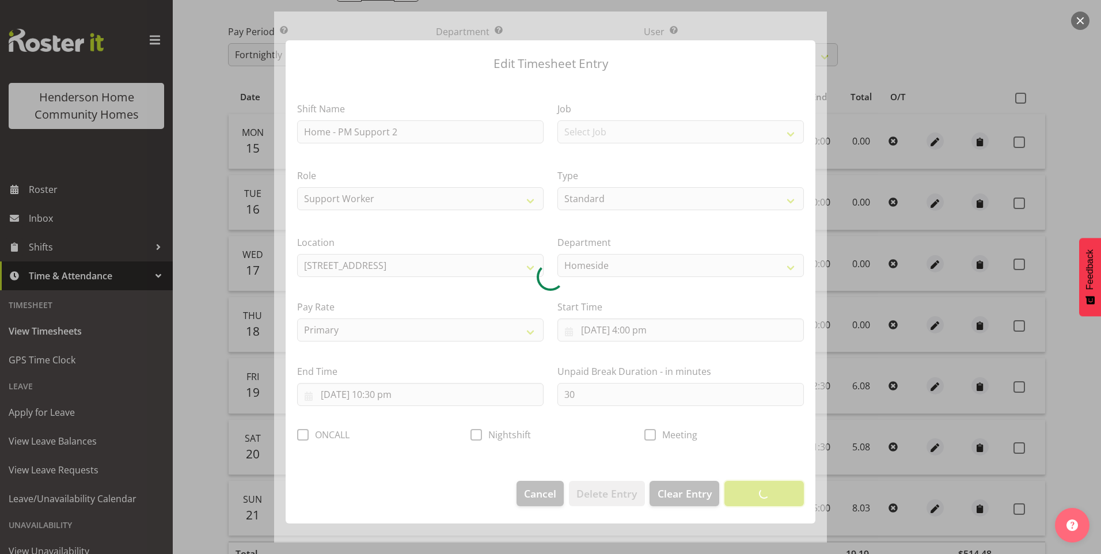
scroll to position [0, 0]
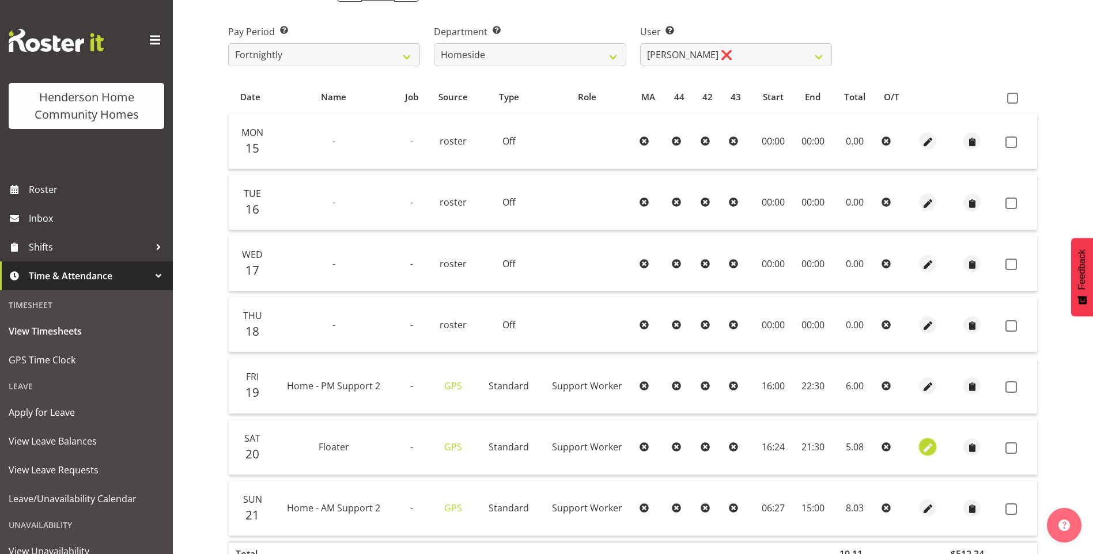
click at [925, 447] on span "button" at bounding box center [927, 448] width 13 height 13
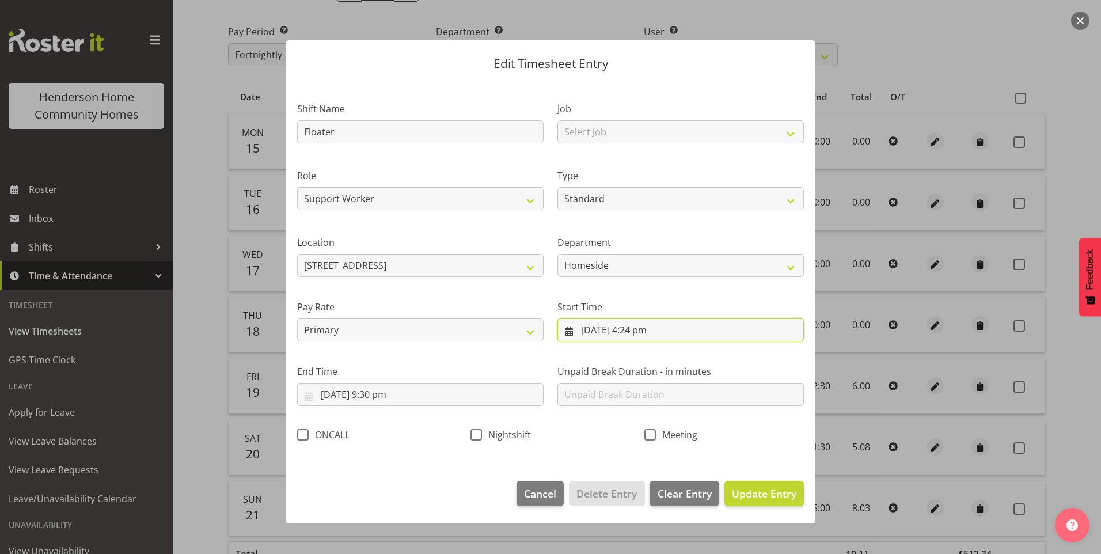
click at [651, 331] on input "20/09/2025, 4:24 pm" at bounding box center [680, 329] width 246 height 23
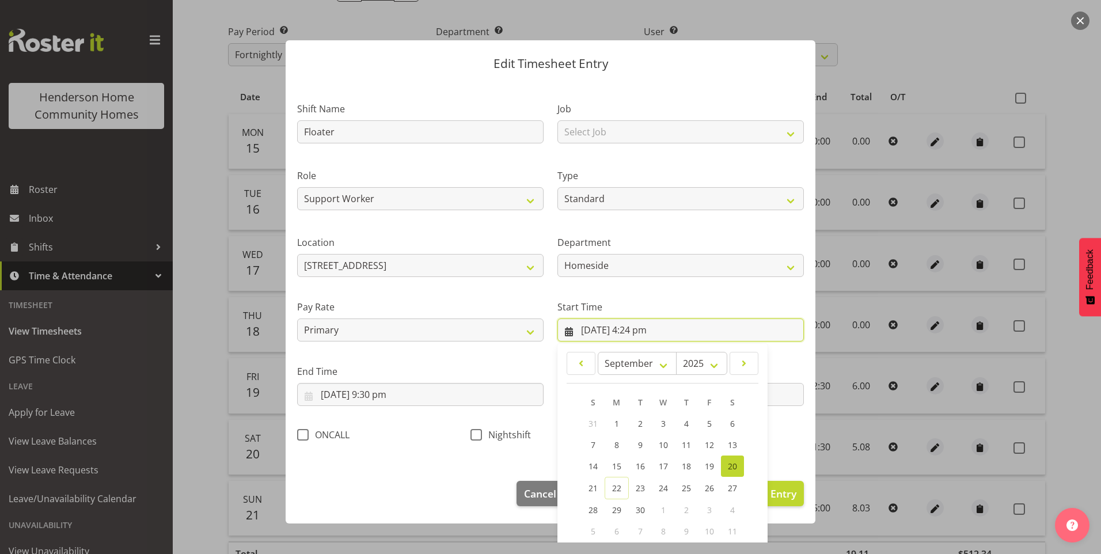
scroll to position [62, 0]
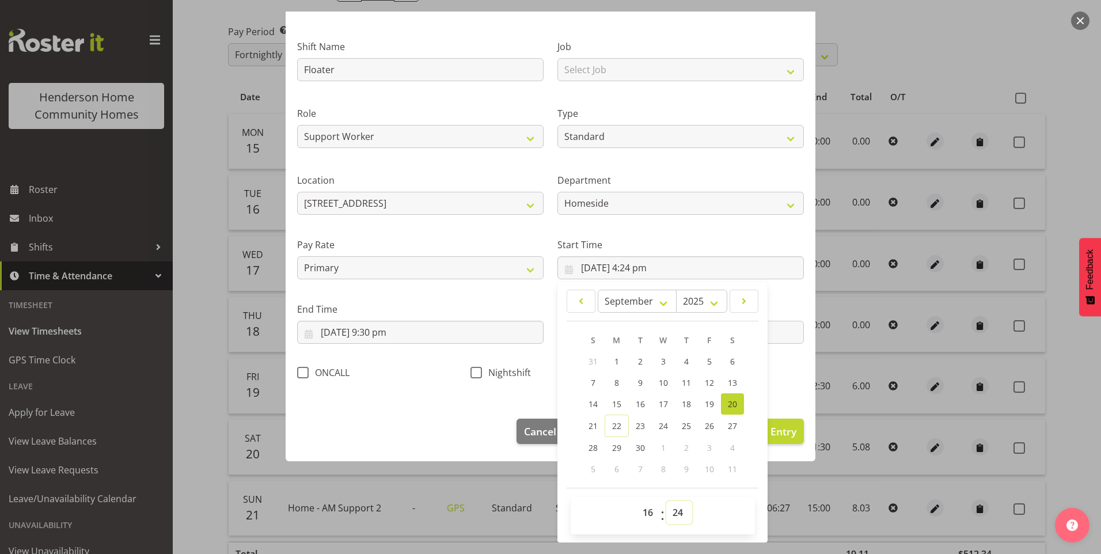
click at [676, 510] on select "00 01 02 03 04 05 06 07 08 09 10 11 12 13 14 15 16 17 18 19 20 21 22 23 24 25 2…" at bounding box center [679, 512] width 26 height 23
click at [666, 501] on select "00 01 02 03 04 05 06 07 08 09 10 11 12 13 14 15 16 17 18 19 20 21 22 23 24 25 2…" at bounding box center [679, 512] width 26 height 23
click at [677, 510] on select "00 01 02 03 04 05 06 07 08 09 10 11 12 13 14 15 16 17 18 19 20 21 22 23 24 25 2…" at bounding box center [679, 512] width 26 height 23
click at [666, 501] on select "00 01 02 03 04 05 06 07 08 09 10 11 12 13 14 15 16 17 18 19 20 21 22 23 24 25 2…" at bounding box center [679, 512] width 26 height 23
click at [775, 431] on span "Update Entry" at bounding box center [764, 431] width 65 height 14
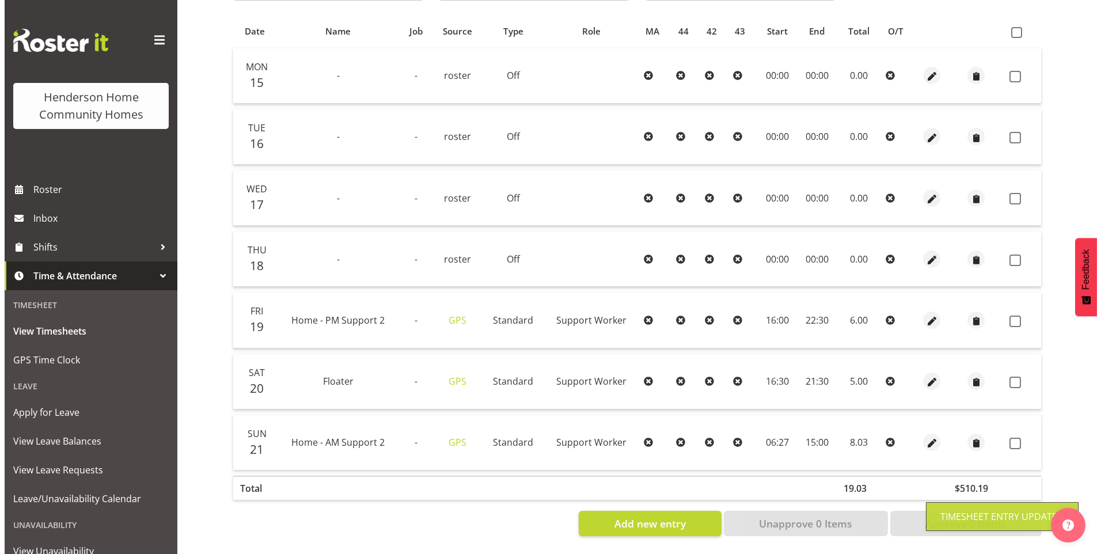
scroll to position [247, 0]
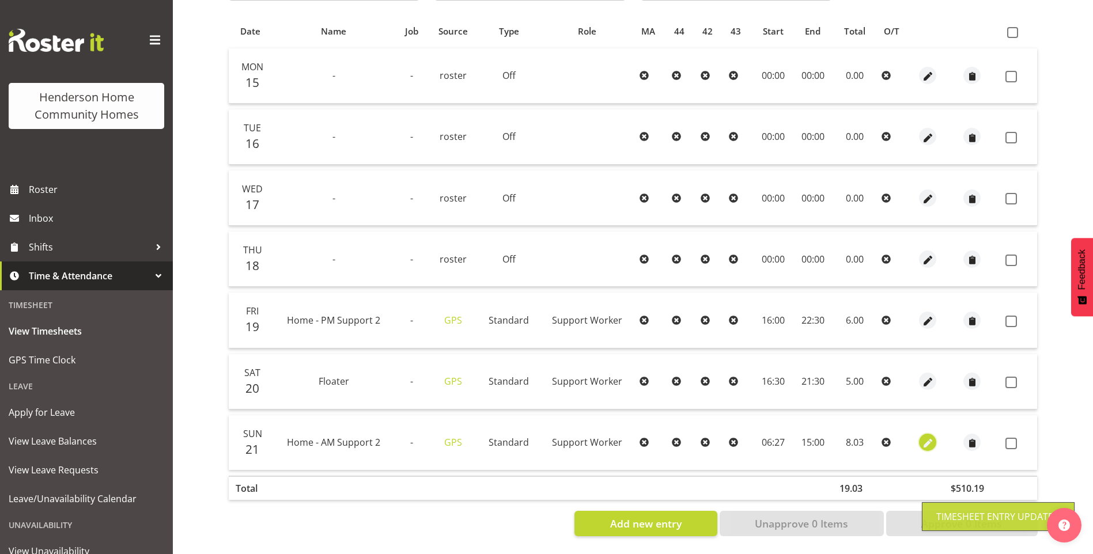
click at [926, 437] on span "button" at bounding box center [927, 443] width 13 height 13
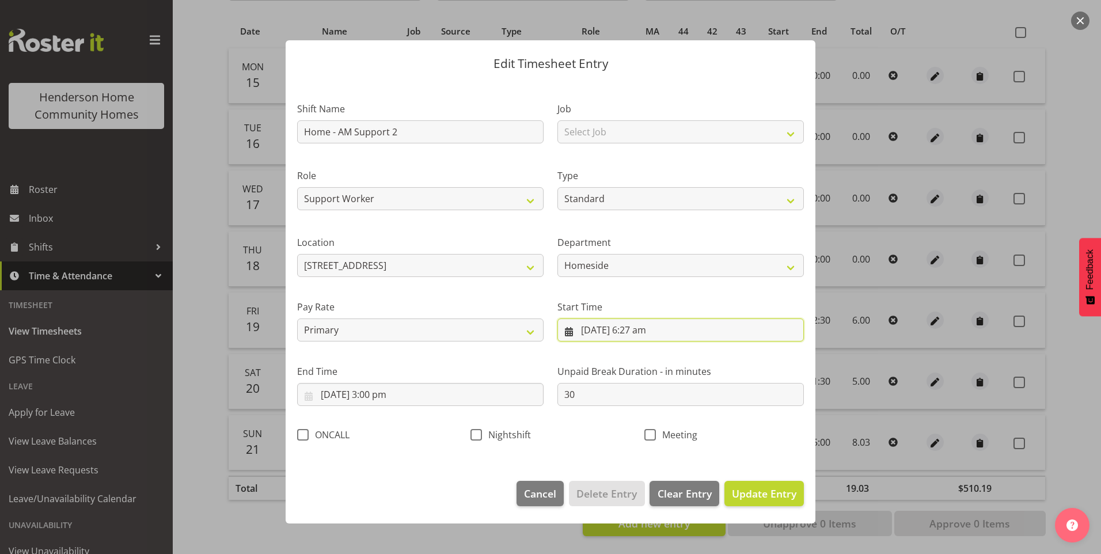
click at [654, 336] on input "21/09/2025, 6:27 am" at bounding box center [680, 329] width 246 height 23
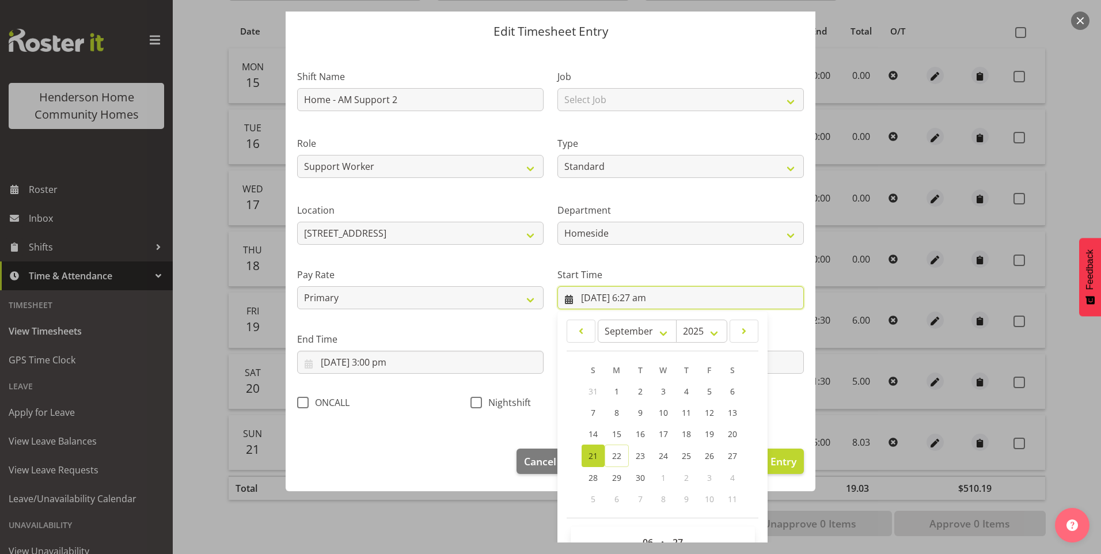
scroll to position [62, 0]
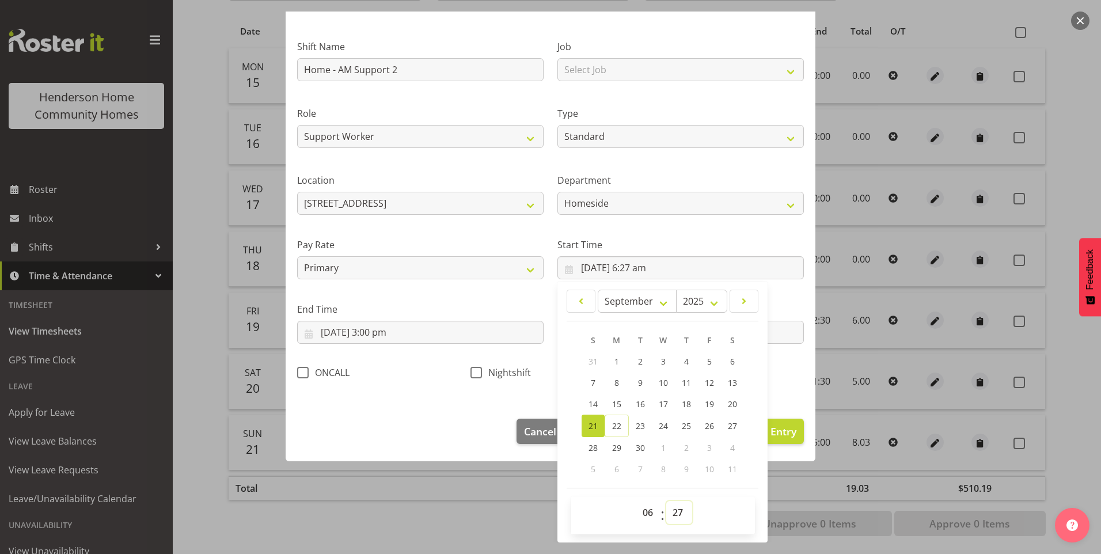
click at [684, 514] on select "00 01 02 03 04 05 06 07 08 09 10 11 12 13 14 15 16 17 18 19 20 21 22 23 24 25 2…" at bounding box center [679, 512] width 26 height 23
click at [666, 501] on select "00 01 02 03 04 05 06 07 08 09 10 11 12 13 14 15 16 17 18 19 20 21 22 23 24 25 2…" at bounding box center [679, 512] width 26 height 23
click at [780, 431] on span "Update Entry" at bounding box center [764, 431] width 65 height 14
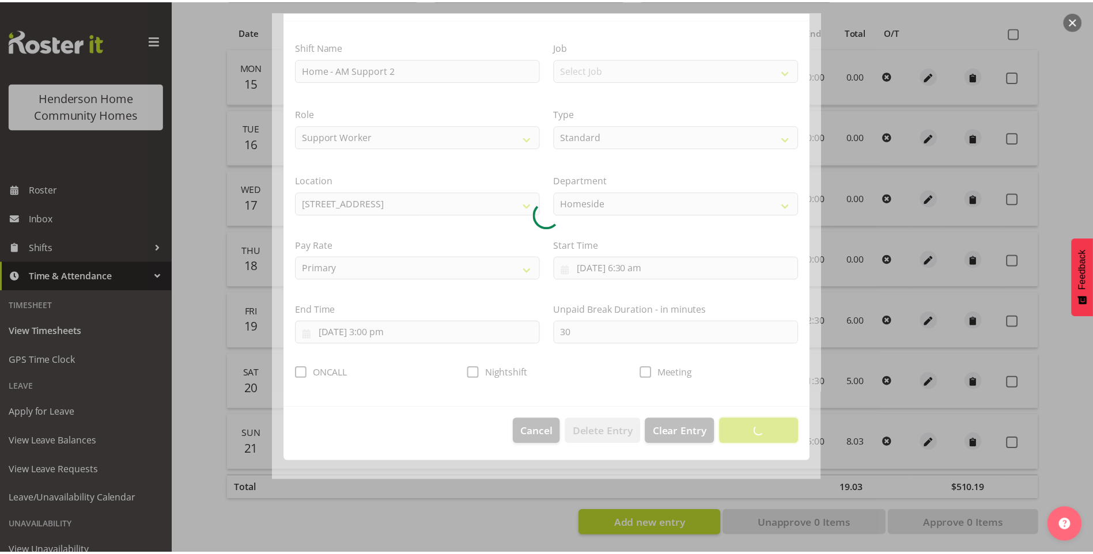
scroll to position [0, 0]
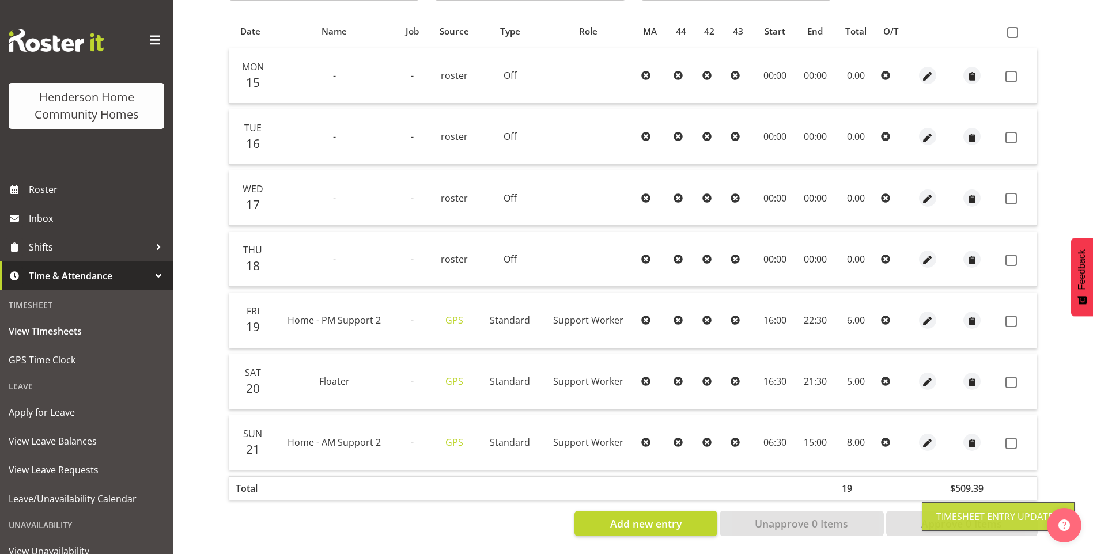
drag, startPoint x: 1009, startPoint y: 435, endPoint x: 1008, endPoint y: 405, distance: 30.0
click at [1008, 438] on span at bounding box center [1011, 444] width 12 height 12
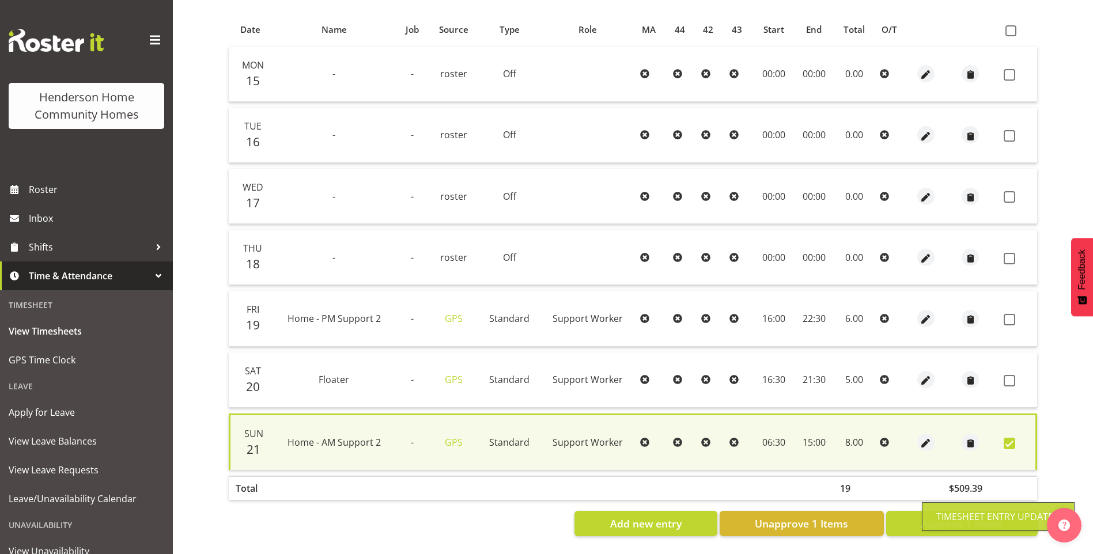
click at [1009, 367] on td at bounding box center [1018, 379] width 38 height 55
click at [1010, 316] on span at bounding box center [1009, 320] width 12 height 12
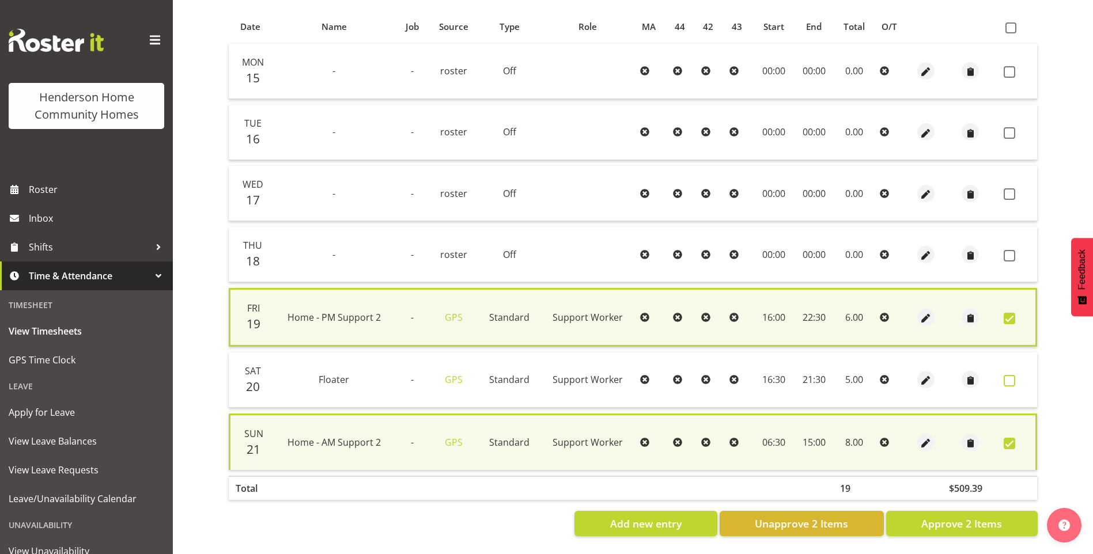
drag, startPoint x: 1008, startPoint y: 372, endPoint x: 1012, endPoint y: 382, distance: 10.6
click at [1009, 375] on span at bounding box center [1009, 381] width 12 height 12
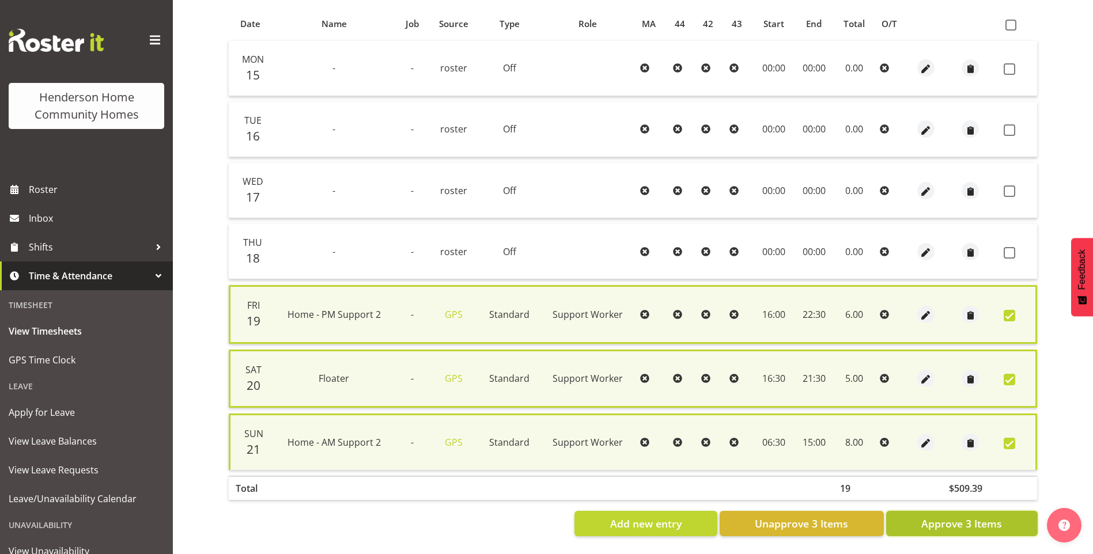
click at [977, 518] on span "Approve 3 Items" at bounding box center [961, 523] width 81 height 15
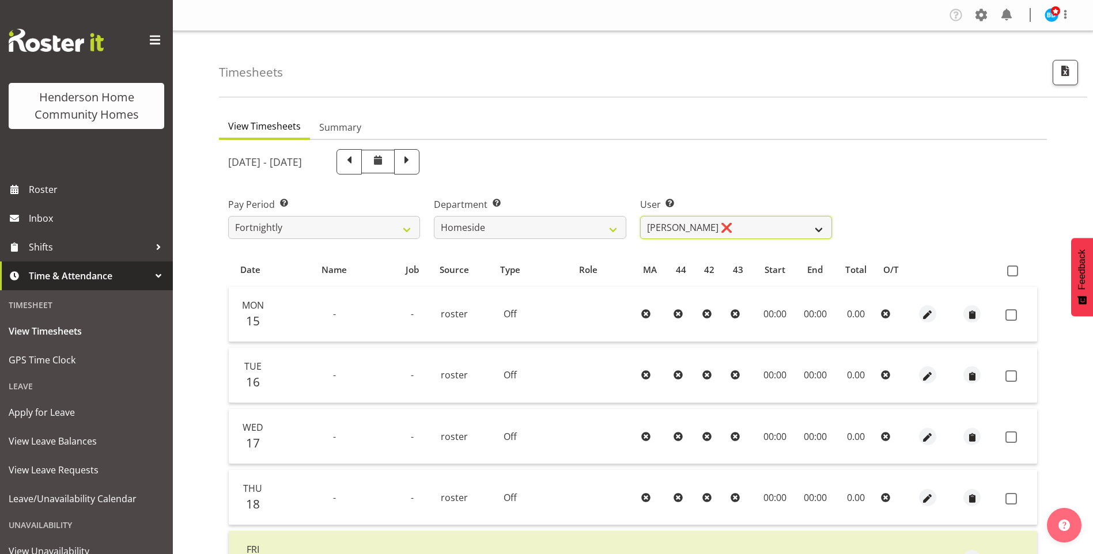
click at [664, 227] on select "Asiasiga Vili ❌ Billie-Rose Dunlop ❌ Brijesh (BK) Kachhadiya ❌ Cheenee Vargas ❌…" at bounding box center [736, 227] width 192 height 23
click at [640, 216] on select "Asiasiga Vili ❌ Billie-Rose Dunlop ❌ Brijesh (BK) Kachhadiya ❌ Cheenee Vargas ❌…" at bounding box center [736, 227] width 192 height 23
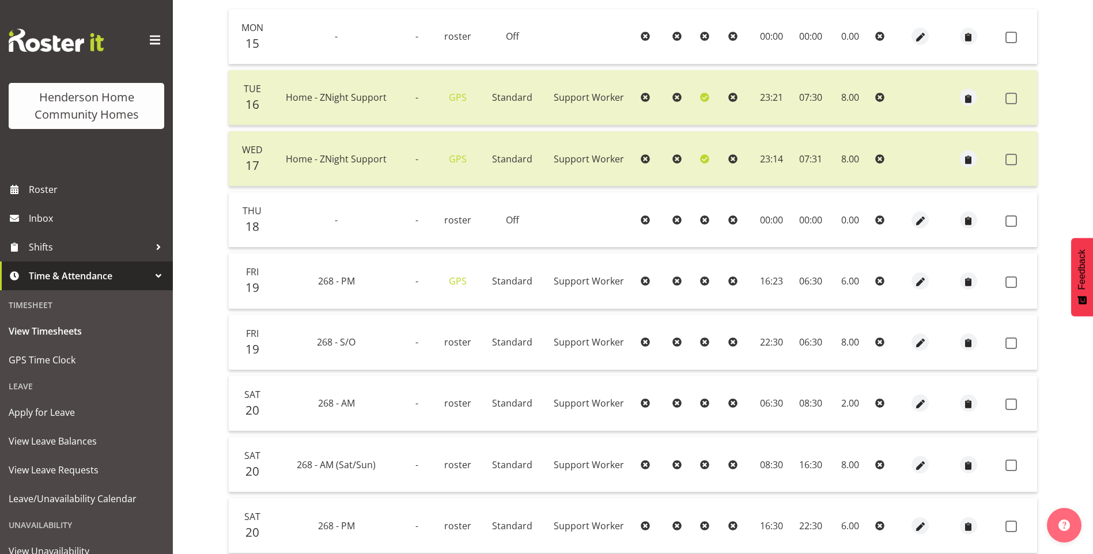
scroll to position [288, 0]
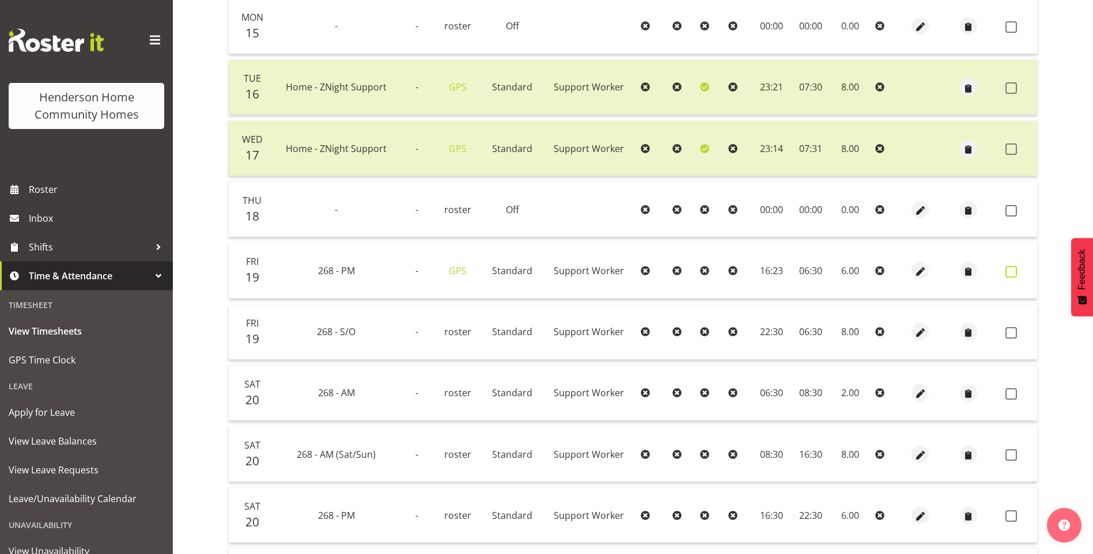
click at [1012, 273] on span at bounding box center [1011, 272] width 12 height 12
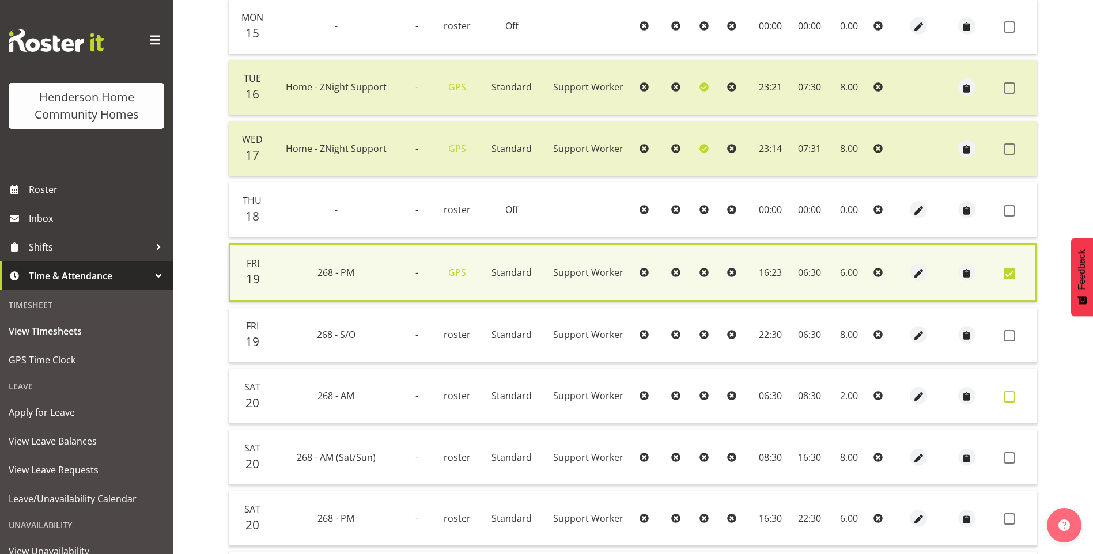
click at [1003, 399] on span at bounding box center [1009, 397] width 12 height 12
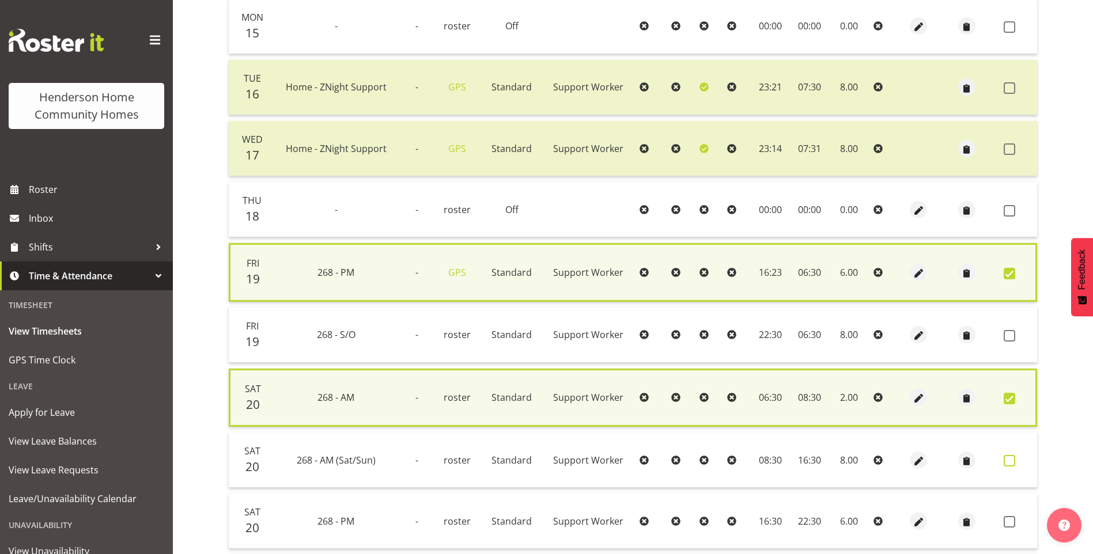
click at [1011, 464] on span at bounding box center [1009, 461] width 12 height 12
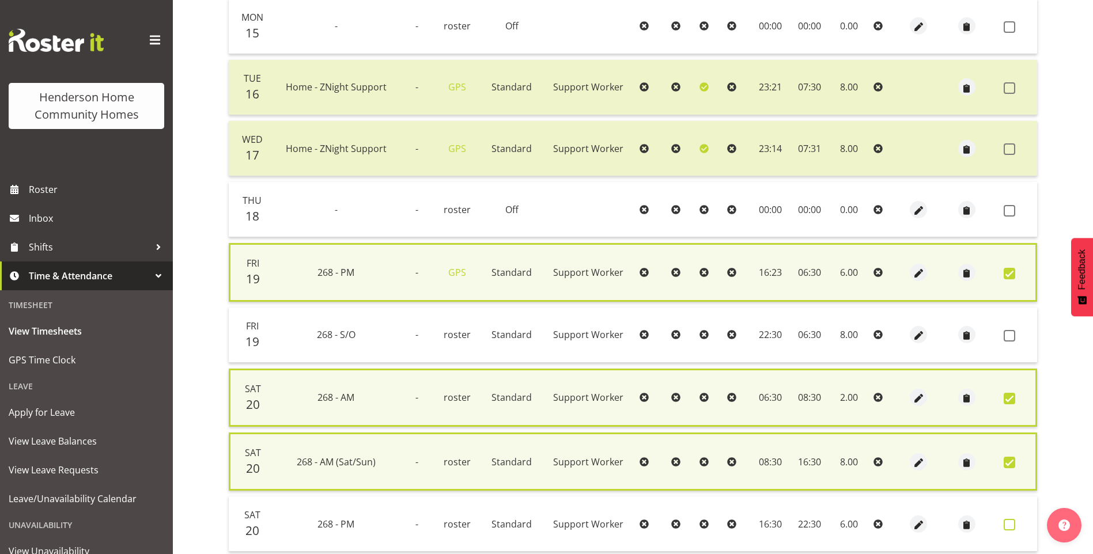
click at [1008, 524] on span at bounding box center [1009, 525] width 12 height 12
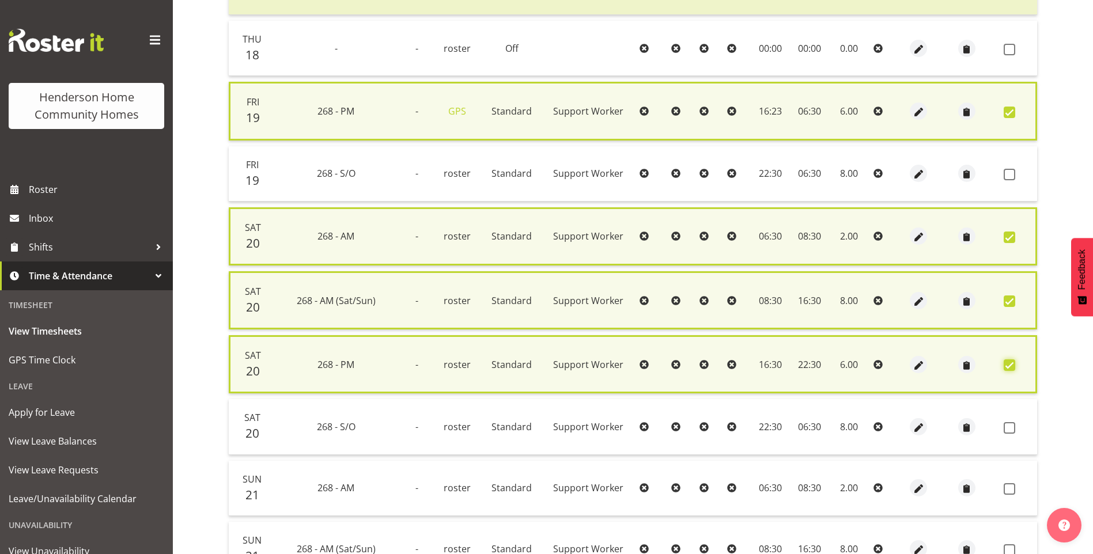
scroll to position [461, 0]
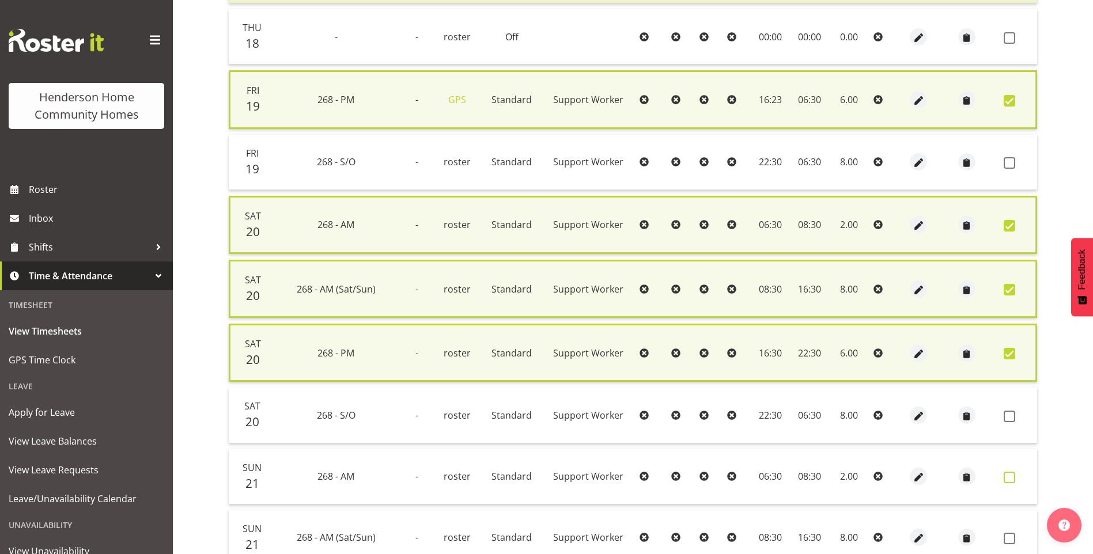
click at [1008, 477] on span at bounding box center [1009, 478] width 12 height 12
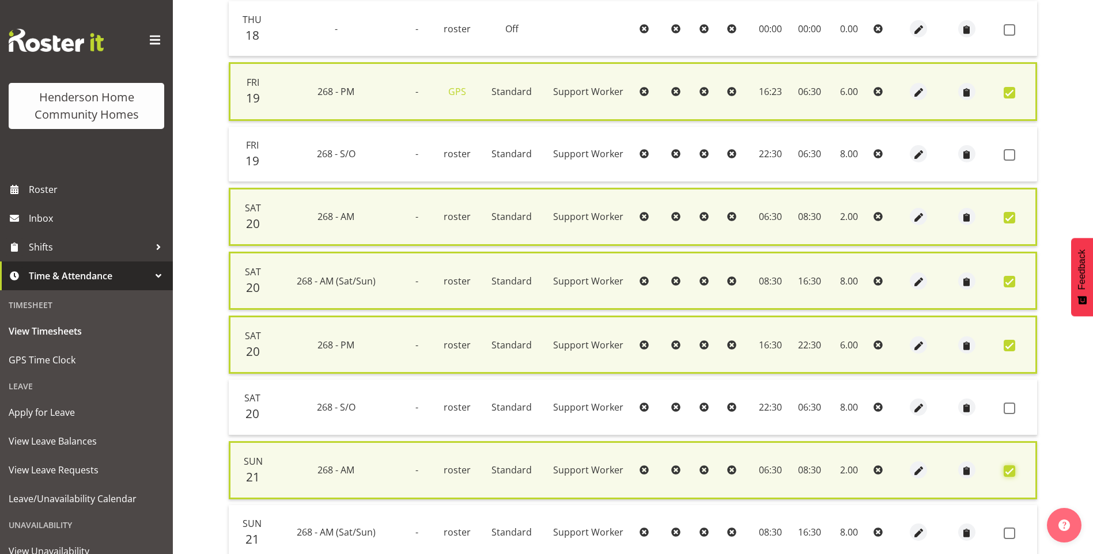
scroll to position [567, 0]
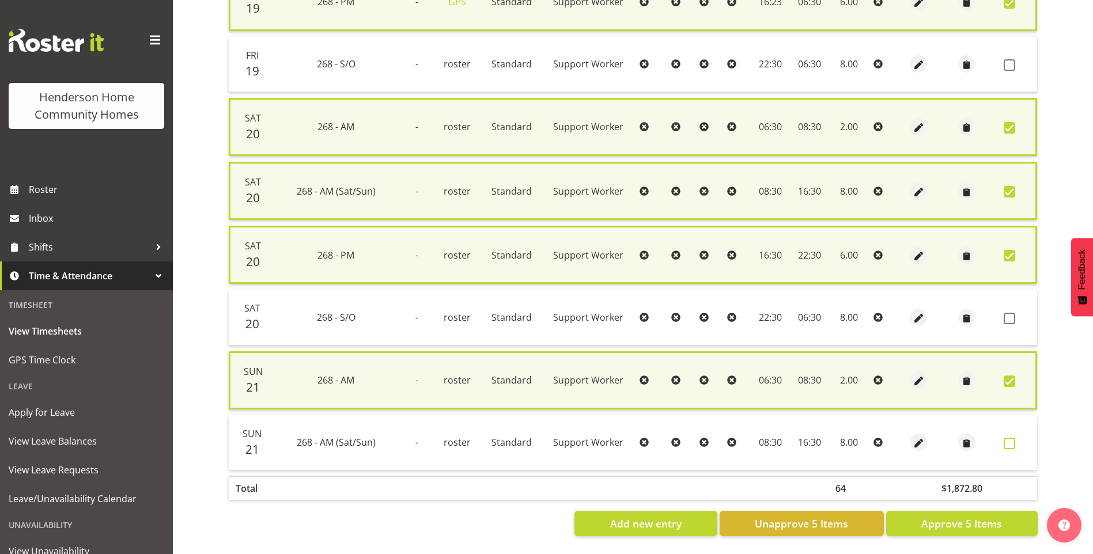
click at [1011, 438] on span at bounding box center [1009, 444] width 12 height 12
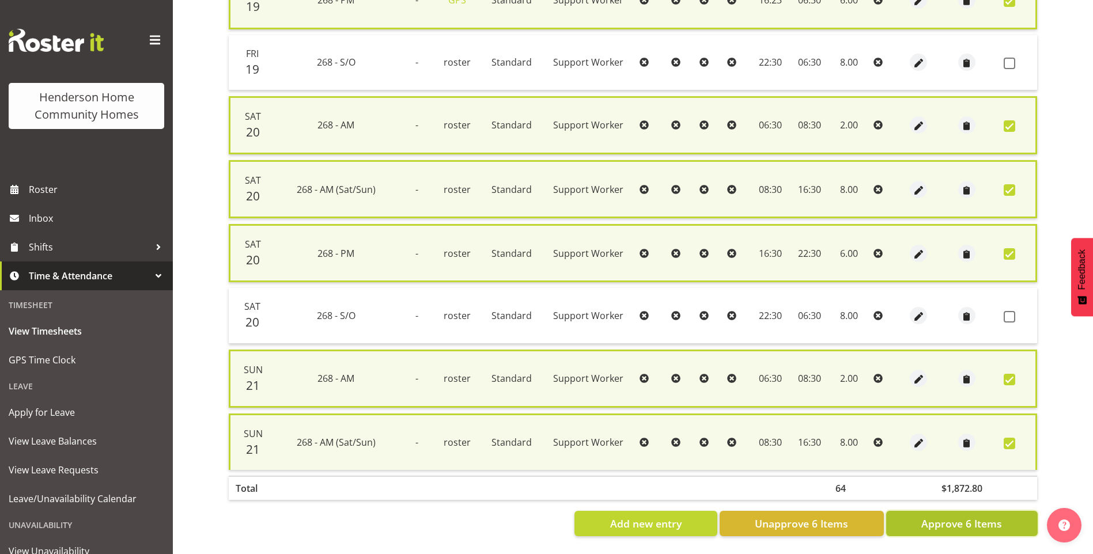
click at [997, 517] on span "Approve 6 Items" at bounding box center [961, 523] width 81 height 15
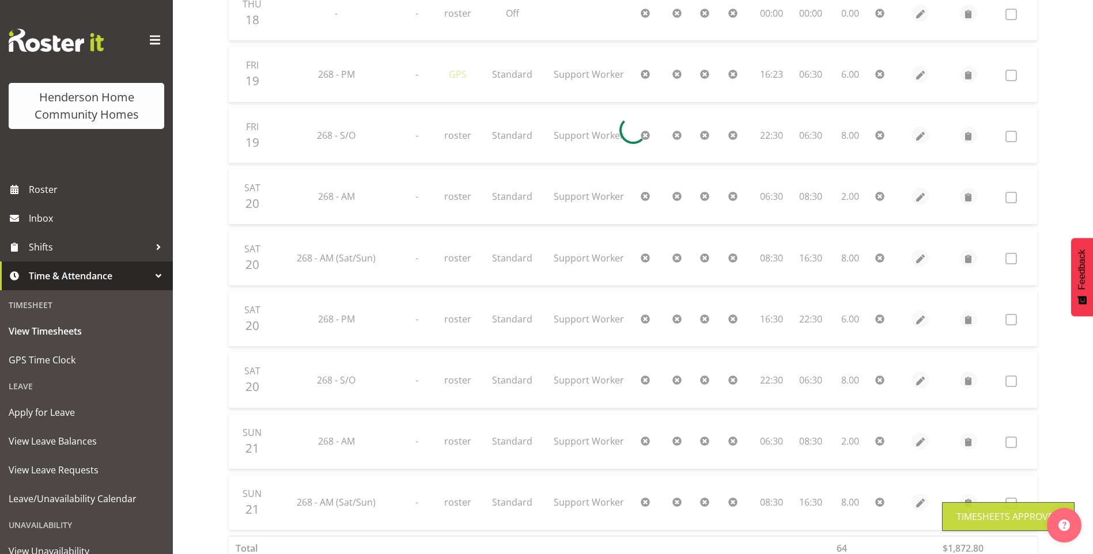
scroll to position [438, 0]
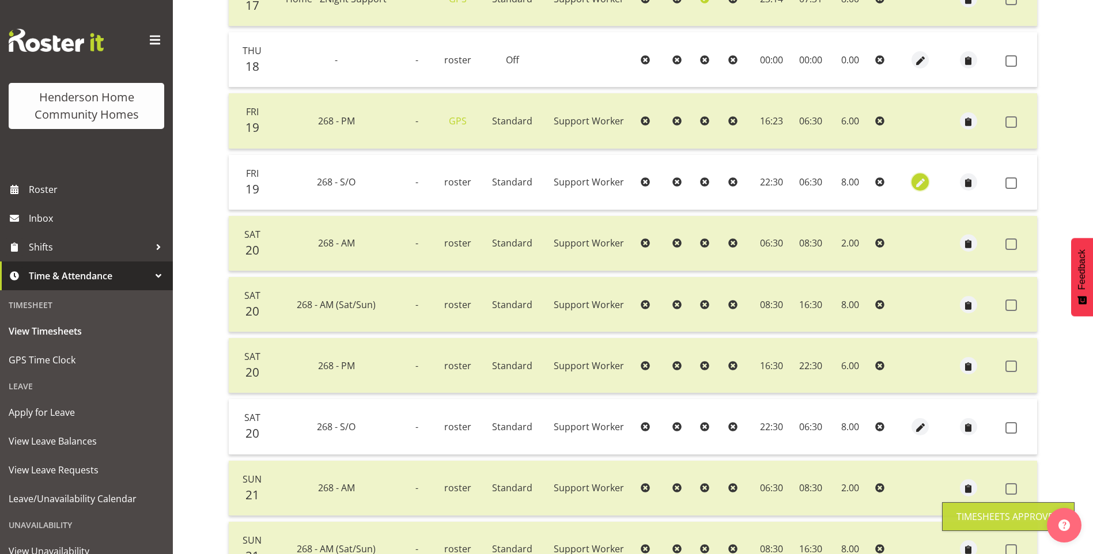
click at [919, 181] on span "button" at bounding box center [919, 183] width 13 height 13
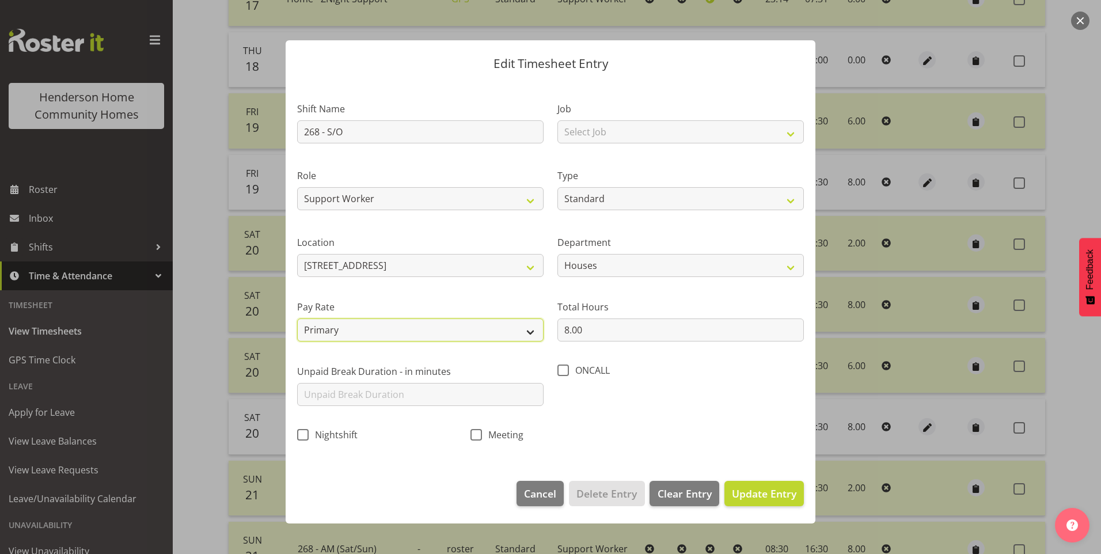
drag, startPoint x: 369, startPoint y: 326, endPoint x: 371, endPoint y: 332, distance: 6.7
click at [369, 326] on select "Primary Secondary Tertiary Fourth Fifth" at bounding box center [420, 329] width 246 height 23
click at [297, 318] on select "Primary Secondary Tertiary Fourth Fifth" at bounding box center [420, 329] width 246 height 23
click at [768, 492] on span "Update Entry" at bounding box center [764, 494] width 65 height 14
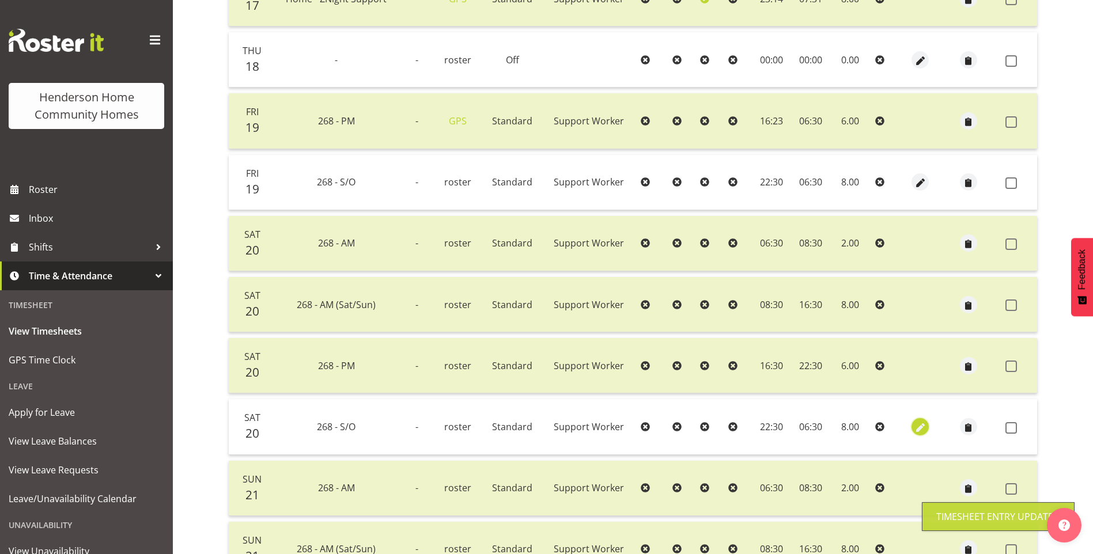
click at [916, 426] on span "button" at bounding box center [919, 427] width 13 height 13
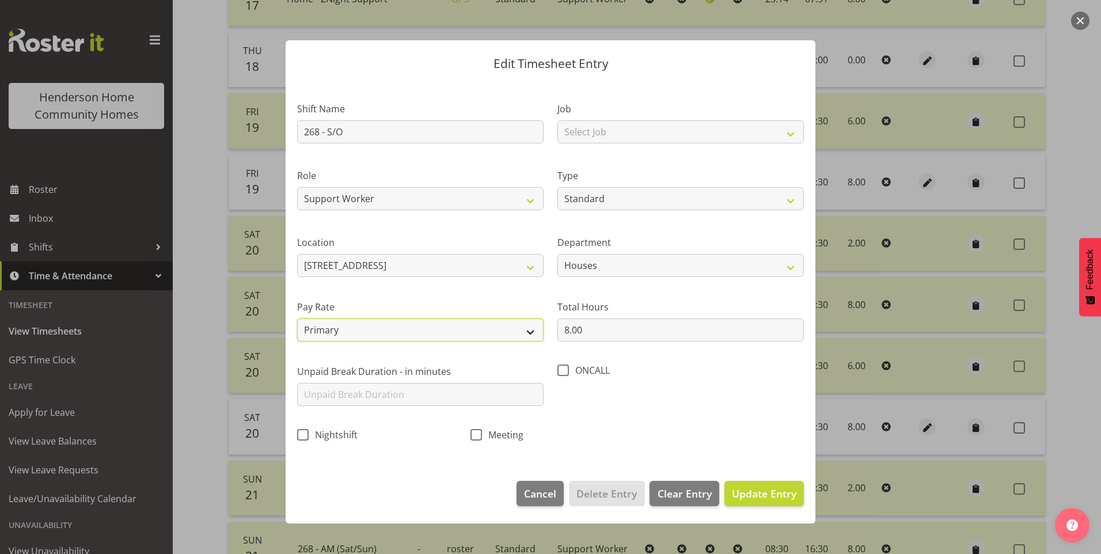
click at [355, 328] on select "Primary Secondary Tertiary Fourth Fifth" at bounding box center [420, 329] width 246 height 23
click at [297, 318] on select "Primary Secondary Tertiary Fourth Fifth" at bounding box center [420, 329] width 246 height 23
click at [767, 493] on span "Update Entry" at bounding box center [764, 494] width 65 height 14
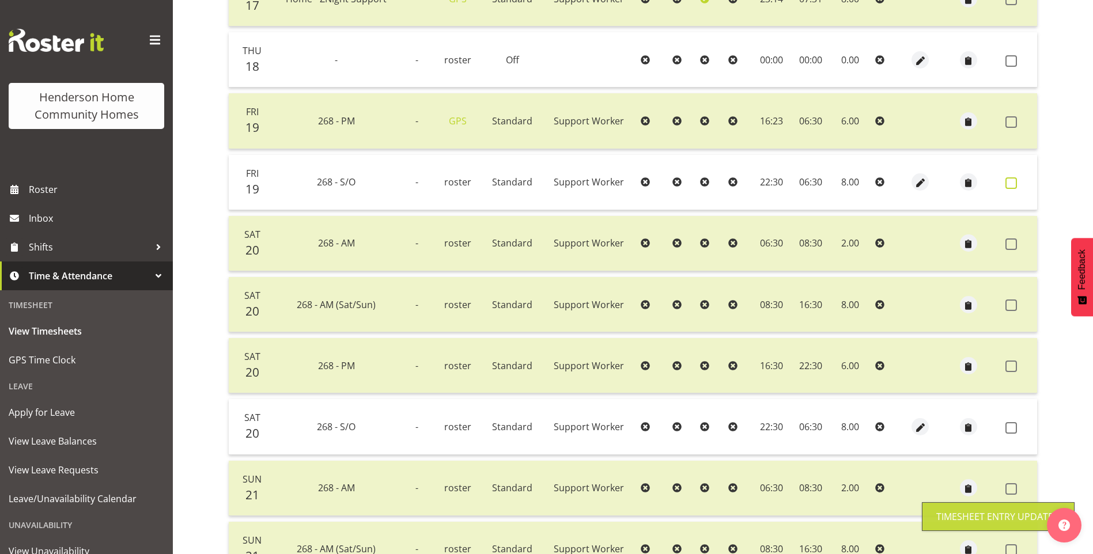
click at [1013, 183] on span at bounding box center [1011, 183] width 12 height 12
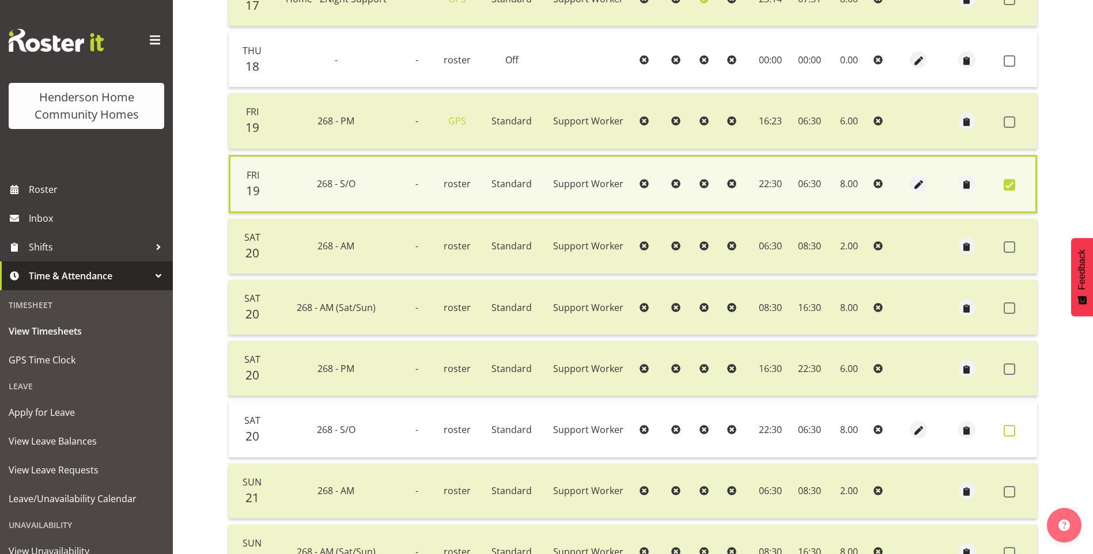
click at [1004, 429] on span at bounding box center [1009, 431] width 12 height 12
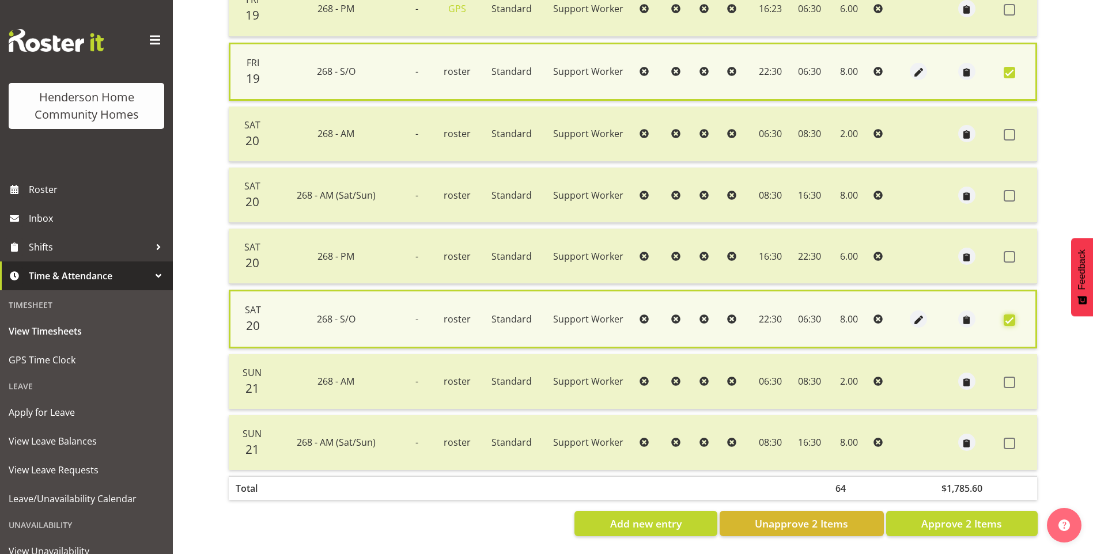
scroll to position [559, 0]
click at [963, 516] on span "Approve 2 Items" at bounding box center [961, 523] width 81 height 15
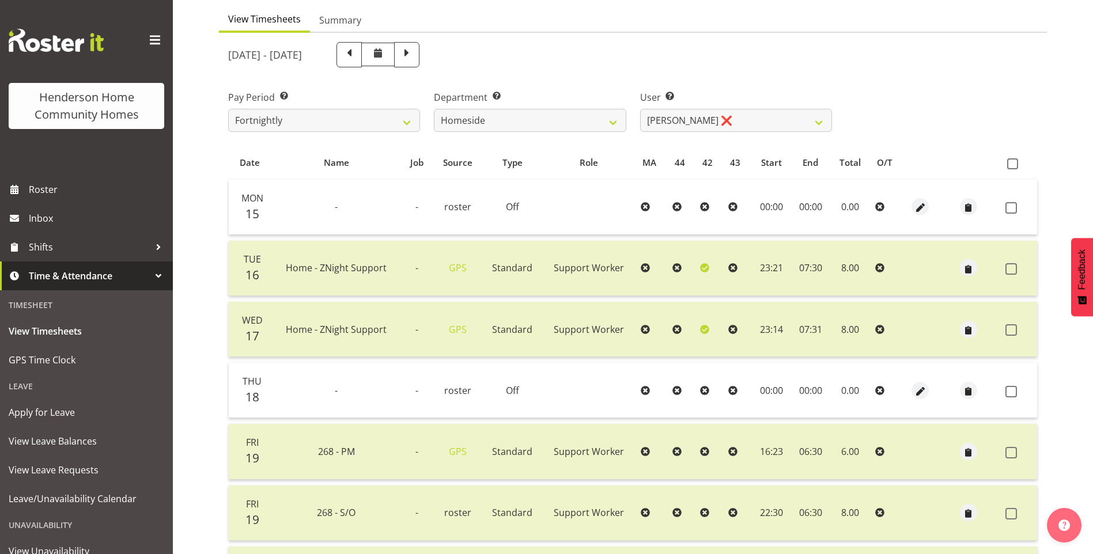
scroll to position [35, 0]
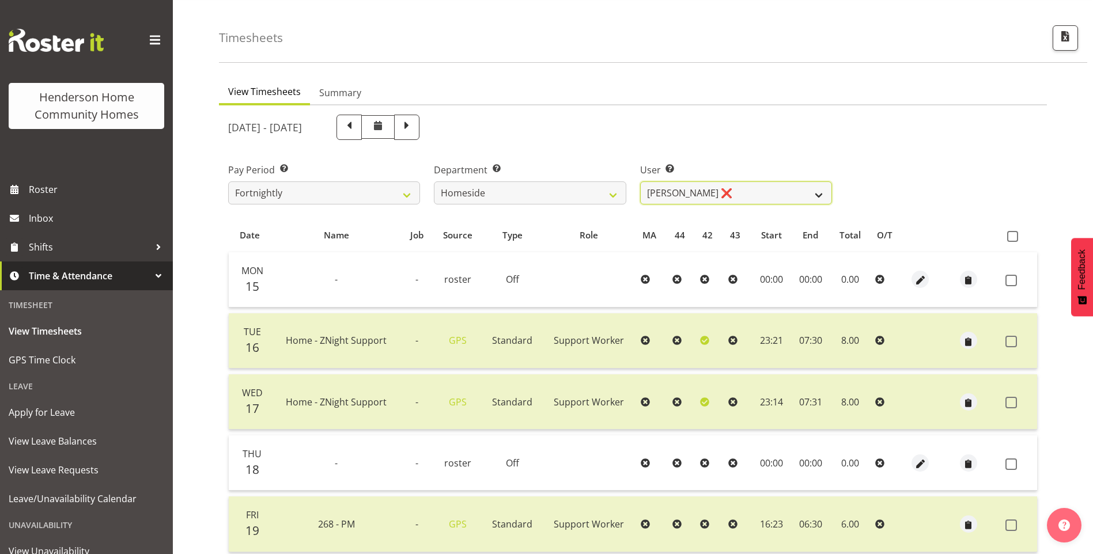
click at [678, 195] on select "Asiasiga Vili ❌ Billie-Rose Dunlop ❌ Brijesh (BK) Kachhadiya ❌ Cheenee Vargas ❌…" at bounding box center [736, 192] width 192 height 23
click at [640, 181] on select "Asiasiga Vili ❌ Billie-Rose Dunlop ❌ Brijesh (BK) Kachhadiya ❌ Cheenee Vargas ❌…" at bounding box center [736, 192] width 192 height 23
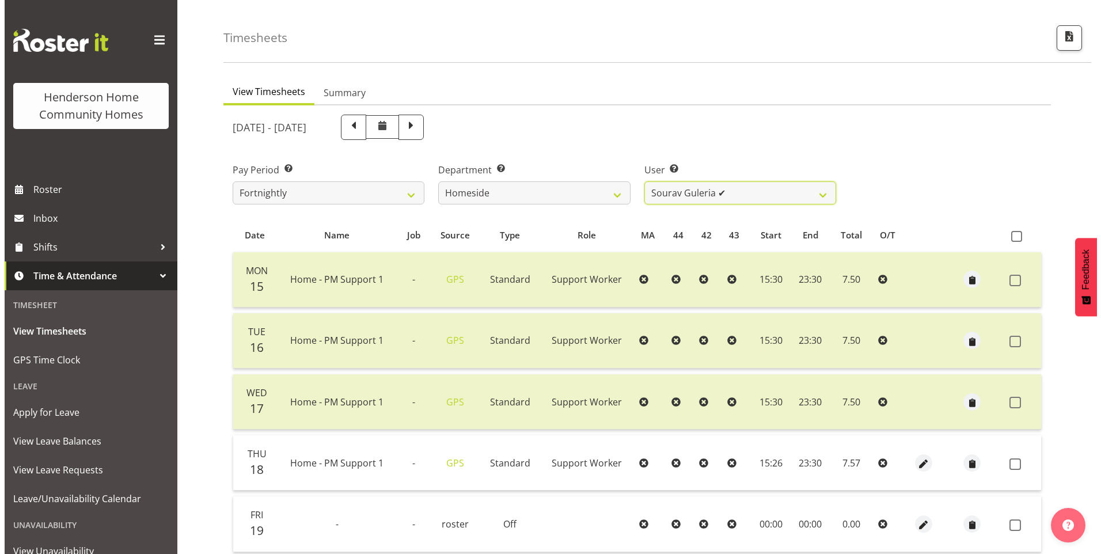
scroll to position [92, 0]
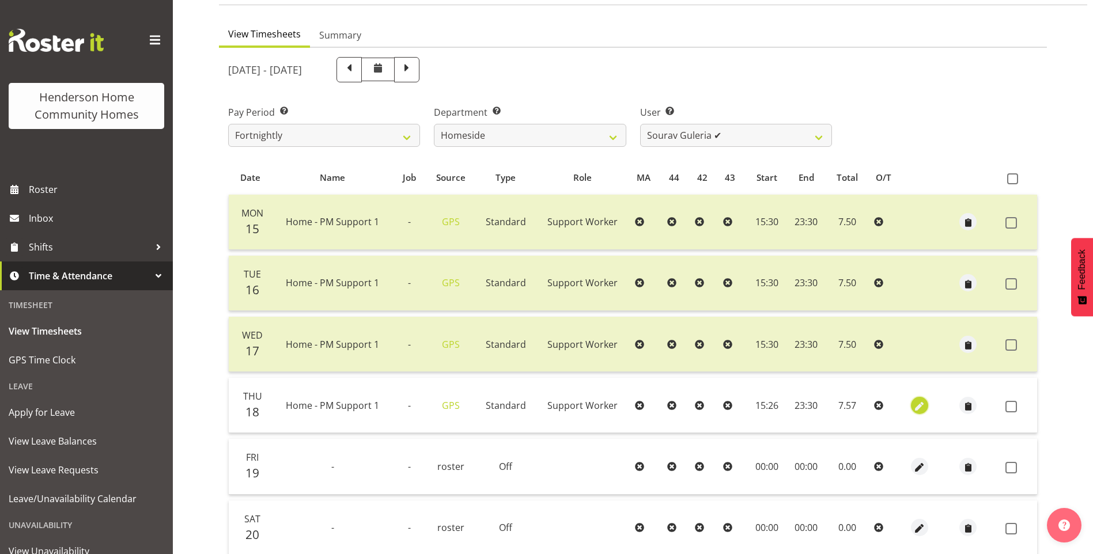
click at [916, 403] on span "button" at bounding box center [919, 406] width 13 height 13
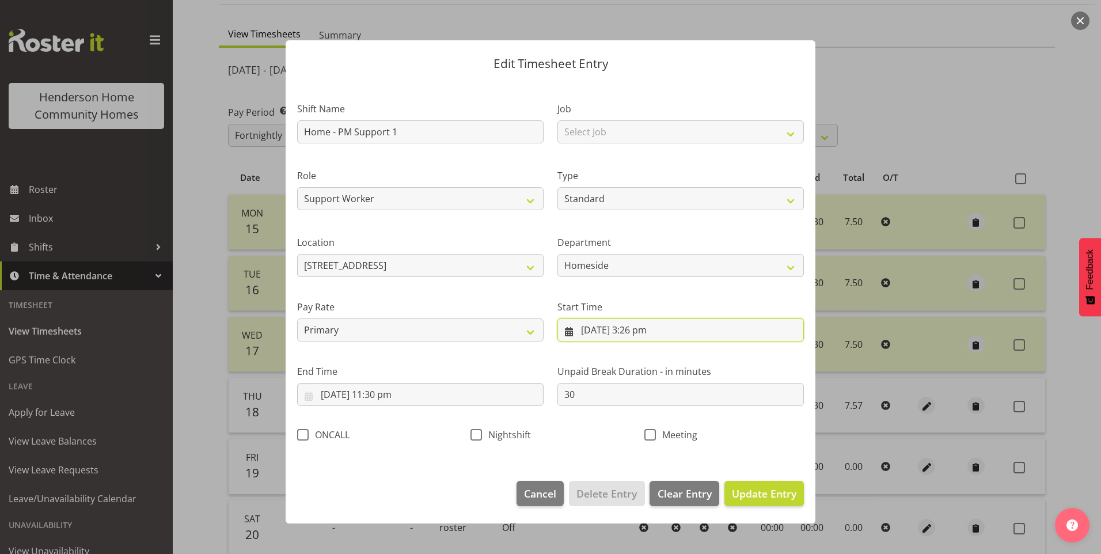
click at [653, 334] on input "18/09/2025, 3:26 pm" at bounding box center [680, 329] width 246 height 23
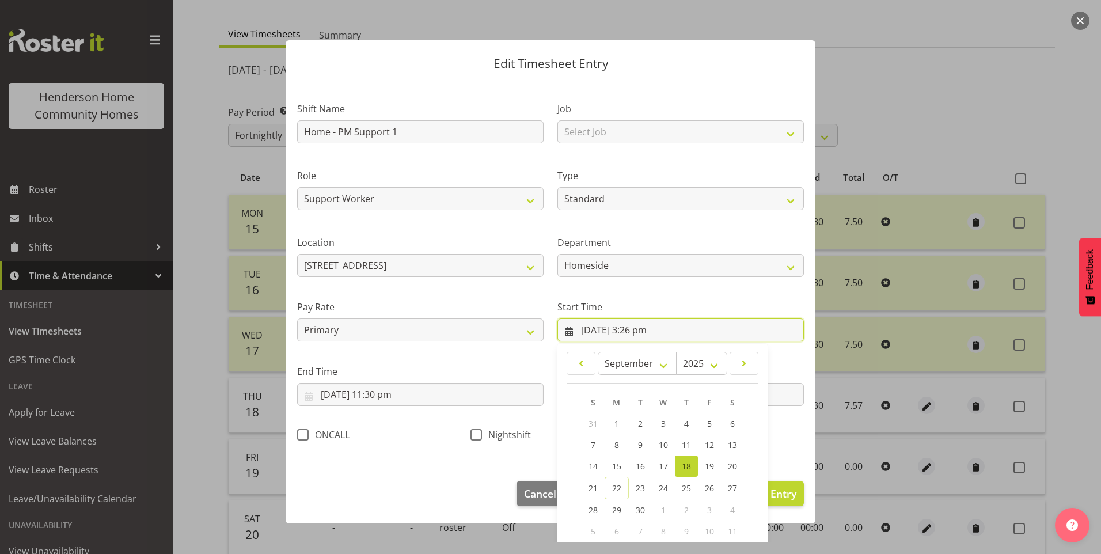
scroll to position [62, 0]
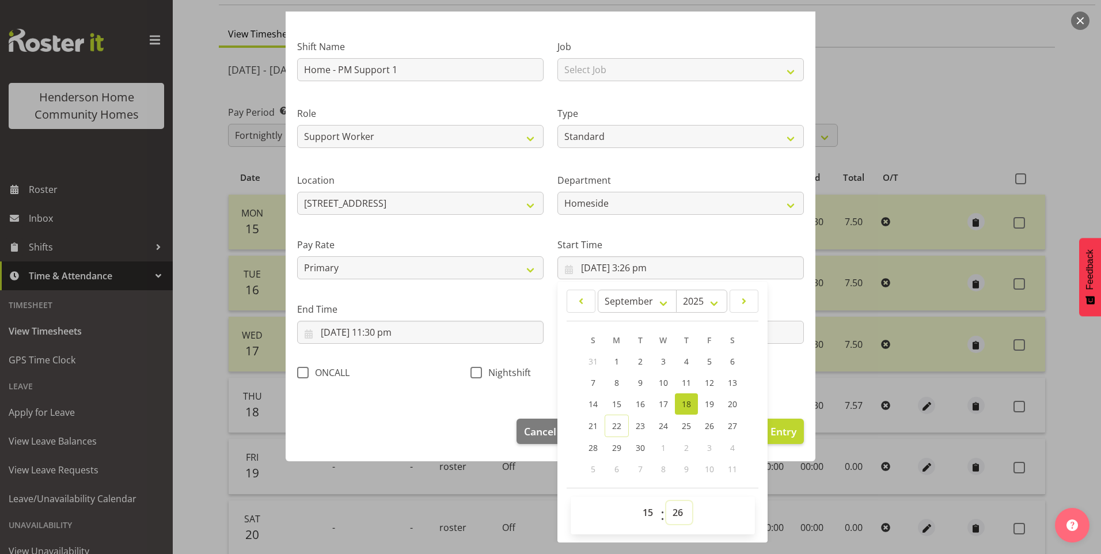
click at [677, 513] on select "00 01 02 03 04 05 06 07 08 09 10 11 12 13 14 15 16 17 18 19 20 21 22 23 24 25 2…" at bounding box center [679, 512] width 26 height 23
click at [666, 501] on select "00 01 02 03 04 05 06 07 08 09 10 11 12 13 14 15 16 17 18 19 20 21 22 23 24 25 2…" at bounding box center [679, 512] width 26 height 23
click at [787, 438] on span "Update Entry" at bounding box center [764, 431] width 65 height 15
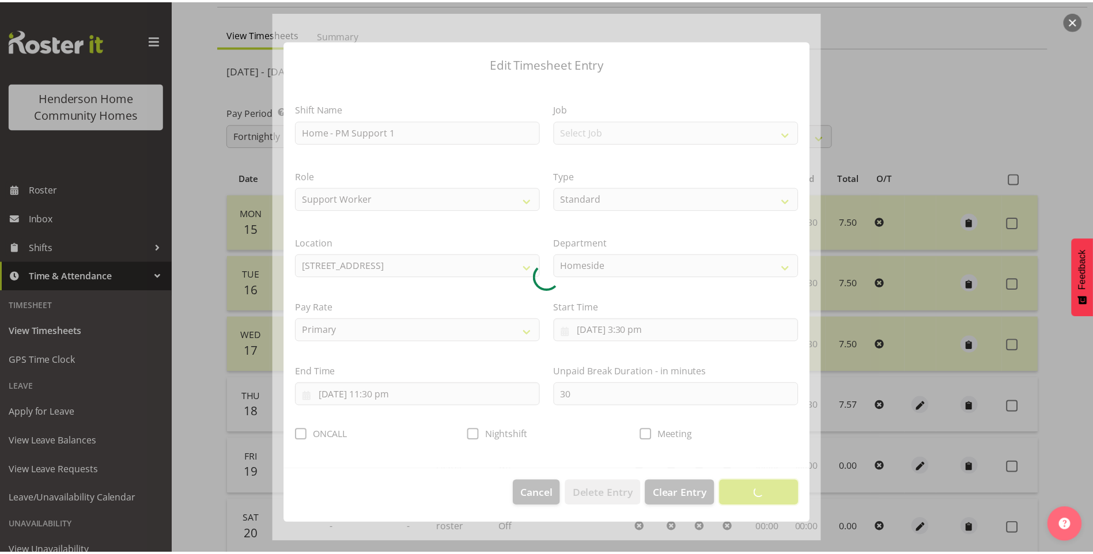
scroll to position [0, 0]
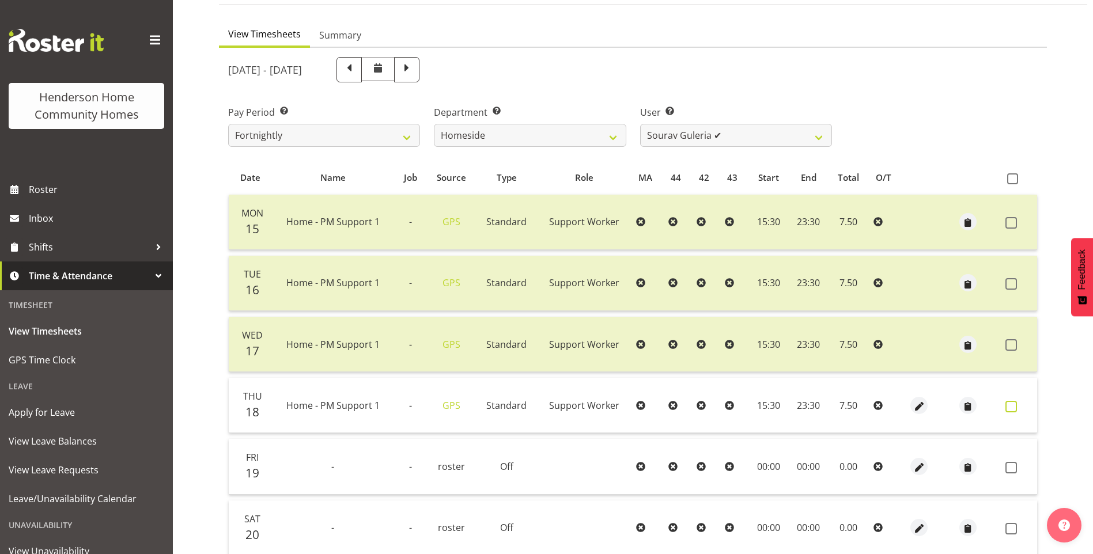
click at [1011, 402] on span at bounding box center [1011, 407] width 12 height 12
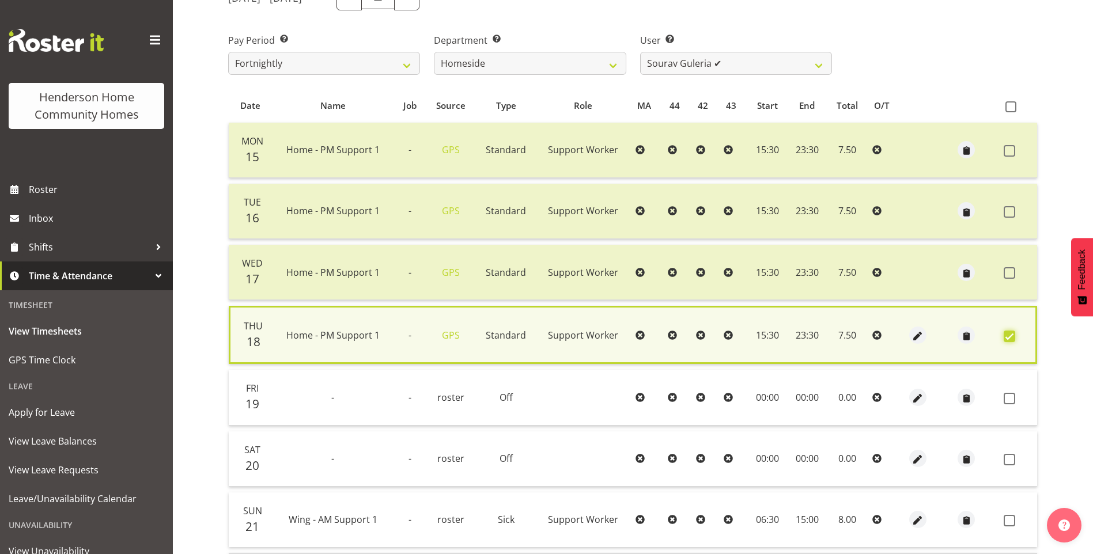
scroll to position [250, 0]
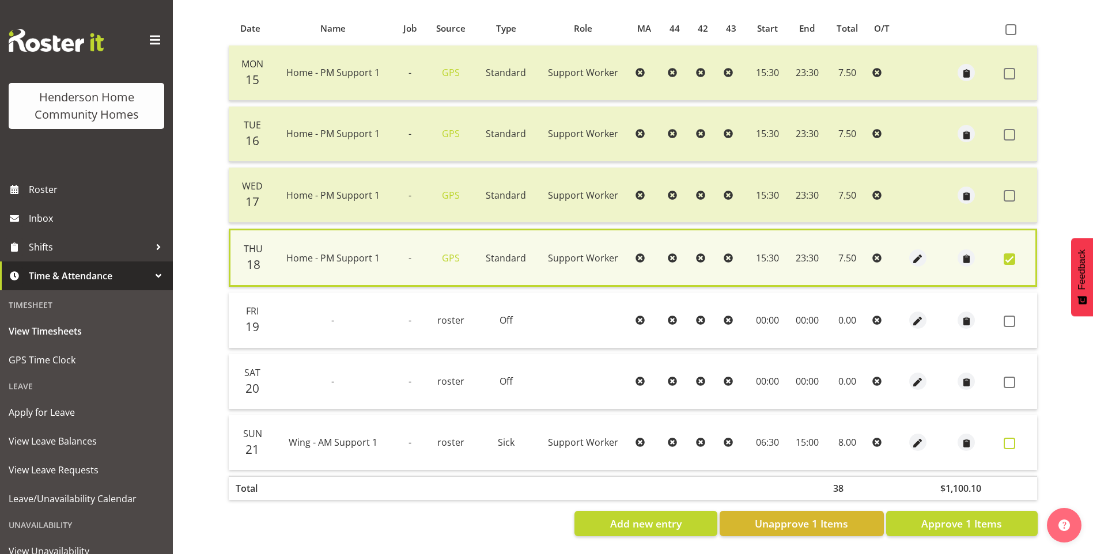
click at [1011, 438] on span at bounding box center [1009, 444] width 12 height 12
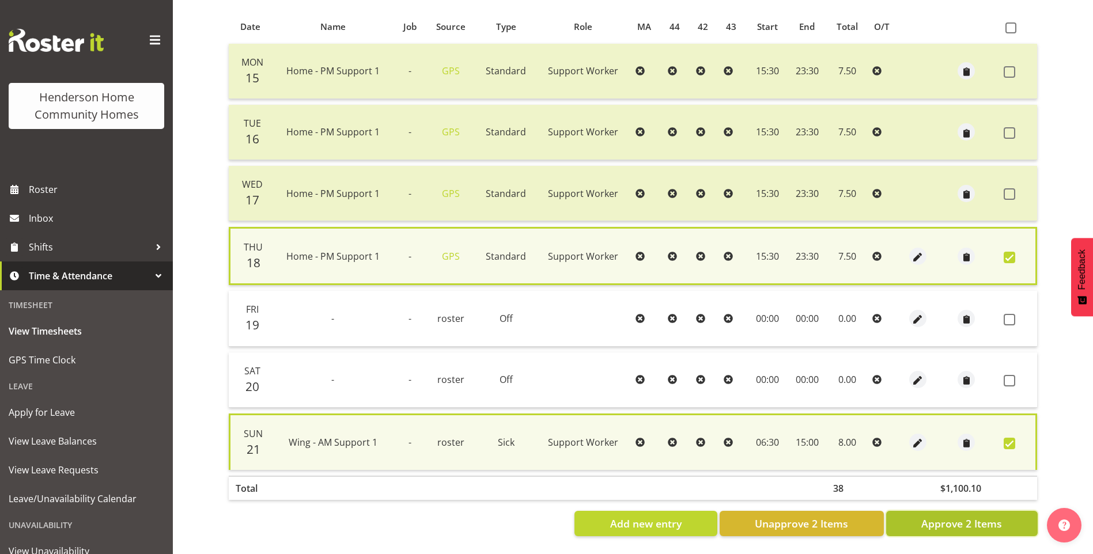
click at [995, 516] on span "Approve 2 Items" at bounding box center [961, 523] width 81 height 15
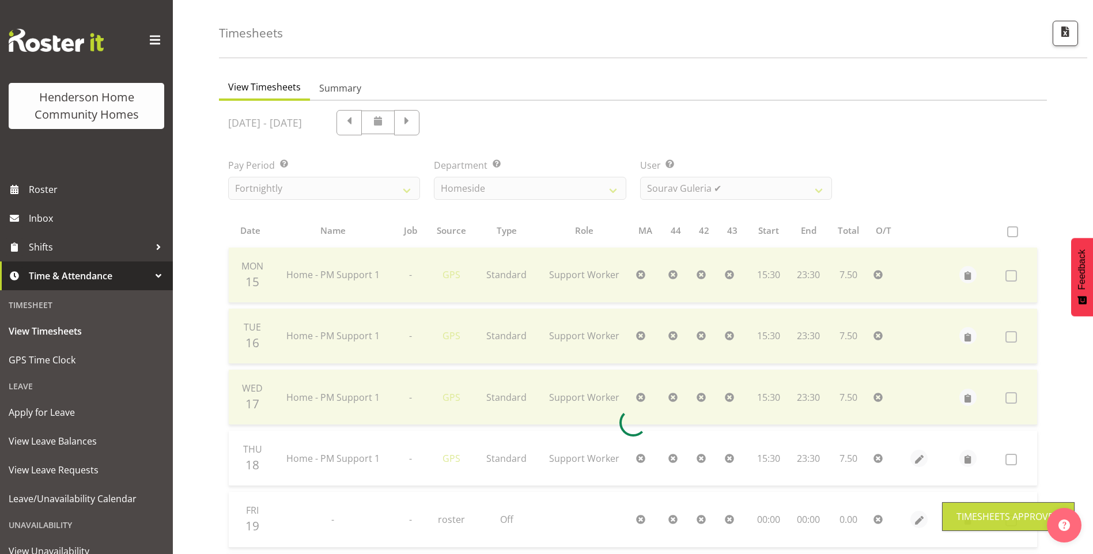
scroll to position [0, 0]
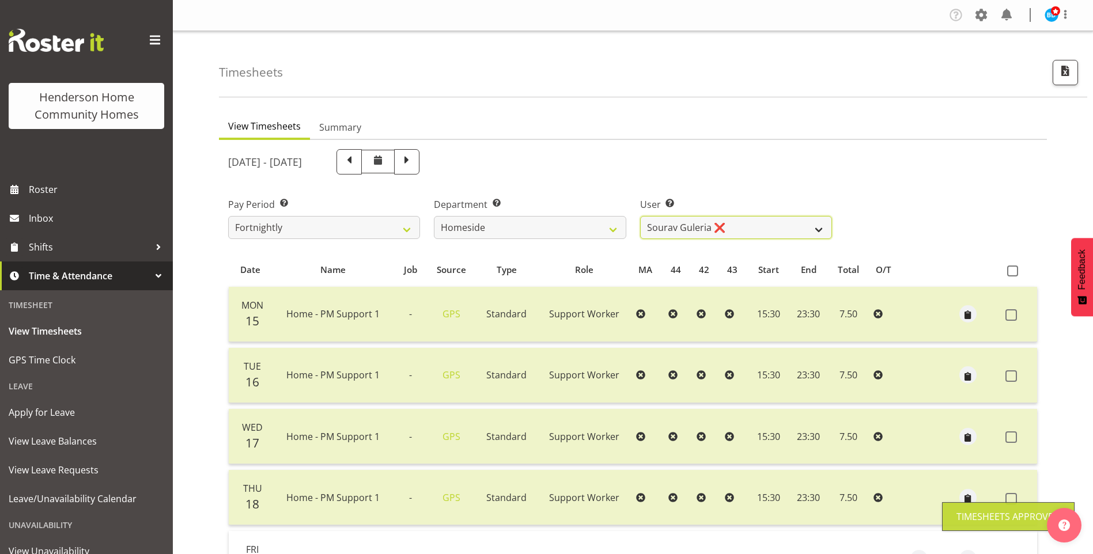
click at [703, 226] on select "Asiasiga Vili ❌ Billie-Rose Dunlop ❌ Brijesh (BK) Kachhadiya ❌ Cheenee Vargas ❌…" at bounding box center [736, 227] width 192 height 23
click at [640, 216] on select "Asiasiga Vili ❌ Billie-Rose Dunlop ❌ Brijesh (BK) Kachhadiya ❌ Cheenee Vargas ❌…" at bounding box center [736, 227] width 192 height 23
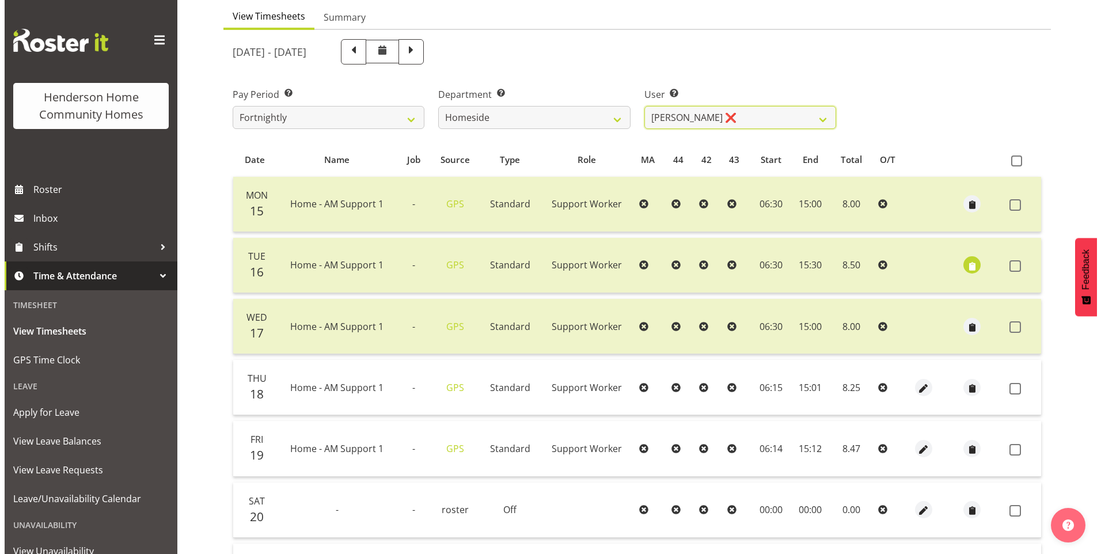
scroll to position [115, 0]
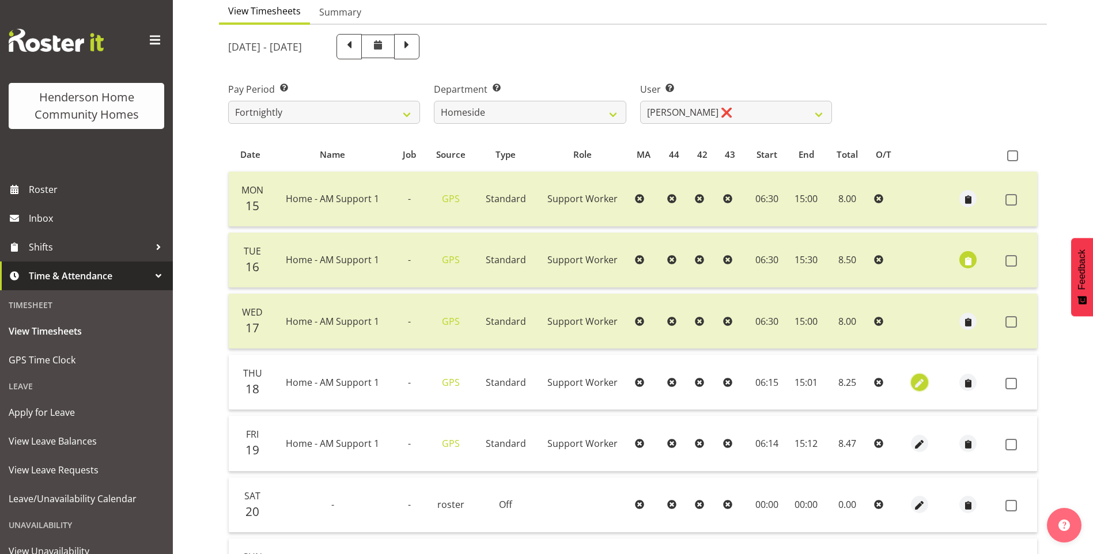
click at [918, 381] on span "button" at bounding box center [919, 383] width 13 height 13
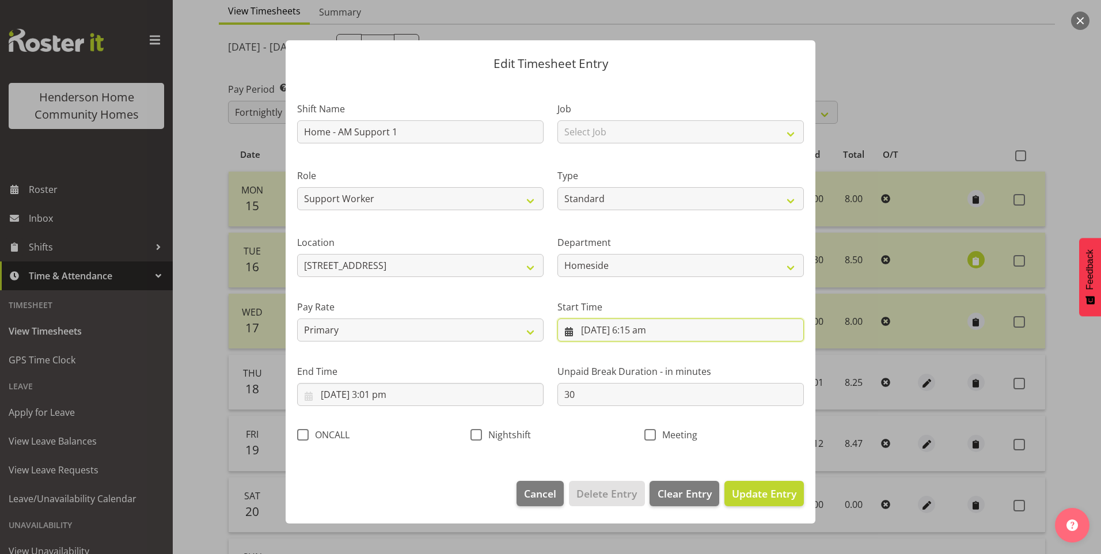
click at [654, 334] on input "18/09/2025, 6:15 am" at bounding box center [680, 329] width 246 height 23
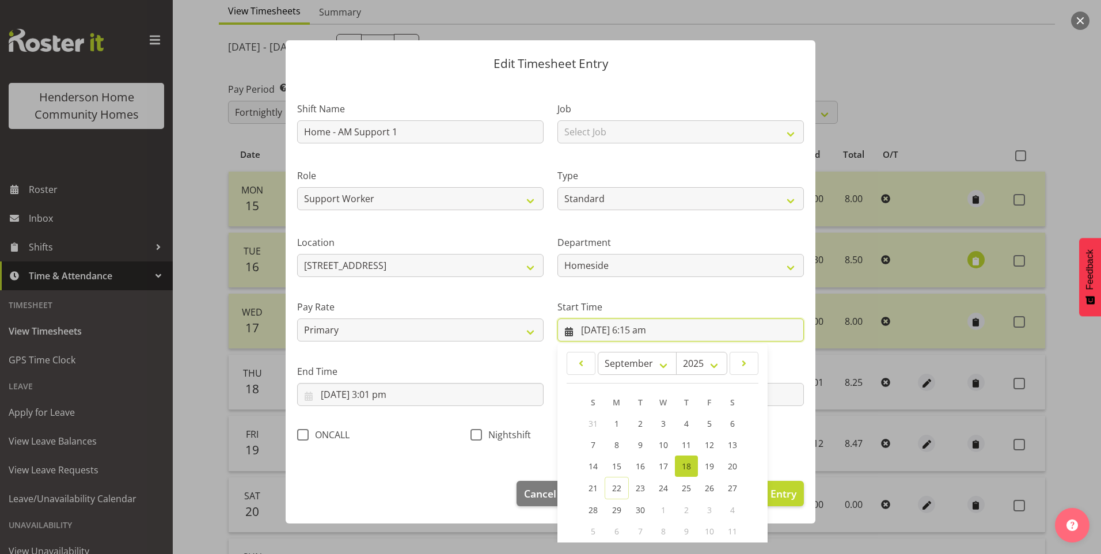
scroll to position [62, 0]
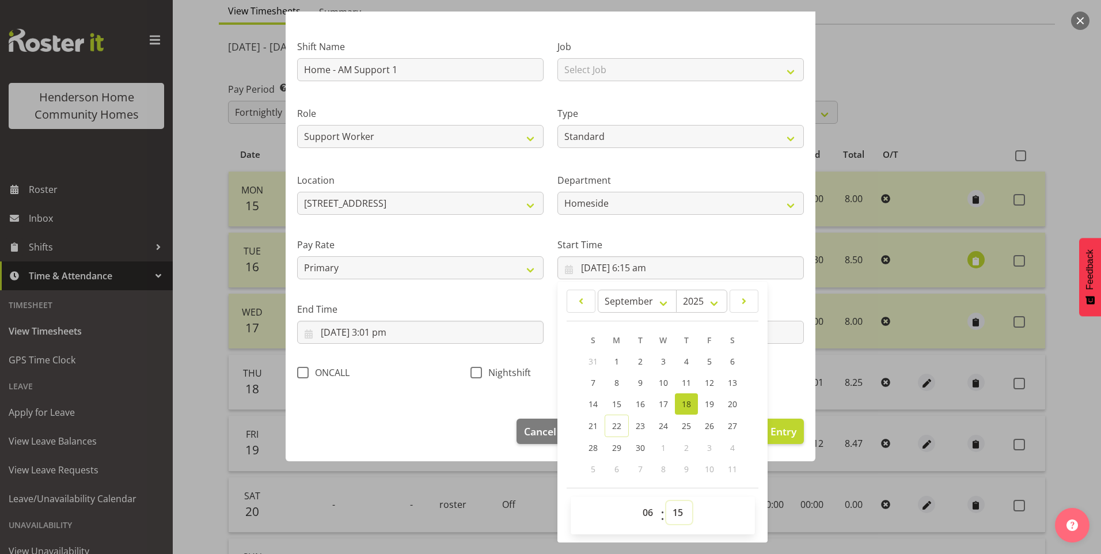
click at [668, 511] on select "00 01 02 03 04 05 06 07 08 09 10 11 12 13 14 15 16 17 18 19 20 21 22 23 24 25 2…" at bounding box center [679, 512] width 26 height 23
click at [666, 501] on select "00 01 02 03 04 05 06 07 08 09 10 11 12 13 14 15 16 17 18 19 20 21 22 23 24 25 2…" at bounding box center [679, 512] width 26 height 23
click at [386, 334] on input "18/09/2025, 3:01 pm" at bounding box center [420, 332] width 246 height 23
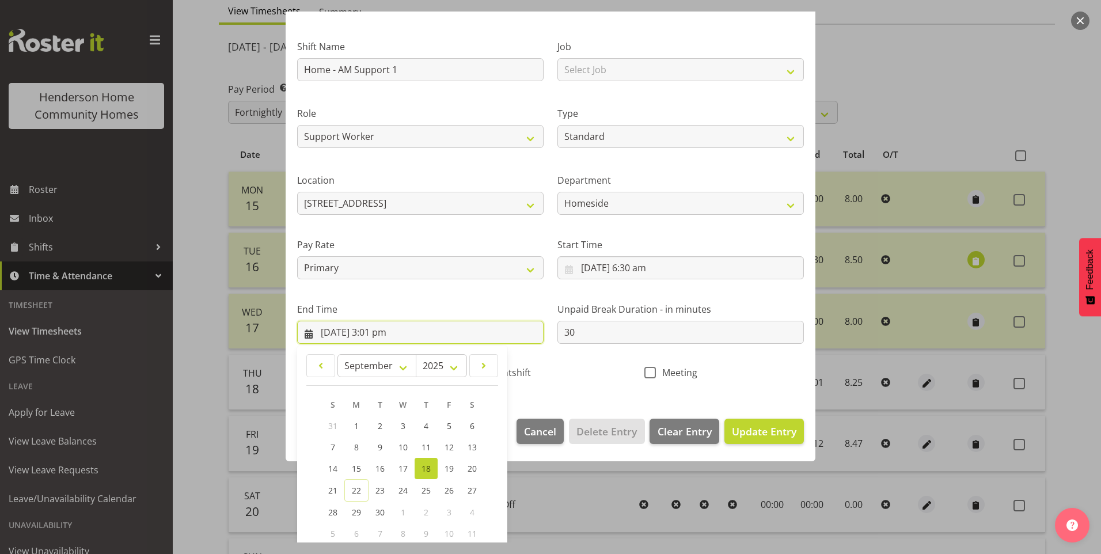
scroll to position [127, 0]
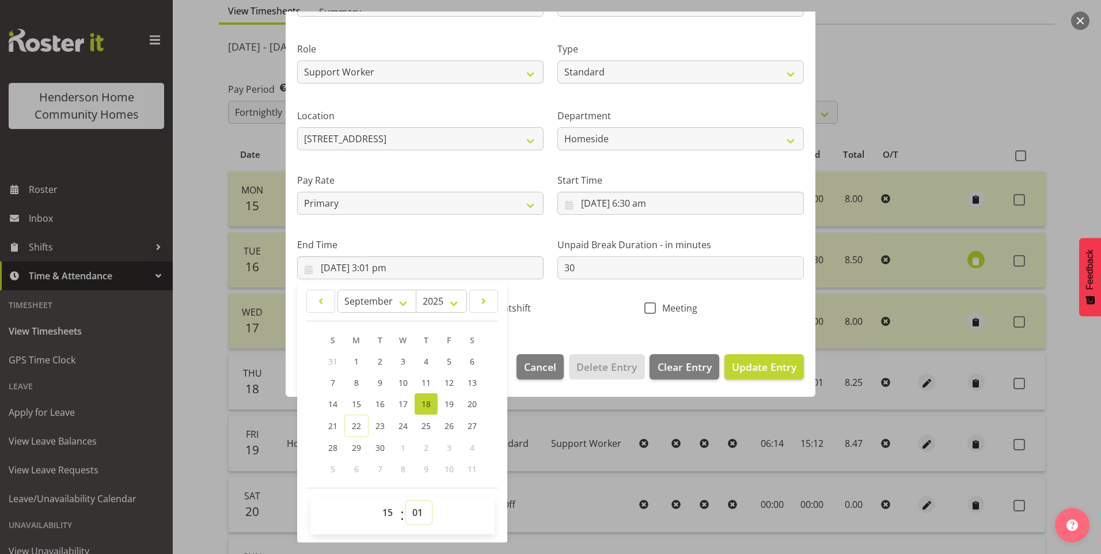
drag, startPoint x: 426, startPoint y: 511, endPoint x: 426, endPoint y: 499, distance: 12.1
click at [426, 510] on select "00 01 02 03 04 05 06 07 08 09 10 11 12 13 14 15 16 17 18 19 20 21 22 23 24 25 2…" at bounding box center [419, 512] width 26 height 23
drag, startPoint x: 418, startPoint y: 511, endPoint x: 419, endPoint y: 501, distance: 10.5
click at [418, 509] on select "00 01 02 03 04 05 06 07 08 09 10 11 12 13 14 15 16 17 18 19 20 21 22 23 24 25 2…" at bounding box center [419, 512] width 26 height 23
click at [406, 501] on select "00 01 02 03 04 05 06 07 08 09 10 11 12 13 14 15 16 17 18 19 20 21 22 23 24 25 2…" at bounding box center [419, 512] width 26 height 23
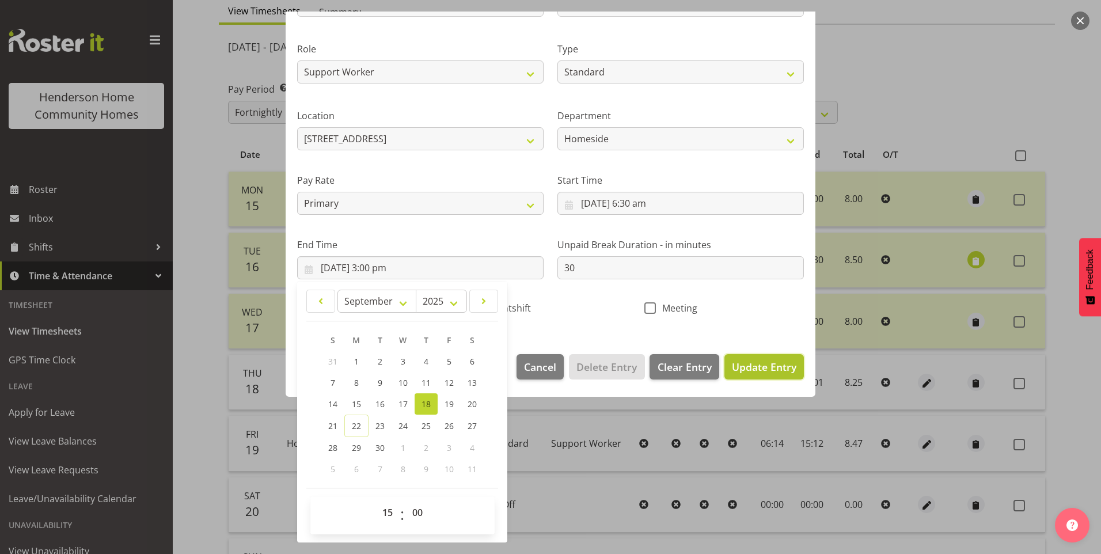
click at [752, 362] on span "Update Entry" at bounding box center [764, 367] width 65 height 14
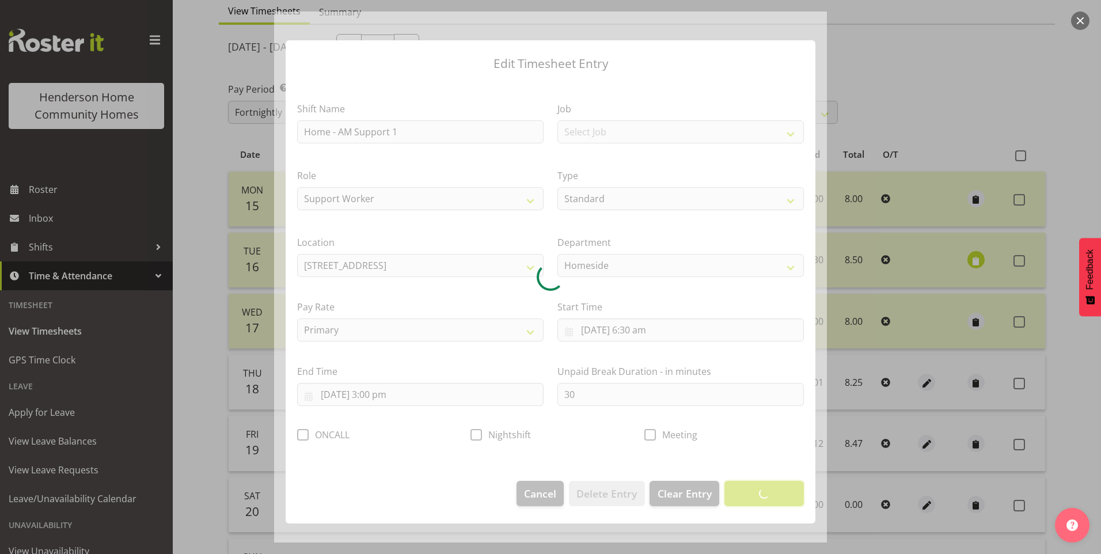
scroll to position [0, 0]
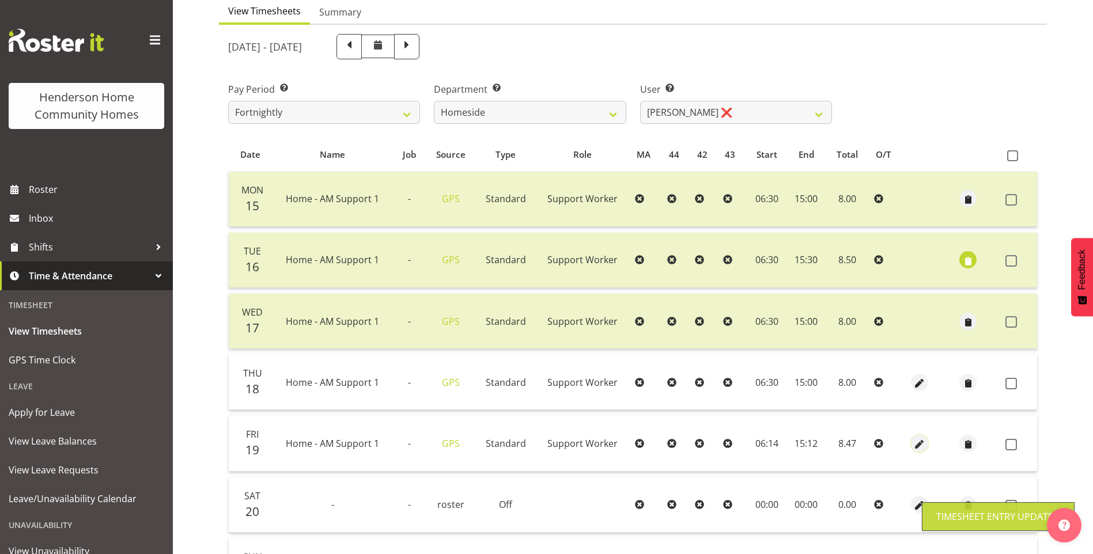
click at [919, 442] on span "button" at bounding box center [919, 444] width 13 height 13
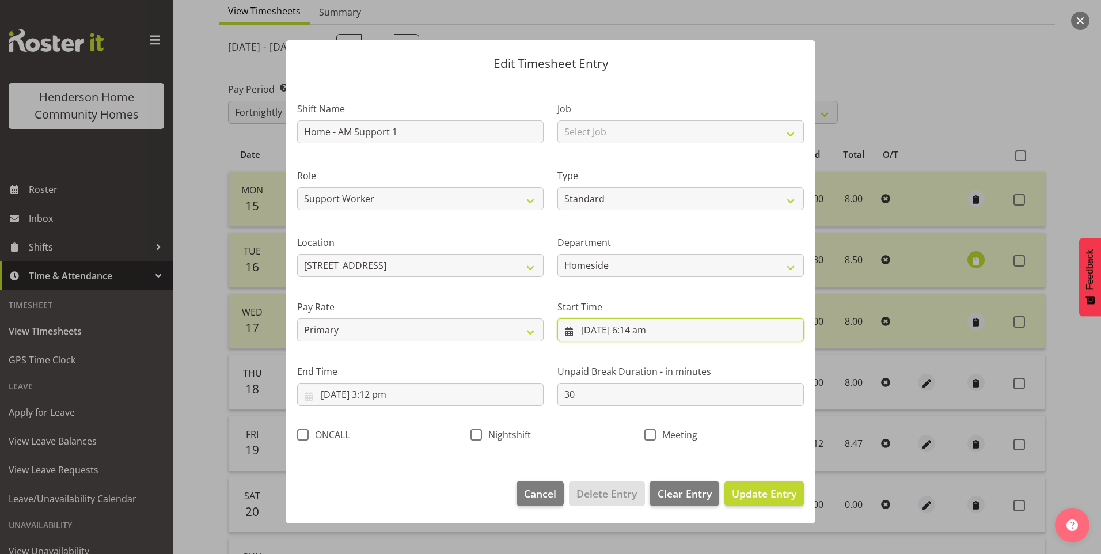
click at [651, 332] on input "19/09/2025, 6:14 am" at bounding box center [680, 329] width 246 height 23
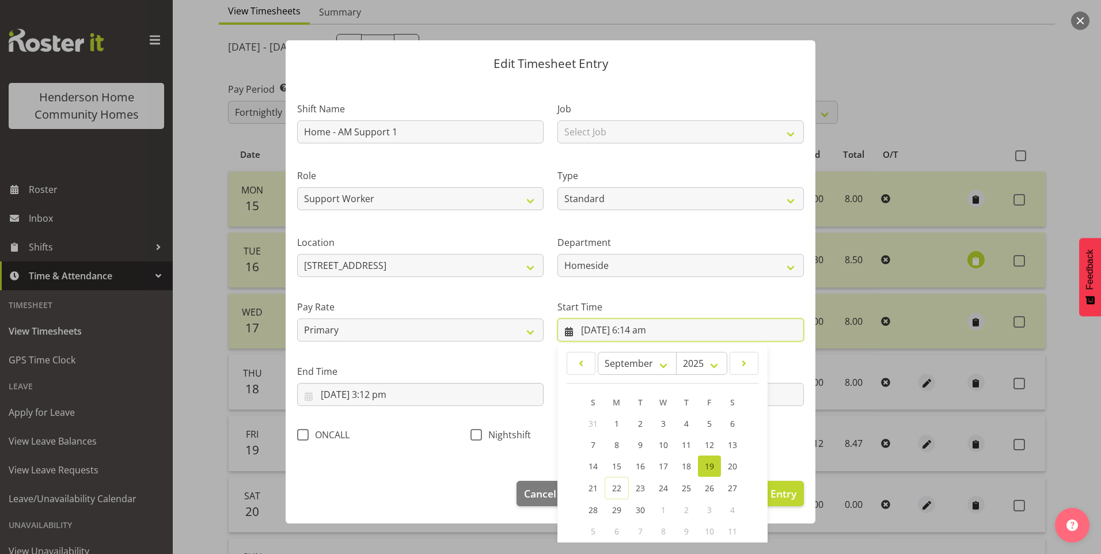
scroll to position [62, 0]
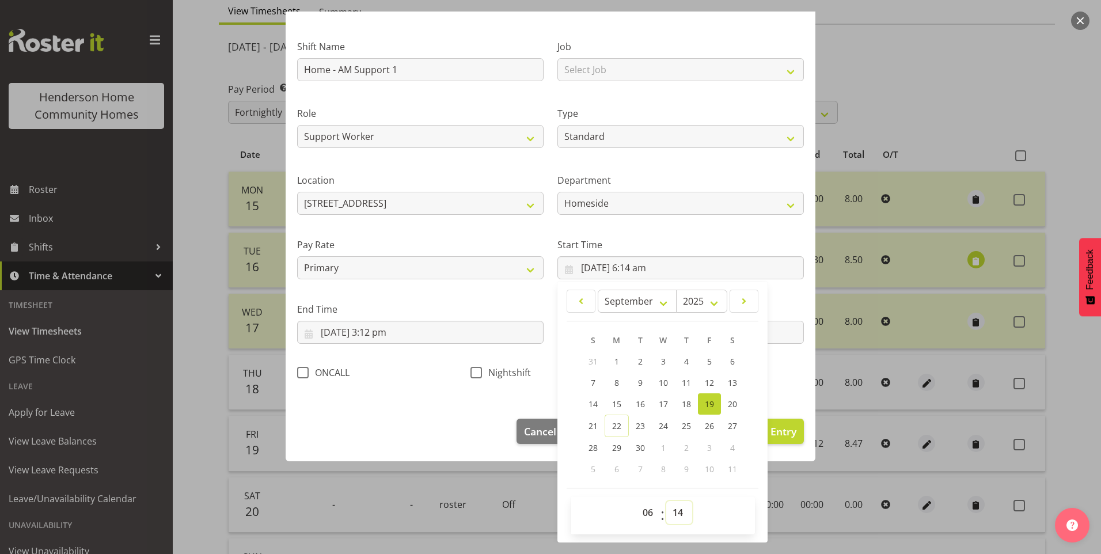
click at [678, 510] on select "00 01 02 03 04 05 06 07 08 09 10 11 12 13 14 15 16 17 18 19 20 21 22 23 24 25 2…" at bounding box center [679, 512] width 26 height 23
click at [666, 501] on select "00 01 02 03 04 05 06 07 08 09 10 11 12 13 14 15 16 17 18 19 20 21 22 23 24 25 2…" at bounding box center [679, 512] width 26 height 23
drag, startPoint x: 390, startPoint y: 337, endPoint x: 441, endPoint y: 366, distance: 58.6
click at [390, 337] on input "19/09/2025, 3:12 pm" at bounding box center [420, 332] width 246 height 23
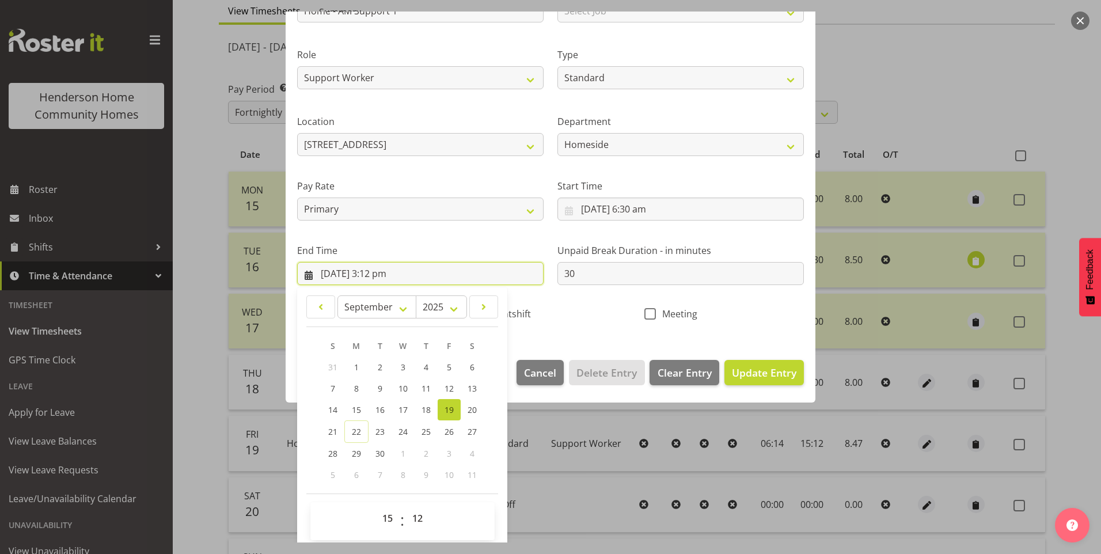
scroll to position [127, 0]
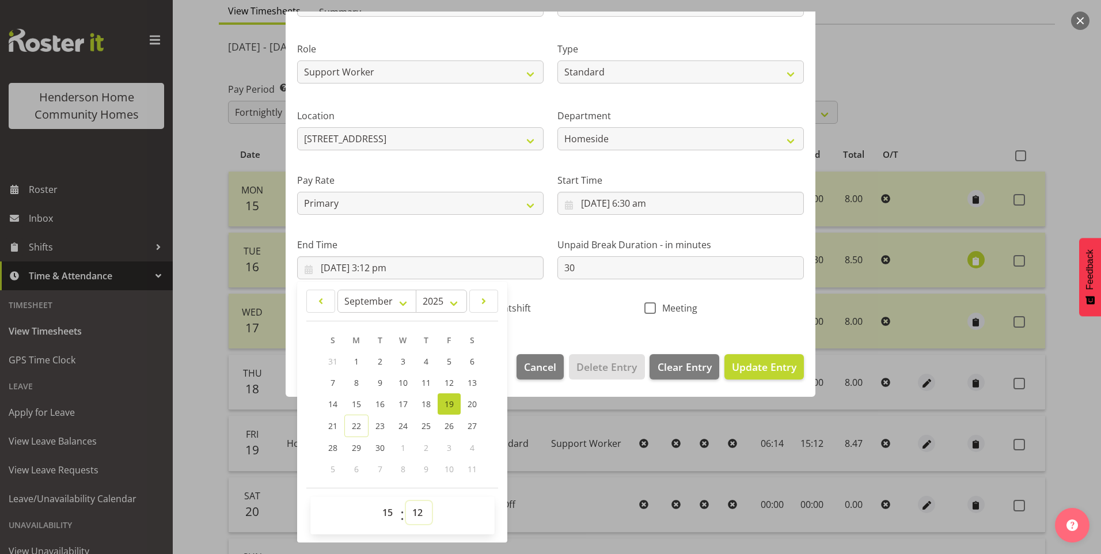
drag, startPoint x: 419, startPoint y: 509, endPoint x: 422, endPoint y: 499, distance: 10.1
click at [419, 506] on select "00 01 02 03 04 05 06 07 08 09 10 11 12 13 14 15 16 17 18 19 20 21 22 23 24 25 2…" at bounding box center [419, 512] width 26 height 23
click at [406, 501] on select "00 01 02 03 04 05 06 07 08 09 10 11 12 13 14 15 16 17 18 19 20 21 22 23 24 25 2…" at bounding box center [419, 512] width 26 height 23
click at [758, 360] on span "Update Entry" at bounding box center [764, 367] width 65 height 14
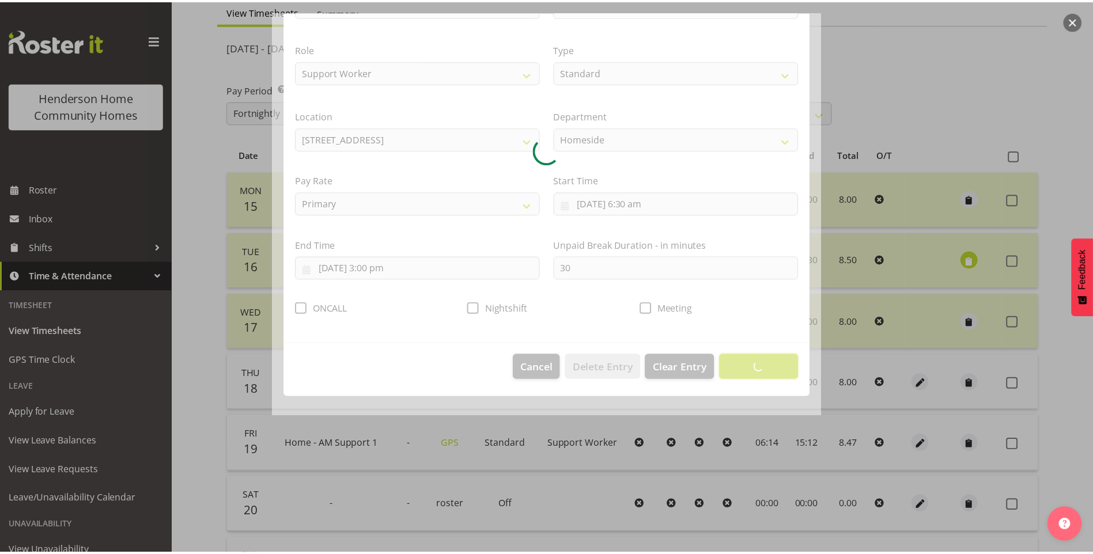
scroll to position [0, 0]
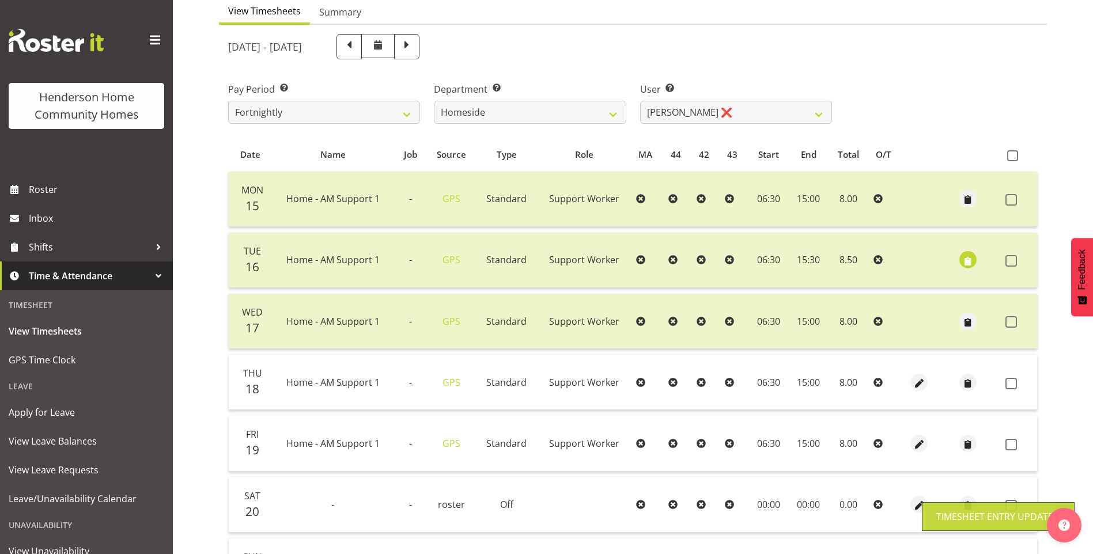
click at [1009, 383] on span at bounding box center [1011, 384] width 12 height 12
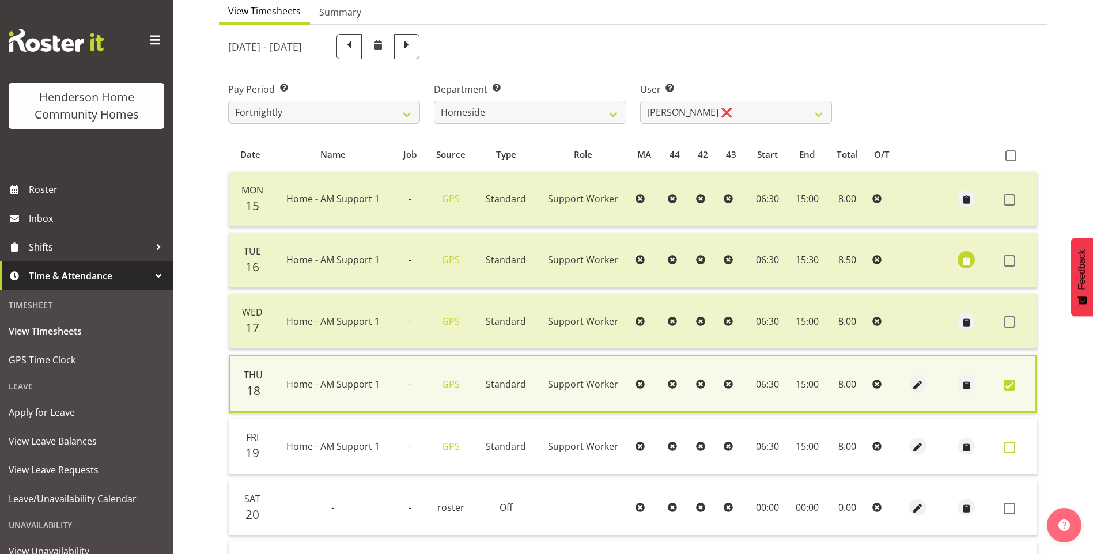
click at [1006, 447] on span at bounding box center [1009, 448] width 12 height 12
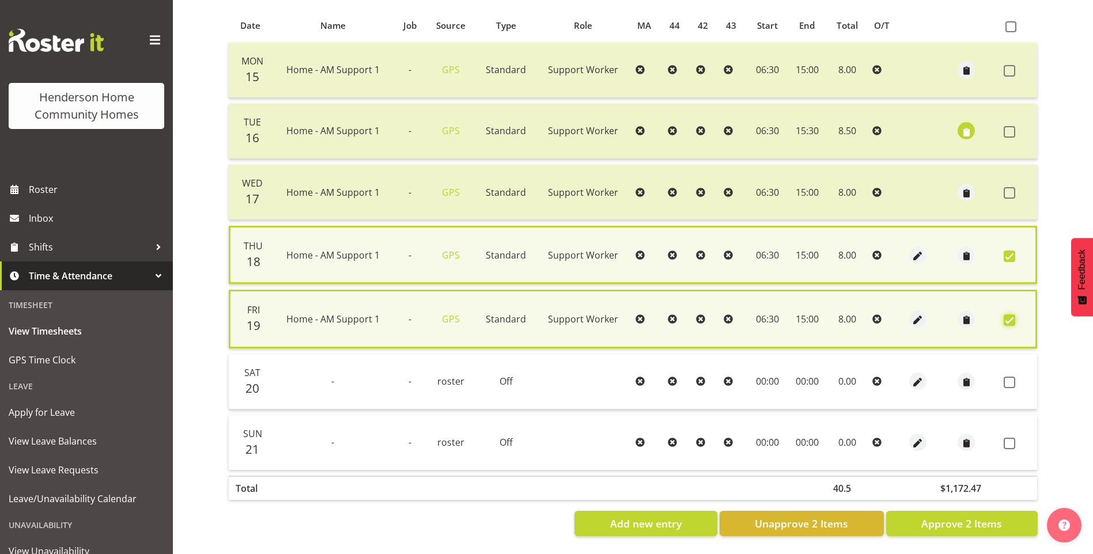
scroll to position [253, 0]
click at [993, 516] on span "Approve 2 Items" at bounding box center [961, 523] width 81 height 15
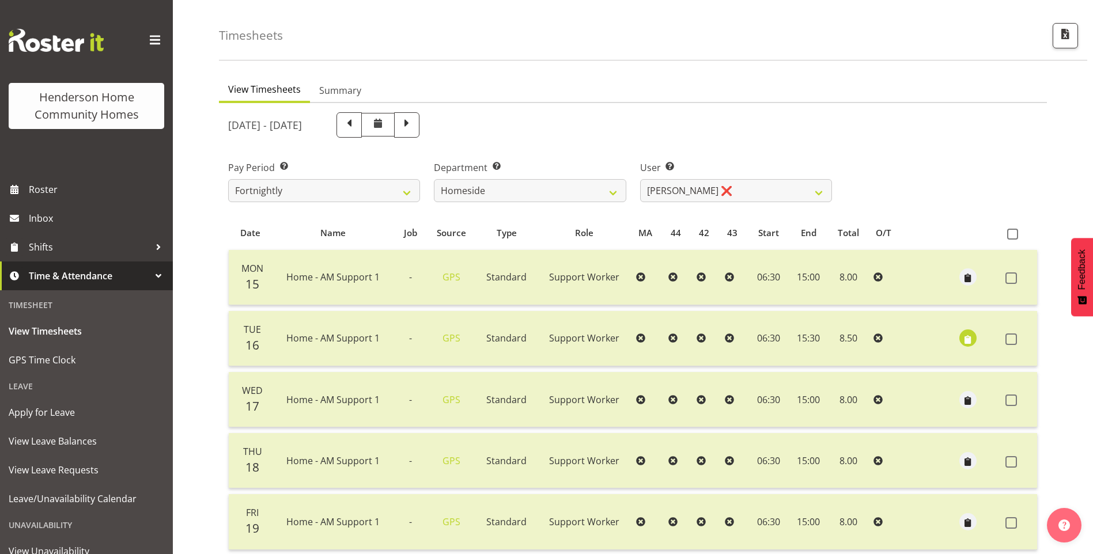
scroll to position [17, 0]
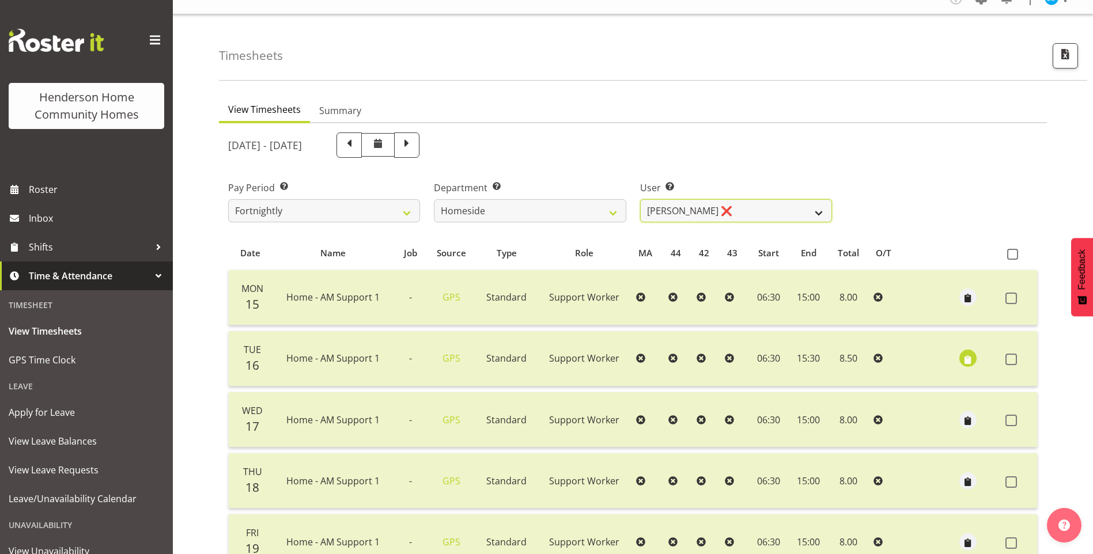
drag, startPoint x: 690, startPoint y: 211, endPoint x: 692, endPoint y: 221, distance: 9.5
click at [690, 211] on select "Asiasiga Vili ❌ Billie-Rose Dunlop ❌ Brijesh (BK) Kachhadiya ❌ Cheenee Vargas ❌…" at bounding box center [736, 210] width 192 height 23
click at [640, 199] on select "Asiasiga Vili ❌ Billie-Rose Dunlop ❌ Brijesh (BK) Kachhadiya ❌ Cheenee Vargas ❌…" at bounding box center [736, 210] width 192 height 23
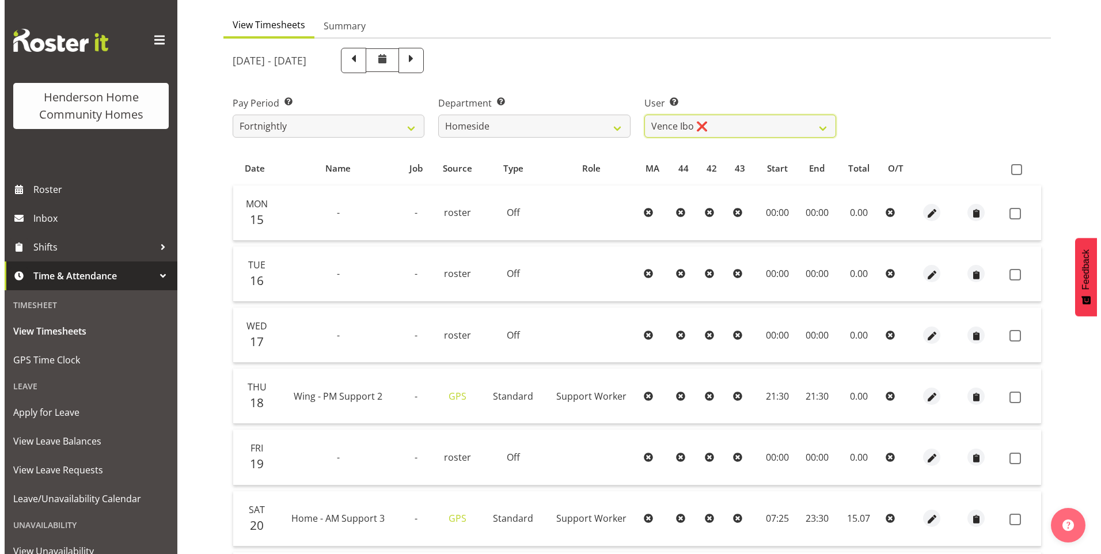
scroll to position [189, 0]
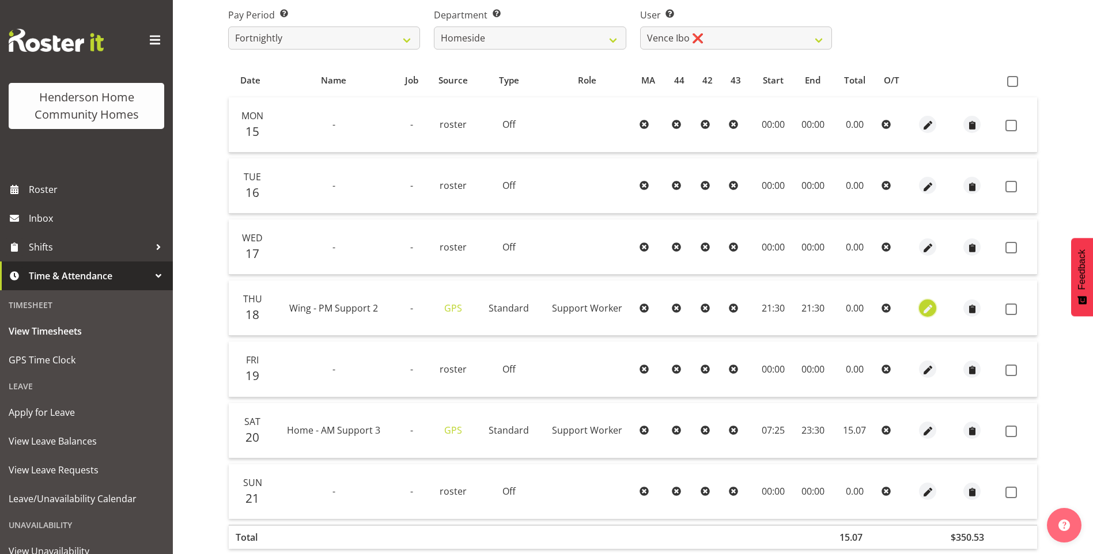
click at [921, 310] on span "button" at bounding box center [927, 308] width 13 height 13
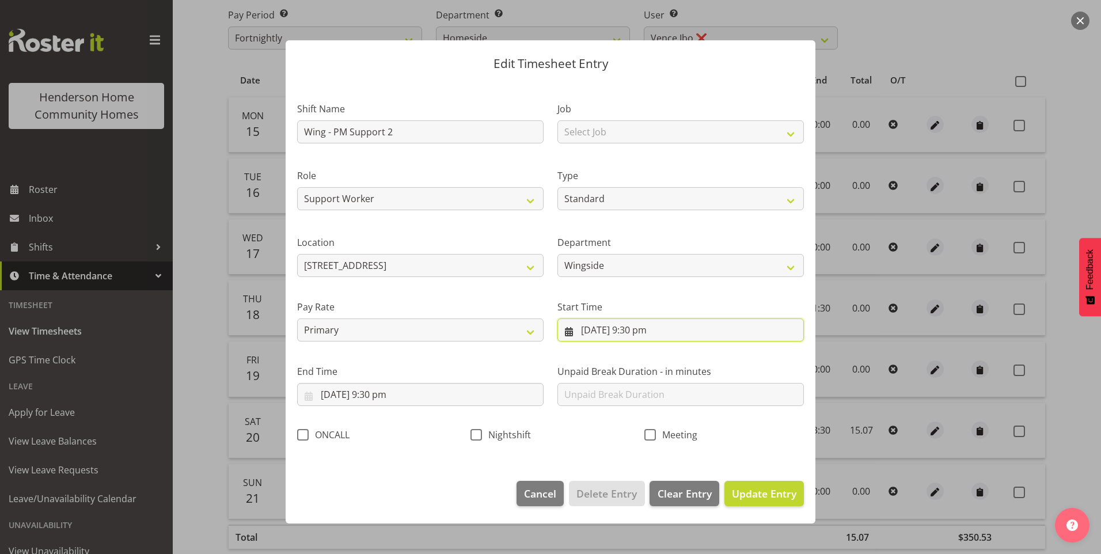
click at [644, 335] on input "18/09/2025, 9:30 pm" at bounding box center [680, 329] width 246 height 23
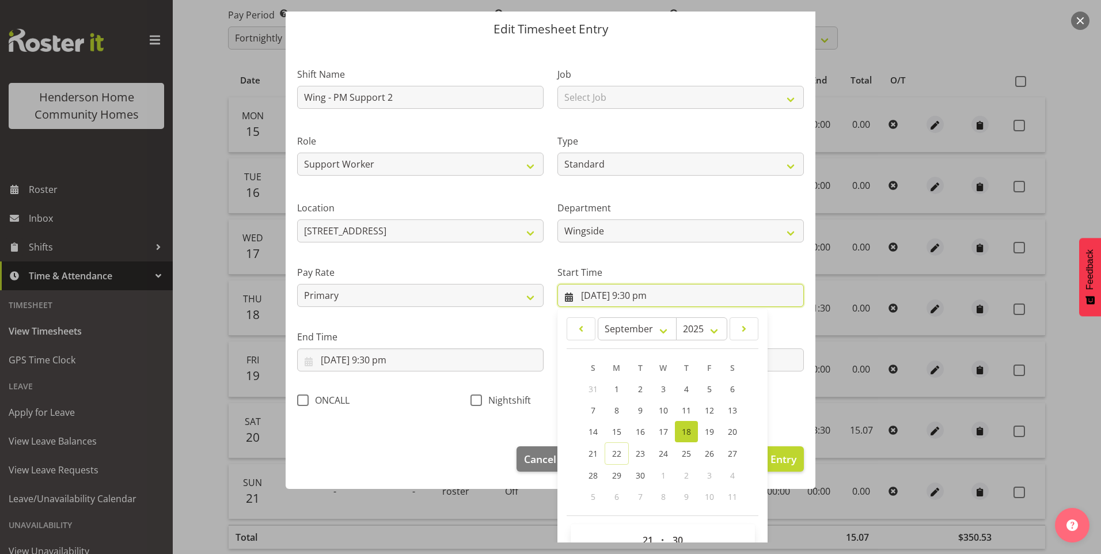
scroll to position [62, 0]
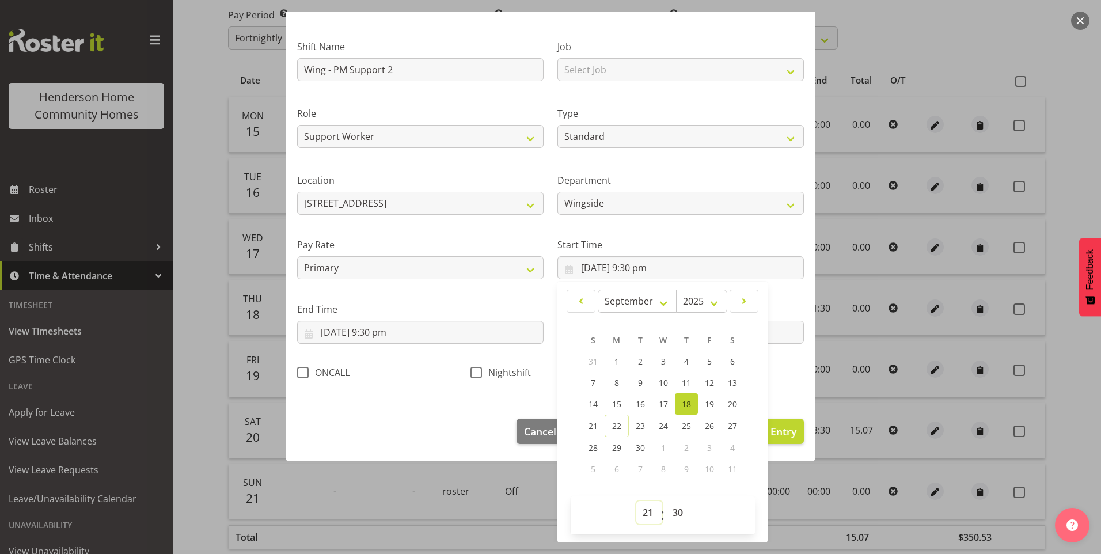
drag, startPoint x: 644, startPoint y: 510, endPoint x: 644, endPoint y: 499, distance: 11.0
click at [644, 509] on select "00 01 02 03 04 05 06 07 08 09 10 11 12 13 14 15 16 17 18 19 20 21 22 23" at bounding box center [649, 512] width 26 height 23
click at [636, 501] on select "00 01 02 03 04 05 06 07 08 09 10 11 12 13 14 15 16 17 18 19 20 21 22 23" at bounding box center [649, 512] width 26 height 23
click at [783, 431] on span "Update Entry" at bounding box center [764, 431] width 65 height 14
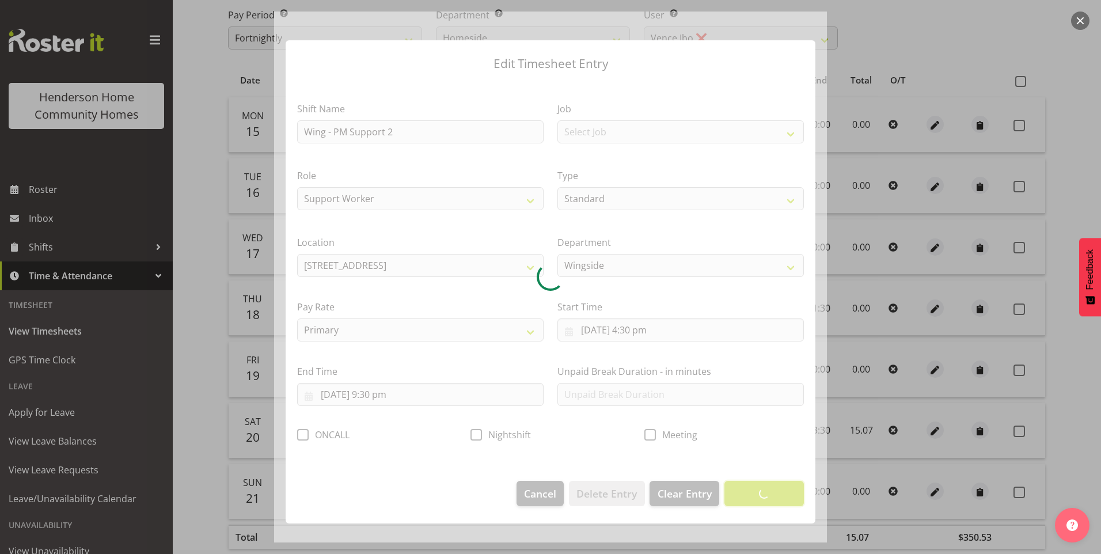
scroll to position [0, 0]
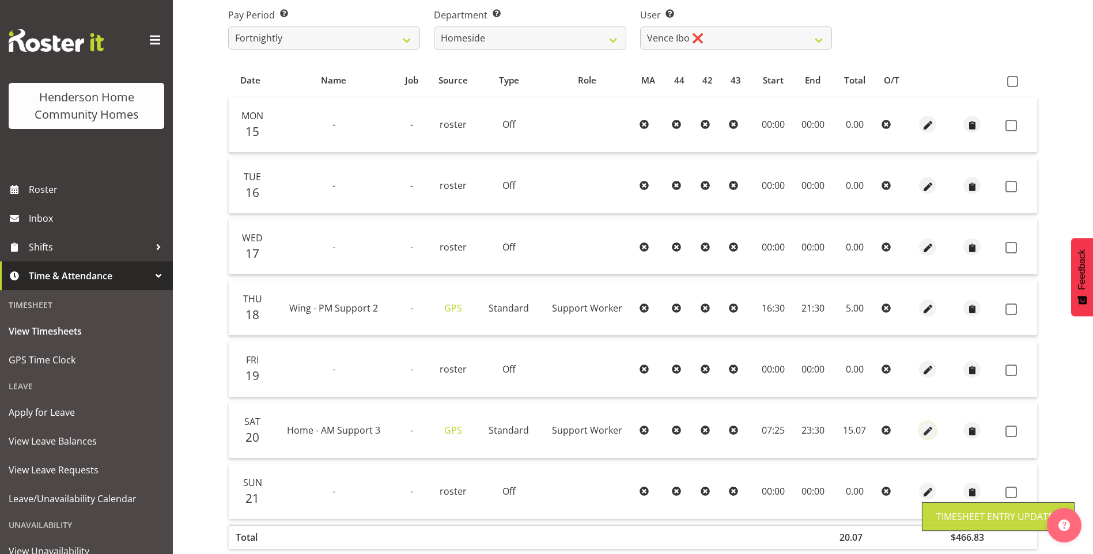
click at [922, 427] on span "button" at bounding box center [927, 431] width 13 height 13
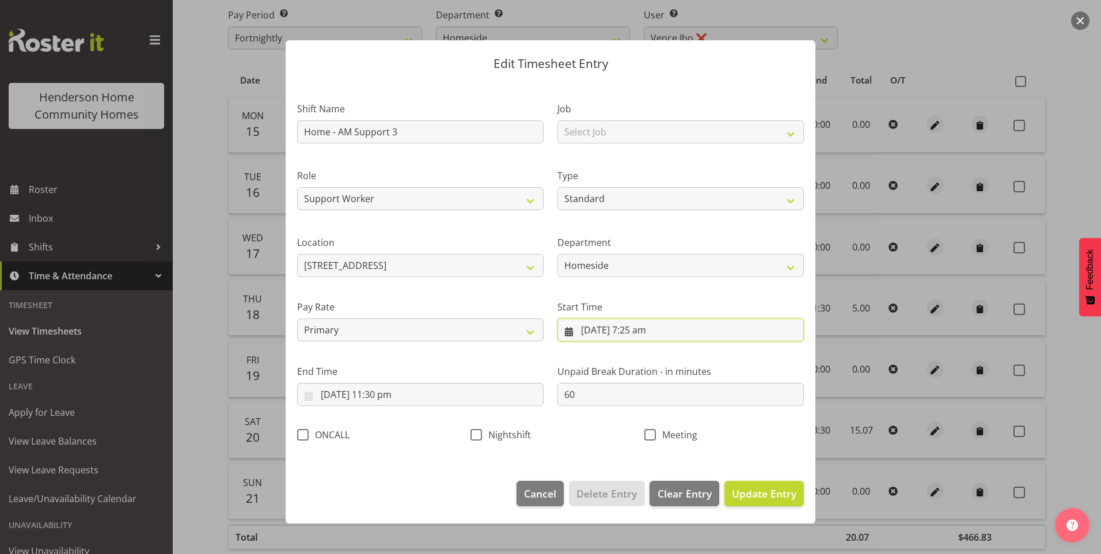
click at [657, 339] on input "20/09/2025, 7:25 am" at bounding box center [680, 329] width 246 height 23
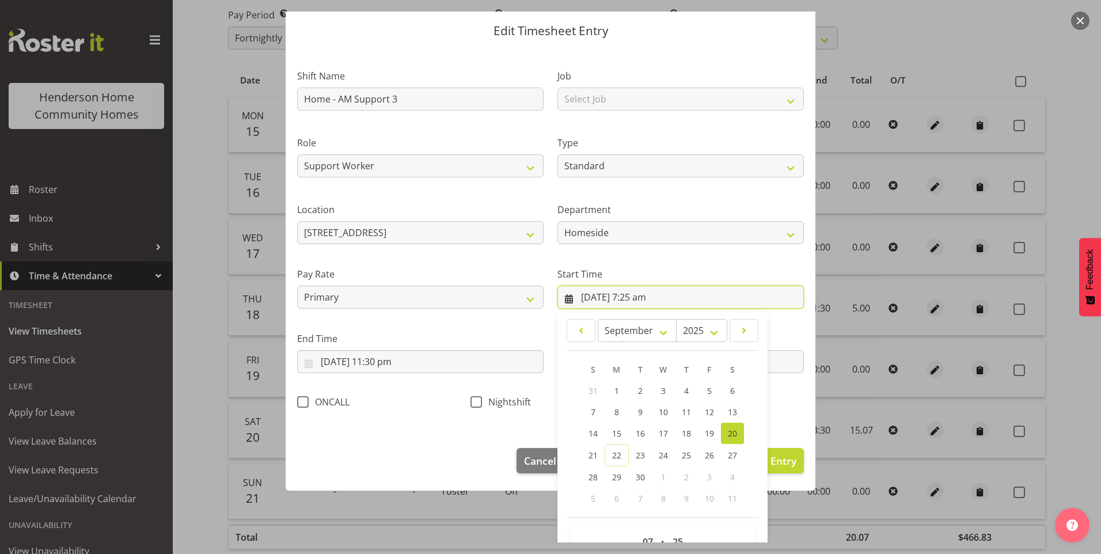
scroll to position [62, 0]
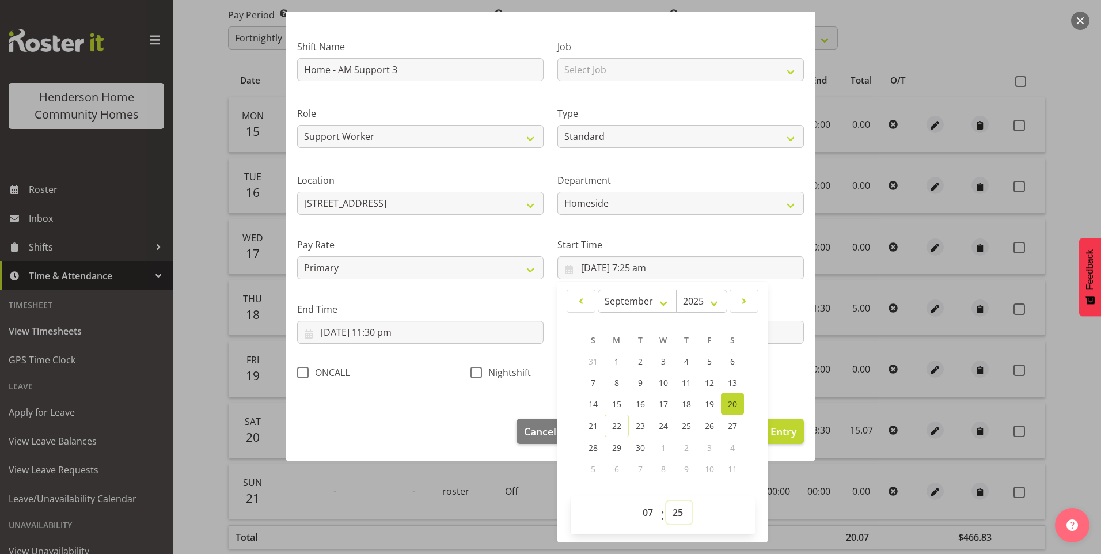
click at [673, 510] on select "00 01 02 03 04 05 06 07 08 09 10 11 12 13 14 15 16 17 18 19 20 21 22 23 24 25 2…" at bounding box center [679, 512] width 26 height 23
click at [666, 501] on select "00 01 02 03 04 05 06 07 08 09 10 11 12 13 14 15 16 17 18 19 20 21 22 23 24 25 2…" at bounding box center [679, 512] width 26 height 23
click at [381, 336] on input "20/09/2025, 11:30 pm" at bounding box center [420, 332] width 246 height 23
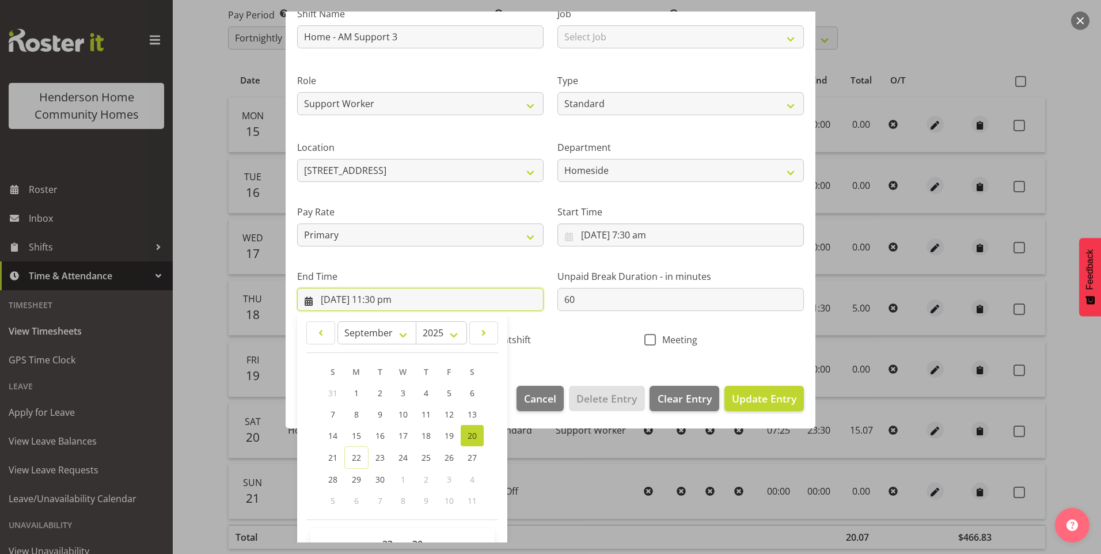
scroll to position [127, 0]
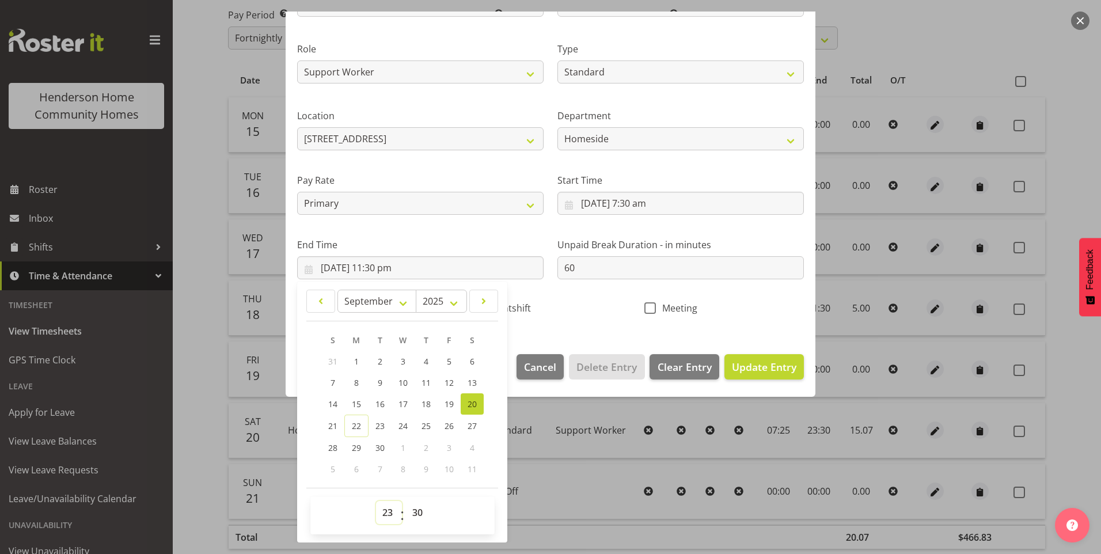
drag, startPoint x: 384, startPoint y: 513, endPoint x: 385, endPoint y: 502, distance: 10.4
click at [384, 512] on select "00 01 02 03 04 05 06 07 08 09 10 11 12 13 14 15 16 17 18 19 20 21 22 23" at bounding box center [389, 512] width 26 height 23
click at [376, 501] on select "00 01 02 03 04 05 06 07 08 09 10 11 12 13 14 15 16 17 18 19 20 21 22 23" at bounding box center [389, 512] width 26 height 23
click at [418, 511] on select "00 01 02 03 04 05 06 07 08 09 10 11 12 13 14 15 16 17 18 19 20 21 22 23 24 25 2…" at bounding box center [419, 512] width 26 height 23
click at [406, 501] on select "00 01 02 03 04 05 06 07 08 09 10 11 12 13 14 15 16 17 18 19 20 21 22 23 24 25 2…" at bounding box center [419, 512] width 26 height 23
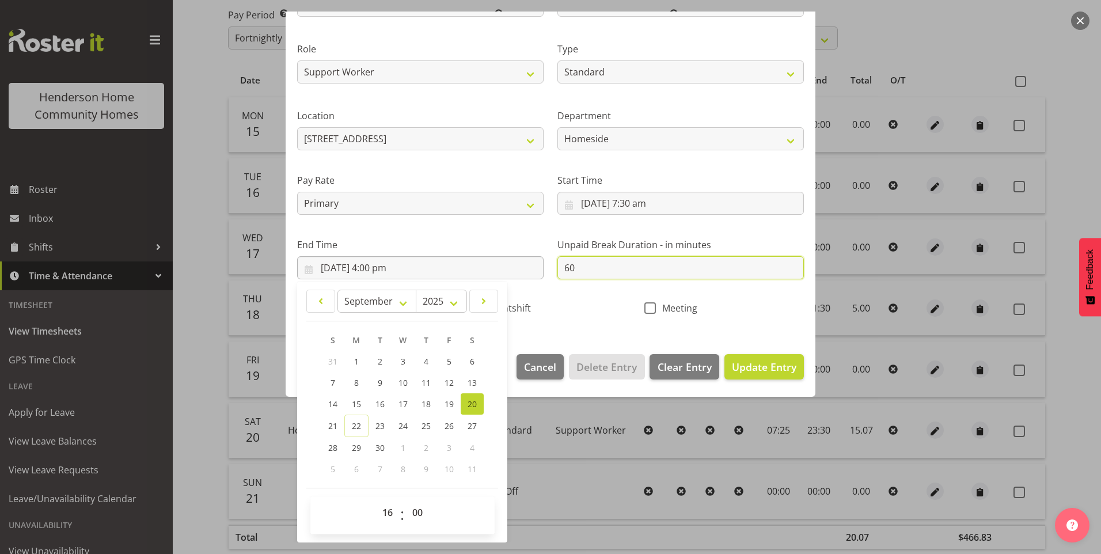
drag, startPoint x: 593, startPoint y: 271, endPoint x: 533, endPoint y: 260, distance: 60.2
click at [538, 260] on div "Shift Name Home - AM Support 3 Job Select Job Floater Role Support Worker Type …" at bounding box center [550, 141] width 521 height 365
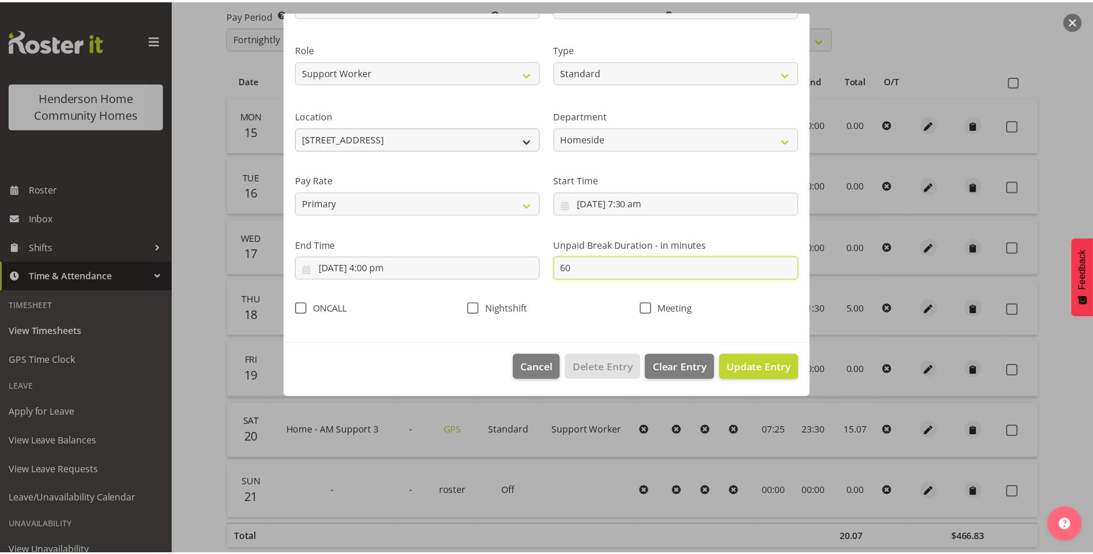
scroll to position [0, 0]
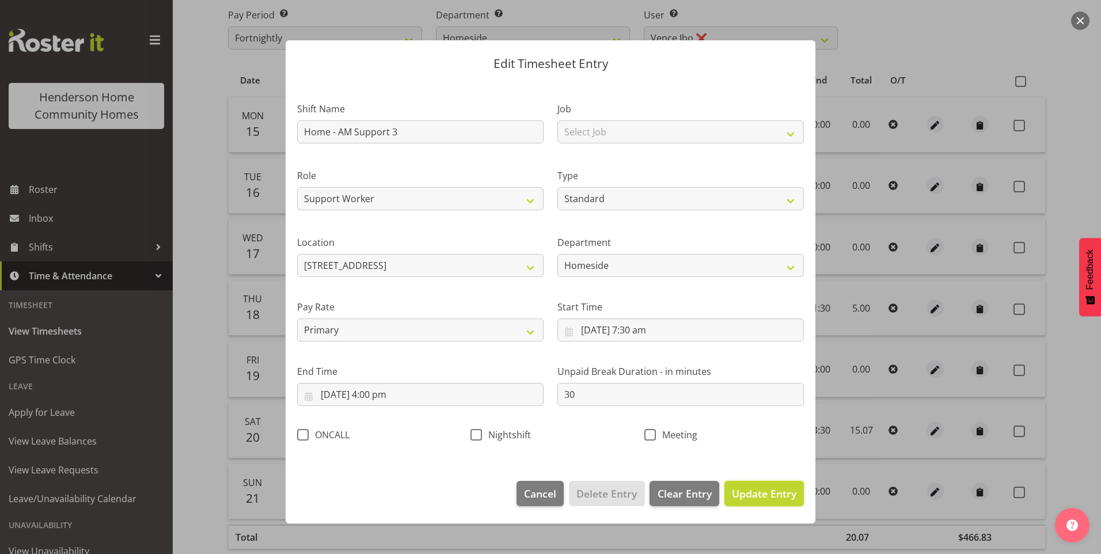
drag, startPoint x: 761, startPoint y: 489, endPoint x: 789, endPoint y: 490, distance: 28.2
click at [761, 490] on span "Update Entry" at bounding box center [764, 494] width 65 height 14
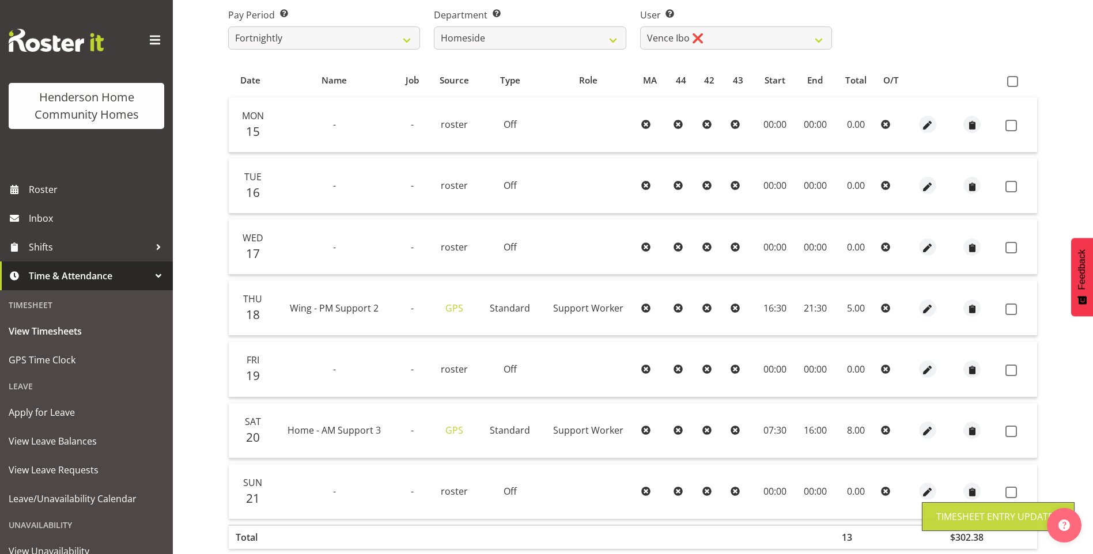
click at [1021, 428] on label at bounding box center [1014, 432] width 18 height 12
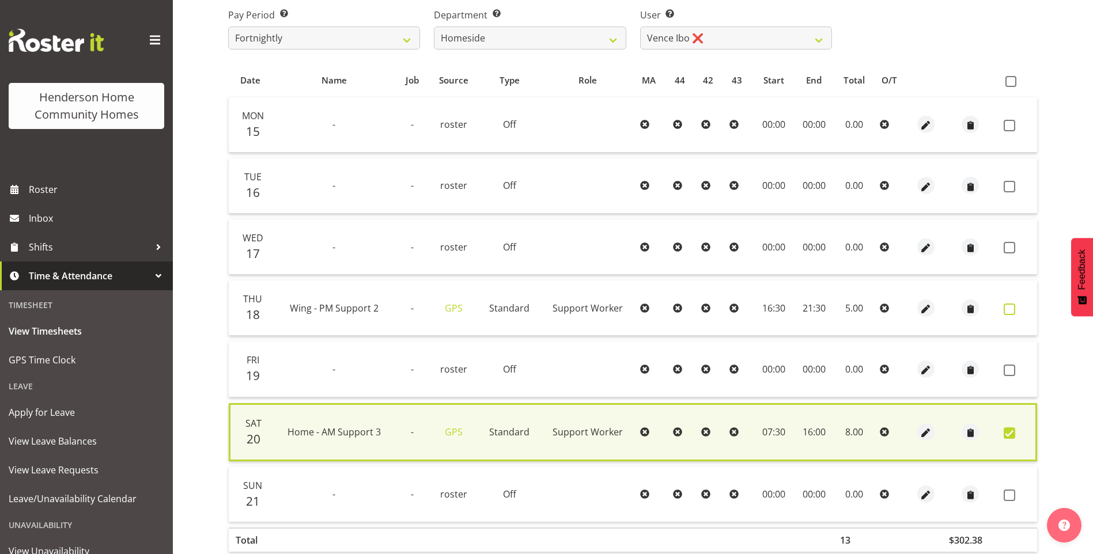
click at [1010, 304] on span at bounding box center [1009, 310] width 12 height 12
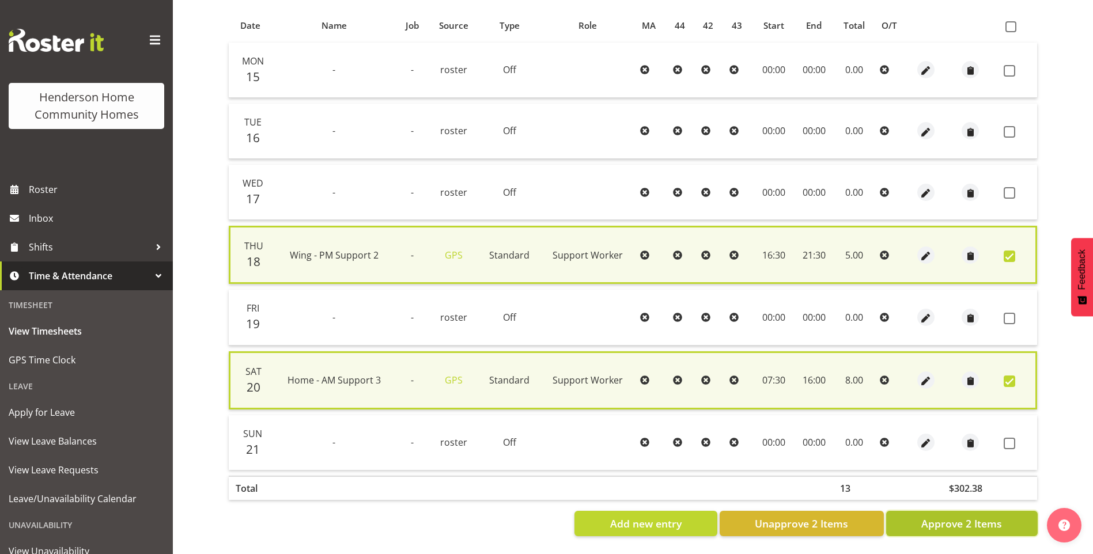
click at [961, 516] on span "Approve 2 Items" at bounding box center [961, 523] width 81 height 15
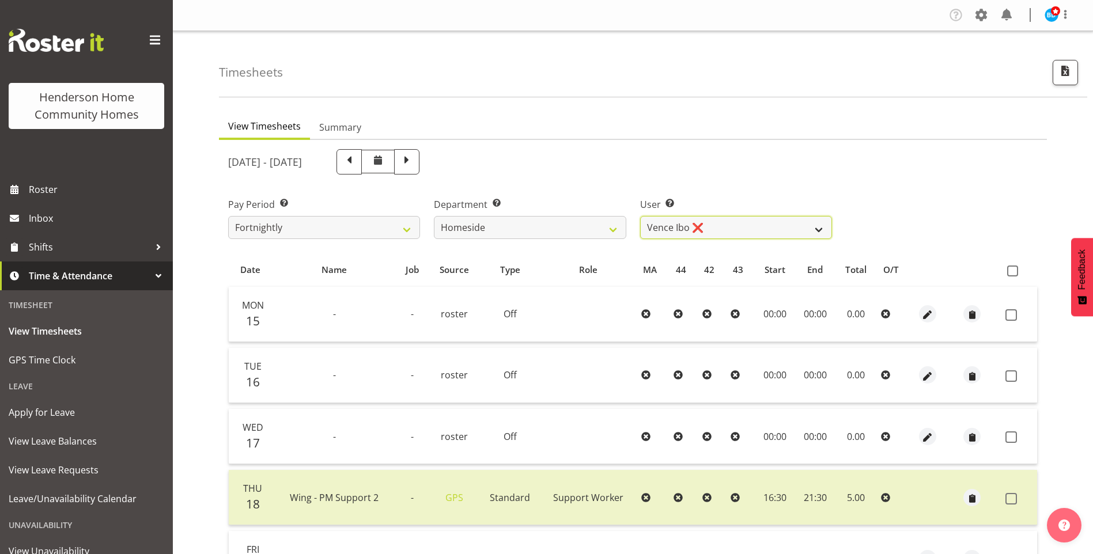
click at [716, 225] on select "Asiasiga Vili ❌ Billie-Rose Dunlop ❌ Brijesh (BK) Kachhadiya ❌ Cheenee Vargas ❌…" at bounding box center [736, 227] width 192 height 23
click at [509, 220] on select "Admin Homeside Houses Wingside" at bounding box center [530, 227] width 192 height 23
click at [434, 216] on select "Admin Homeside Houses Wingside" at bounding box center [530, 227] width 192 height 23
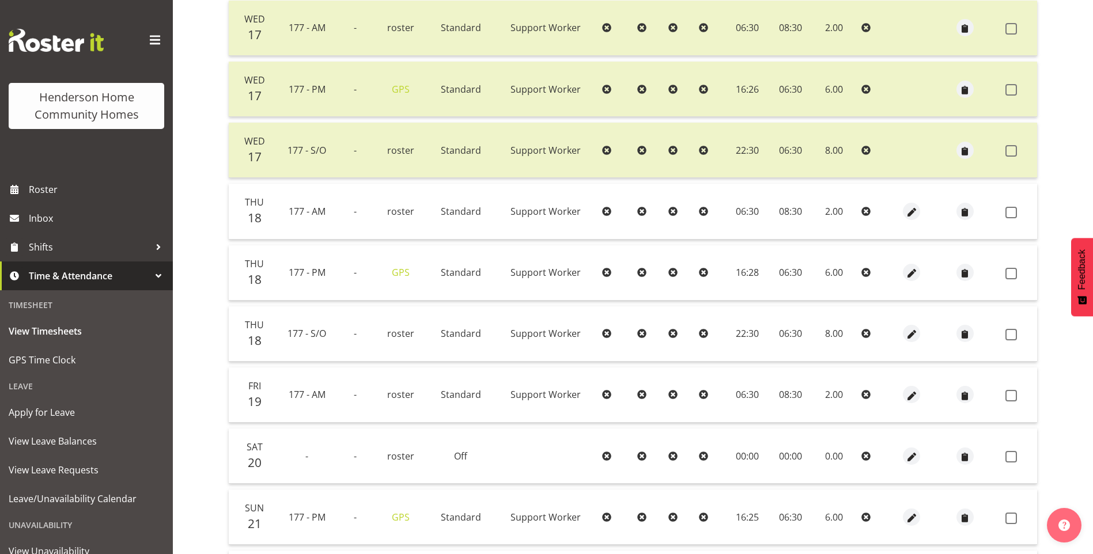
scroll to position [749, 0]
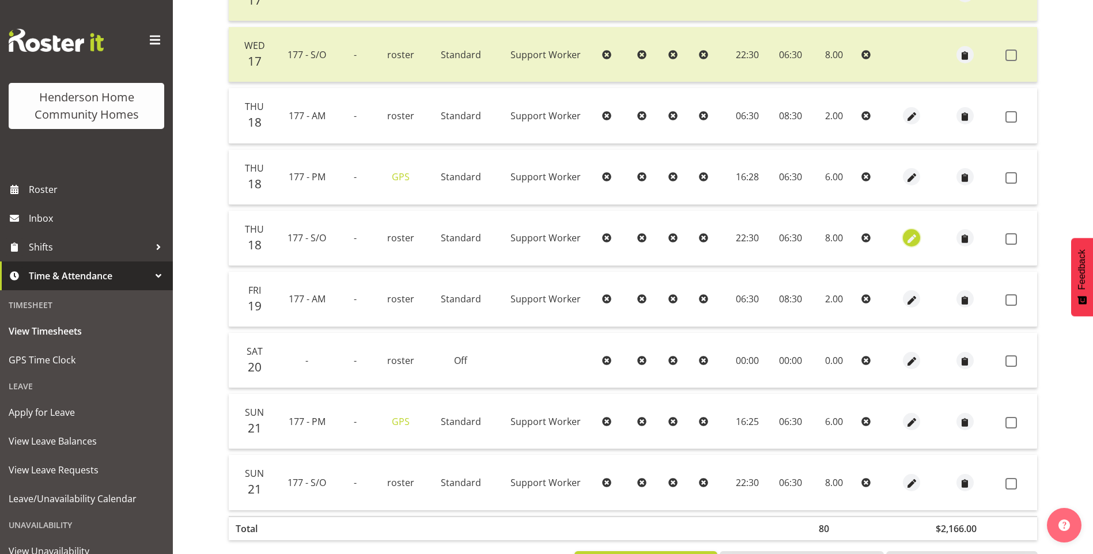
click at [909, 239] on span "button" at bounding box center [911, 239] width 13 height 13
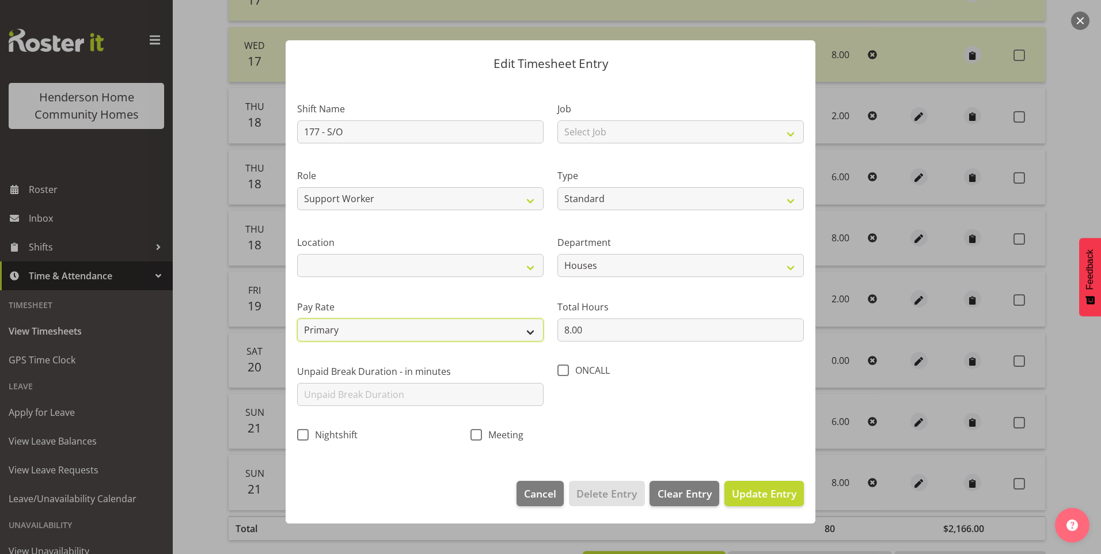
drag, startPoint x: 373, startPoint y: 325, endPoint x: 379, endPoint y: 341, distance: 16.8
click at [373, 327] on select "Primary Secondary Tertiary Fourth Fifth" at bounding box center [420, 329] width 246 height 23
click at [297, 318] on select "Primary Secondary Tertiary Fourth Fifth" at bounding box center [420, 329] width 246 height 23
drag, startPoint x: 755, startPoint y: 498, endPoint x: 816, endPoint y: 502, distance: 60.6
click at [762, 498] on span "Update Entry" at bounding box center [764, 494] width 65 height 14
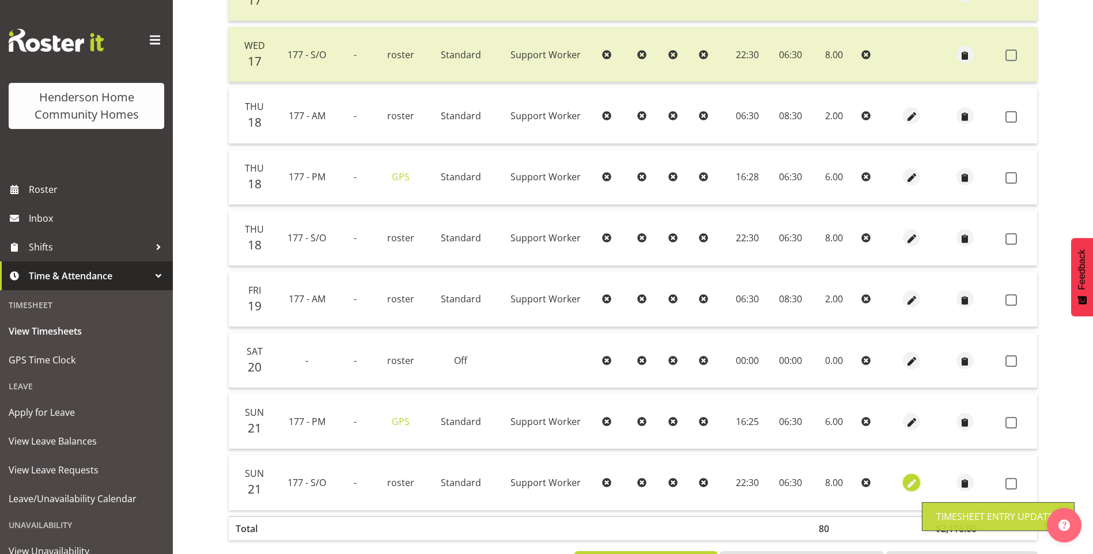
click at [908, 483] on span "button" at bounding box center [911, 483] width 13 height 13
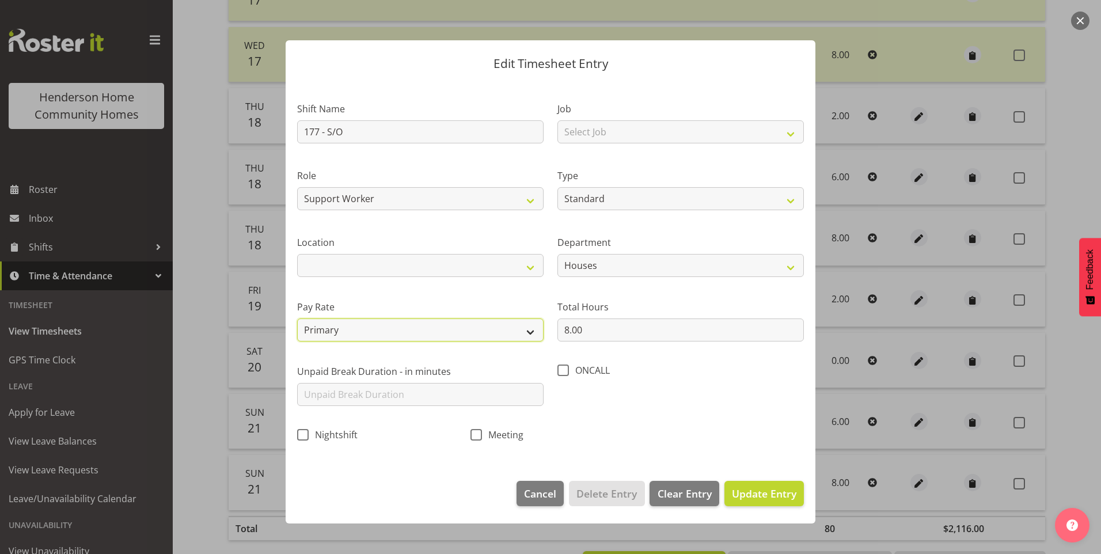
drag, startPoint x: 383, startPoint y: 320, endPoint x: 386, endPoint y: 329, distance: 9.7
click at [383, 320] on select "Primary Secondary Tertiary Fourth Fifth" at bounding box center [420, 329] width 246 height 23
click at [297, 318] on select "Primary Secondary Tertiary Fourth Fifth" at bounding box center [420, 329] width 246 height 23
click at [766, 487] on span "Update Entry" at bounding box center [764, 494] width 65 height 14
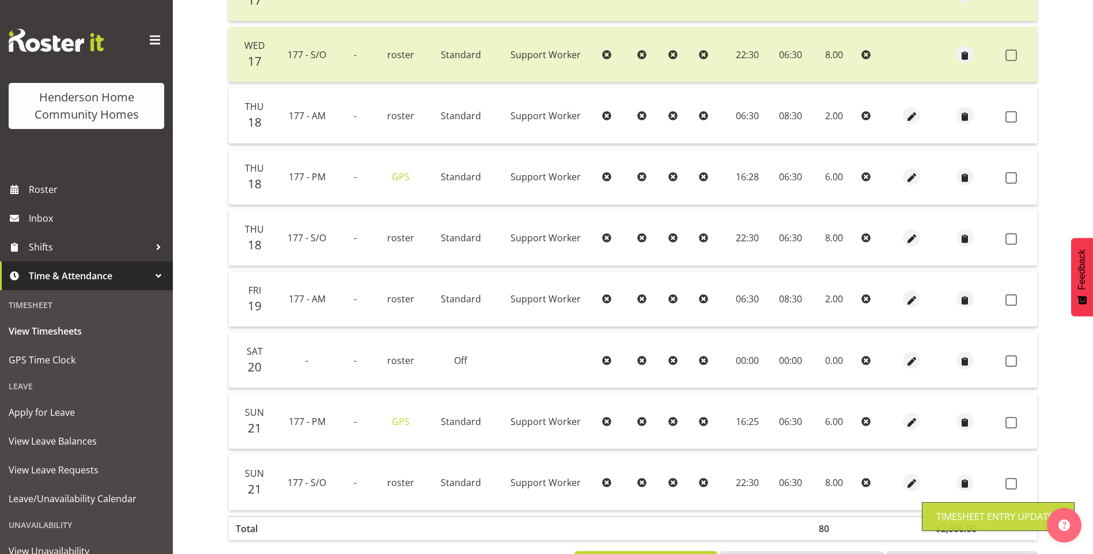
click at [1014, 119] on span at bounding box center [1011, 117] width 12 height 12
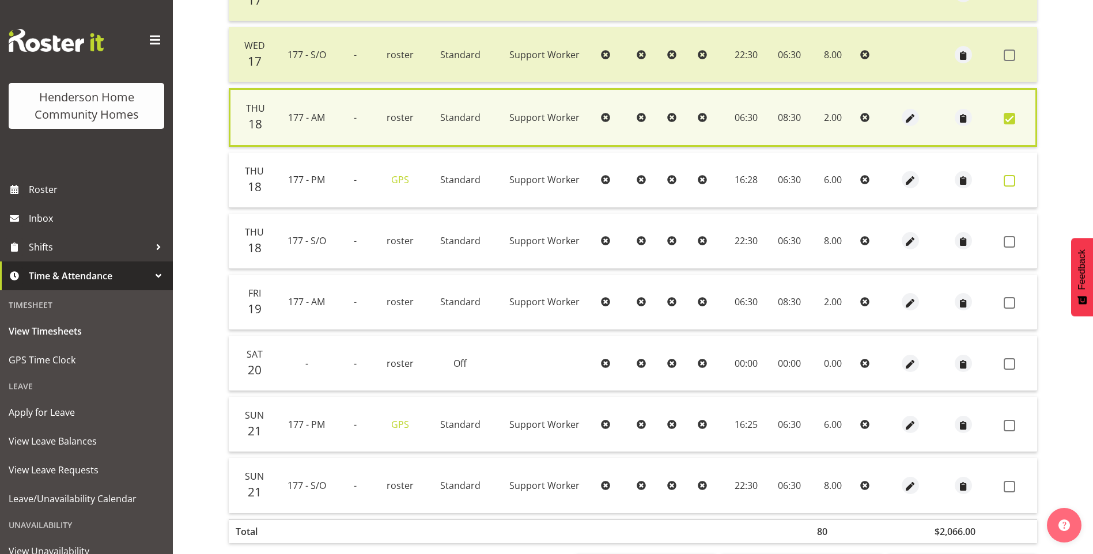
click at [1012, 181] on span at bounding box center [1009, 181] width 12 height 12
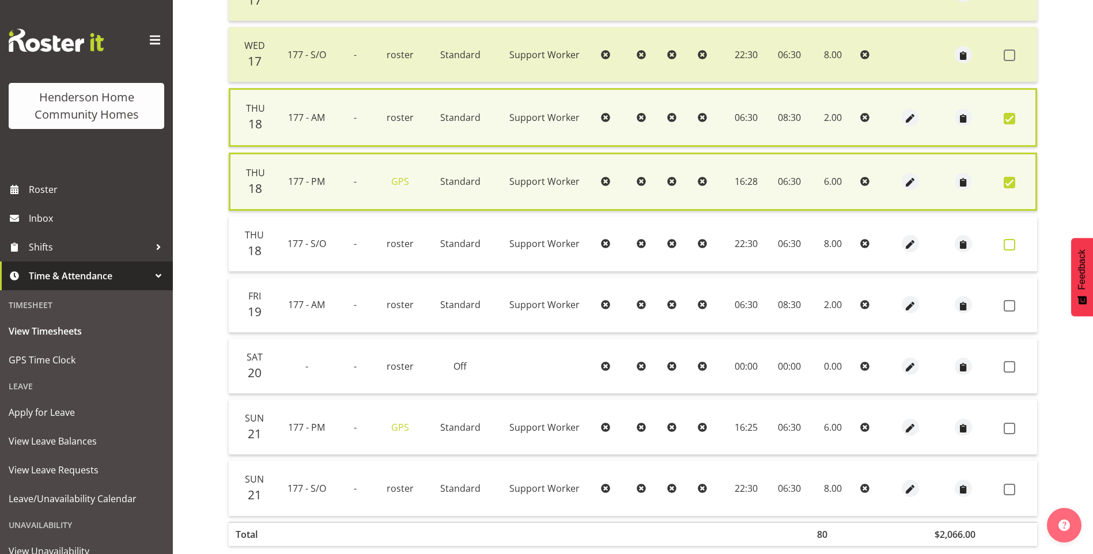
click at [1007, 244] on span at bounding box center [1009, 245] width 12 height 12
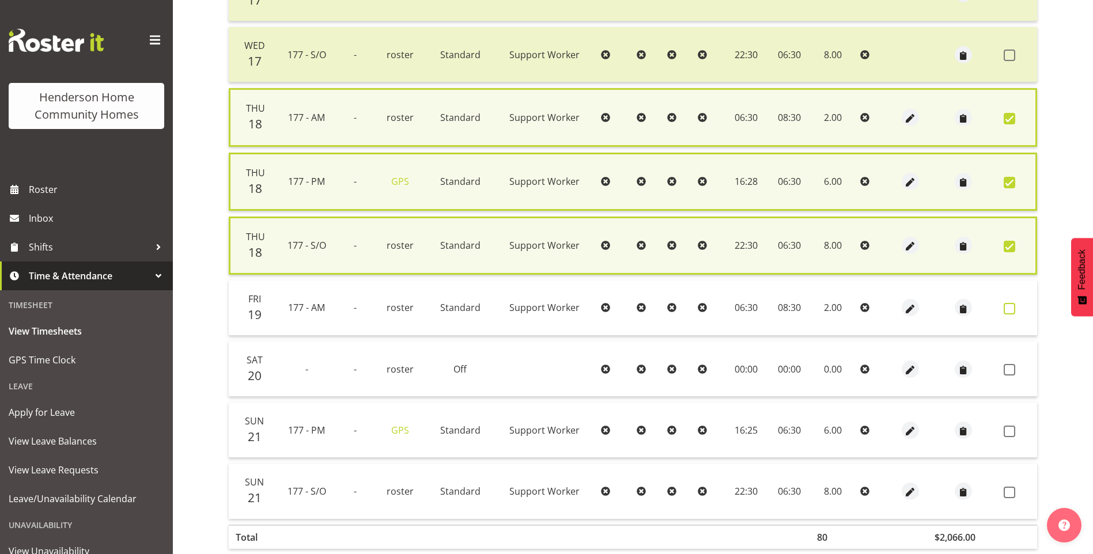
click at [1011, 309] on span at bounding box center [1009, 309] width 12 height 12
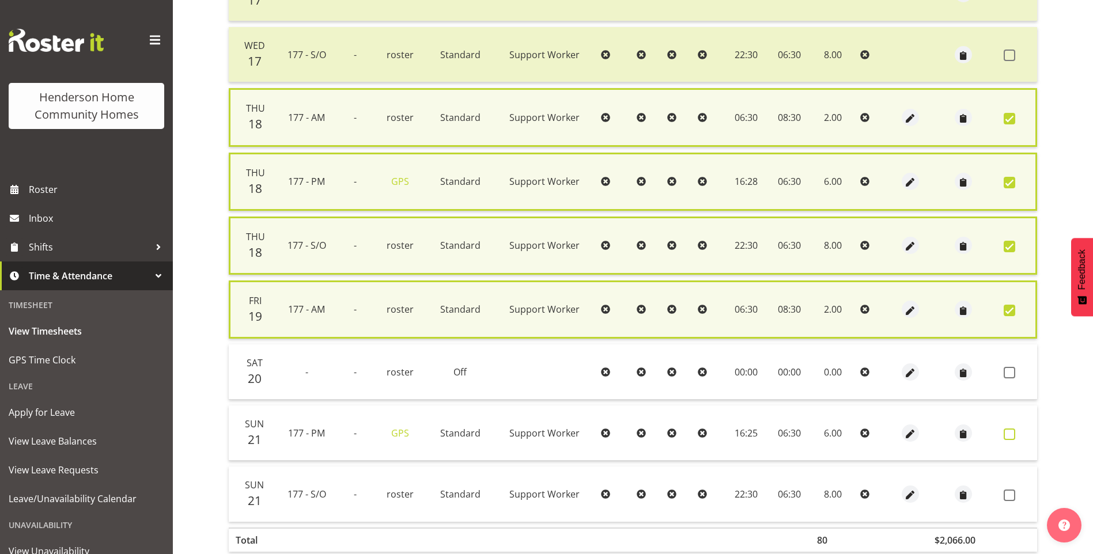
click at [1008, 435] on span at bounding box center [1009, 434] width 12 height 12
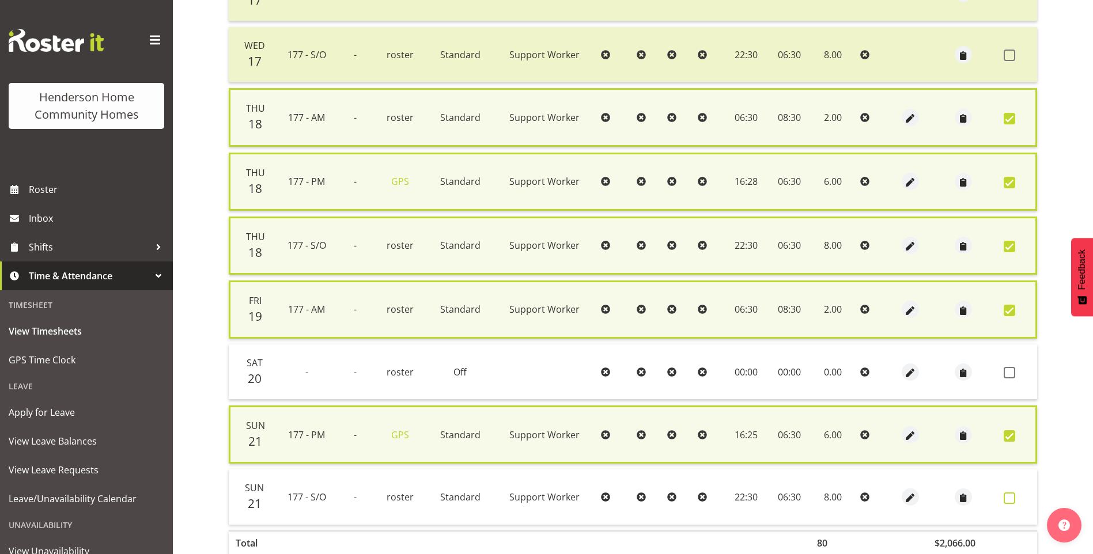
click at [1014, 499] on label at bounding box center [1012, 498] width 18 height 12
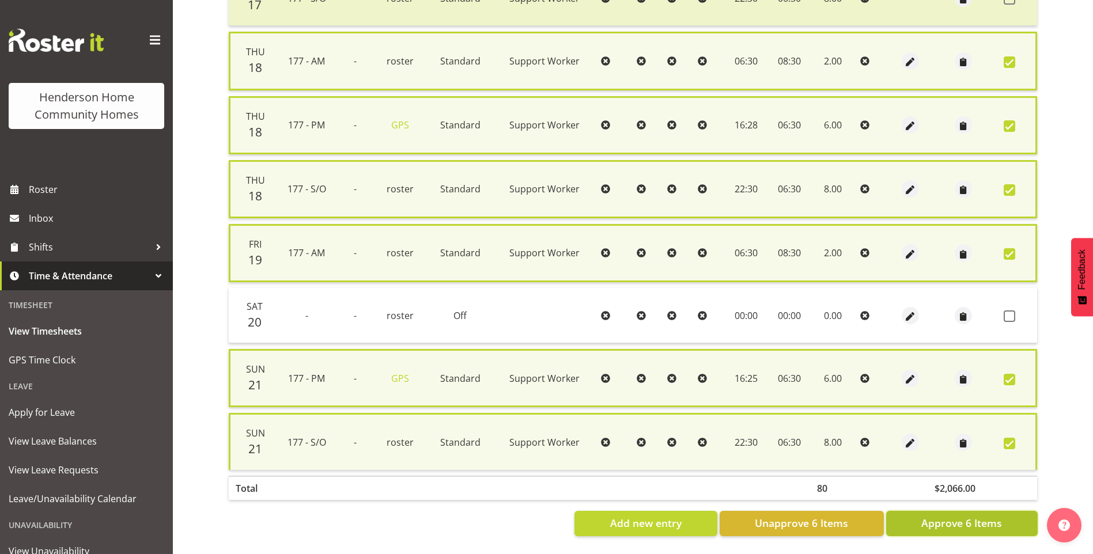
click at [977, 515] on span "Approve 6 Items" at bounding box center [961, 522] width 81 height 15
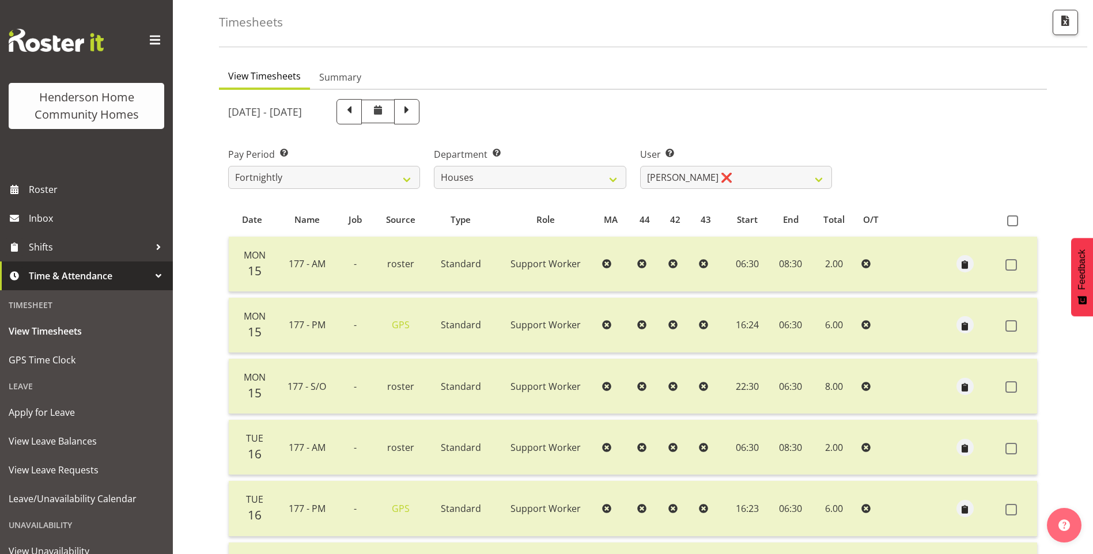
scroll to position [49, 0]
click at [708, 177] on select "Billie Sothern ❌ Dipika Thapa ❌ Jess Aracan ❌ Katrina Shaw ❌ Liezl Sanchez ❌ Ma…" at bounding box center [736, 178] width 192 height 23
click at [640, 167] on select "Billie Sothern ❌ Dipika Thapa ❌ Jess Aracan ❌ Katrina Shaw ❌ Liezl Sanchez ❌ Ma…" at bounding box center [736, 178] width 192 height 23
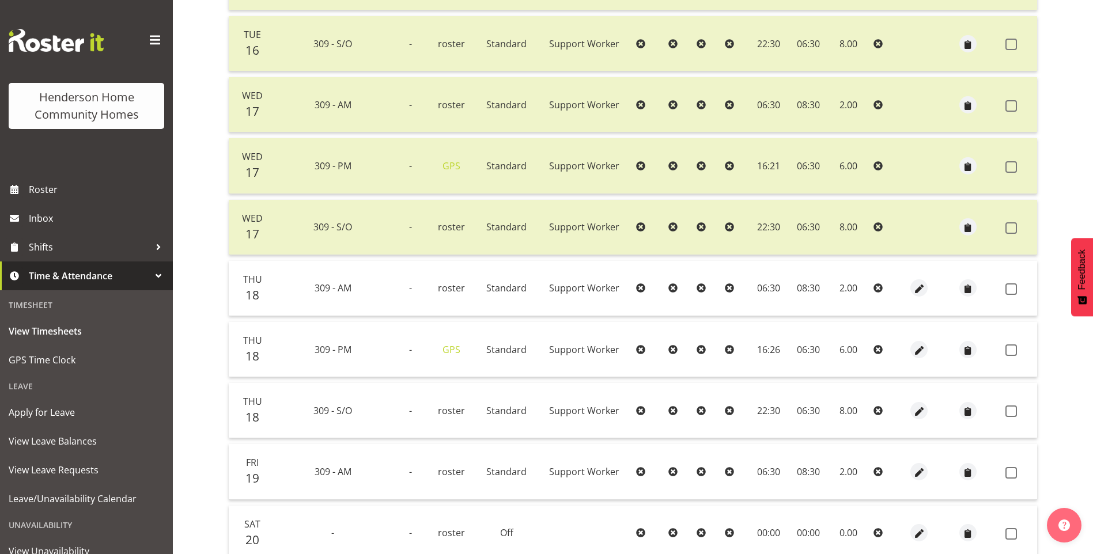
scroll to position [395, 0]
click at [1010, 282] on span at bounding box center [1011, 288] width 12 height 12
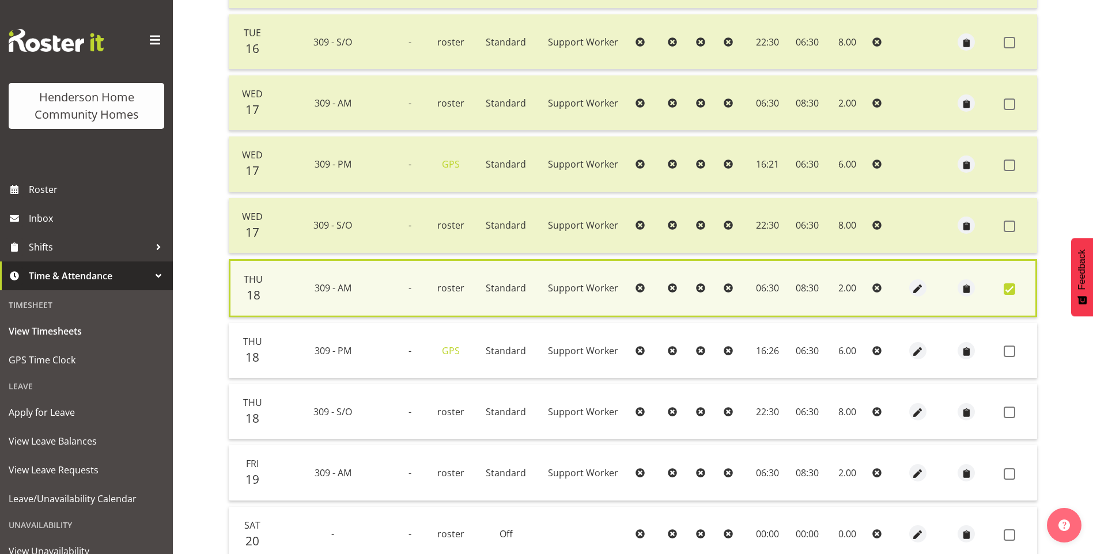
click at [1010, 344] on td at bounding box center [1018, 350] width 38 height 55
click at [1010, 357] on span at bounding box center [1009, 352] width 12 height 12
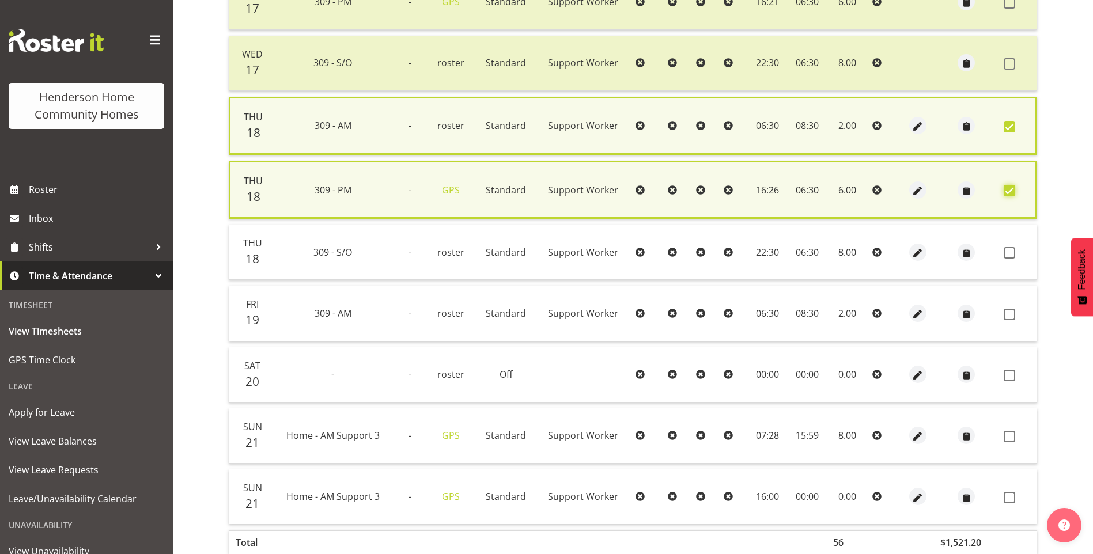
scroll to position [567, 0]
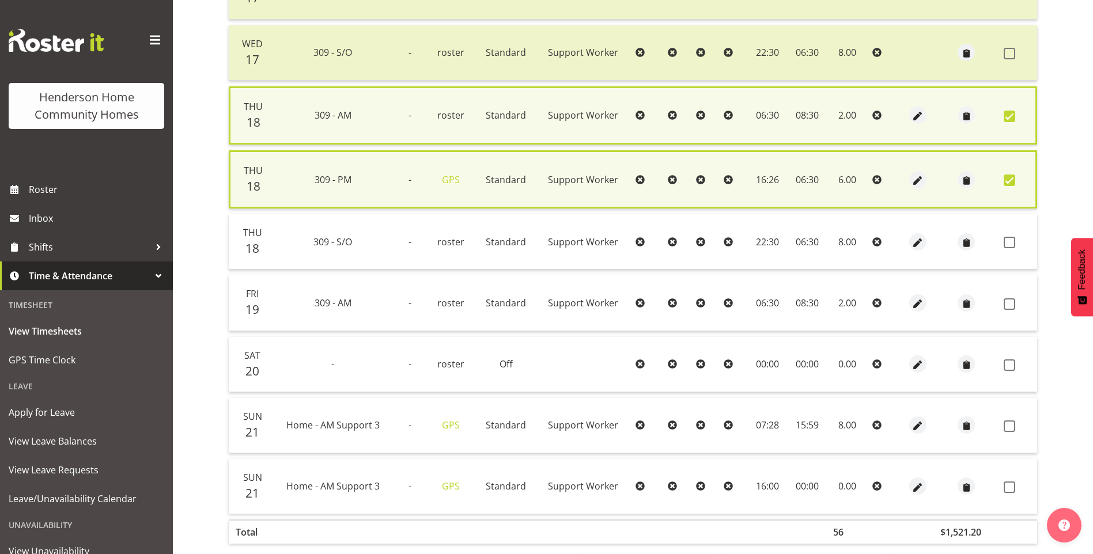
click at [1001, 302] on td at bounding box center [1018, 302] width 38 height 55
click at [1004, 303] on span at bounding box center [1009, 304] width 12 height 12
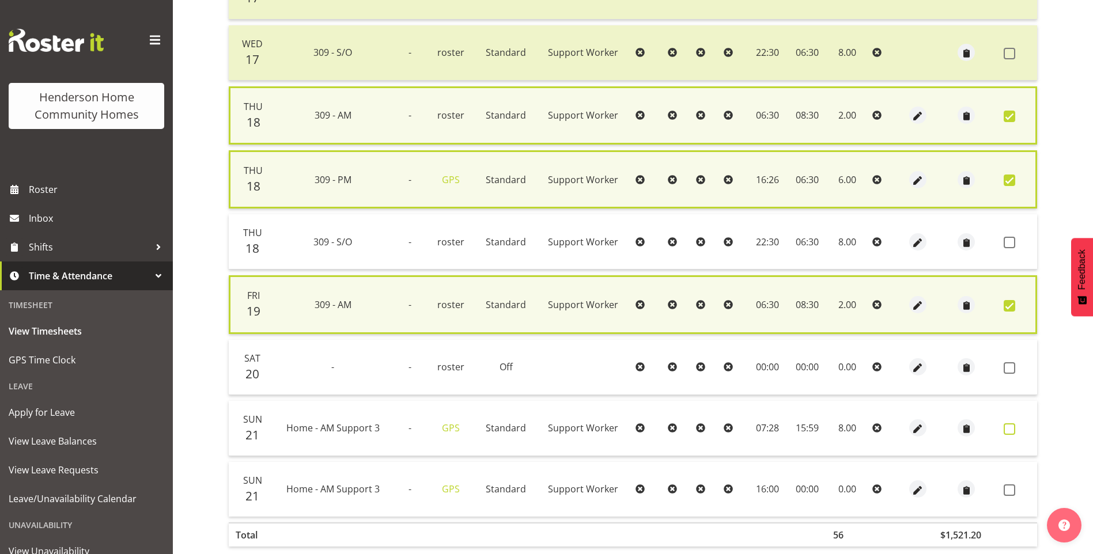
click at [1006, 427] on span at bounding box center [1009, 429] width 12 height 12
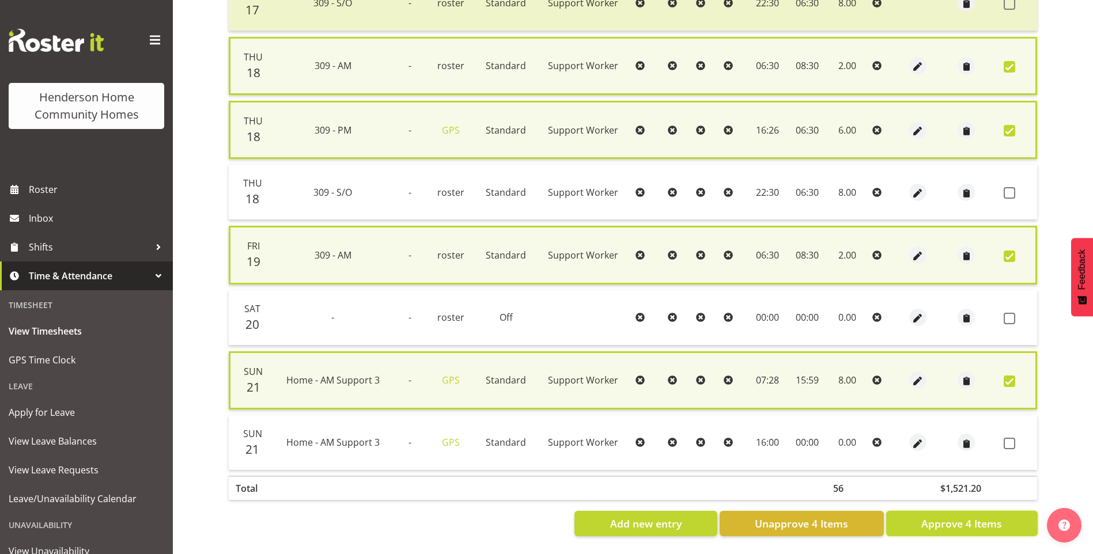
drag, startPoint x: 970, startPoint y: 517, endPoint x: 972, endPoint y: 507, distance: 9.4
click at [971, 516] on span "Approve 4 Items" at bounding box center [961, 523] width 81 height 15
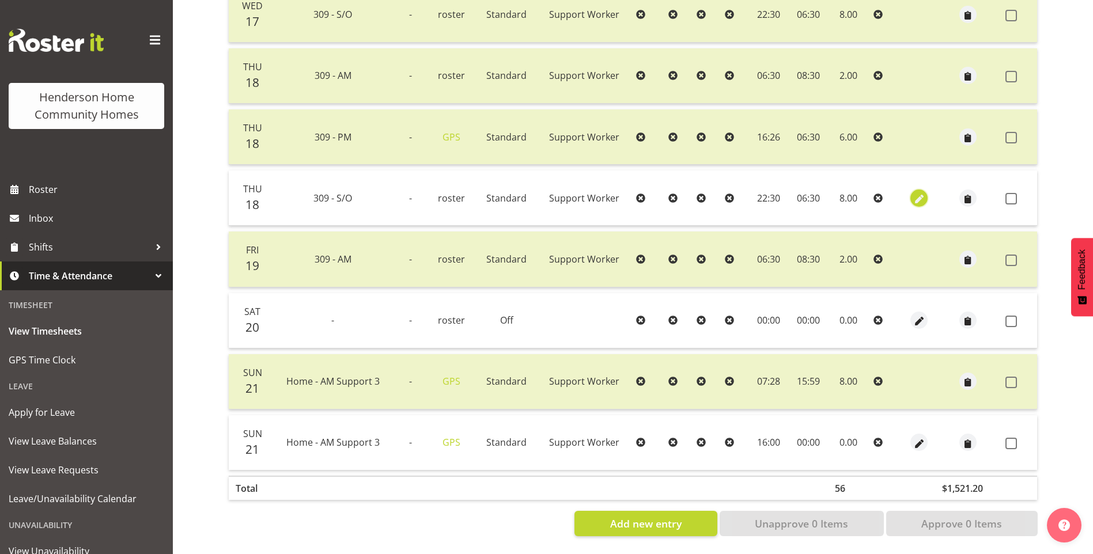
click at [924, 189] on button "button" at bounding box center [918, 197] width 17 height 17
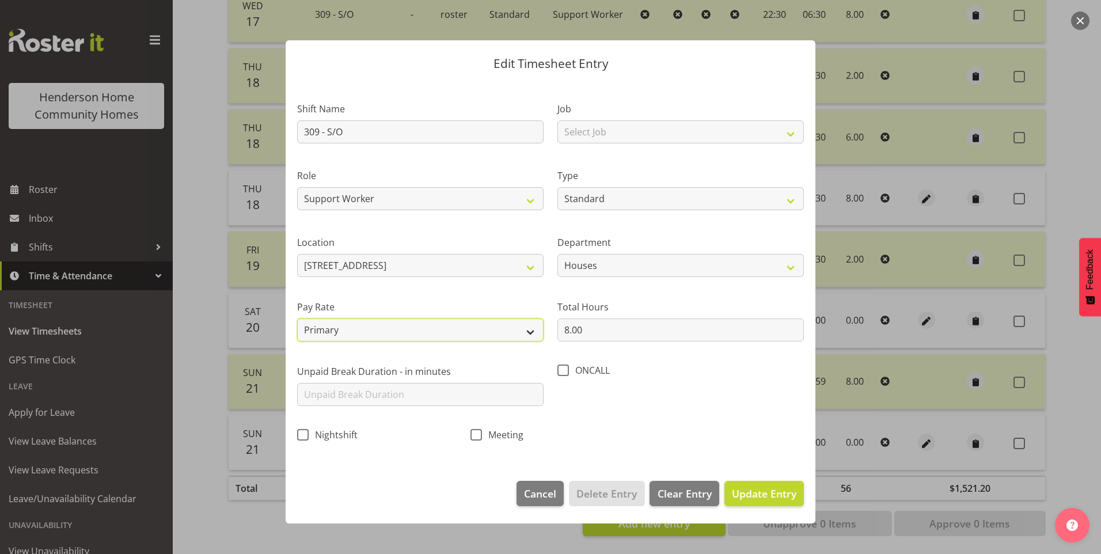
click at [348, 328] on select "Primary Secondary Tertiary Fourth Fifth" at bounding box center [420, 329] width 246 height 23
click at [297, 318] on select "Primary Secondary Tertiary Fourth Fifth" at bounding box center [420, 329] width 246 height 23
drag, startPoint x: 742, startPoint y: 492, endPoint x: 761, endPoint y: 487, distance: 19.7
click at [742, 491] on span "Update Entry" at bounding box center [764, 494] width 65 height 14
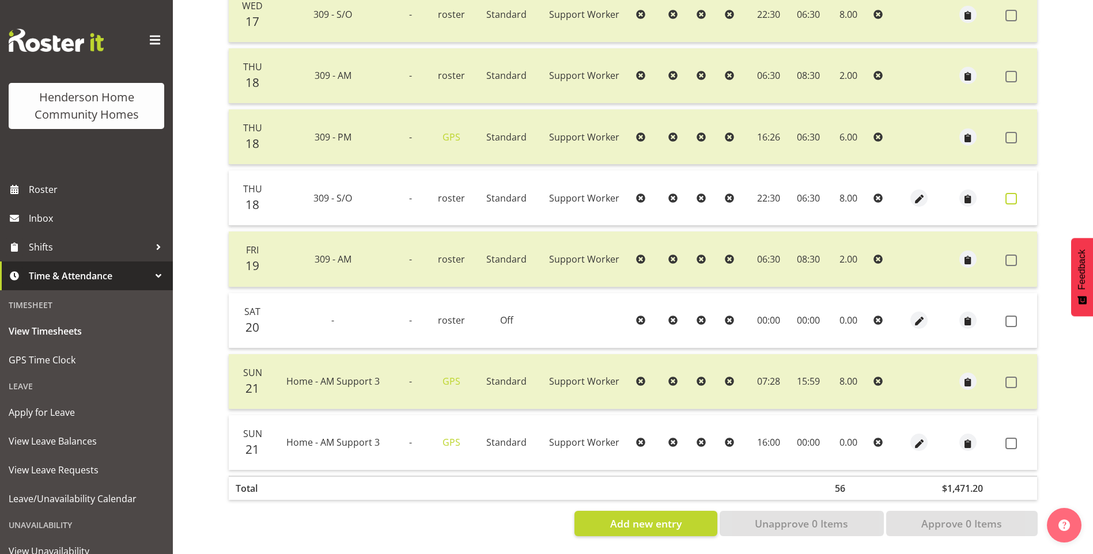
click at [1007, 193] on span at bounding box center [1011, 199] width 12 height 12
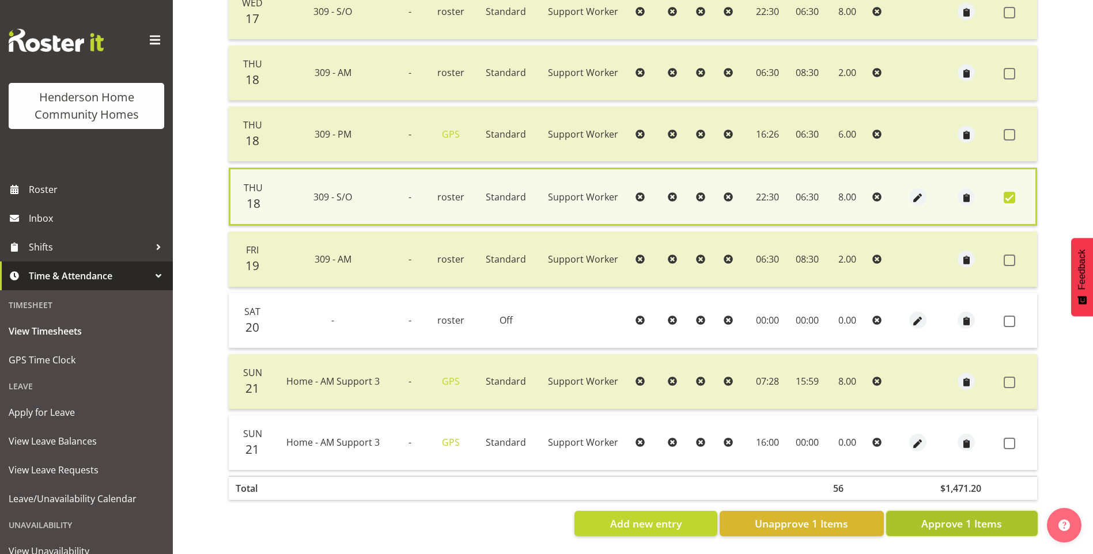
click at [970, 517] on span "Approve 1 Items" at bounding box center [961, 523] width 81 height 15
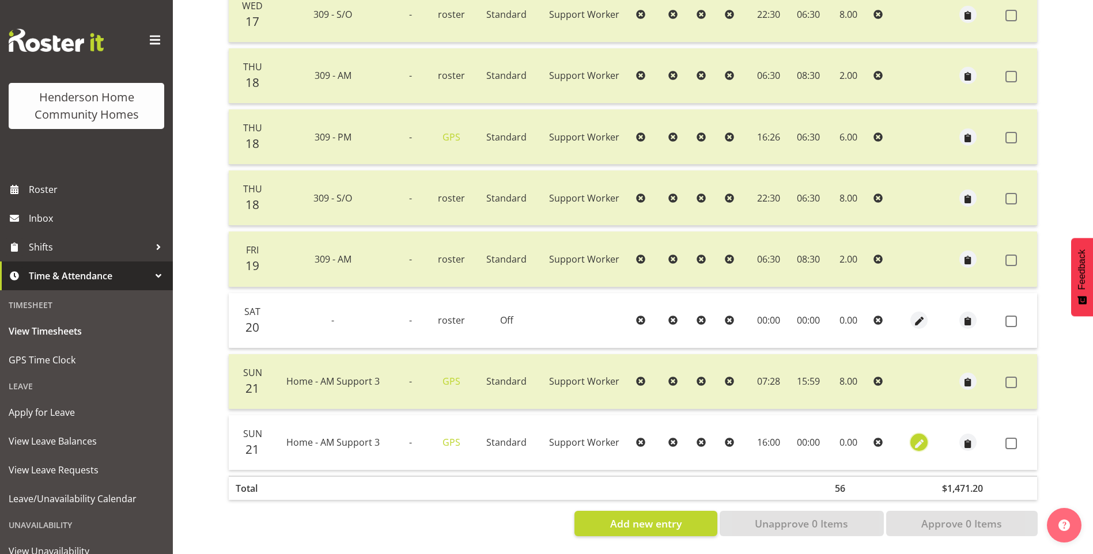
click at [918, 437] on span "button" at bounding box center [918, 443] width 13 height 13
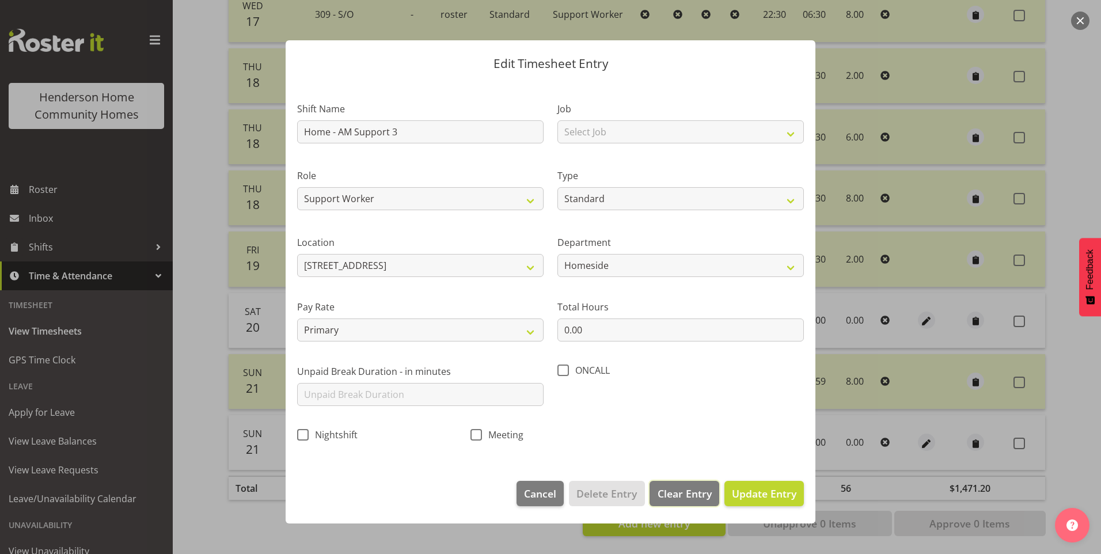
click at [693, 492] on span "Clear Entry" at bounding box center [685, 493] width 54 height 15
click at [610, 498] on span "Delete Entry" at bounding box center [607, 493] width 60 height 15
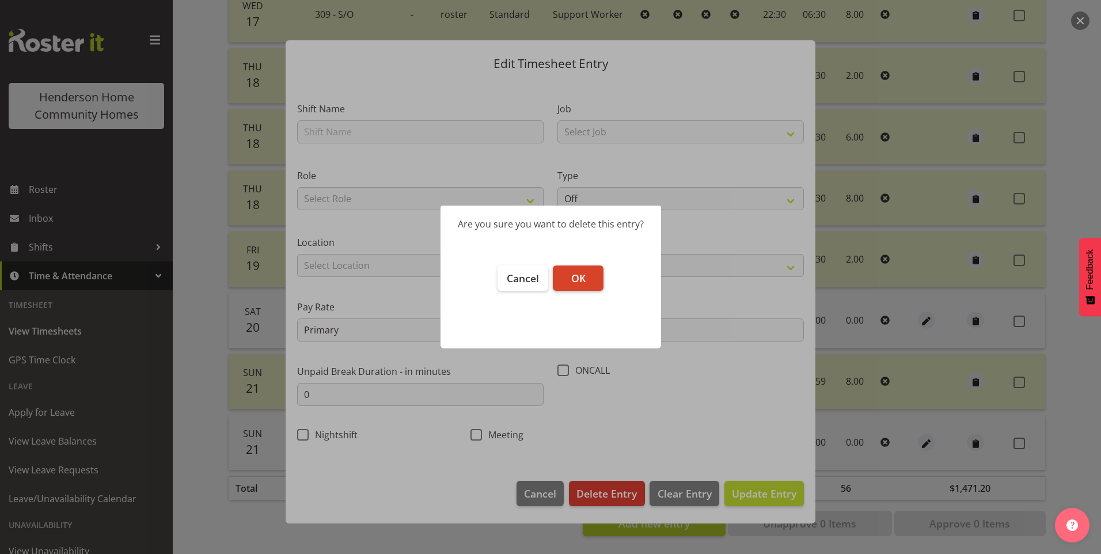
click at [589, 280] on button "OK" at bounding box center [578, 278] width 51 height 25
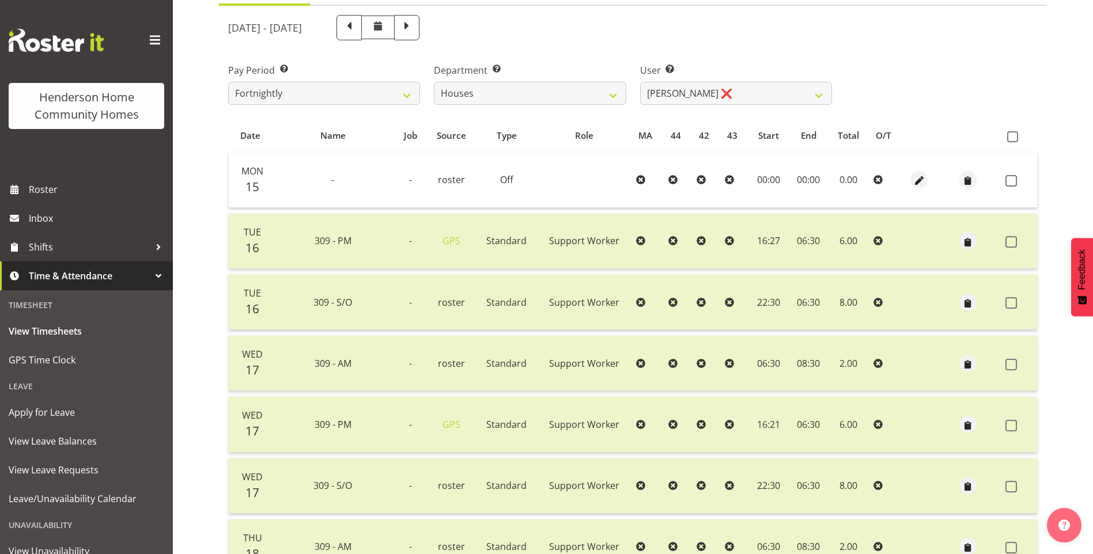
scroll to position [92, 0]
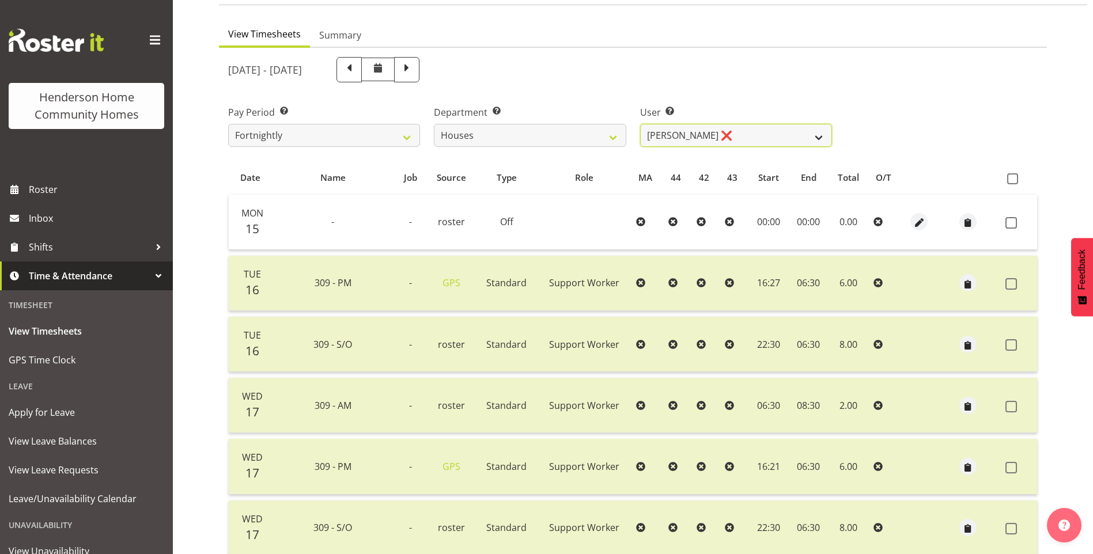
click at [719, 134] on select "Billie Sothern ❌ Dipika Thapa ❌ Jess Aracan ❌ Katrina Shaw ❌ Liezl Sanchez ❌ Ma…" at bounding box center [736, 135] width 192 height 23
click at [640, 124] on select "Billie Sothern ❌ Dipika Thapa ❌ Jess Aracan ❌ Katrina Shaw ❌ Liezl Sanchez ❌ Ma…" at bounding box center [736, 135] width 192 height 23
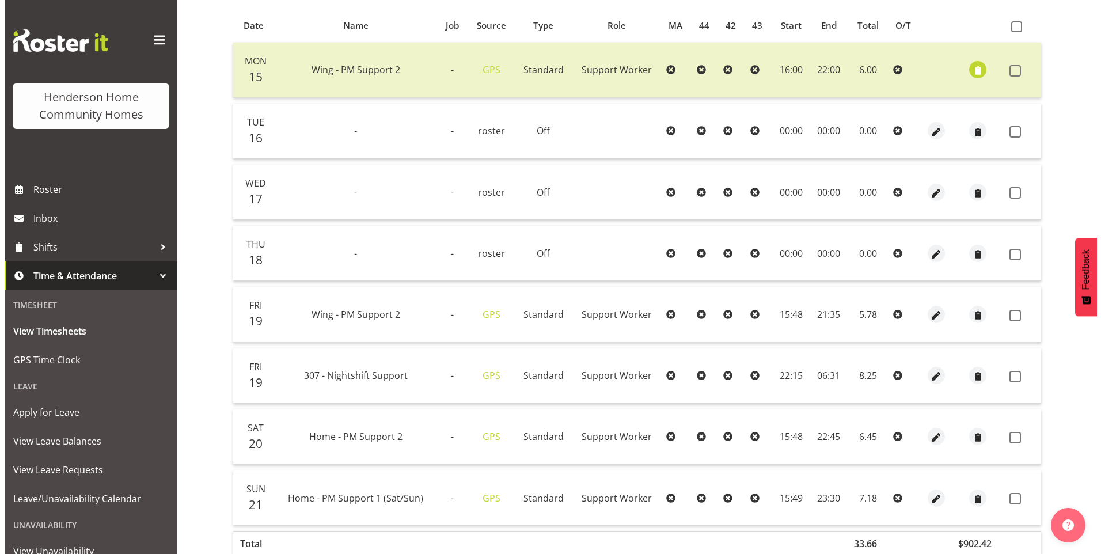
scroll to position [265, 0]
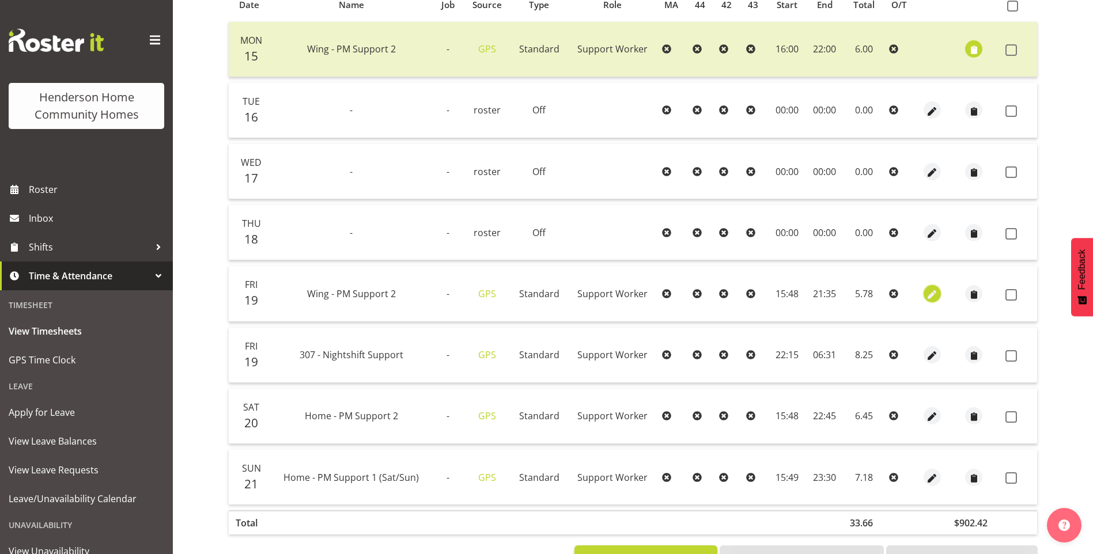
click at [932, 294] on span "button" at bounding box center [932, 294] width 13 height 13
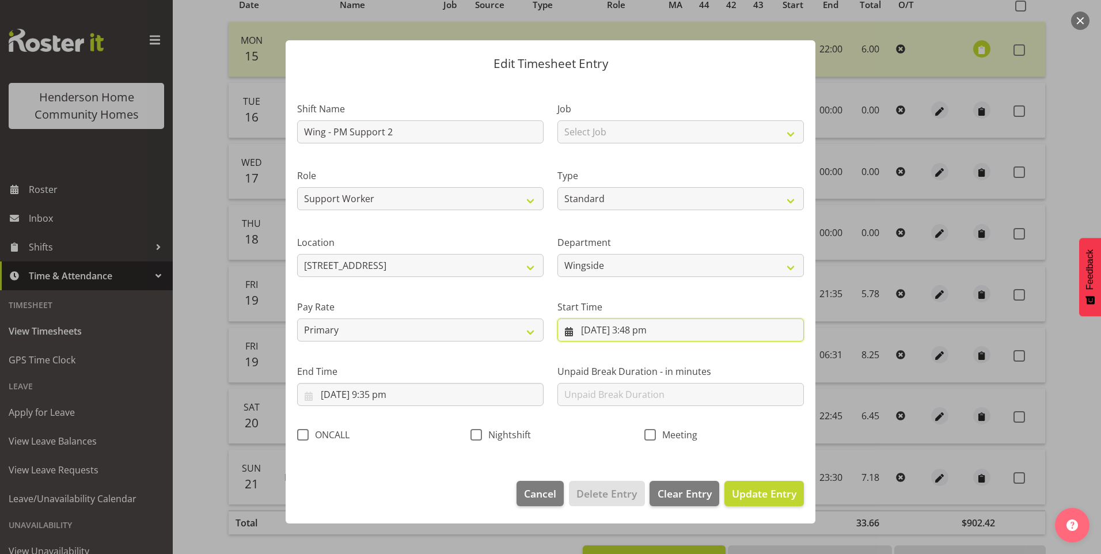
click at [646, 335] on input "19/09/2025, 3:48 pm" at bounding box center [680, 329] width 246 height 23
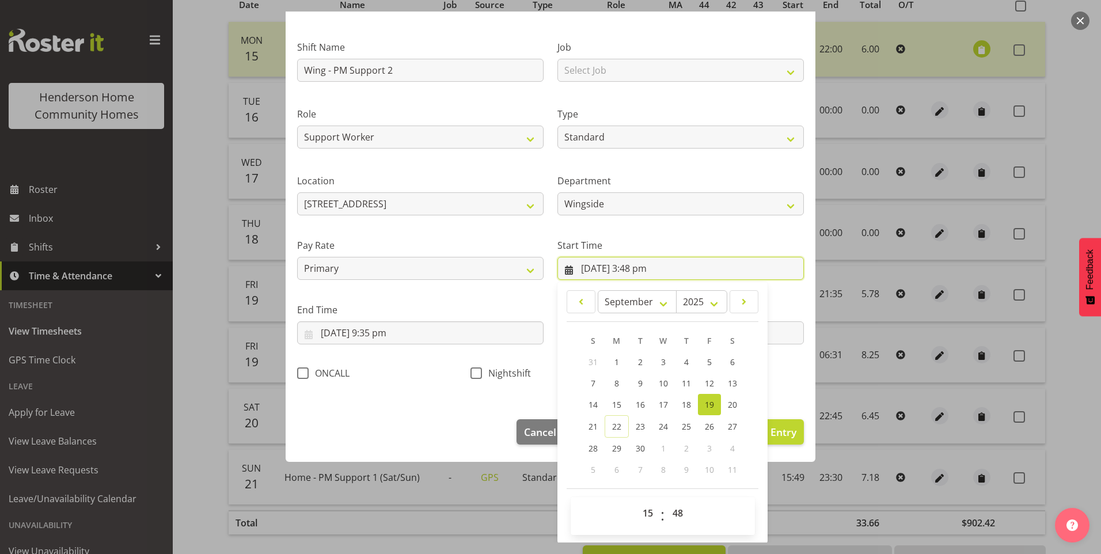
scroll to position [62, 0]
drag, startPoint x: 640, startPoint y: 516, endPoint x: 641, endPoint y: 505, distance: 11.0
click at [640, 515] on select "00 01 02 03 04 05 06 07 08 09 10 11 12 13 14 15 16 17 18 19 20 21 22 23" at bounding box center [649, 512] width 26 height 23
click at [636, 501] on select "00 01 02 03 04 05 06 07 08 09 10 11 12 13 14 15 16 17 18 19 20 21 22 23" at bounding box center [649, 512] width 26 height 23
drag, startPoint x: 671, startPoint y: 509, endPoint x: 676, endPoint y: 499, distance: 11.1
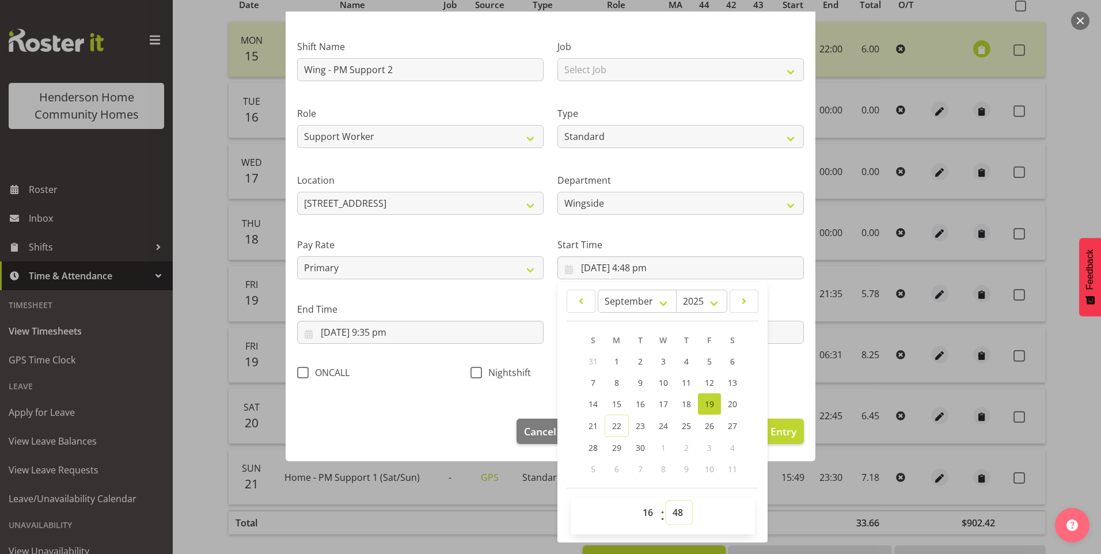
click at [673, 508] on select "00 01 02 03 04 05 06 07 08 09 10 11 12 13 14 15 16 17 18 19 20 21 22 23 24 25 2…" at bounding box center [679, 512] width 26 height 23
click at [666, 501] on select "00 01 02 03 04 05 06 07 08 09 10 11 12 13 14 15 16 17 18 19 20 21 22 23 24 25 2…" at bounding box center [679, 512] width 26 height 23
click at [389, 338] on input "19/09/2025, 9:35 pm" at bounding box center [420, 332] width 246 height 23
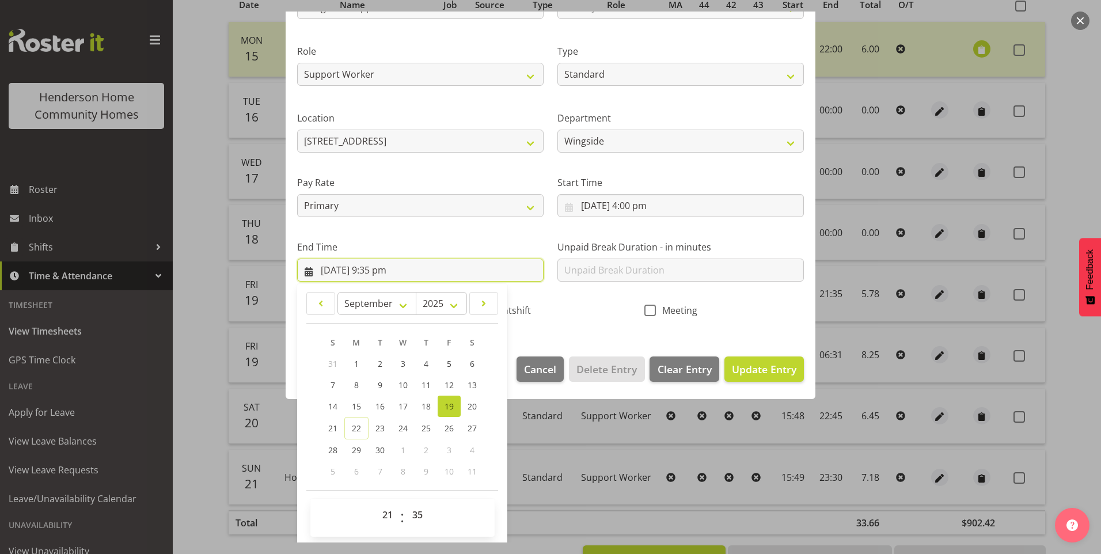
scroll to position [127, 0]
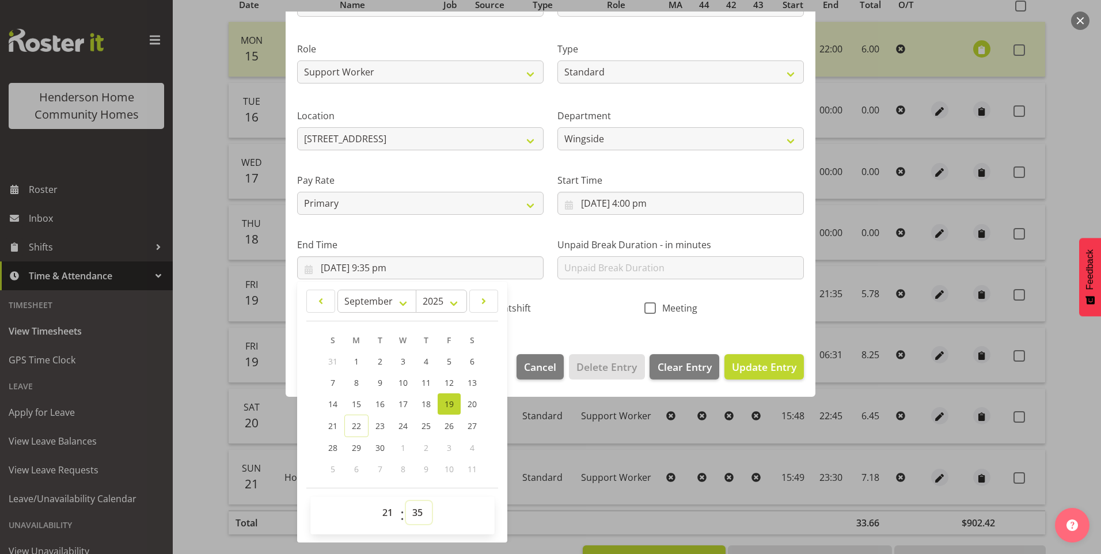
click at [421, 515] on select "00 01 02 03 04 05 06 07 08 09 10 11 12 13 14 15 16 17 18 19 20 21 22 23 24 25 2…" at bounding box center [419, 512] width 26 height 23
click at [406, 501] on select "00 01 02 03 04 05 06 07 08 09 10 11 12 13 14 15 16 17 18 19 20 21 22 23 24 25 2…" at bounding box center [419, 512] width 26 height 23
click at [732, 366] on span "Update Entry" at bounding box center [764, 367] width 65 height 14
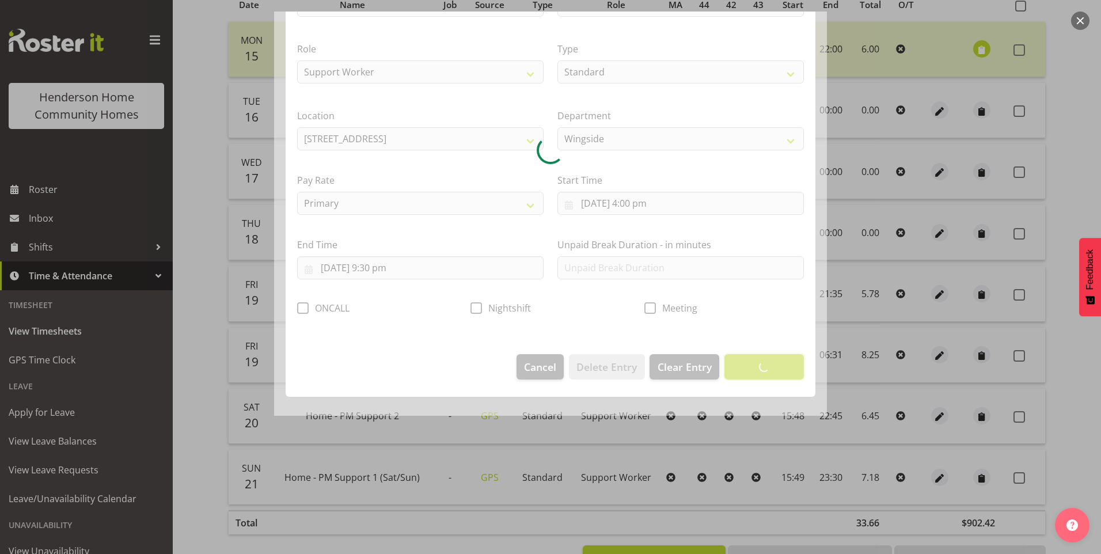
scroll to position [0, 0]
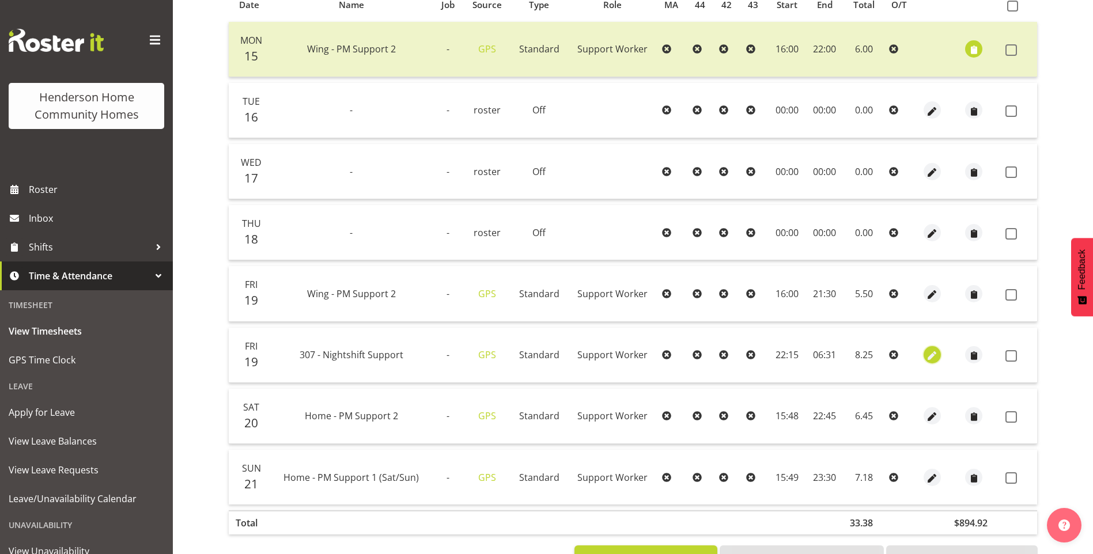
click at [926, 355] on span "button" at bounding box center [932, 356] width 13 height 13
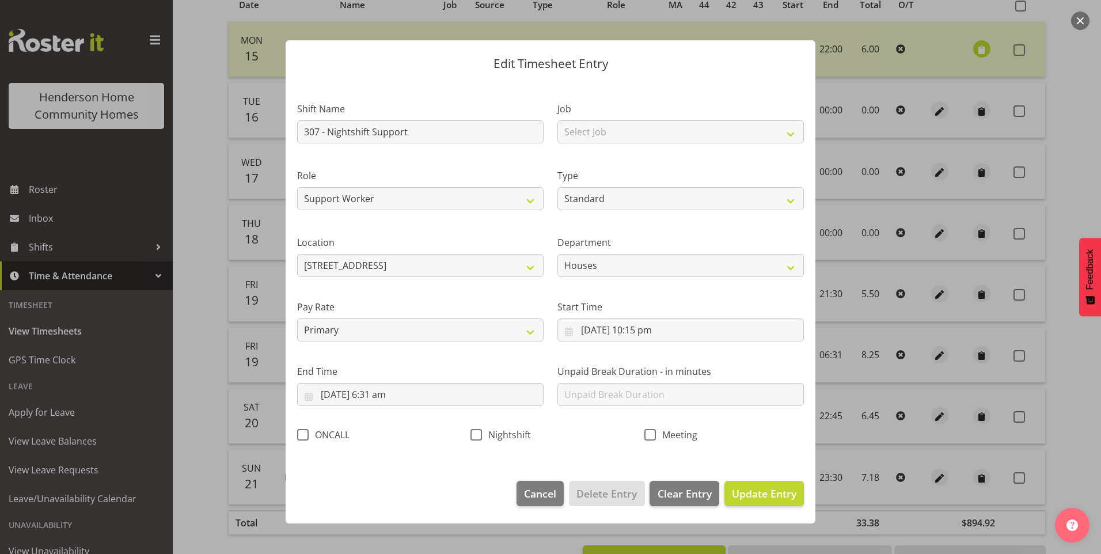
click at [659, 343] on div "Start Time 19/09/2025, 10:15 pm January February March April May June July Augu…" at bounding box center [681, 316] width 260 height 65
click at [657, 329] on input "19/09/2025, 10:15 pm" at bounding box center [680, 329] width 246 height 23
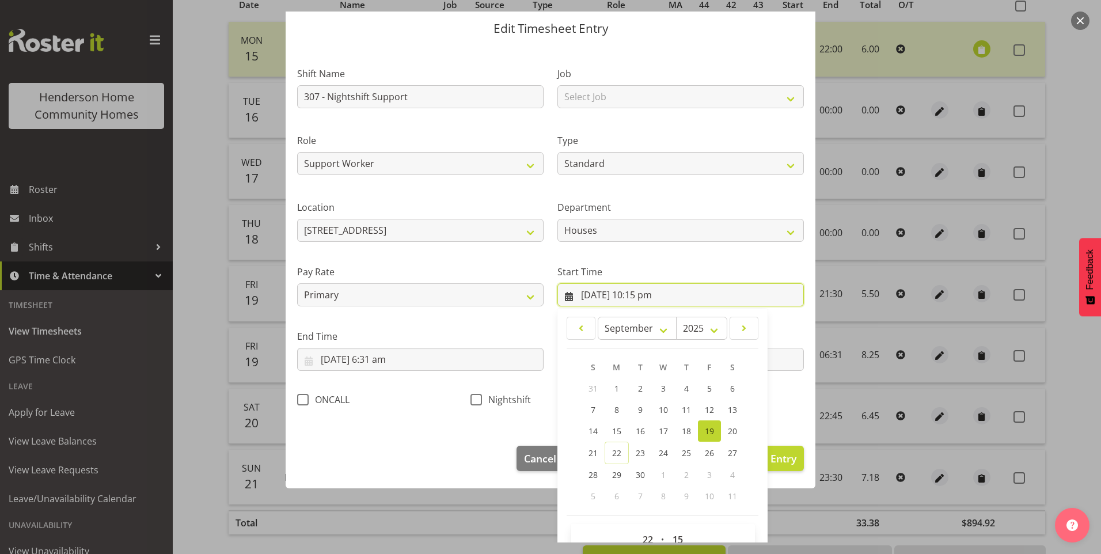
scroll to position [62, 0]
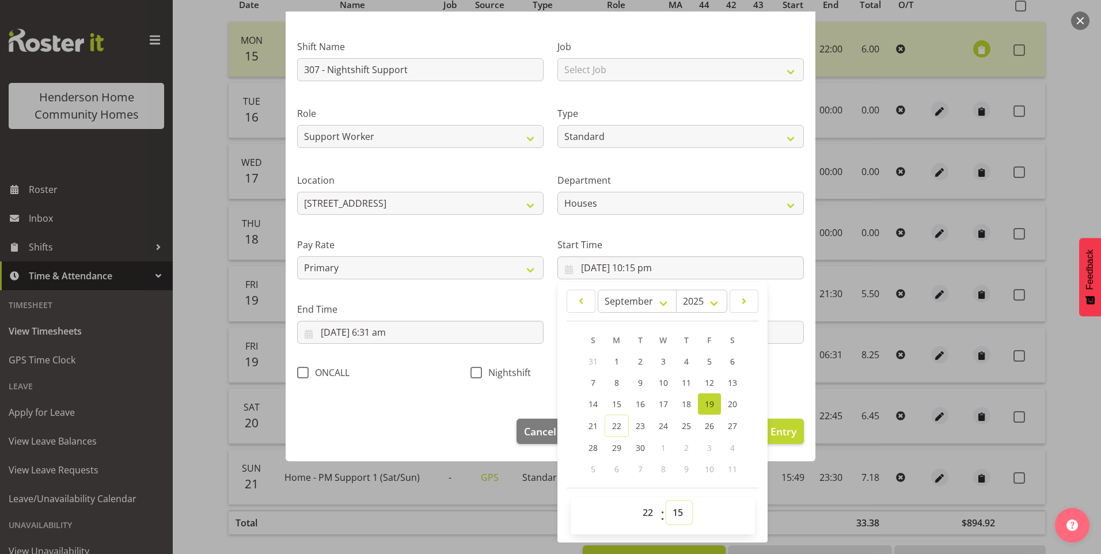
click at [678, 513] on select "00 01 02 03 04 05 06 07 08 09 10 11 12 13 14 15 16 17 18 19 20 21 22 23 24 25 2…" at bounding box center [679, 512] width 26 height 23
click at [666, 501] on select "00 01 02 03 04 05 06 07 08 09 10 11 12 13 14 15 16 17 18 19 20 21 22 23 24 25 2…" at bounding box center [679, 512] width 26 height 23
click at [482, 373] on span "Nightshift" at bounding box center [506, 373] width 49 height 12
click at [478, 373] on input "Nightshift" at bounding box center [474, 372] width 7 height 7
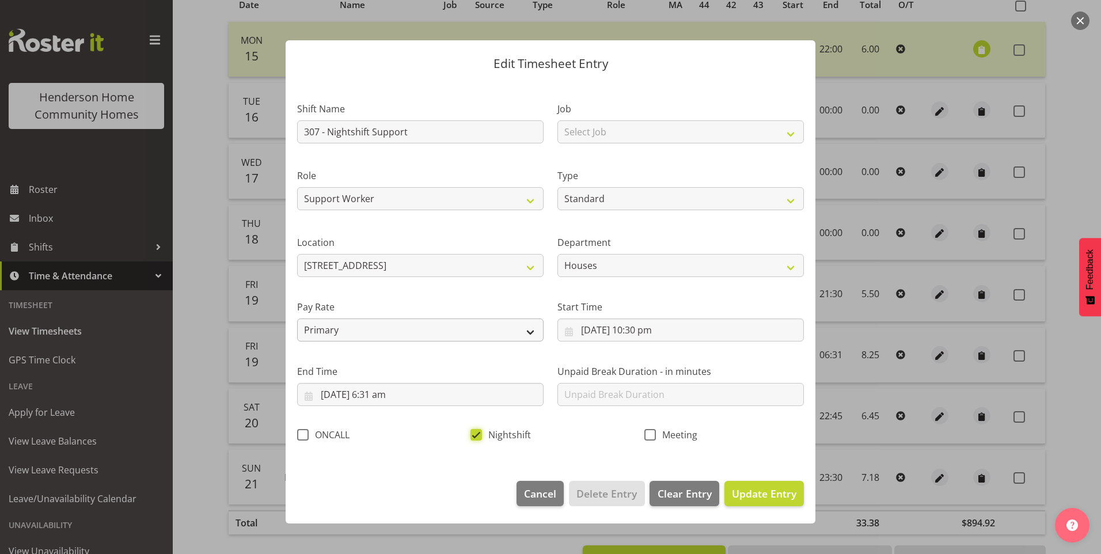
scroll to position [0, 0]
click at [393, 400] on input "20/09/2025, 6:31 am" at bounding box center [420, 394] width 246 height 23
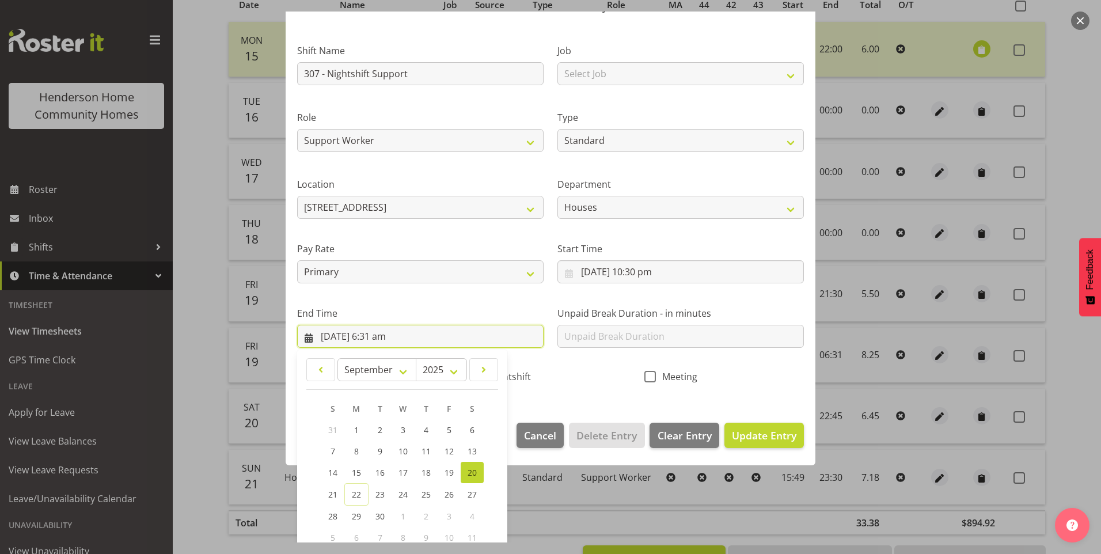
scroll to position [127, 0]
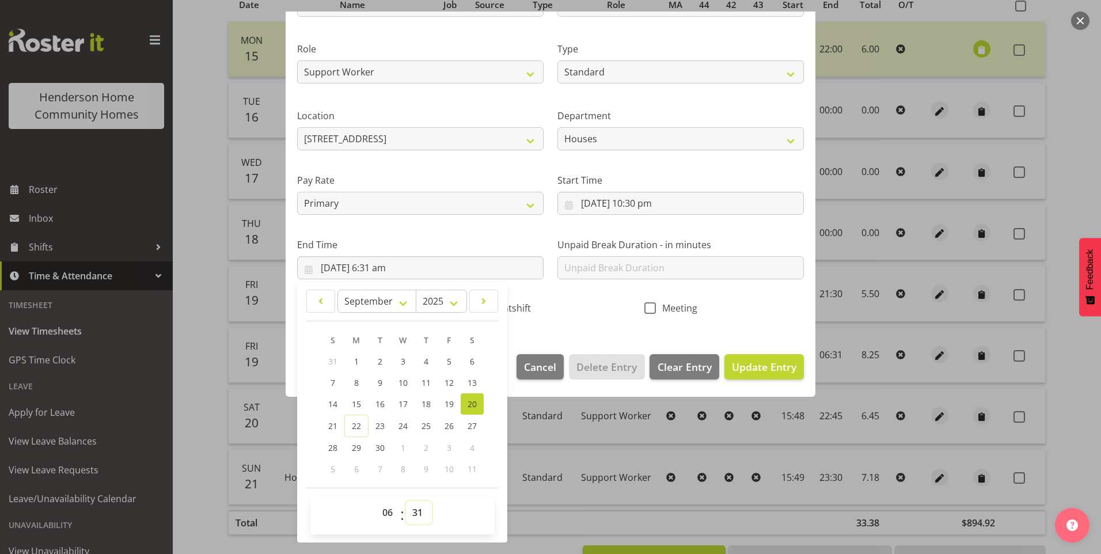
drag, startPoint x: 411, startPoint y: 513, endPoint x: 417, endPoint y: 500, distance: 13.9
click at [414, 511] on select "00 01 02 03 04 05 06 07 08 09 10 11 12 13 14 15 16 17 18 19 20 21 22 23 24 25 2…" at bounding box center [419, 512] width 26 height 23
click at [406, 501] on select "00 01 02 03 04 05 06 07 08 09 10 11 12 13 14 15 16 17 18 19 20 21 22 23 24 25 2…" at bounding box center [419, 512] width 26 height 23
click at [732, 364] on span "Update Entry" at bounding box center [764, 367] width 65 height 14
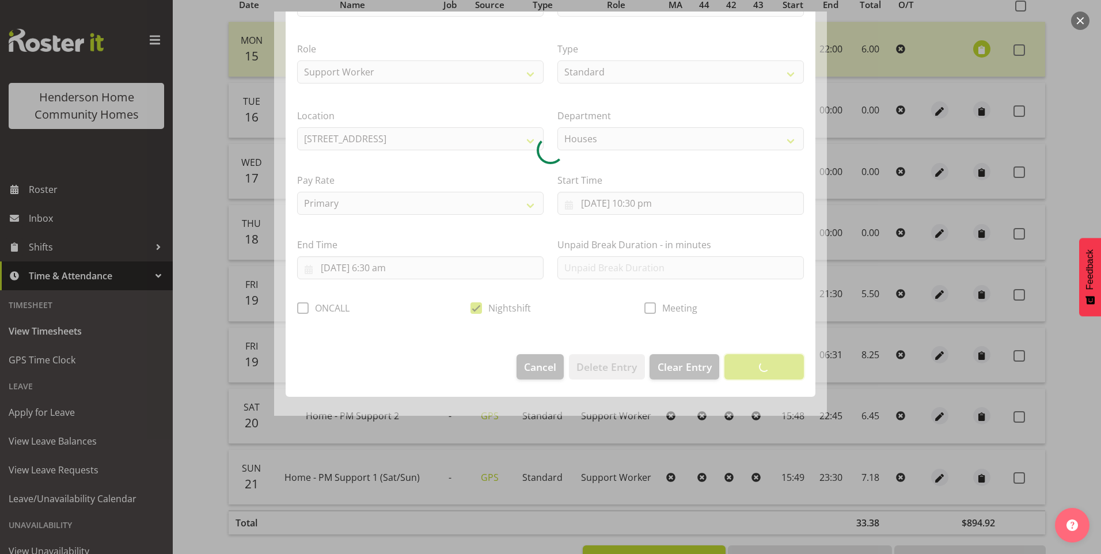
scroll to position [0, 0]
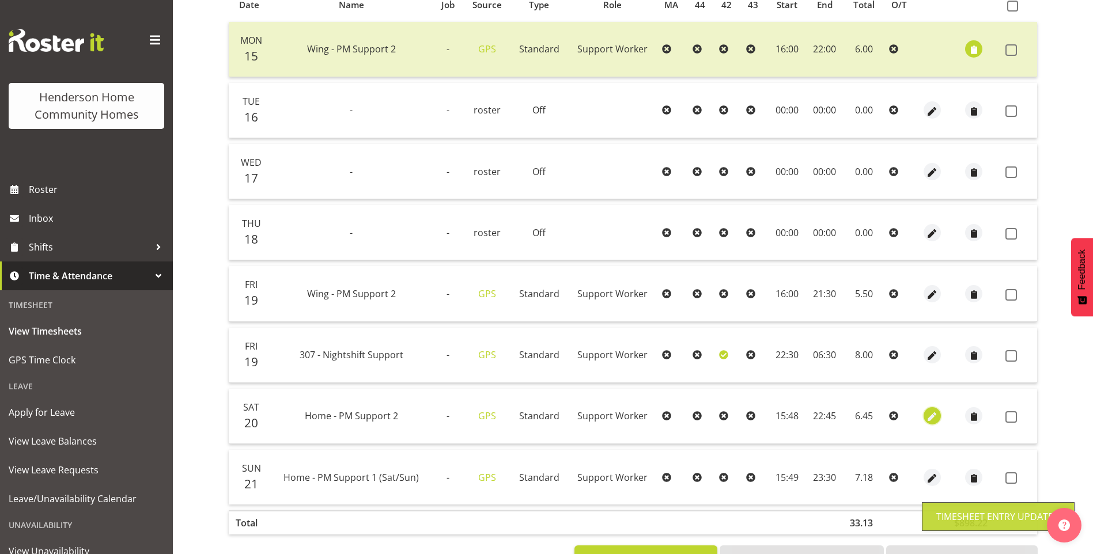
click at [929, 414] on span "button" at bounding box center [932, 417] width 13 height 13
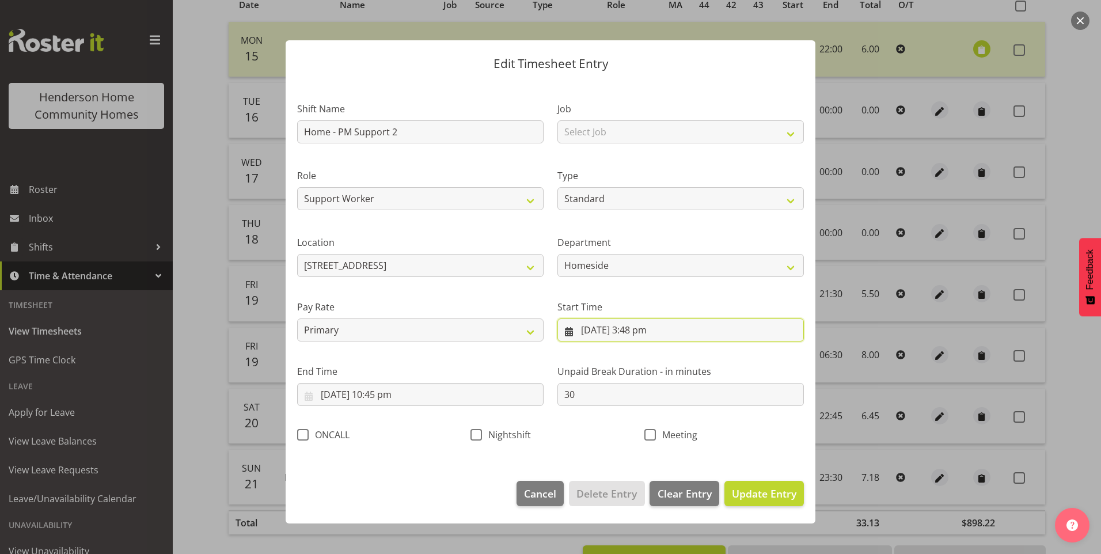
click at [640, 336] on input "20/09/2025, 3:48 pm" at bounding box center [680, 329] width 246 height 23
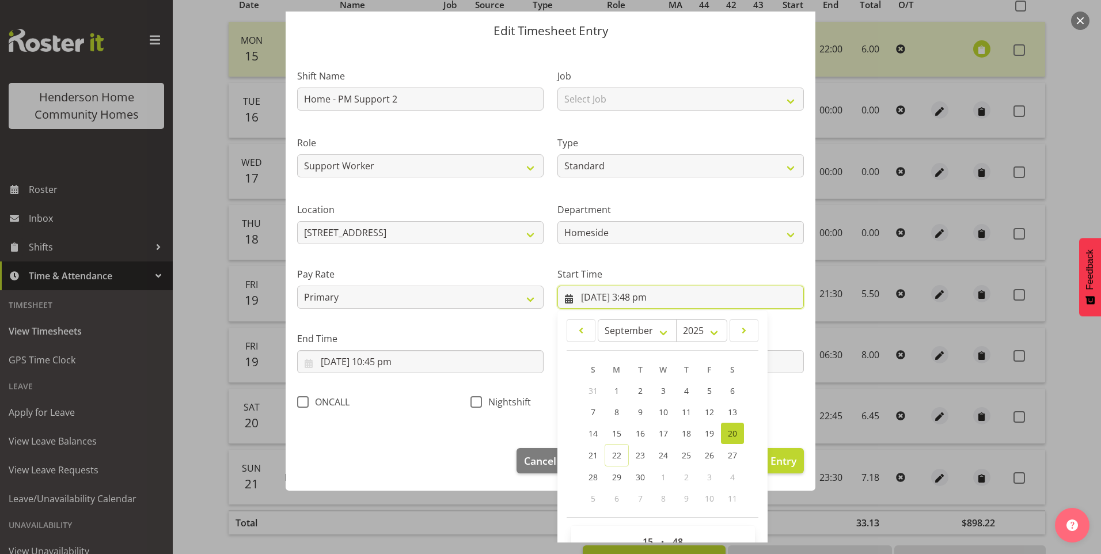
scroll to position [62, 0]
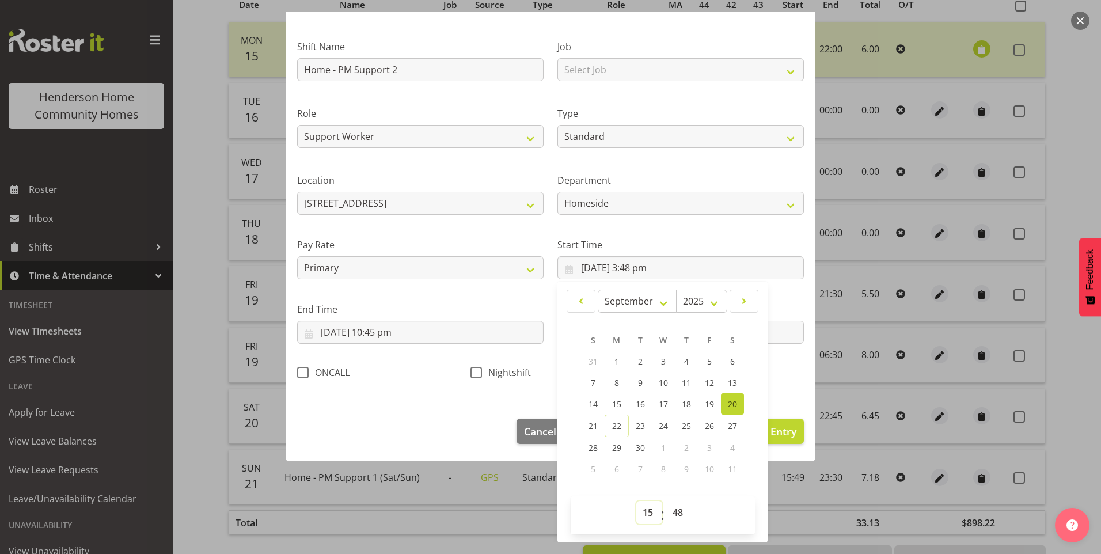
click at [651, 511] on select "00 01 02 03 04 05 06 07 08 09 10 11 12 13 14 15 16 17 18 19 20 21 22 23" at bounding box center [649, 512] width 26 height 23
click at [636, 501] on select "00 01 02 03 04 05 06 07 08 09 10 11 12 13 14 15 16 17 18 19 20 21 22 23" at bounding box center [649, 512] width 26 height 23
click at [681, 512] on select "00 01 02 03 04 05 06 07 08 09 10 11 12 13 14 15 16 17 18 19 20 21 22 23 24 25 2…" at bounding box center [679, 512] width 26 height 23
click at [666, 501] on select "00 01 02 03 04 05 06 07 08 09 10 11 12 13 14 15 16 17 18 19 20 21 22 23 24 25 2…" at bounding box center [679, 512] width 26 height 23
click at [397, 335] on input "20/09/2025, 10:45 pm" at bounding box center [420, 332] width 246 height 23
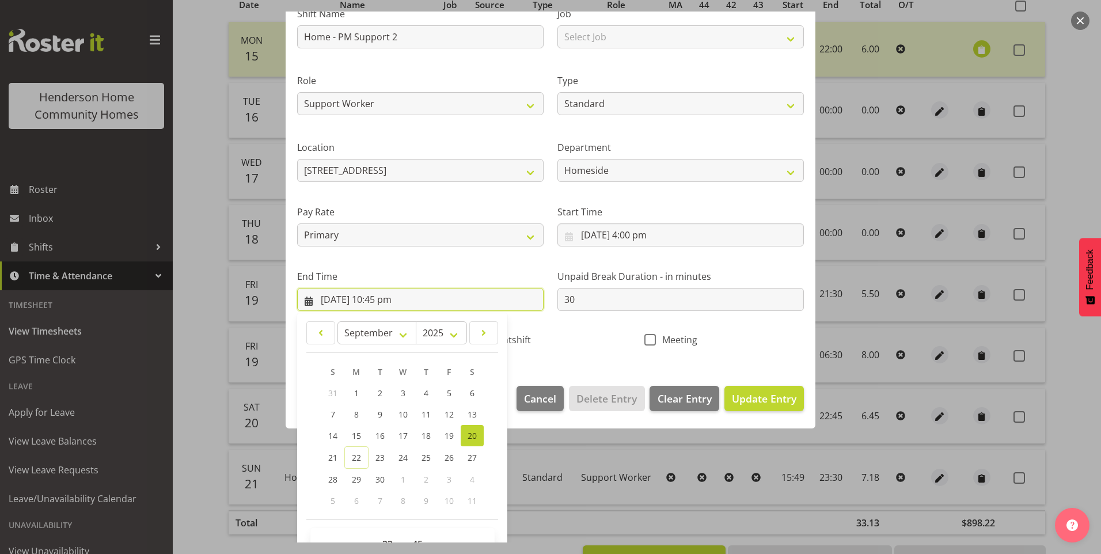
scroll to position [127, 0]
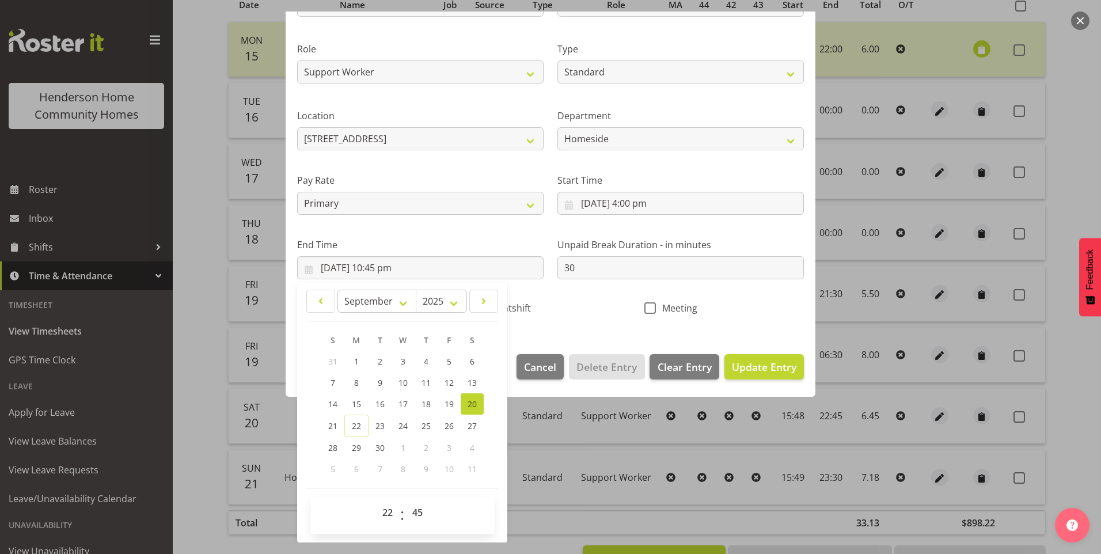
drag, startPoint x: 424, startPoint y: 524, endPoint x: 424, endPoint y: 500, distance: 23.6
click at [424, 521] on span "00 01 02 03 04 05 06 07 08 09 10 11 12 13 14 15 16 17 18 19 20 21 22 23 24 25 2…" at bounding box center [419, 515] width 26 height 29
click at [421, 507] on select "00 01 02 03 04 05 06 07 08 09 10 11 12 13 14 15 16 17 18 19 20 21 22 23 24 25 2…" at bounding box center [419, 512] width 26 height 23
click at [406, 501] on select "00 01 02 03 04 05 06 07 08 09 10 11 12 13 14 15 16 17 18 19 20 21 22 23 24 25 2…" at bounding box center [419, 512] width 26 height 23
click at [782, 367] on span "Update Entry" at bounding box center [764, 367] width 65 height 14
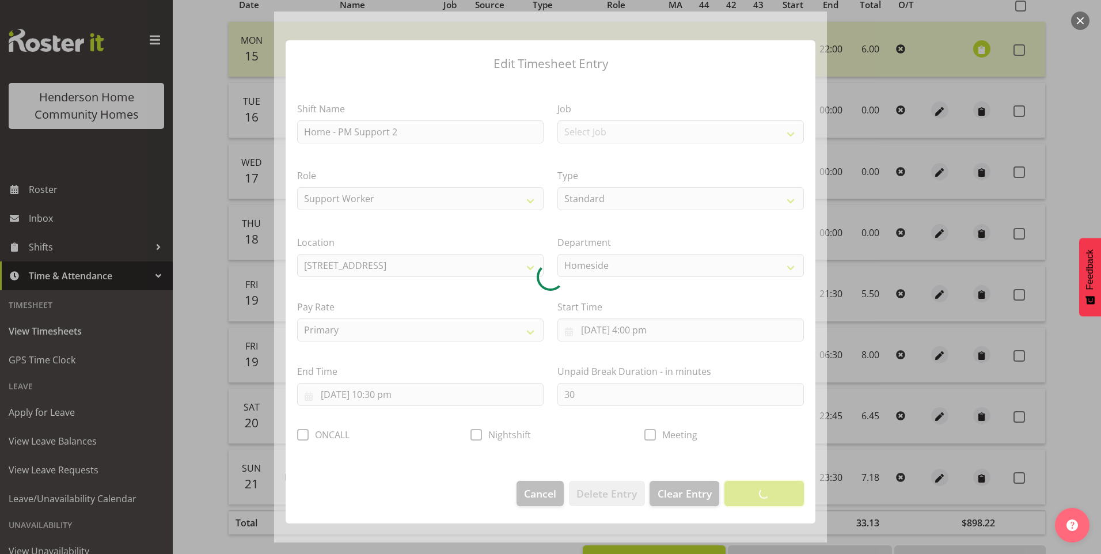
scroll to position [0, 0]
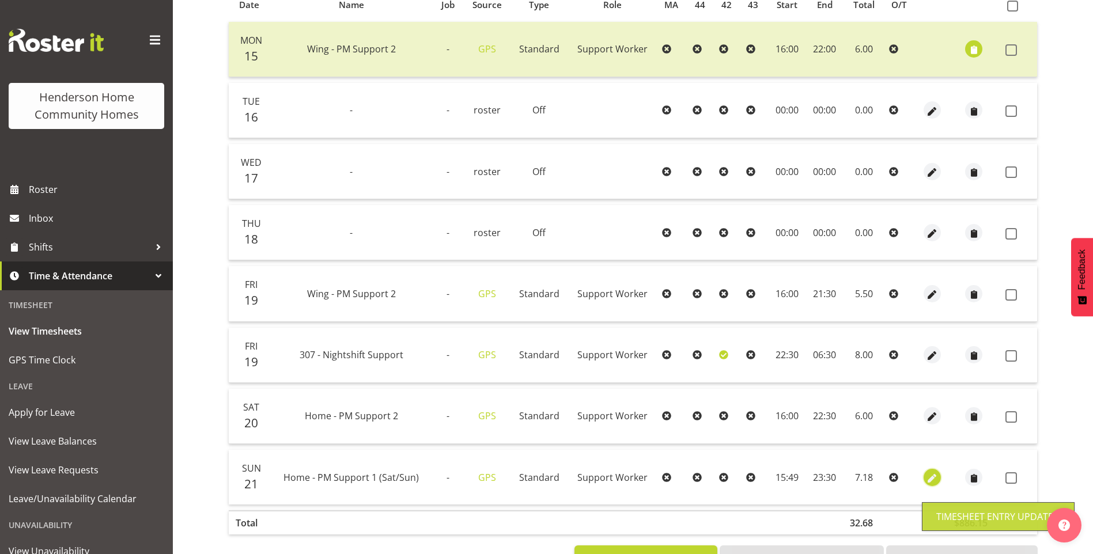
click at [931, 477] on span "button" at bounding box center [932, 478] width 13 height 13
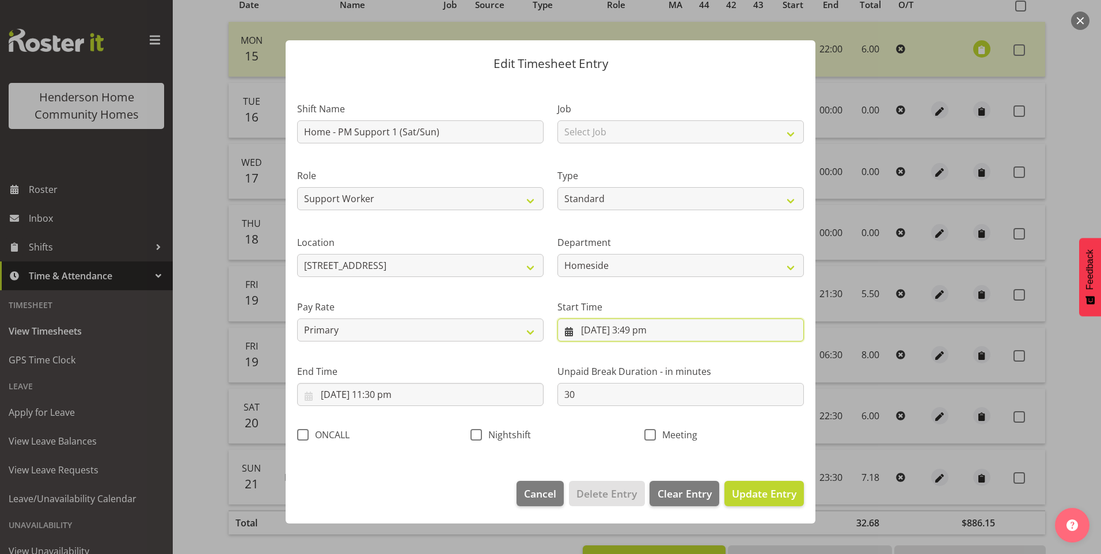
click at [640, 334] on input "21/09/2025, 3:49 pm" at bounding box center [680, 329] width 246 height 23
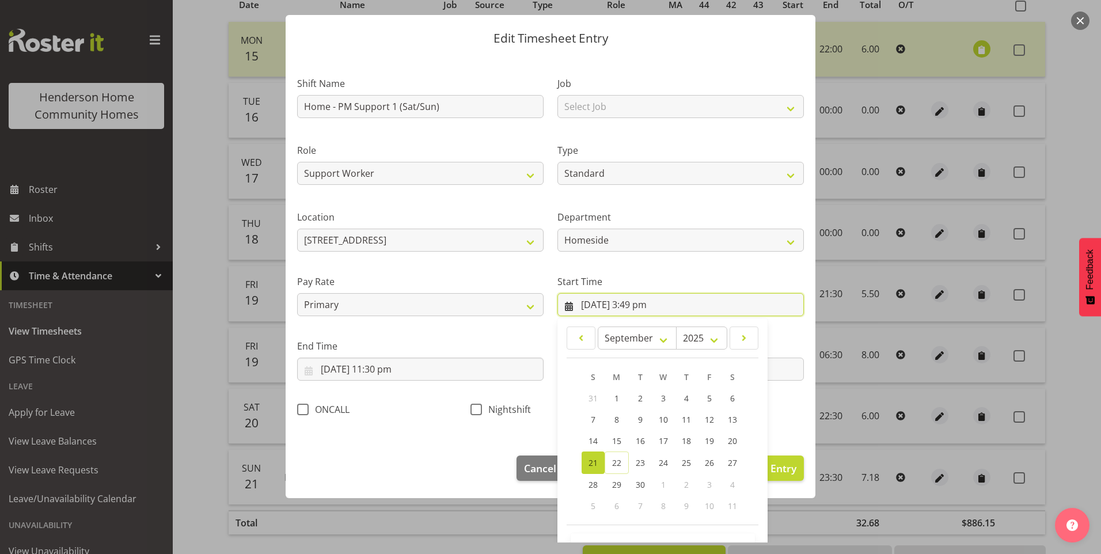
scroll to position [62, 0]
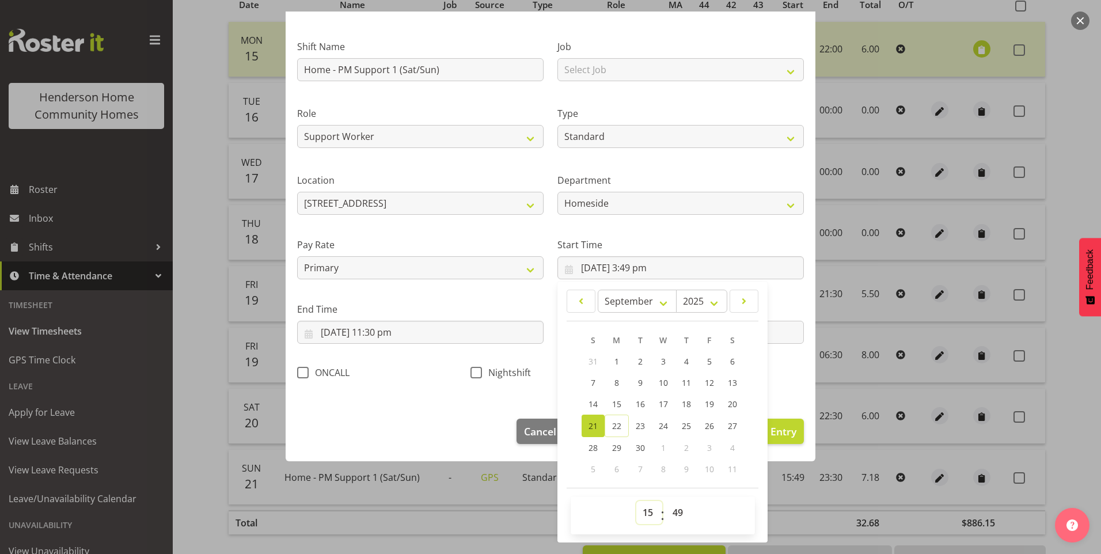
click at [646, 512] on select "00 01 02 03 04 05 06 07 08 09 10 11 12 13 14 15 16 17 18 19 20 21 22 23" at bounding box center [649, 512] width 26 height 23
click at [636, 501] on select "00 01 02 03 04 05 06 07 08 09 10 11 12 13 14 15 16 17 18 19 20 21 22 23" at bounding box center [649, 512] width 26 height 23
click at [674, 511] on select "00 01 02 03 04 05 06 07 08 09 10 11 12 13 14 15 16 17 18 19 20 21 22 23 24 25 2…" at bounding box center [679, 512] width 26 height 23
click at [666, 501] on select "00 01 02 03 04 05 06 07 08 09 10 11 12 13 14 15 16 17 18 19 20 21 22 23 24 25 2…" at bounding box center [679, 512] width 26 height 23
click at [782, 425] on span "Update Entry" at bounding box center [764, 431] width 65 height 14
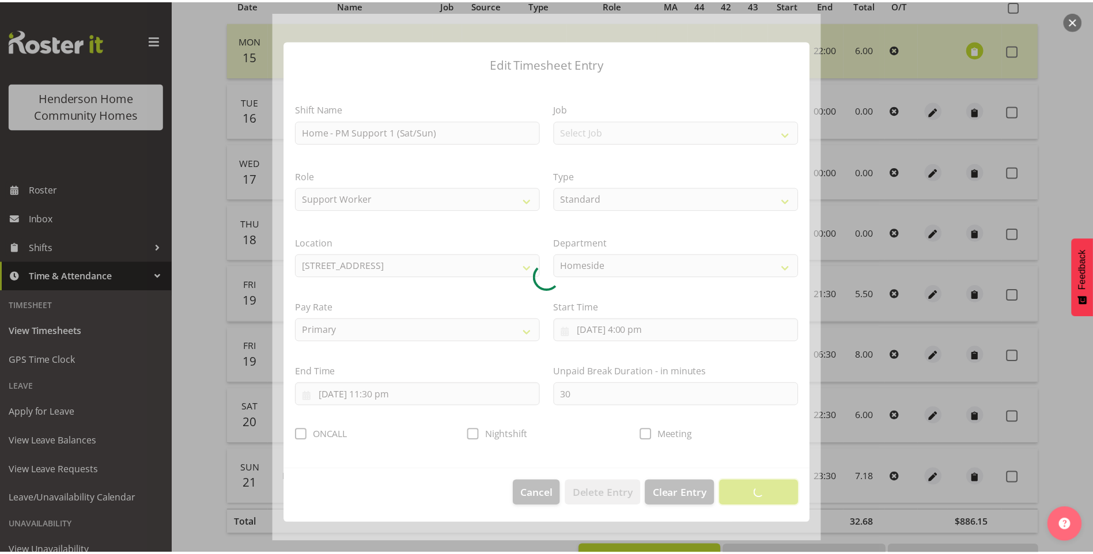
scroll to position [0, 0]
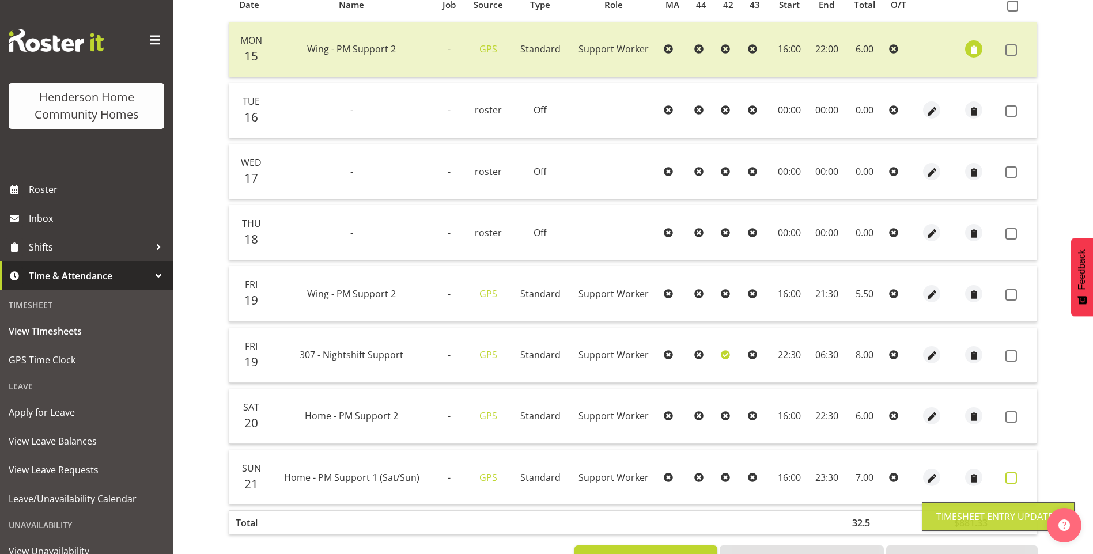
click at [1012, 475] on span at bounding box center [1011, 478] width 12 height 12
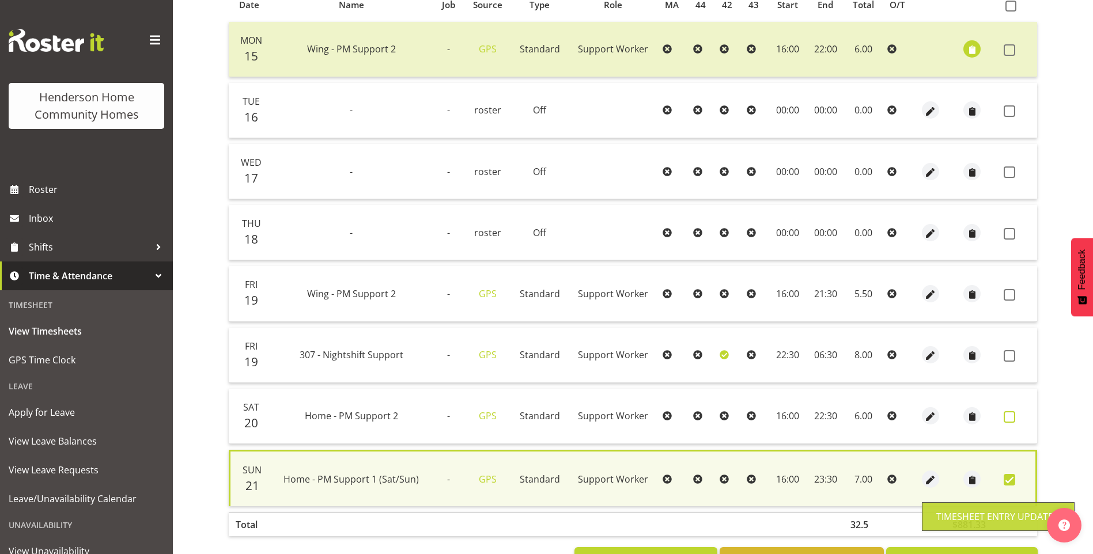
click at [1006, 422] on span at bounding box center [1009, 417] width 12 height 12
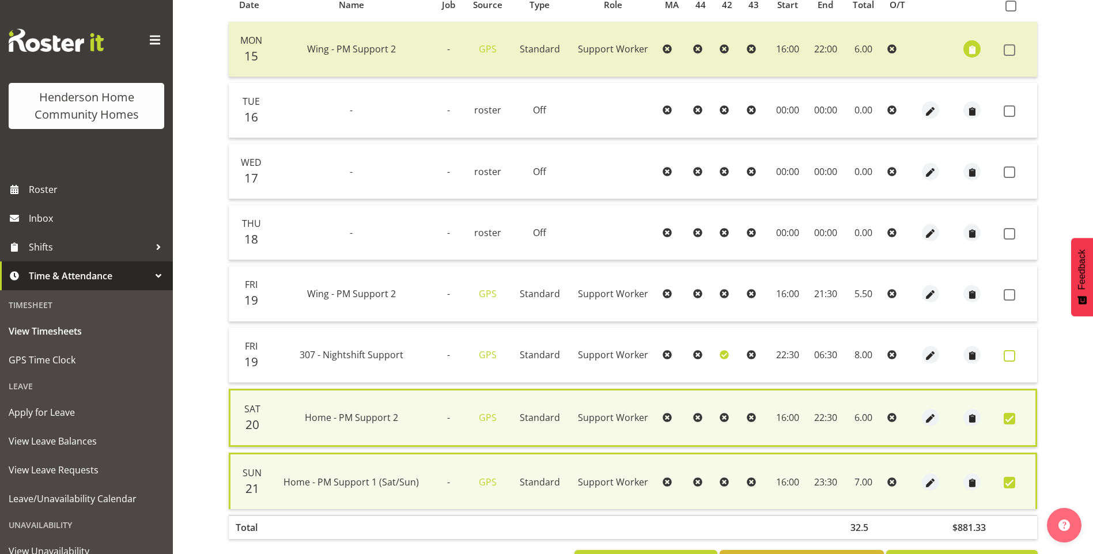
click at [1010, 358] on span at bounding box center [1009, 356] width 12 height 12
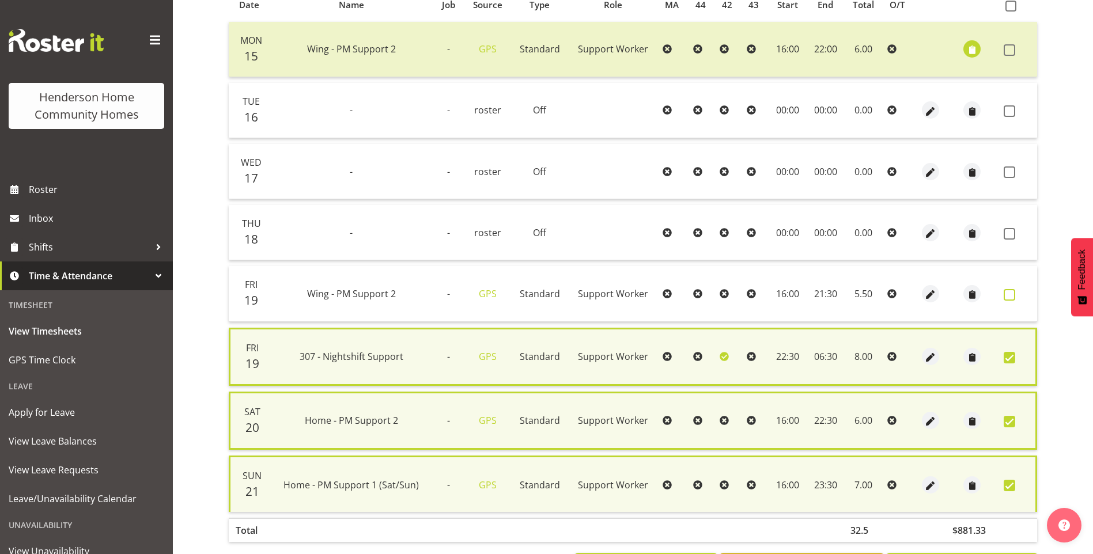
click at [1008, 295] on span at bounding box center [1009, 295] width 12 height 12
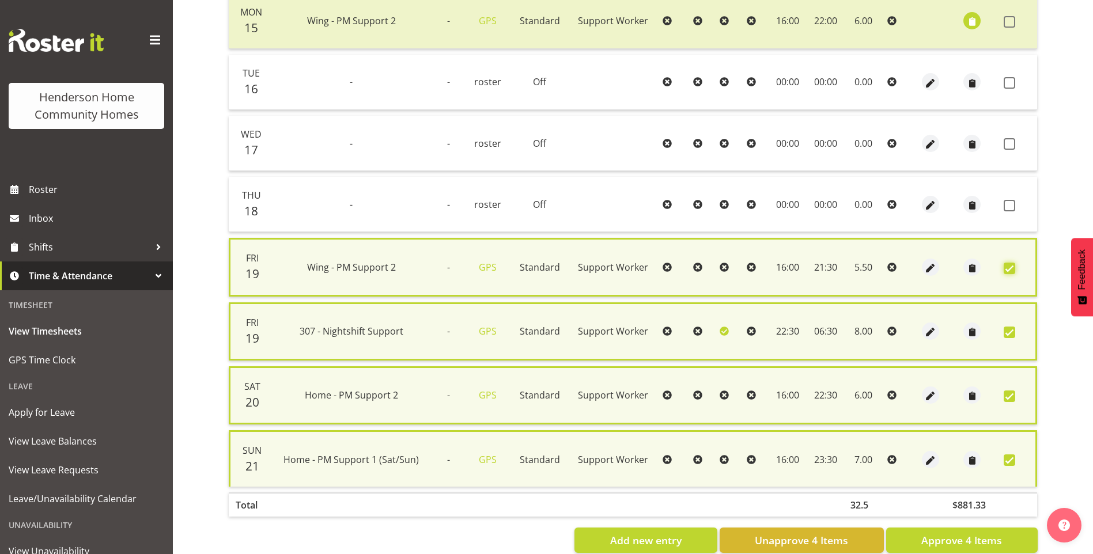
scroll to position [318, 0]
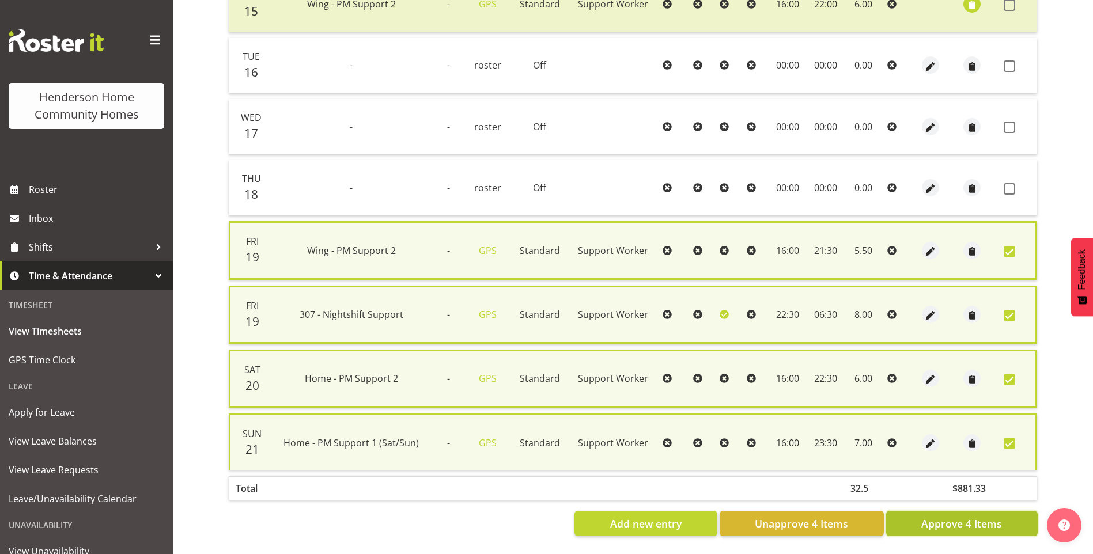
click at [970, 516] on span "Approve 4 Items" at bounding box center [961, 523] width 81 height 15
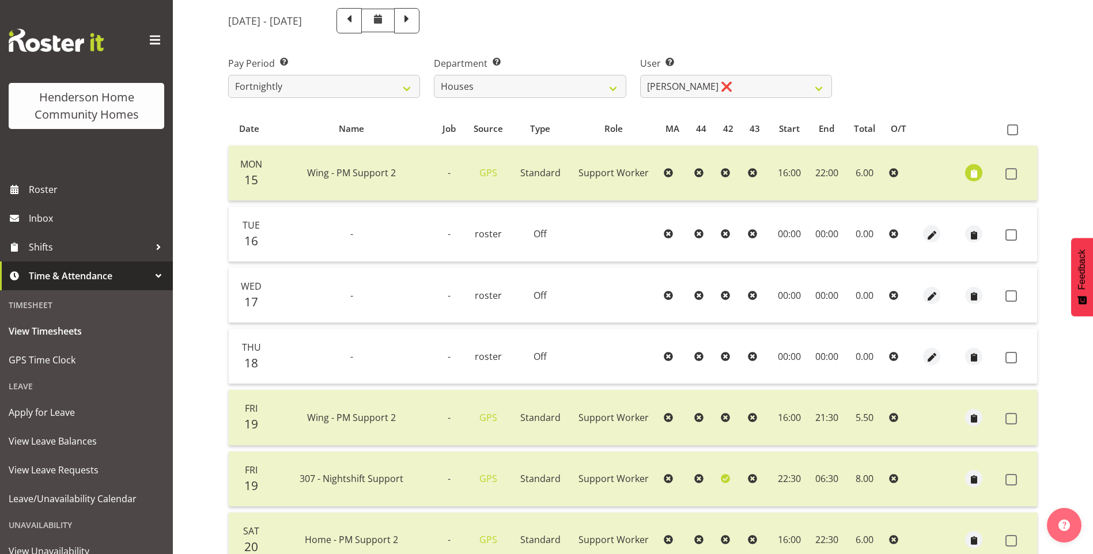
scroll to position [20, 0]
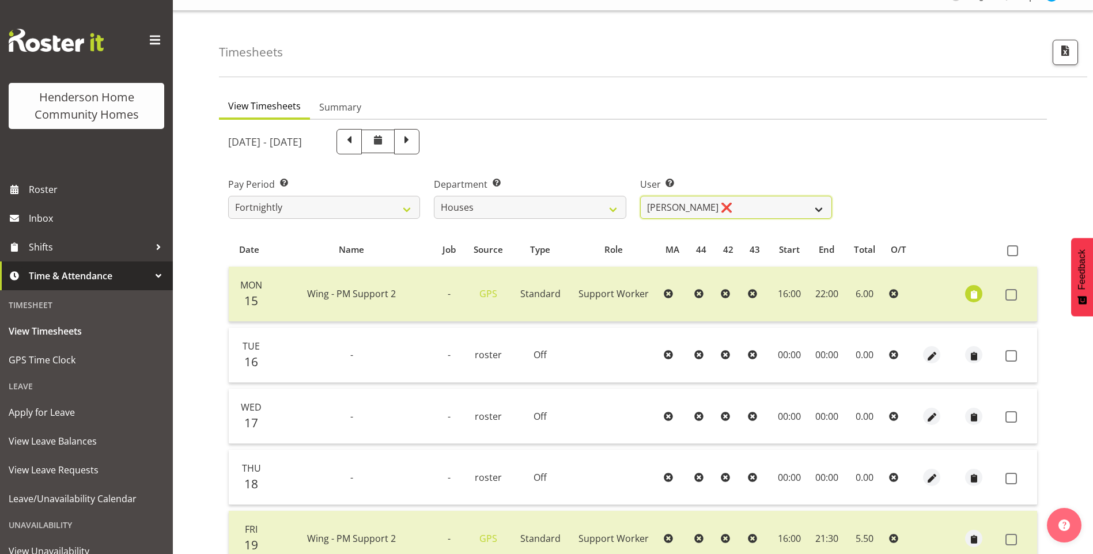
click at [665, 210] on select "Billie Sothern ❌ Dipika Thapa ❌ Jess Aracan ❌ Katrina Shaw ❌ Liezl Sanchez ❌ Ma…" at bounding box center [736, 207] width 192 height 23
click at [640, 196] on select "Billie Sothern ❌ Dipika Thapa ❌ Jess Aracan ❌ Katrina Shaw ❌ Liezl Sanchez ❌ Ma…" at bounding box center [736, 207] width 192 height 23
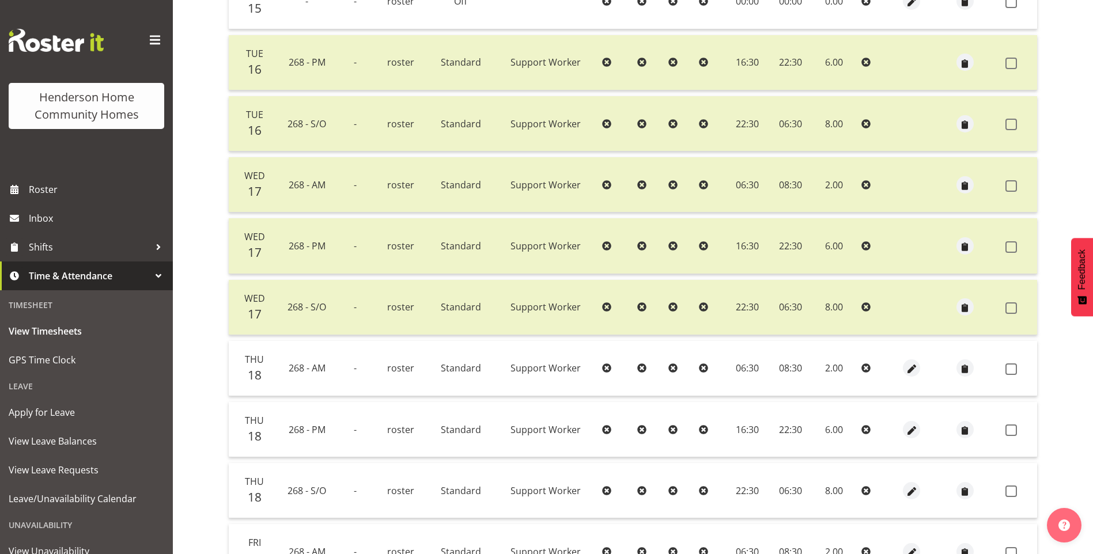
scroll to position [423, 0]
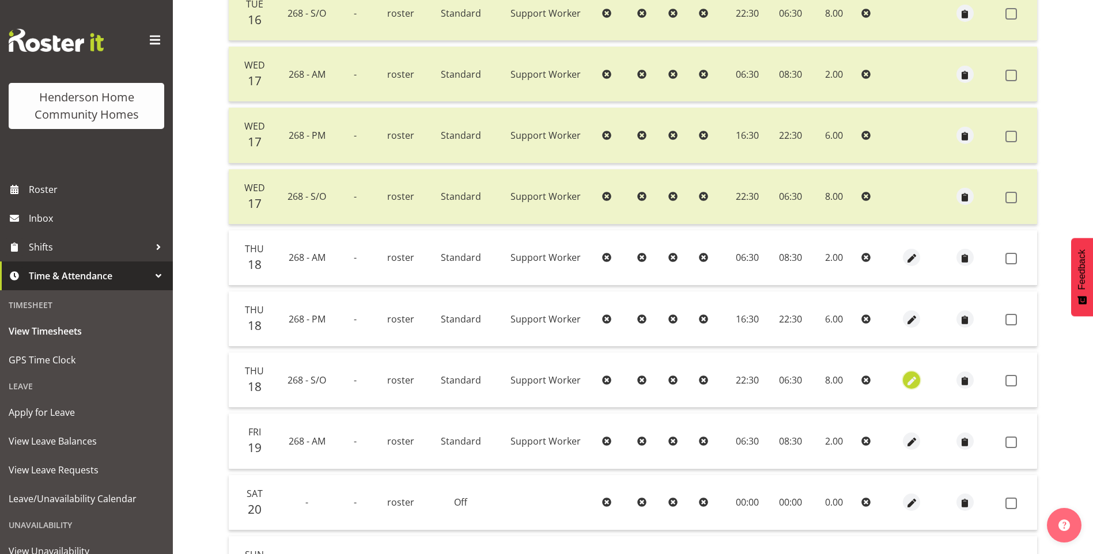
click at [912, 378] on span "button" at bounding box center [911, 380] width 13 height 13
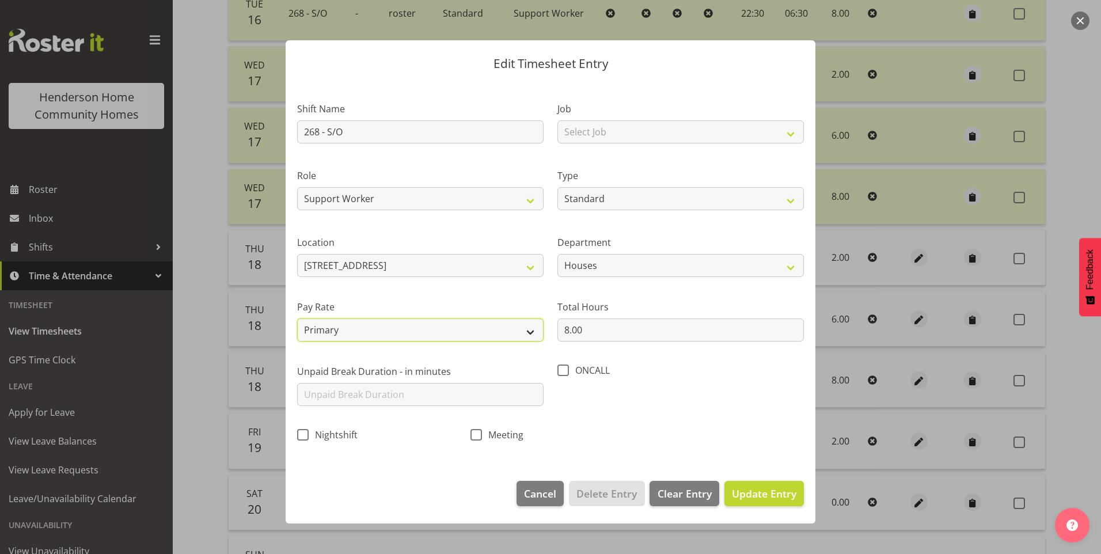
click at [400, 329] on select "Primary Secondary Tertiary Fourth Fifth" at bounding box center [420, 329] width 246 height 23
click at [297, 318] on select "Primary Secondary Tertiary Fourth Fifth" at bounding box center [420, 329] width 246 height 23
drag, startPoint x: 776, startPoint y: 491, endPoint x: 925, endPoint y: 435, distance: 158.5
click at [776, 490] on span "Update Entry" at bounding box center [764, 494] width 65 height 14
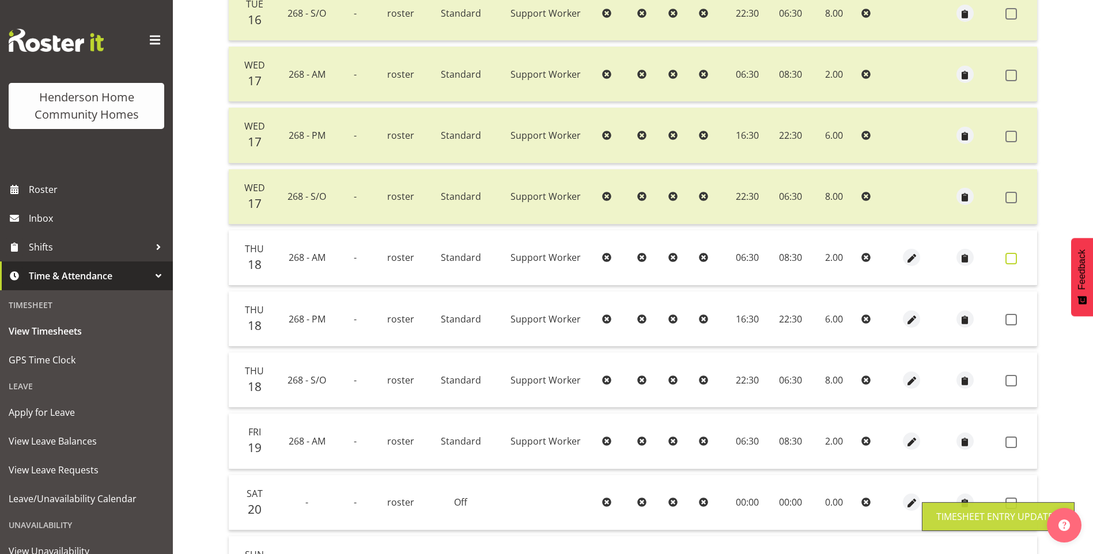
click at [1010, 259] on span at bounding box center [1011, 259] width 12 height 12
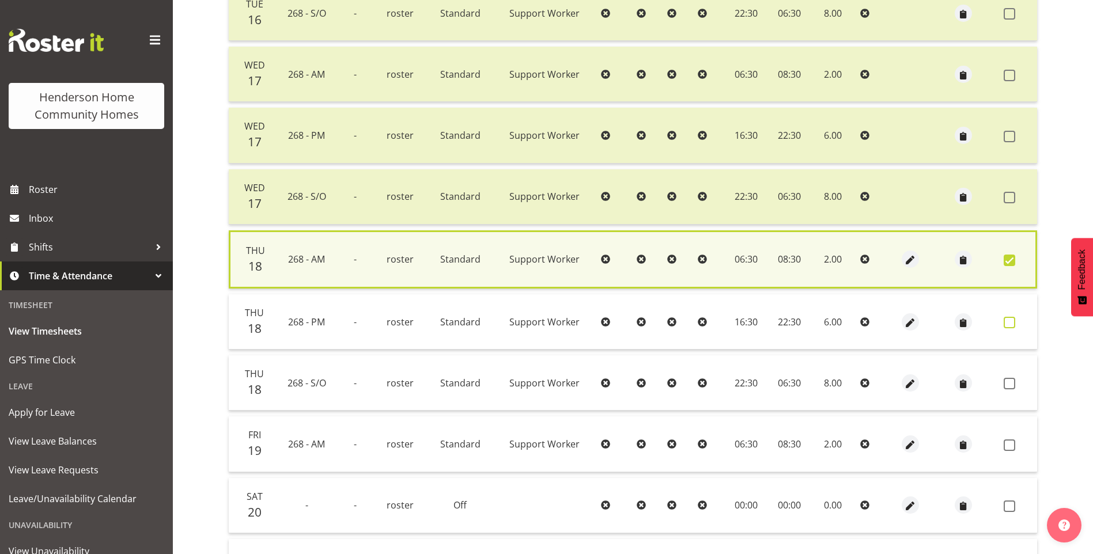
click at [1010, 321] on span at bounding box center [1009, 323] width 12 height 12
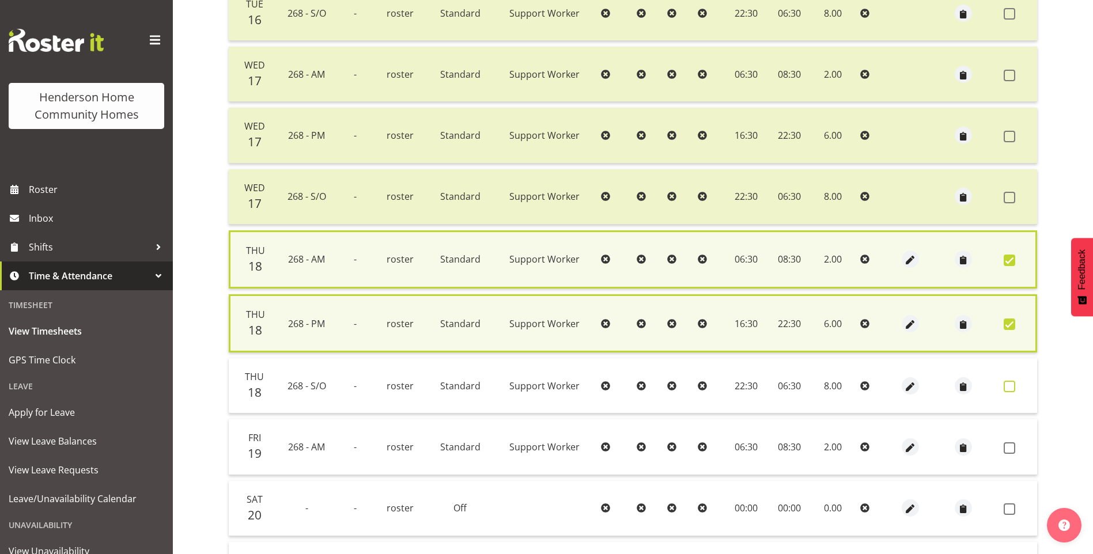
click at [1008, 383] on span at bounding box center [1009, 387] width 12 height 12
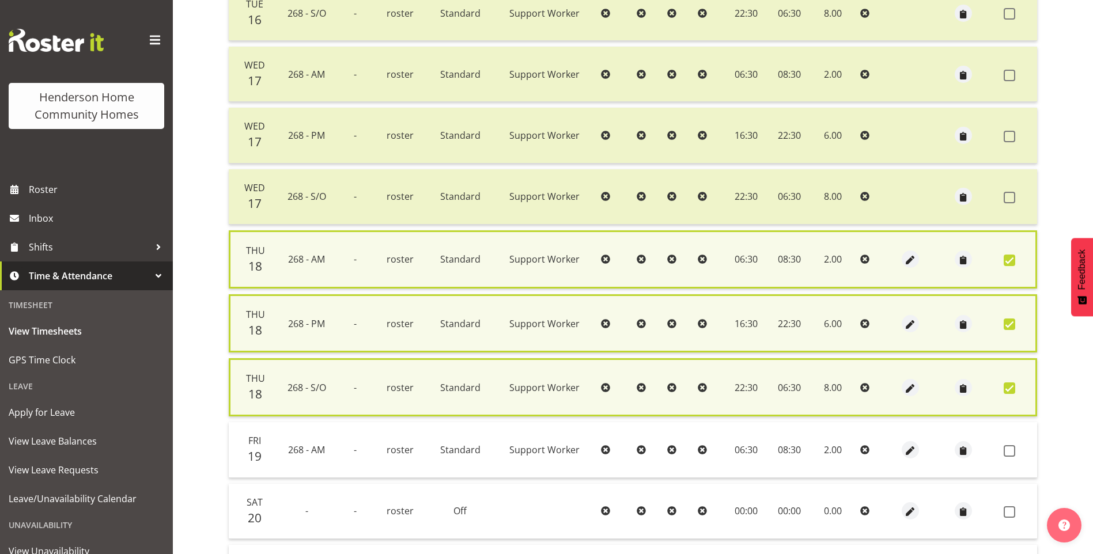
click at [1007, 439] on td at bounding box center [1018, 449] width 38 height 55
click at [1009, 447] on span at bounding box center [1009, 451] width 12 height 12
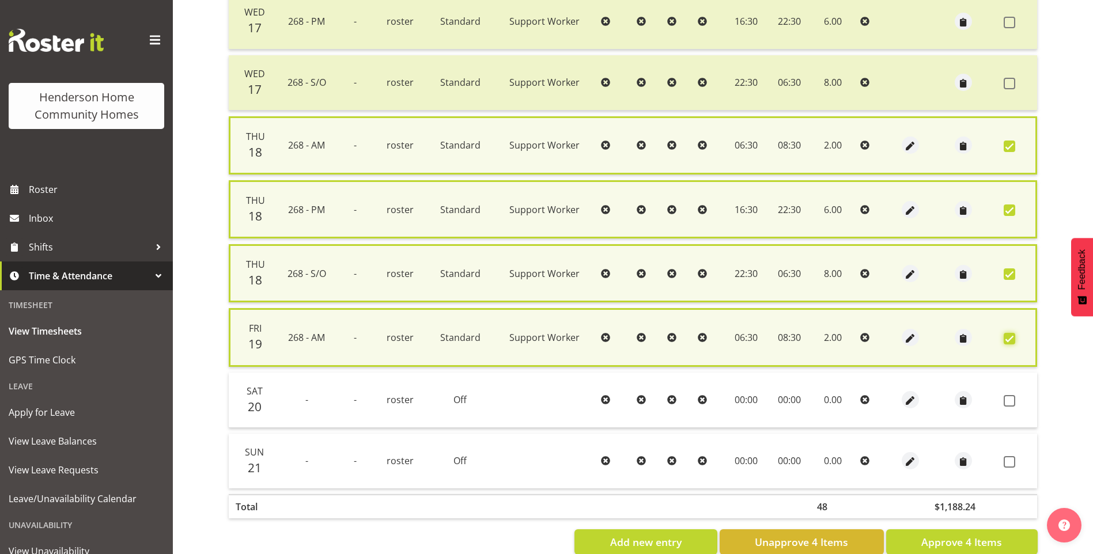
scroll to position [538, 0]
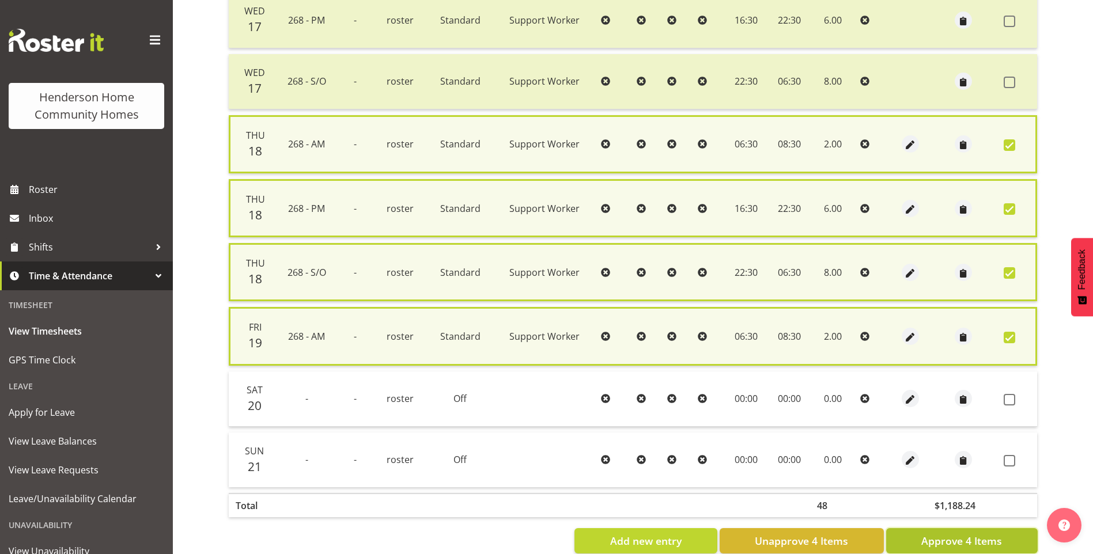
click at [973, 543] on span "Approve 4 Items" at bounding box center [961, 540] width 81 height 15
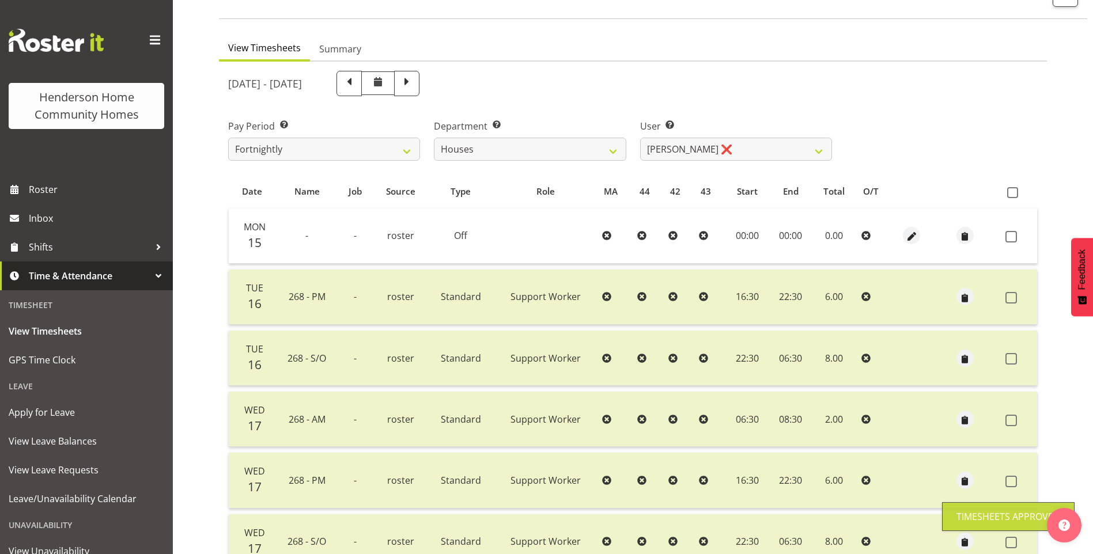
scroll to position [78, 0]
click at [669, 146] on select "Billie Sothern ❌ Dipika Thapa ❌ Jess Aracan ❌ Katrina Shaw ❌ Liezl Sanchez ❌ Ma…" at bounding box center [736, 149] width 192 height 23
click at [640, 138] on select "Billie Sothern ❌ Dipika Thapa ❌ Jess Aracan ❌ Katrina Shaw ❌ Liezl Sanchez ❌ Ma…" at bounding box center [736, 149] width 192 height 23
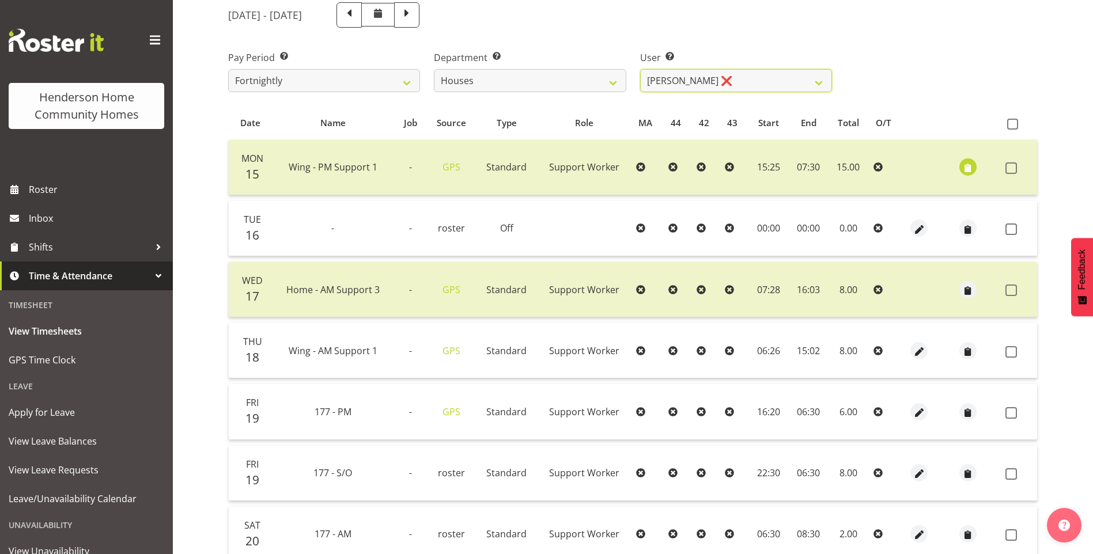
scroll to position [193, 0]
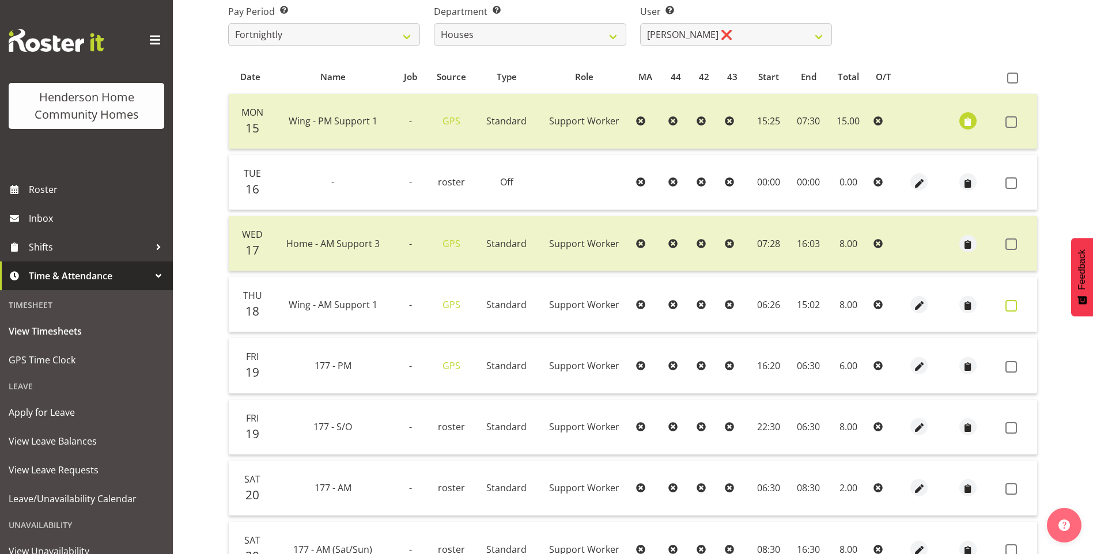
click at [1016, 304] on span at bounding box center [1011, 306] width 12 height 12
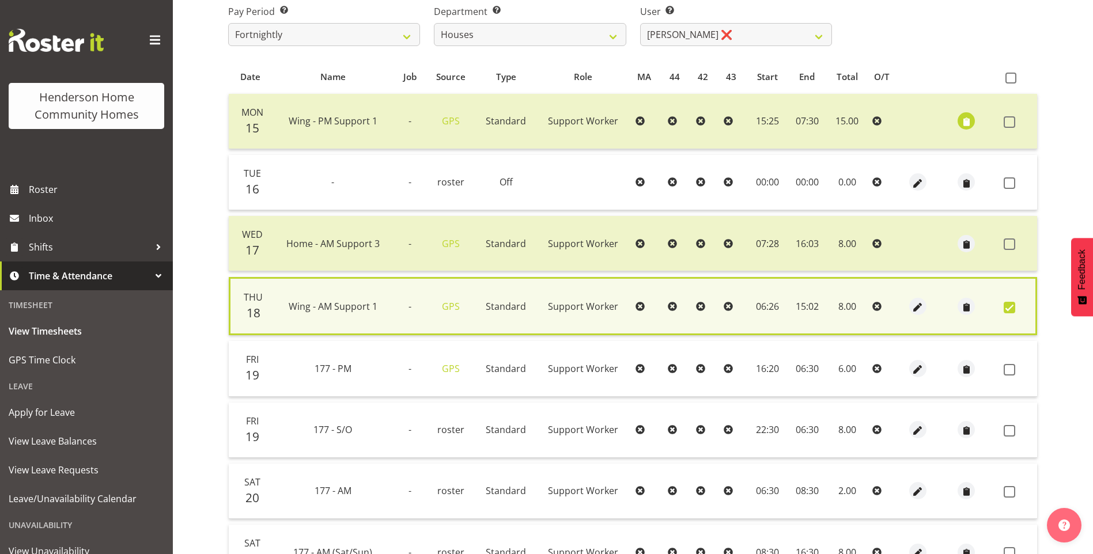
click at [1011, 376] on td at bounding box center [1018, 368] width 38 height 55
click at [1011, 368] on span at bounding box center [1009, 370] width 12 height 12
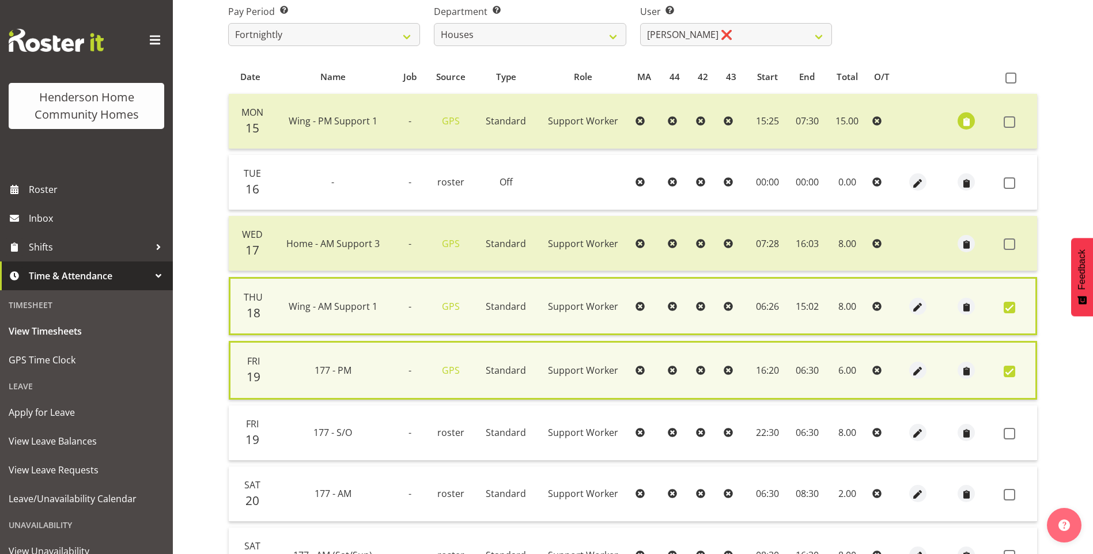
click at [1007, 487] on td at bounding box center [1018, 494] width 38 height 55
click at [1010, 496] on span at bounding box center [1009, 495] width 12 height 12
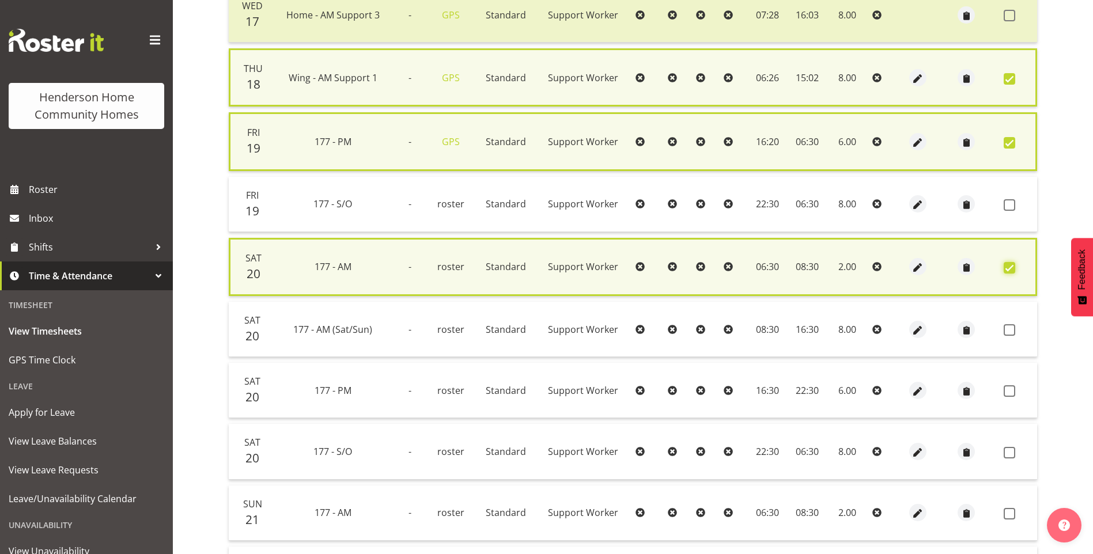
scroll to position [423, 0]
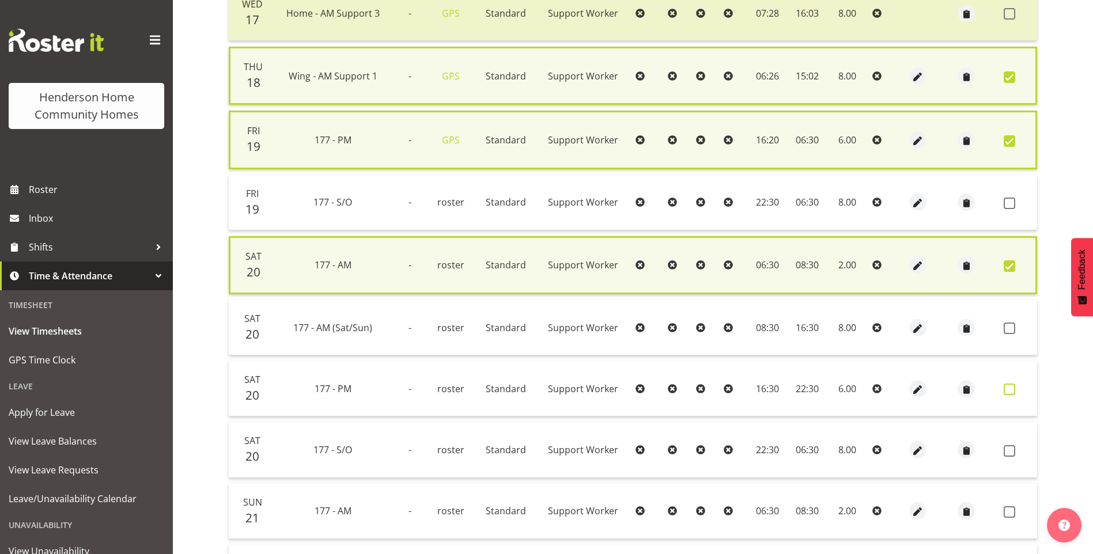
click at [1015, 385] on label at bounding box center [1012, 390] width 18 height 12
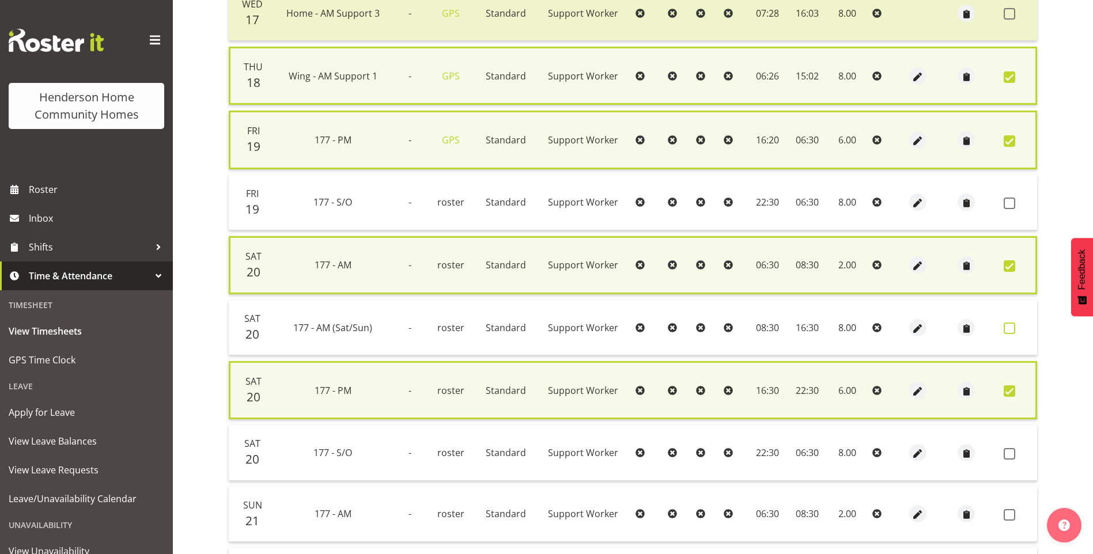
click at [1009, 328] on span at bounding box center [1009, 329] width 12 height 12
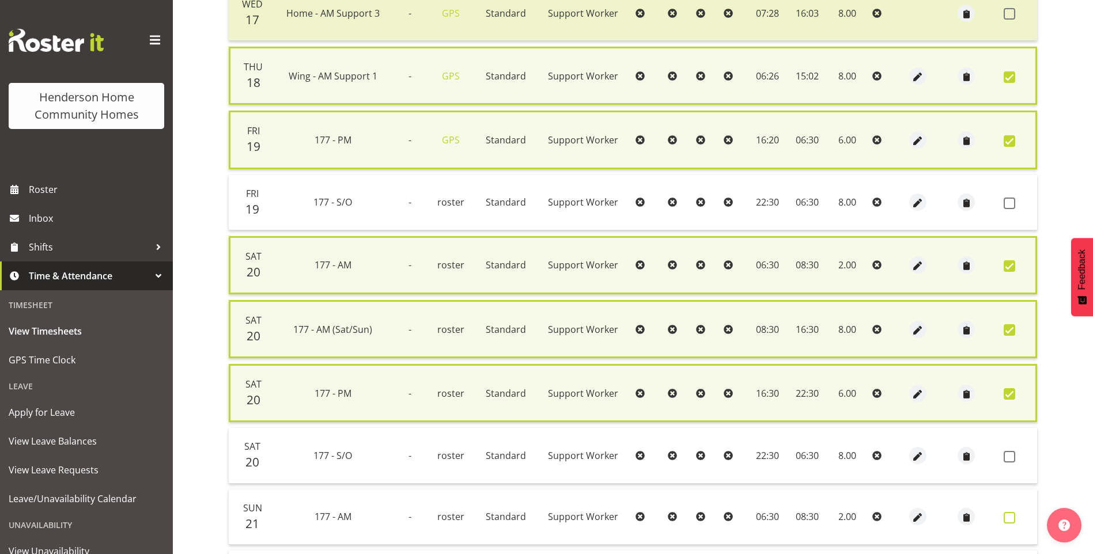
click at [1007, 516] on span at bounding box center [1009, 518] width 12 height 12
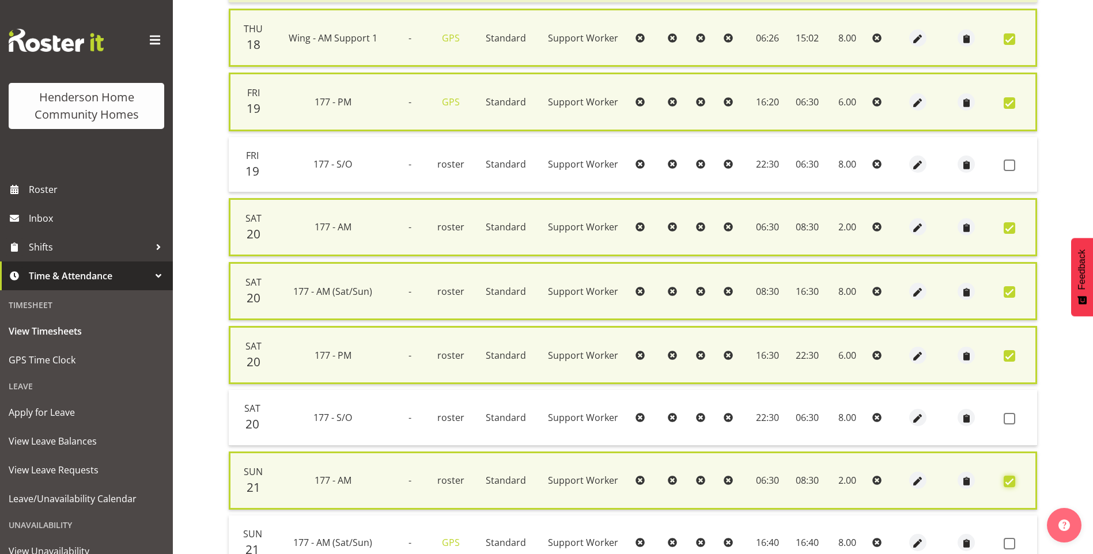
scroll to position [538, 0]
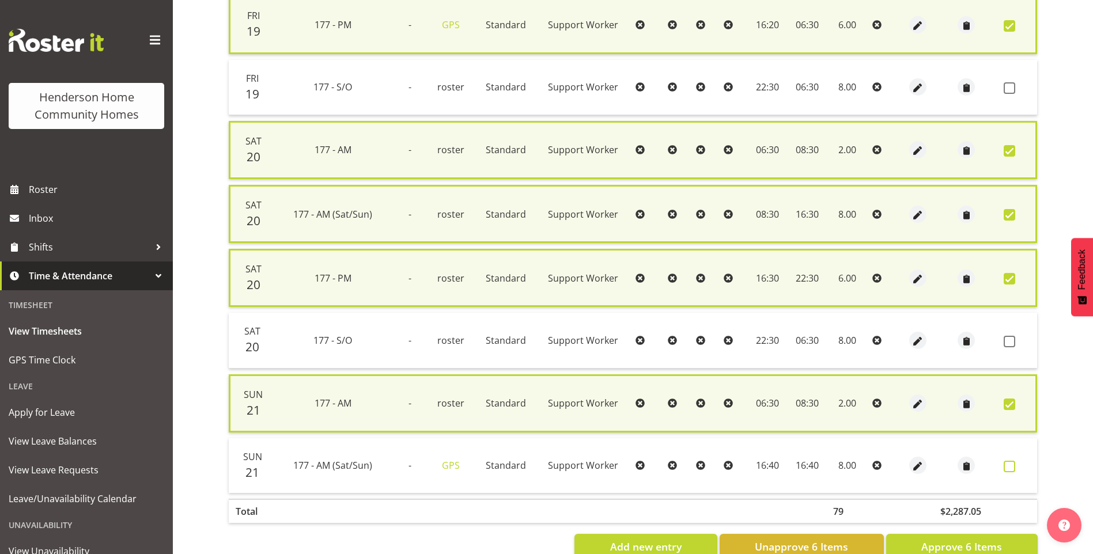
click at [1014, 461] on span at bounding box center [1009, 467] width 12 height 12
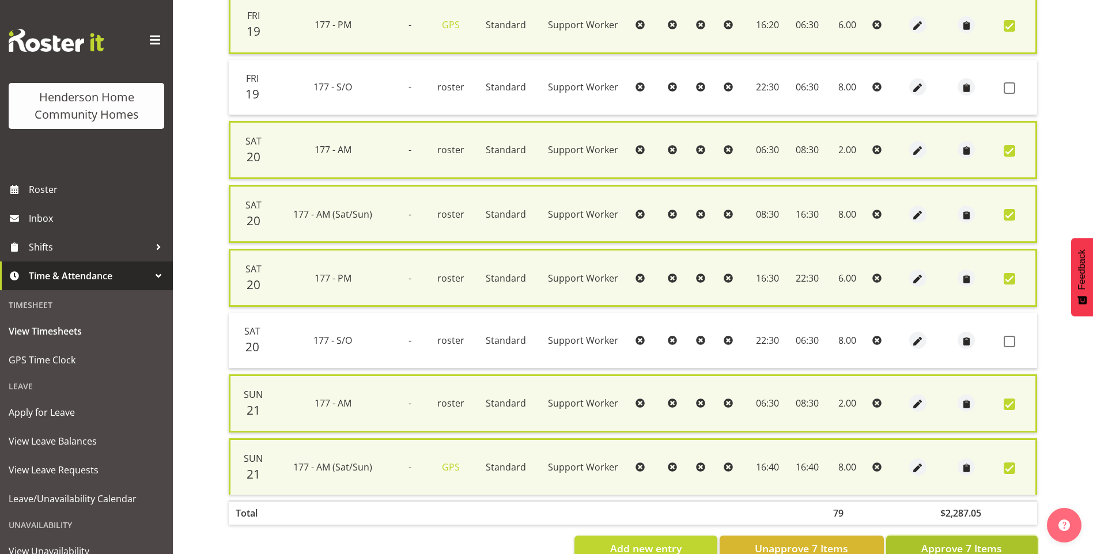
click at [987, 541] on span "Approve 7 Items" at bounding box center [961, 548] width 81 height 15
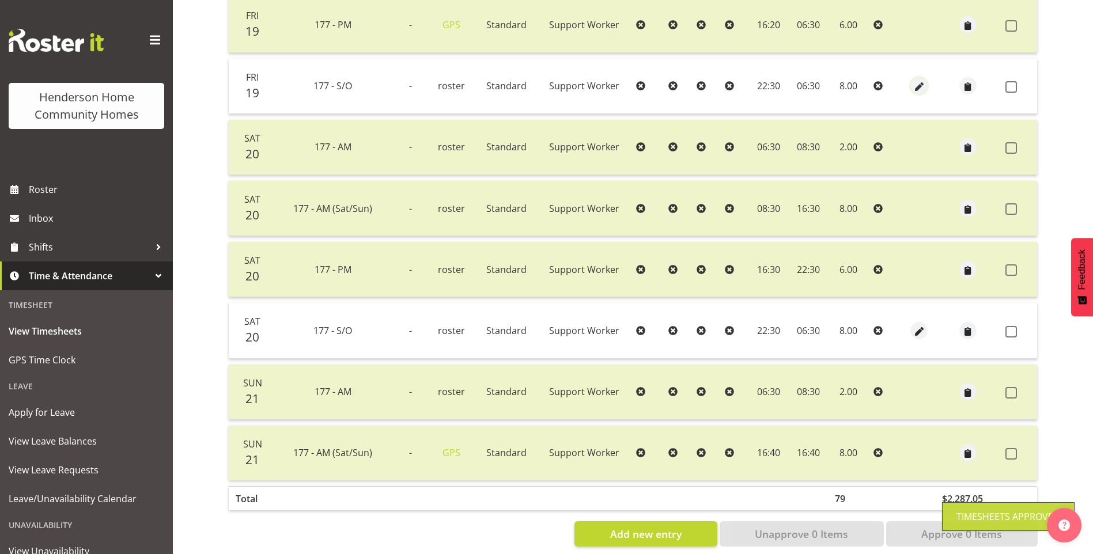
click at [915, 85] on span "button" at bounding box center [918, 87] width 13 height 13
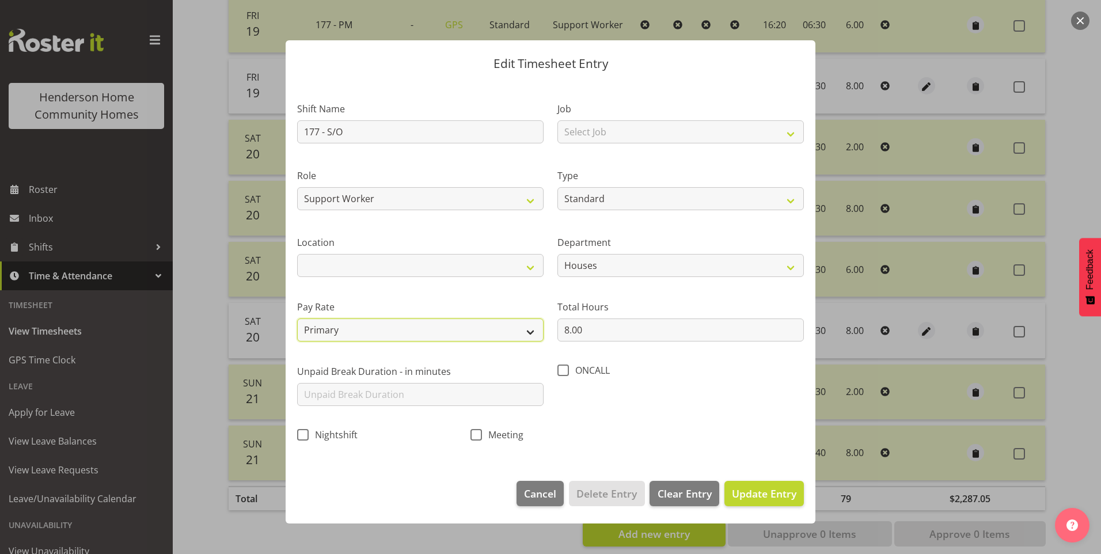
click at [327, 326] on select "Primary Secondary Tertiary Fourth Fifth" at bounding box center [420, 329] width 246 height 23
click at [297, 318] on select "Primary Secondary Tertiary Fourth Fifth" at bounding box center [420, 329] width 246 height 23
click at [784, 495] on span "Update Entry" at bounding box center [764, 494] width 65 height 14
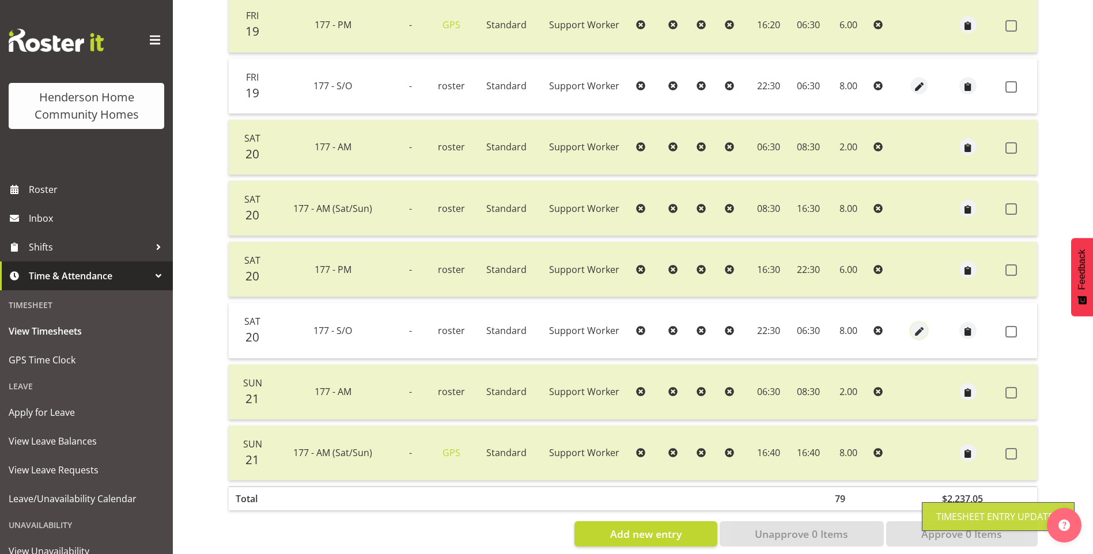
click at [917, 332] on span "button" at bounding box center [918, 331] width 13 height 13
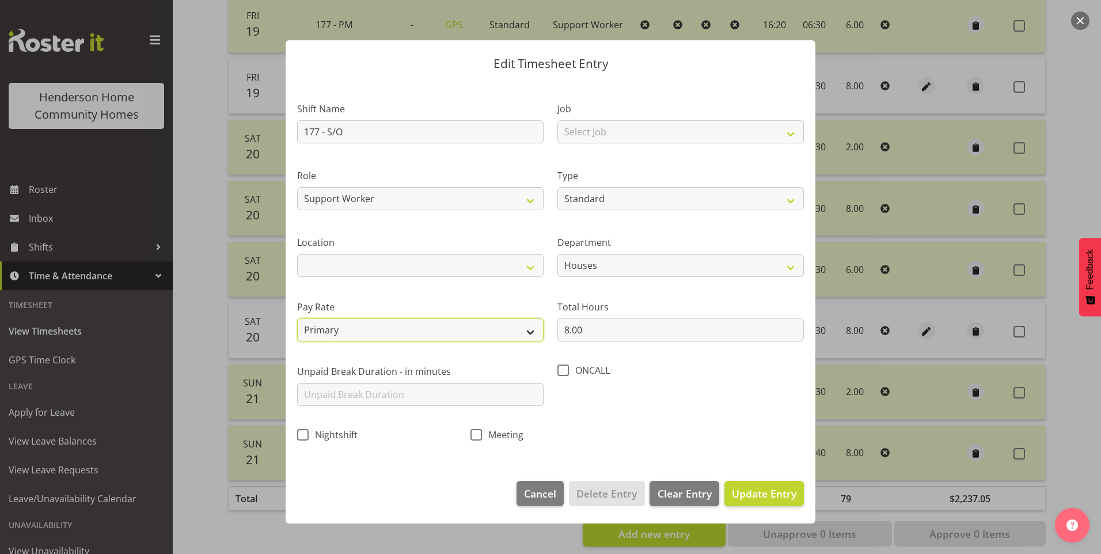
click at [388, 330] on select "Primary Secondary Tertiary Fourth Fifth" at bounding box center [420, 329] width 246 height 23
click at [297, 318] on select "Primary Secondary Tertiary Fourth Fifth" at bounding box center [420, 329] width 246 height 23
click at [760, 490] on span "Update Entry" at bounding box center [764, 494] width 65 height 14
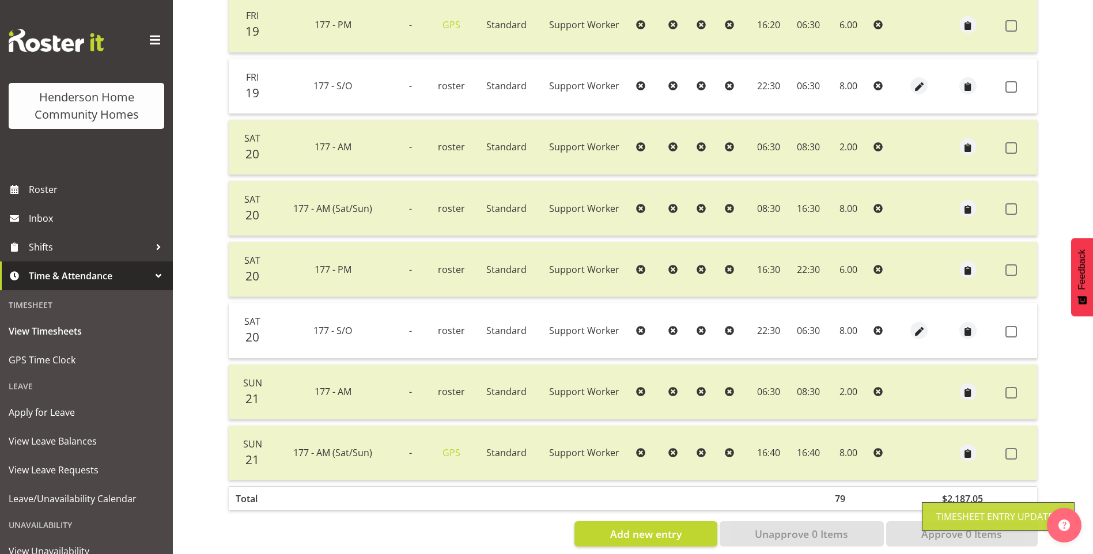
drag, startPoint x: 1009, startPoint y: 88, endPoint x: 1025, endPoint y: 168, distance: 81.6
click at [1011, 88] on span at bounding box center [1011, 87] width 12 height 12
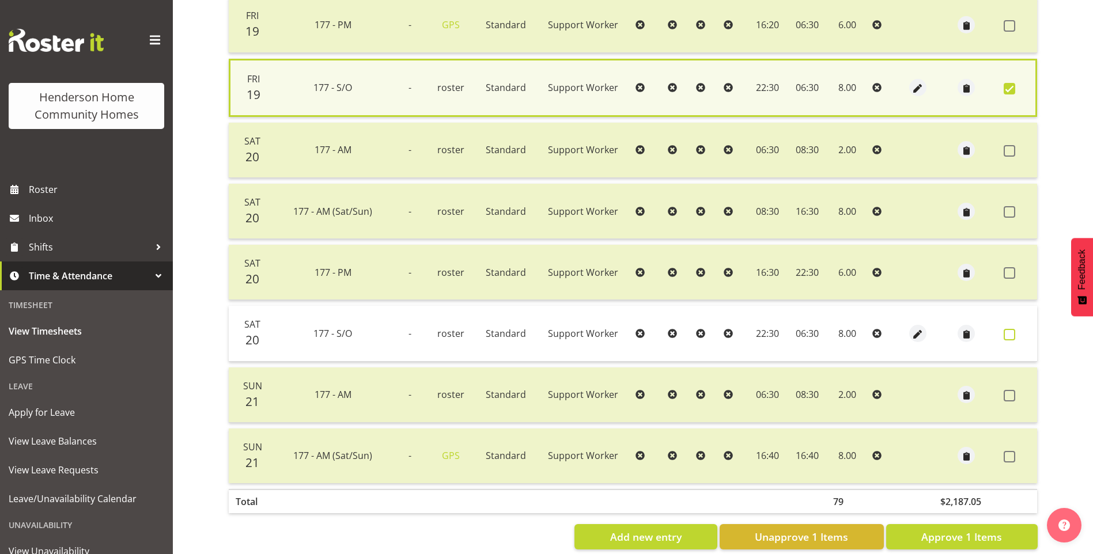
click at [1006, 336] on span at bounding box center [1009, 335] width 12 height 12
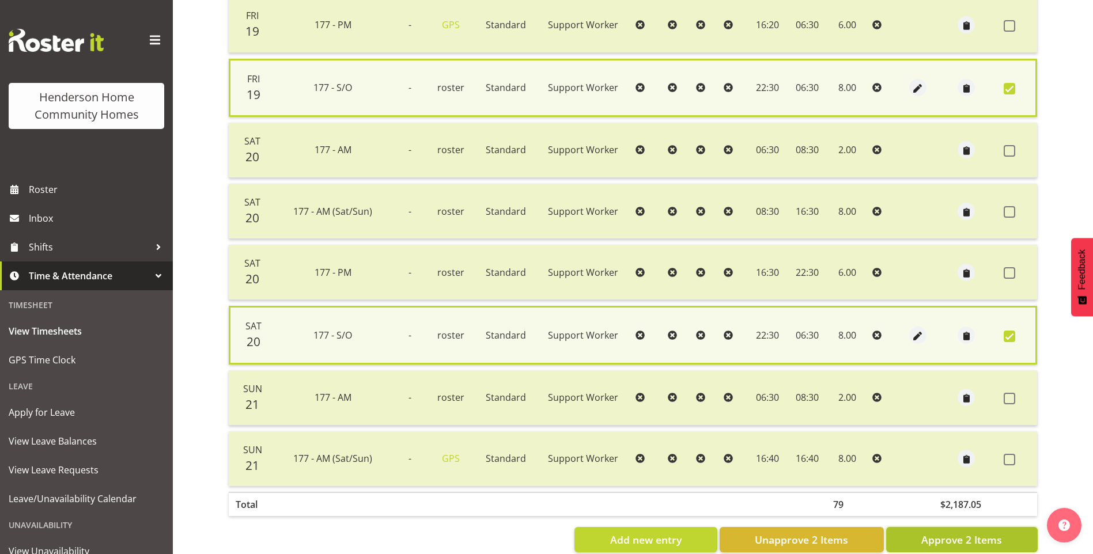
click at [977, 534] on span "Approve 2 Items" at bounding box center [961, 539] width 81 height 15
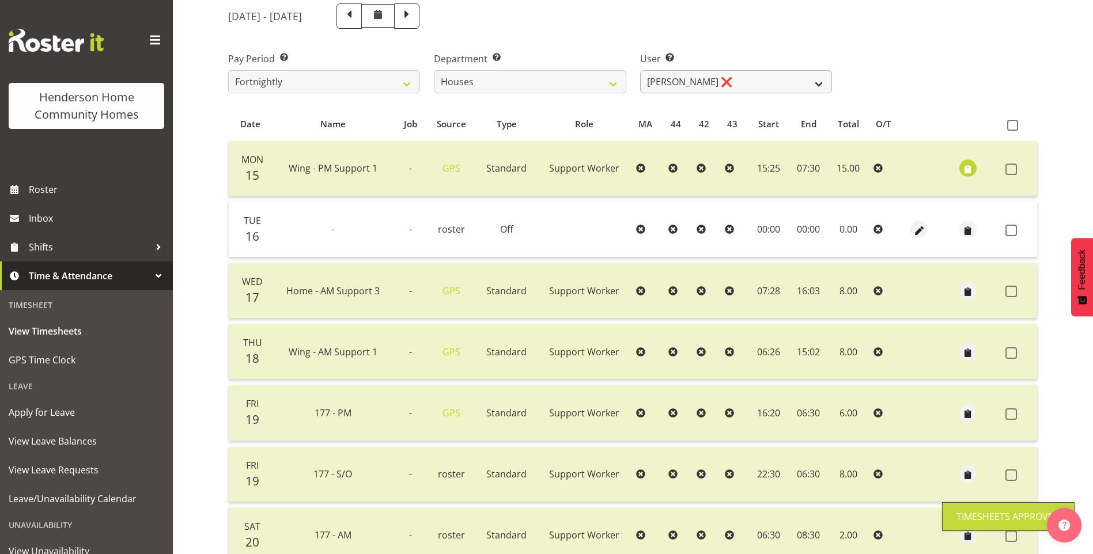
scroll to position [73, 0]
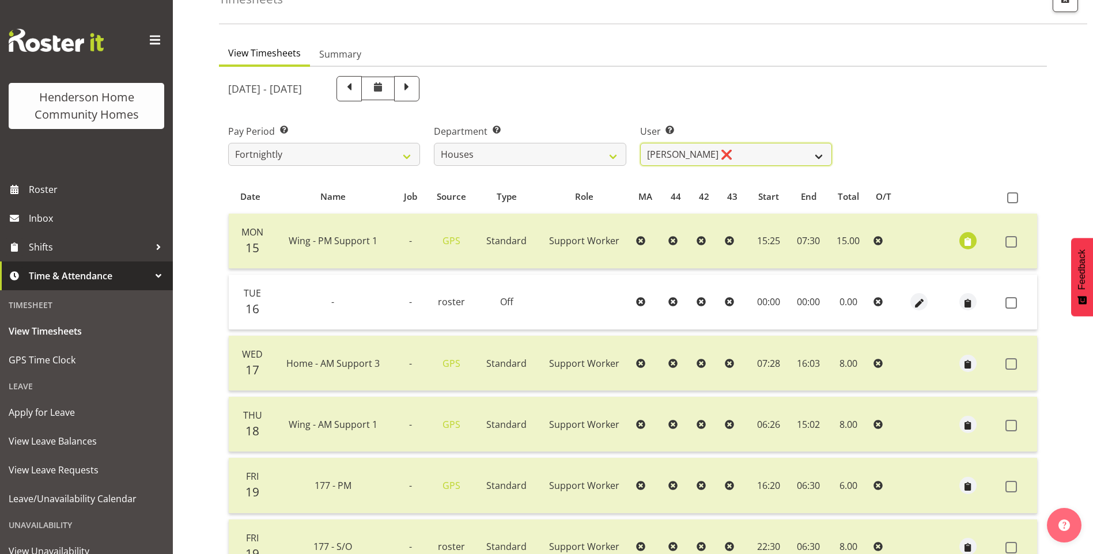
click at [662, 150] on select "Billie Sothern ❌ Dipika Thapa ❌ Jess Aracan ❌ Katrina Shaw ❌ Liezl Sanchez ❌ Ma…" at bounding box center [736, 154] width 192 height 23
click at [640, 143] on select "Billie Sothern ❌ Dipika Thapa ❌ Jess Aracan ❌ Katrina Shaw ❌ Liezl Sanchez ❌ Ma…" at bounding box center [736, 154] width 192 height 23
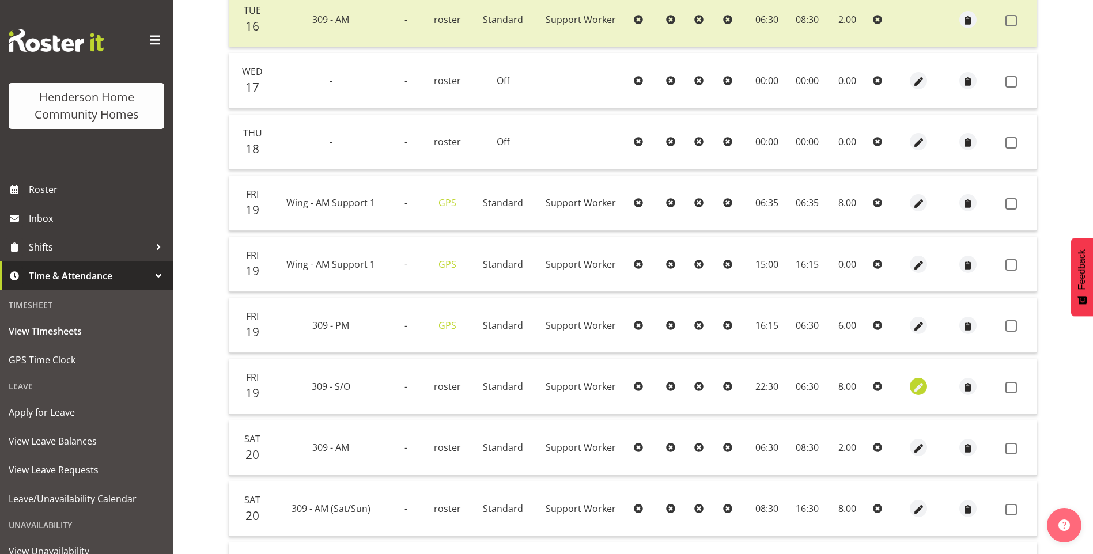
scroll to position [534, 0]
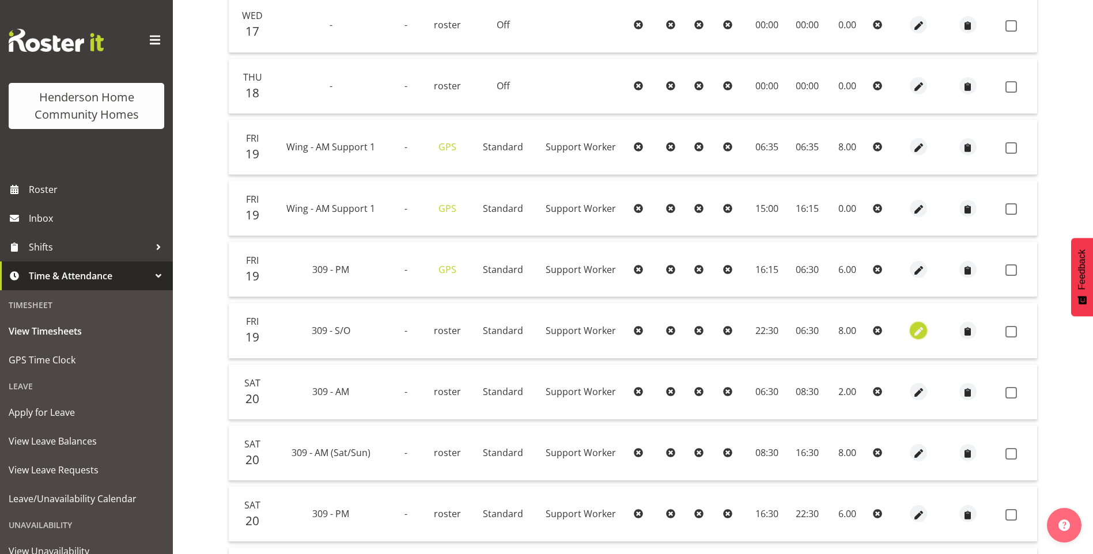
click at [920, 325] on span "button" at bounding box center [918, 331] width 13 height 13
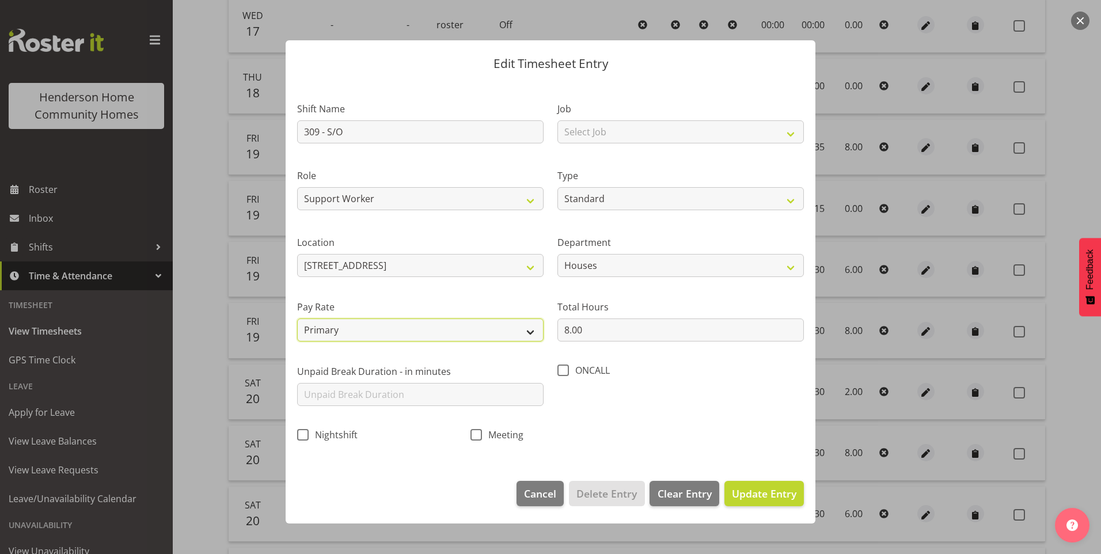
click at [351, 327] on select "Primary Secondary Tertiary Fourth Fifth" at bounding box center [420, 329] width 246 height 23
click at [297, 318] on select "Primary Secondary Tertiary Fourth Fifth" at bounding box center [420, 329] width 246 height 23
click at [780, 496] on span "Update Entry" at bounding box center [764, 494] width 65 height 14
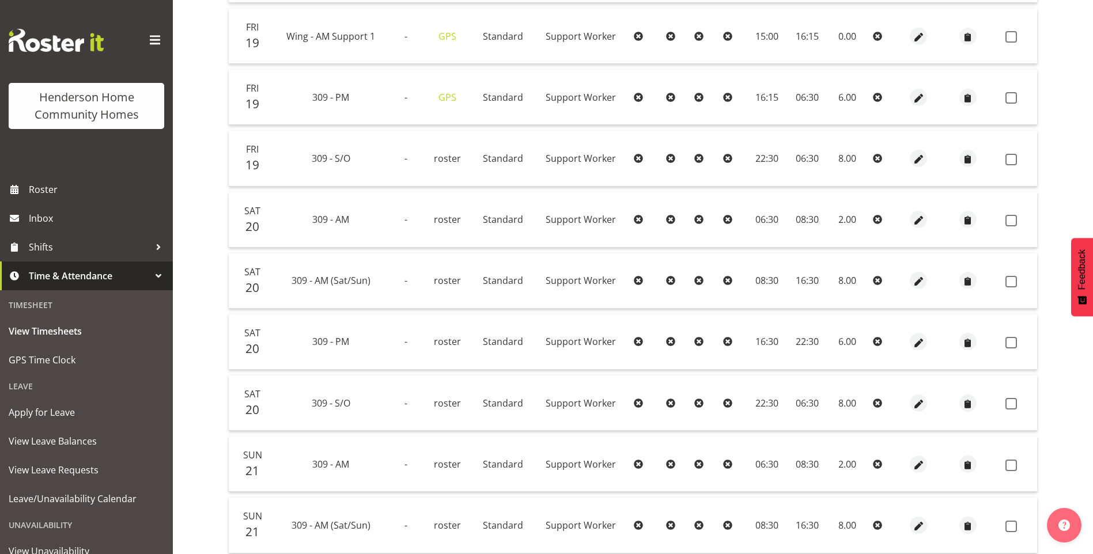
scroll to position [707, 0]
click at [915, 400] on span "button" at bounding box center [918, 403] width 13 height 13
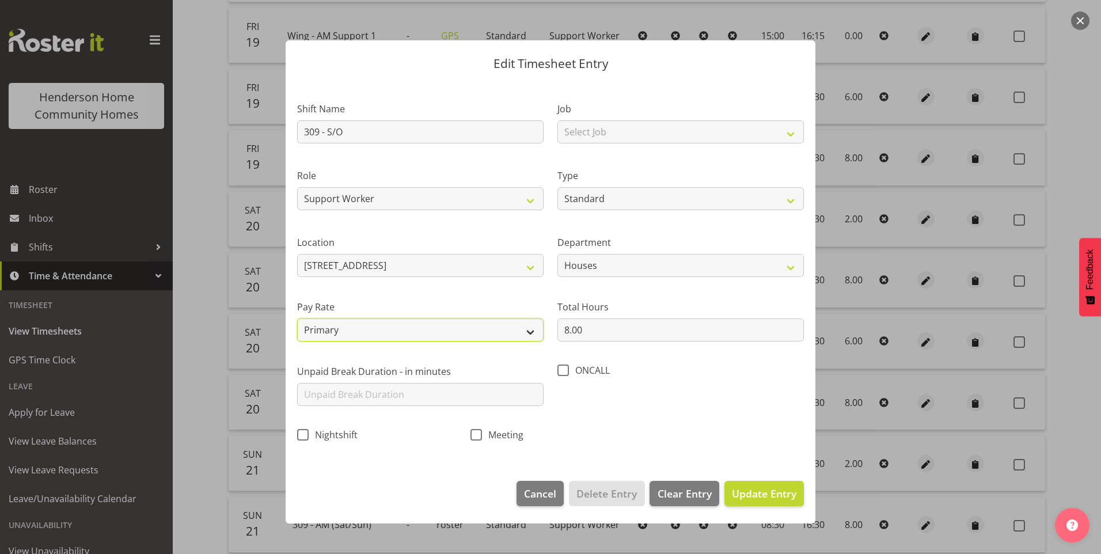
click at [347, 331] on select "Primary Secondary Tertiary Fourth Fifth" at bounding box center [420, 329] width 246 height 23
click at [297, 318] on select "Primary Secondary Tertiary Fourth Fifth" at bounding box center [420, 329] width 246 height 23
drag, startPoint x: 754, startPoint y: 499, endPoint x: 837, endPoint y: 498, distance: 82.4
click at [756, 498] on span "Update Entry" at bounding box center [764, 494] width 65 height 14
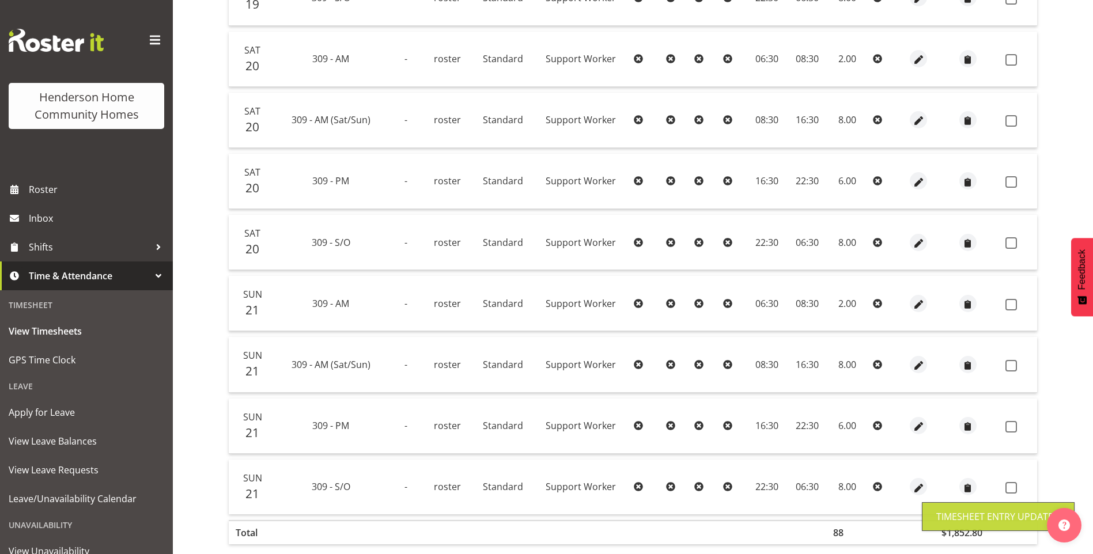
scroll to position [920, 0]
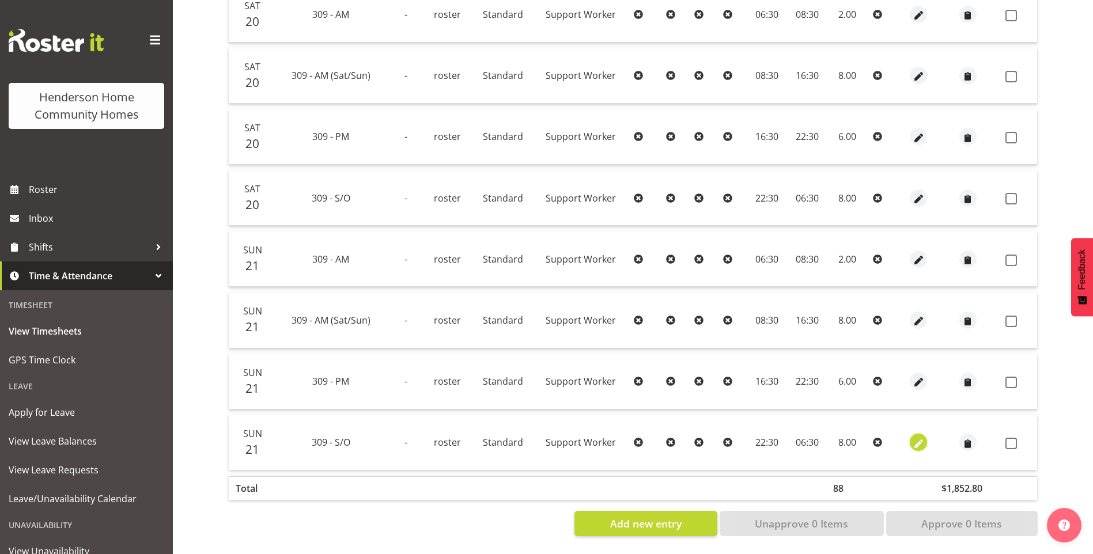
click at [913, 437] on span "button" at bounding box center [918, 443] width 13 height 13
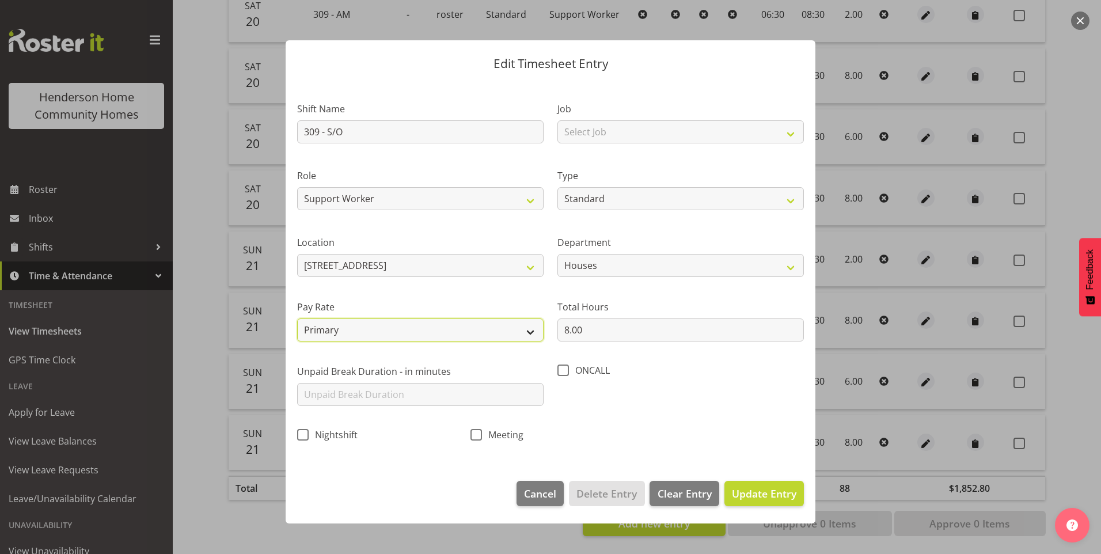
click at [374, 329] on select "Primary Secondary Tertiary Fourth Fifth" at bounding box center [420, 329] width 246 height 23
click at [297, 318] on select "Primary Secondary Tertiary Fourth Fifth" at bounding box center [420, 329] width 246 height 23
drag, startPoint x: 769, startPoint y: 494, endPoint x: 832, endPoint y: 488, distance: 63.0
click at [768, 492] on span "Update Entry" at bounding box center [764, 494] width 65 height 14
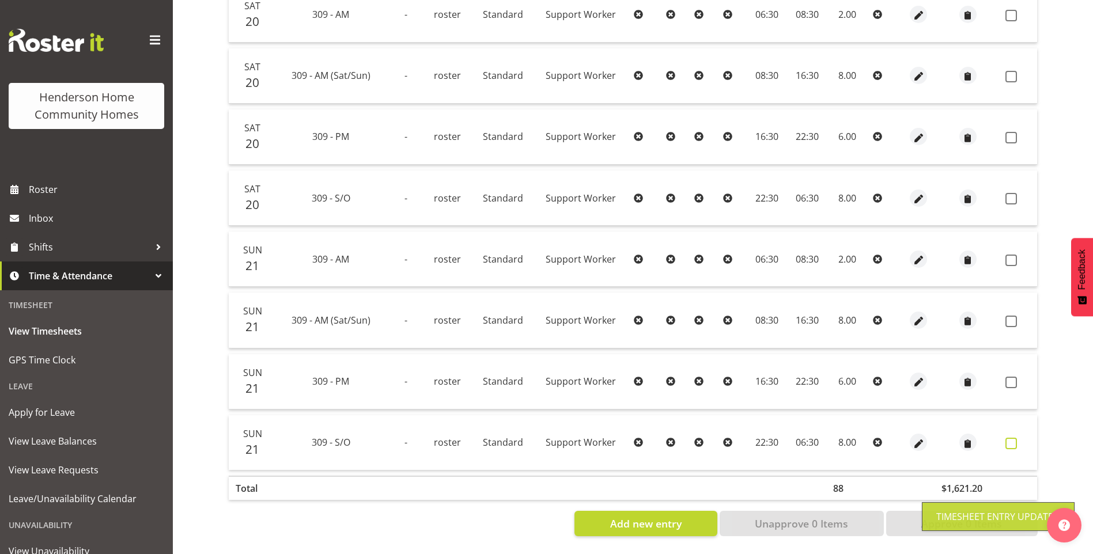
click at [1009, 438] on span at bounding box center [1011, 444] width 12 height 12
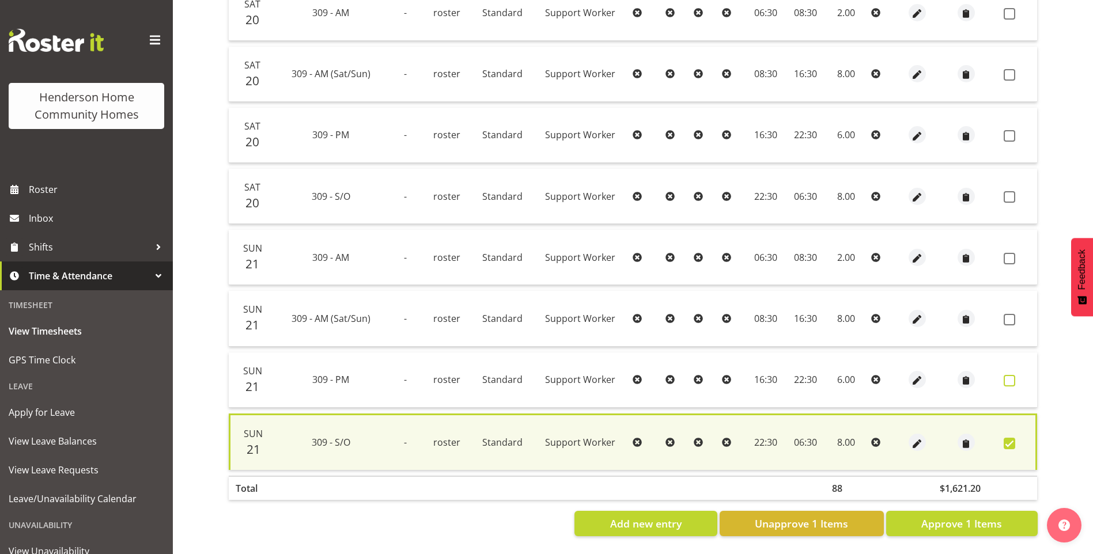
click at [1007, 375] on span at bounding box center [1009, 381] width 12 height 12
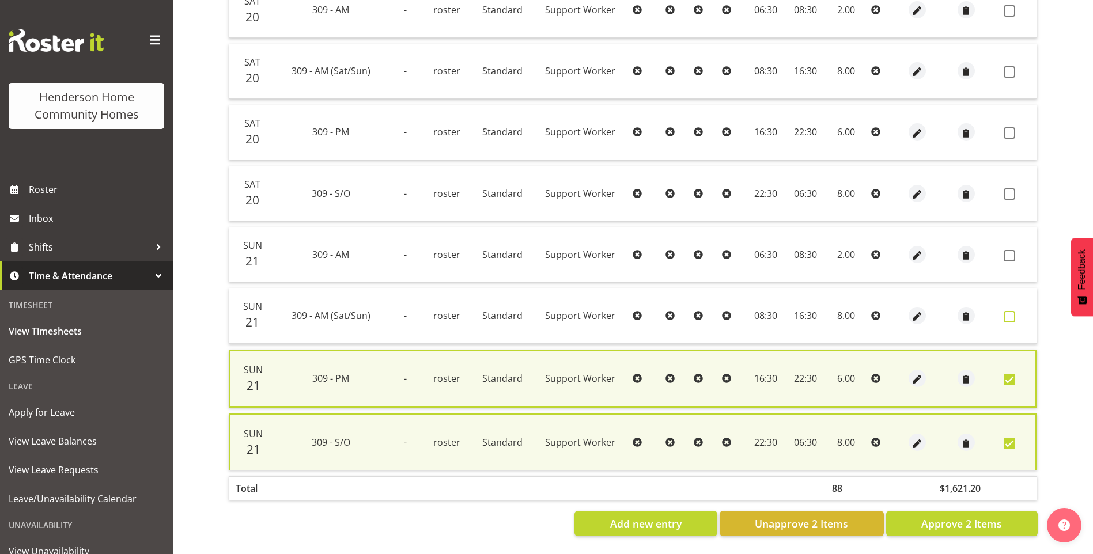
click at [1008, 316] on td at bounding box center [1018, 315] width 38 height 55
click at [1008, 311] on span at bounding box center [1009, 317] width 12 height 12
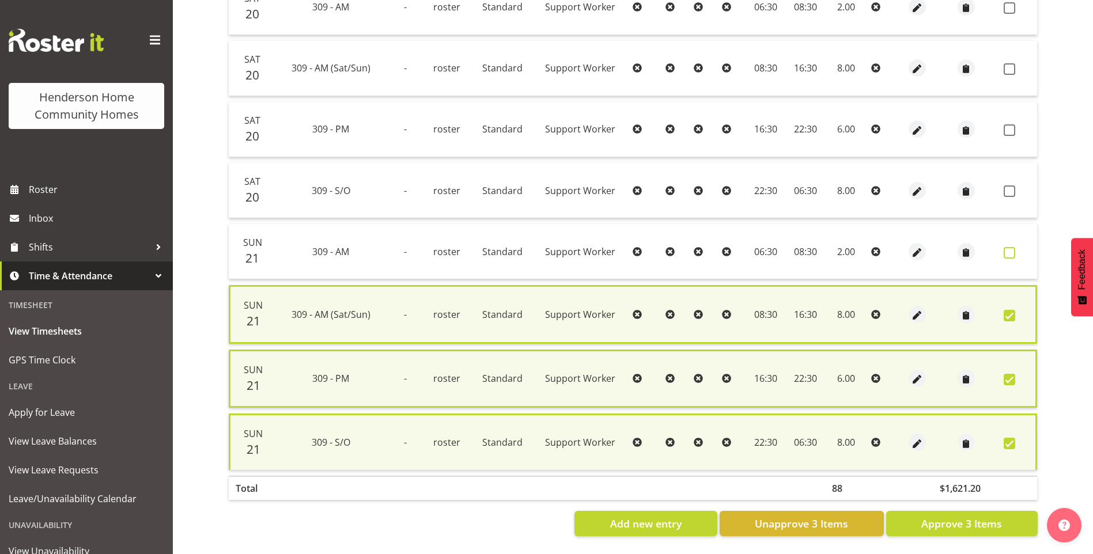
click at [1011, 247] on span at bounding box center [1009, 253] width 12 height 12
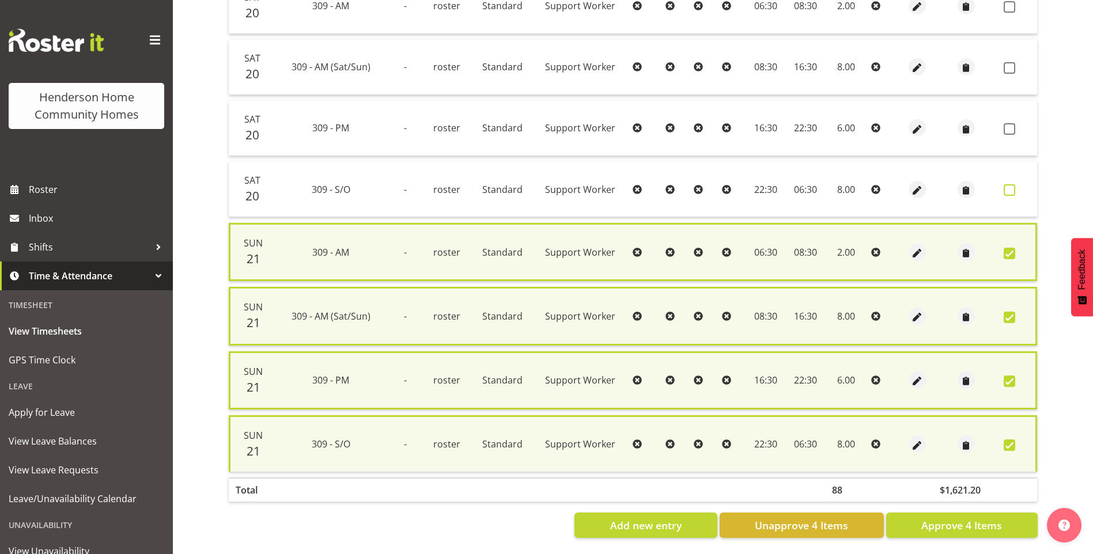
click at [1010, 188] on span at bounding box center [1009, 190] width 12 height 12
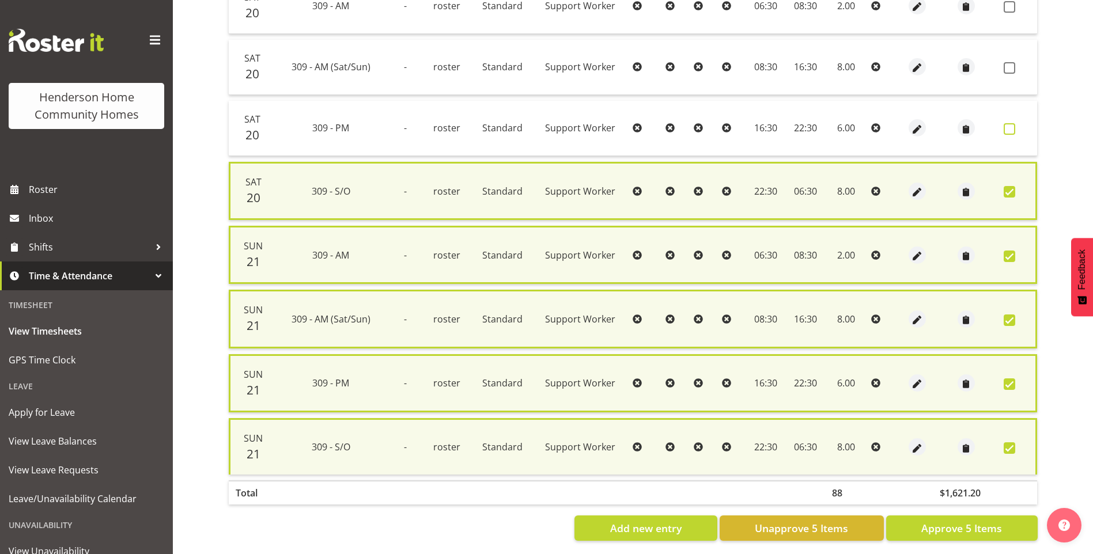
click at [1011, 132] on span at bounding box center [1009, 129] width 12 height 12
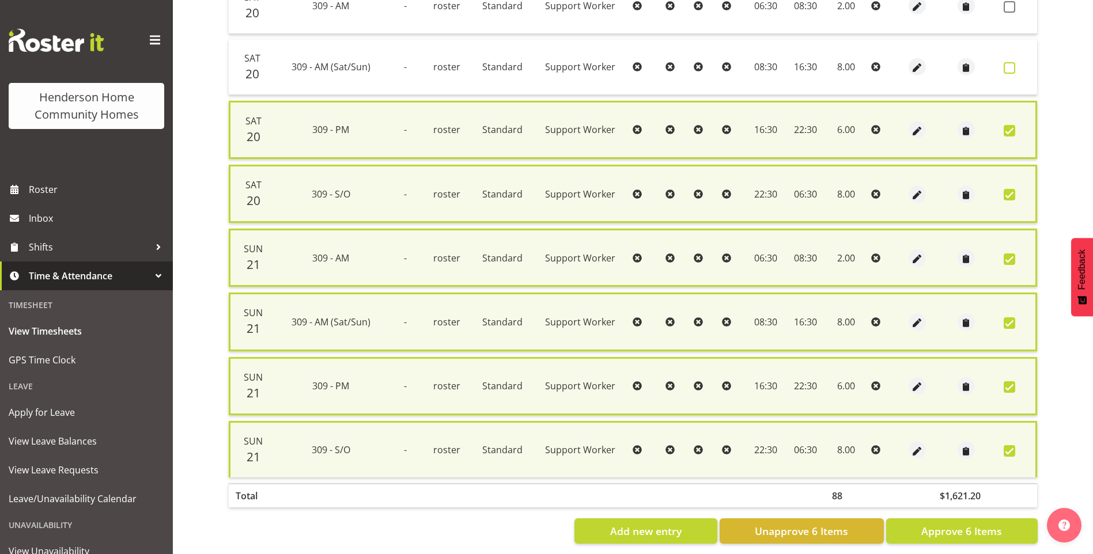
click at [1008, 68] on span at bounding box center [1009, 68] width 12 height 12
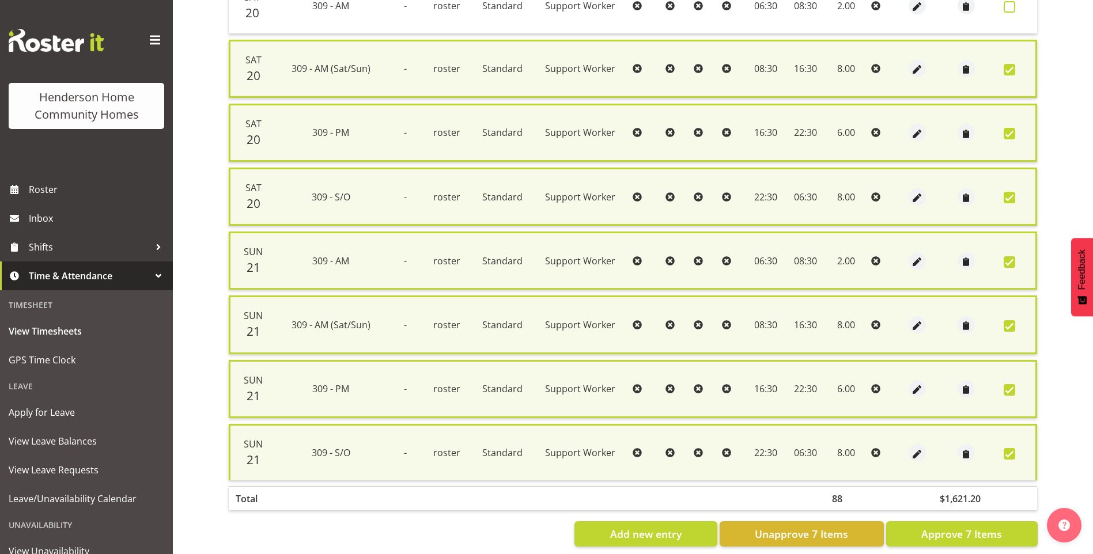
click at [1014, 9] on span at bounding box center [1009, 7] width 12 height 12
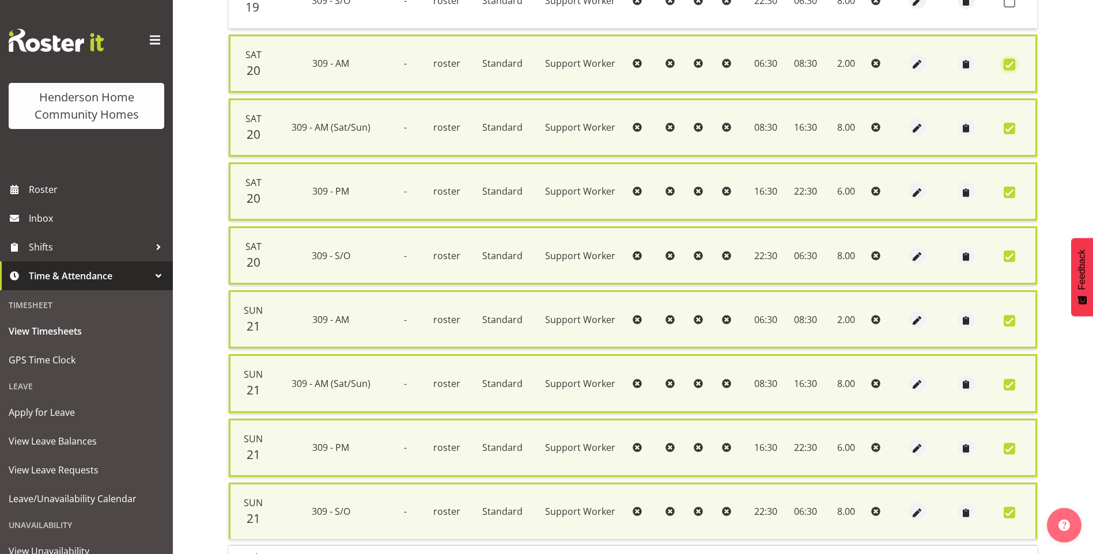
scroll to position [806, 0]
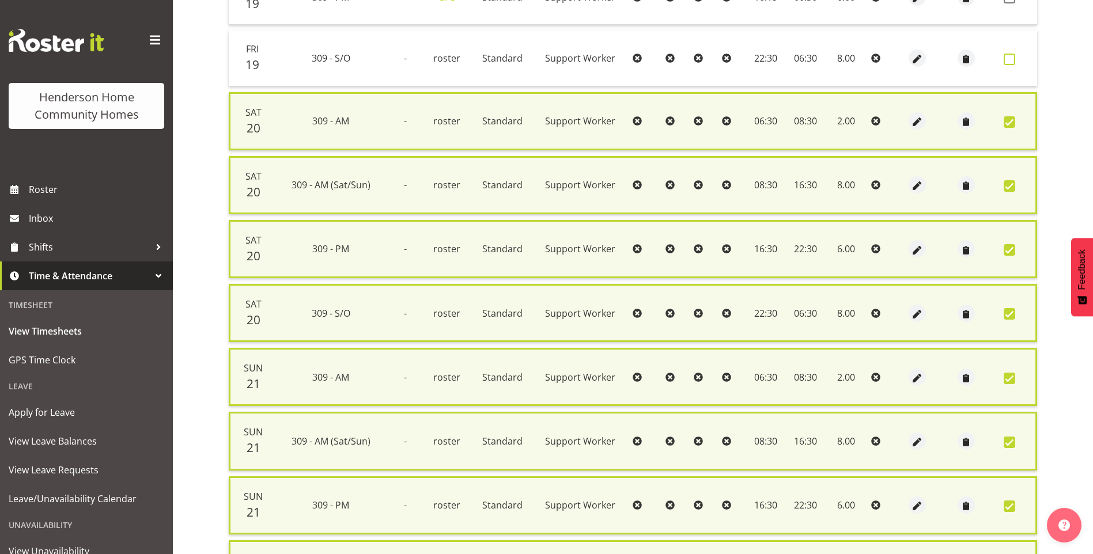
click at [1012, 59] on span at bounding box center [1009, 60] width 12 height 12
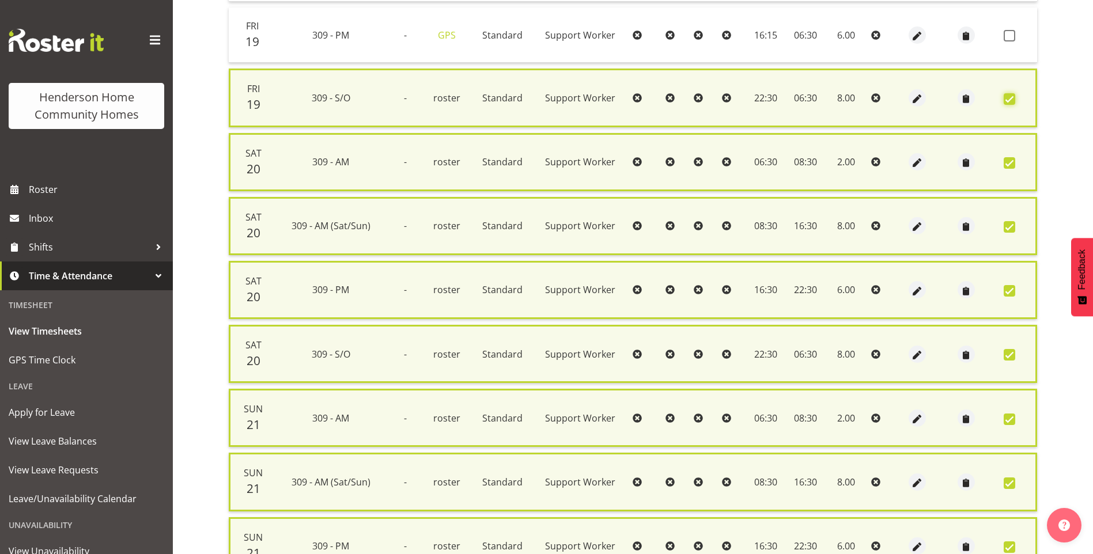
scroll to position [749, 0]
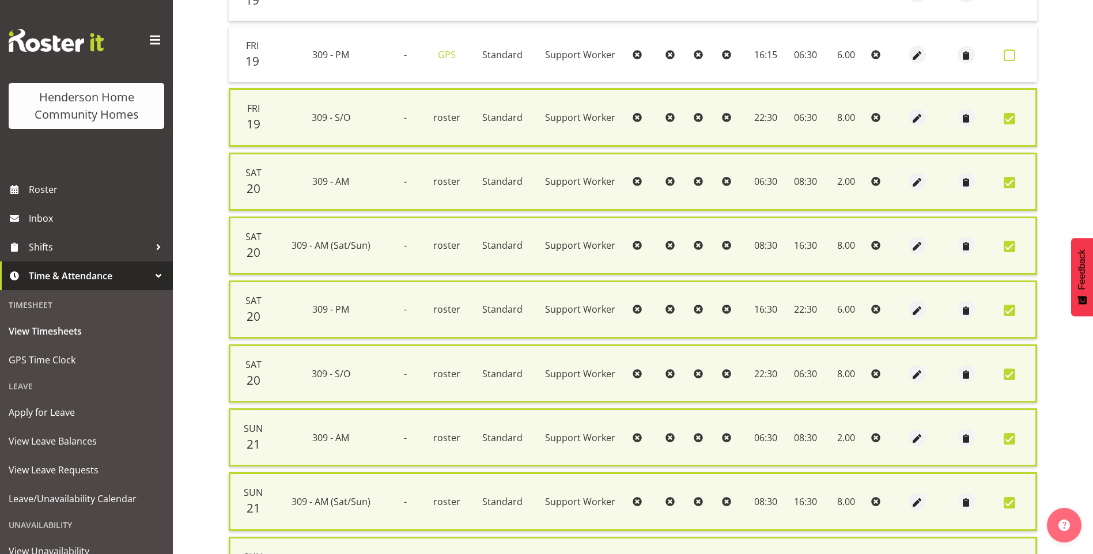
click at [1005, 55] on span at bounding box center [1009, 56] width 12 height 12
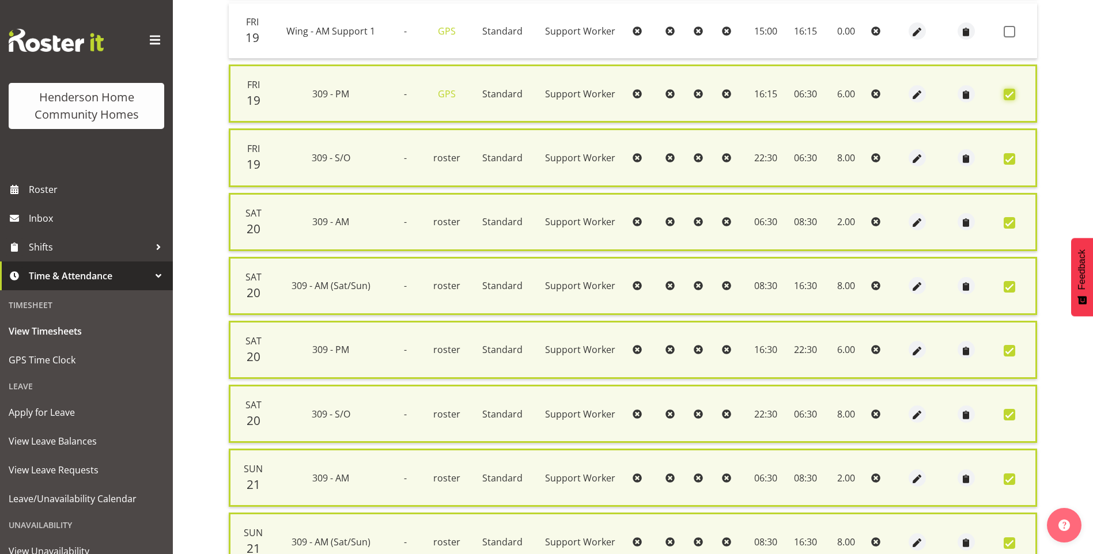
scroll to position [691, 0]
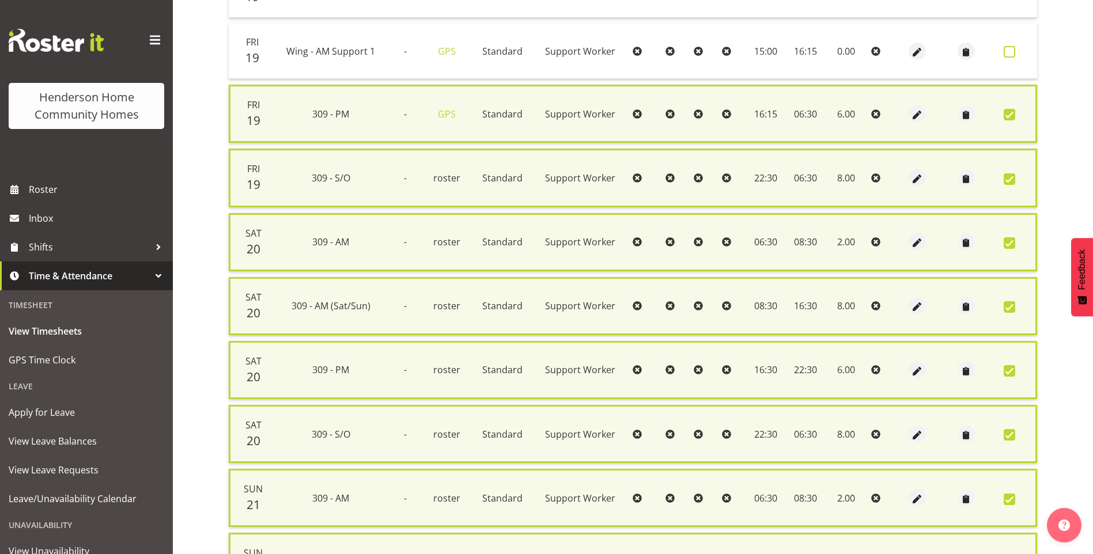
click at [1011, 50] on span at bounding box center [1009, 52] width 12 height 12
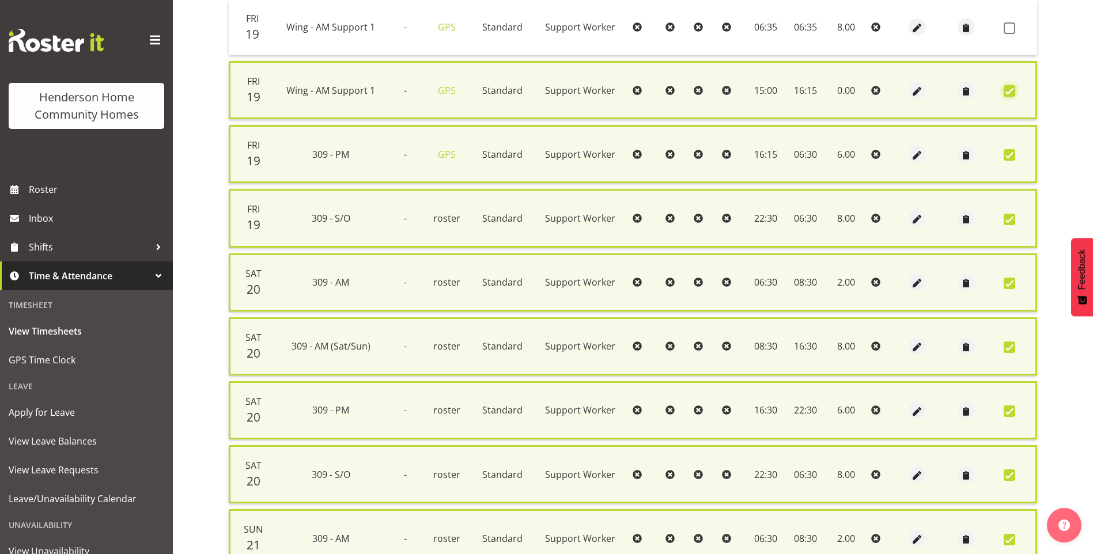
scroll to position [634, 0]
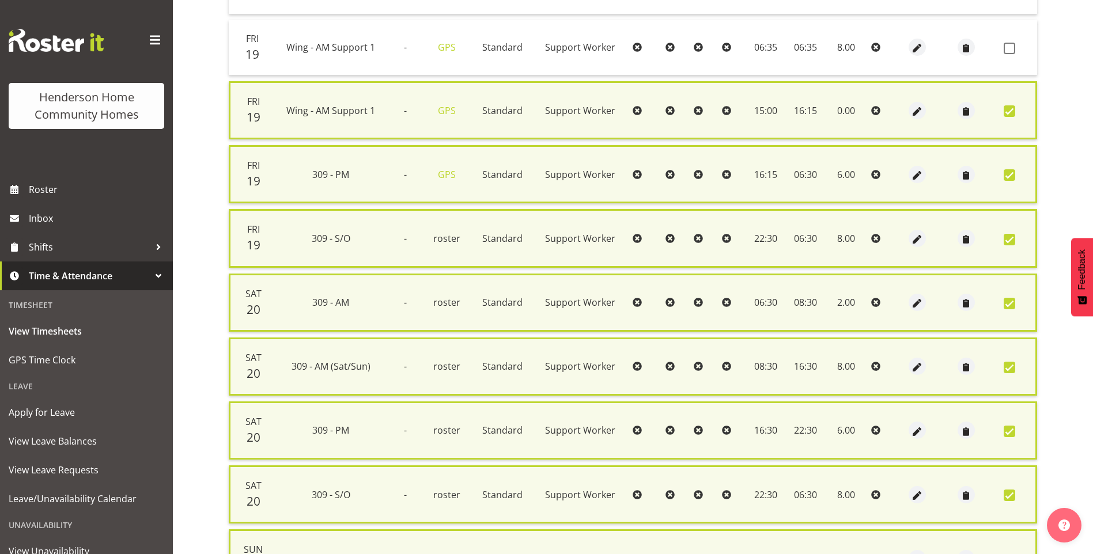
click at [1008, 108] on span at bounding box center [1009, 111] width 12 height 12
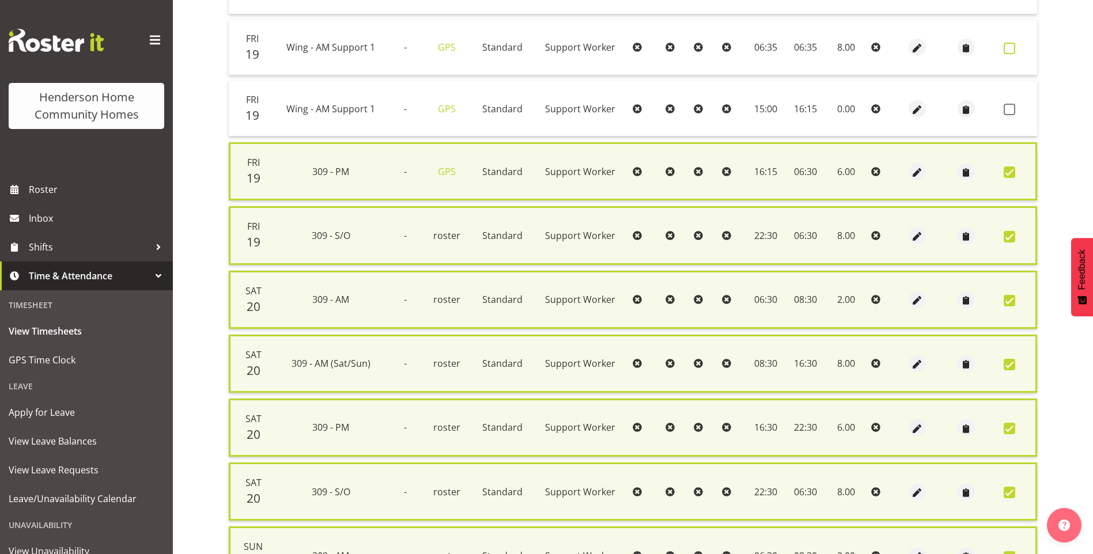
click at [1006, 47] on span at bounding box center [1009, 49] width 12 height 12
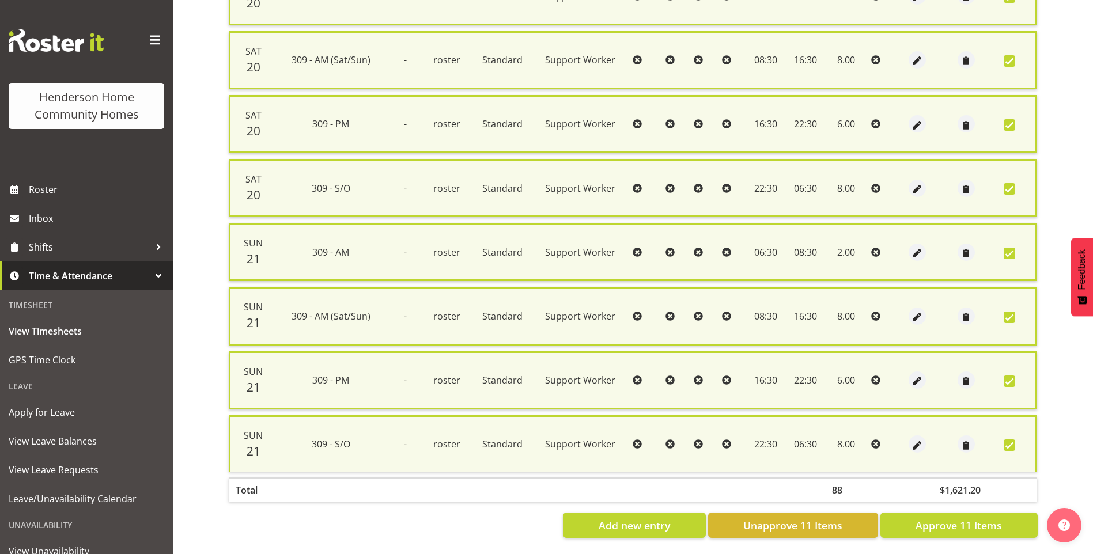
scroll to position [950, 0]
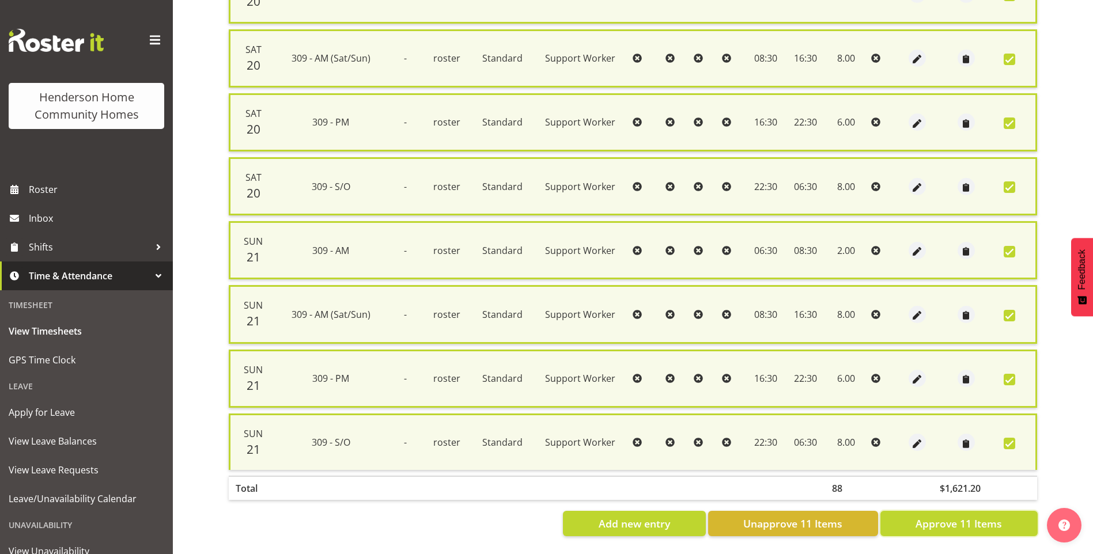
drag, startPoint x: 946, startPoint y: 511, endPoint x: 953, endPoint y: 504, distance: 9.8
click at [947, 516] on span "Approve 11 Items" at bounding box center [958, 523] width 86 height 15
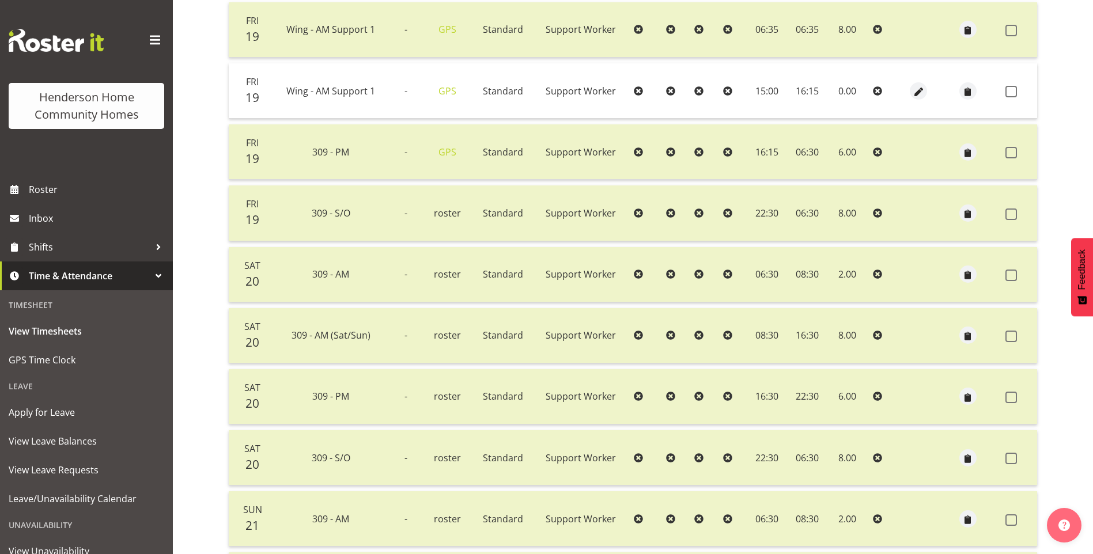
scroll to position [632, 0]
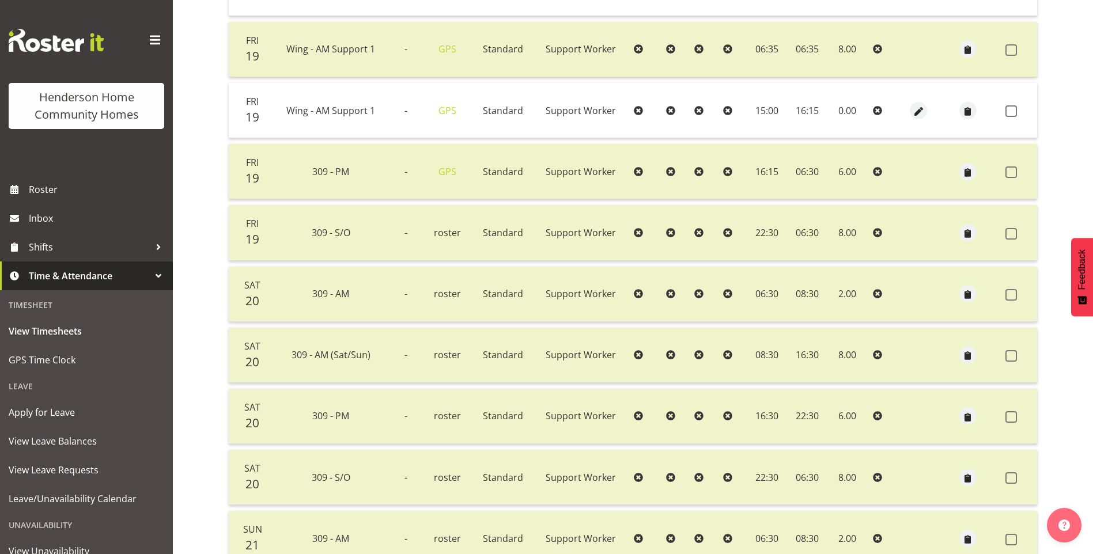
click at [902, 107] on td at bounding box center [918, 110] width 32 height 55
click at [920, 112] on span "button" at bounding box center [918, 111] width 13 height 13
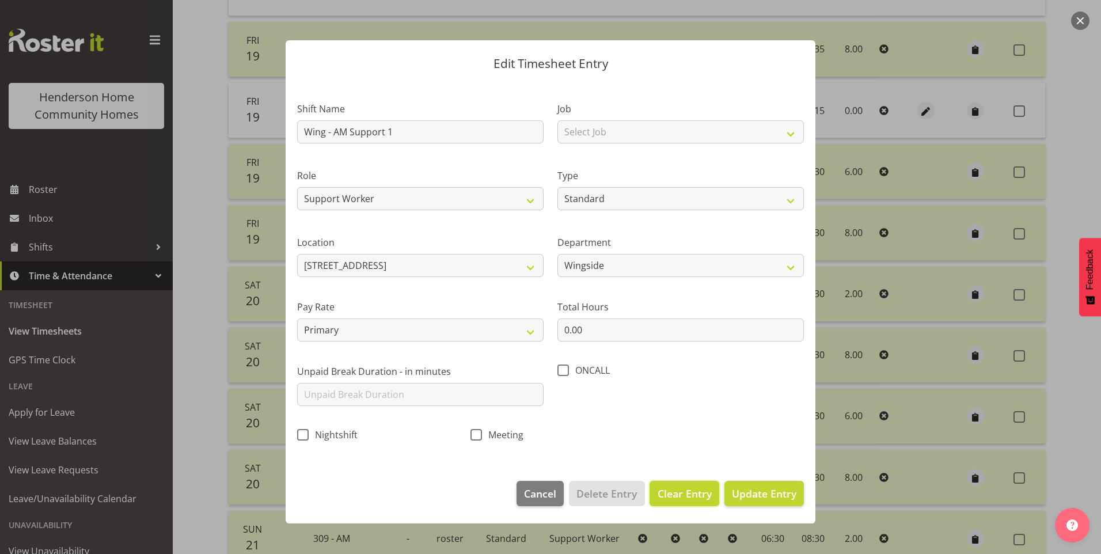
click at [701, 490] on span "Clear Entry" at bounding box center [685, 493] width 54 height 15
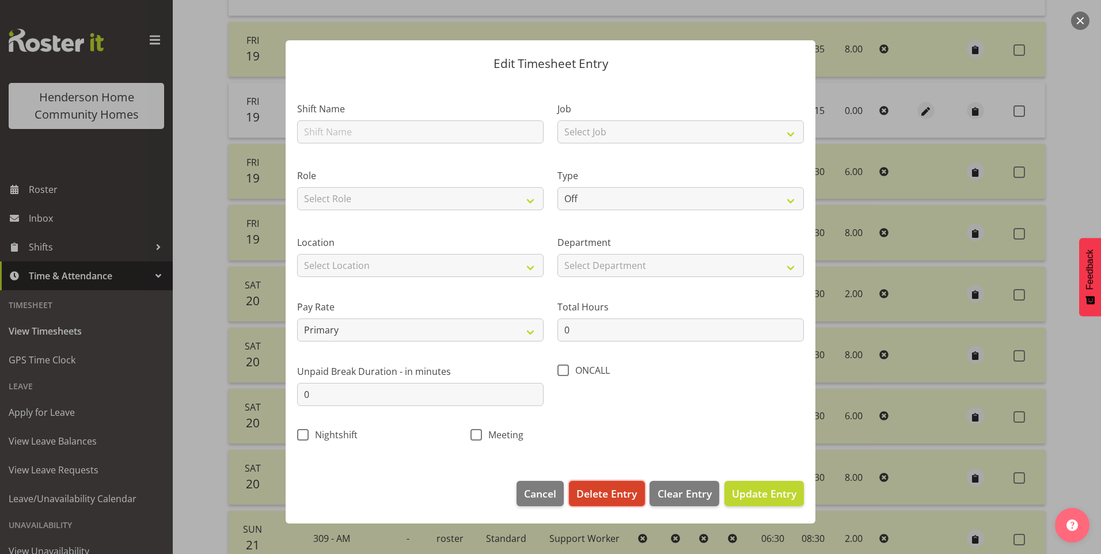
click at [616, 492] on span "Delete Entry" at bounding box center [607, 493] width 60 height 15
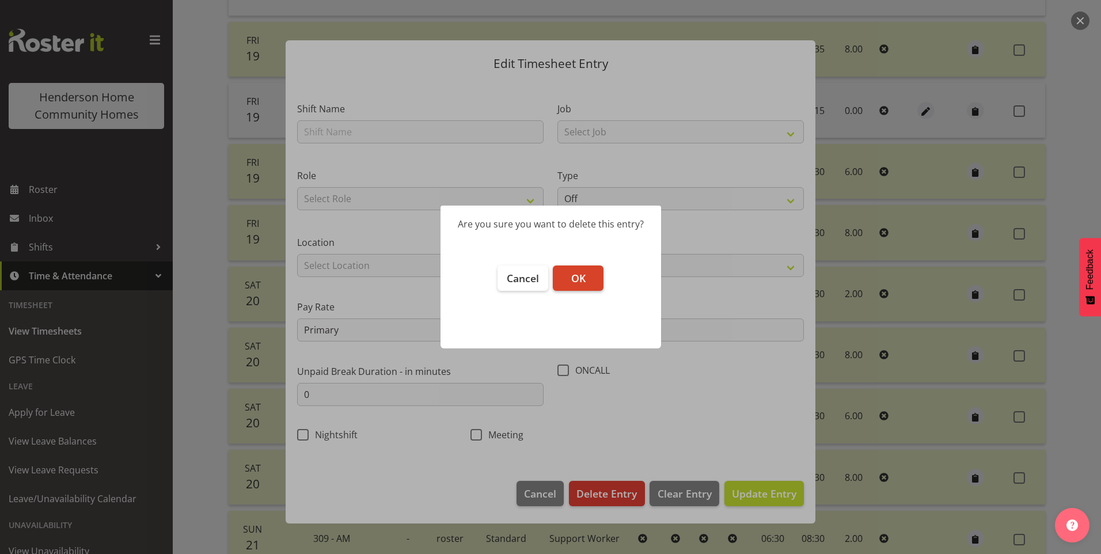
click at [585, 283] on span "OK" at bounding box center [578, 278] width 14 height 14
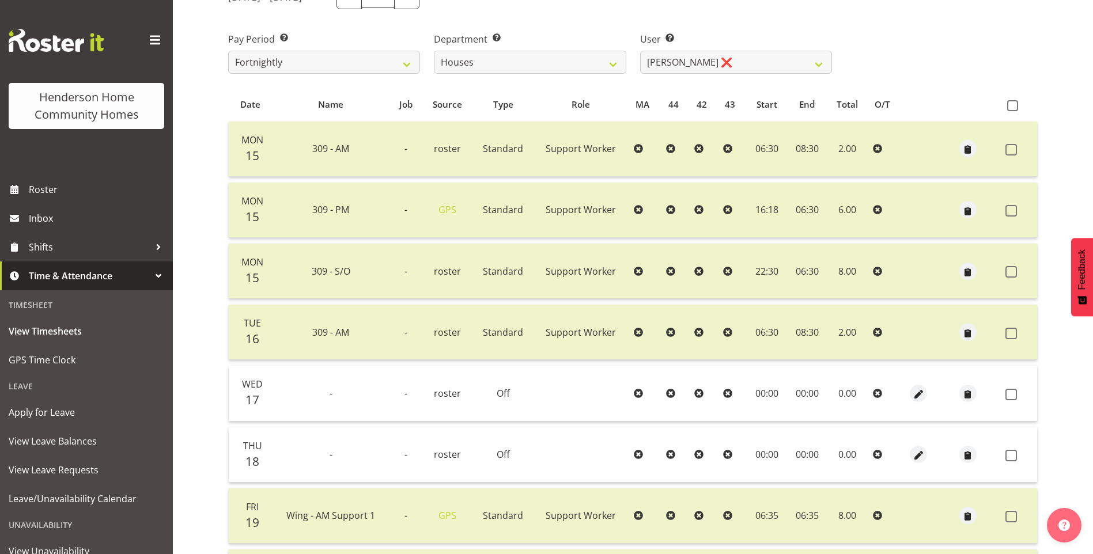
scroll to position [113, 0]
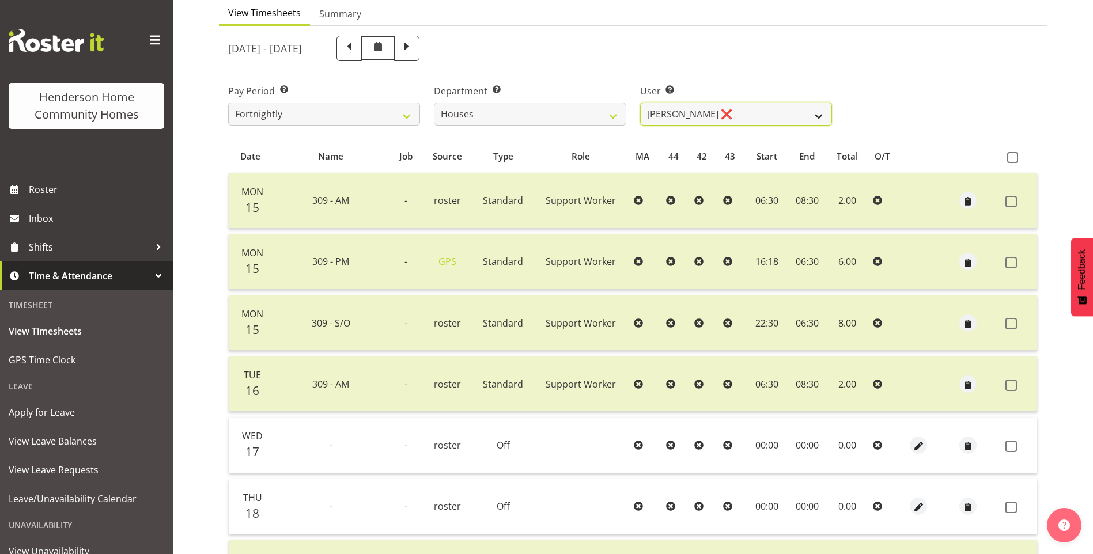
click at [686, 112] on select "Billie Sothern ❌ Dipika Thapa ❌ Jess Aracan ❌ Katrina Shaw ❌ Liezl Sanchez ❌ Ma…" at bounding box center [736, 114] width 192 height 23
click at [640, 103] on select "Billie Sothern ❌ Dipika Thapa ❌ Jess Aracan ❌ Katrina Shaw ❌ Liezl Sanchez ❌ Ma…" at bounding box center [736, 114] width 192 height 23
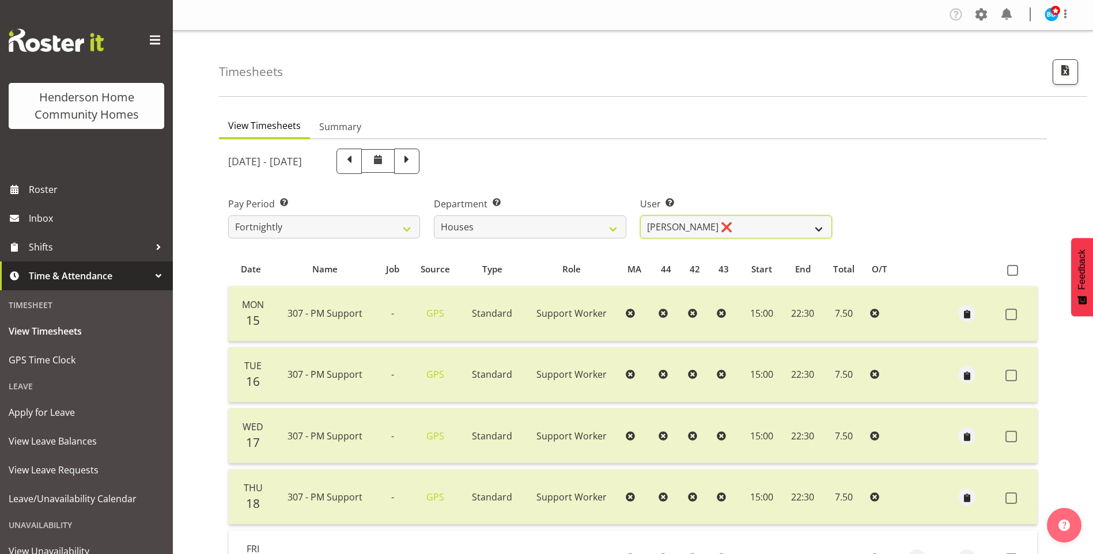
scroll to position [0, 0]
click at [677, 227] on select "Billie Sothern ❌ Dipika Thapa ❌ Jess Aracan ❌ Katrina Shaw ❌ Liezl Sanchez ❌ Ma…" at bounding box center [736, 227] width 192 height 23
click at [640, 216] on select "Billie Sothern ❌ Dipika Thapa ❌ Jess Aracan ❌ Katrina Shaw ❌ Liezl Sanchez ❌ Ma…" at bounding box center [736, 227] width 192 height 23
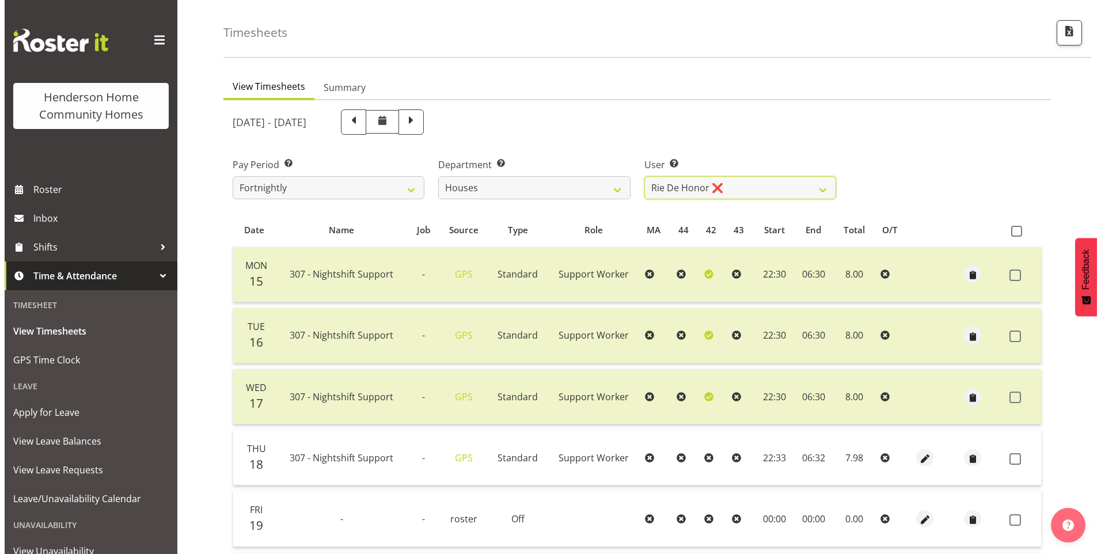
scroll to position [58, 0]
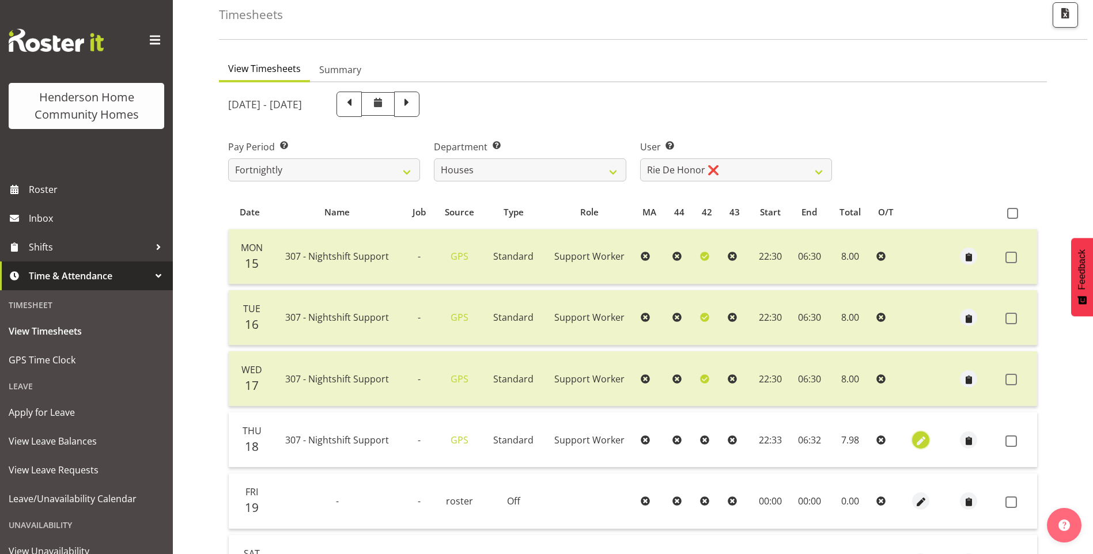
click at [919, 435] on span "button" at bounding box center [920, 440] width 13 height 13
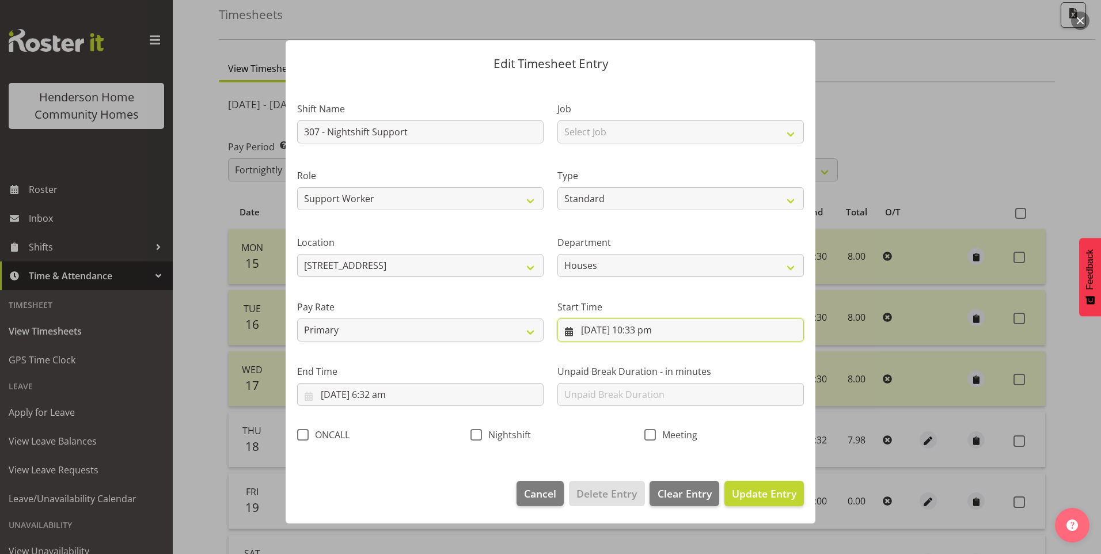
click at [655, 333] on input "18/09/2025, 10:33 pm" at bounding box center [680, 329] width 246 height 23
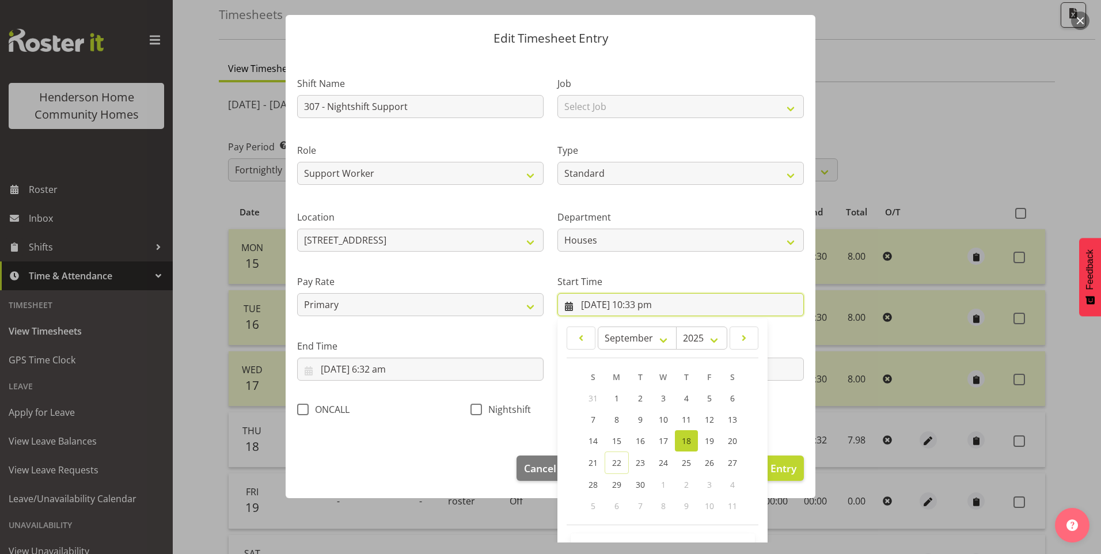
scroll to position [62, 0]
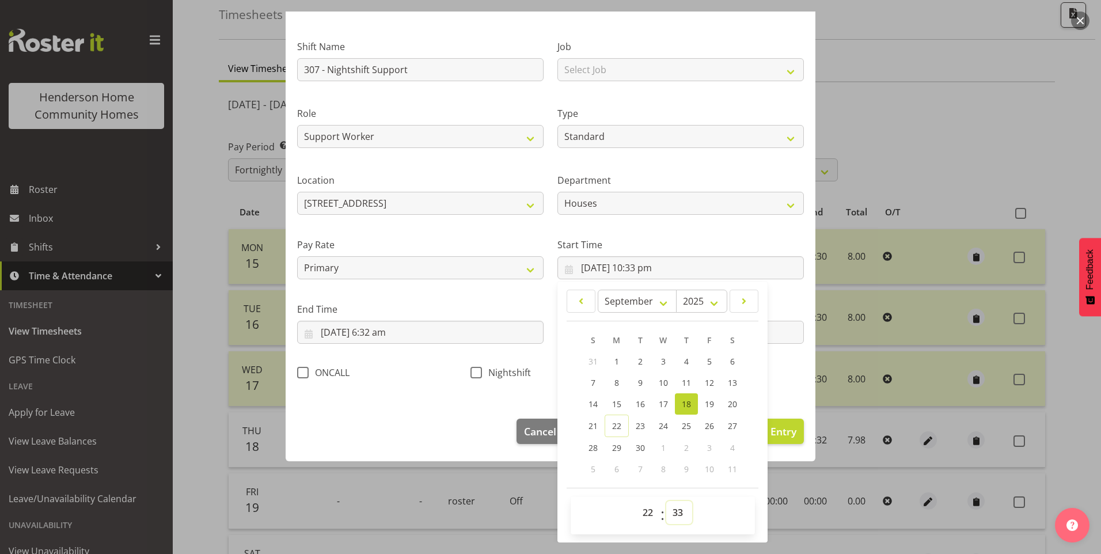
click at [666, 507] on select "00 01 02 03 04 05 06 07 08 09 10 11 12 13 14 15 16 17 18 19 20 21 22 23 24 25 2…" at bounding box center [679, 512] width 26 height 23
click at [666, 501] on select "00 01 02 03 04 05 06 07 08 09 10 11 12 13 14 15 16 17 18 19 20 21 22 23 24 25 2…" at bounding box center [679, 512] width 26 height 23
click at [385, 336] on input "19/09/2025, 6:32 am" at bounding box center [420, 332] width 246 height 23
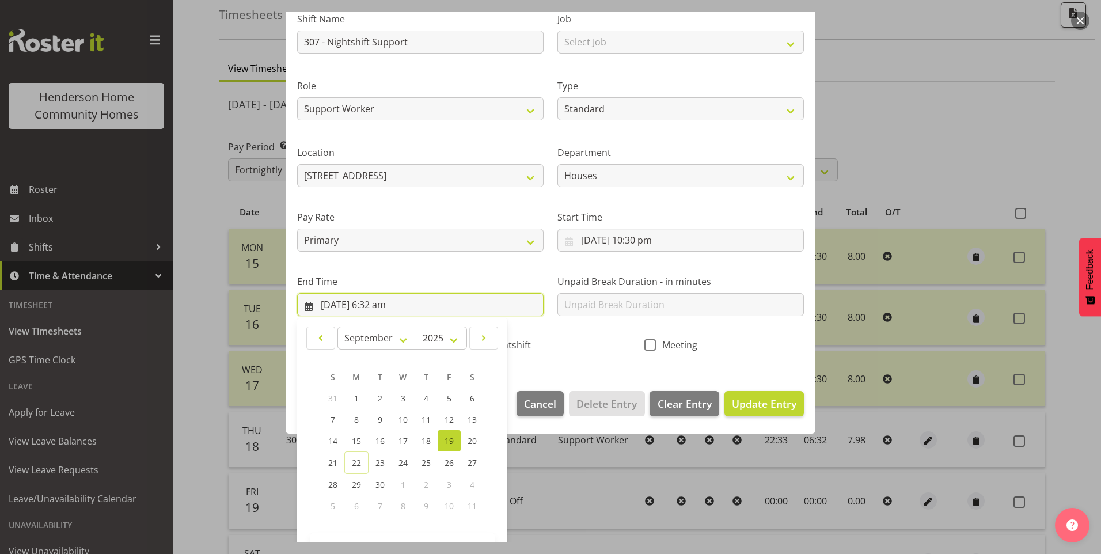
scroll to position [127, 0]
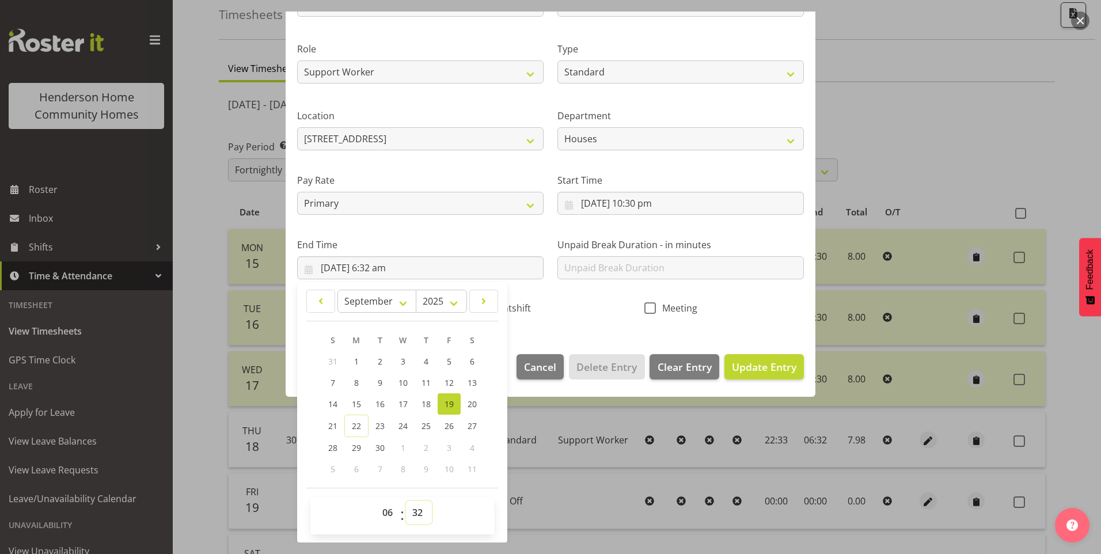
drag, startPoint x: 426, startPoint y: 520, endPoint x: 430, endPoint y: 514, distance: 6.7
click at [427, 518] on select "00 01 02 03 04 05 06 07 08 09 10 11 12 13 14 15 16 17 18 19 20 21 22 23 24 25 2…" at bounding box center [419, 512] width 26 height 23
click at [406, 501] on select "00 01 02 03 04 05 06 07 08 09 10 11 12 13 14 15 16 17 18 19 20 21 22 23 24 25 2…" at bounding box center [419, 512] width 26 height 23
click at [514, 305] on span "Nightshift" at bounding box center [506, 308] width 49 height 12
click at [478, 305] on input "Nightshift" at bounding box center [474, 307] width 7 height 7
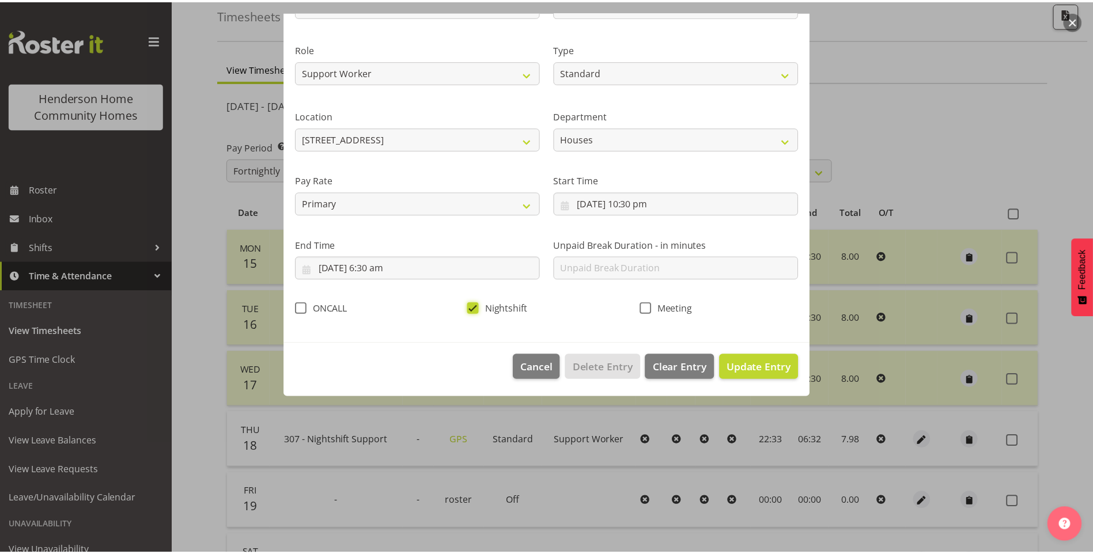
scroll to position [0, 0]
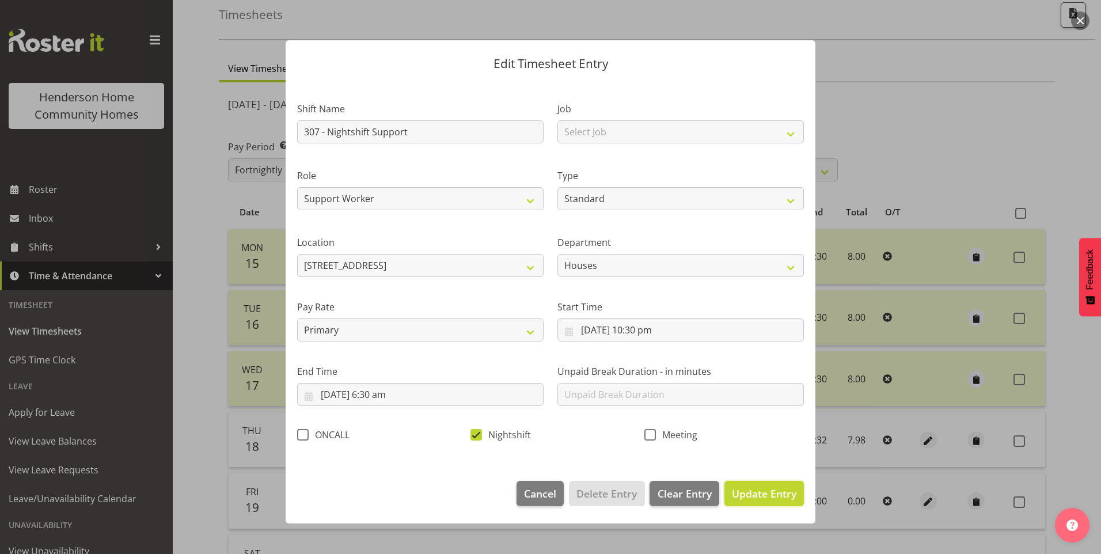
drag, startPoint x: 773, startPoint y: 498, endPoint x: 810, endPoint y: 487, distance: 38.1
click at [775, 496] on span "Update Entry" at bounding box center [764, 494] width 65 height 14
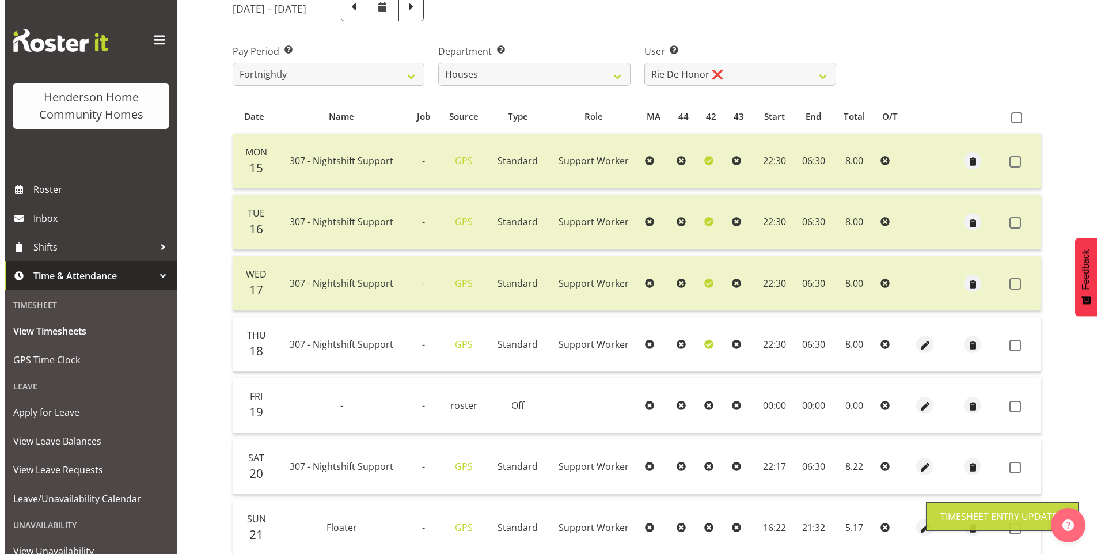
scroll to position [173, 0]
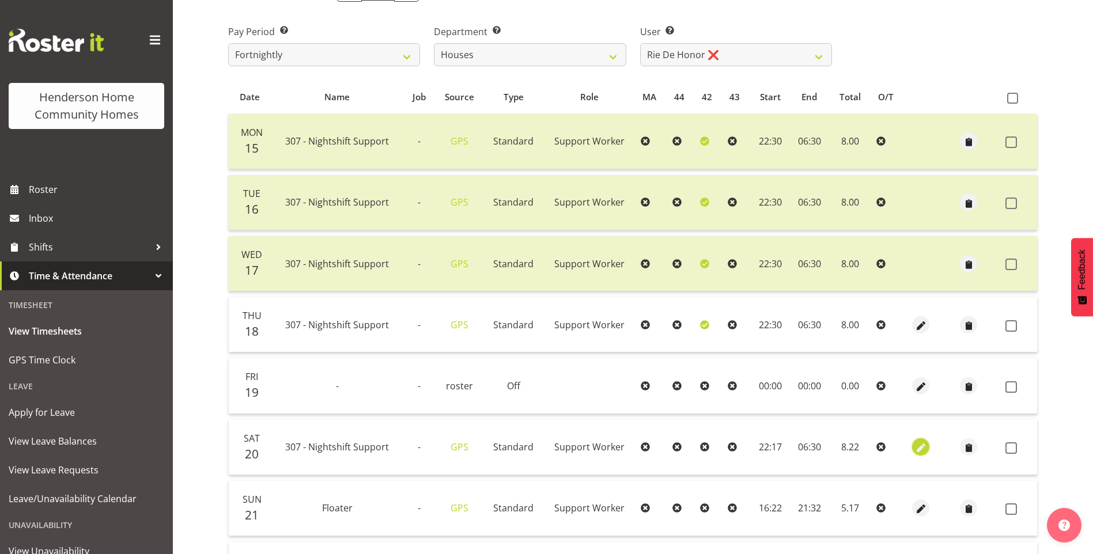
click at [916, 442] on span "button" at bounding box center [920, 448] width 13 height 13
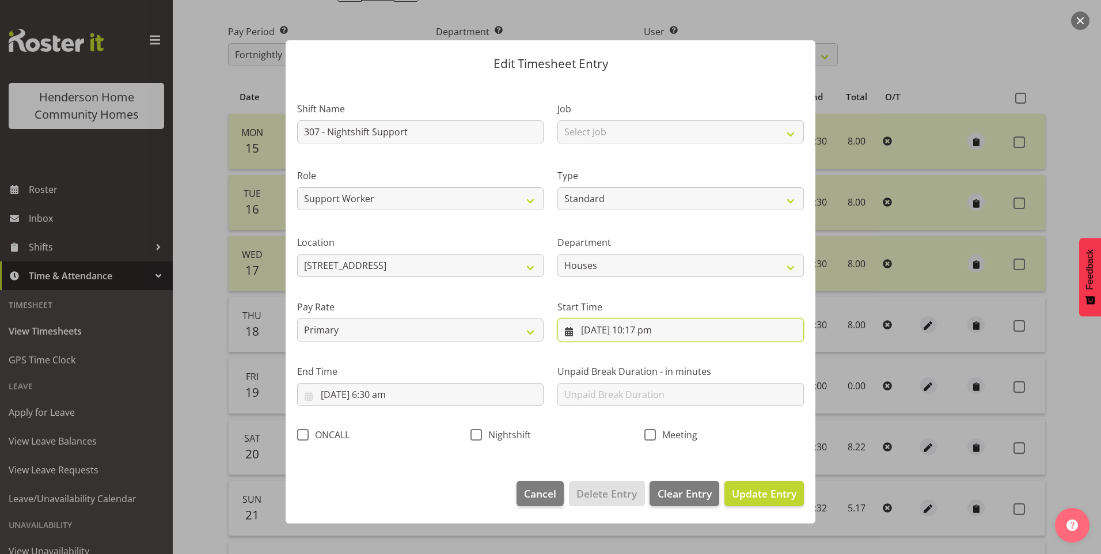
click at [653, 335] on input "20/09/2025, 10:17 pm" at bounding box center [680, 329] width 246 height 23
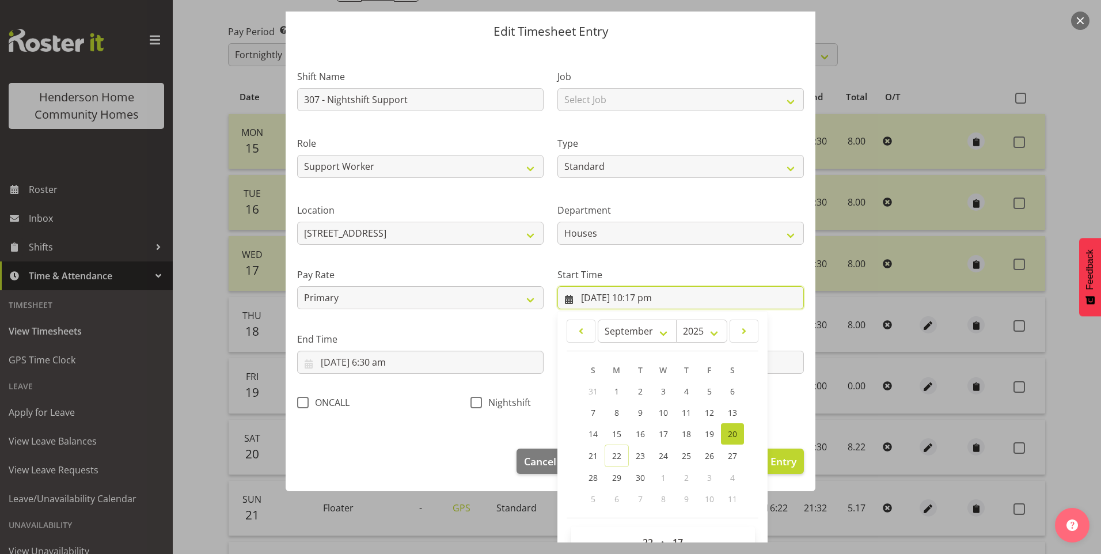
scroll to position [62, 0]
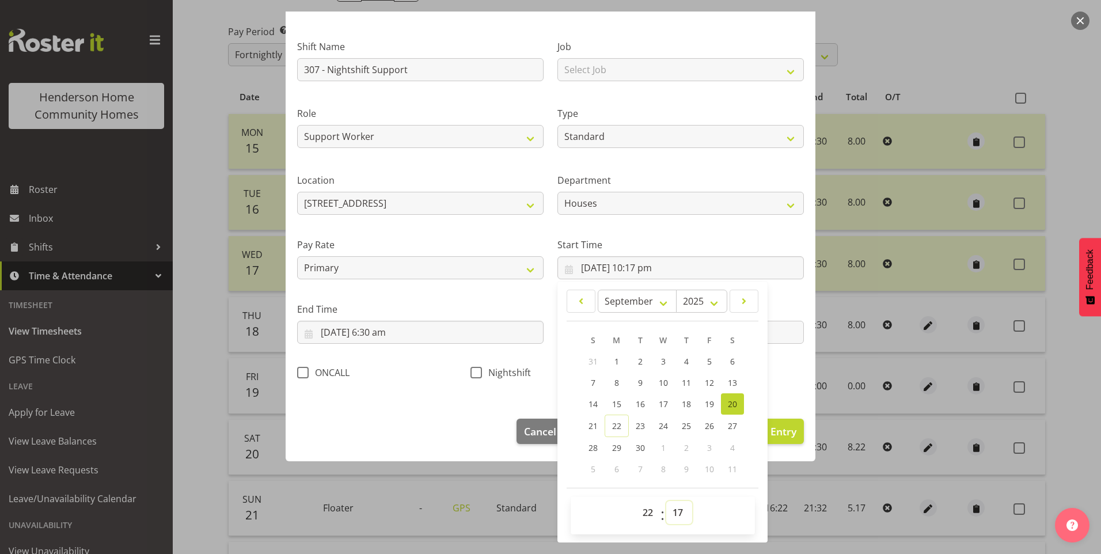
drag, startPoint x: 670, startPoint y: 514, endPoint x: 681, endPoint y: 509, distance: 12.6
click at [671, 513] on select "00 01 02 03 04 05 06 07 08 09 10 11 12 13 14 15 16 17 18 19 20 21 22 23 24 25 2…" at bounding box center [679, 512] width 26 height 23
click at [666, 501] on select "00 01 02 03 04 05 06 07 08 09 10 11 12 13 14 15 16 17 18 19 20 21 22 23 24 25 2…" at bounding box center [679, 512] width 26 height 23
click at [471, 368] on span at bounding box center [477, 373] width 12 height 12
click at [471, 369] on input "Nightshift" at bounding box center [474, 372] width 7 height 7
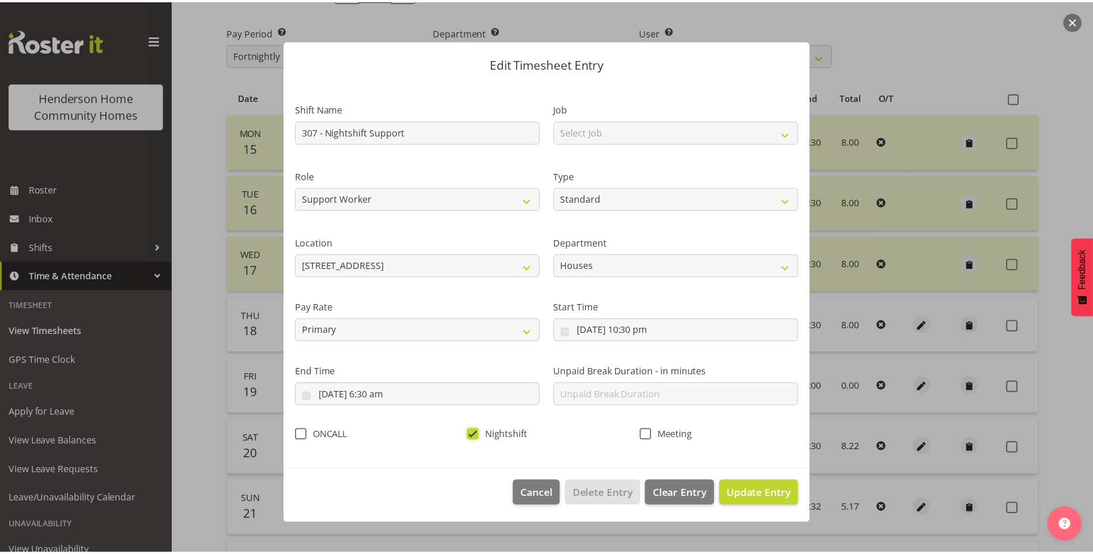
scroll to position [0, 0]
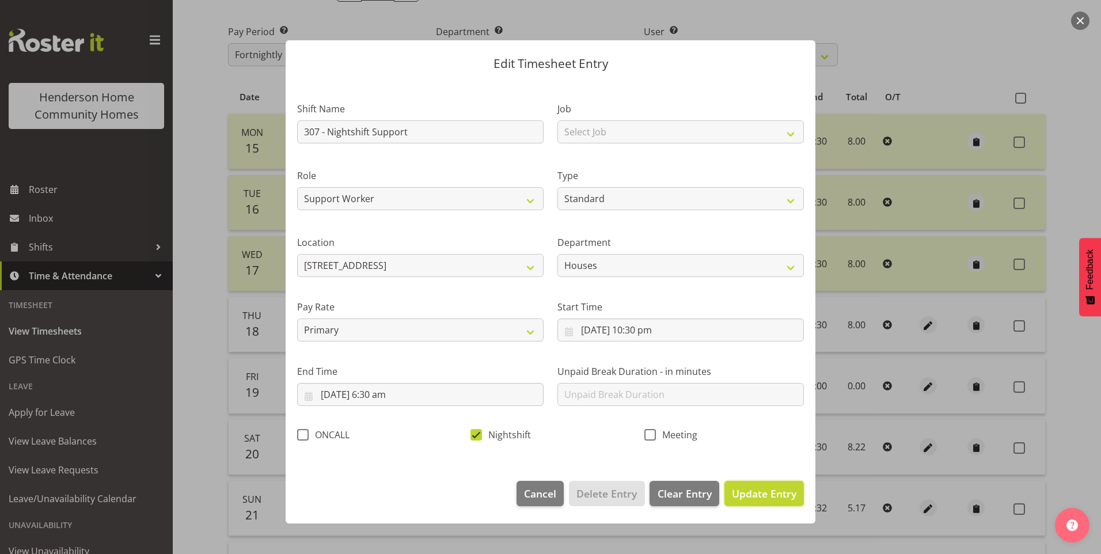
click at [773, 499] on span "Update Entry" at bounding box center [764, 494] width 65 height 14
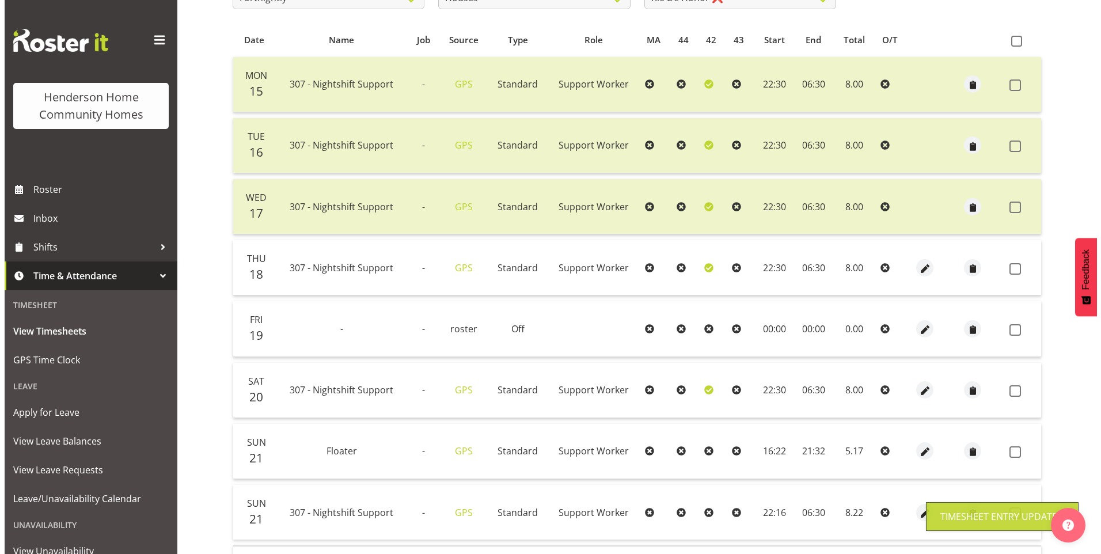
scroll to position [230, 0]
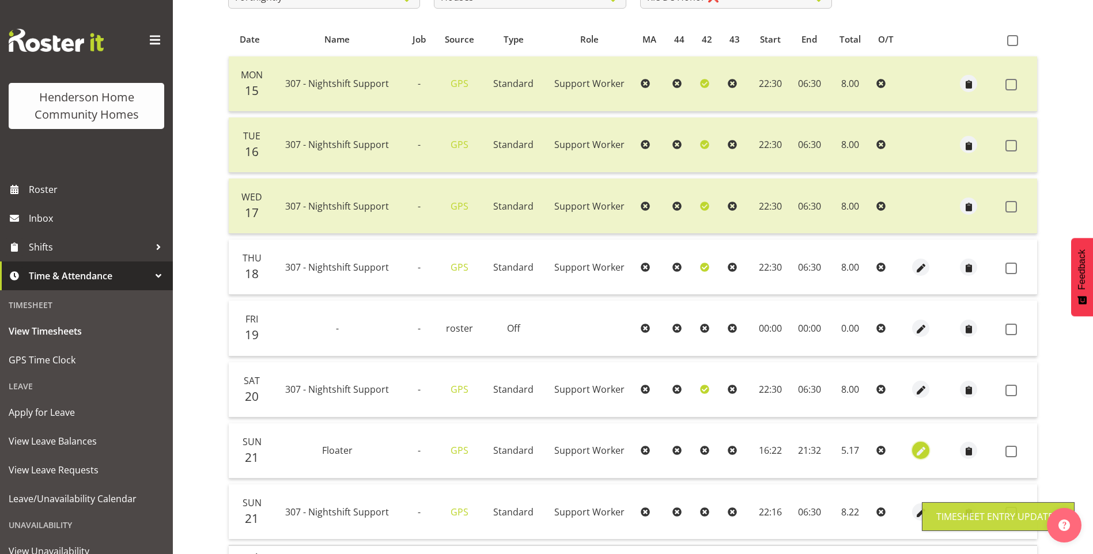
click at [915, 450] on span "button" at bounding box center [920, 451] width 13 height 13
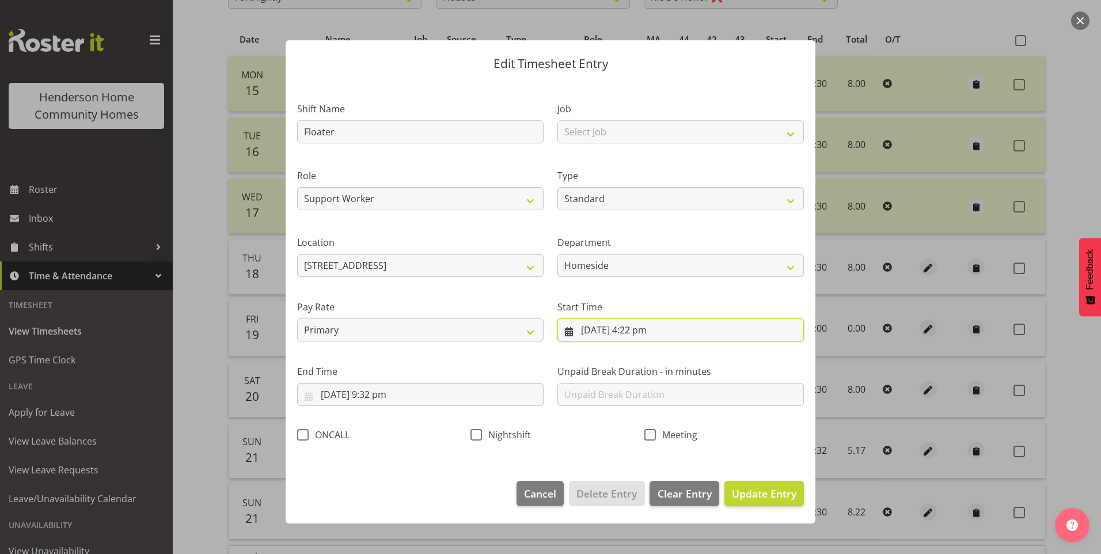
click at [648, 339] on input "21/09/2025, 4:22 pm" at bounding box center [680, 329] width 246 height 23
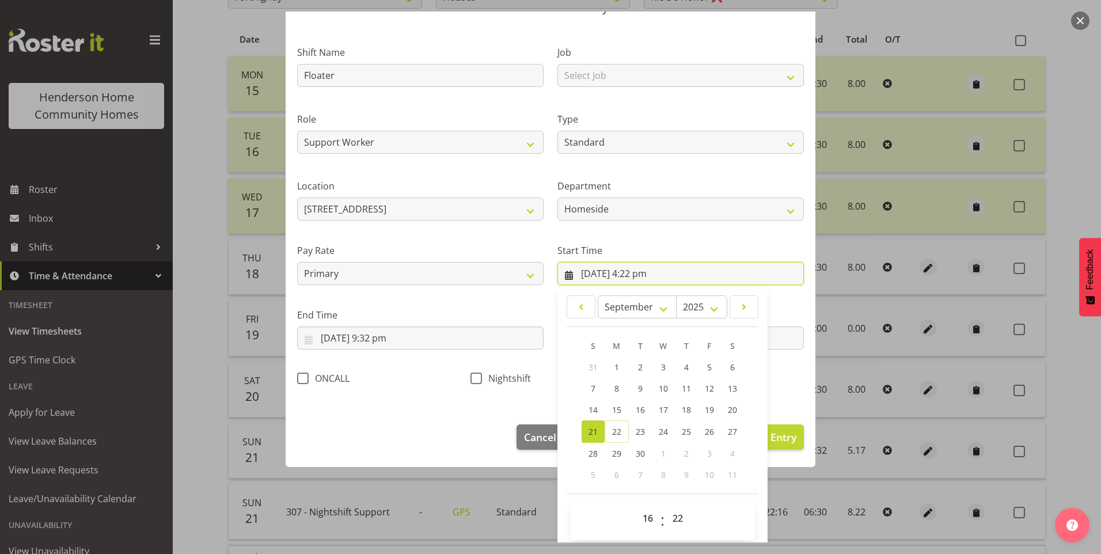
scroll to position [62, 0]
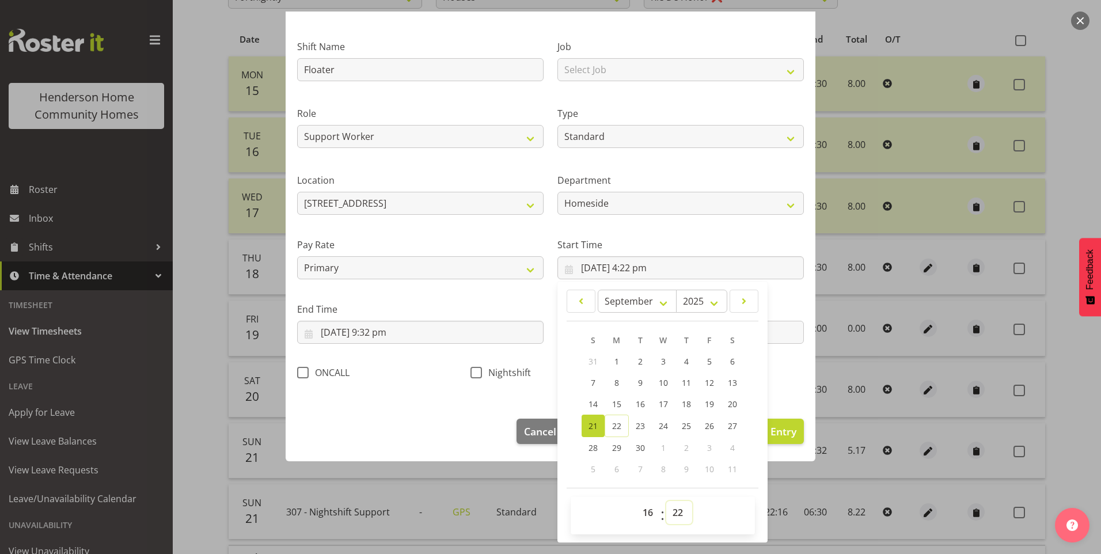
click at [674, 518] on select "00 01 02 03 04 05 06 07 08 09 10 11 12 13 14 15 16 17 18 19 20 21 22 23 24 25 2…" at bounding box center [679, 512] width 26 height 23
click at [666, 501] on select "00 01 02 03 04 05 06 07 08 09 10 11 12 13 14 15 16 17 18 19 20 21 22 23 24 25 2…" at bounding box center [679, 512] width 26 height 23
click at [395, 336] on input "21/09/2025, 9:32 pm" at bounding box center [420, 332] width 246 height 23
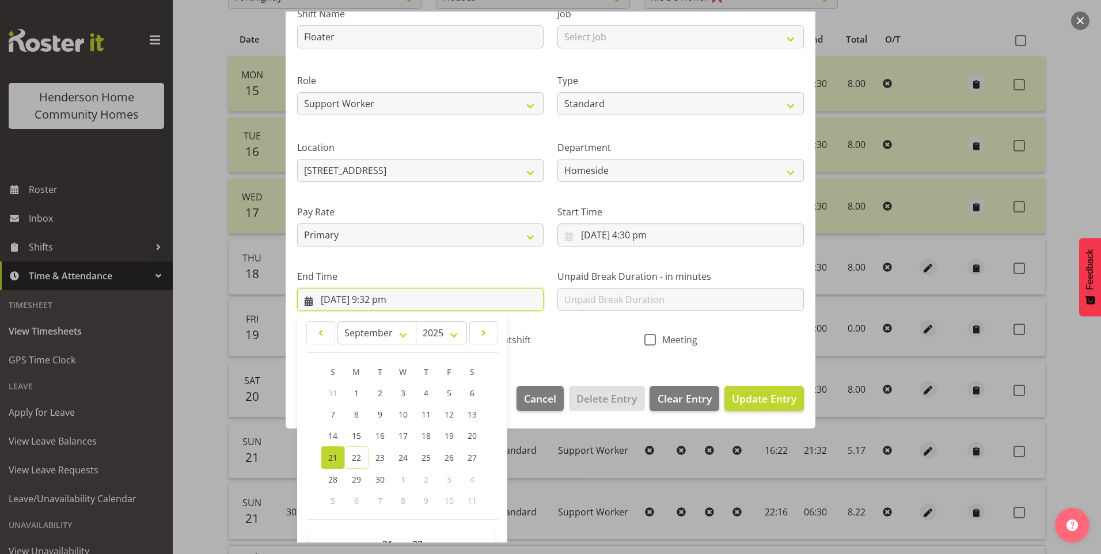
scroll to position [127, 0]
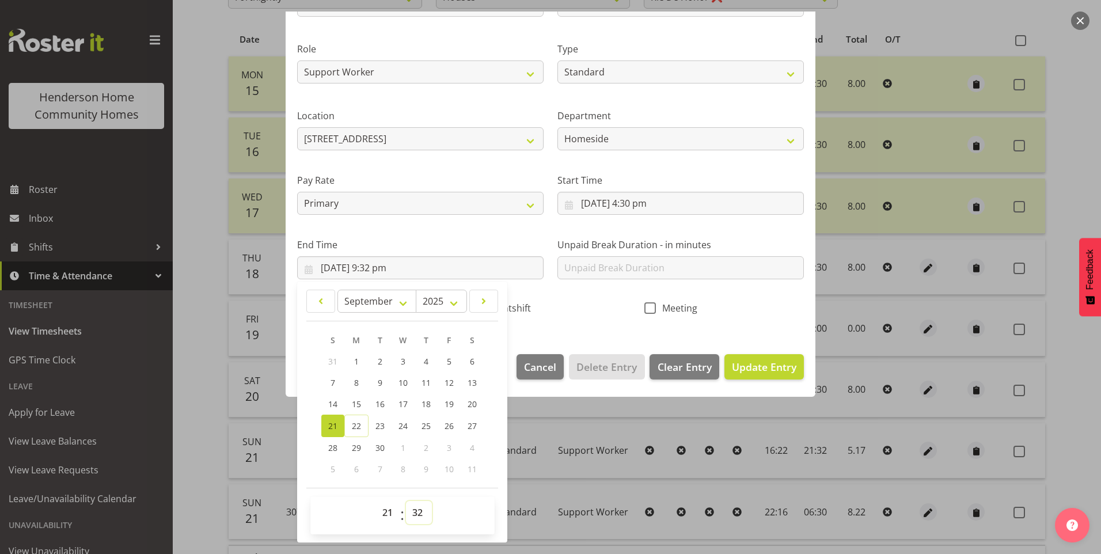
drag, startPoint x: 420, startPoint y: 515, endPoint x: 428, endPoint y: 505, distance: 12.3
click at [423, 511] on select "00 01 02 03 04 05 06 07 08 09 10 11 12 13 14 15 16 17 18 19 20 21 22 23 24 25 2…" at bounding box center [419, 512] width 26 height 23
click at [406, 501] on select "00 01 02 03 04 05 06 07 08 09 10 11 12 13 14 15 16 17 18 19 20 21 22 23 24 25 2…" at bounding box center [419, 512] width 26 height 23
click at [743, 372] on span "Update Entry" at bounding box center [764, 367] width 65 height 14
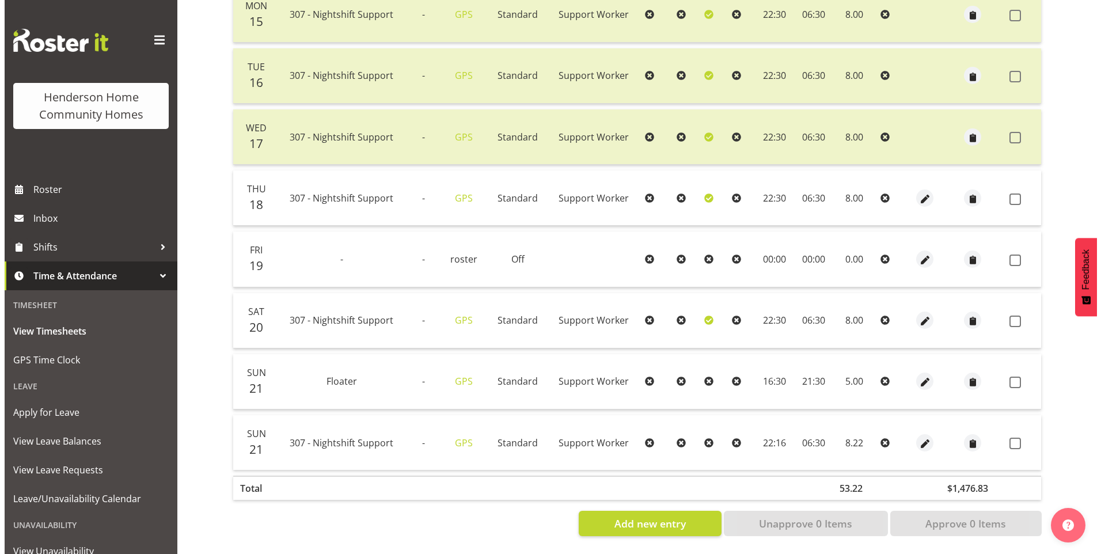
scroll to position [308, 0]
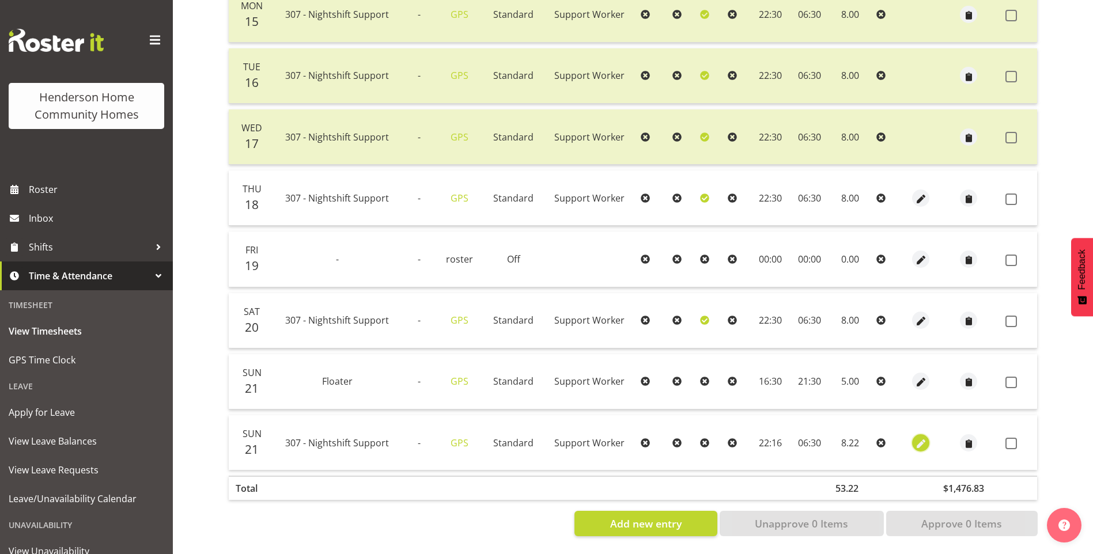
click at [923, 437] on span "button" at bounding box center [920, 443] width 13 height 13
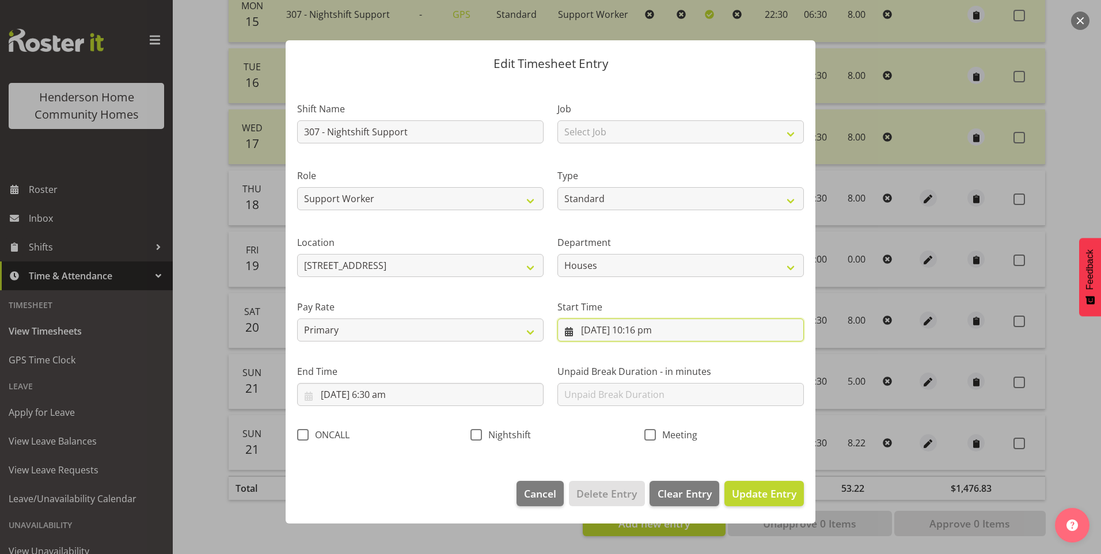
click at [658, 336] on input "21/09/2025, 10:16 pm" at bounding box center [680, 329] width 246 height 23
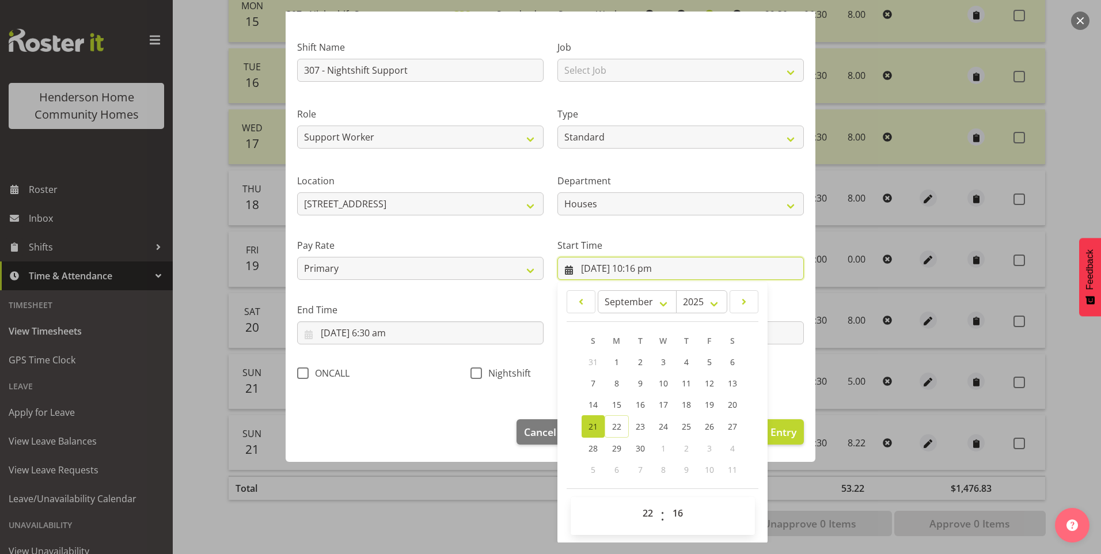
scroll to position [62, 0]
click at [678, 511] on select "00 01 02 03 04 05 06 07 08 09 10 11 12 13 14 15 16 17 18 19 20 21 22 23 24 25 2…" at bounding box center [679, 512] width 26 height 23
click at [666, 501] on select "00 01 02 03 04 05 06 07 08 09 10 11 12 13 14 15 16 17 18 19 20 21 22 23 24 25 2…" at bounding box center [679, 512] width 26 height 23
click at [482, 372] on span "Nightshift" at bounding box center [506, 373] width 49 height 12
click at [478, 372] on input "Nightshift" at bounding box center [474, 372] width 7 height 7
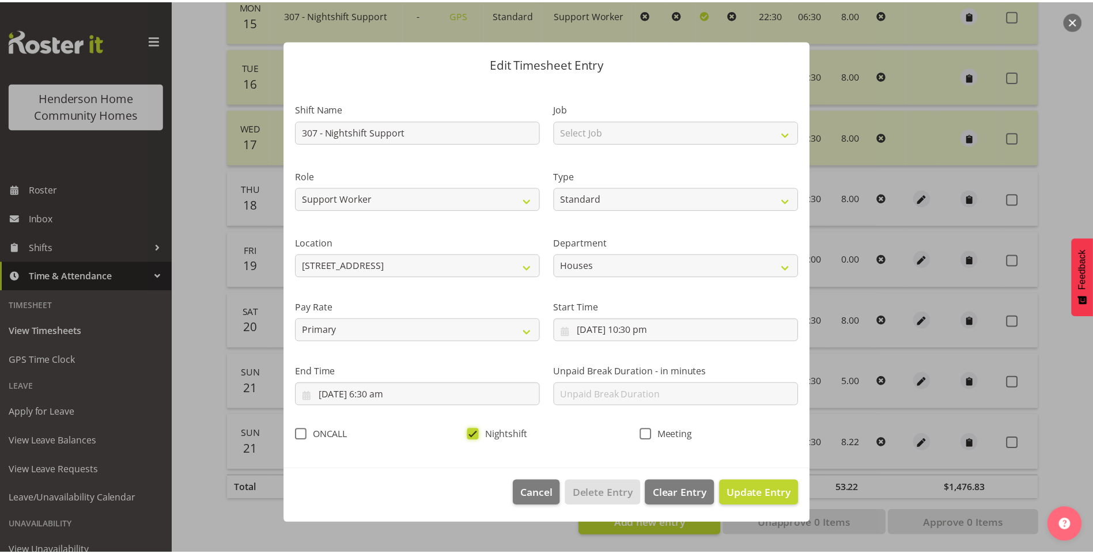
scroll to position [0, 0]
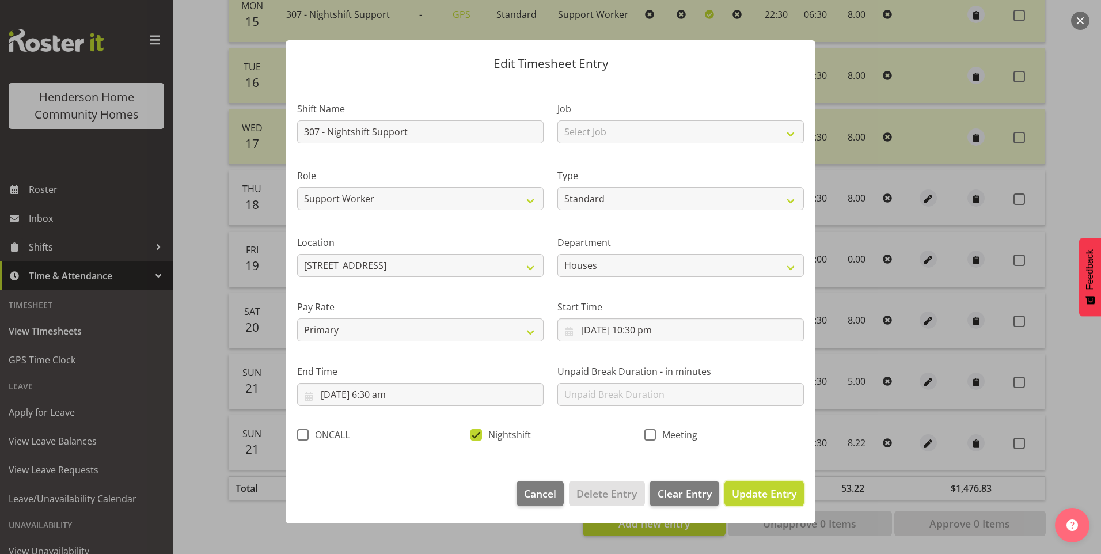
click at [764, 492] on span "Update Entry" at bounding box center [764, 494] width 65 height 14
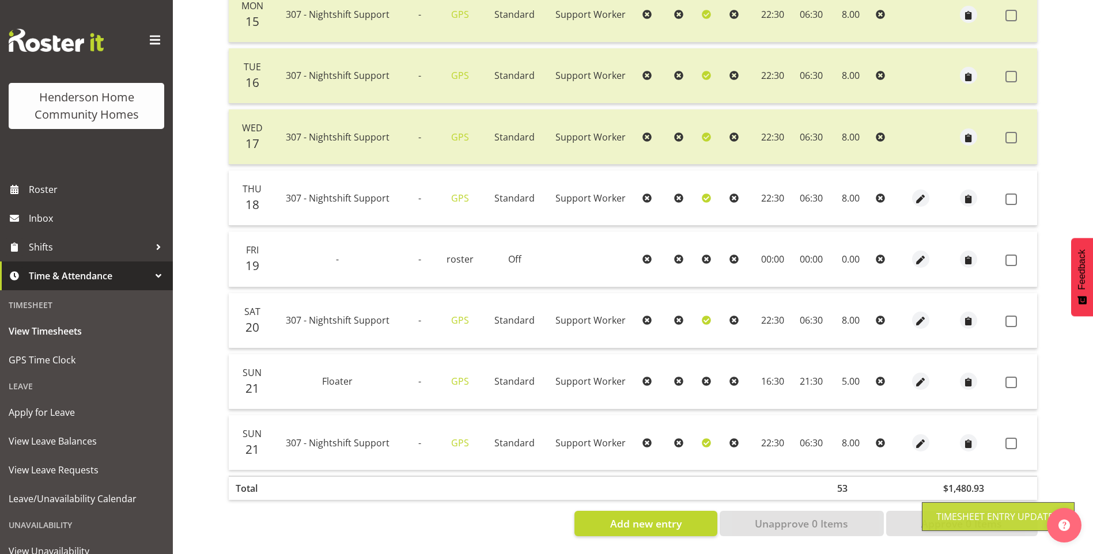
click at [1008, 438] on span at bounding box center [1011, 444] width 12 height 12
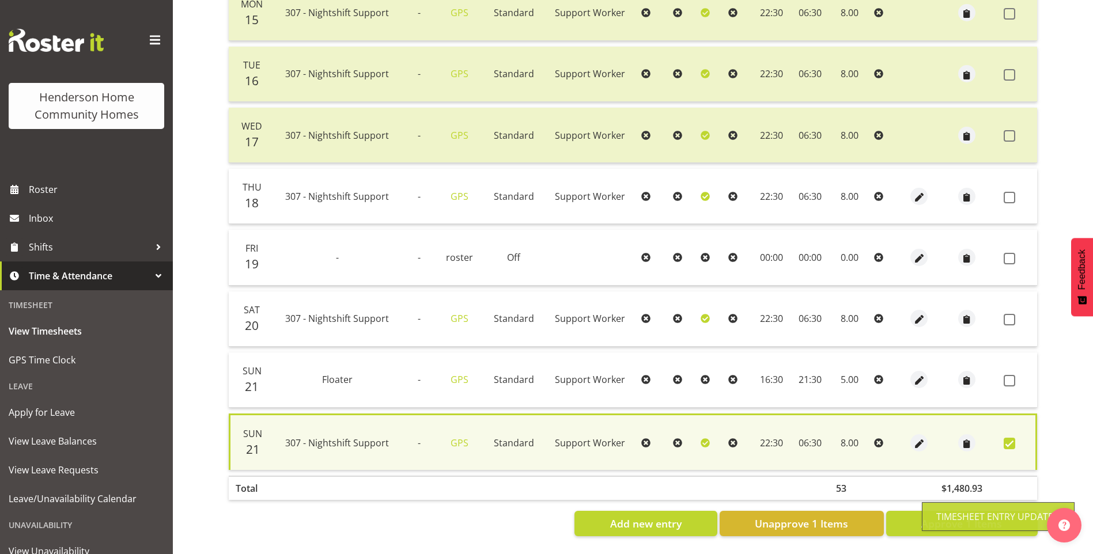
drag, startPoint x: 1008, startPoint y: 375, endPoint x: 1009, endPoint y: 366, distance: 8.7
click at [1009, 375] on span at bounding box center [1009, 381] width 12 height 12
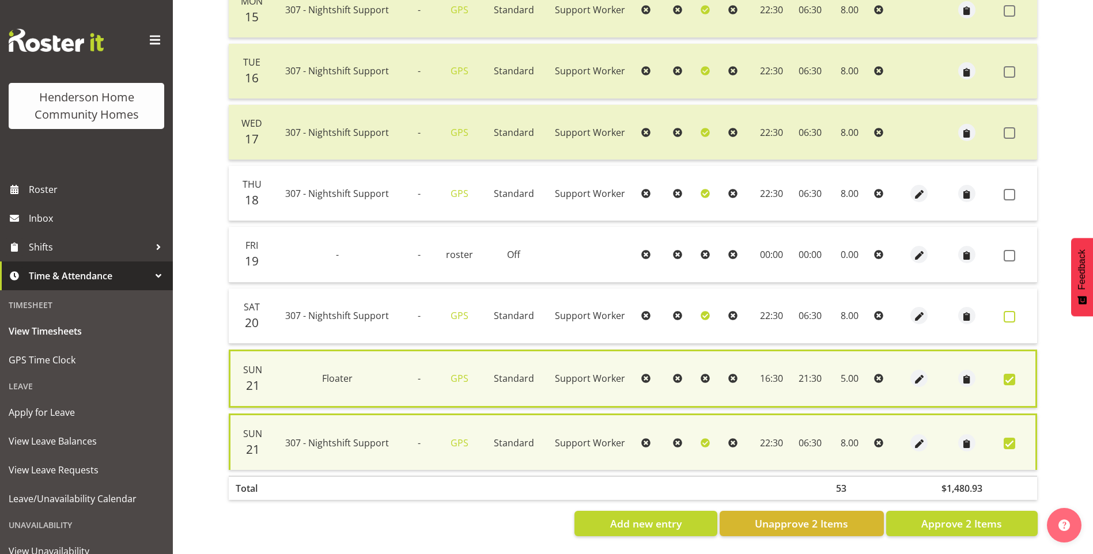
click at [1011, 317] on span at bounding box center [1009, 317] width 12 height 12
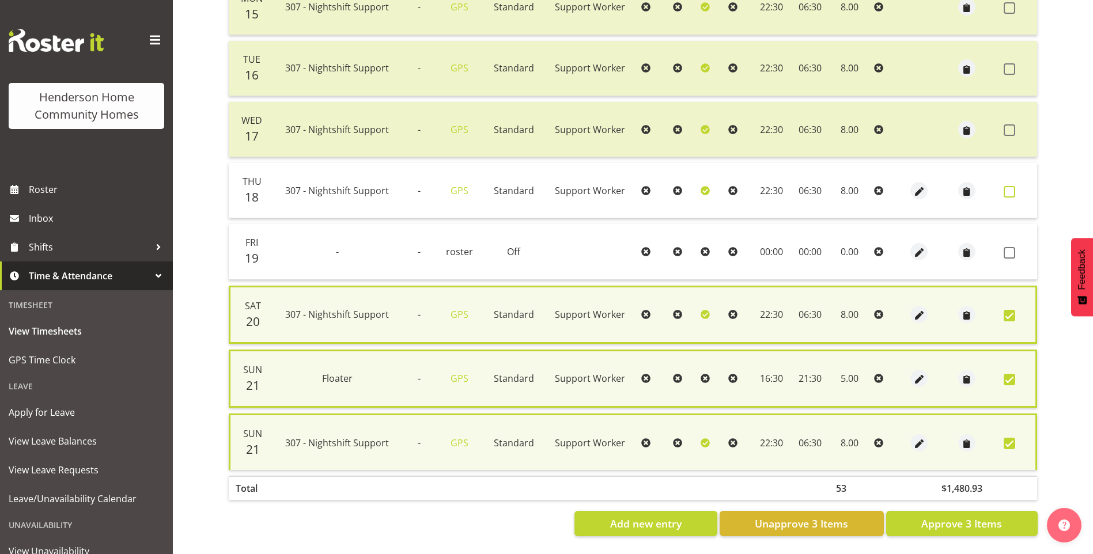
click at [1005, 194] on span at bounding box center [1009, 192] width 12 height 12
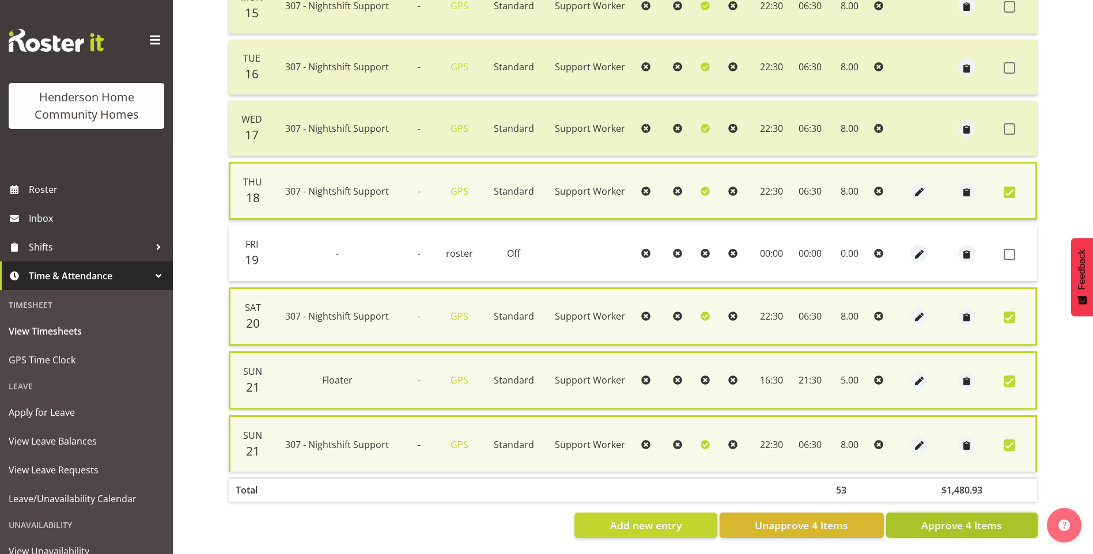
click at [959, 518] on span "Approve 4 Items" at bounding box center [961, 525] width 81 height 15
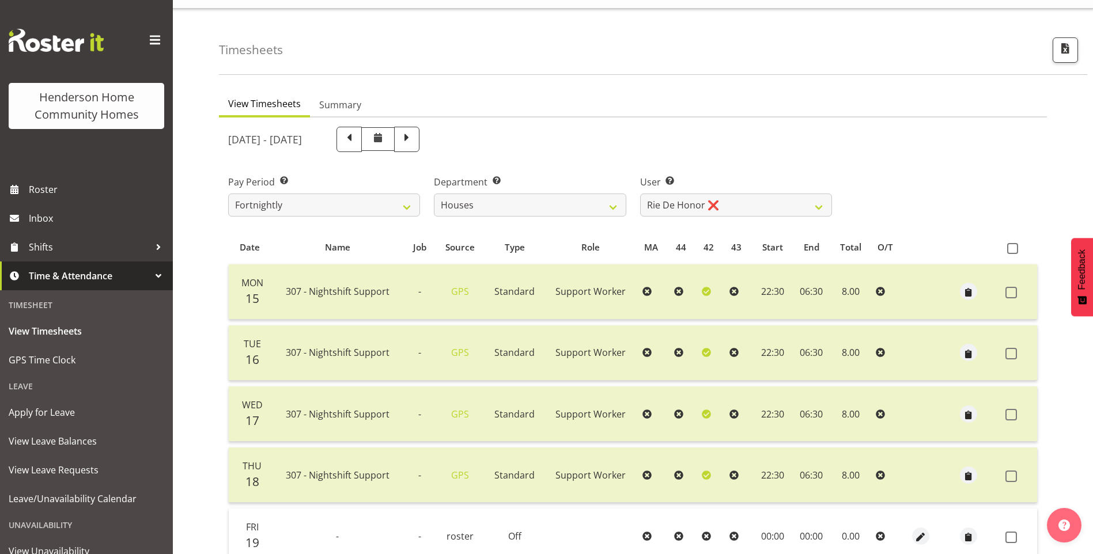
scroll to position [20, 0]
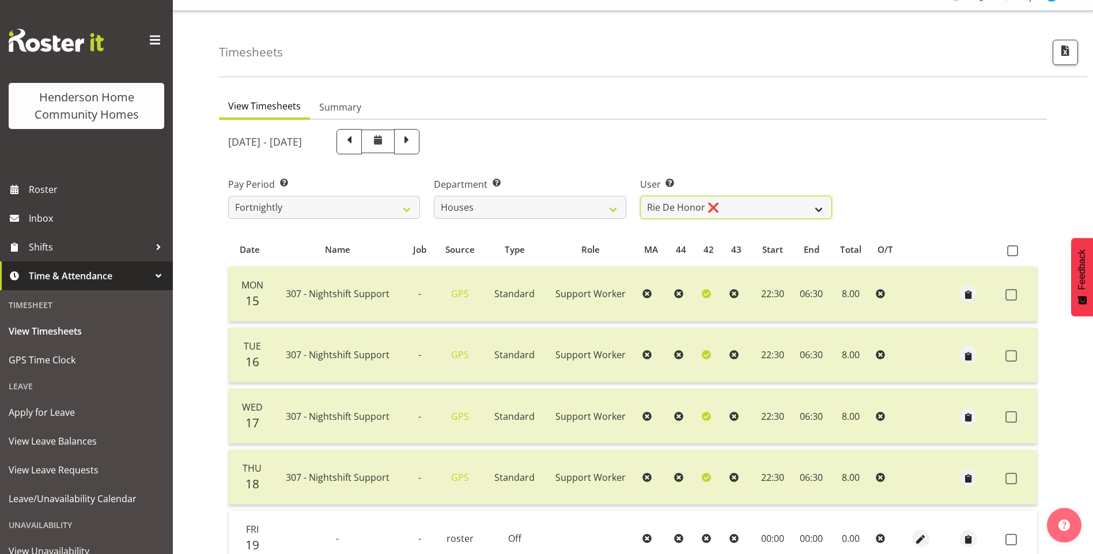
click at [666, 196] on select "Billie Sothern ❌ Dipika Thapa ❌ Jess Aracan ❌ Katrina Shaw ❌ Liezl Sanchez ❌ Ma…" at bounding box center [736, 207] width 192 height 23
click at [640, 196] on select "Billie Sothern ❌ Dipika Thapa ❌ Jess Aracan ❌ Katrina Shaw ❌ Liezl Sanchez ❌ Ma…" at bounding box center [736, 207] width 192 height 23
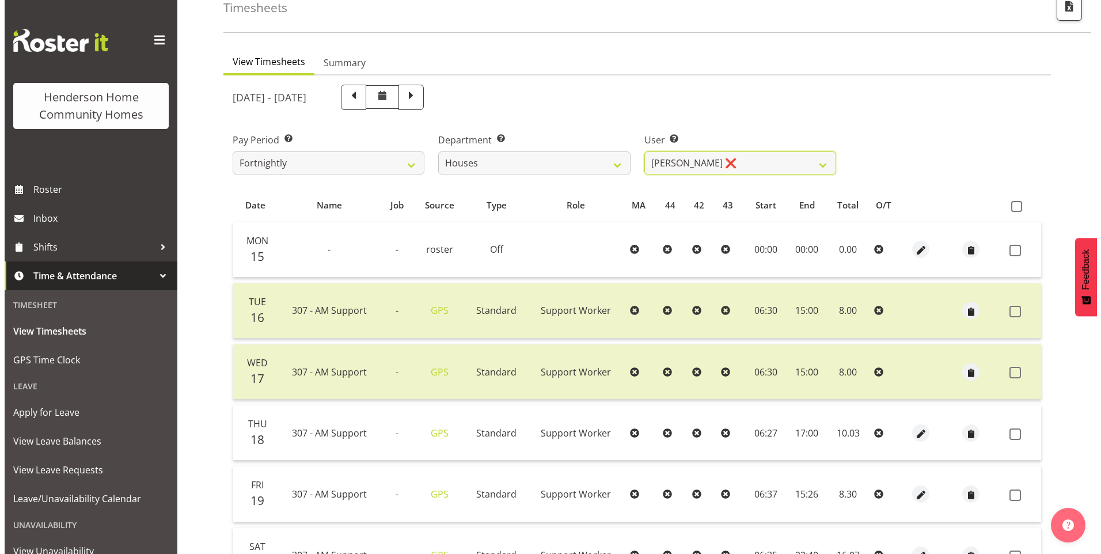
scroll to position [135, 0]
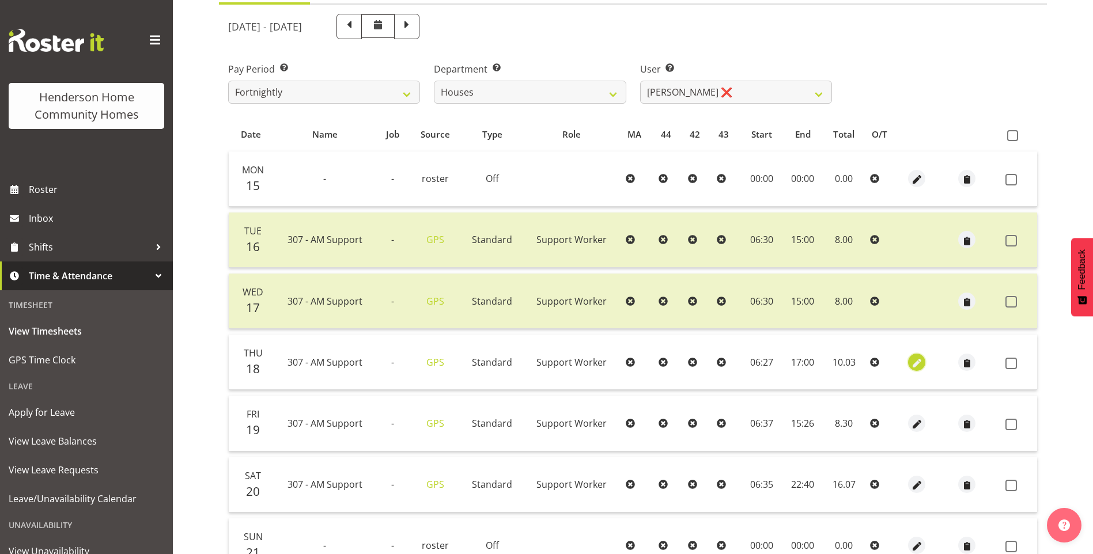
click at [915, 363] on span "button" at bounding box center [916, 363] width 13 height 13
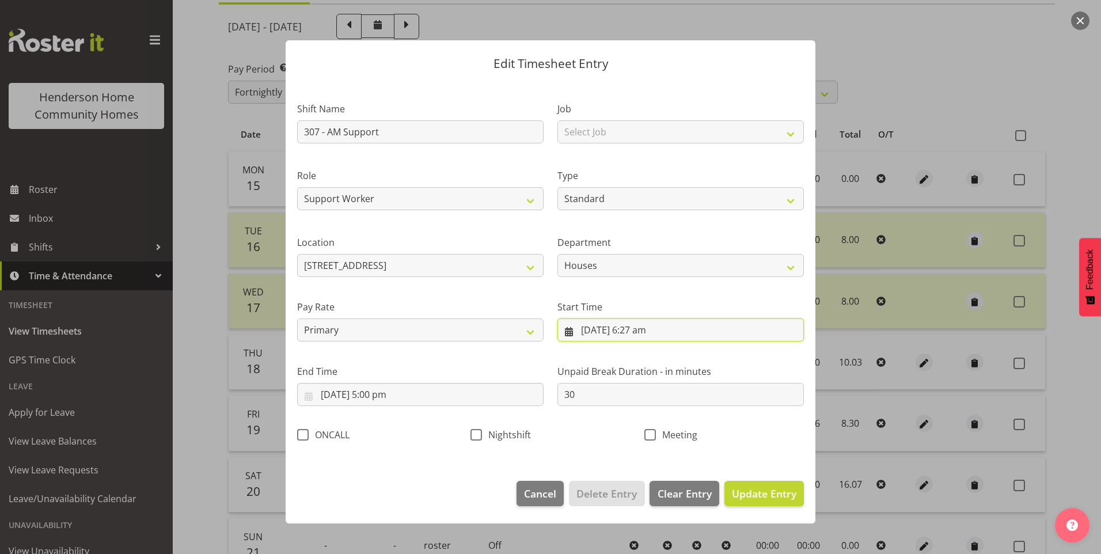
click at [656, 332] on input "18/09/2025, 6:27 am" at bounding box center [680, 329] width 246 height 23
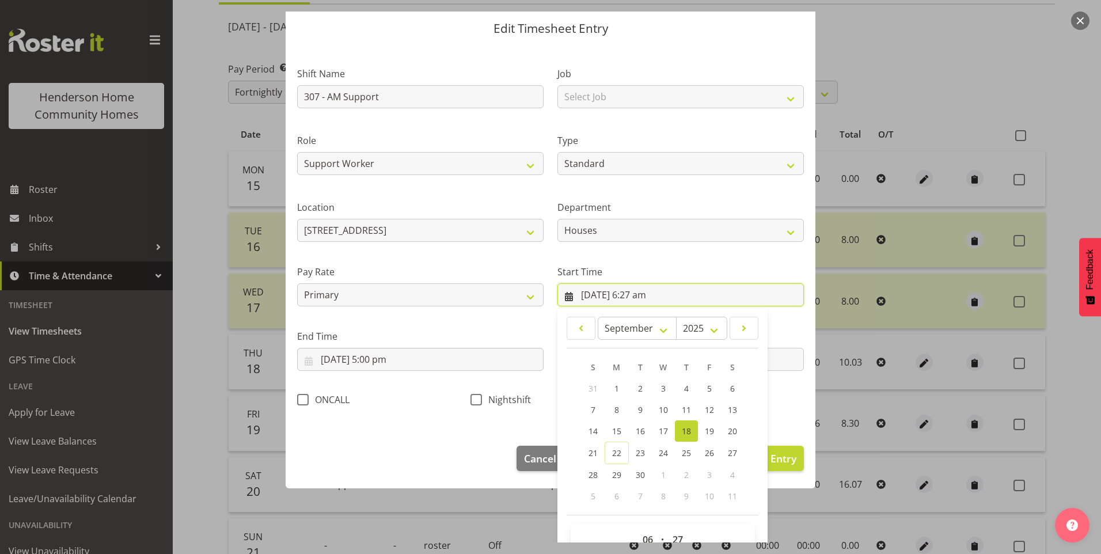
scroll to position [62, 0]
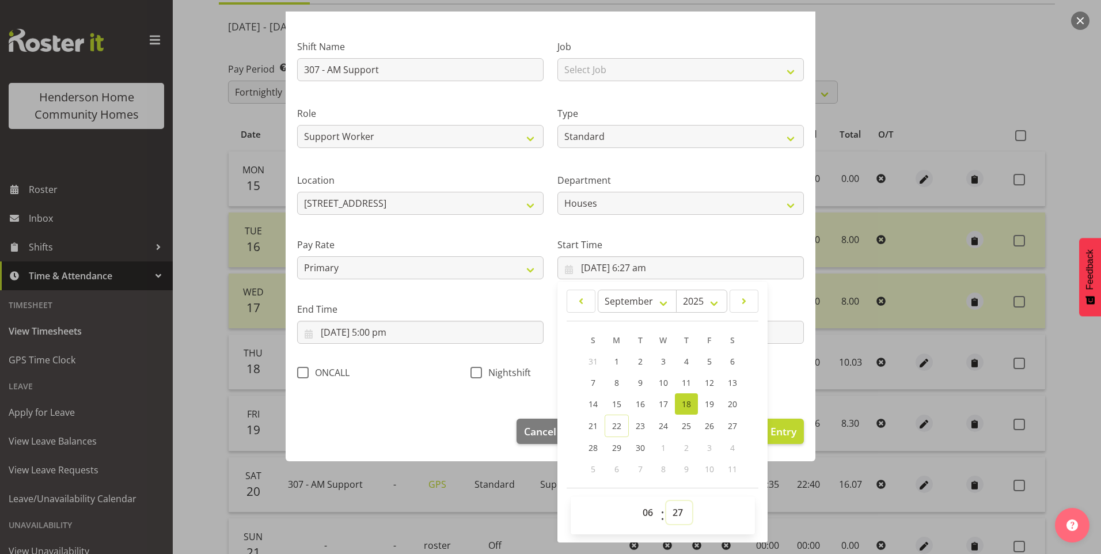
click at [673, 515] on select "00 01 02 03 04 05 06 07 08 09 10 11 12 13 14 15 16 17 18 19 20 21 22 23 24 25 2…" at bounding box center [679, 512] width 26 height 23
click at [666, 501] on select "00 01 02 03 04 05 06 07 08 09 10 11 12 13 14 15 16 17 18 19 20 21 22 23 24 25 2…" at bounding box center [679, 512] width 26 height 23
click at [787, 436] on span "Update Entry" at bounding box center [764, 431] width 65 height 14
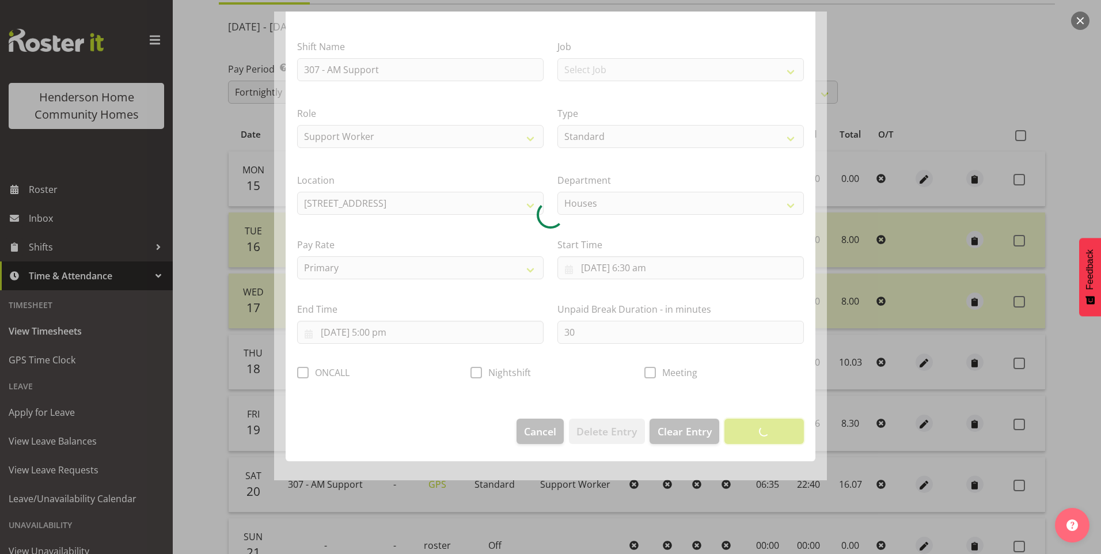
scroll to position [0, 0]
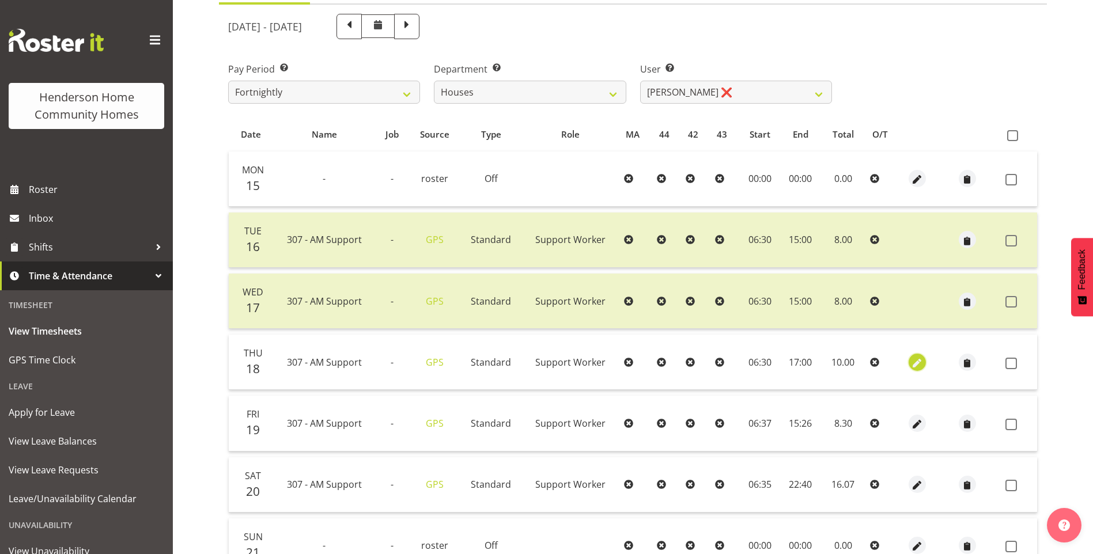
click at [916, 363] on span "button" at bounding box center [917, 363] width 13 height 13
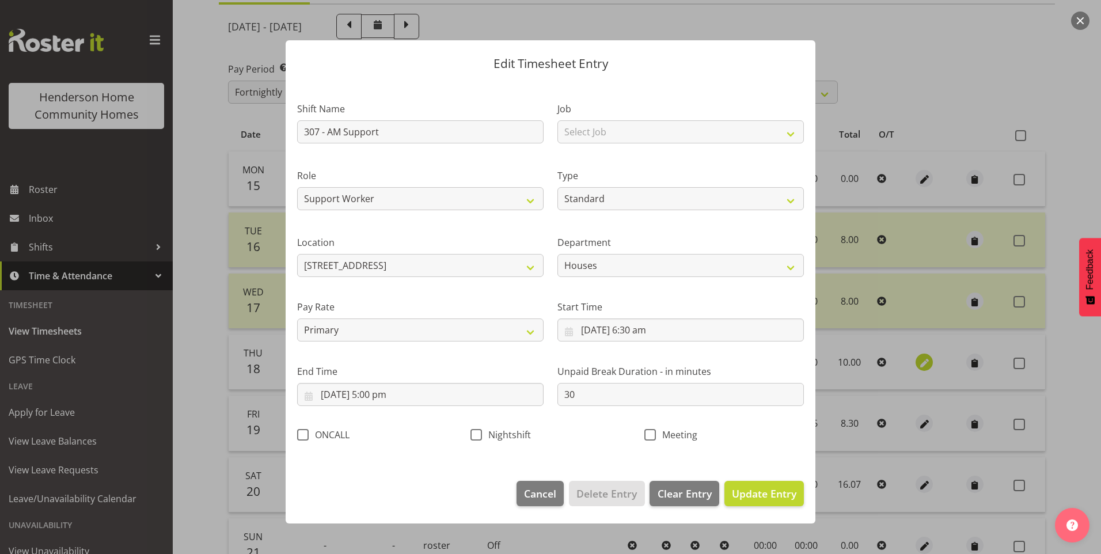
click at [916, 363] on div at bounding box center [550, 277] width 1101 height 554
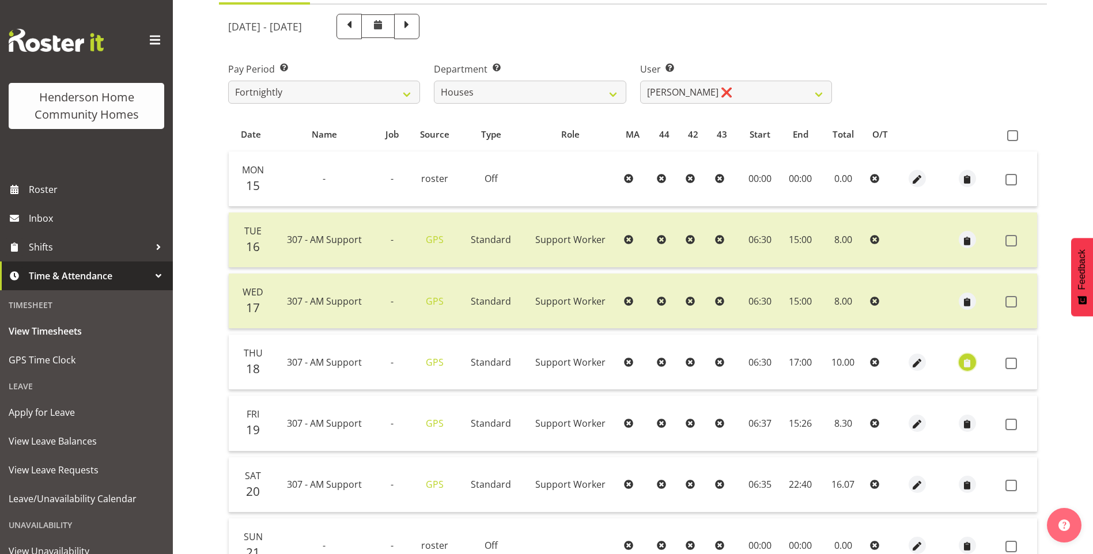
click at [964, 362] on span "button" at bounding box center [966, 363] width 13 height 13
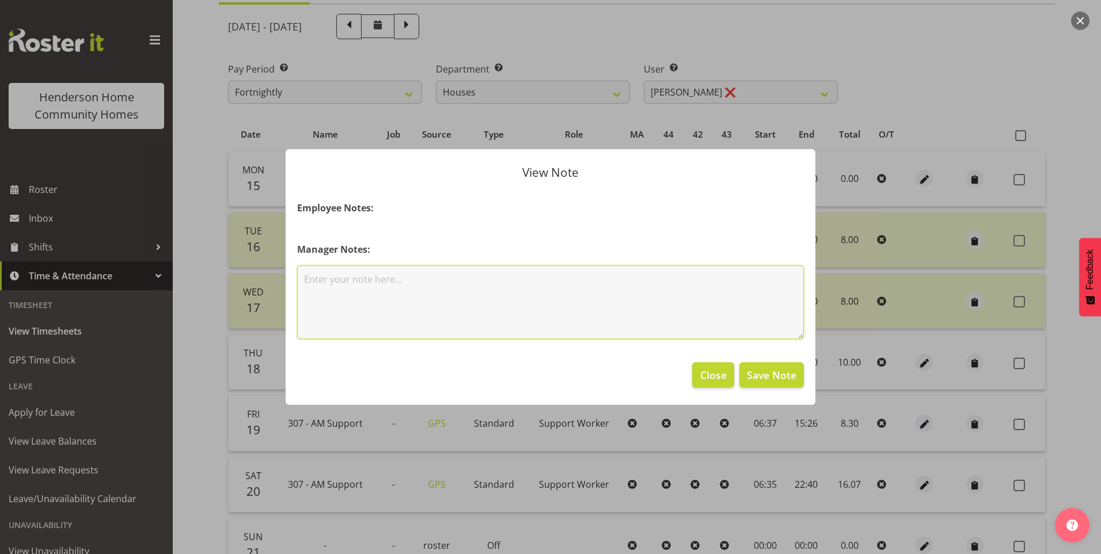
click at [536, 302] on textarea at bounding box center [550, 303] width 507 height 74
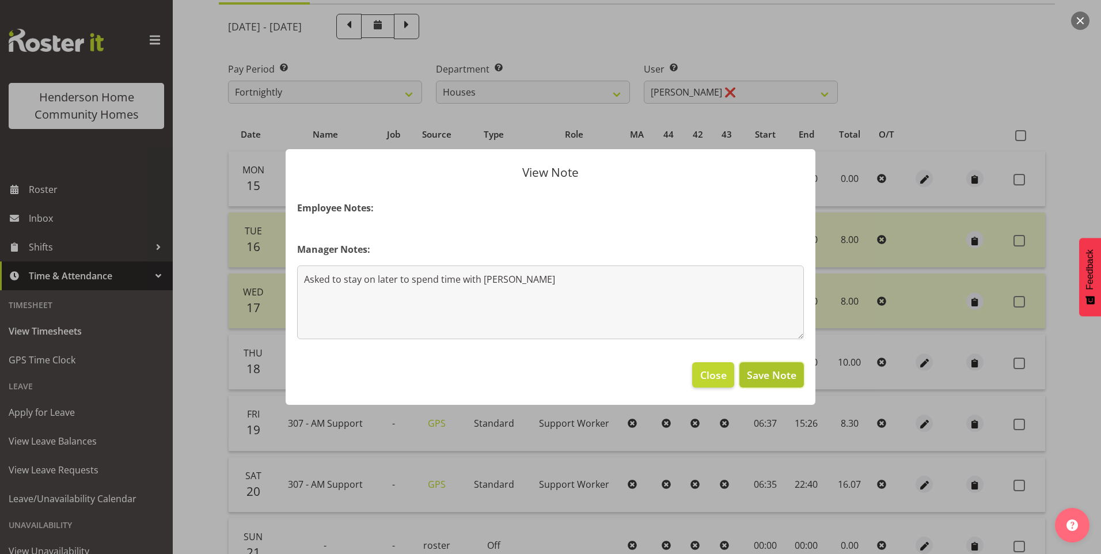
click at [793, 386] on button "Save Note" at bounding box center [771, 374] width 65 height 25
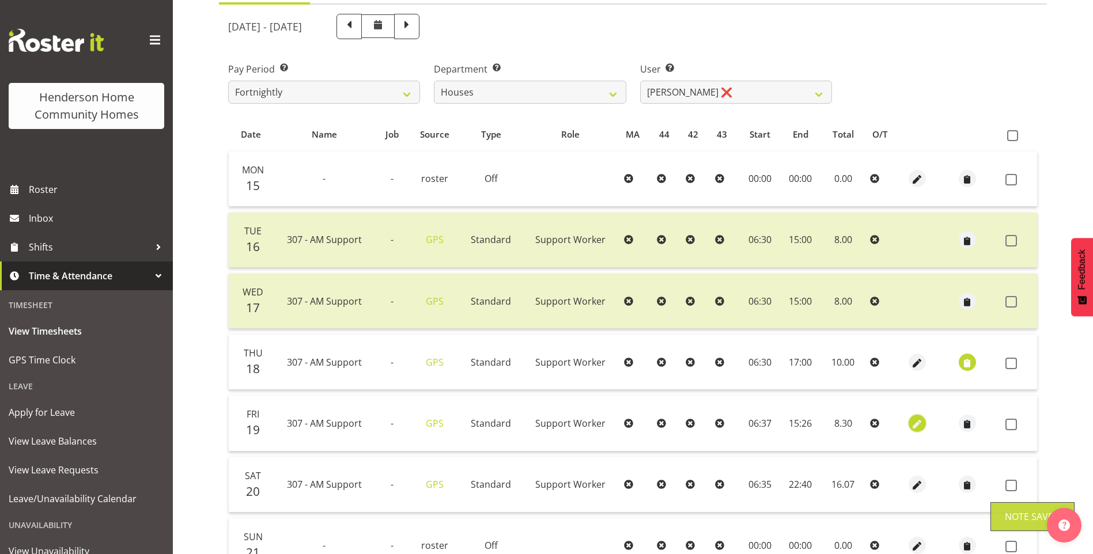
click at [916, 423] on span "button" at bounding box center [917, 424] width 13 height 13
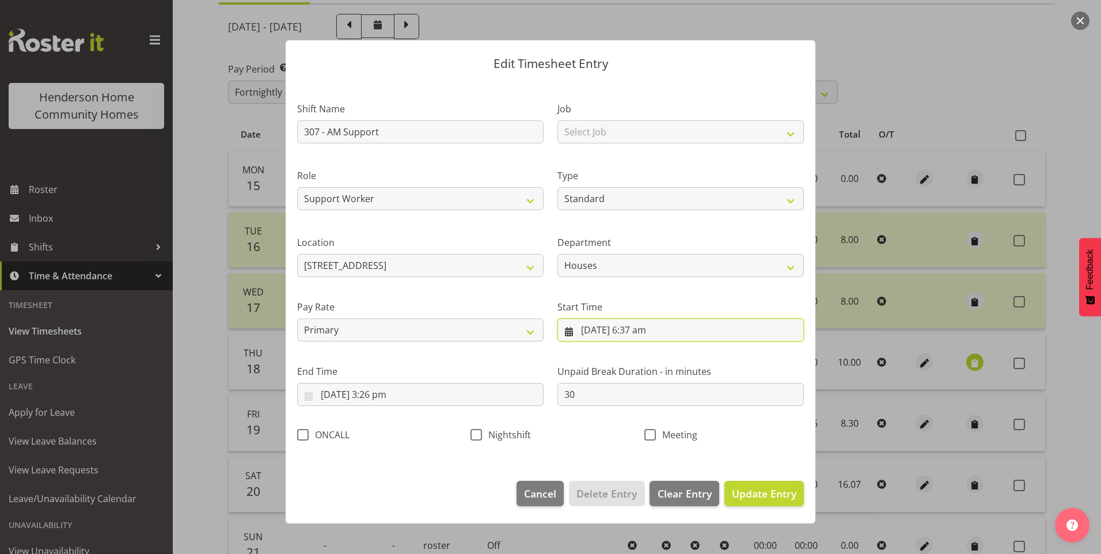
click at [649, 335] on input "19/09/2025, 6:37 am" at bounding box center [680, 329] width 246 height 23
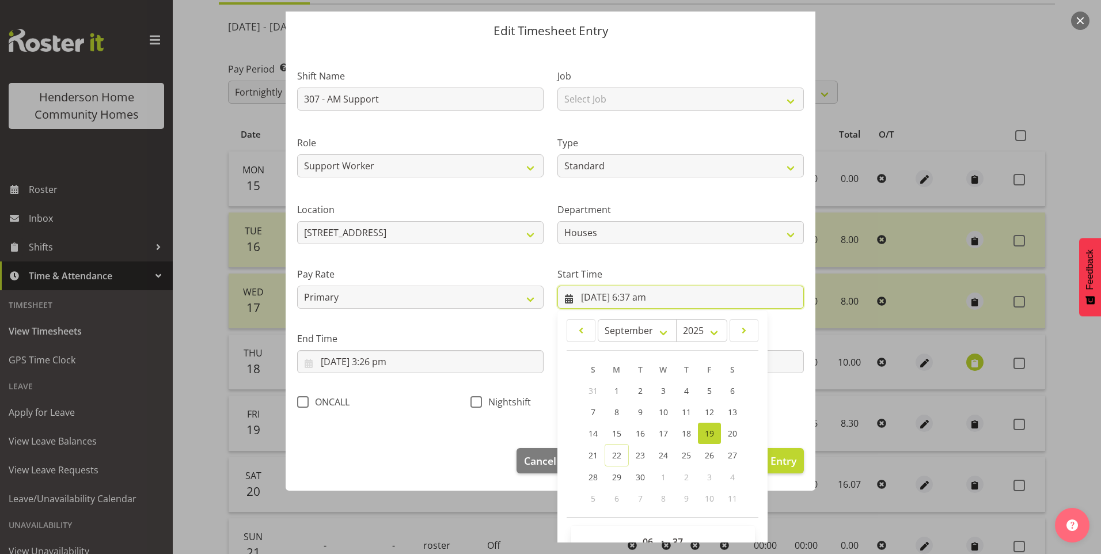
scroll to position [62, 0]
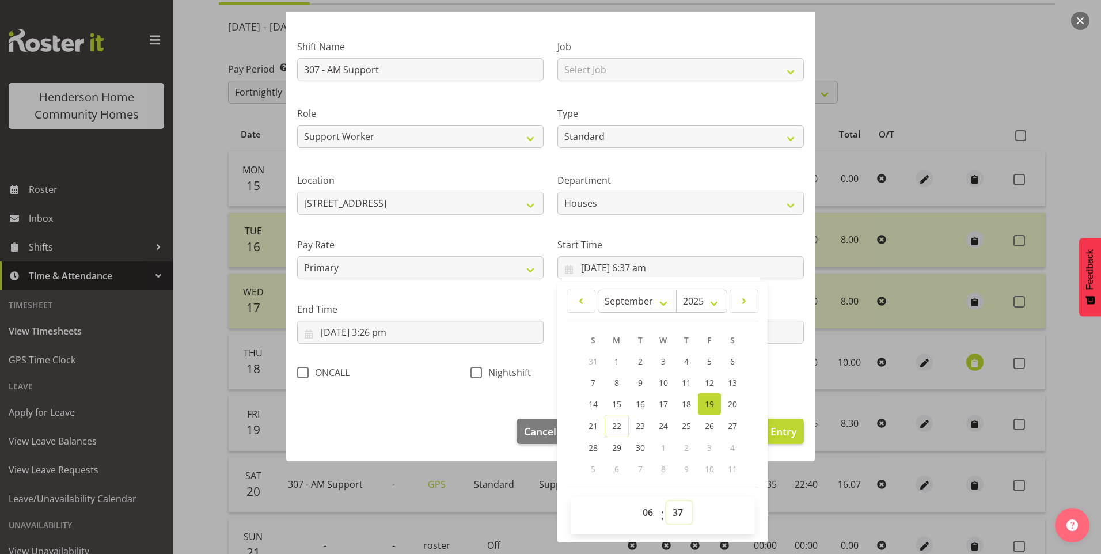
click at [676, 514] on select "00 01 02 03 04 05 06 07 08 09 10 11 12 13 14 15 16 17 18 19 20 21 22 23 24 25 2…" at bounding box center [679, 512] width 26 height 23
click at [666, 501] on select "00 01 02 03 04 05 06 07 08 09 10 11 12 13 14 15 16 17 18 19 20 21 22 23 24 25 2…" at bounding box center [679, 512] width 26 height 23
drag, startPoint x: 386, startPoint y: 337, endPoint x: 401, endPoint y: 340, distance: 15.4
click at [389, 337] on input "19/09/2025, 3:26 pm" at bounding box center [420, 332] width 246 height 23
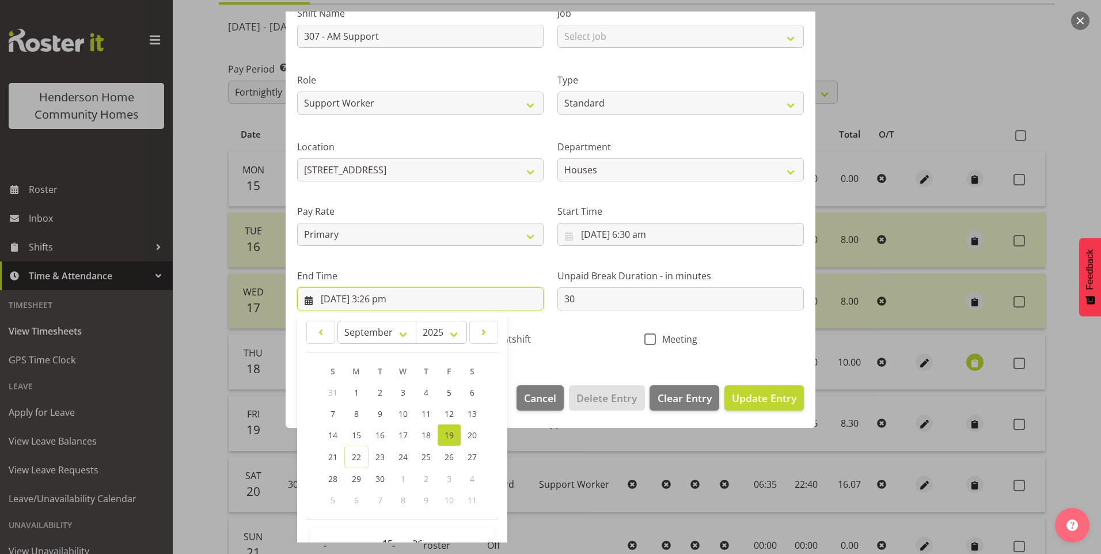
scroll to position [127, 0]
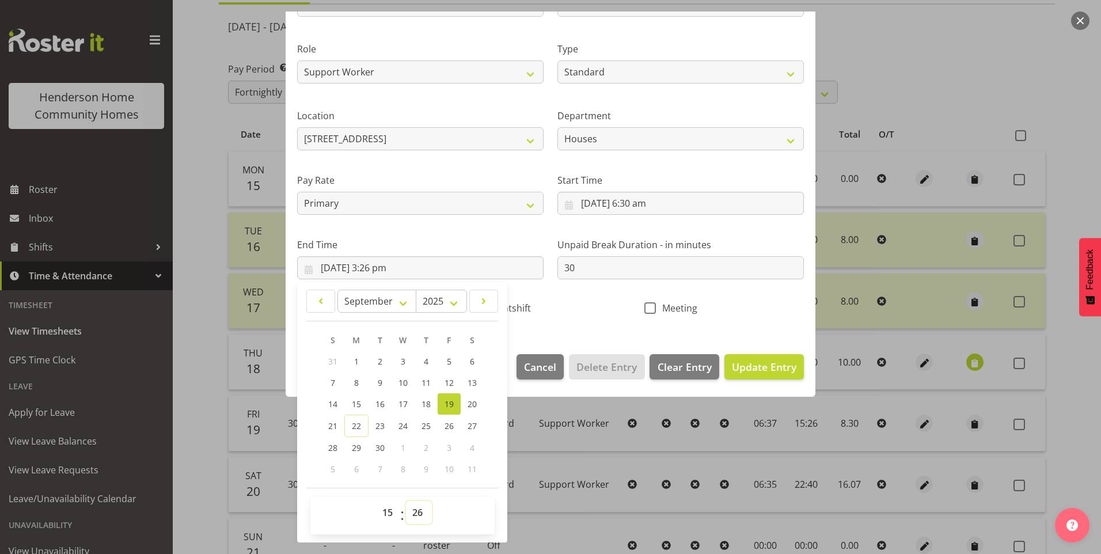
click at [416, 507] on select "00 01 02 03 04 05 06 07 08 09 10 11 12 13 14 15 16 17 18 19 20 21 22 23 24 25 2…" at bounding box center [419, 512] width 26 height 23
click at [406, 501] on select "00 01 02 03 04 05 06 07 08 09 10 11 12 13 14 15 16 17 18 19 20 21 22 23 24 25 2…" at bounding box center [419, 512] width 26 height 23
drag, startPoint x: 744, startPoint y: 362, endPoint x: 756, endPoint y: 363, distance: 11.6
click at [745, 362] on span "Update Entry" at bounding box center [764, 367] width 65 height 14
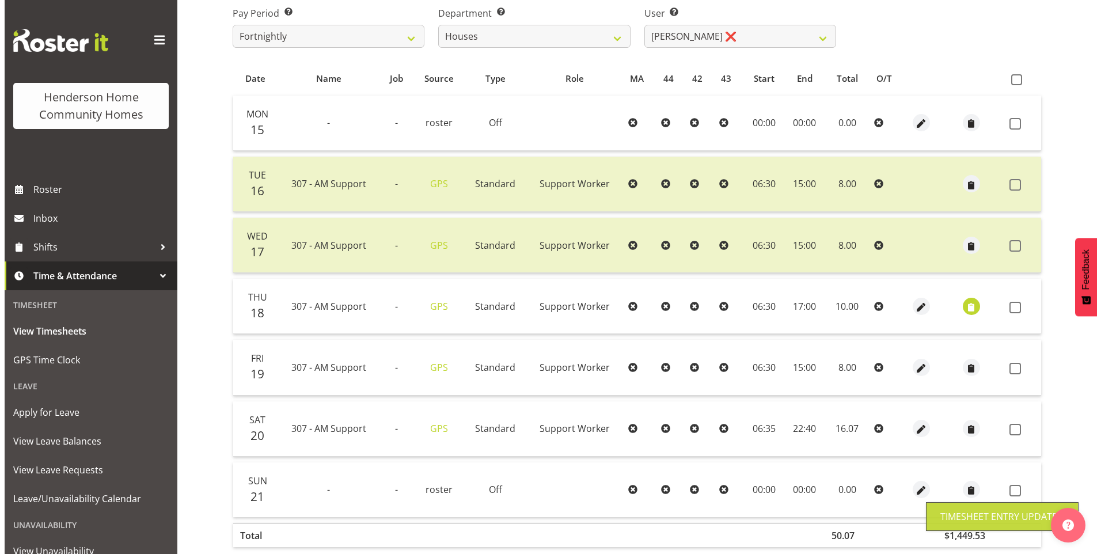
scroll to position [193, 0]
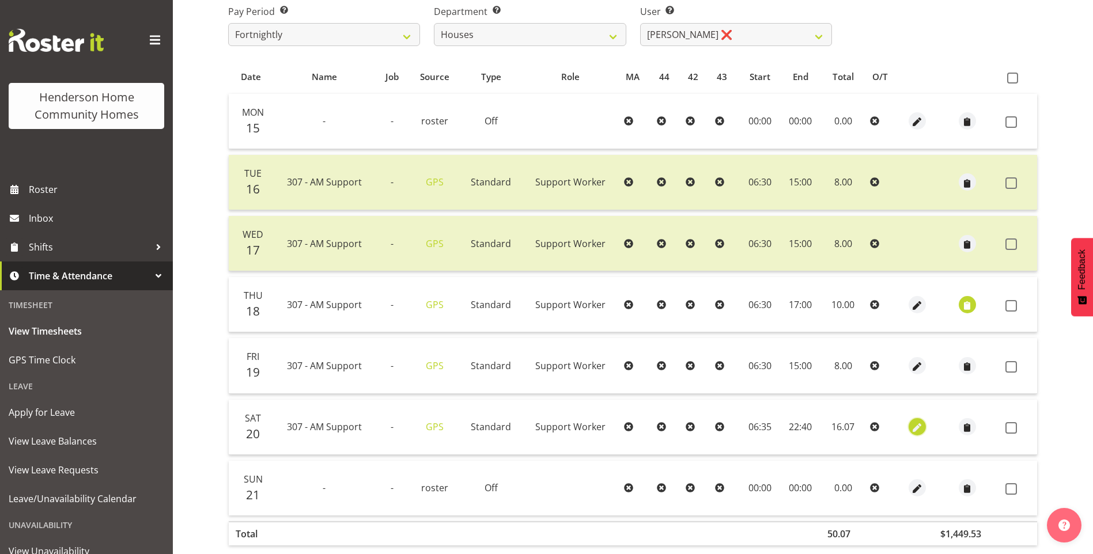
click at [917, 425] on span "button" at bounding box center [917, 428] width 13 height 13
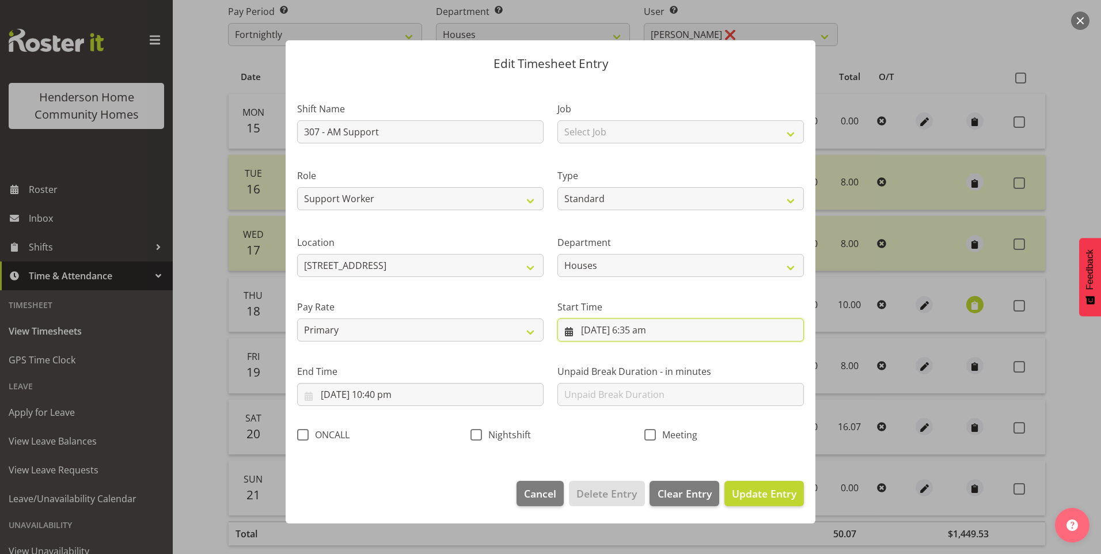
click at [645, 331] on input "20/09/2025, 6:35 am" at bounding box center [680, 329] width 246 height 23
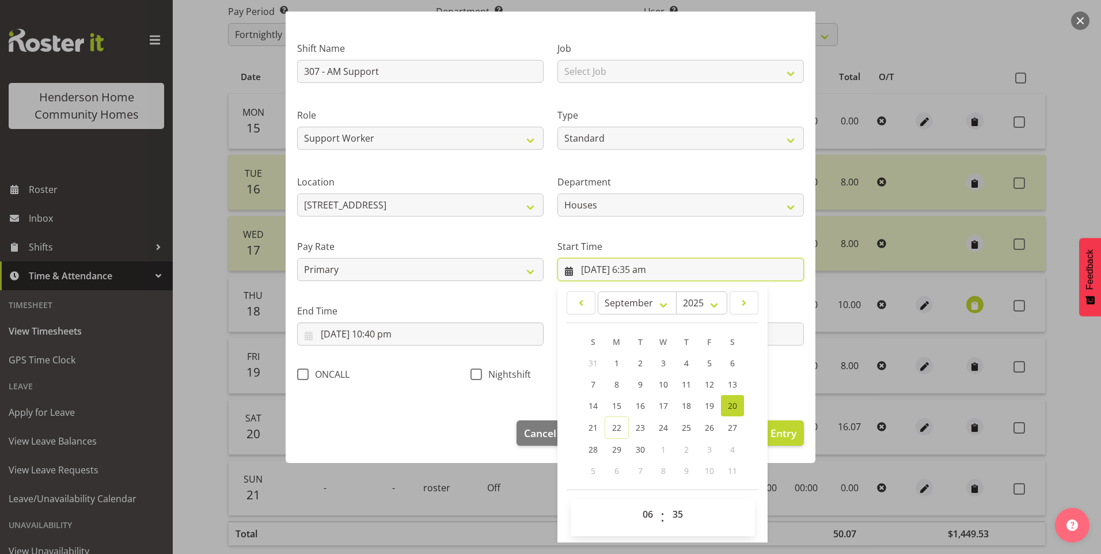
scroll to position [62, 0]
drag, startPoint x: 673, startPoint y: 518, endPoint x: 681, endPoint y: 506, distance: 14.1
click at [675, 514] on select "00 01 02 03 04 05 06 07 08 09 10 11 12 13 14 15 16 17 18 19 20 21 22 23 24 25 2…" at bounding box center [679, 512] width 26 height 23
click at [666, 501] on select "00 01 02 03 04 05 06 07 08 09 10 11 12 13 14 15 16 17 18 19 20 21 22 23 24 25 2…" at bounding box center [679, 512] width 26 height 23
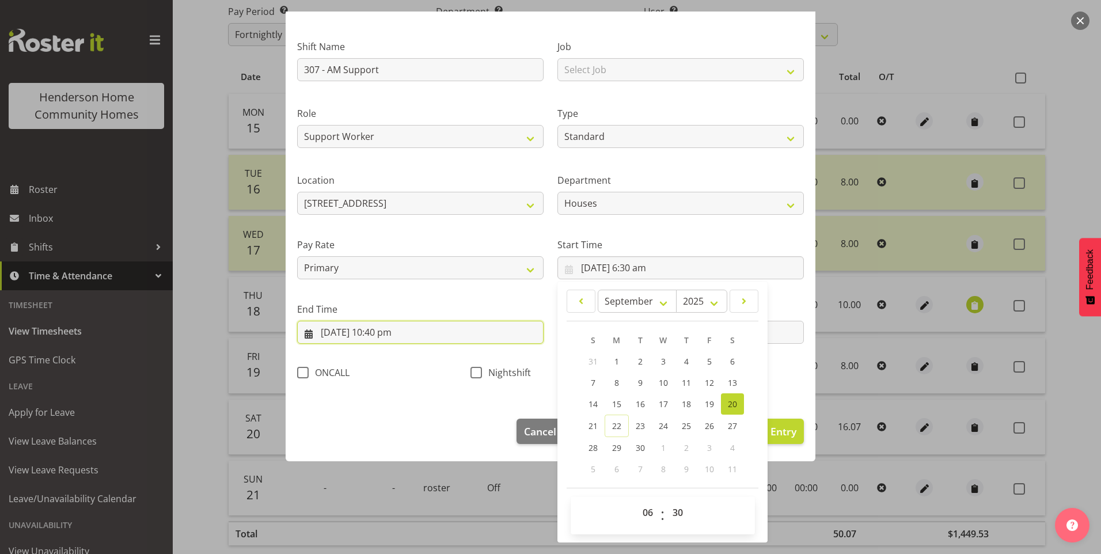
click at [376, 335] on input "20/09/2025, 10:40 pm" at bounding box center [420, 332] width 246 height 23
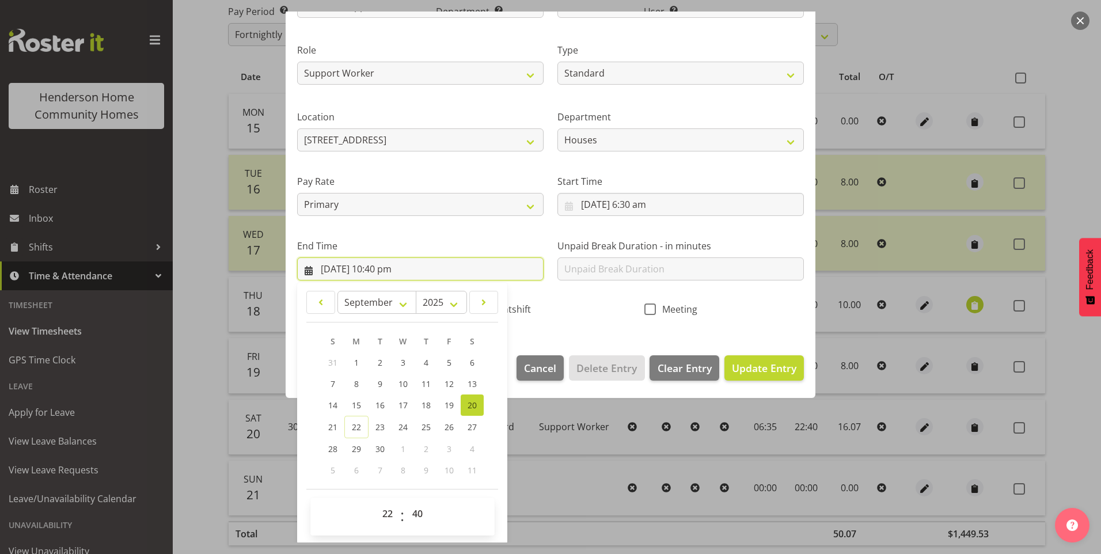
scroll to position [127, 0]
drag, startPoint x: 390, startPoint y: 518, endPoint x: 389, endPoint y: 499, distance: 19.0
click at [389, 517] on select "00 01 02 03 04 05 06 07 08 09 10 11 12 13 14 15 16 17 18 19 20 21 22 23" at bounding box center [389, 512] width 26 height 23
click at [376, 501] on select "00 01 02 03 04 05 06 07 08 09 10 11 12 13 14 15 16 17 18 19 20 21 22 23" at bounding box center [389, 512] width 26 height 23
click at [420, 513] on select "00 01 02 03 04 05 06 07 08 09 10 11 12 13 14 15 16 17 18 19 20 21 22 23 24 25 2…" at bounding box center [419, 512] width 26 height 23
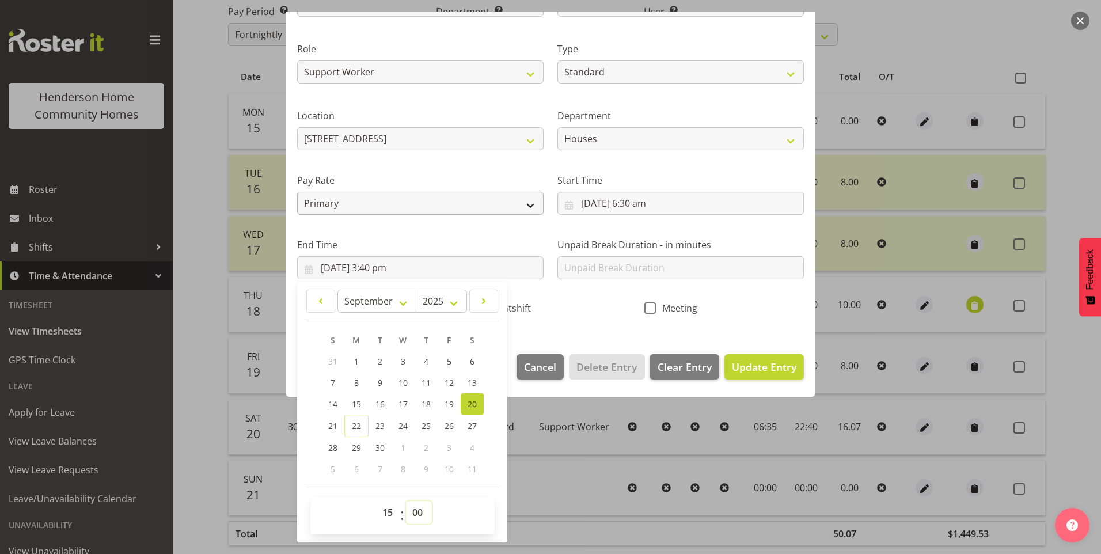
click at [406, 501] on select "00 01 02 03 04 05 06 07 08 09 10 11 12 13 14 15 16 17 18 19 20 21 22 23 24 25 2…" at bounding box center [419, 512] width 26 height 23
click at [632, 268] on input "text" at bounding box center [680, 267] width 246 height 23
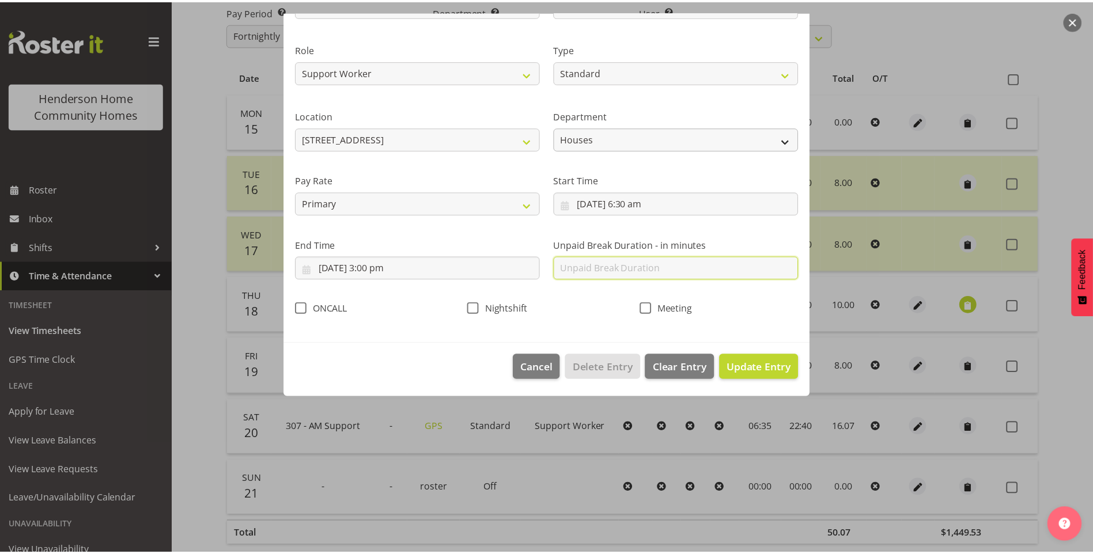
scroll to position [0, 0]
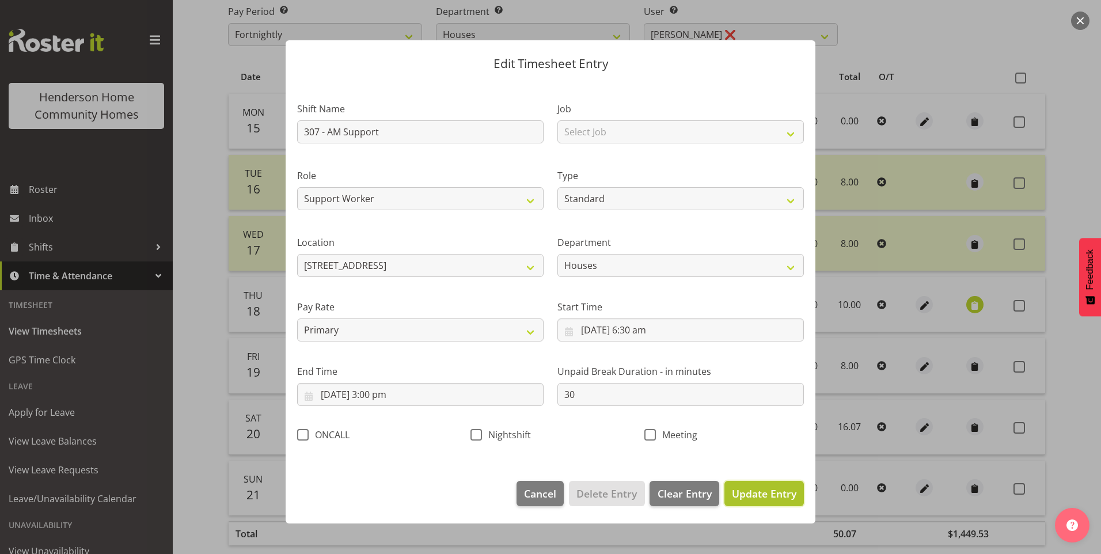
click at [768, 488] on span "Update Entry" at bounding box center [764, 494] width 65 height 14
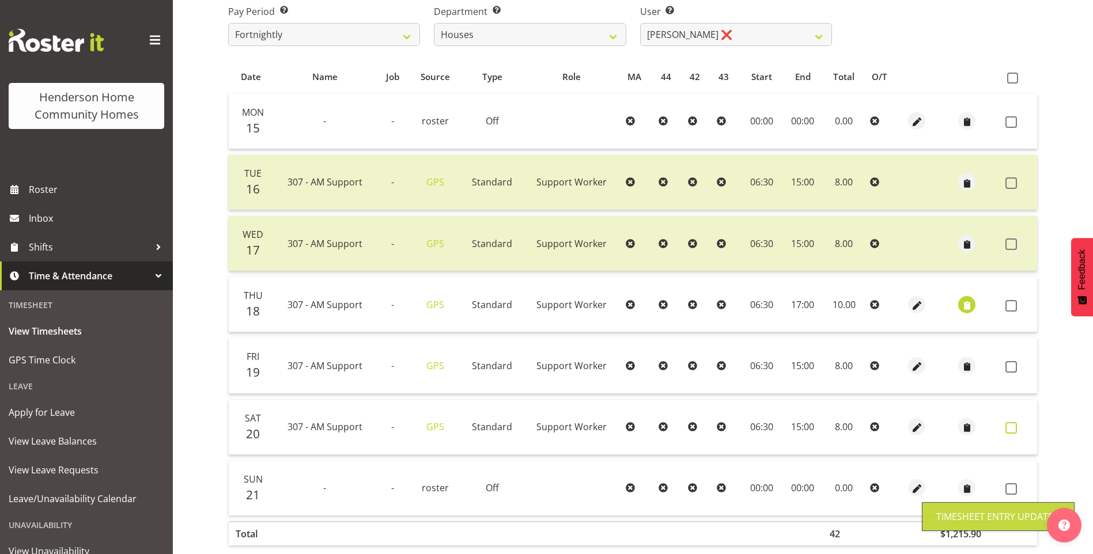
click at [1010, 425] on span at bounding box center [1011, 428] width 12 height 12
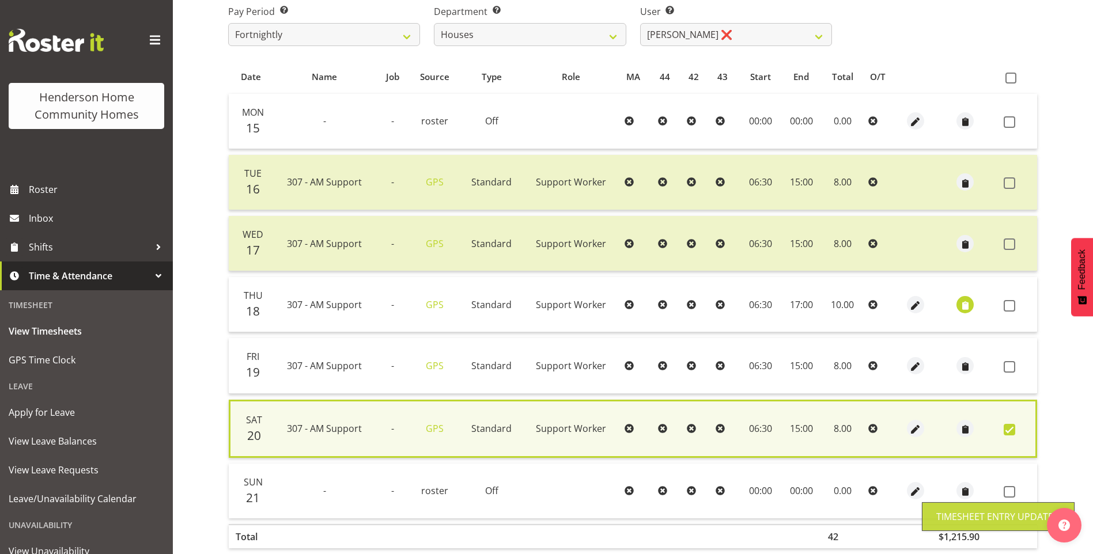
click at [1005, 359] on td at bounding box center [1018, 365] width 38 height 55
click at [1021, 298] on td at bounding box center [1018, 304] width 38 height 55
click at [1007, 304] on span at bounding box center [1009, 306] width 12 height 12
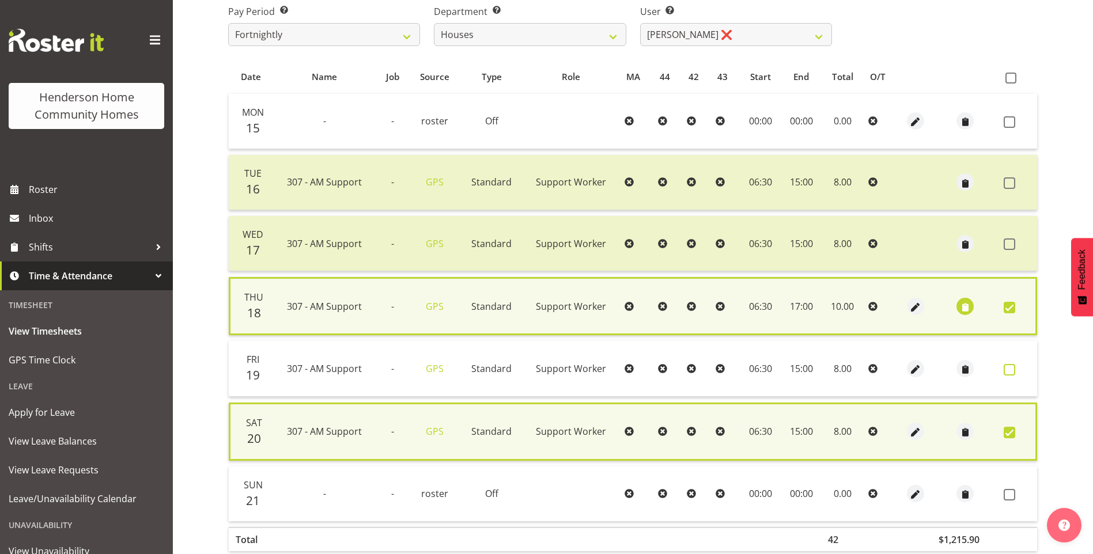
drag, startPoint x: 1010, startPoint y: 366, endPoint x: 1014, endPoint y: 386, distance: 20.1
click at [1010, 366] on span at bounding box center [1009, 370] width 12 height 12
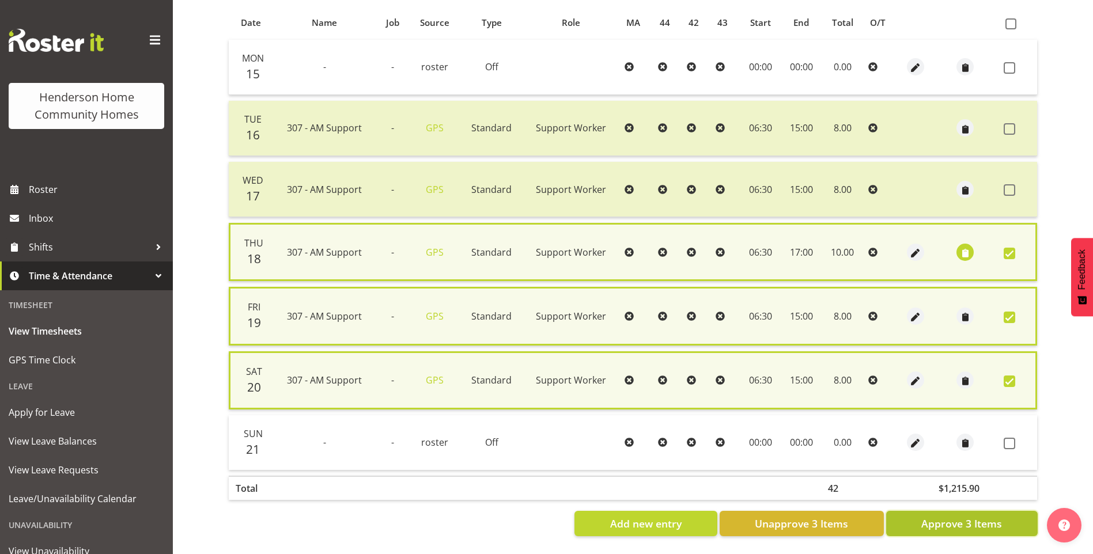
click at [964, 518] on span "Approve 3 Items" at bounding box center [961, 523] width 81 height 15
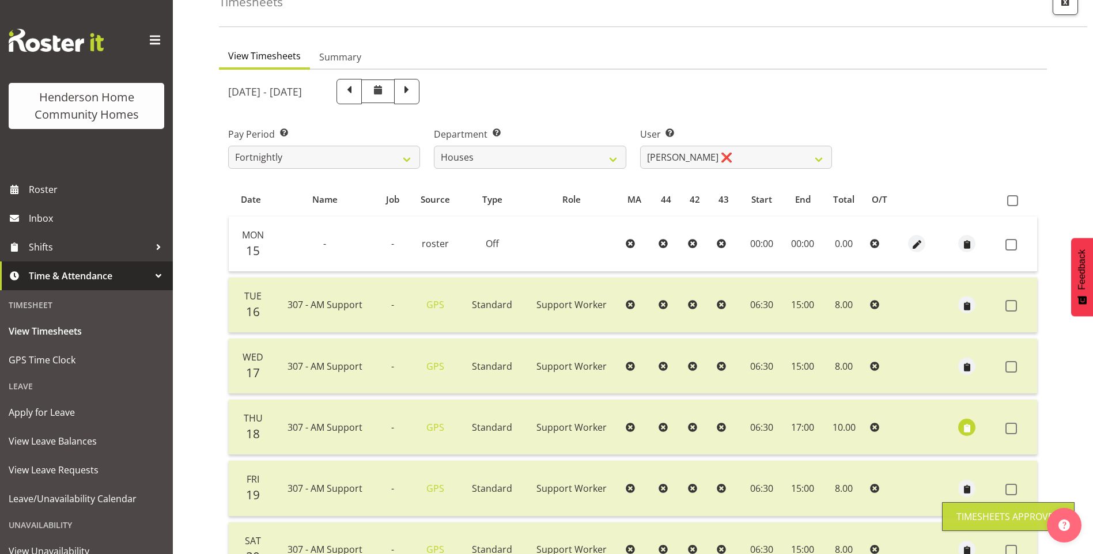
scroll to position [17, 0]
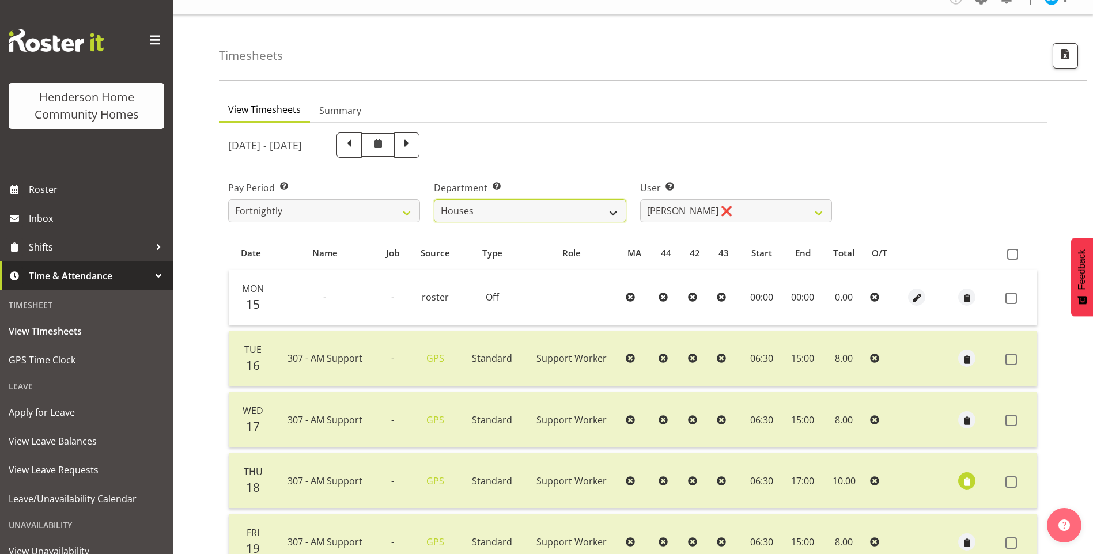
click at [487, 211] on select "Admin Homeside Houses Wingside" at bounding box center [530, 210] width 192 height 23
click at [434, 199] on select "Admin Homeside Houses Wingside" at bounding box center [530, 210] width 192 height 23
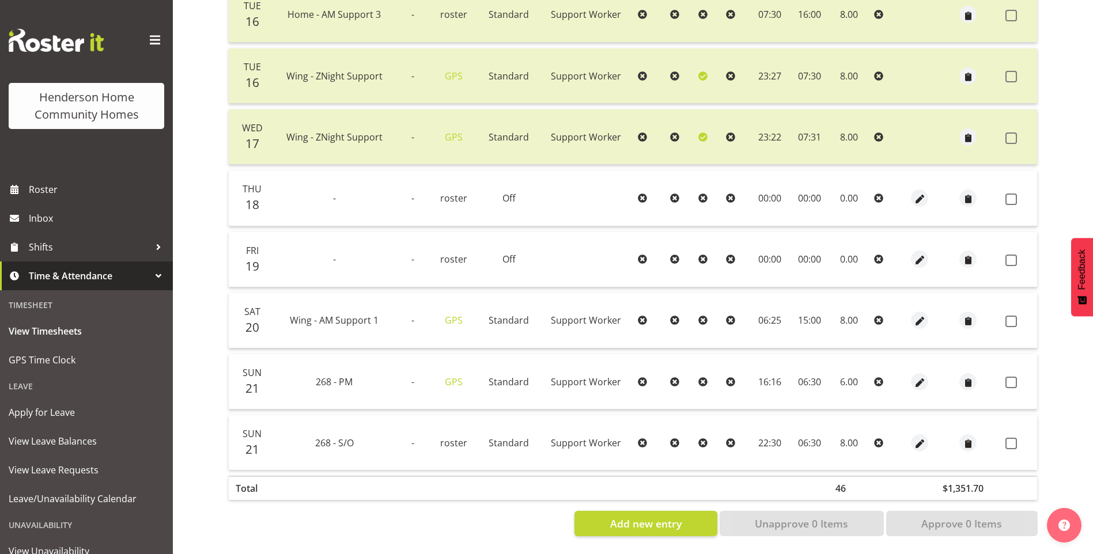
scroll to position [369, 0]
click at [1013, 316] on span at bounding box center [1011, 322] width 12 height 12
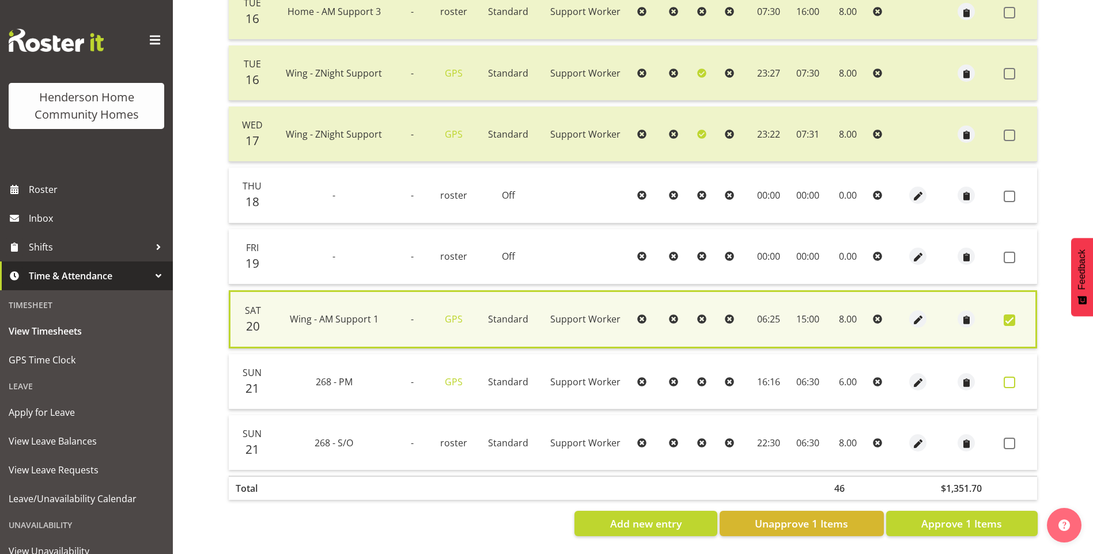
click at [1004, 377] on span at bounding box center [1009, 383] width 12 height 12
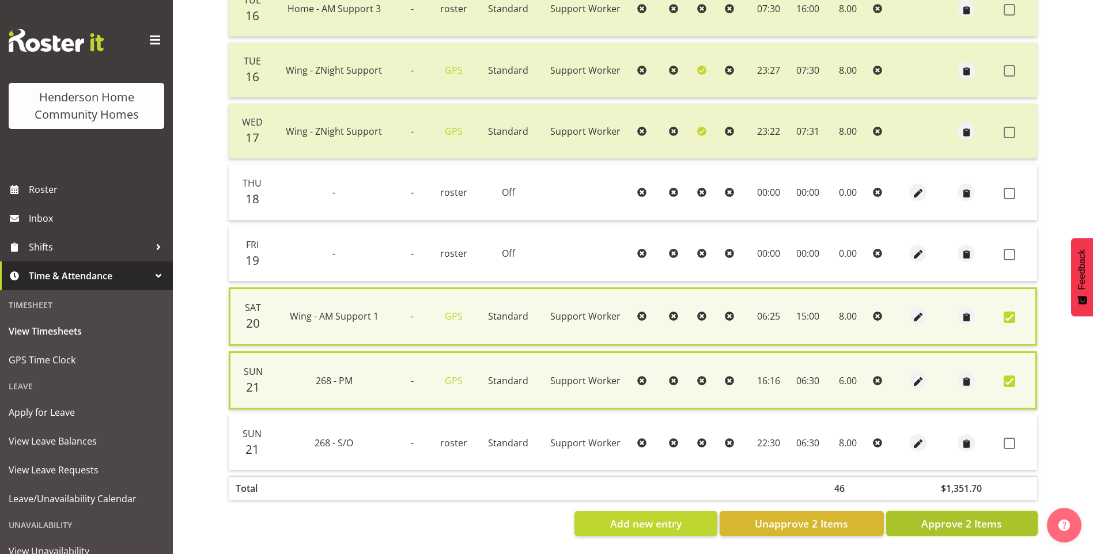
click at [972, 525] on span "Approve 2 Items" at bounding box center [961, 523] width 81 height 15
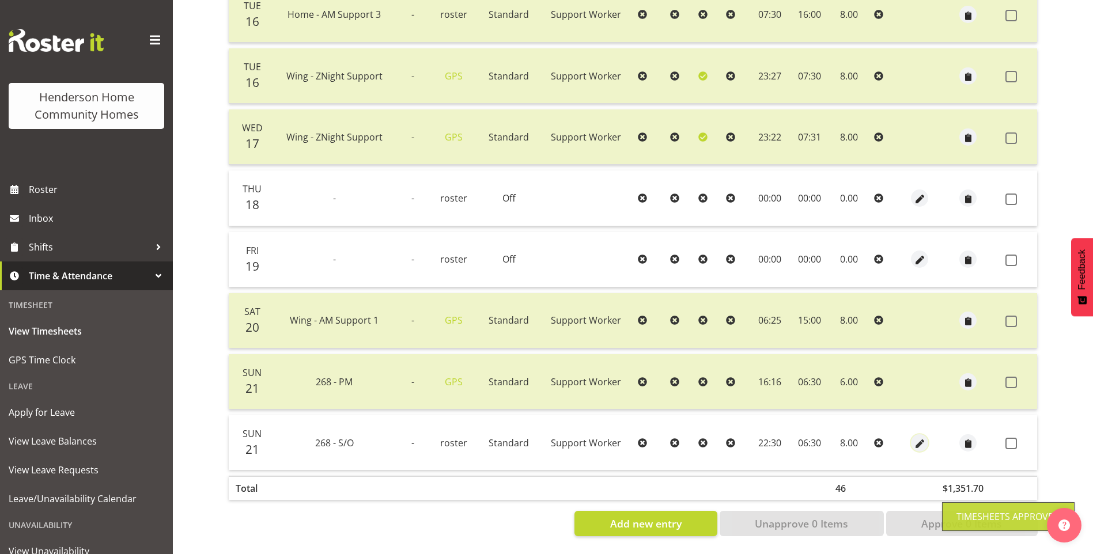
click at [914, 437] on span "button" at bounding box center [919, 443] width 13 height 13
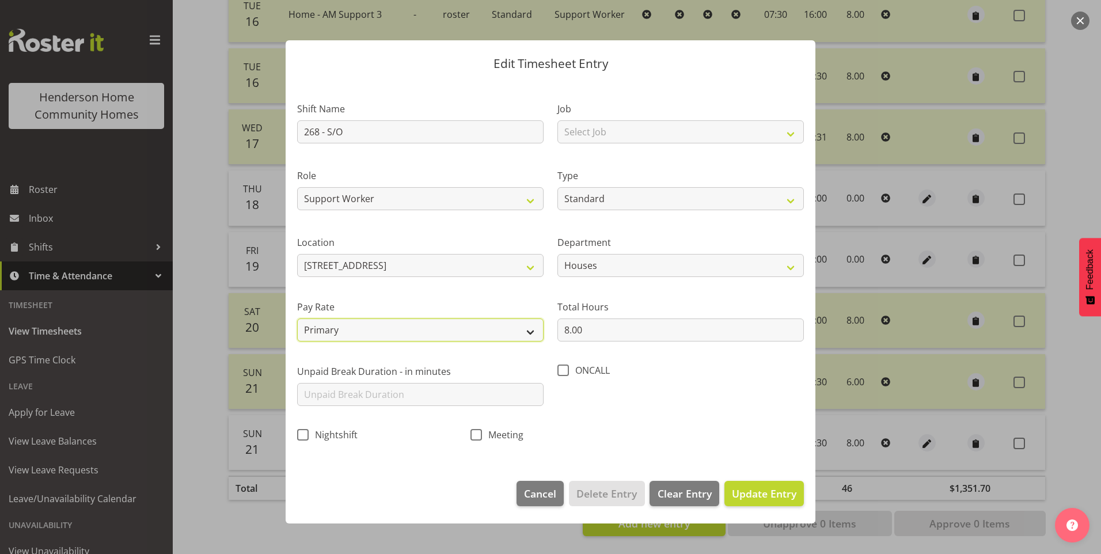
click at [360, 328] on select "Primary Secondary Tertiary Fourth Fifth" at bounding box center [420, 329] width 246 height 23
click at [297, 318] on select "Primary Secondary Tertiary Fourth Fifth" at bounding box center [420, 329] width 246 height 23
click at [769, 481] on button "Update Entry" at bounding box center [764, 493] width 79 height 25
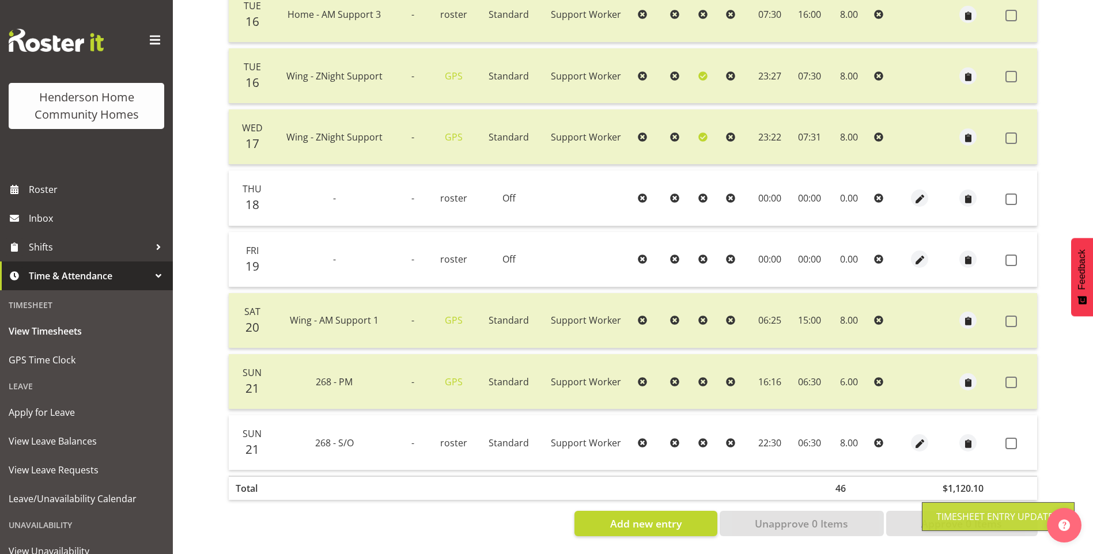
click at [1009, 438] on span at bounding box center [1011, 444] width 12 height 12
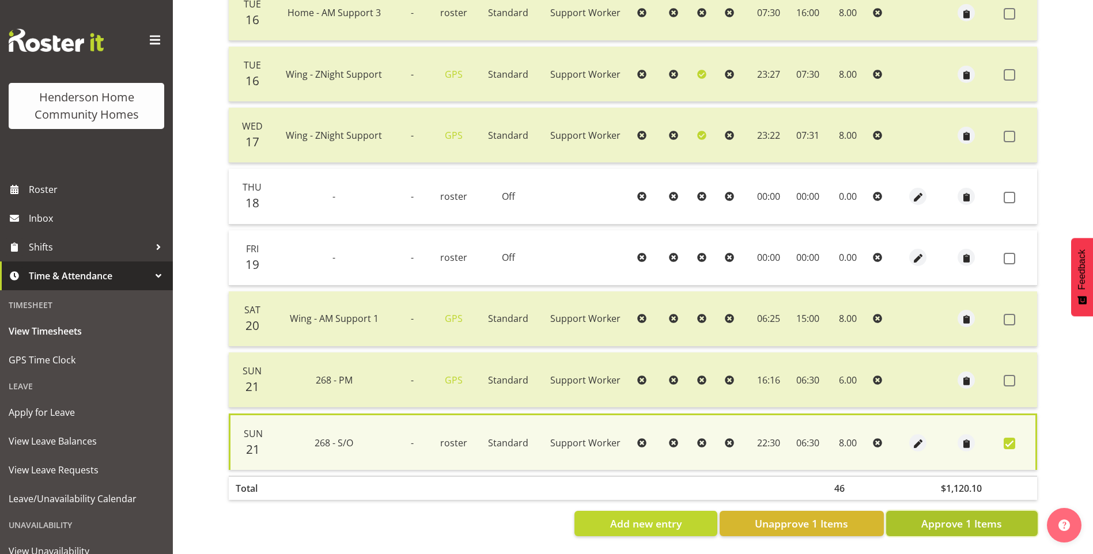
click at [953, 517] on span "Approve 1 Items" at bounding box center [961, 523] width 81 height 15
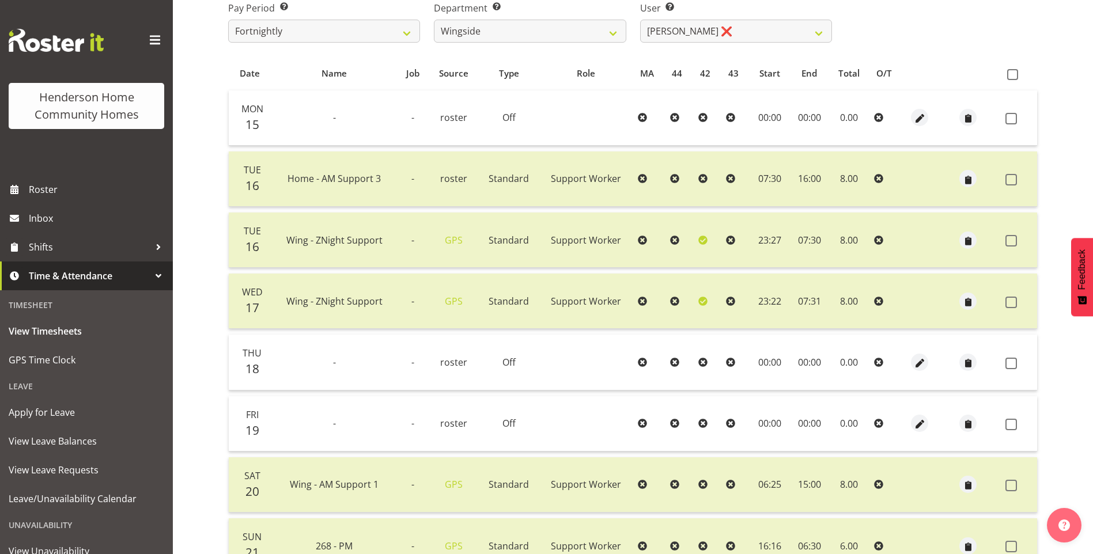
scroll to position [81, 0]
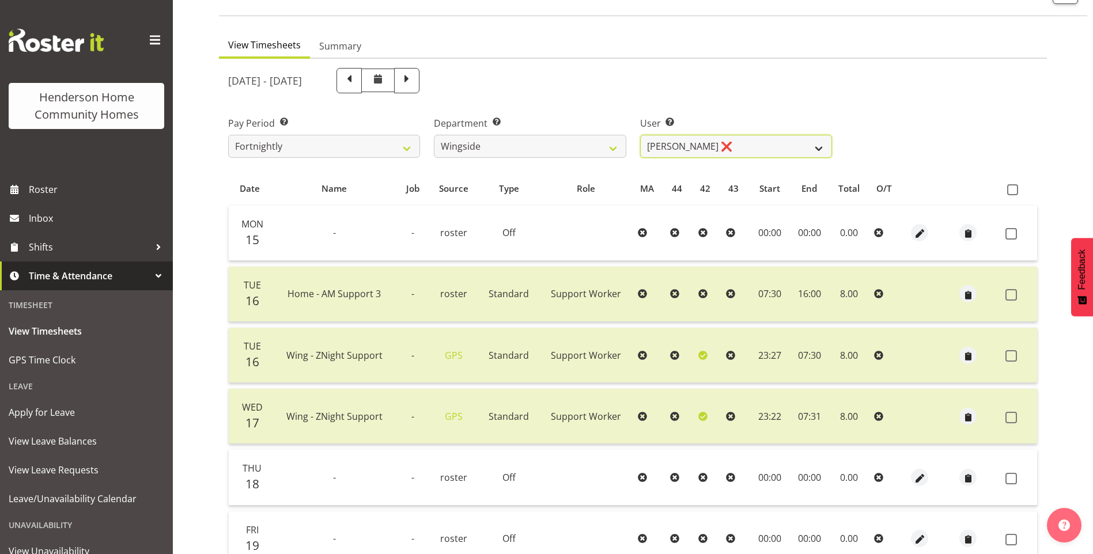
click at [705, 145] on select "Arshdeep Singh ❌ Daljeet Prasad ❌ Daniel Marticio ❌ Janeth Sison ❌" at bounding box center [736, 146] width 192 height 23
click at [640, 135] on select "Arshdeep Singh ❌ Daljeet Prasad ❌ Daniel Marticio ❌ Janeth Sison ❌" at bounding box center [736, 146] width 192 height 23
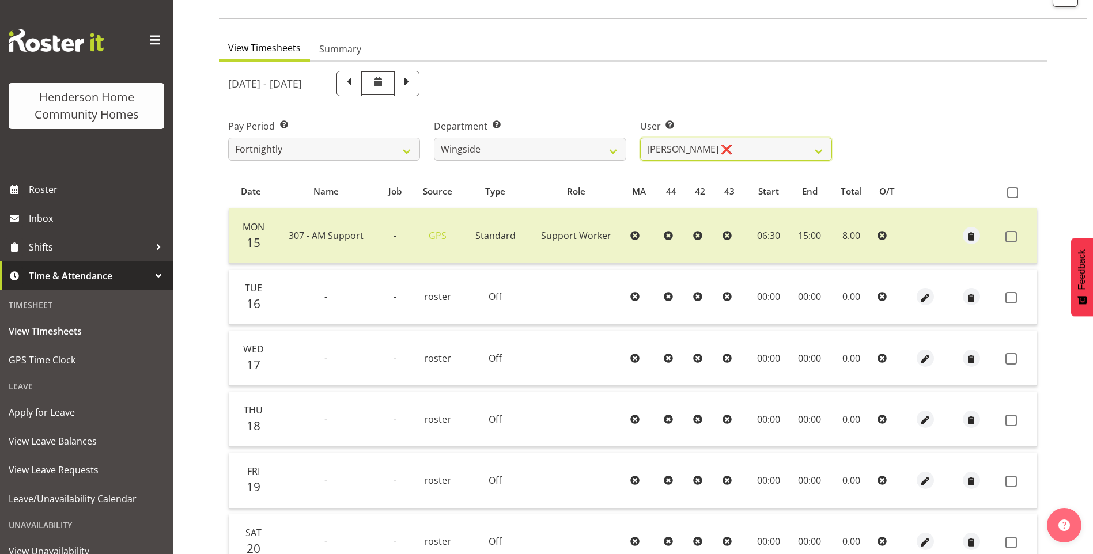
scroll to position [17, 0]
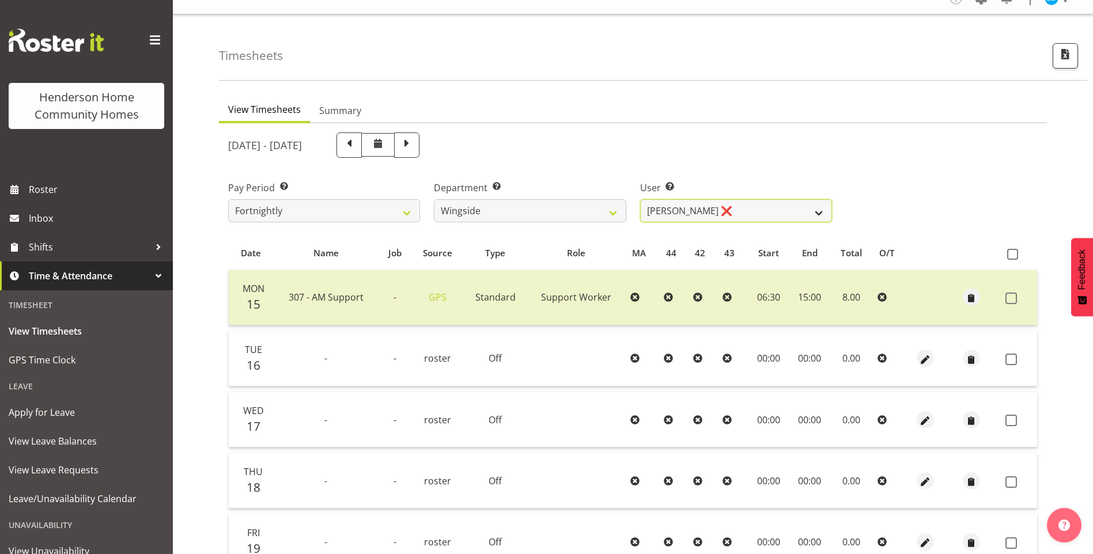
click at [670, 210] on select "Arshdeep Singh ❌ Daljeet Prasad ❌ Daniel Marticio ❌ Janeth Sison ❌" at bounding box center [736, 210] width 192 height 23
click at [640, 199] on select "Arshdeep Singh ❌ Daljeet Prasad ❌ Daniel Marticio ❌ Janeth Sison ❌" at bounding box center [736, 210] width 192 height 23
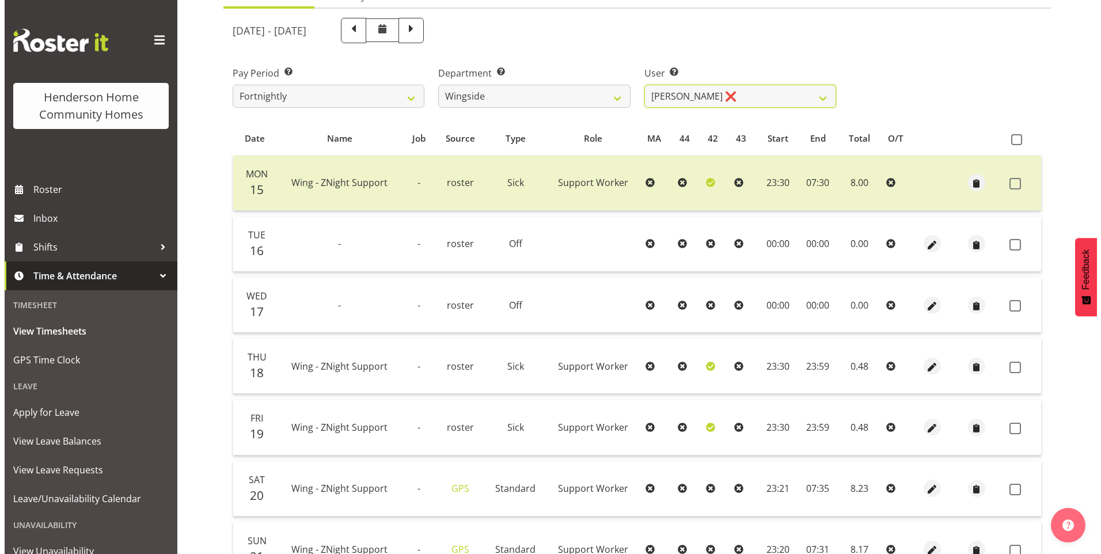
scroll to position [132, 0]
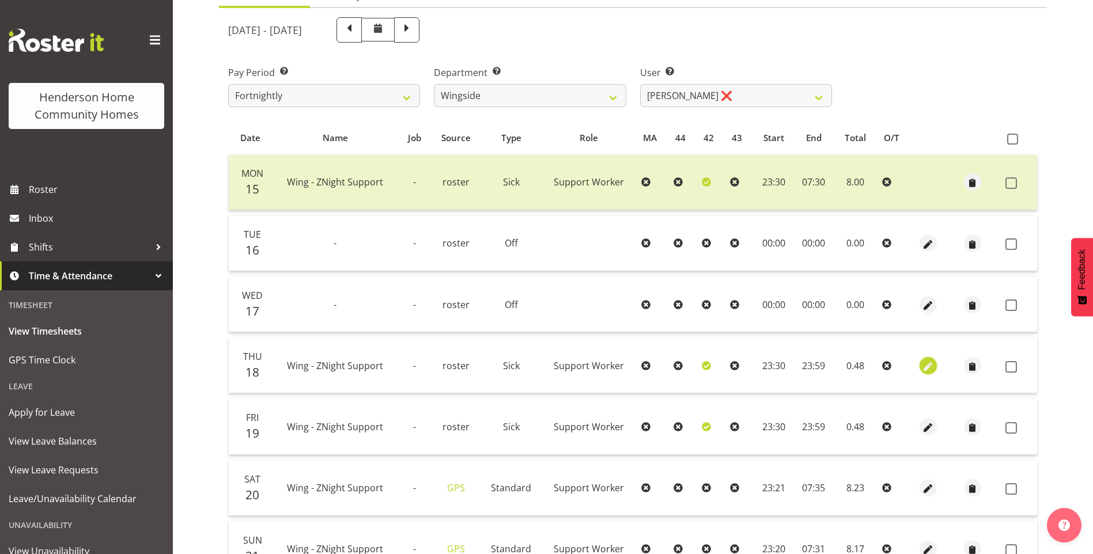
click at [927, 360] on span "button" at bounding box center [927, 366] width 13 height 13
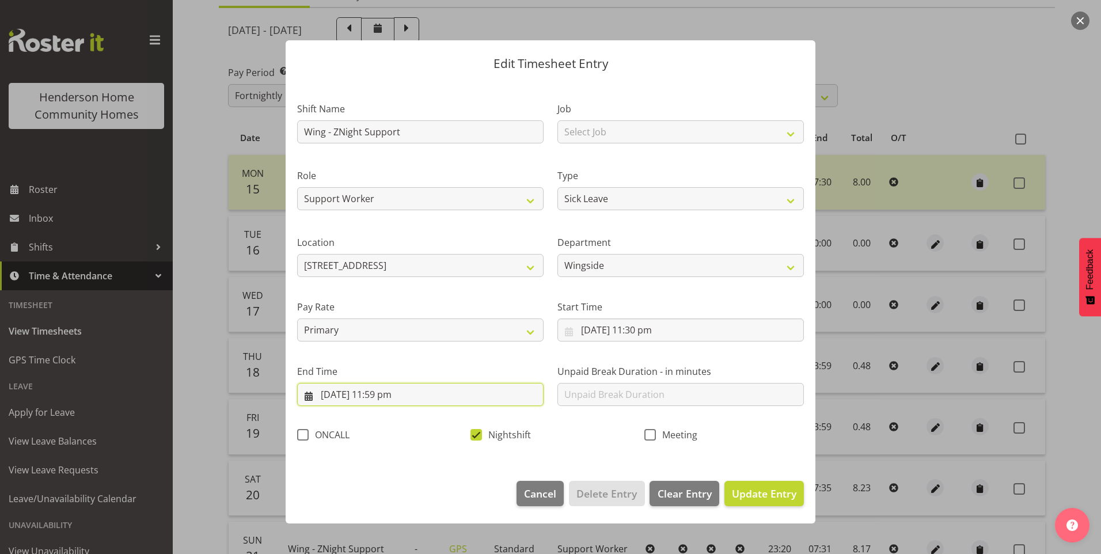
click at [386, 392] on input "18/09/2025, 11:59 pm" at bounding box center [420, 394] width 246 height 23
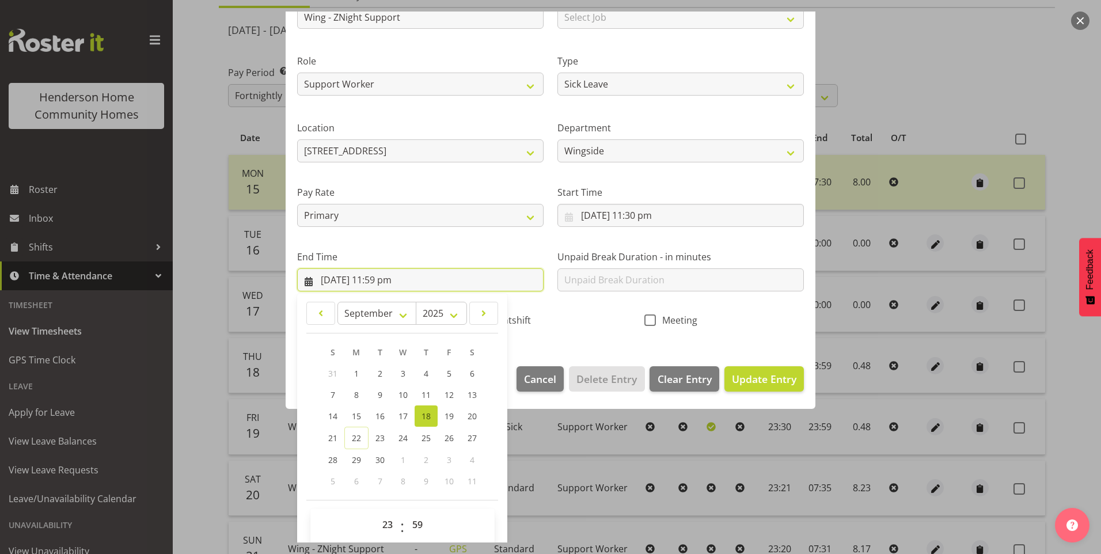
scroll to position [115, 0]
click at [448, 413] on span "19" at bounding box center [449, 415] width 9 height 11
click at [389, 522] on select "00 01 02 03 04 05 06 07 08 09 10 11 12 13 14 15 16 17 18 19 20 21 22 23" at bounding box center [389, 524] width 26 height 23
click at [376, 513] on select "00 01 02 03 04 05 06 07 08 09 10 11 12 13 14 15 16 17 18 19 20 21 22 23" at bounding box center [389, 524] width 26 height 23
click at [415, 522] on select "00 01 02 03 04 05 06 07 08 09 10 11 12 13 14 15 16 17 18 19 20 21 22 23 24 25 2…" at bounding box center [419, 524] width 26 height 23
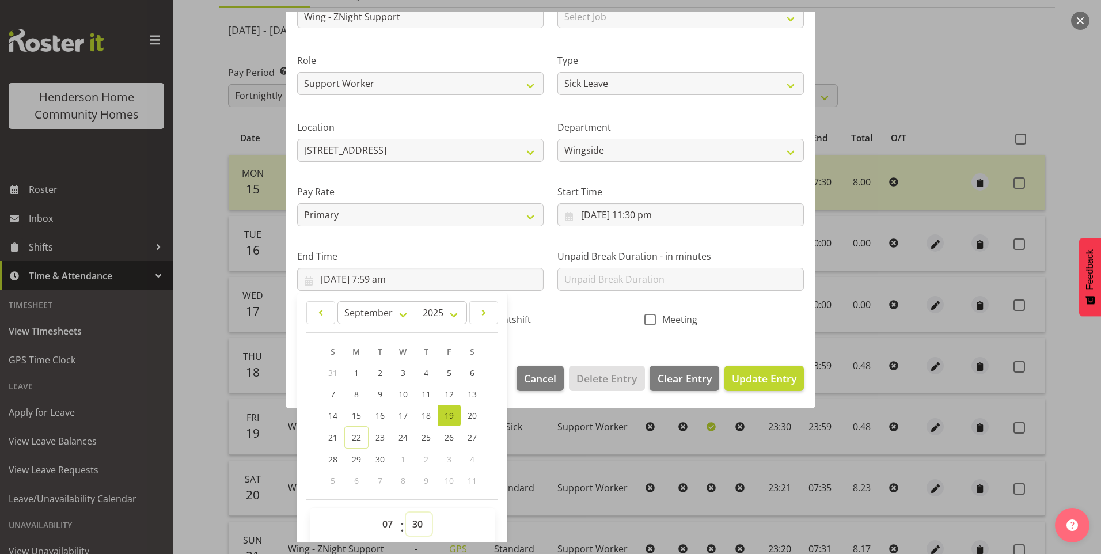
click at [406, 513] on select "00 01 02 03 04 05 06 07 08 09 10 11 12 13 14 15 16 17 18 19 20 21 22 23 24 25 2…" at bounding box center [419, 524] width 26 height 23
click at [769, 384] on span "Update Entry" at bounding box center [764, 378] width 65 height 14
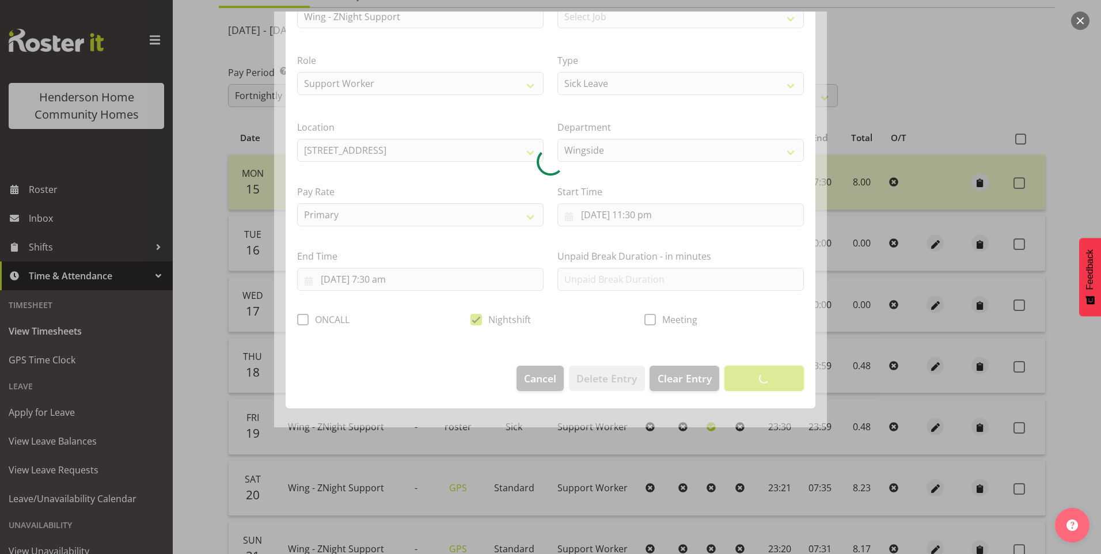
scroll to position [0, 0]
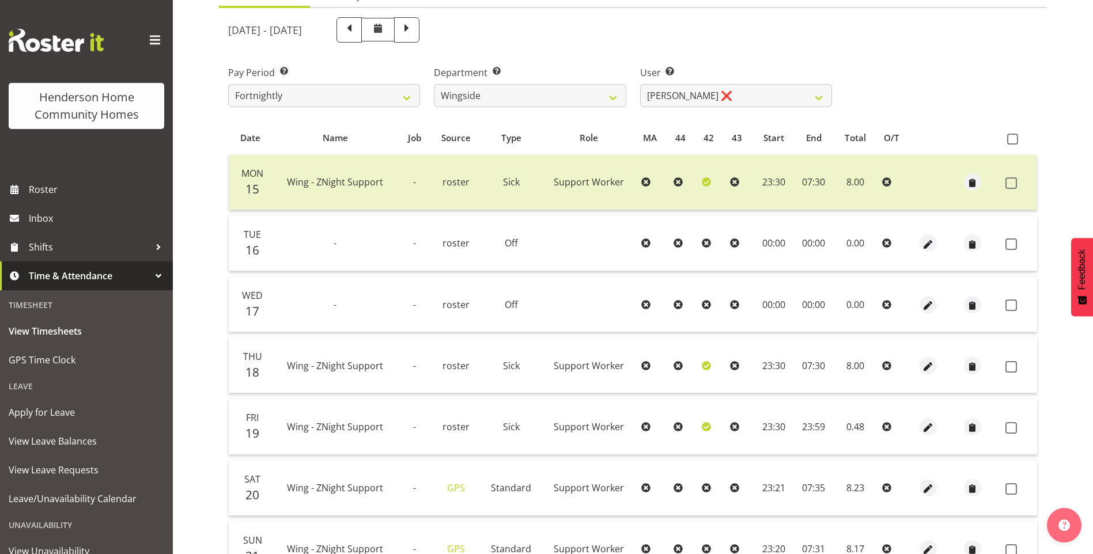
click at [936, 421] on div at bounding box center [927, 426] width 22 height 17
click at [928, 426] on span "button" at bounding box center [927, 427] width 13 height 13
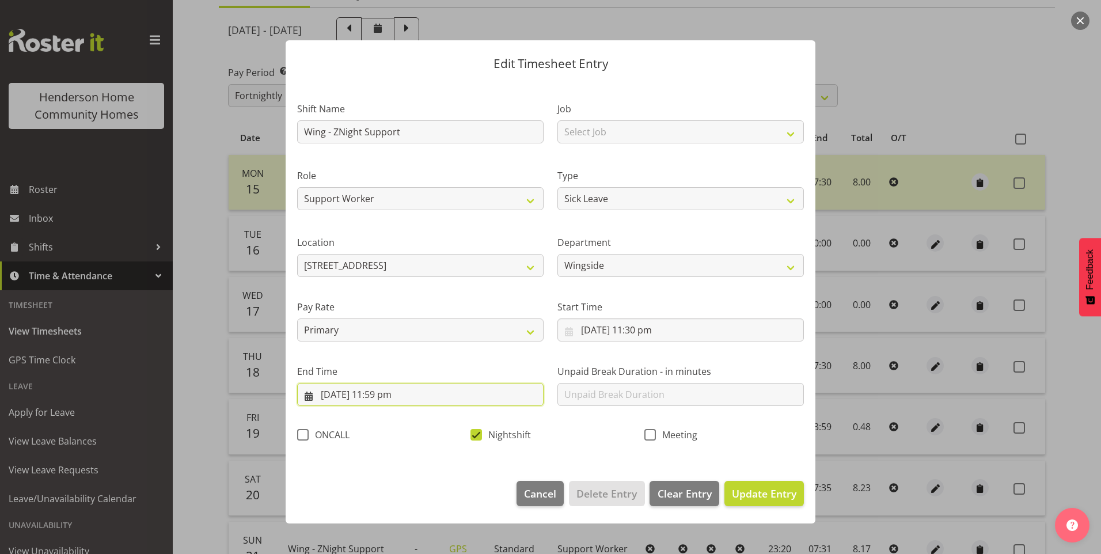
click at [333, 393] on input "19/09/2025, 11:59 pm" at bounding box center [420, 394] width 246 height 23
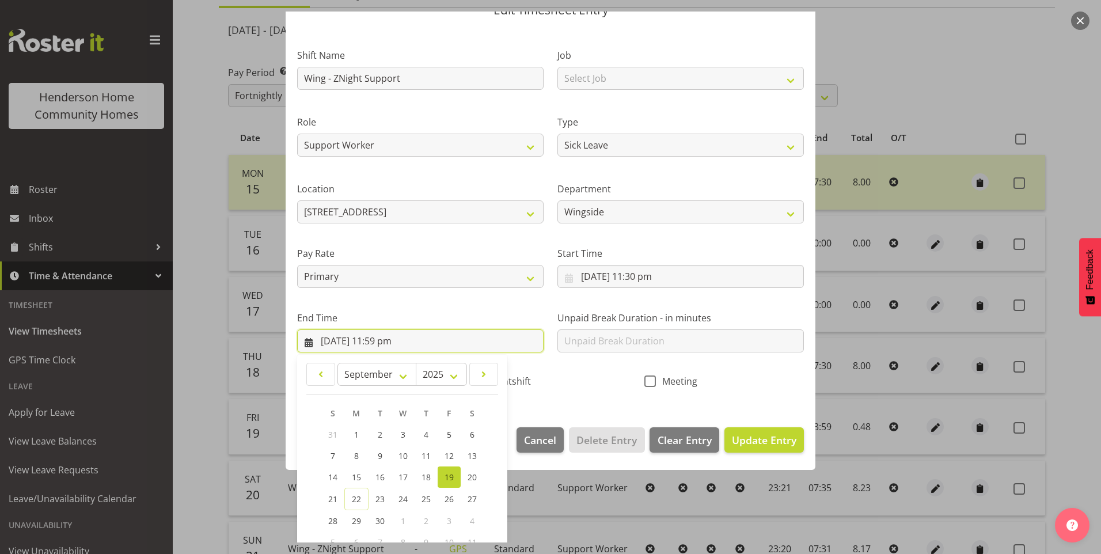
scroll to position [115, 0]
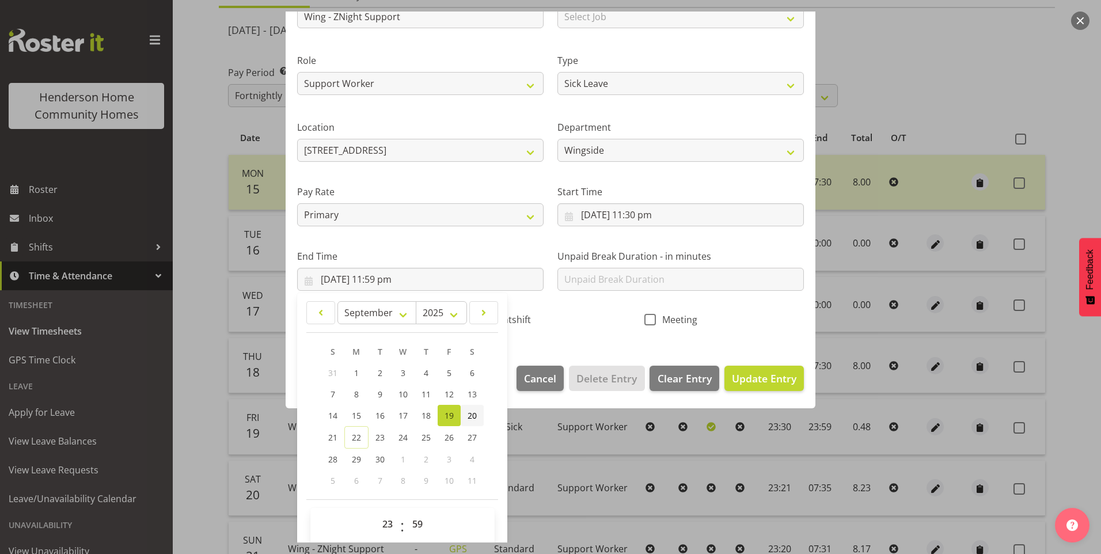
click at [472, 417] on span "20" at bounding box center [472, 415] width 9 height 11
drag, startPoint x: 382, startPoint y: 520, endPoint x: 387, endPoint y: 510, distance: 10.8
click at [383, 520] on select "00 01 02 03 04 05 06 07 08 09 10 11 12 13 14 15 16 17 18 19 20 21 22 23" at bounding box center [389, 524] width 26 height 23
click at [376, 513] on select "00 01 02 03 04 05 06 07 08 09 10 11 12 13 14 15 16 17 18 19 20 21 22 23" at bounding box center [389, 524] width 26 height 23
drag, startPoint x: 415, startPoint y: 525, endPoint x: 419, endPoint y: 515, distance: 10.1
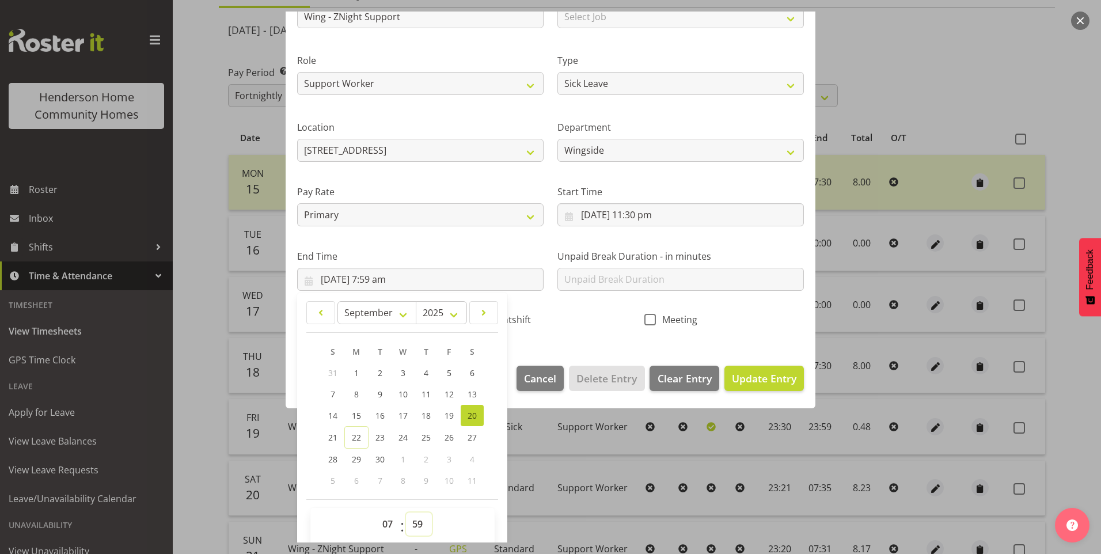
click at [415, 524] on select "00 01 02 03 04 05 06 07 08 09 10 11 12 13 14 15 16 17 18 19 20 21 22 23 24 25 2…" at bounding box center [419, 524] width 26 height 23
click at [406, 513] on select "00 01 02 03 04 05 06 07 08 09 10 11 12 13 14 15 16 17 18 19 20 21 22 23 24 25 2…" at bounding box center [419, 524] width 26 height 23
click at [771, 385] on span "Update Entry" at bounding box center [764, 378] width 65 height 15
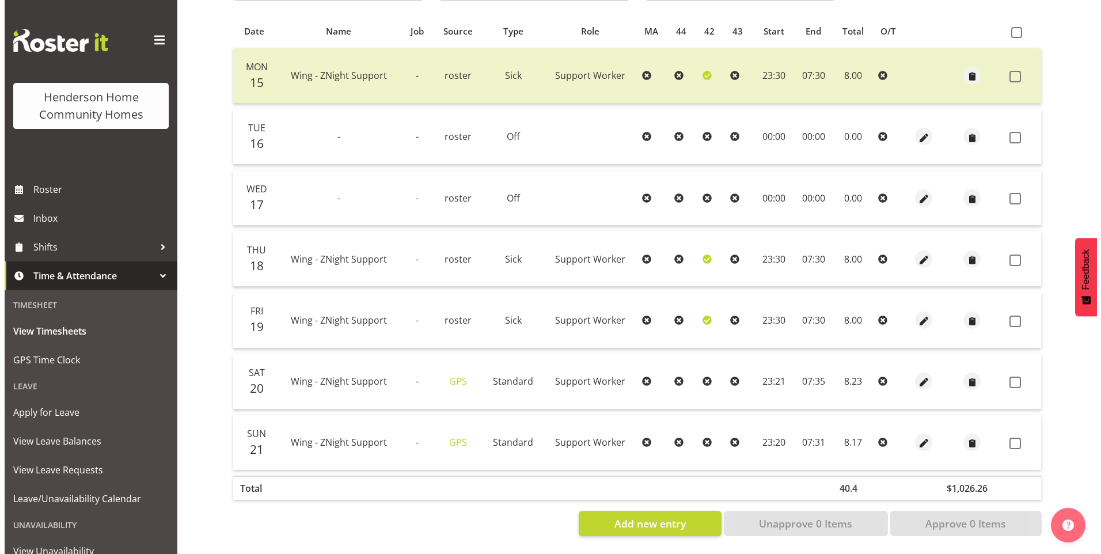
scroll to position [247, 0]
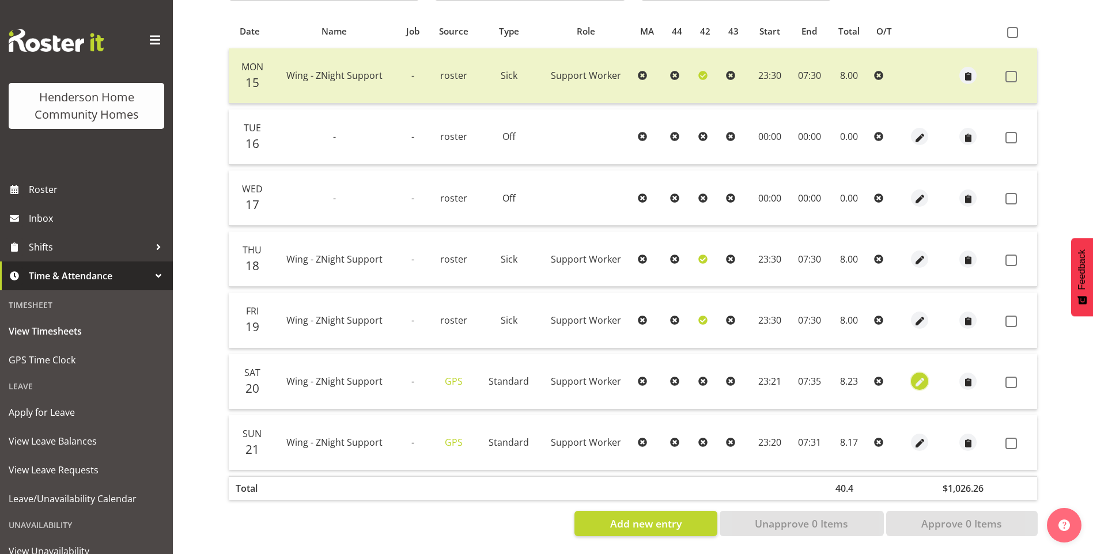
click at [917, 376] on span "button" at bounding box center [919, 382] width 13 height 13
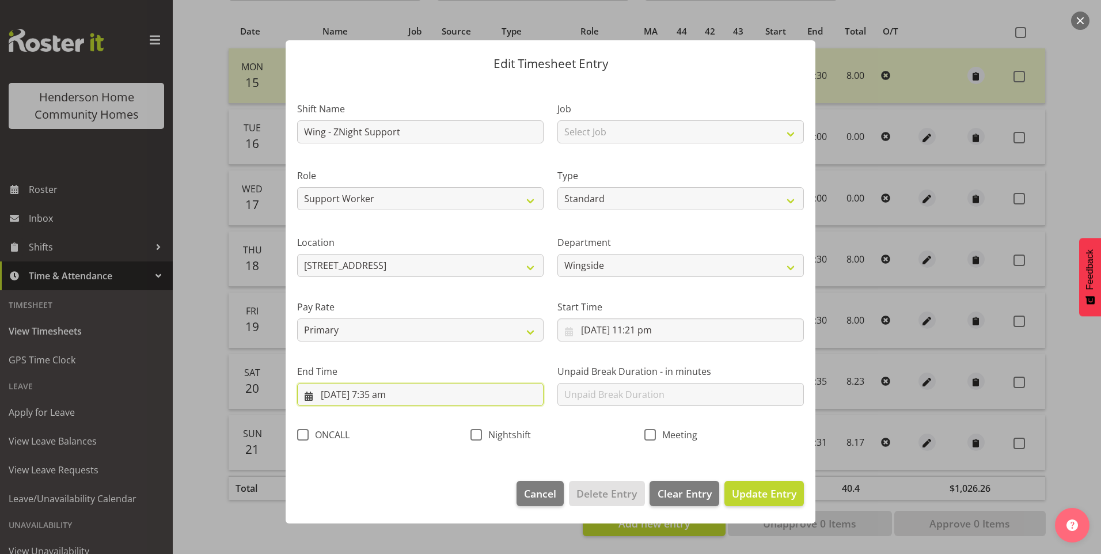
click at [385, 395] on input "21/09/2025, 7:35 am" at bounding box center [420, 394] width 246 height 23
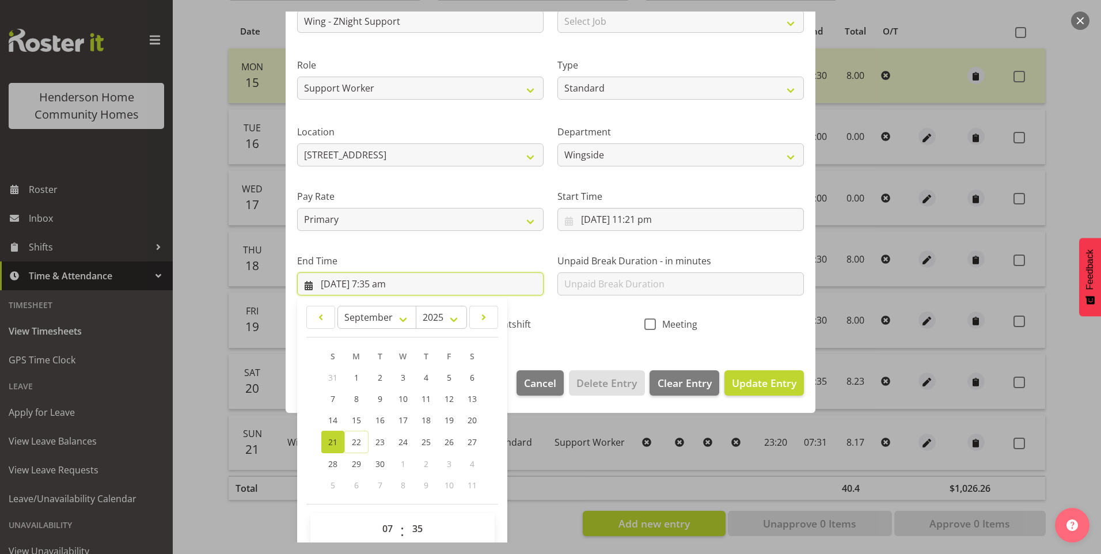
scroll to position [115, 0]
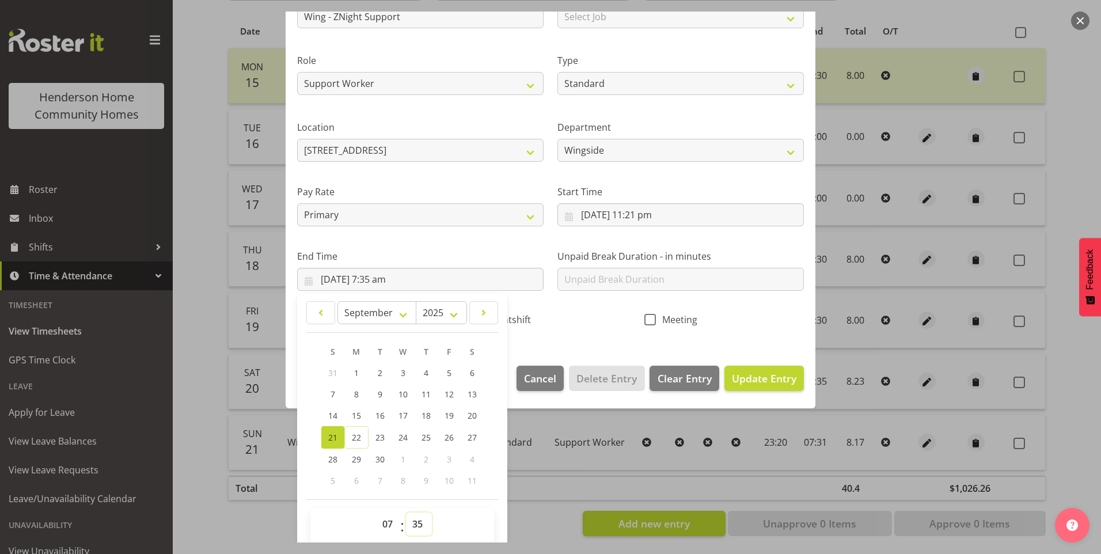
click at [422, 513] on select "00 01 02 03 04 05 06 07 08 09 10 11 12 13 14 15 16 17 18 19 20 21 22 23 24 25 2…" at bounding box center [419, 524] width 26 height 23
click at [406, 513] on select "00 01 02 03 04 05 06 07 08 09 10 11 12 13 14 15 16 17 18 19 20 21 22 23 24 25 2…" at bounding box center [419, 524] width 26 height 23
click at [517, 320] on span "Nightshift" at bounding box center [506, 320] width 49 height 12
click at [478, 320] on input "Nightshift" at bounding box center [474, 319] width 7 height 7
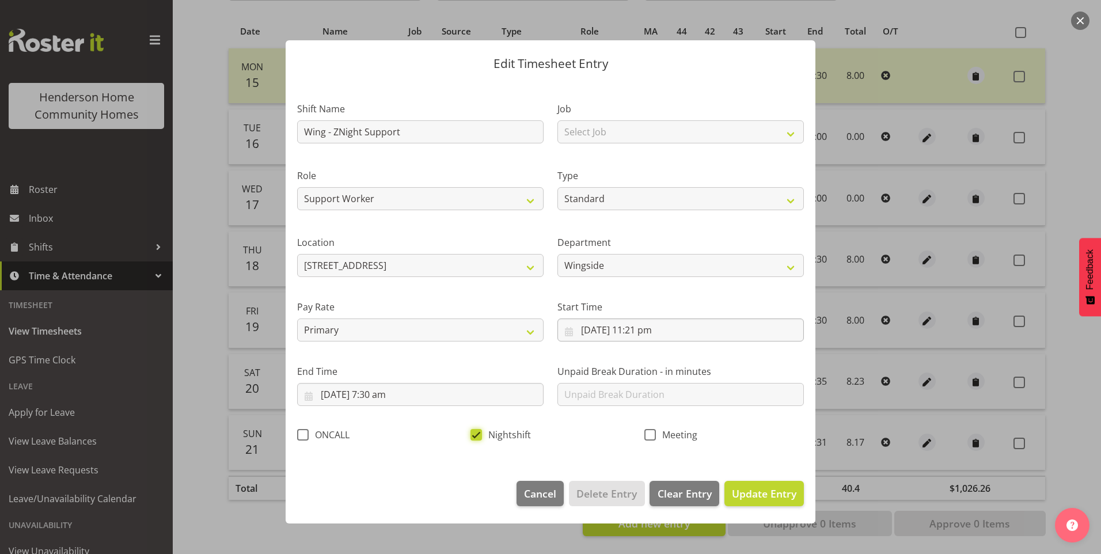
scroll to position [0, 0]
click at [653, 327] on input "20/09/2025, 11:21 pm" at bounding box center [680, 329] width 246 height 23
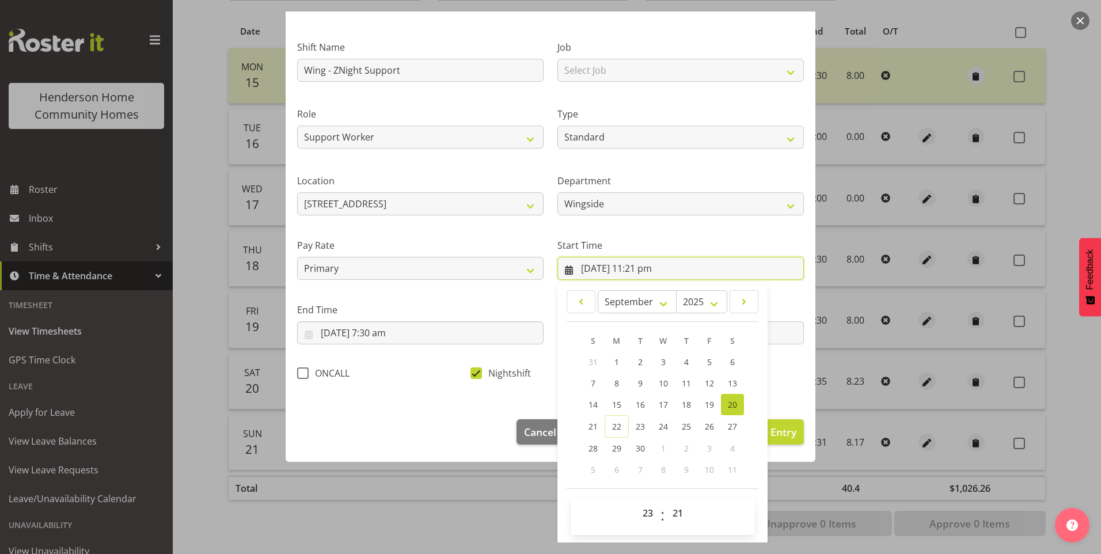
scroll to position [62, 0]
drag, startPoint x: 675, startPoint y: 511, endPoint x: 690, endPoint y: 500, distance: 18.5
click at [676, 511] on select "00 01 02 03 04 05 06 07 08 09 10 11 12 13 14 15 16 17 18 19 20 21 22 23 24 25 2…" at bounding box center [679, 512] width 26 height 23
click at [666, 501] on select "00 01 02 03 04 05 06 07 08 09 10 11 12 13 14 15 16 17 18 19 20 21 22 23 24 25 2…" at bounding box center [679, 512] width 26 height 23
click at [784, 432] on span "Update Entry" at bounding box center [764, 431] width 65 height 14
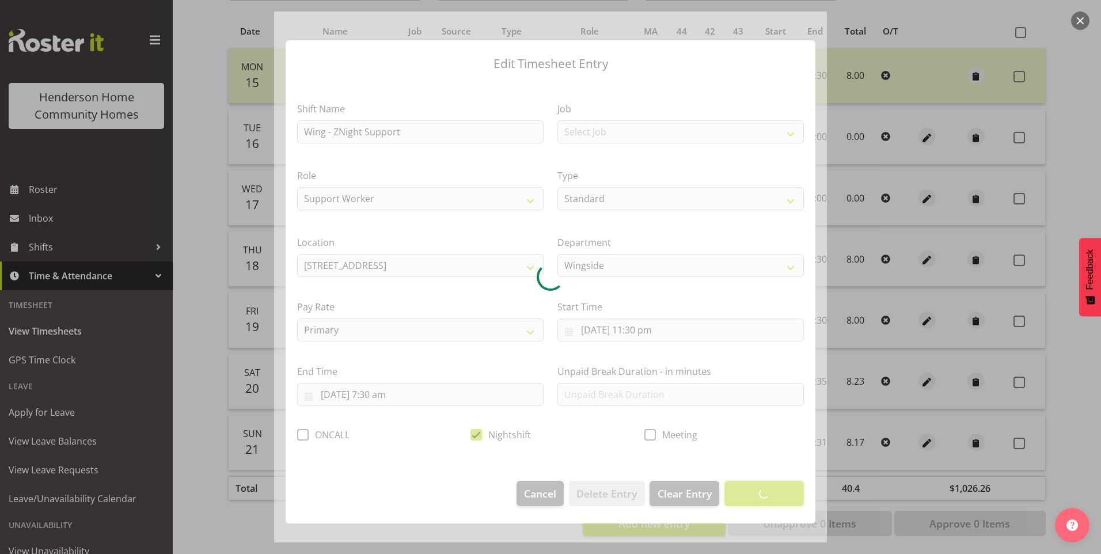
scroll to position [0, 0]
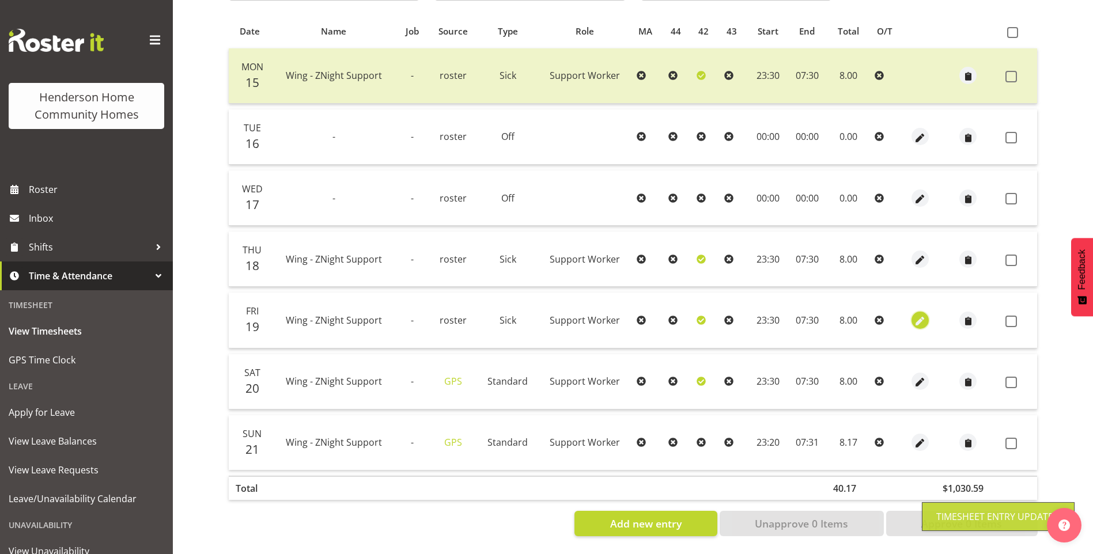
click at [917, 314] on span "button" at bounding box center [919, 320] width 13 height 13
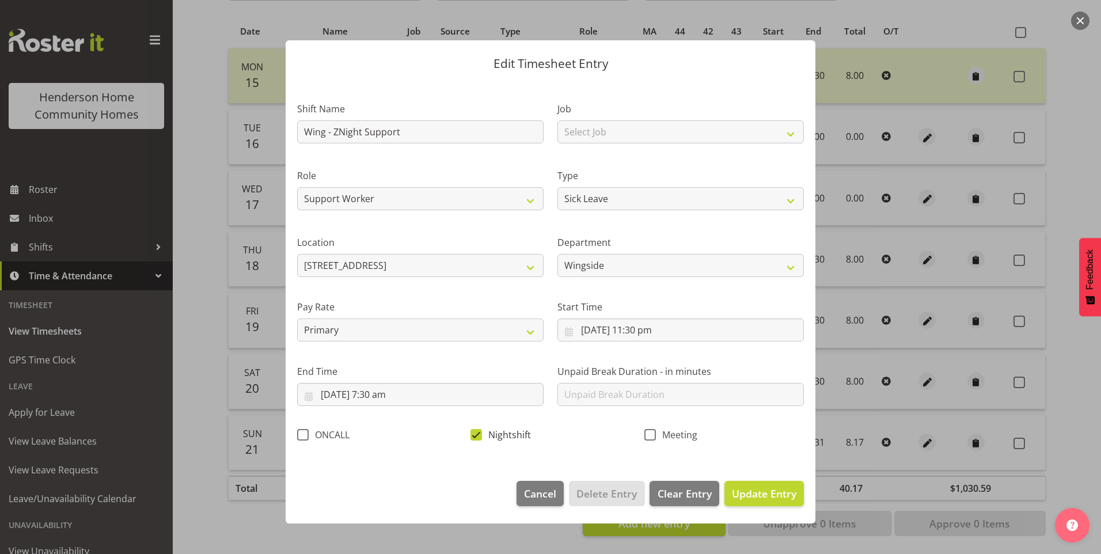
click at [476, 433] on span at bounding box center [477, 435] width 12 height 12
click at [476, 433] on input "Nightshift" at bounding box center [474, 434] width 7 height 7
drag, startPoint x: 720, startPoint y: 491, endPoint x: 732, endPoint y: 492, distance: 12.1
click at [722, 491] on footer "Cancel Delete Entry Clear Entry Update Entry" at bounding box center [551, 496] width 530 height 54
drag, startPoint x: 744, startPoint y: 494, endPoint x: 771, endPoint y: 482, distance: 29.1
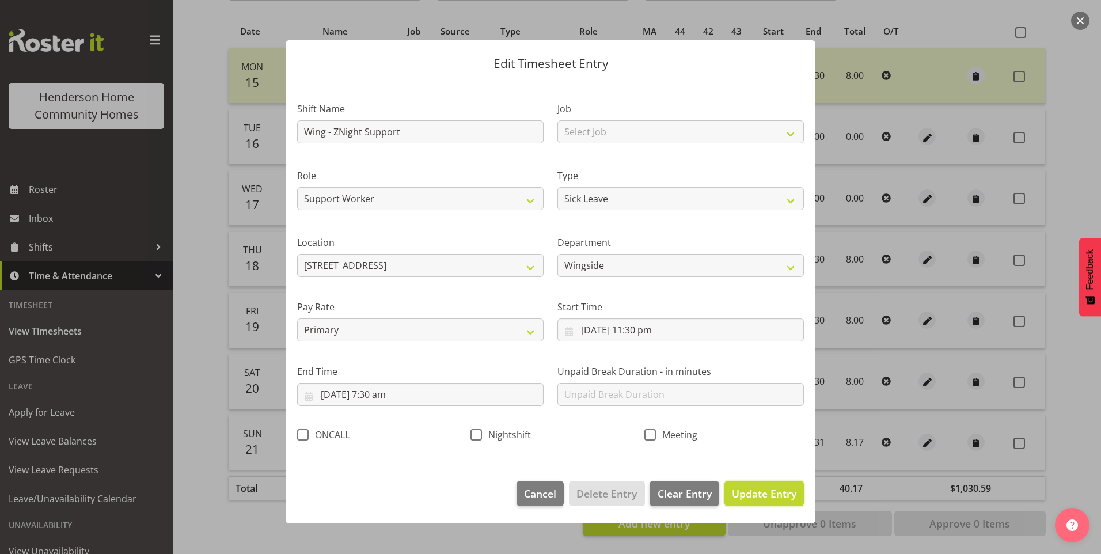
click at [745, 494] on span "Update Entry" at bounding box center [764, 494] width 65 height 14
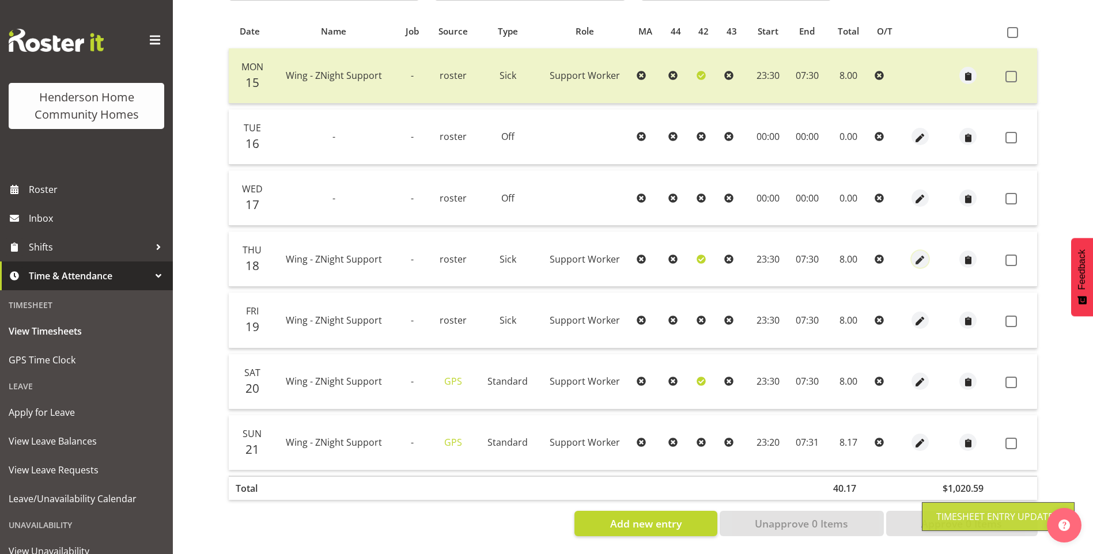
click at [920, 253] on span "button" at bounding box center [919, 259] width 13 height 13
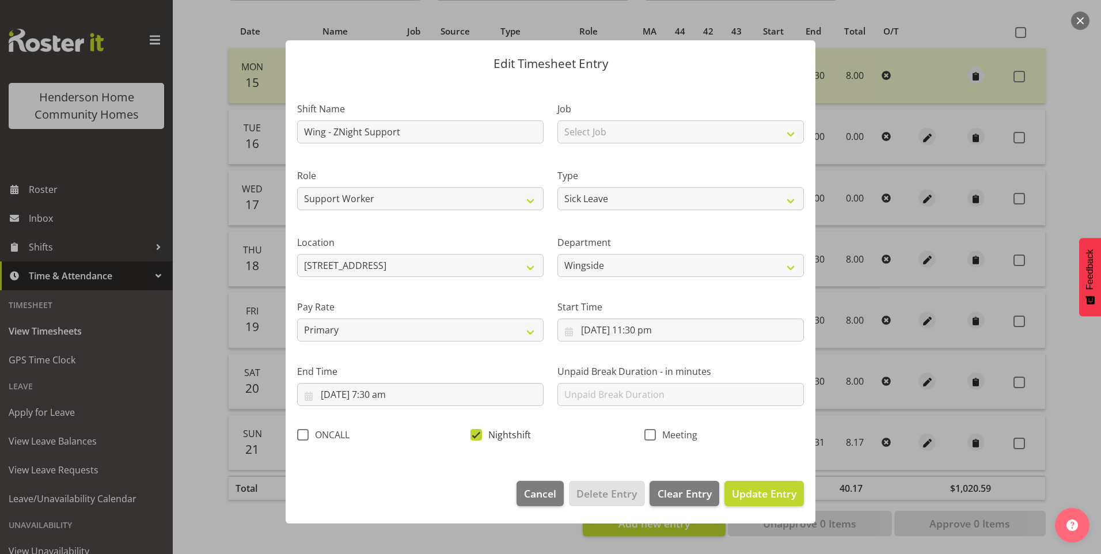
drag, startPoint x: 479, startPoint y: 432, endPoint x: 500, endPoint y: 433, distance: 21.9
click at [480, 431] on span at bounding box center [477, 435] width 12 height 12
click at [478, 431] on input "Nightshift" at bounding box center [474, 434] width 7 height 7
drag, startPoint x: 753, startPoint y: 495, endPoint x: 833, endPoint y: 456, distance: 88.6
click at [753, 494] on span "Update Entry" at bounding box center [764, 494] width 65 height 14
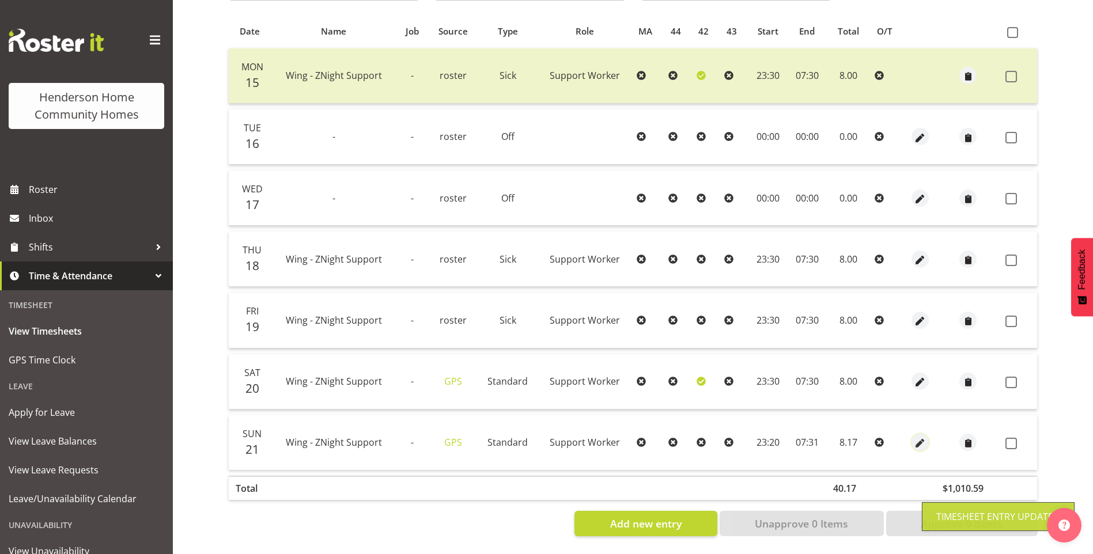
click at [921, 437] on span "button" at bounding box center [919, 443] width 13 height 13
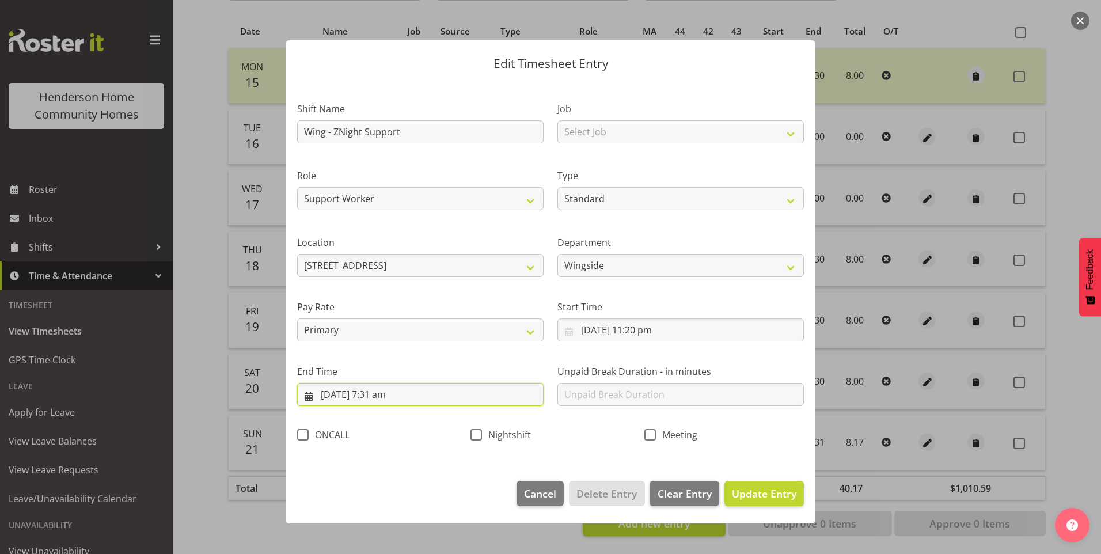
click at [391, 396] on input "22/09/2025, 7:31 am" at bounding box center [420, 394] width 246 height 23
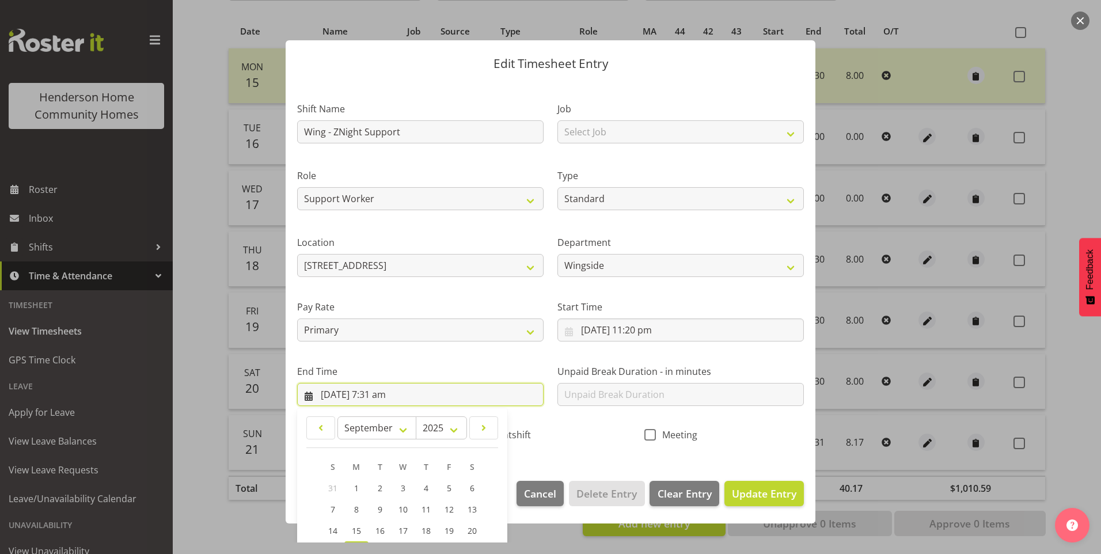
scroll to position [115, 0]
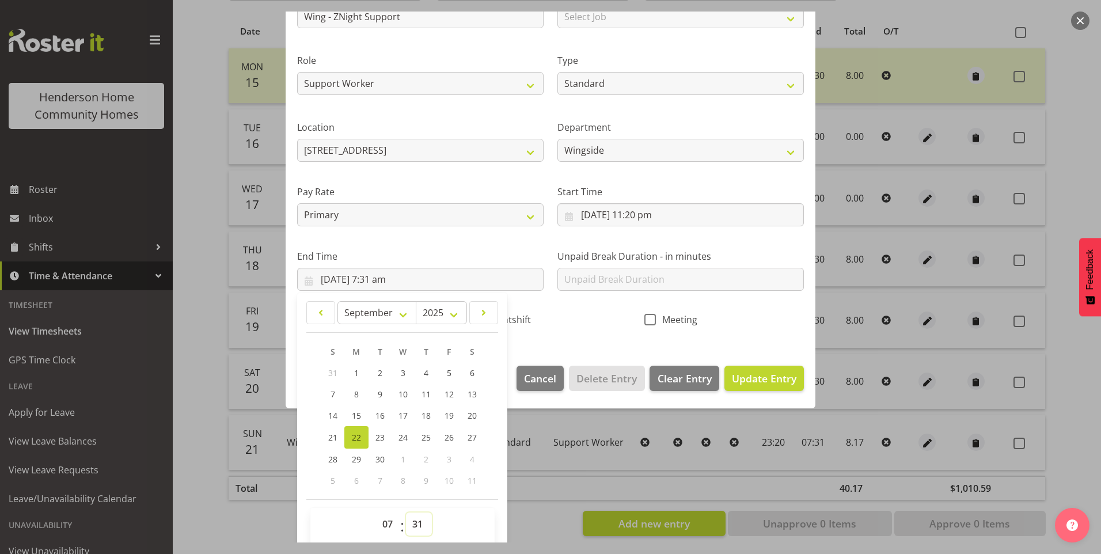
drag, startPoint x: 414, startPoint y: 524, endPoint x: 417, endPoint y: 516, distance: 8.0
click at [414, 522] on select "00 01 02 03 04 05 06 07 08 09 10 11 12 13 14 15 16 17 18 19 20 21 22 23 24 25 2…" at bounding box center [419, 524] width 26 height 23
click at [406, 513] on select "00 01 02 03 04 05 06 07 08 09 10 11 12 13 14 15 16 17 18 19 20 21 22 23 24 25 2…" at bounding box center [419, 524] width 26 height 23
click at [653, 218] on input "21/09/2025, 11:20 pm" at bounding box center [680, 214] width 246 height 23
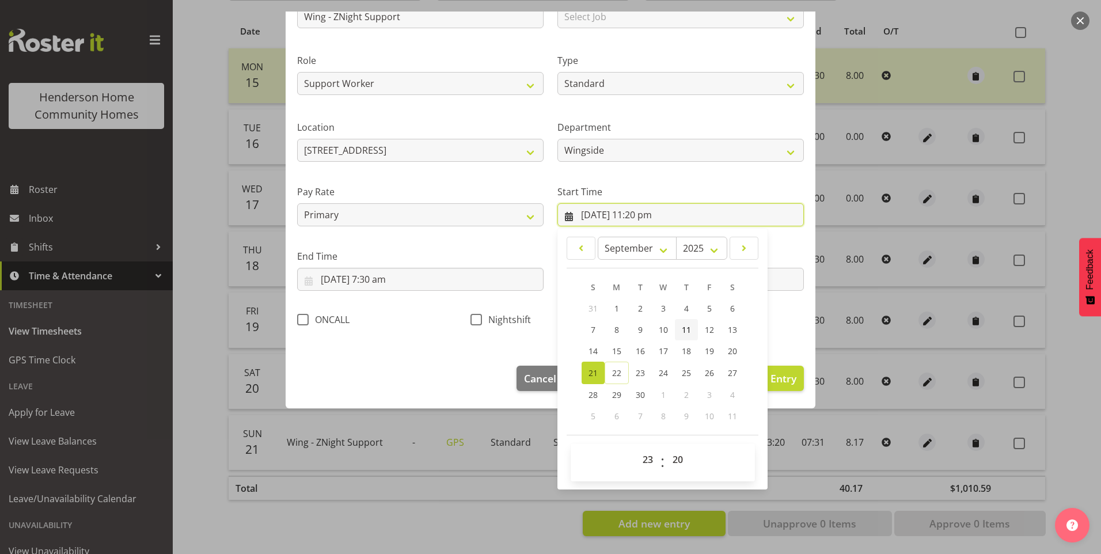
scroll to position [62, 0]
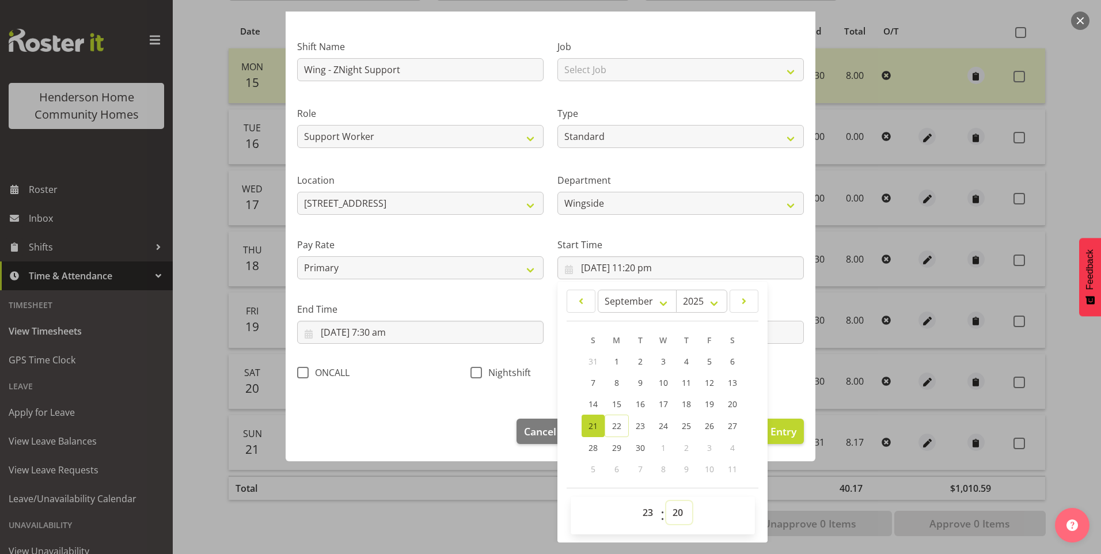
click at [673, 512] on select "00 01 02 03 04 05 06 07 08 09 10 11 12 13 14 15 16 17 18 19 20 21 22 23 24 25 2…" at bounding box center [679, 512] width 26 height 23
click at [666, 501] on select "00 01 02 03 04 05 06 07 08 09 10 11 12 13 14 15 16 17 18 19 20 21 22 23 24 25 2…" at bounding box center [679, 512] width 26 height 23
click at [788, 435] on button "Update Entry" at bounding box center [764, 431] width 79 height 25
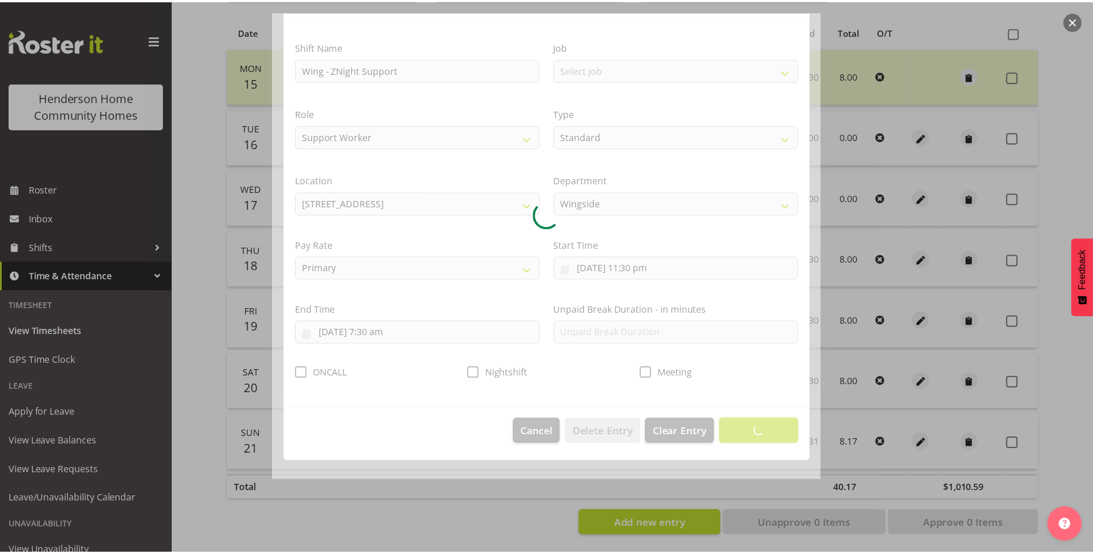
scroll to position [0, 0]
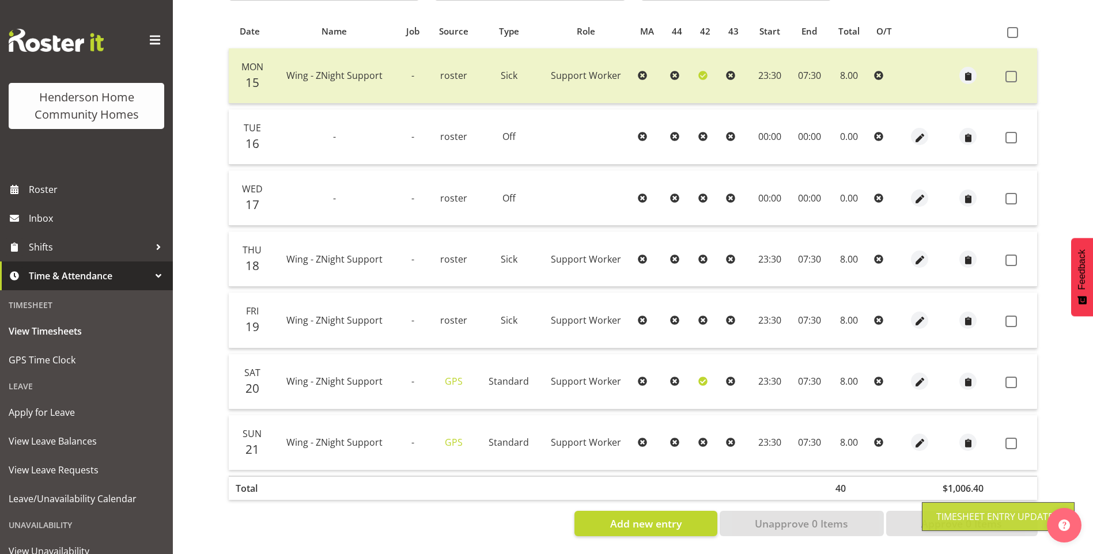
click at [1012, 438] on span at bounding box center [1011, 444] width 12 height 12
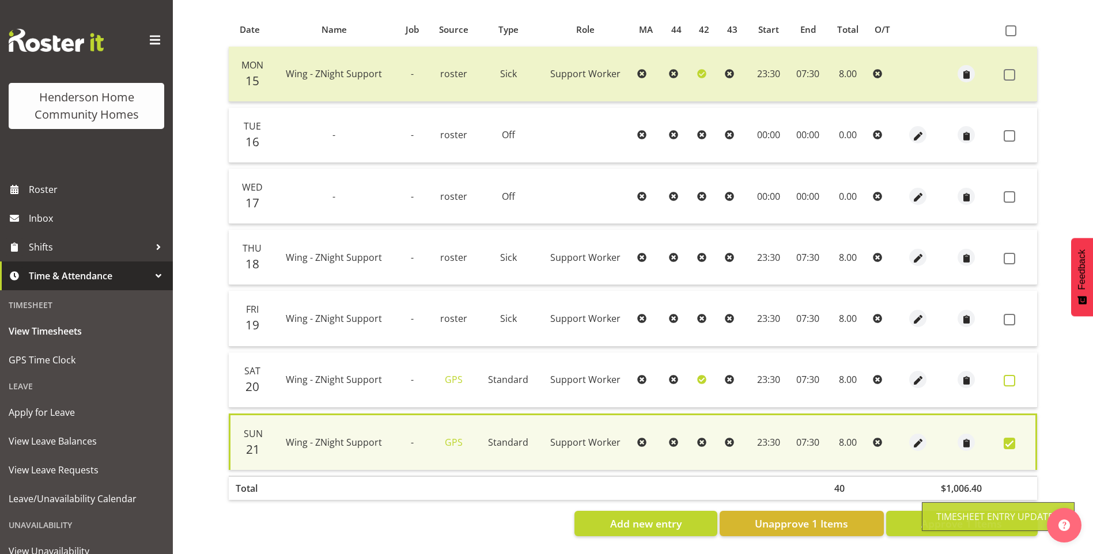
click at [1012, 375] on span at bounding box center [1009, 381] width 12 height 12
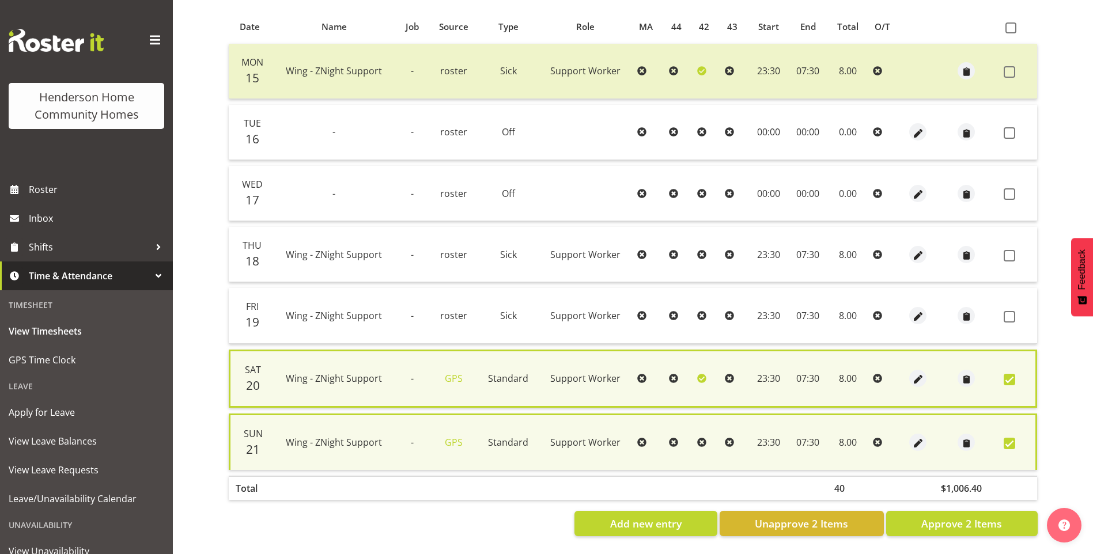
click at [1013, 439] on span at bounding box center [1009, 444] width 12 height 12
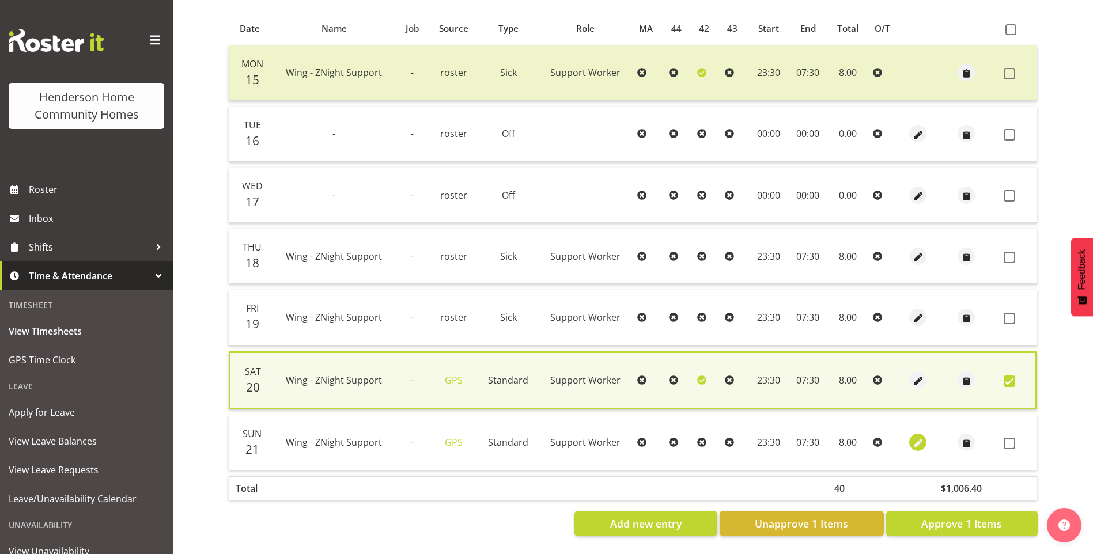
drag, startPoint x: 927, startPoint y: 434, endPoint x: 919, endPoint y: 437, distance: 8.6
click at [924, 435] on td at bounding box center [918, 442] width 32 height 55
click at [912, 438] on span "button" at bounding box center [917, 443] width 13 height 13
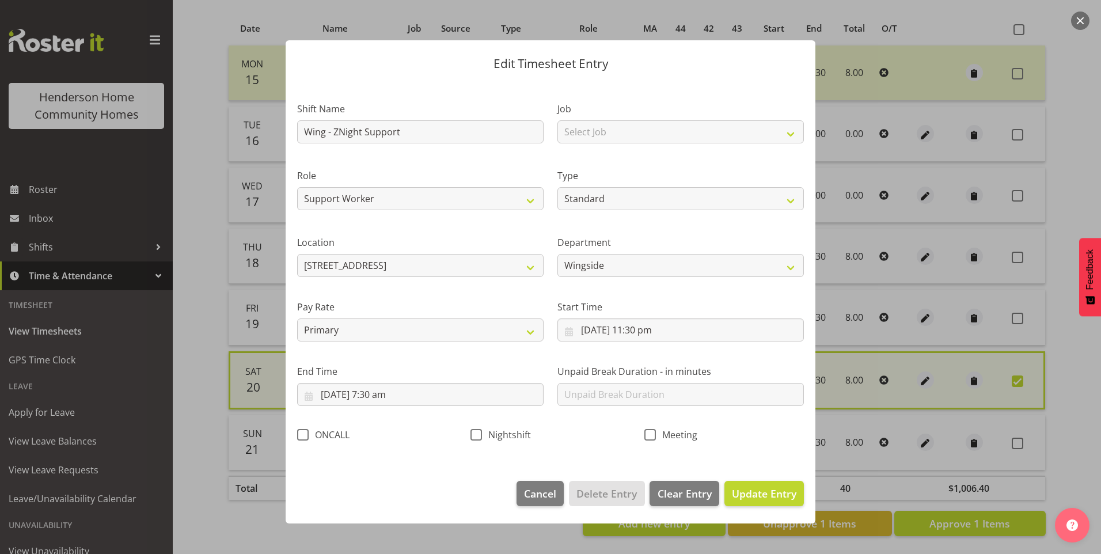
click at [479, 435] on section "Shift Name Wing - ZNight Support Job Select Job Floater Role Support Worker Typ…" at bounding box center [551, 275] width 530 height 388
click at [476, 434] on span at bounding box center [477, 435] width 12 height 12
click at [476, 434] on input "Nightshift" at bounding box center [474, 434] width 7 height 7
drag, startPoint x: 765, startPoint y: 490, endPoint x: 807, endPoint y: 481, distance: 42.5
click at [765, 490] on span "Update Entry" at bounding box center [764, 494] width 65 height 14
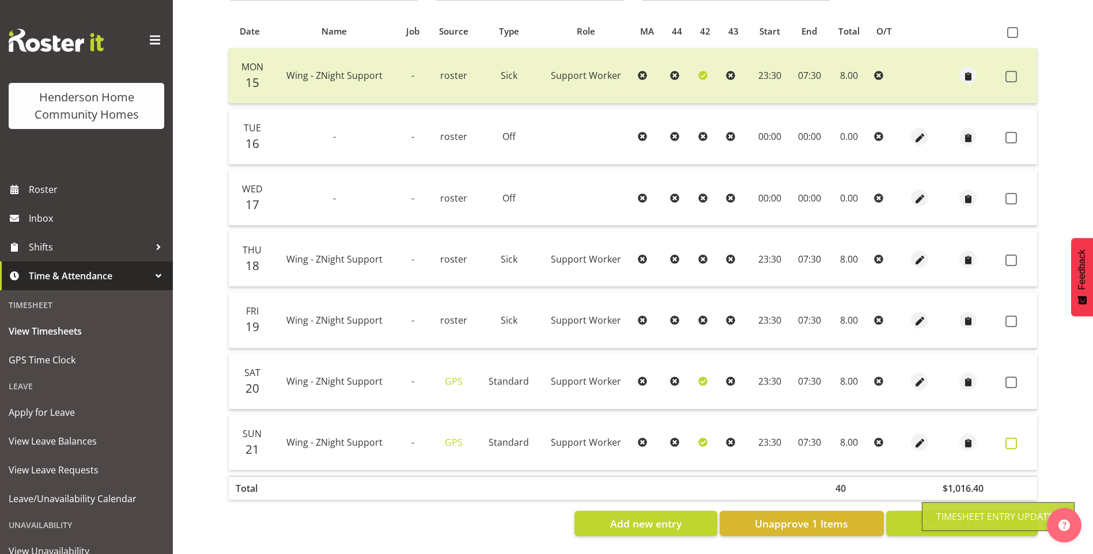
drag, startPoint x: 1010, startPoint y: 437, endPoint x: 1017, endPoint y: 401, distance: 36.4
click at [1010, 438] on span at bounding box center [1011, 444] width 12 height 12
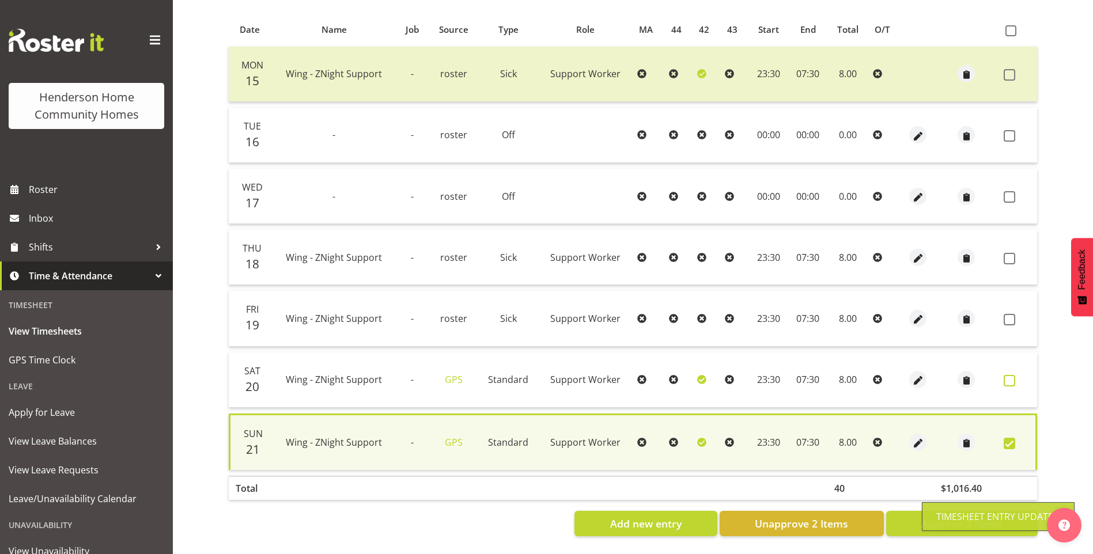
click at [1010, 375] on span at bounding box center [1009, 381] width 12 height 12
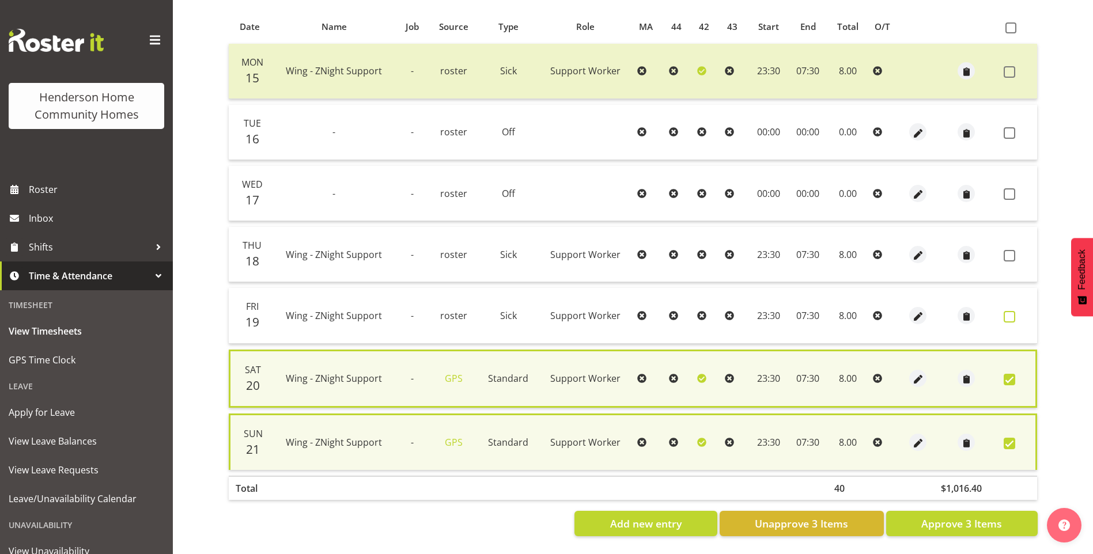
click at [1008, 311] on span at bounding box center [1009, 317] width 12 height 12
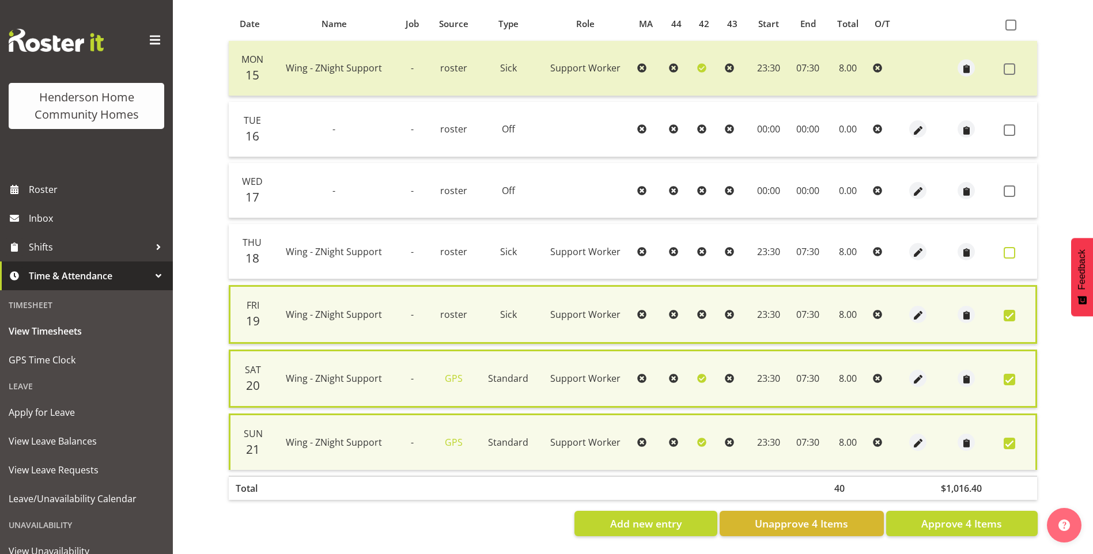
click at [1011, 252] on span at bounding box center [1009, 253] width 12 height 12
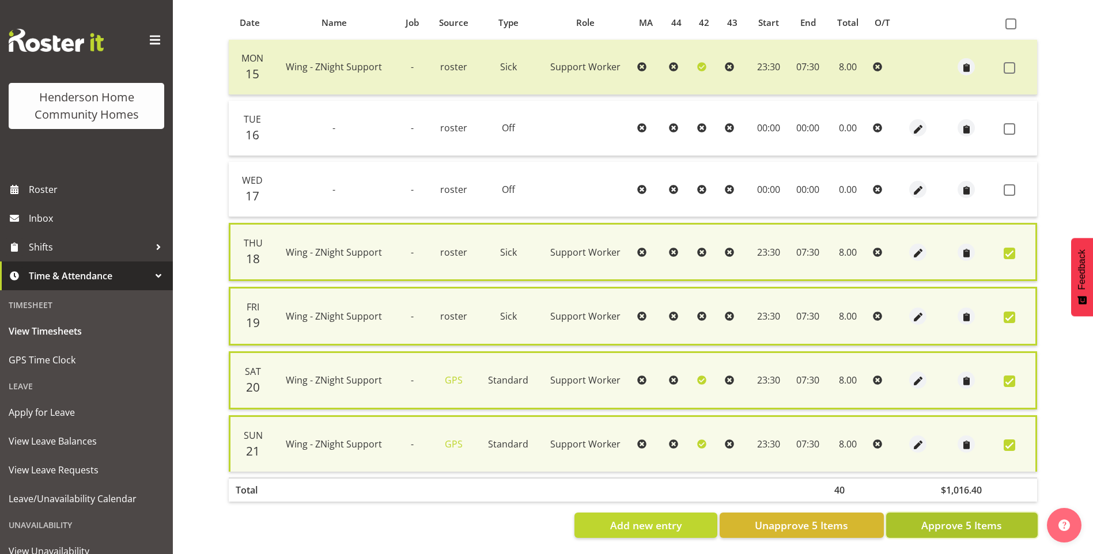
click at [980, 522] on span "Approve 5 Items" at bounding box center [961, 525] width 81 height 15
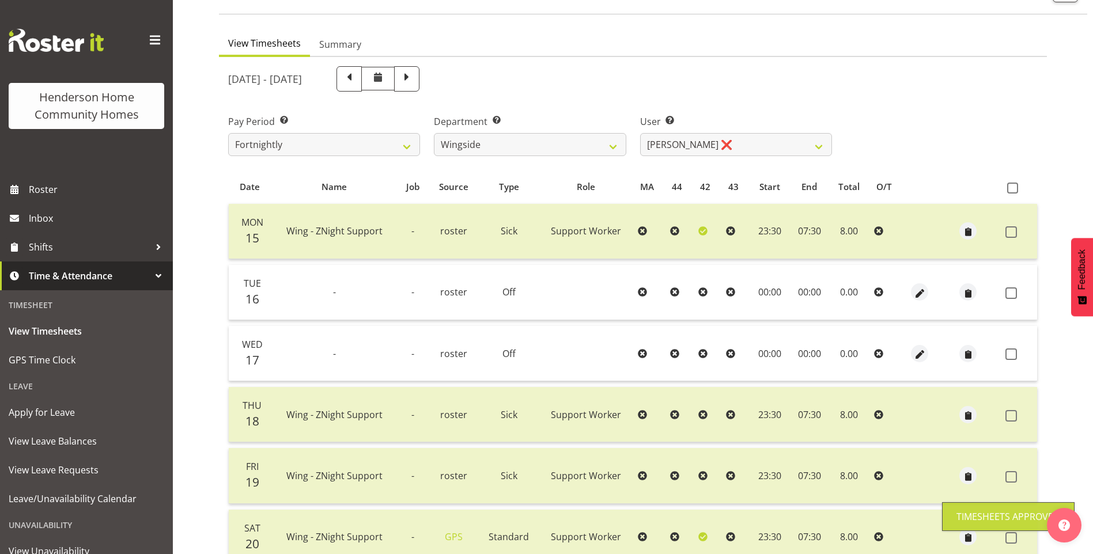
scroll to position [17, 0]
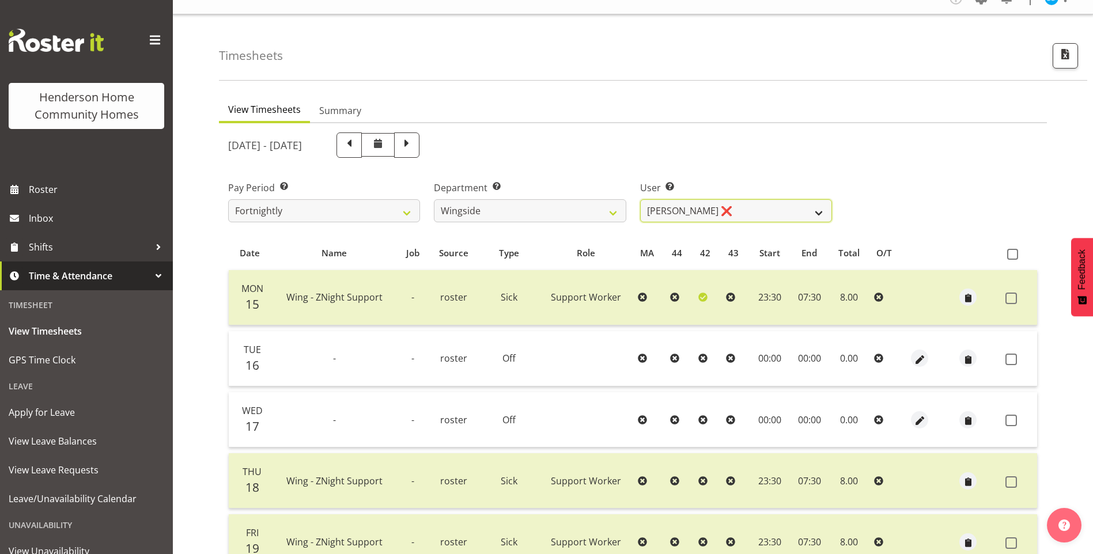
drag, startPoint x: 693, startPoint y: 209, endPoint x: 690, endPoint y: 214, distance: 6.2
click at [693, 209] on select "Arshdeep Singh ❌ Daljeet Prasad ❌ Daniel Marticio ❌ Janeth Sison ❌" at bounding box center [736, 210] width 192 height 23
click at [640, 199] on select "Arshdeep Singh ❌ Daljeet Prasad ❌ Daniel Marticio ❌ Janeth Sison ❌" at bounding box center [736, 210] width 192 height 23
click at [691, 215] on select "Arshdeep Singh ❌ Daljeet Prasad ❌ Daniel Marticio ❌ Janeth Sison ❌" at bounding box center [736, 210] width 192 height 23
click at [640, 199] on select "Arshdeep Singh ❌ Daljeet Prasad ❌ Daniel Marticio ❌ Janeth Sison ❌" at bounding box center [736, 210] width 192 height 23
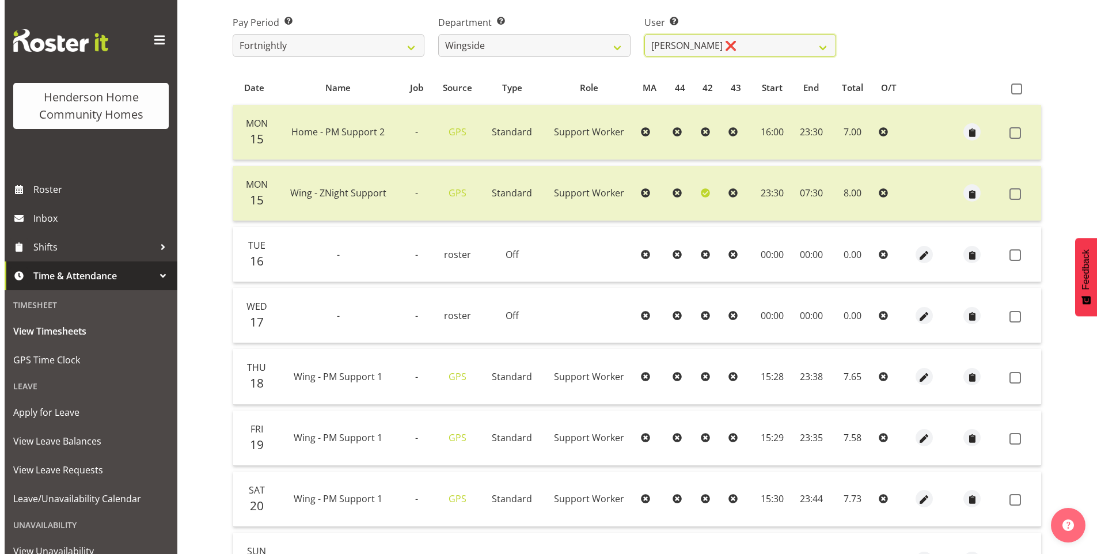
scroll to position [247, 0]
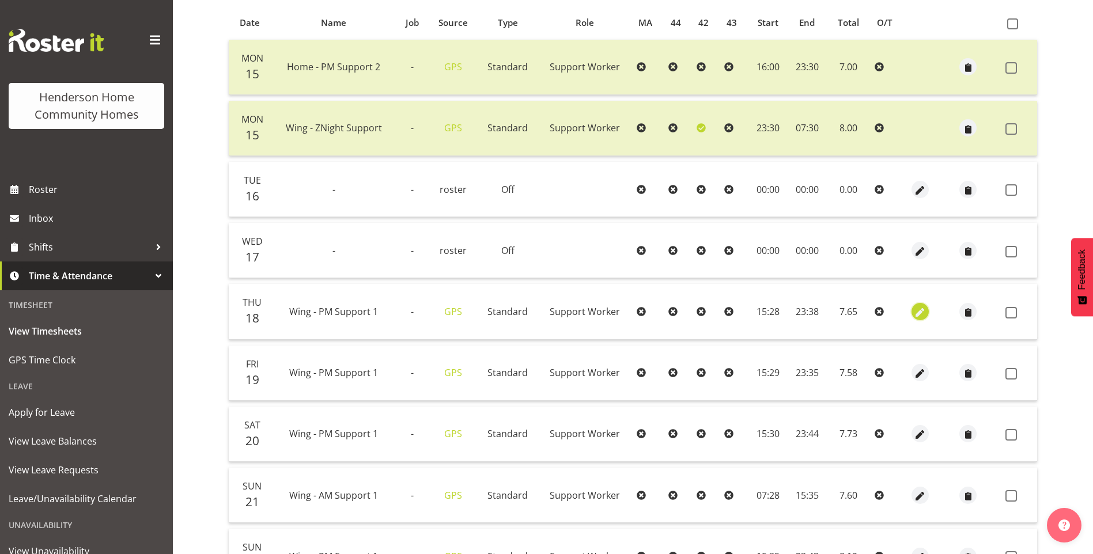
click at [916, 311] on span "button" at bounding box center [919, 312] width 13 height 13
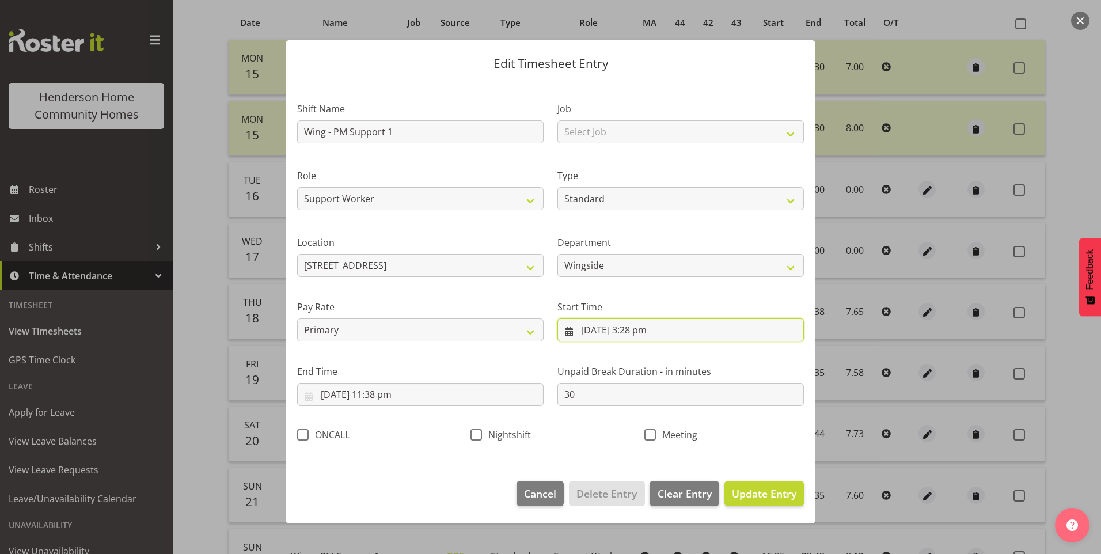
click at [650, 336] on input "18/09/2025, 3:28 pm" at bounding box center [680, 329] width 246 height 23
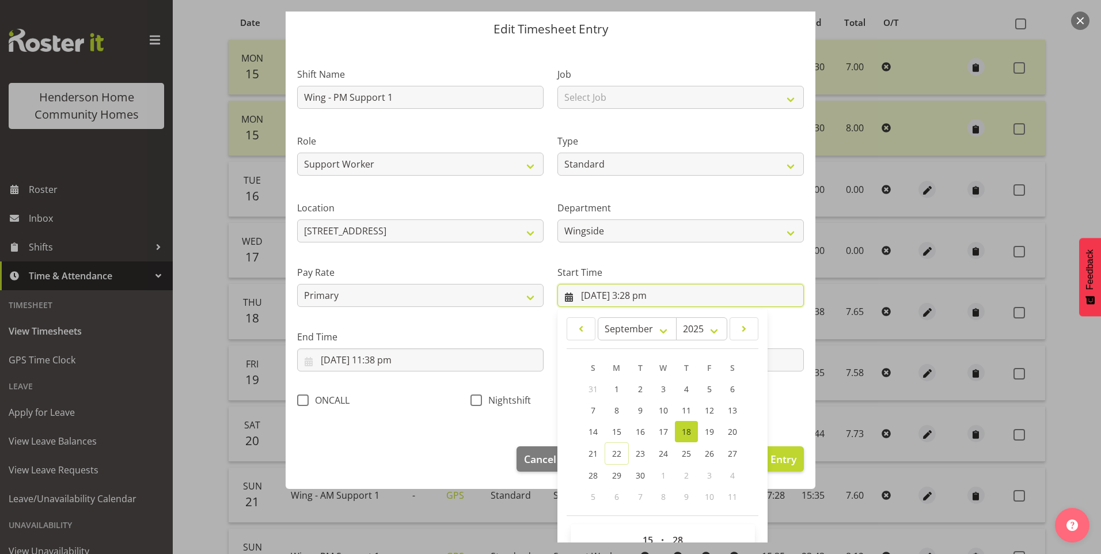
scroll to position [62, 0]
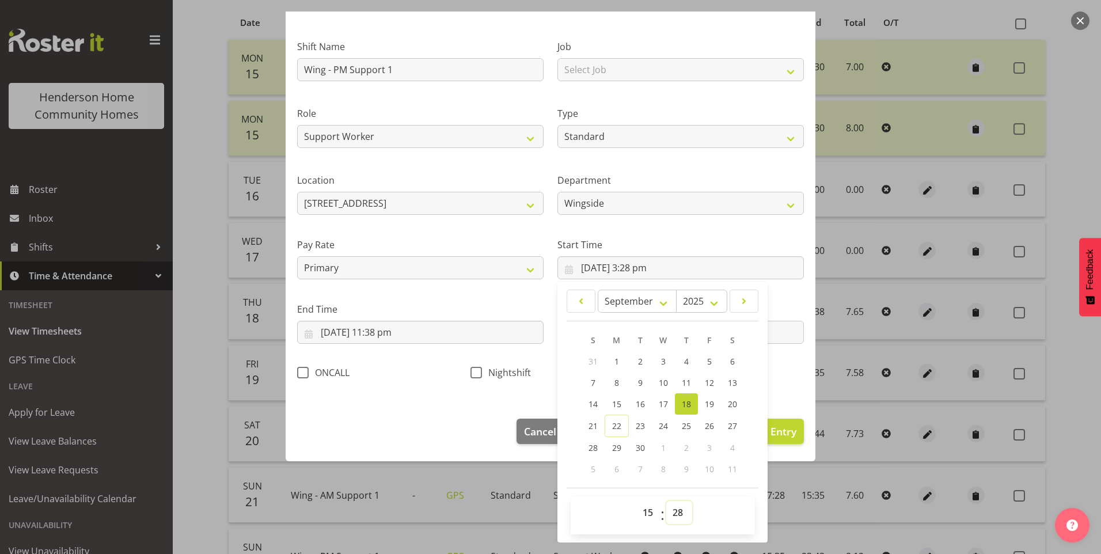
click at [672, 510] on select "00 01 02 03 04 05 06 07 08 09 10 11 12 13 14 15 16 17 18 19 20 21 22 23 24 25 2…" at bounding box center [679, 512] width 26 height 23
click at [666, 501] on select "00 01 02 03 04 05 06 07 08 09 10 11 12 13 14 15 16 17 18 19 20 21 22 23 24 25 2…" at bounding box center [679, 512] width 26 height 23
click at [389, 340] on input "18/09/2025, 11:38 pm" at bounding box center [420, 332] width 246 height 23
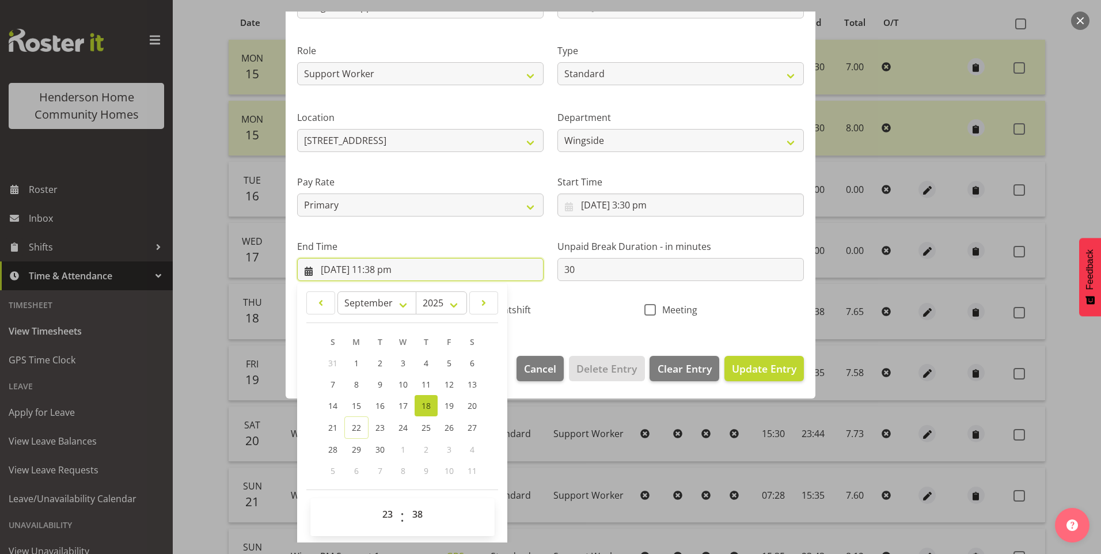
scroll to position [127, 0]
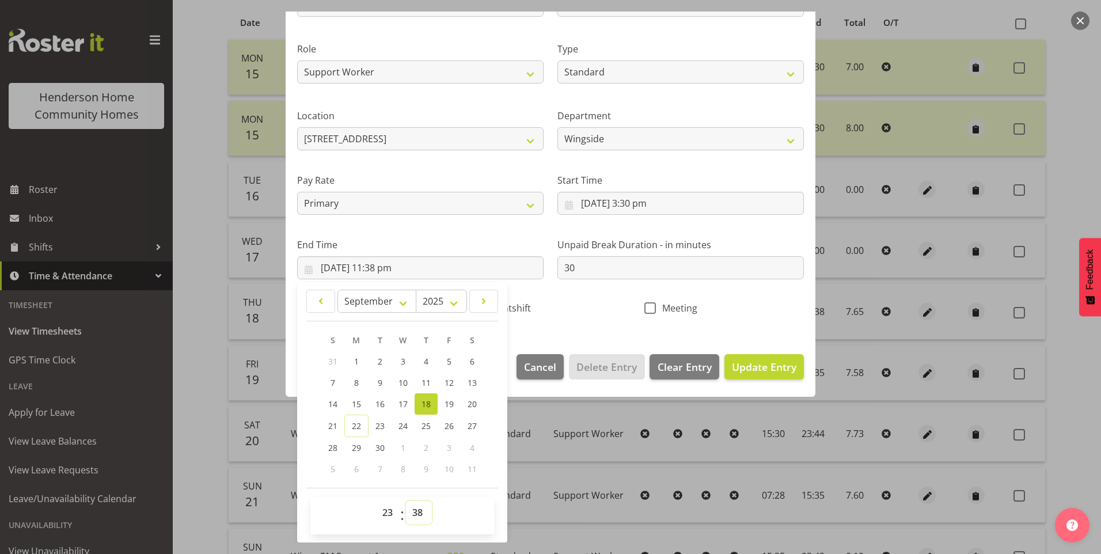
click at [415, 507] on select "00 01 02 03 04 05 06 07 08 09 10 11 12 13 14 15 16 17 18 19 20 21 22 23 24 25 2…" at bounding box center [419, 512] width 26 height 23
click at [406, 501] on select "00 01 02 03 04 05 06 07 08 09 10 11 12 13 14 15 16 17 18 19 20 21 22 23 24 25 2…" at bounding box center [419, 512] width 26 height 23
click at [770, 360] on span "Update Entry" at bounding box center [764, 367] width 65 height 14
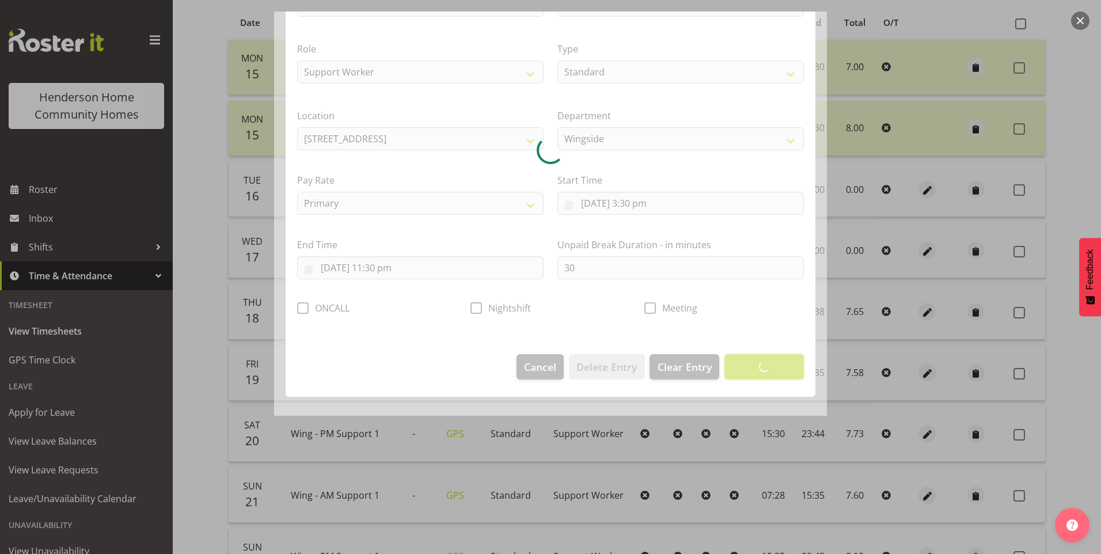
scroll to position [0, 0]
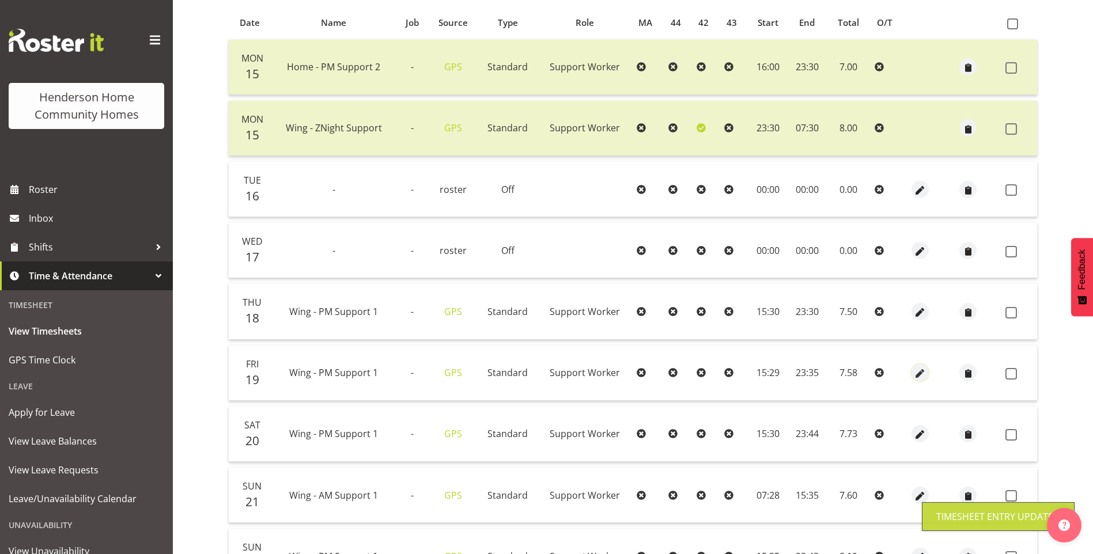
click at [917, 370] on span "button" at bounding box center [919, 373] width 13 height 13
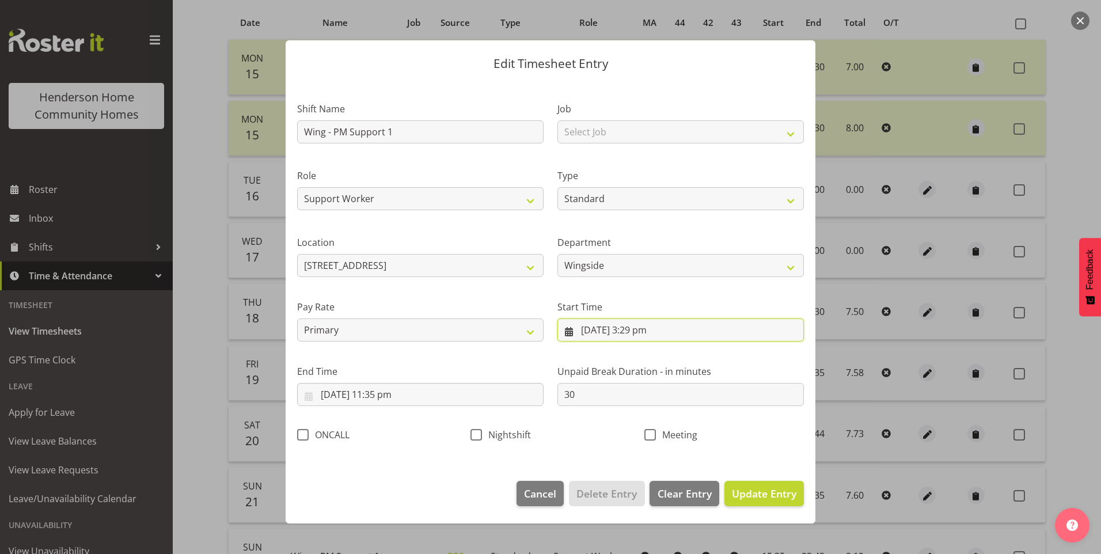
click at [651, 336] on input "19/09/2025, 3:29 pm" at bounding box center [680, 329] width 246 height 23
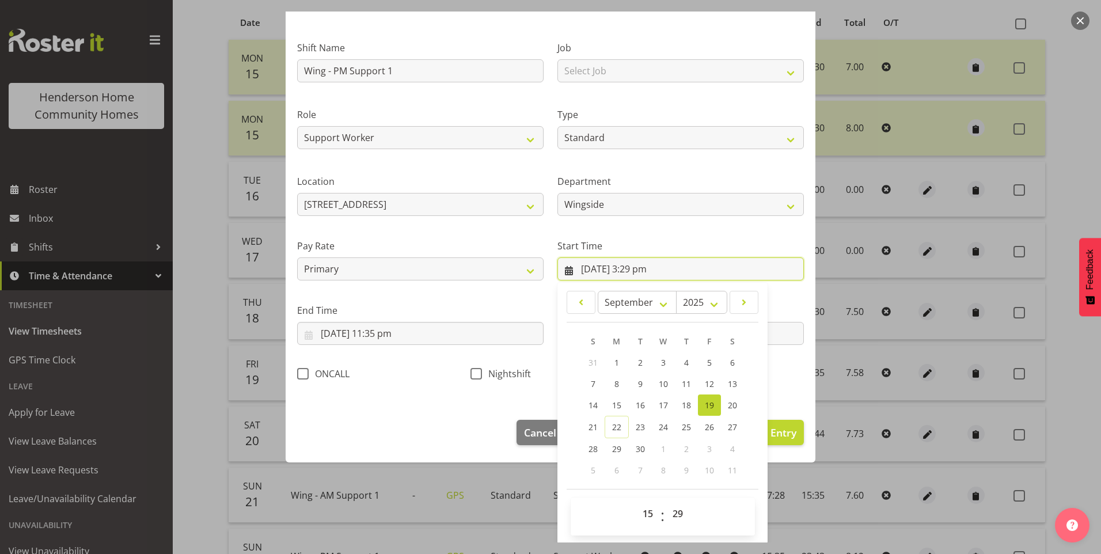
scroll to position [62, 0]
click at [673, 513] on select "00 01 02 03 04 05 06 07 08 09 10 11 12 13 14 15 16 17 18 19 20 21 22 23 24 25 2…" at bounding box center [679, 512] width 26 height 23
click at [666, 501] on select "00 01 02 03 04 05 06 07 08 09 10 11 12 13 14 15 16 17 18 19 20 21 22 23 24 25 2…" at bounding box center [679, 512] width 26 height 23
click at [673, 511] on select "00 01 02 03 04 05 06 07 08 09 10 11 12 13 14 15 16 17 18 19 20 21 22 23 24 25 2…" at bounding box center [679, 512] width 26 height 23
click at [666, 501] on select "00 01 02 03 04 05 06 07 08 09 10 11 12 13 14 15 16 17 18 19 20 21 22 23 24 25 2…" at bounding box center [679, 512] width 26 height 23
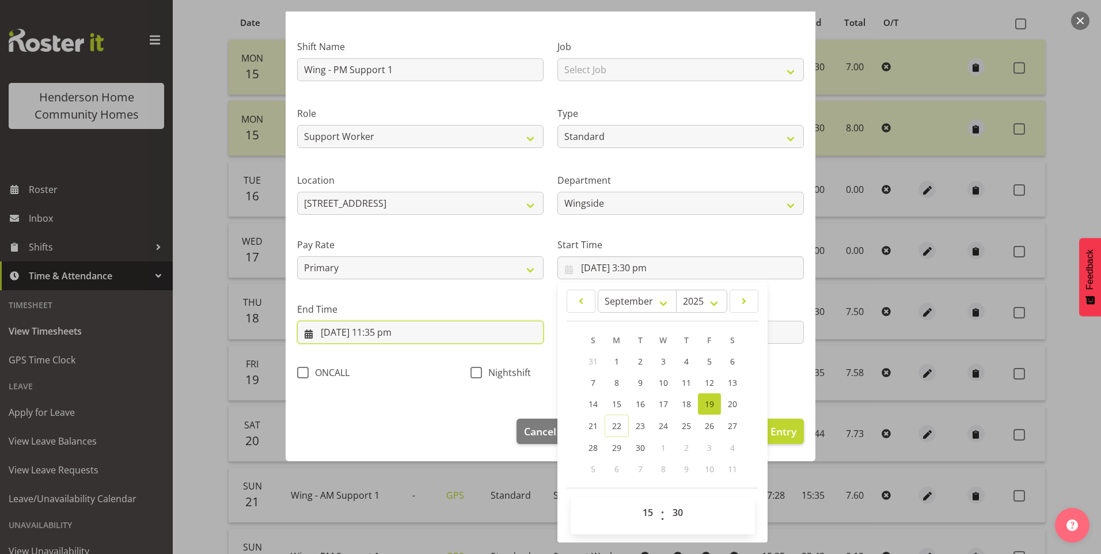
click at [397, 336] on input "19/09/2025, 11:35 pm" at bounding box center [420, 332] width 246 height 23
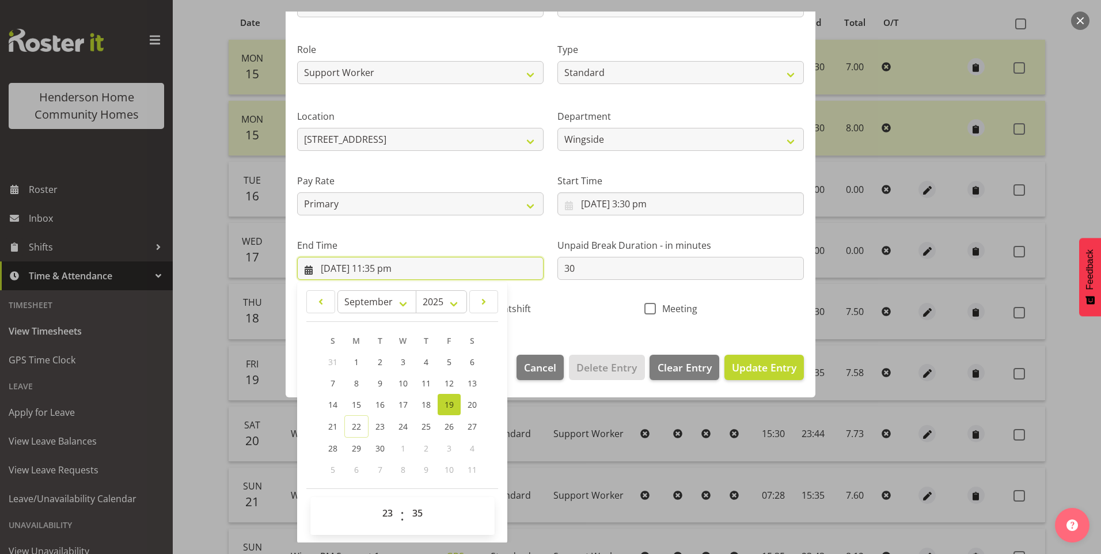
scroll to position [127, 0]
click at [416, 509] on select "00 01 02 03 04 05 06 07 08 09 10 11 12 13 14 15 16 17 18 19 20 21 22 23 24 25 2…" at bounding box center [419, 512] width 26 height 23
click at [406, 501] on select "00 01 02 03 04 05 06 07 08 09 10 11 12 13 14 15 16 17 18 19 20 21 22 23 24 25 2…" at bounding box center [419, 512] width 26 height 23
click at [782, 362] on span "Update Entry" at bounding box center [764, 367] width 65 height 14
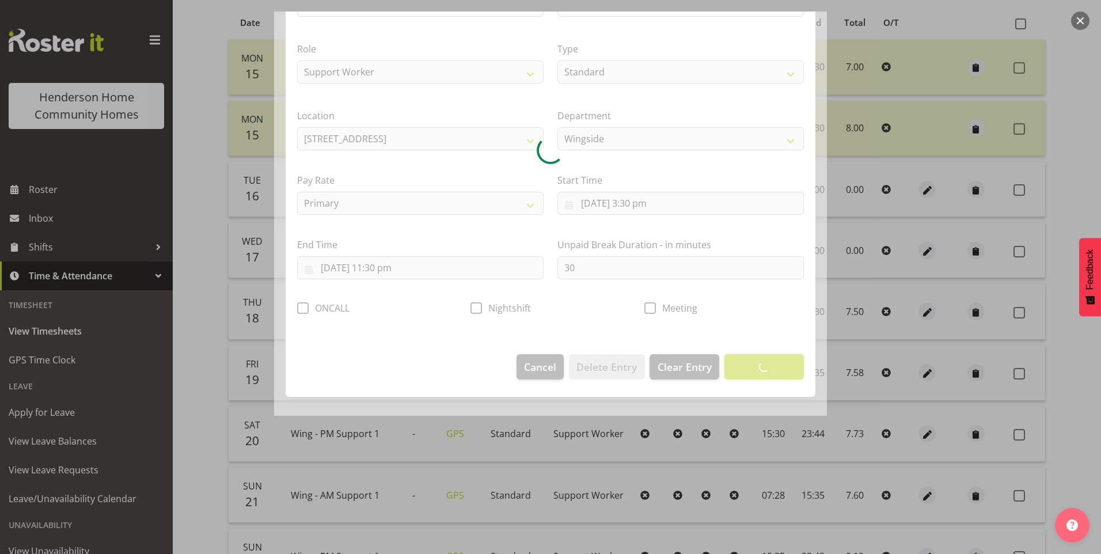
scroll to position [0, 0]
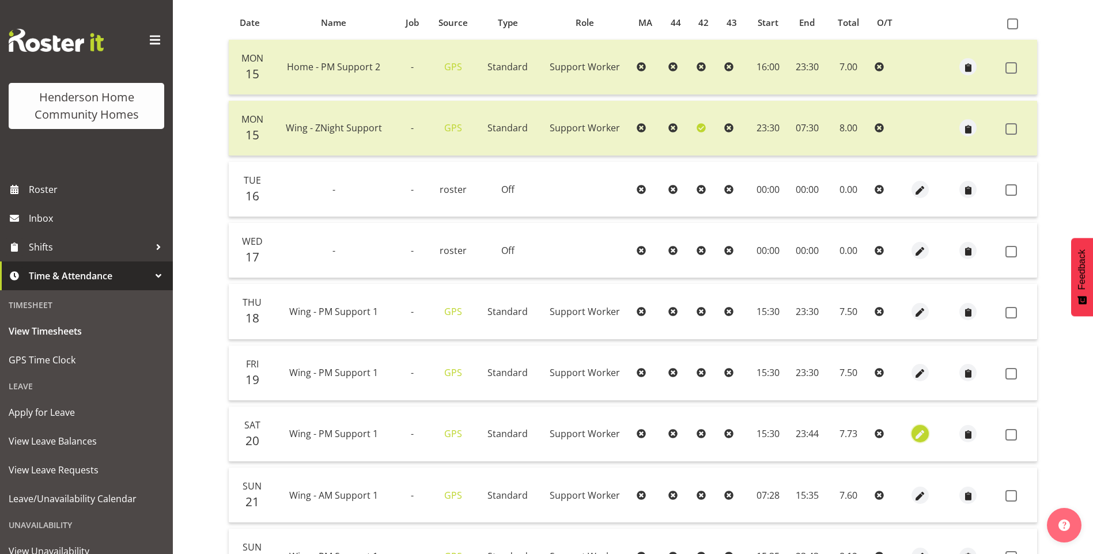
click at [915, 431] on span "button" at bounding box center [919, 434] width 13 height 13
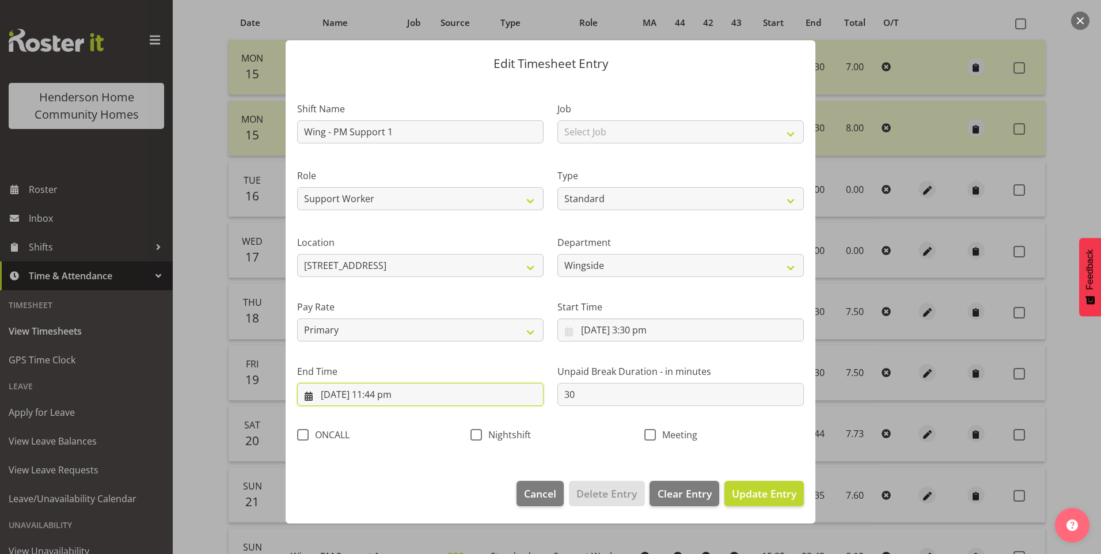
click at [397, 400] on input "20/09/2025, 11:44 pm" at bounding box center [420, 394] width 246 height 23
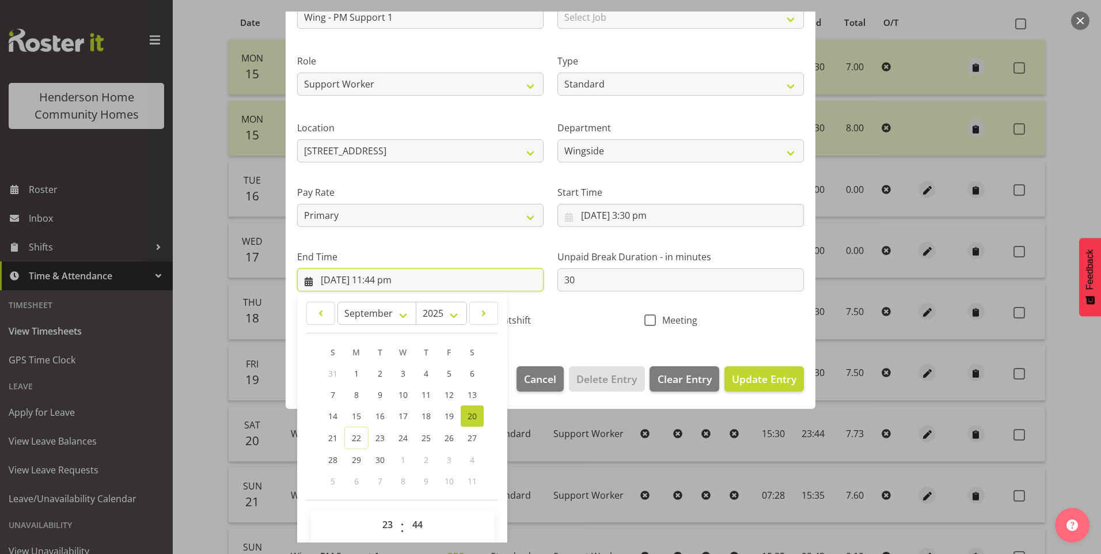
scroll to position [115, 0]
click at [414, 524] on select "00 01 02 03 04 05 06 07 08 09 10 11 12 13 14 15 16 17 18 19 20 21 22 23 24 25 2…" at bounding box center [419, 524] width 26 height 23
click at [406, 513] on select "00 01 02 03 04 05 06 07 08 09 10 11 12 13 14 15 16 17 18 19 20 21 22 23 24 25 2…" at bounding box center [419, 524] width 26 height 23
click at [780, 376] on span "Update Entry" at bounding box center [764, 378] width 65 height 14
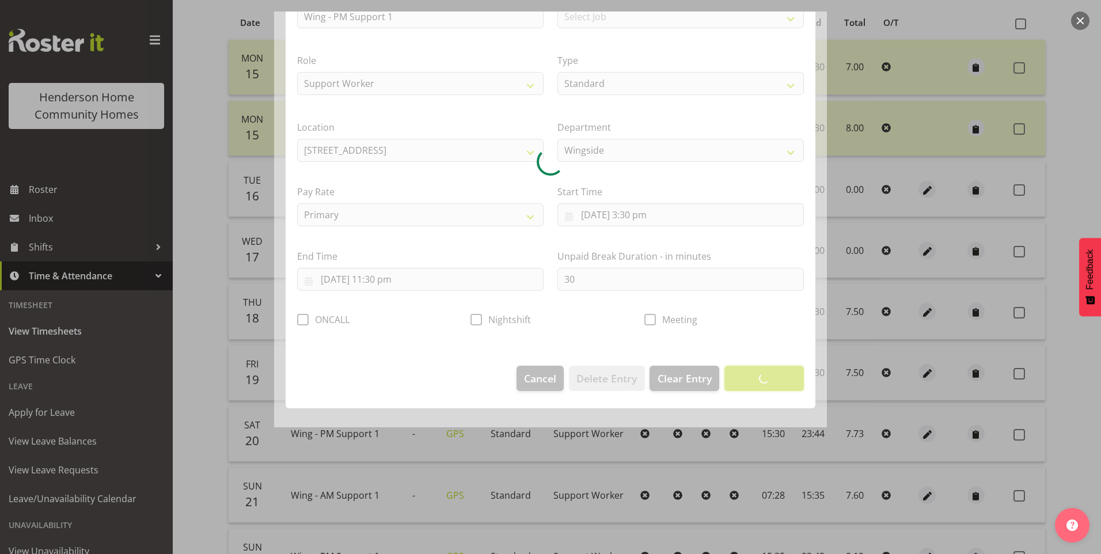
scroll to position [0, 0]
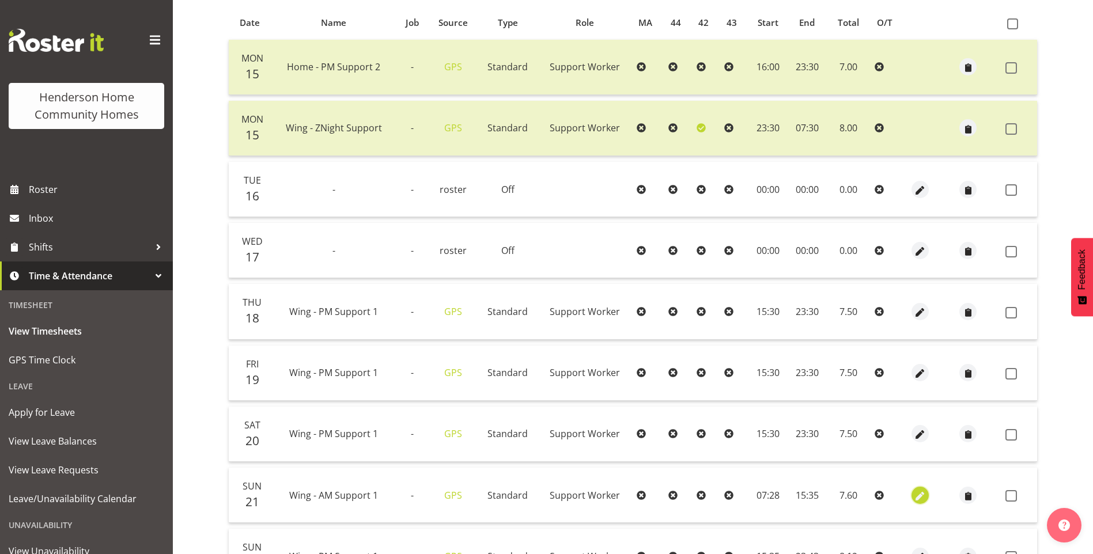
click at [919, 494] on span "button" at bounding box center [919, 496] width 13 height 13
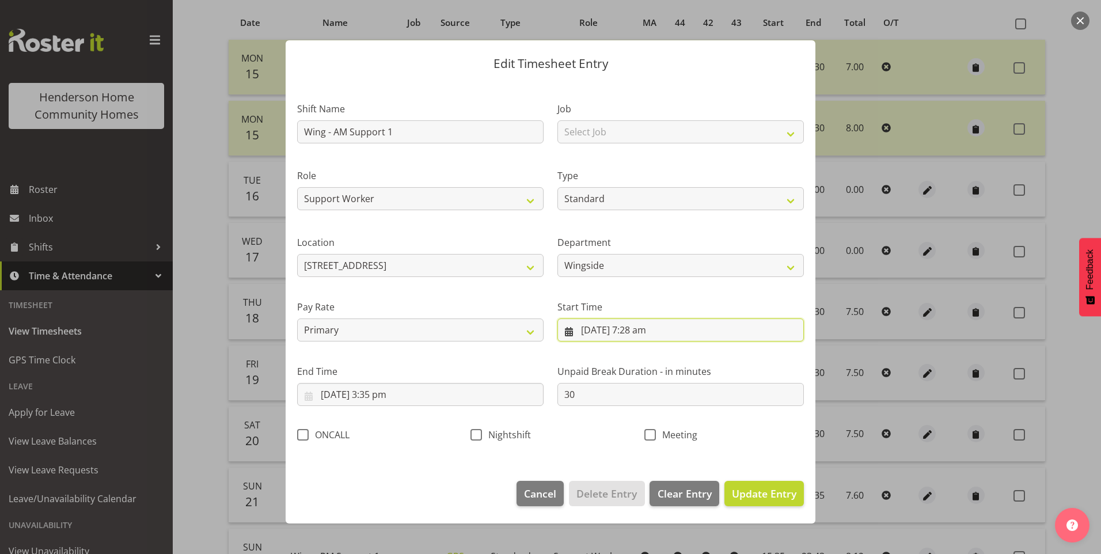
click at [647, 329] on input "21/09/2025, 7:28 am" at bounding box center [680, 329] width 246 height 23
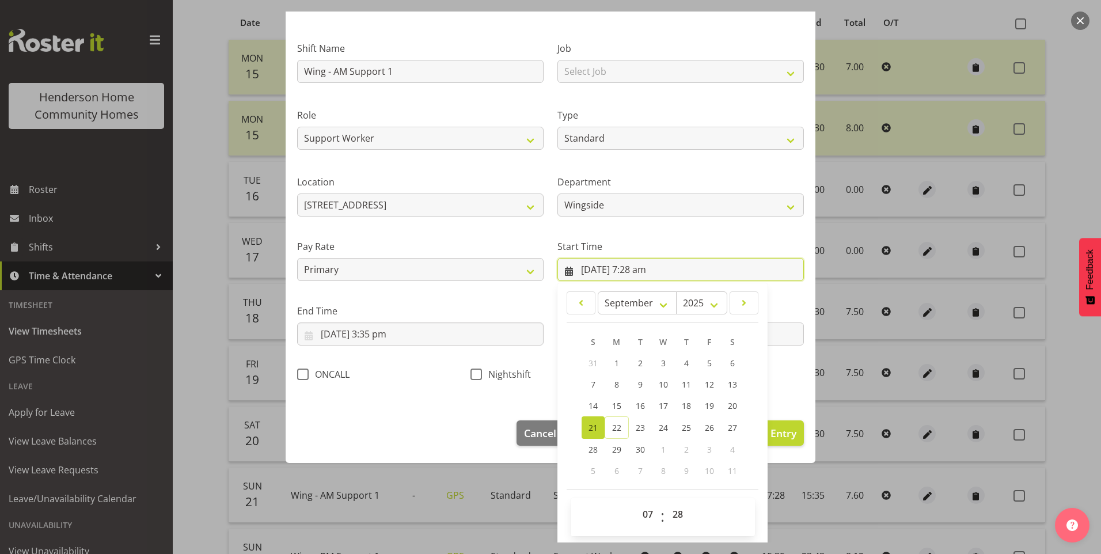
scroll to position [62, 0]
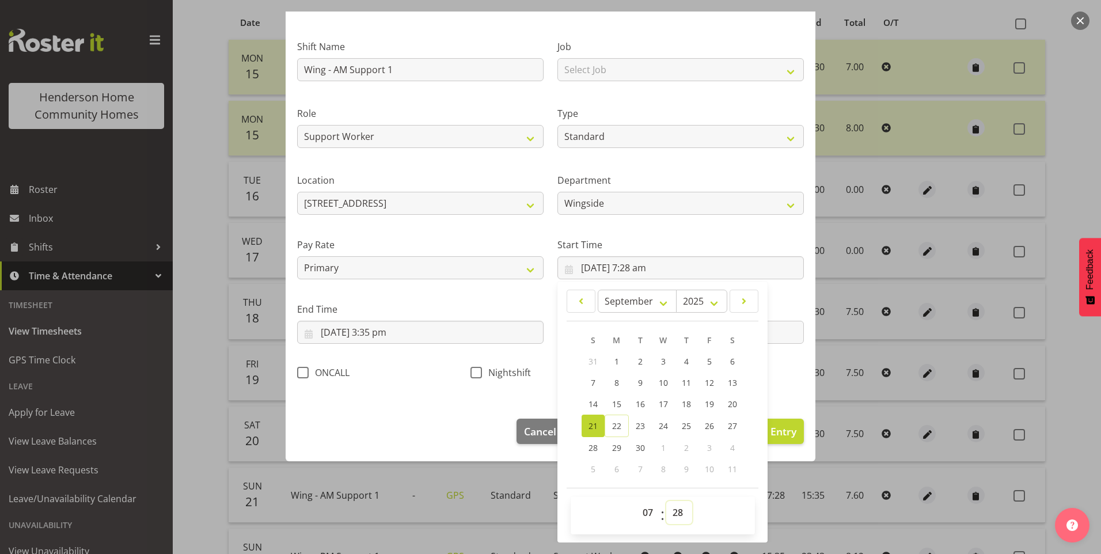
drag, startPoint x: 673, startPoint y: 515, endPoint x: 684, endPoint y: 511, distance: 11.5
click at [674, 515] on select "00 01 02 03 04 05 06 07 08 09 10 11 12 13 14 15 16 17 18 19 20 21 22 23 24 25 2…" at bounding box center [679, 512] width 26 height 23
click at [666, 501] on select "00 01 02 03 04 05 06 07 08 09 10 11 12 13 14 15 16 17 18 19 20 21 22 23 24 25 2…" at bounding box center [679, 512] width 26 height 23
click at [388, 339] on input "21/09/2025, 3:35 pm" at bounding box center [420, 332] width 246 height 23
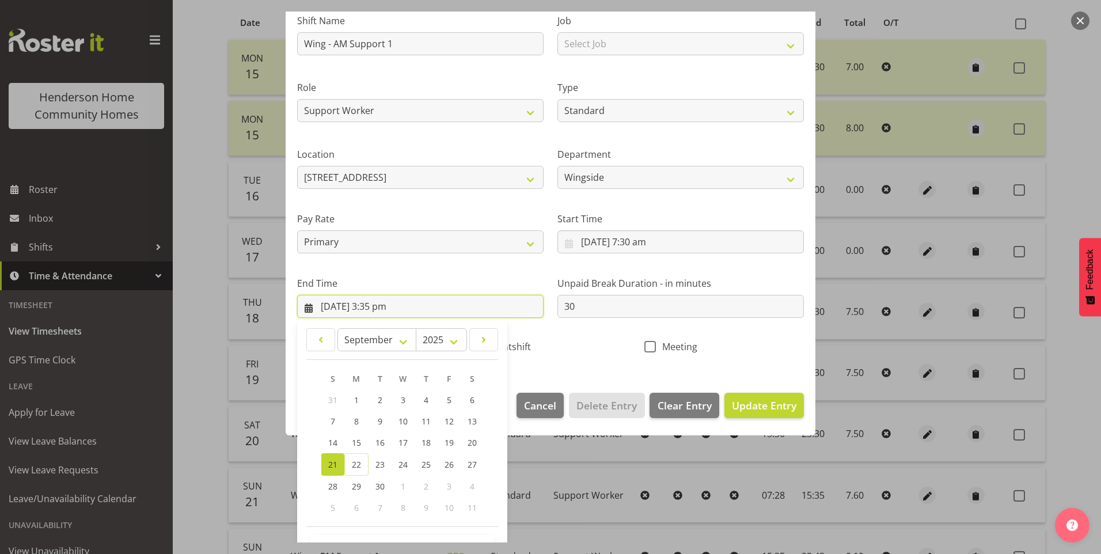
scroll to position [127, 0]
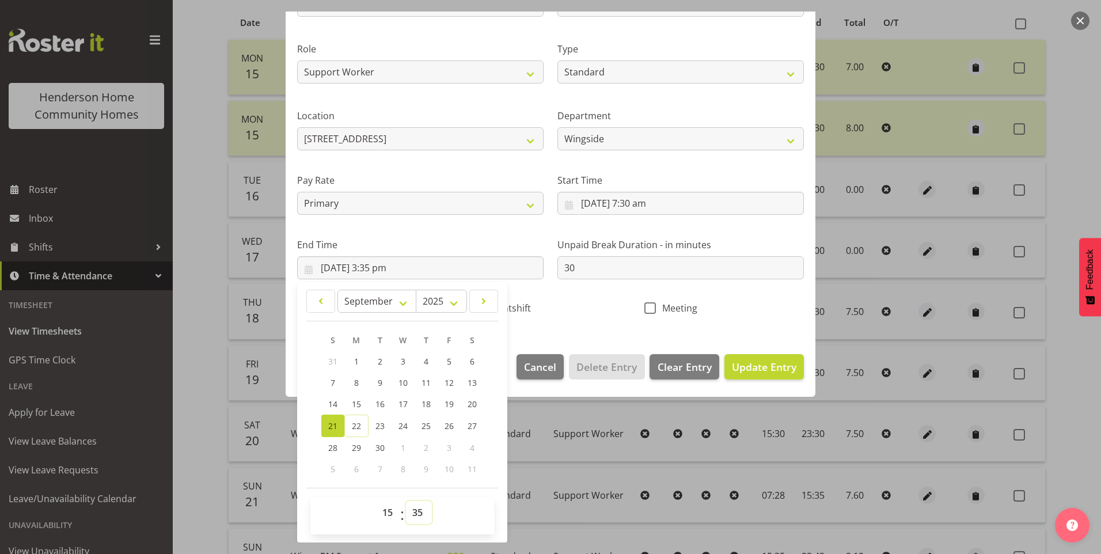
click at [419, 511] on select "00 01 02 03 04 05 06 07 08 09 10 11 12 13 14 15 16 17 18 19 20 21 22 23 24 25 2…" at bounding box center [419, 512] width 26 height 23
click at [406, 501] on select "00 01 02 03 04 05 06 07 08 09 10 11 12 13 14 15 16 17 18 19 20 21 22 23 24 25 2…" at bounding box center [419, 512] width 26 height 23
click at [773, 372] on span "Update Entry" at bounding box center [764, 367] width 65 height 14
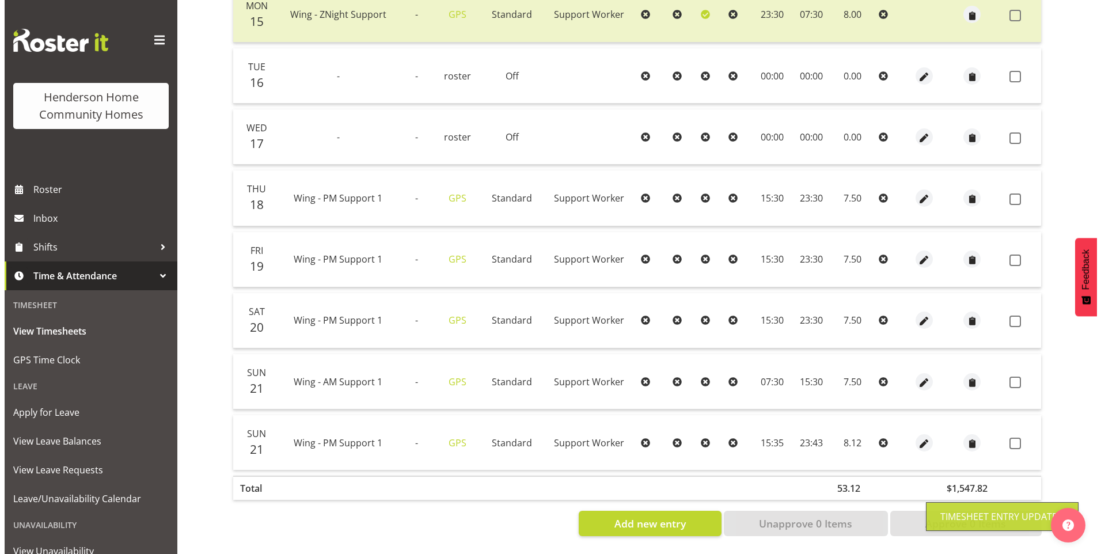
scroll to position [362, 0]
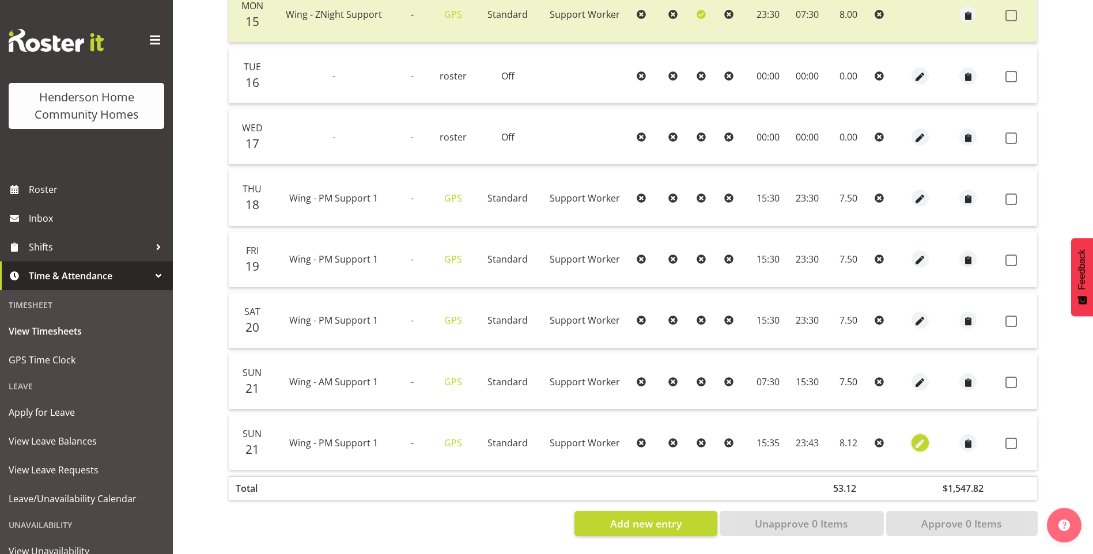
click at [915, 437] on span "button" at bounding box center [919, 443] width 13 height 13
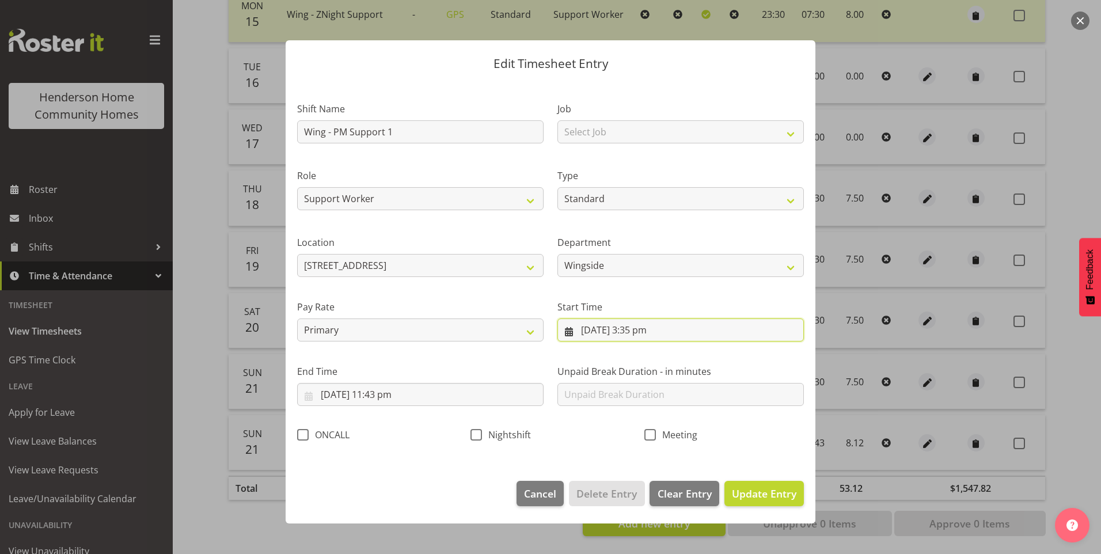
click at [650, 333] on input "21/09/2025, 3:35 pm" at bounding box center [680, 329] width 246 height 23
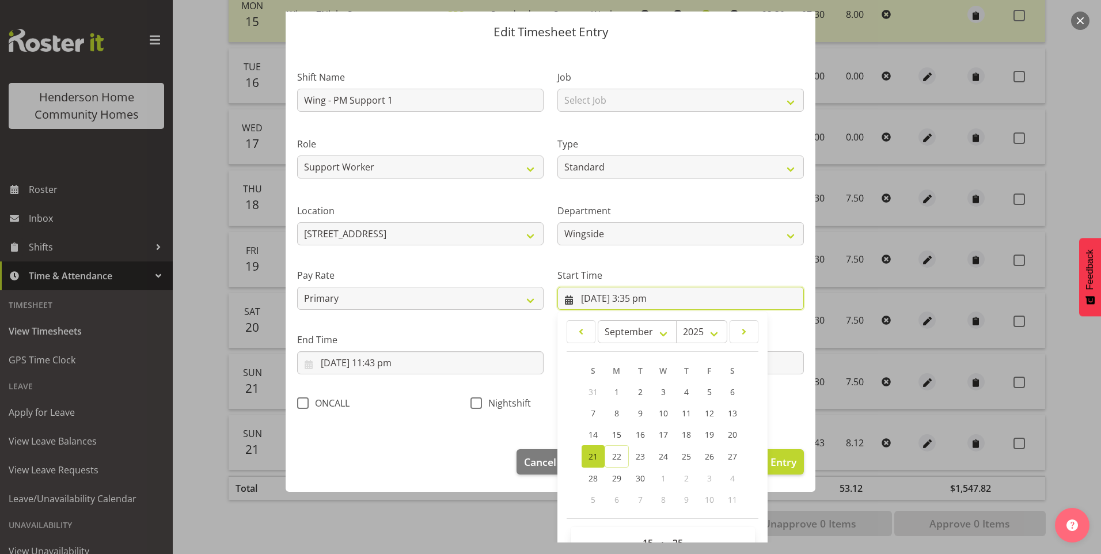
scroll to position [62, 0]
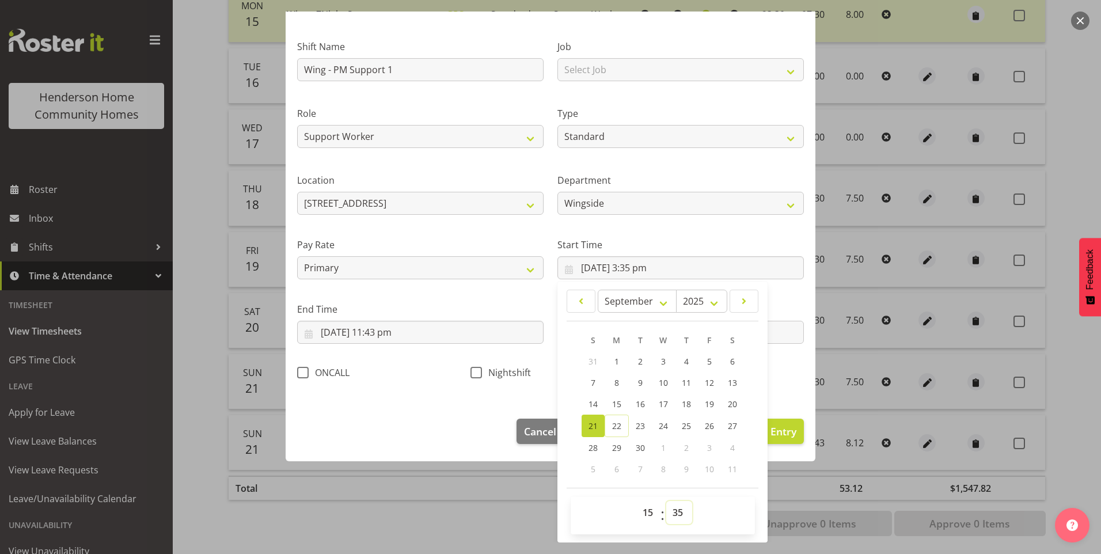
click at [677, 511] on select "00 01 02 03 04 05 06 07 08 09 10 11 12 13 14 15 16 17 18 19 20 21 22 23 24 25 2…" at bounding box center [679, 512] width 26 height 23
click at [666, 501] on select "00 01 02 03 04 05 06 07 08 09 10 11 12 13 14 15 16 17 18 19 20 21 22 23 24 25 2…" at bounding box center [679, 512] width 26 height 23
click at [394, 337] on input "21/09/2025, 11:43 pm" at bounding box center [420, 332] width 246 height 23
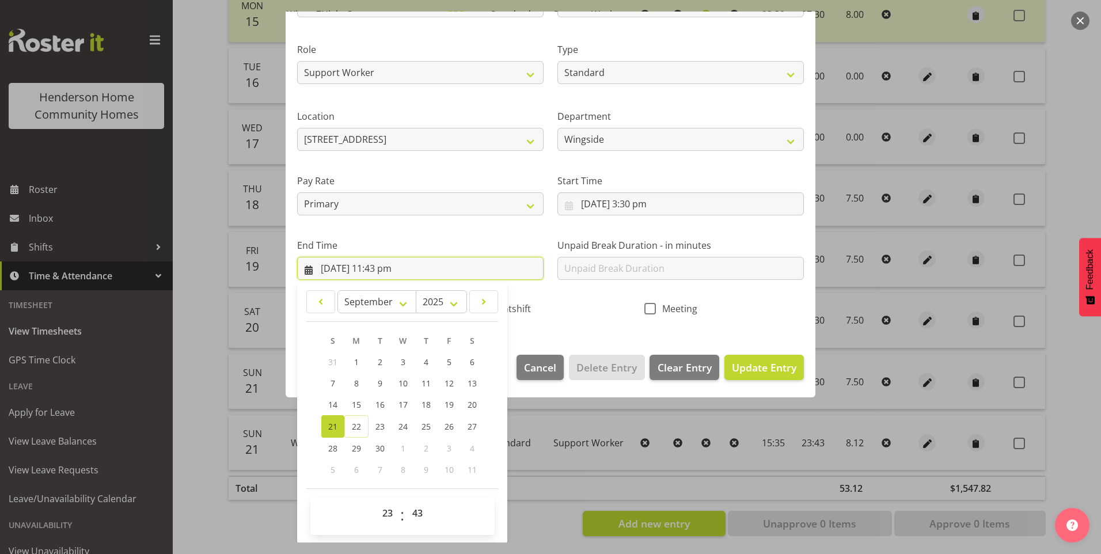
scroll to position [127, 0]
click at [428, 511] on select "00 01 02 03 04 05 06 07 08 09 10 11 12 13 14 15 16 17 18 19 20 21 22 23 24 25 2…" at bounding box center [419, 512] width 26 height 23
click at [406, 501] on select "00 01 02 03 04 05 06 07 08 09 10 11 12 13 14 15 16 17 18 19 20 21 22 23 24 25 2…" at bounding box center [419, 512] width 26 height 23
click at [626, 275] on input "text" at bounding box center [680, 267] width 246 height 23
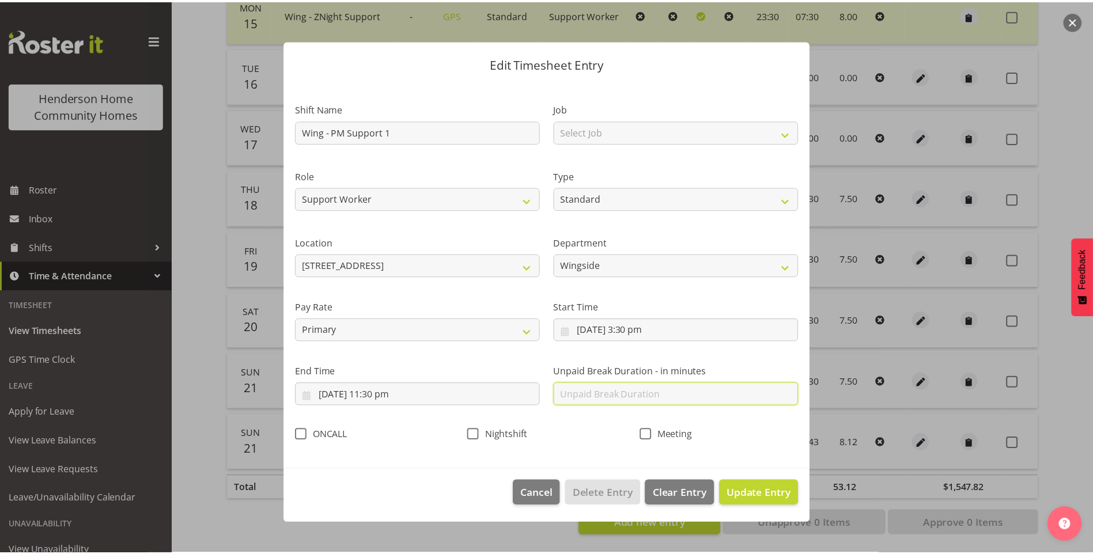
scroll to position [0, 0]
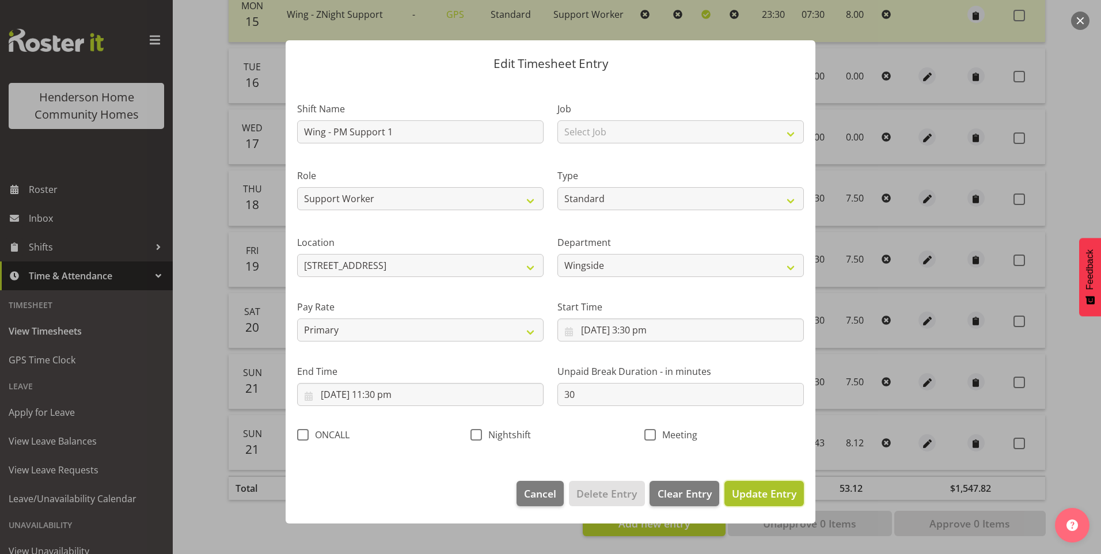
click at [779, 487] on span "Update Entry" at bounding box center [764, 494] width 65 height 14
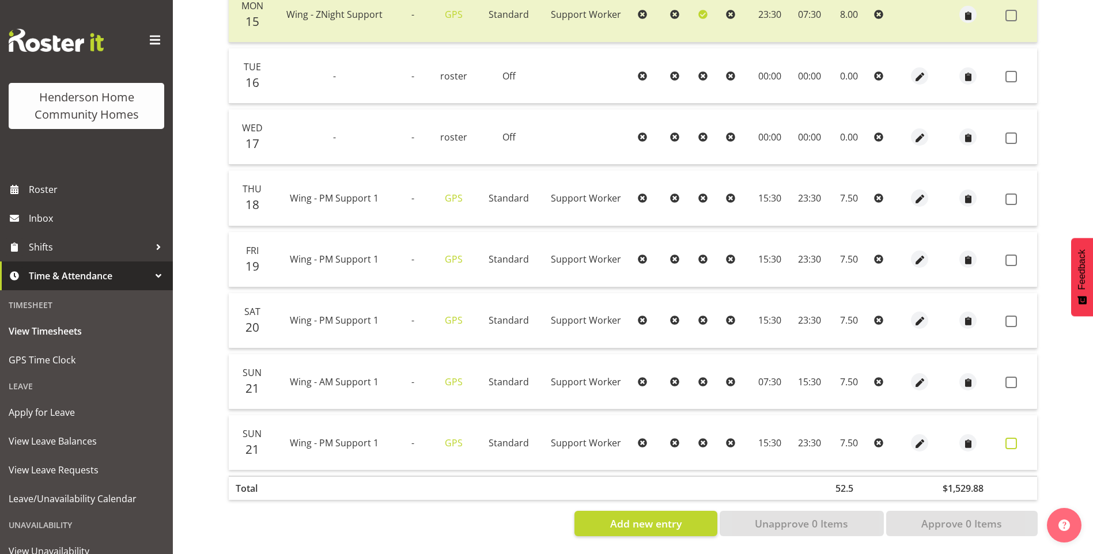
click at [1008, 439] on span at bounding box center [1011, 444] width 12 height 12
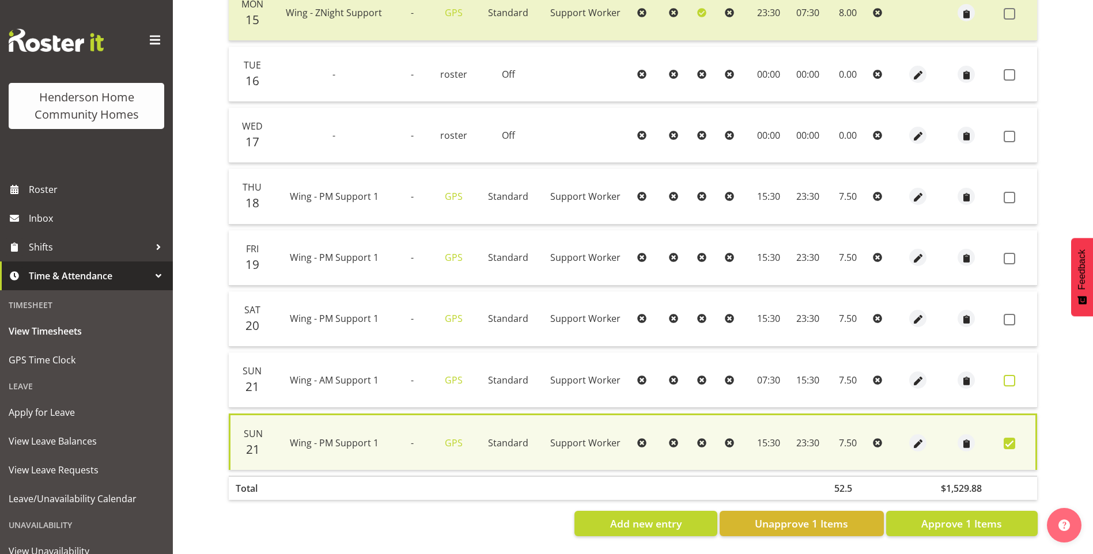
click at [1010, 377] on span at bounding box center [1009, 381] width 12 height 12
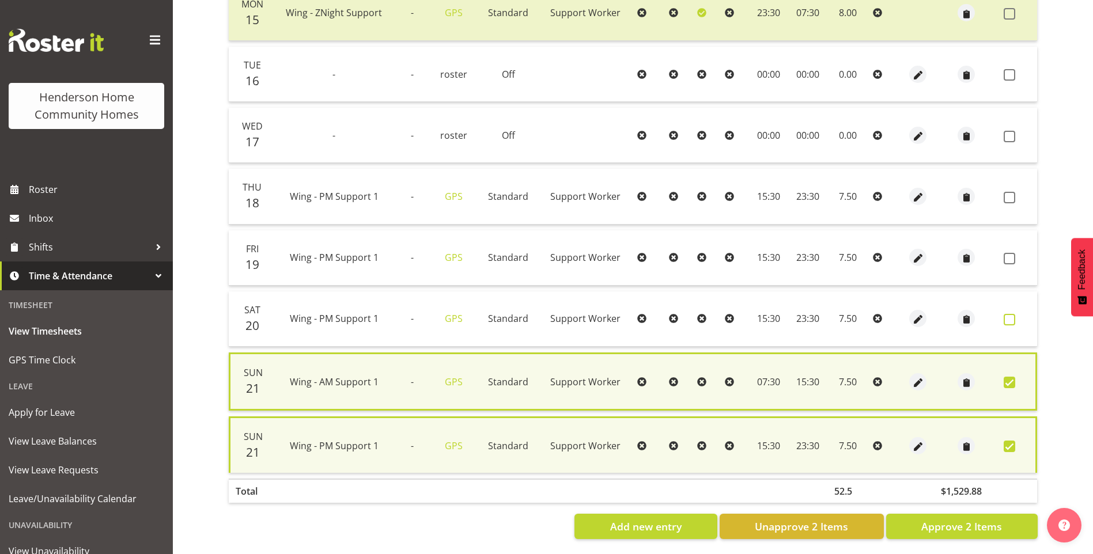
click at [1010, 322] on span at bounding box center [1009, 320] width 12 height 12
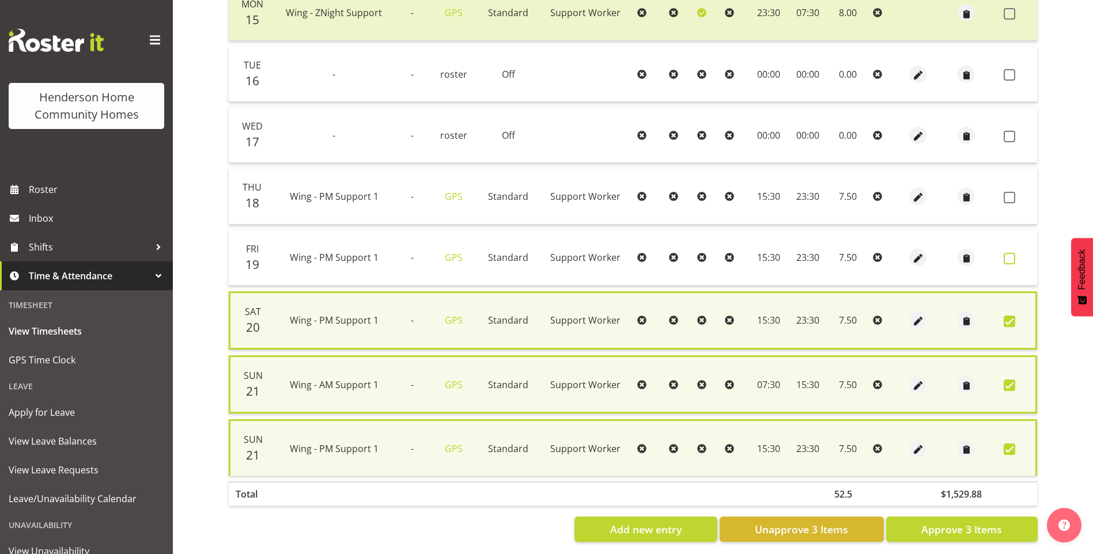
click at [1015, 256] on label at bounding box center [1012, 259] width 18 height 12
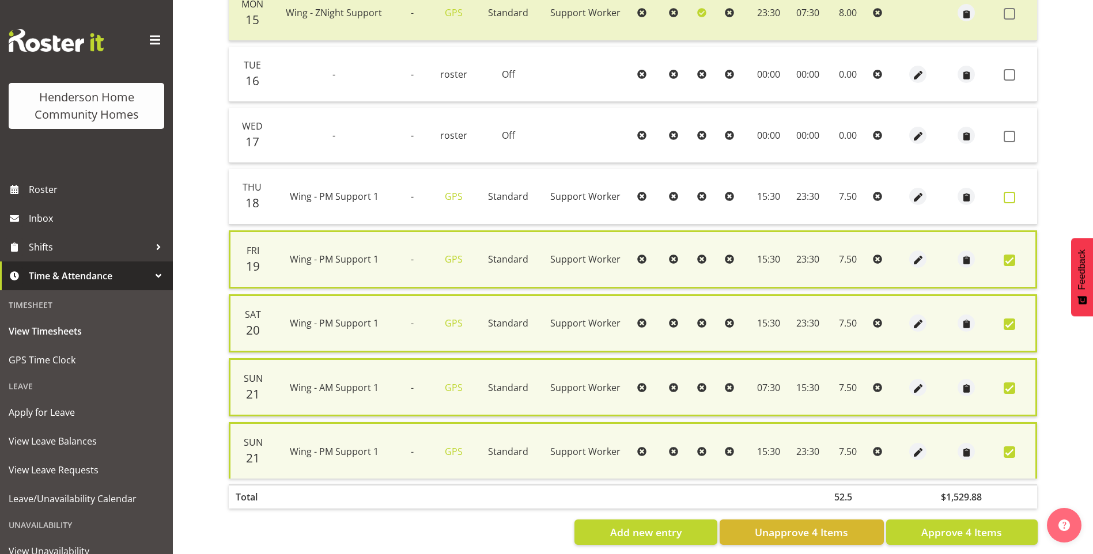
click at [1010, 200] on span at bounding box center [1009, 198] width 12 height 12
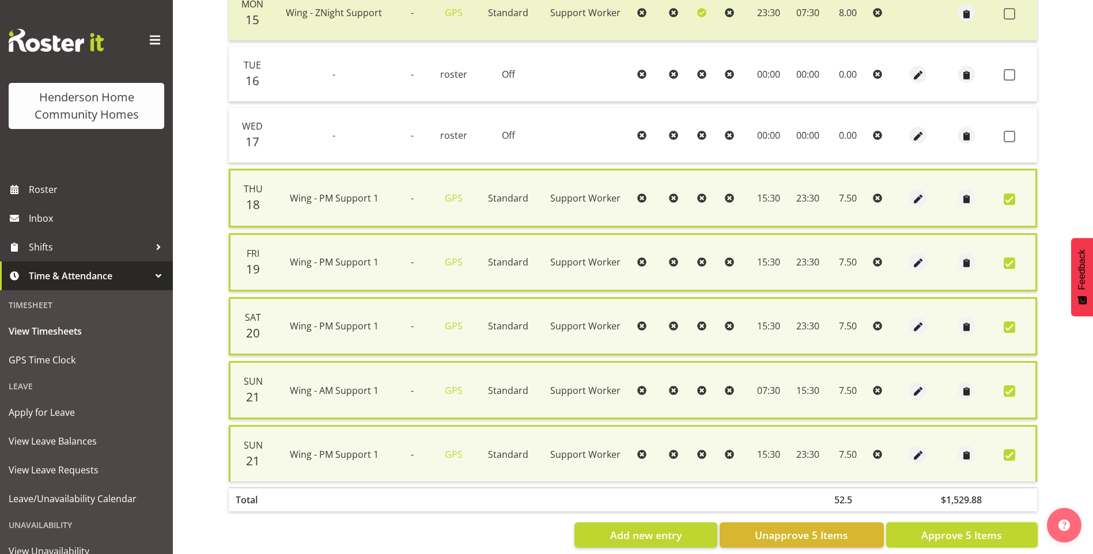
drag, startPoint x: 978, startPoint y: 536, endPoint x: 973, endPoint y: 528, distance: 9.3
click at [978, 536] on span "Approve 5 Items" at bounding box center [961, 535] width 81 height 15
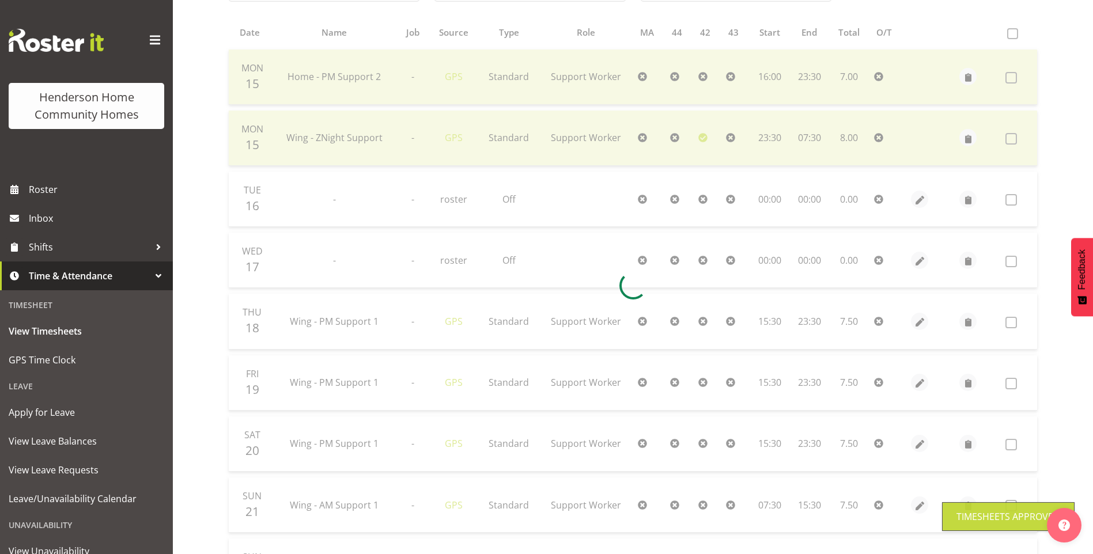
scroll to position [132, 0]
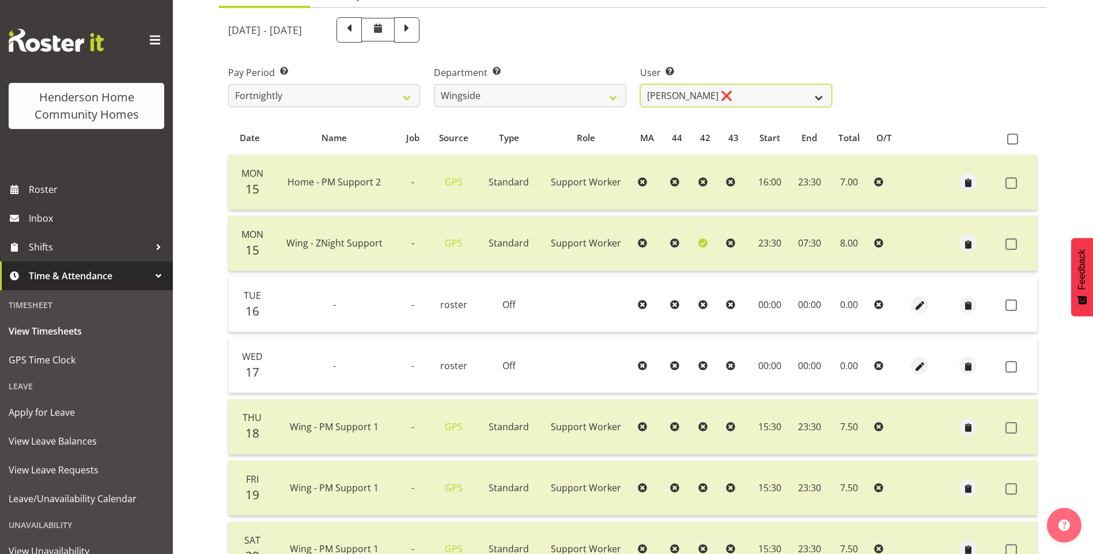
click at [668, 94] on select "Arshdeep Singh ❌ Daljeet Prasad ❌ Daniel Marticio ❌ Janeth Sison ❌" at bounding box center [736, 95] width 192 height 23
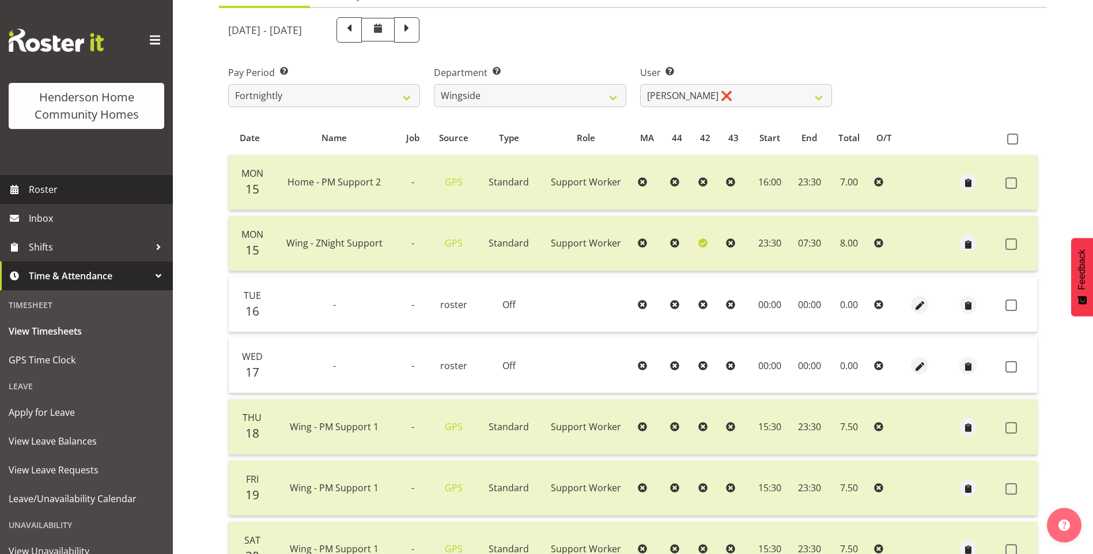
click at [45, 192] on span "Roster" at bounding box center [98, 189] width 138 height 17
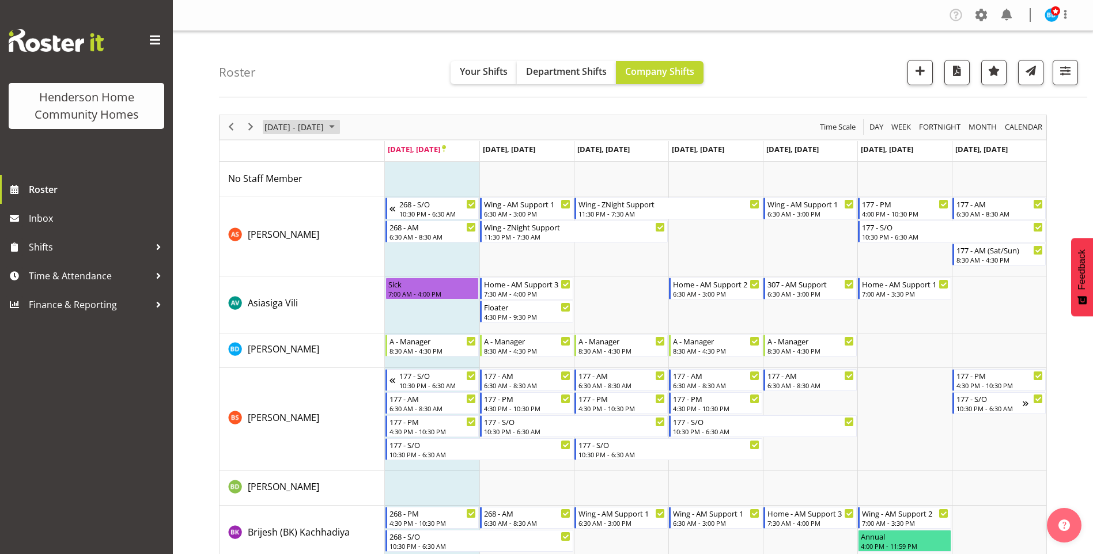
click at [339, 123] on span "September 2025" at bounding box center [332, 127] width 14 height 14
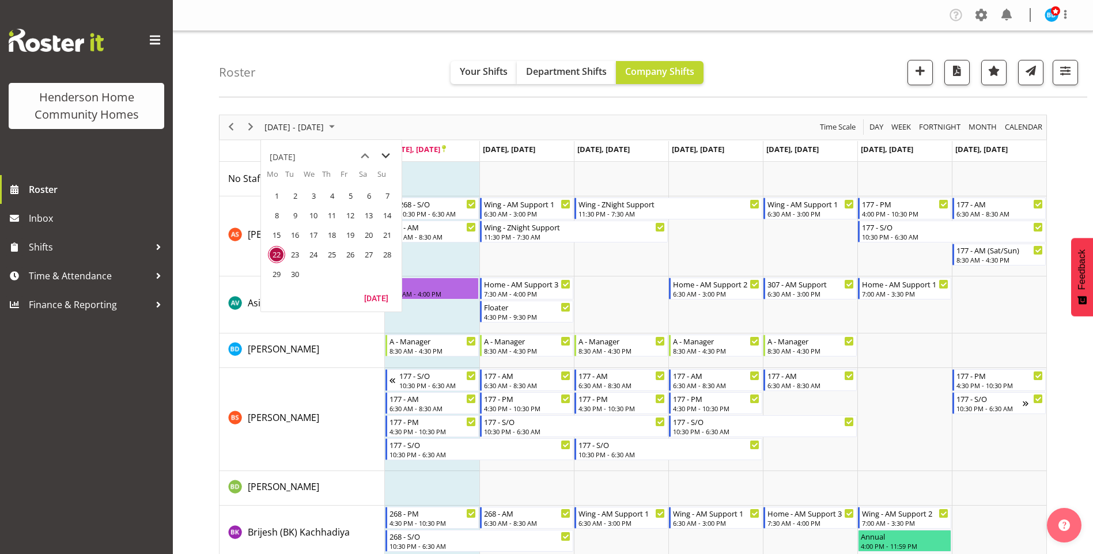
click at [389, 153] on span "next month" at bounding box center [386, 156] width 20 height 21
click at [270, 217] on span "6" at bounding box center [276, 215] width 17 height 17
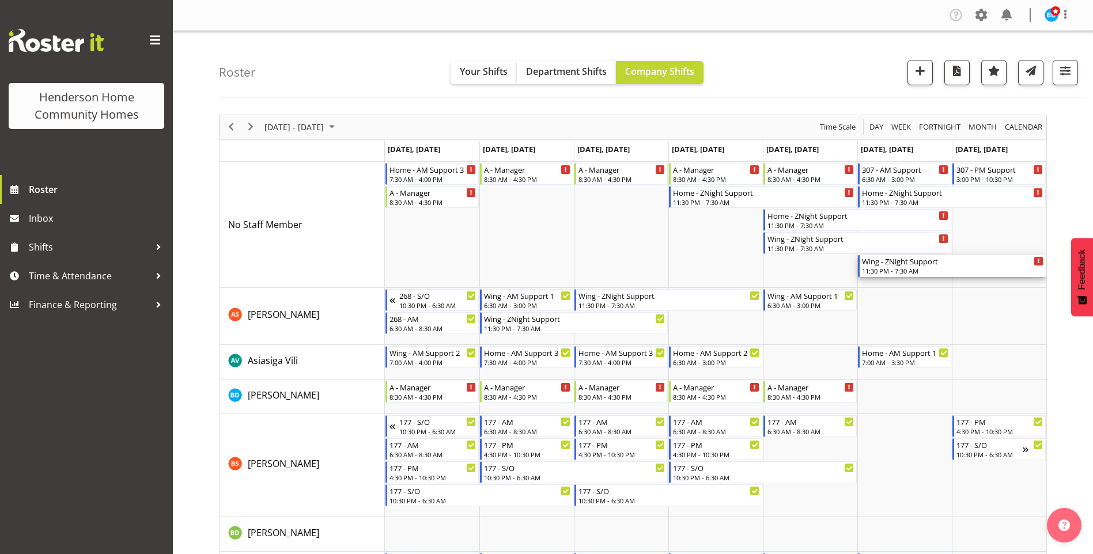
click at [880, 267] on div "11:30 PM - 7:30 AM" at bounding box center [952, 270] width 181 height 9
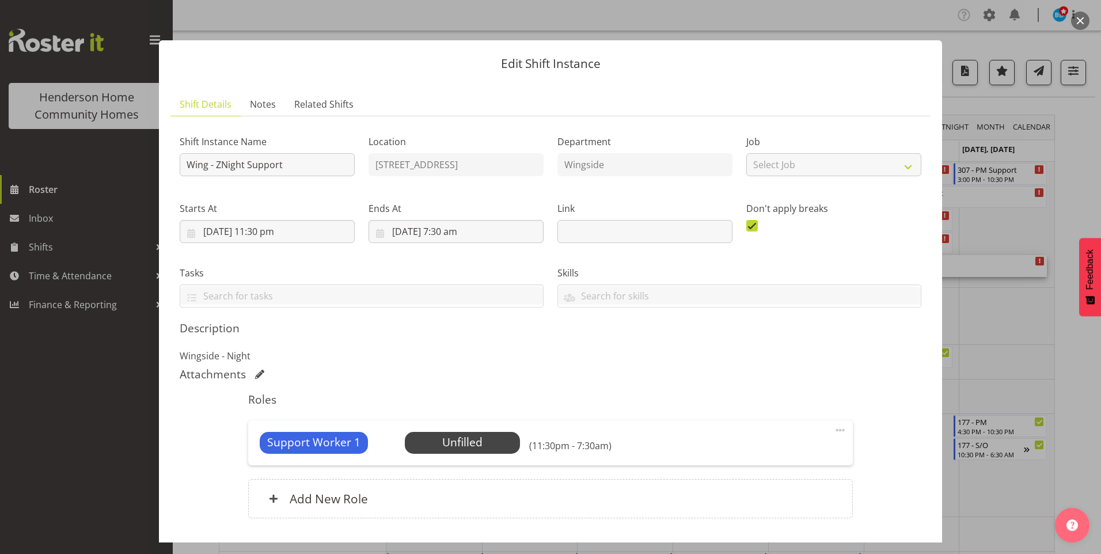
scroll to position [58, 0]
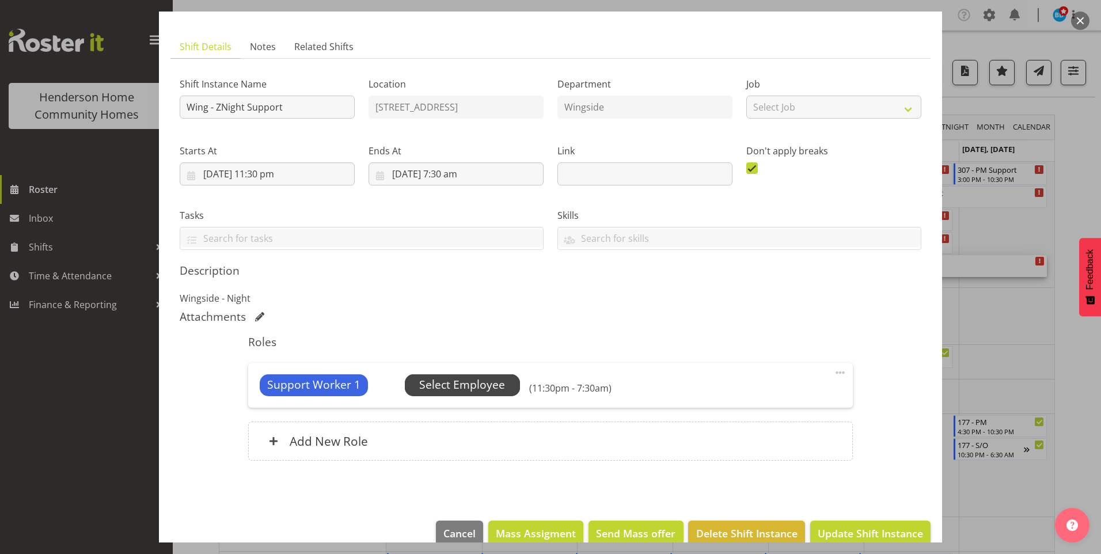
click at [503, 386] on span "Select Employee" at bounding box center [462, 385] width 115 height 22
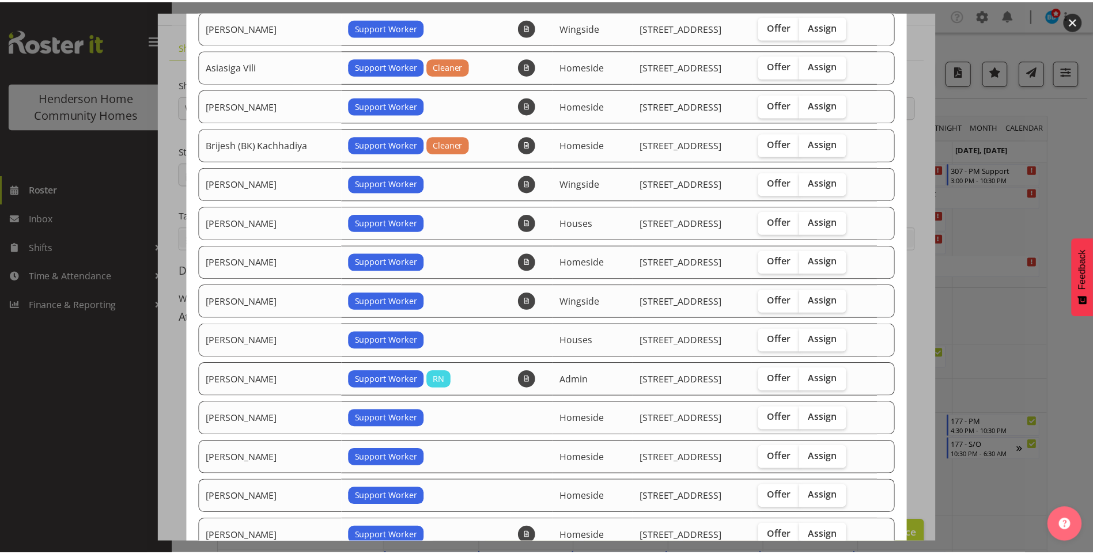
scroll to position [115, 0]
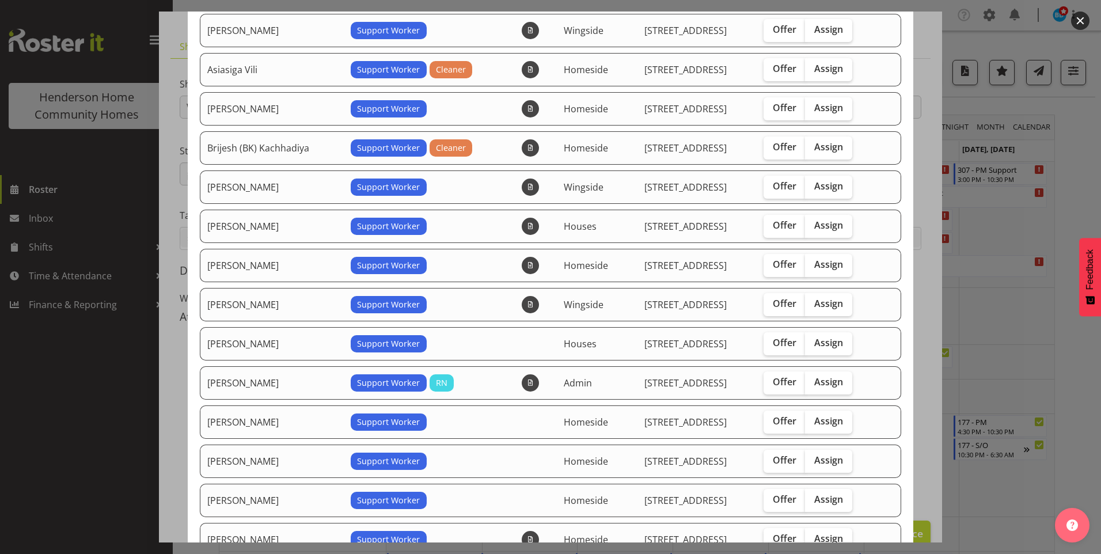
click at [119, 340] on div at bounding box center [550, 277] width 1101 height 554
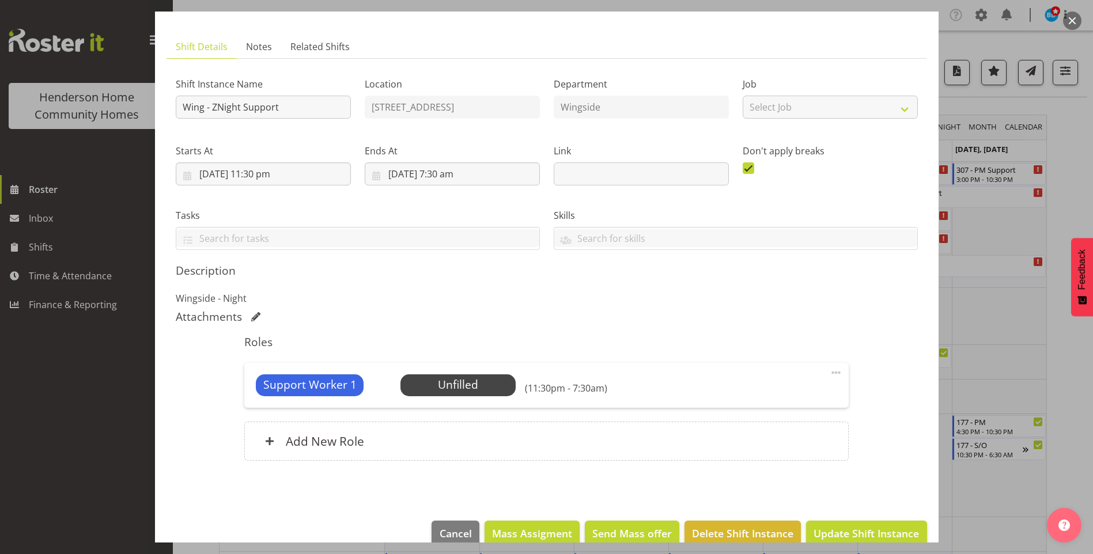
click at [103, 342] on div at bounding box center [546, 277] width 1093 height 554
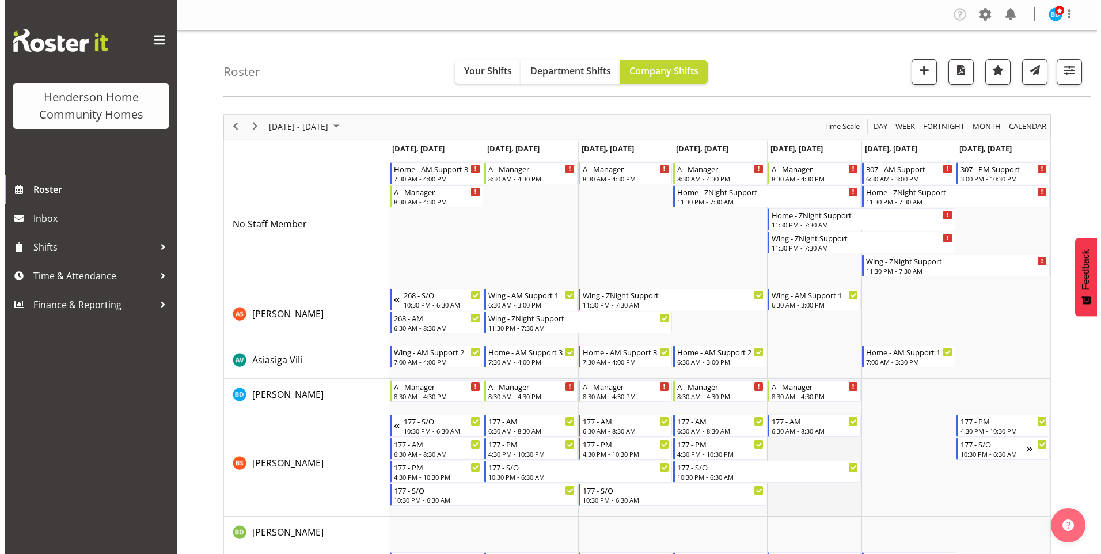
scroll to position [0, 0]
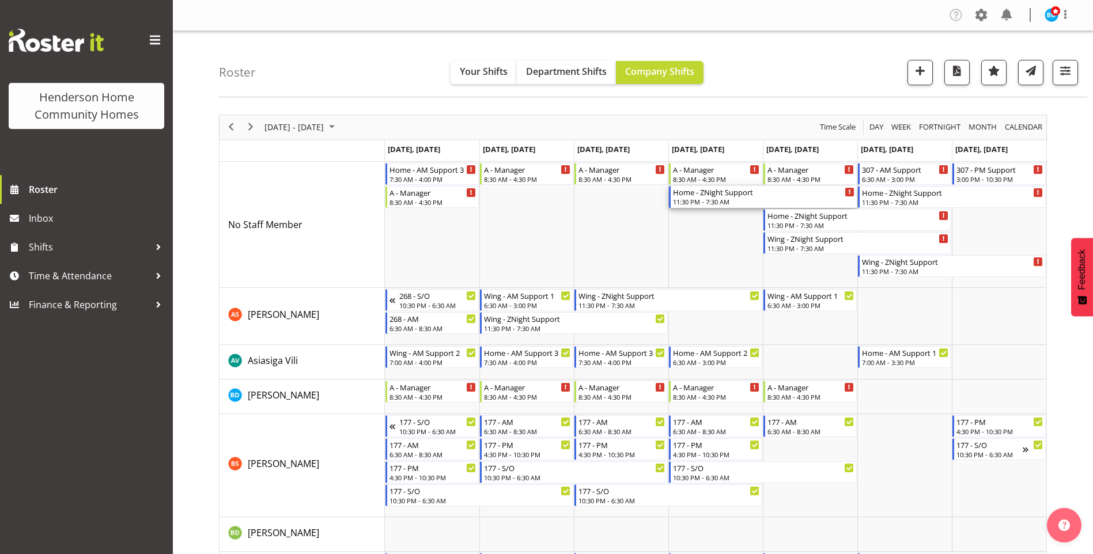
click at [707, 196] on div "Home - ZNight Support" at bounding box center [763, 192] width 181 height 12
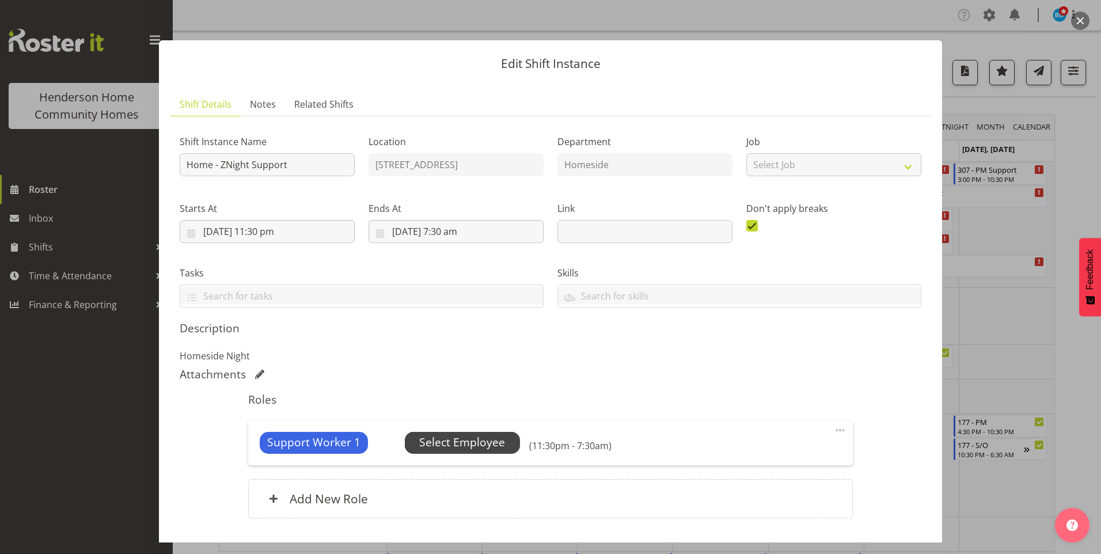
click at [485, 449] on span "Select Employee" at bounding box center [462, 442] width 86 height 17
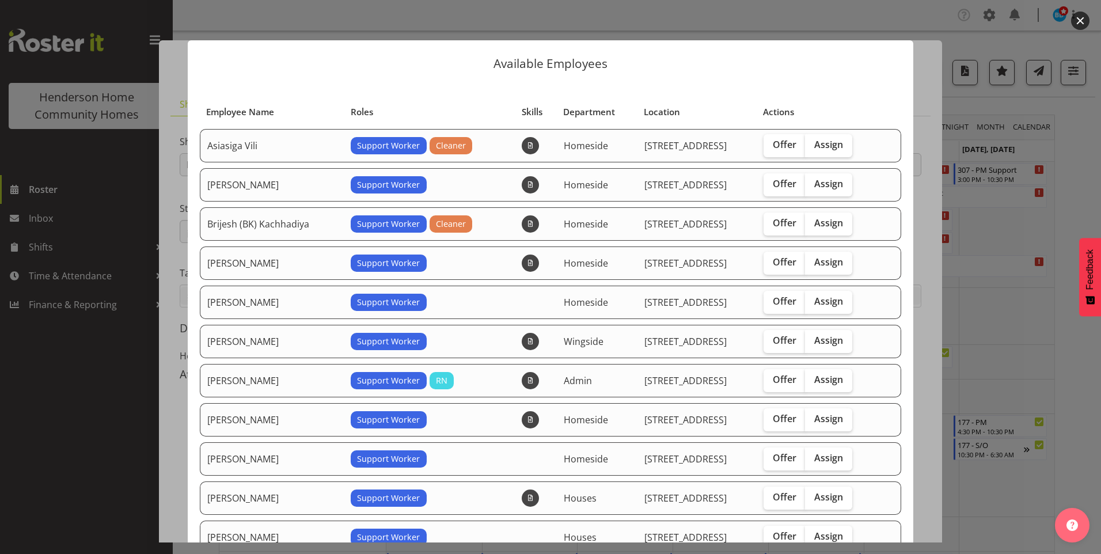
scroll to position [115, 0]
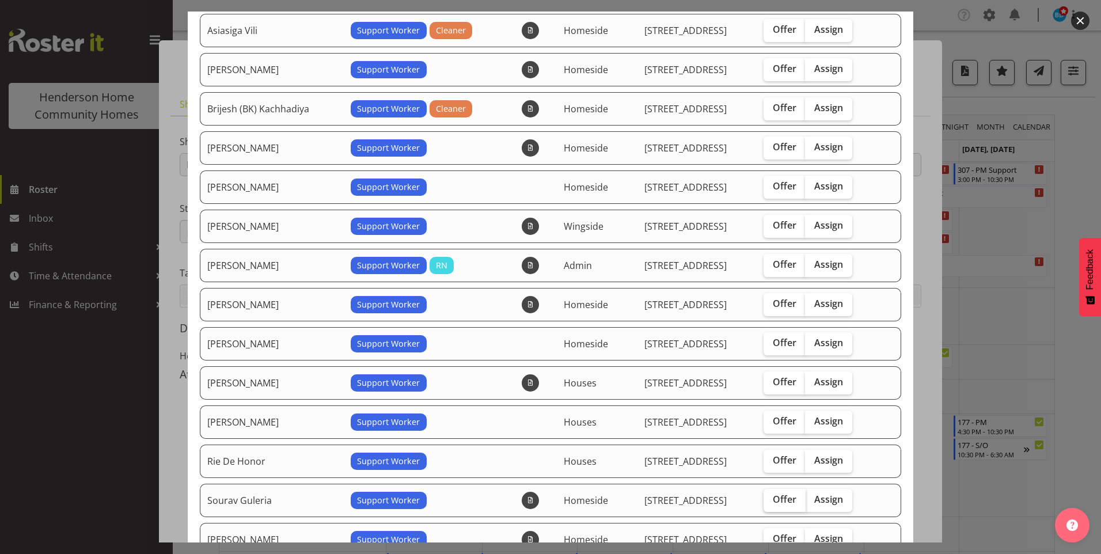
click at [789, 500] on span "Offer" at bounding box center [785, 500] width 24 height 12
click at [771, 500] on input "Offer" at bounding box center [767, 499] width 7 height 7
checkbox input "true"
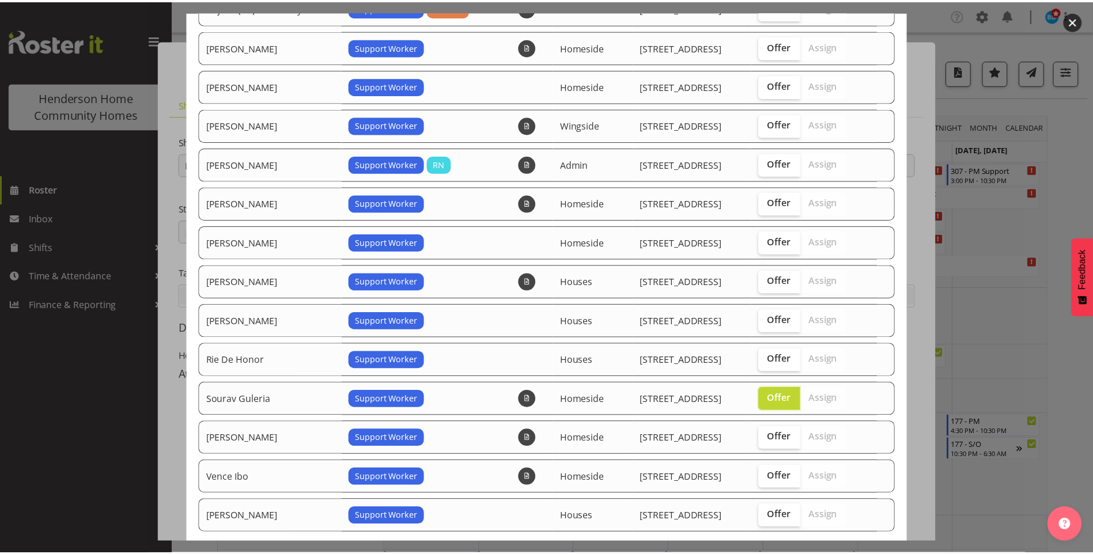
scroll to position [279, 0]
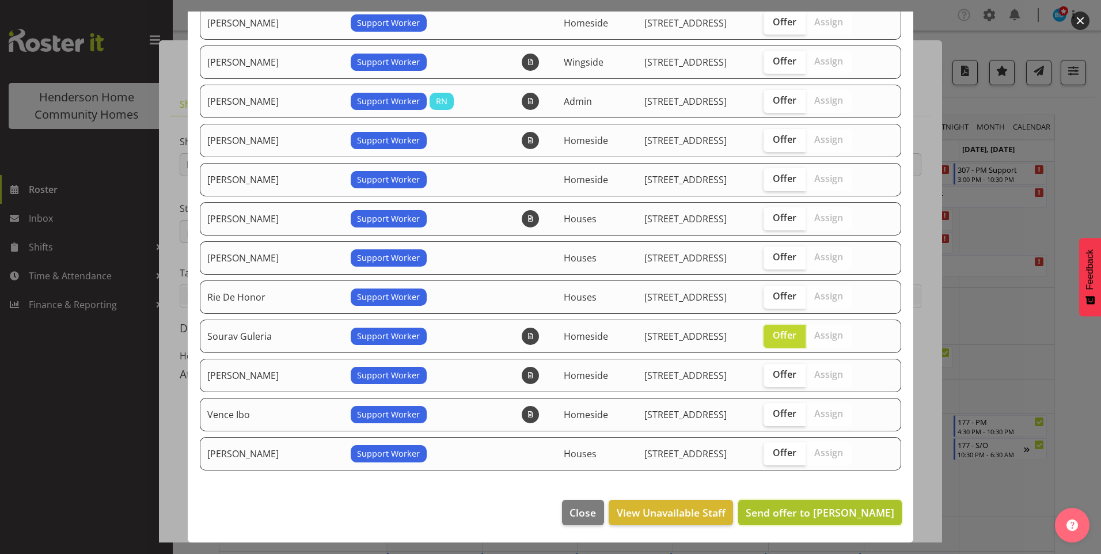
click at [840, 511] on span "Send offer to Sourav Guleria" at bounding box center [820, 513] width 149 height 14
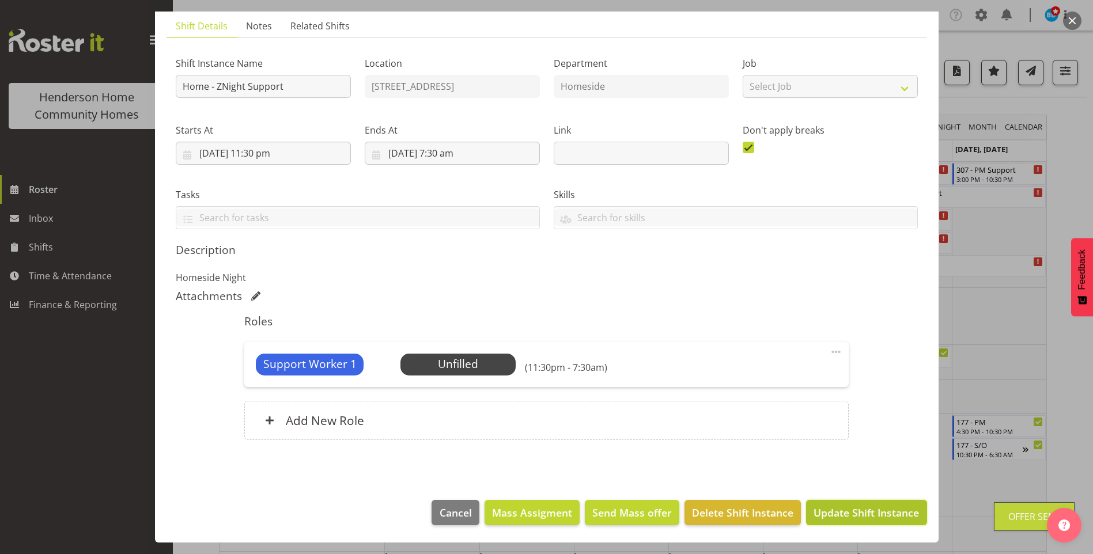
click at [840, 512] on span "Update Shift Instance" at bounding box center [865, 512] width 105 height 15
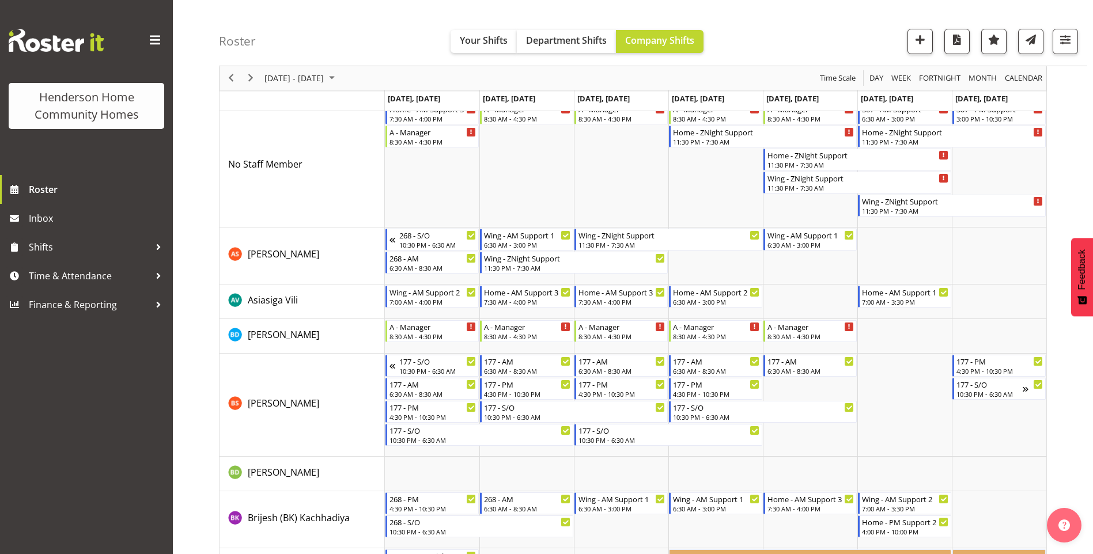
scroll to position [0, 0]
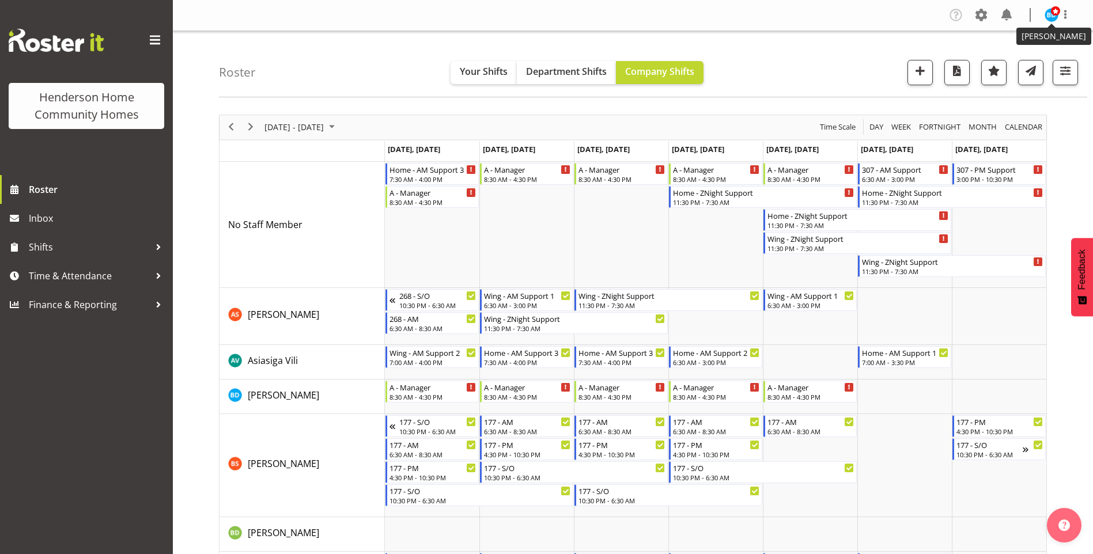
click at [1049, 18] on img at bounding box center [1051, 15] width 14 height 14
click at [1031, 63] on link "Log Out" at bounding box center [1016, 60] width 111 height 21
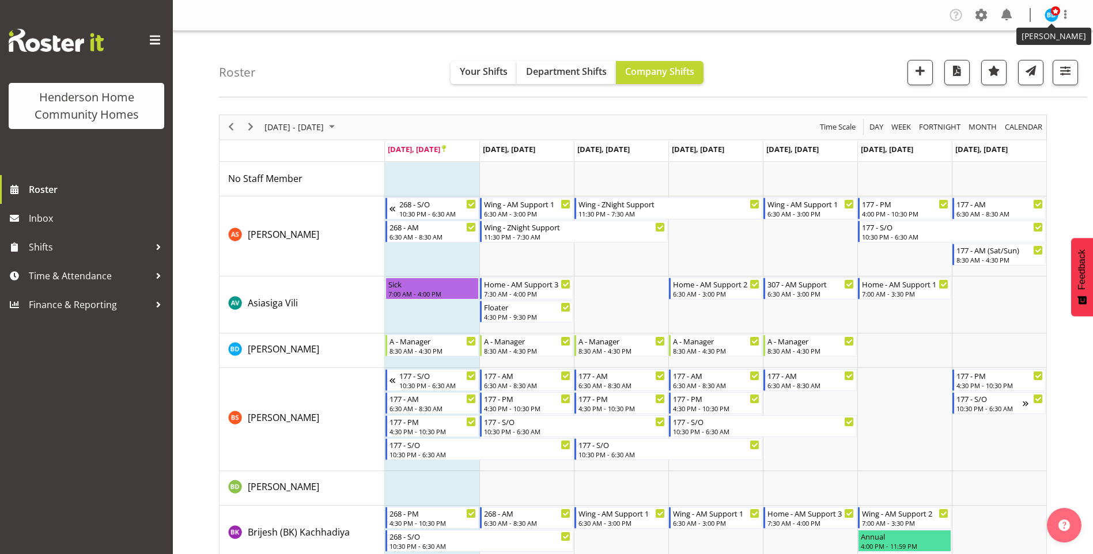
click at [1055, 15] on span at bounding box center [1054, 10] width 9 height 9
click at [997, 62] on link "Log Out" at bounding box center [1016, 60] width 111 height 21
